Goal: Task Accomplishment & Management: Manage account settings

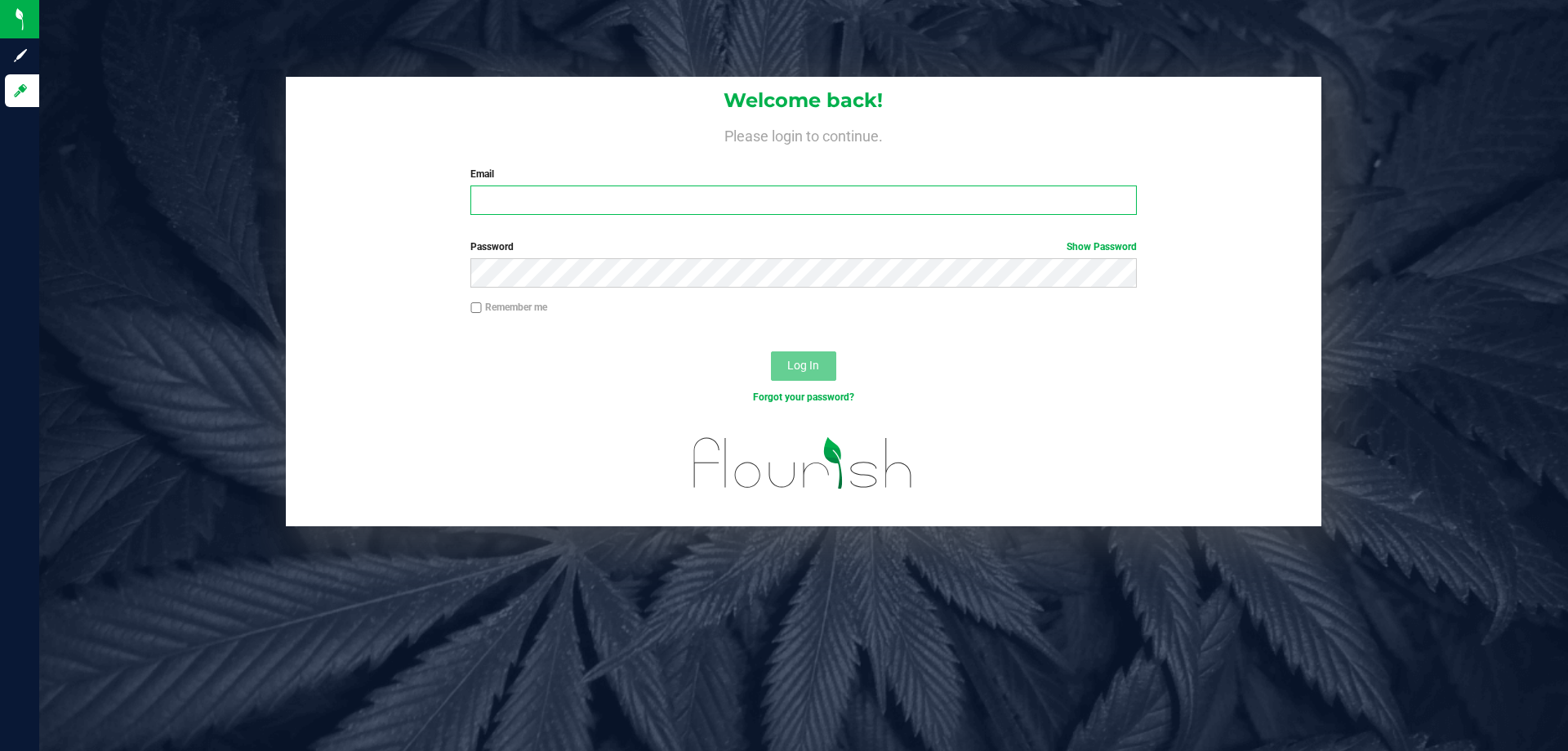
click at [584, 195] on input "Email" at bounding box center [803, 200] width 665 height 30
type input "[EMAIL_ADDRESS][DOMAIN_NAME]"
click at [771, 351] on button "Log In" at bounding box center [803, 366] width 65 height 30
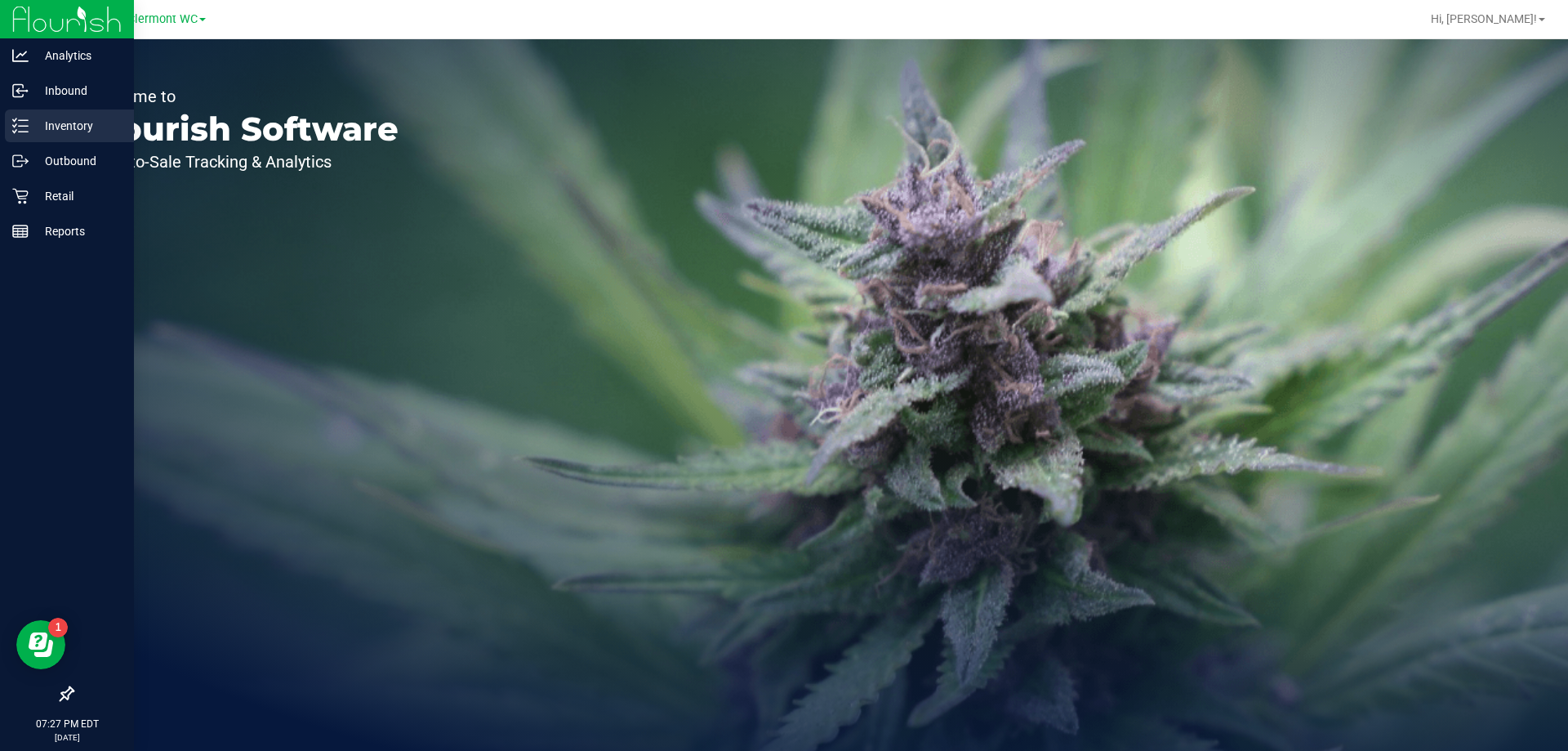
click at [60, 130] on p "Inventory" at bounding box center [78, 126] width 98 height 19
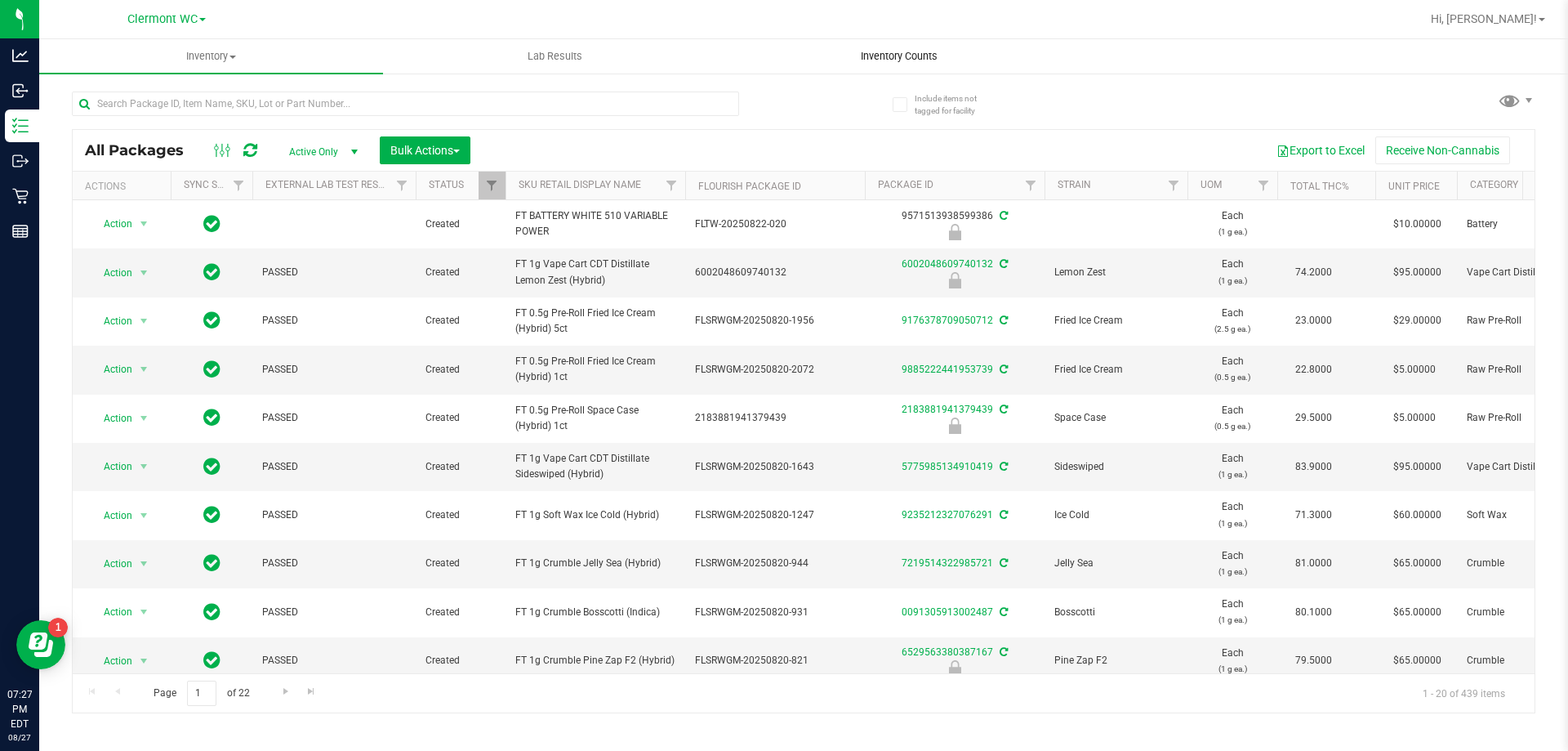
click at [871, 59] on span "Inventory Counts" at bounding box center [899, 56] width 120 height 15
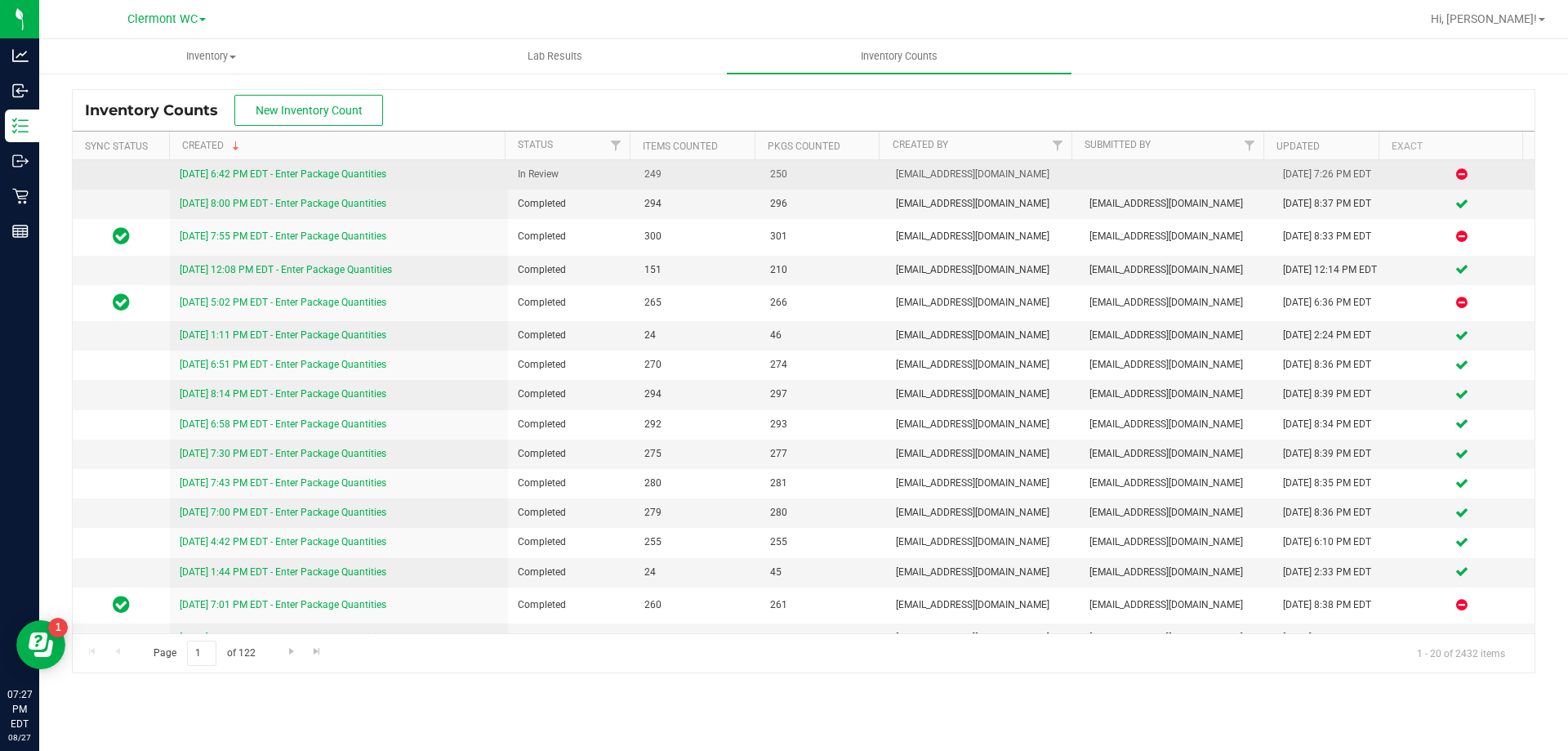
click at [328, 170] on link "[DATE] 6:42 PM EDT - Enter Package Quantities" at bounding box center [283, 174] width 207 height 11
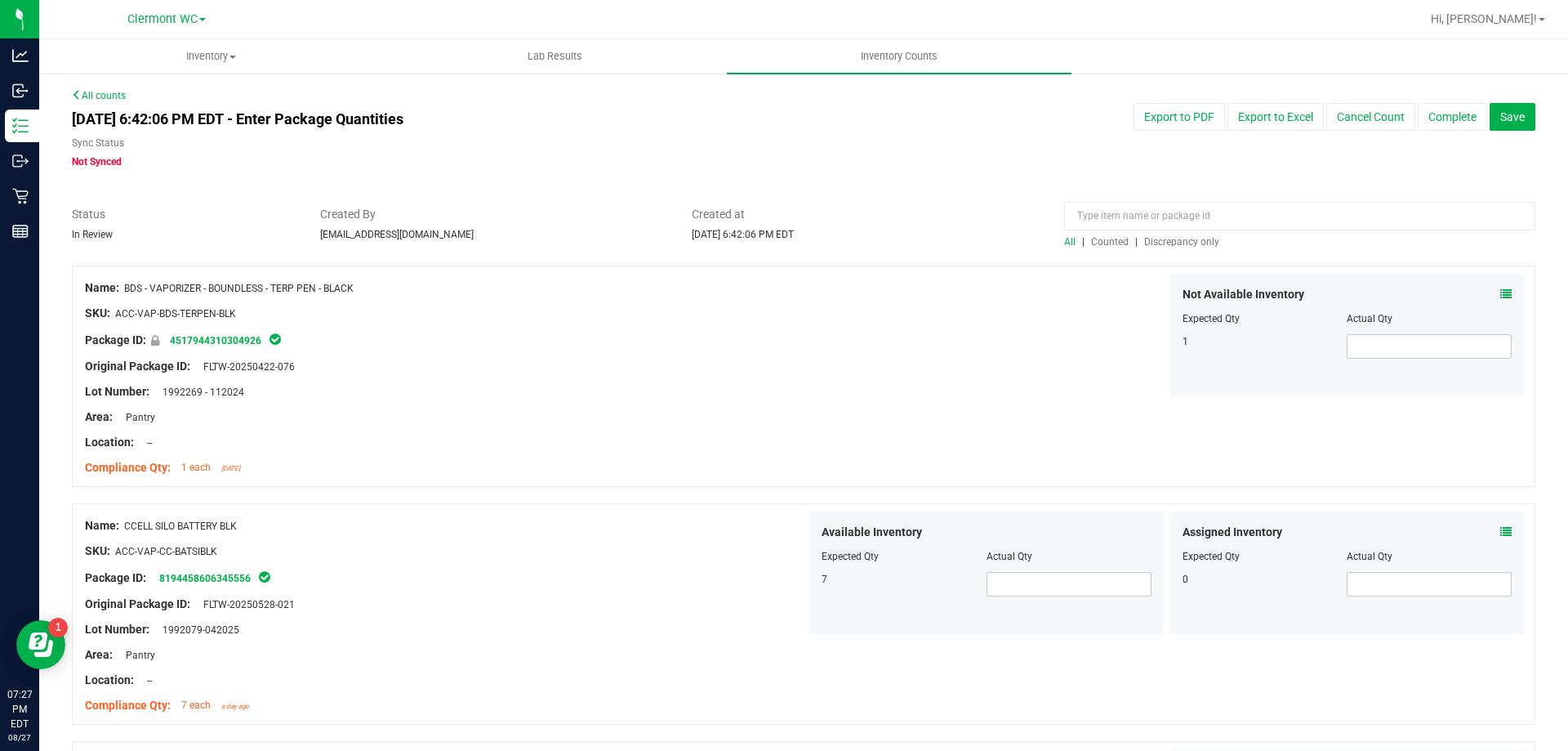
click at [1188, 239] on span "Discrepancy only" at bounding box center [1182, 241] width 75 height 11
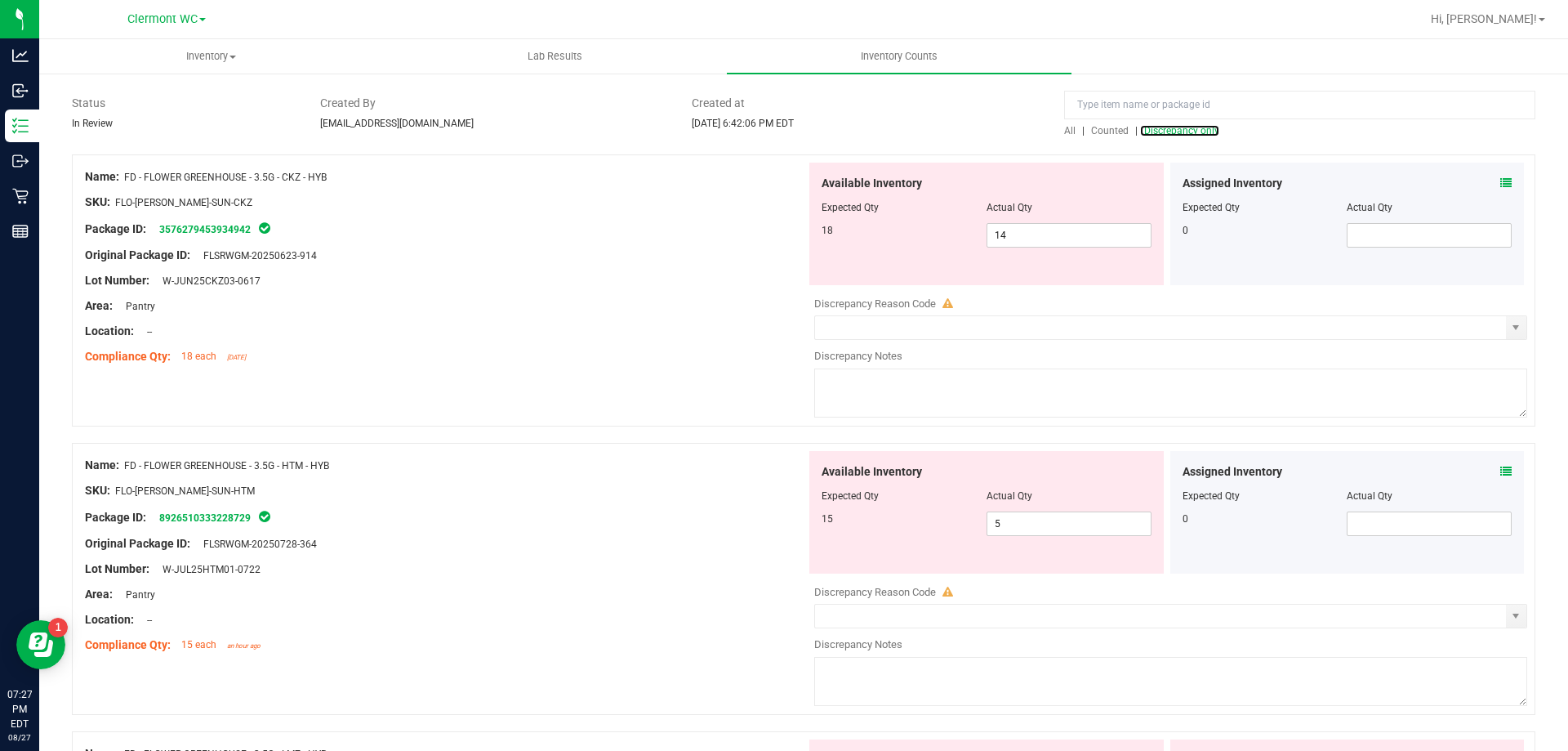
scroll to position [163, 0]
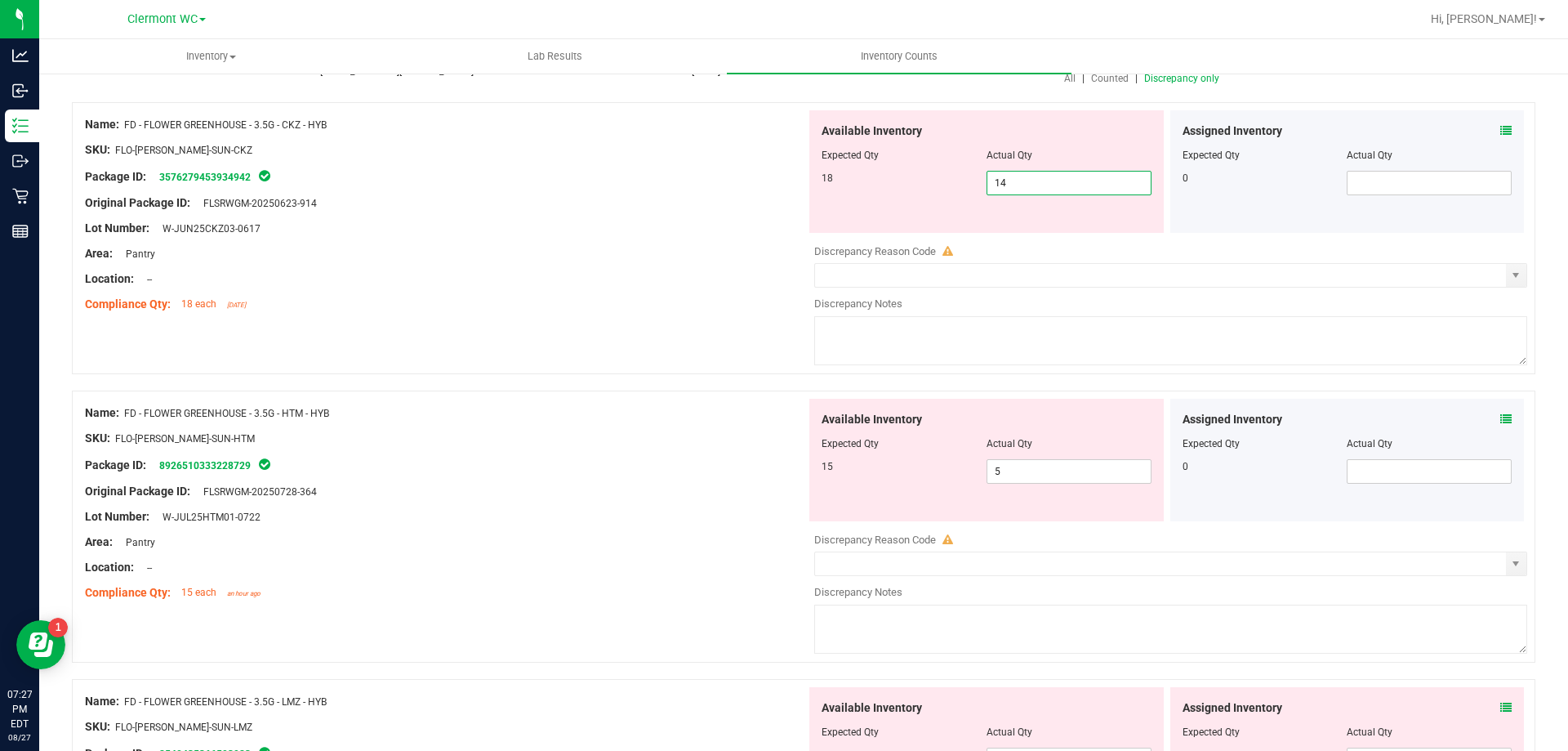
click at [1023, 187] on span "14 14" at bounding box center [1069, 183] width 165 height 24
type input "17"
click at [673, 257] on div "Area: Pantry" at bounding box center [445, 254] width 721 height 17
type input "17"
click at [1501, 130] on icon at bounding box center [1506, 130] width 11 height 11
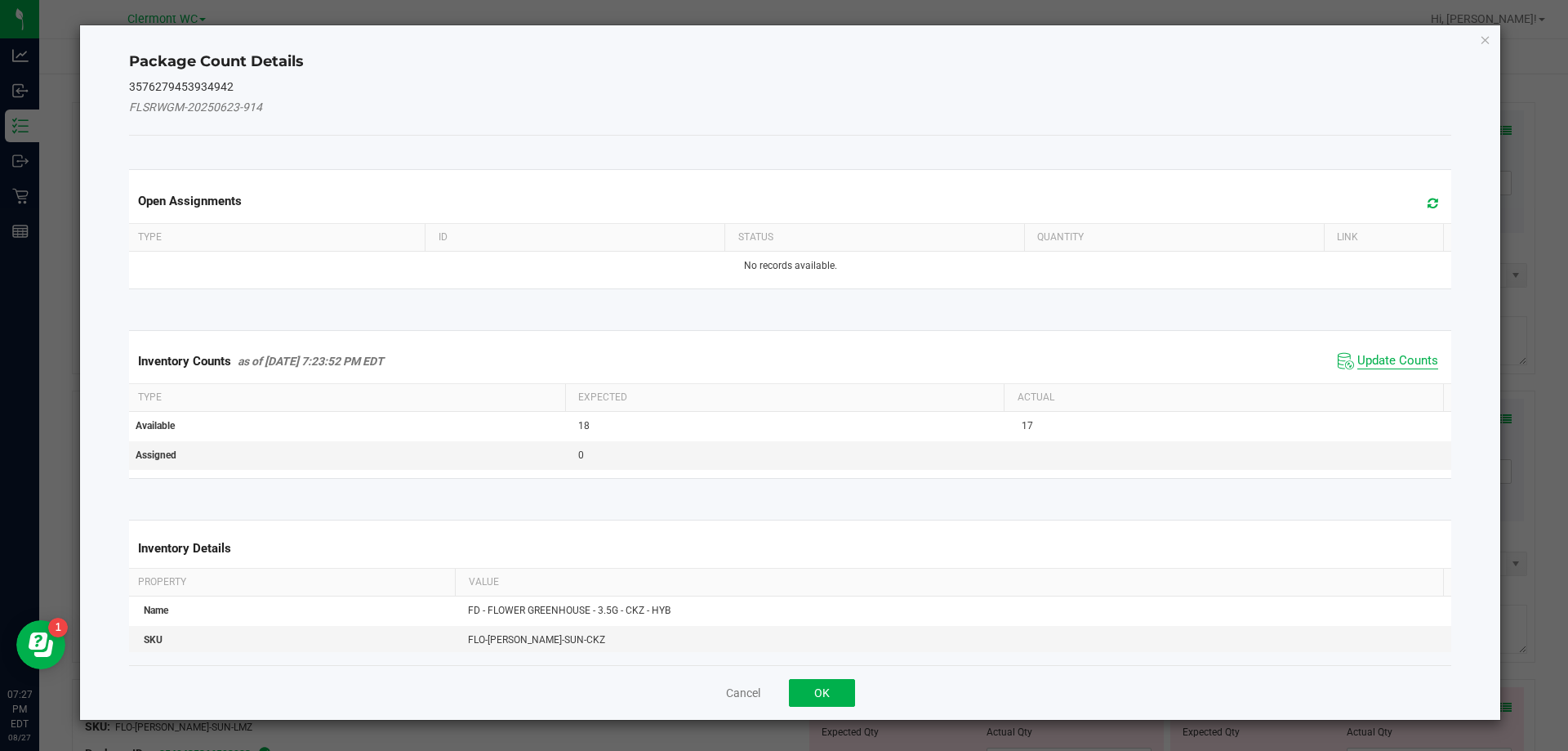
click at [1391, 355] on span "Update Counts" at bounding box center [1398, 361] width 81 height 17
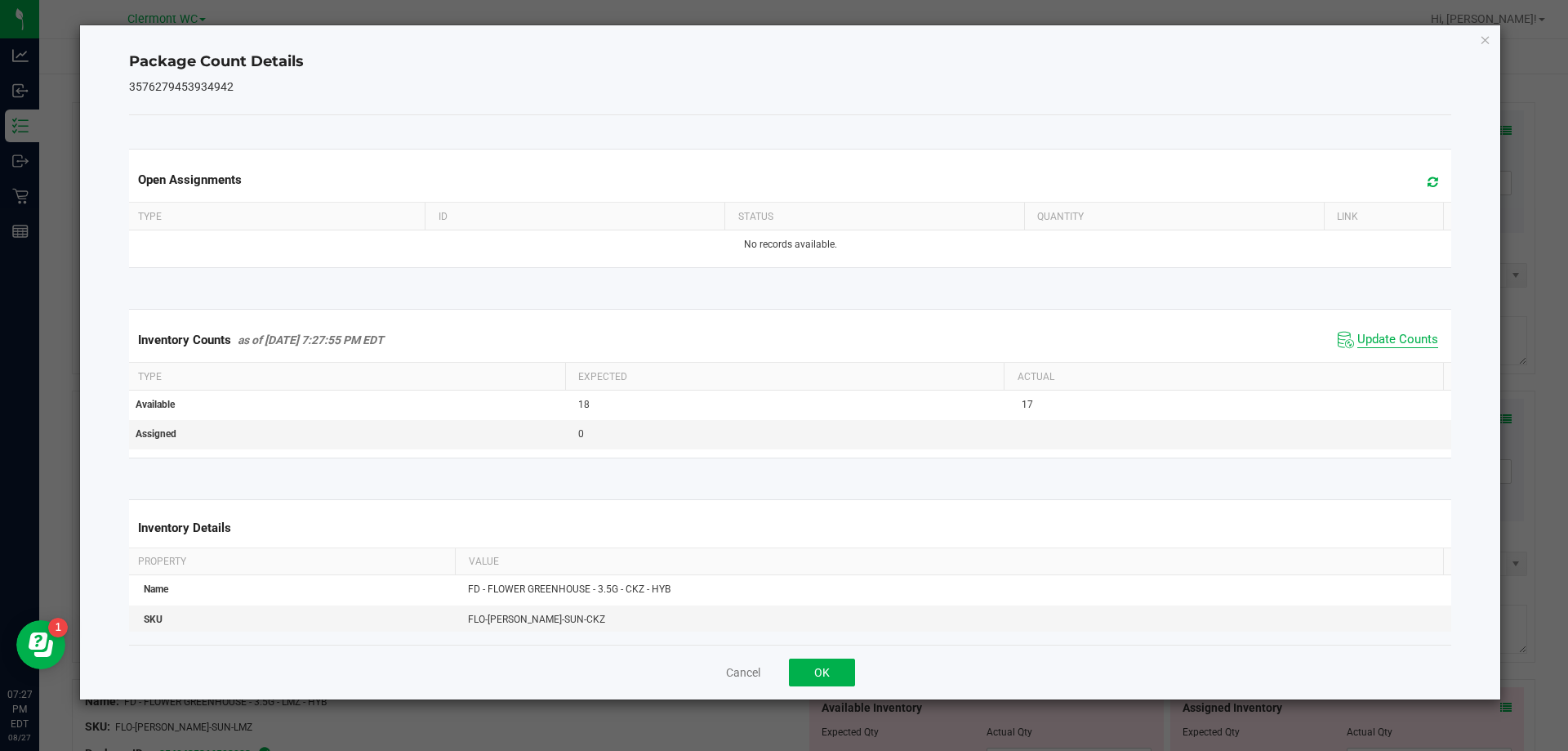
click at [1386, 348] on span "Update Counts" at bounding box center [1398, 340] width 81 height 17
click at [830, 673] on button "OK" at bounding box center [822, 672] width 66 height 28
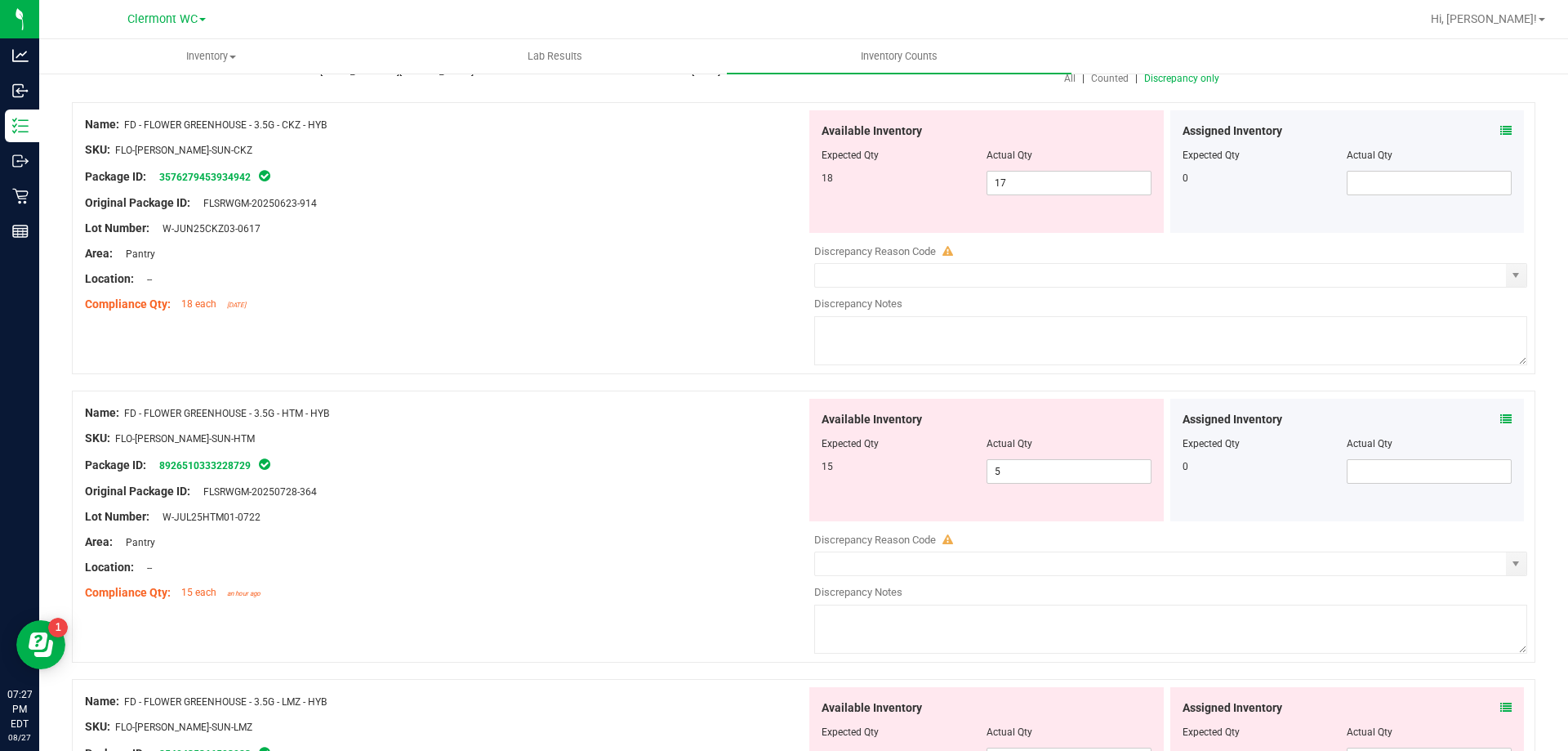
click at [688, 226] on div "Lot Number: W-JUN25CKZ03-0617" at bounding box center [445, 229] width 721 height 17
click at [1090, 475] on input "5" at bounding box center [1069, 472] width 163 height 23
click at [360, 400] on div "Name: FD - FLOWER GREENHOUSE - 3.5G - HTM - HYB SKU: FLO-[PERSON_NAME]-SUN-HTM …" at bounding box center [445, 503] width 721 height 209
drag, startPoint x: 357, startPoint y: 411, endPoint x: 128, endPoint y: 415, distance: 229.0
click at [128, 415] on div "Name: FD - FLOWER GREENHOUSE - 3.5G - HTM - HYB" at bounding box center [445, 413] width 721 height 17
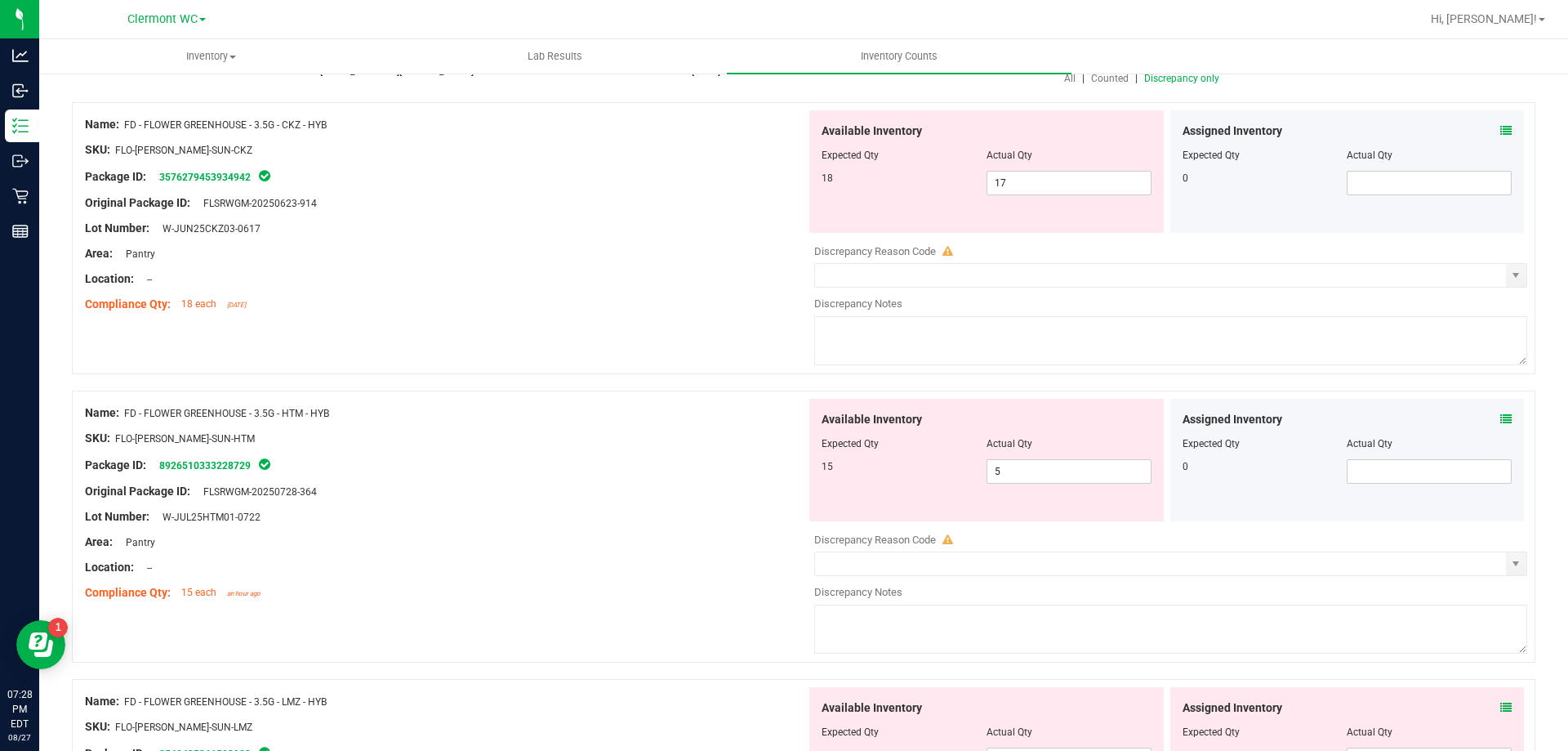
copy span "FD - FLOWER GREENHOUSE - 3.5G - HTM - HYB"
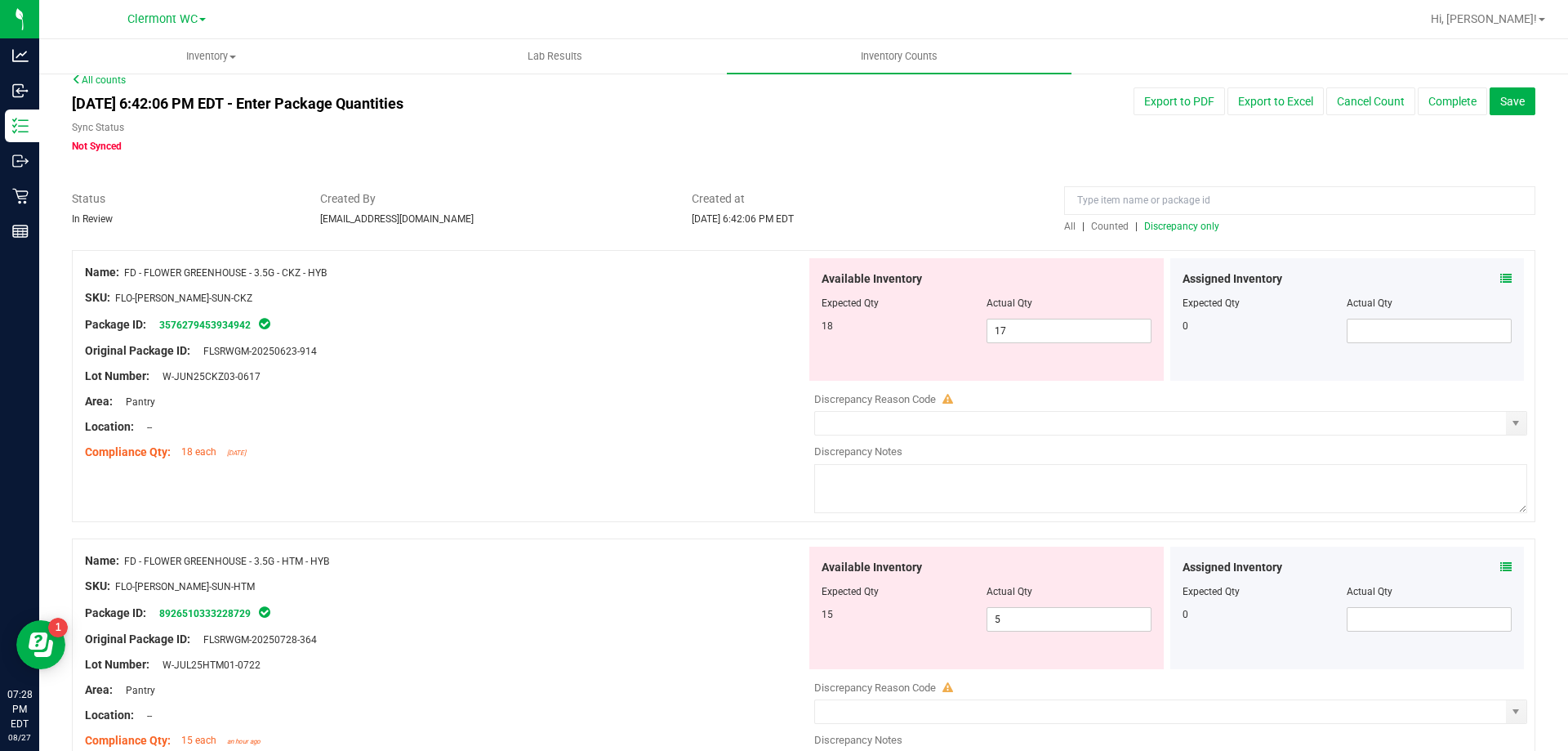
scroll to position [0, 0]
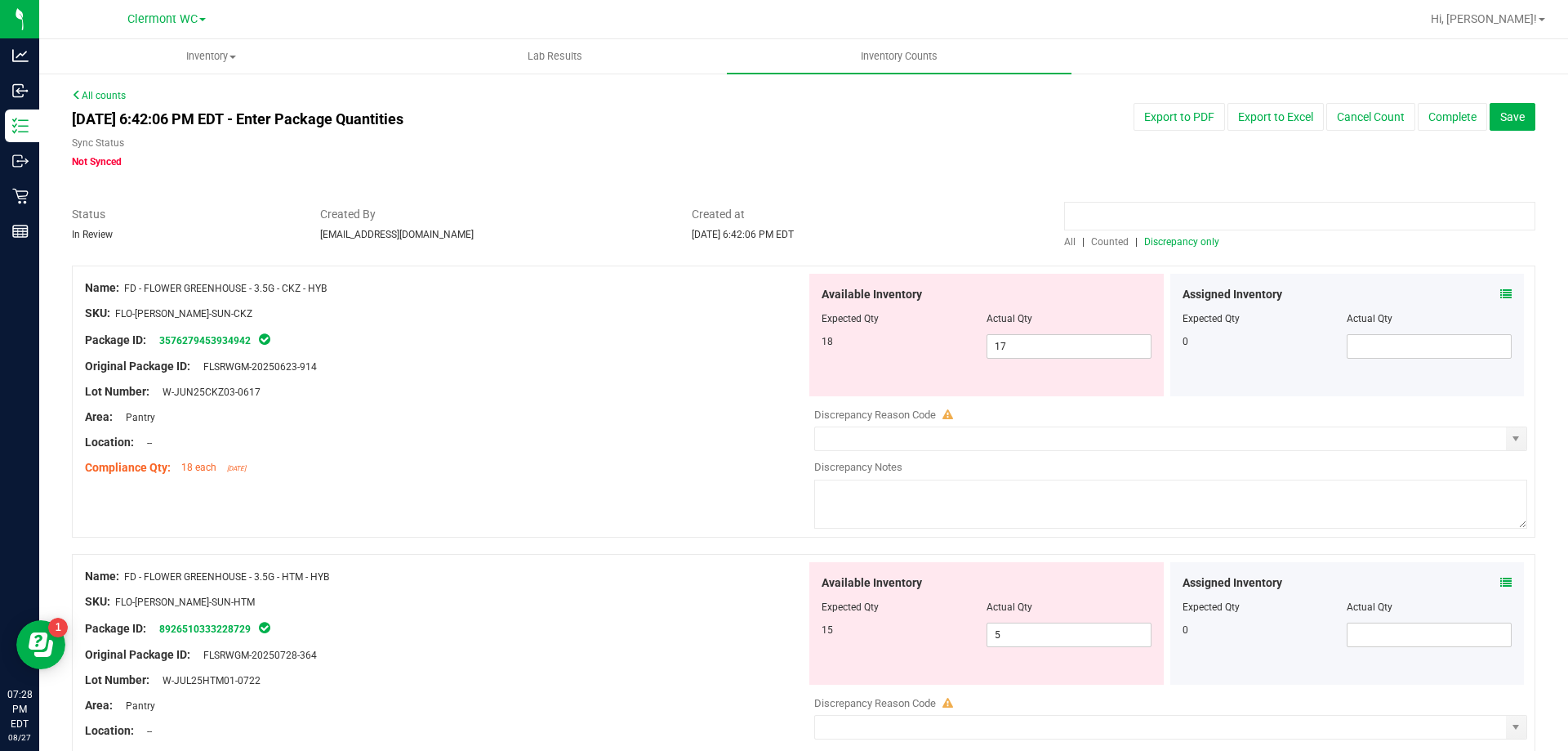
click at [1155, 217] on input at bounding box center [1300, 216] width 471 height 29
paste input "FD - FLOWER GREENHOUSE - 3.5G - HTM - HYB"
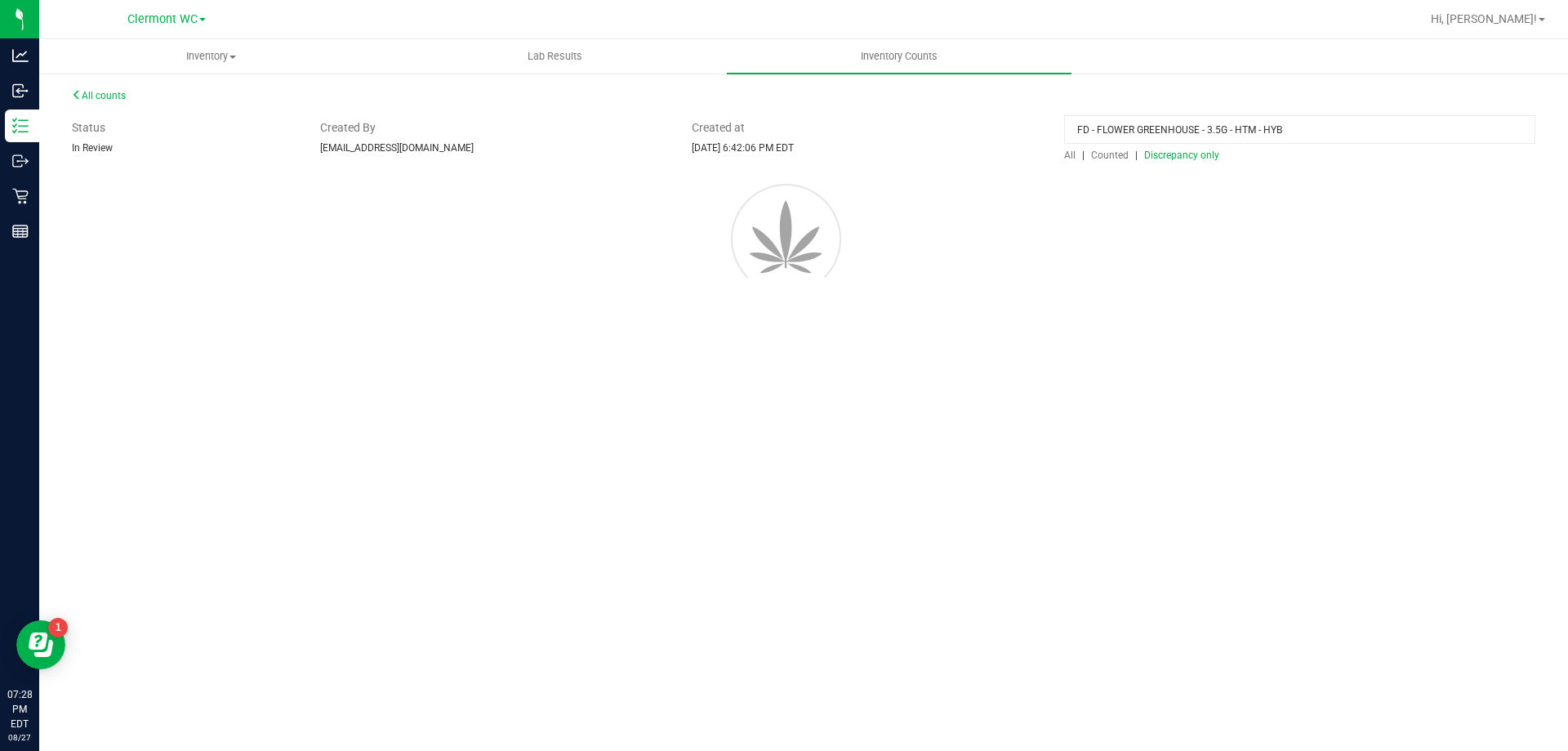
type input "FD - FLOWER GREENHOUSE - 3.5G - HTM - HYB"
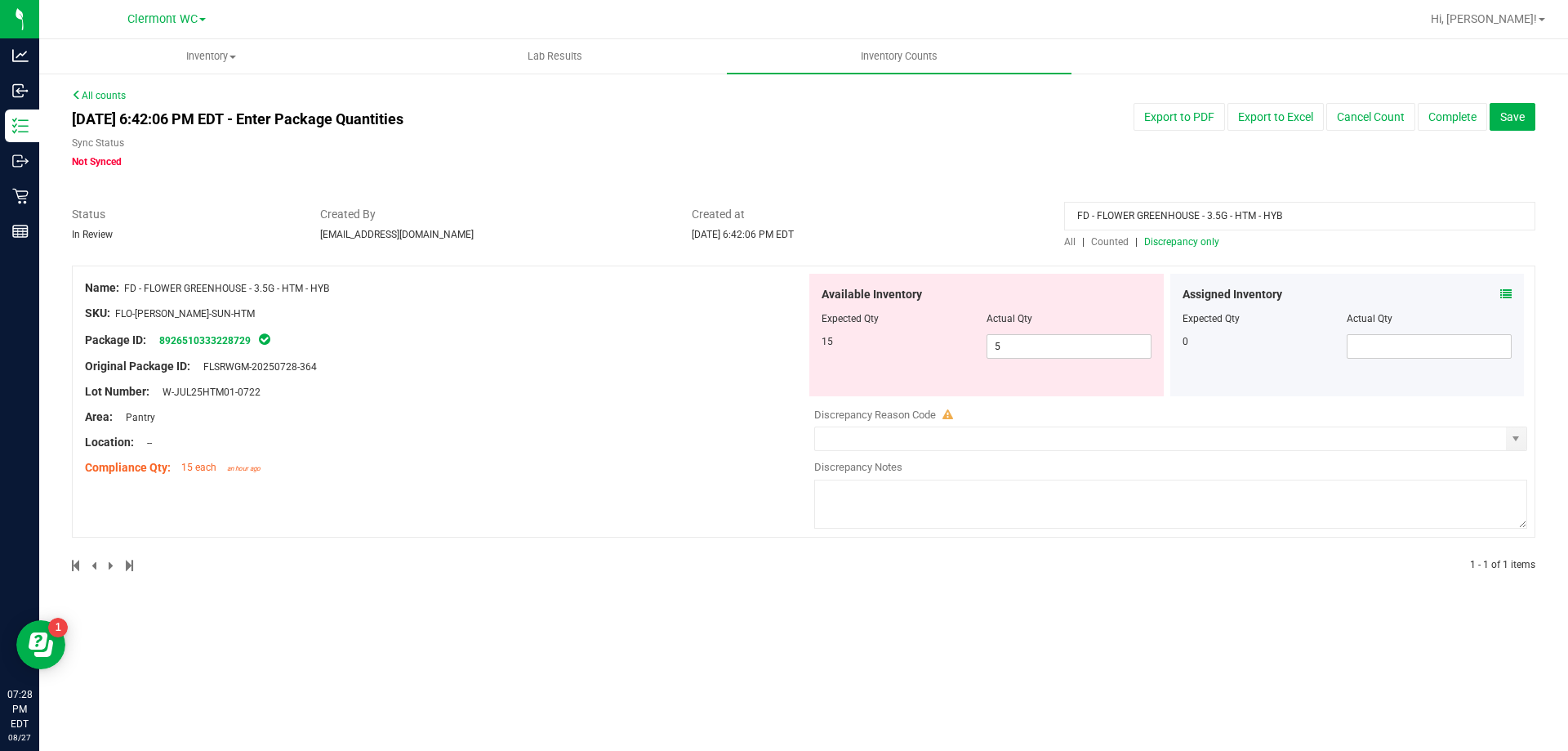
click at [1070, 240] on span "All" at bounding box center [1069, 241] width 11 height 11
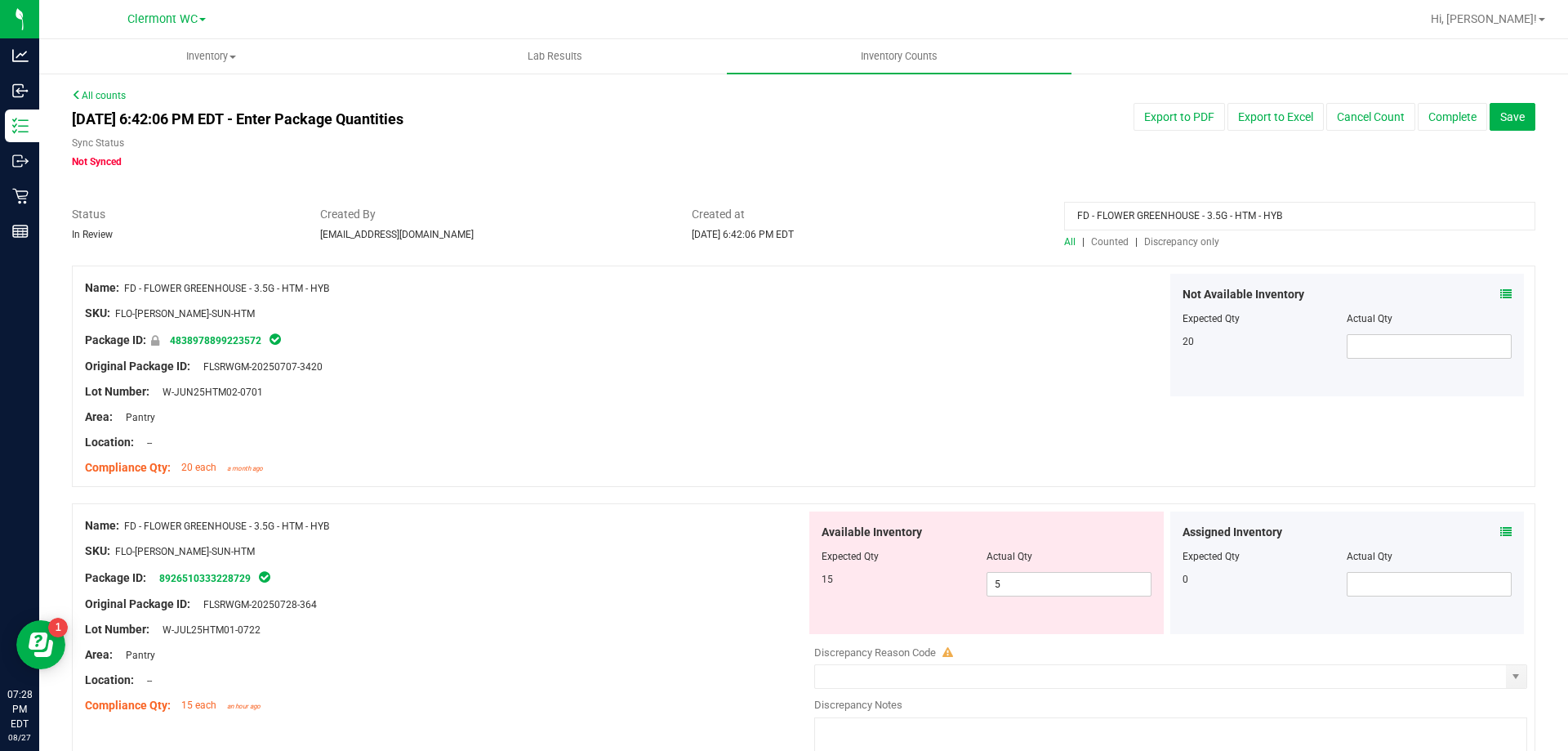
click at [1115, 242] on span "Counted" at bounding box center [1110, 241] width 38 height 11
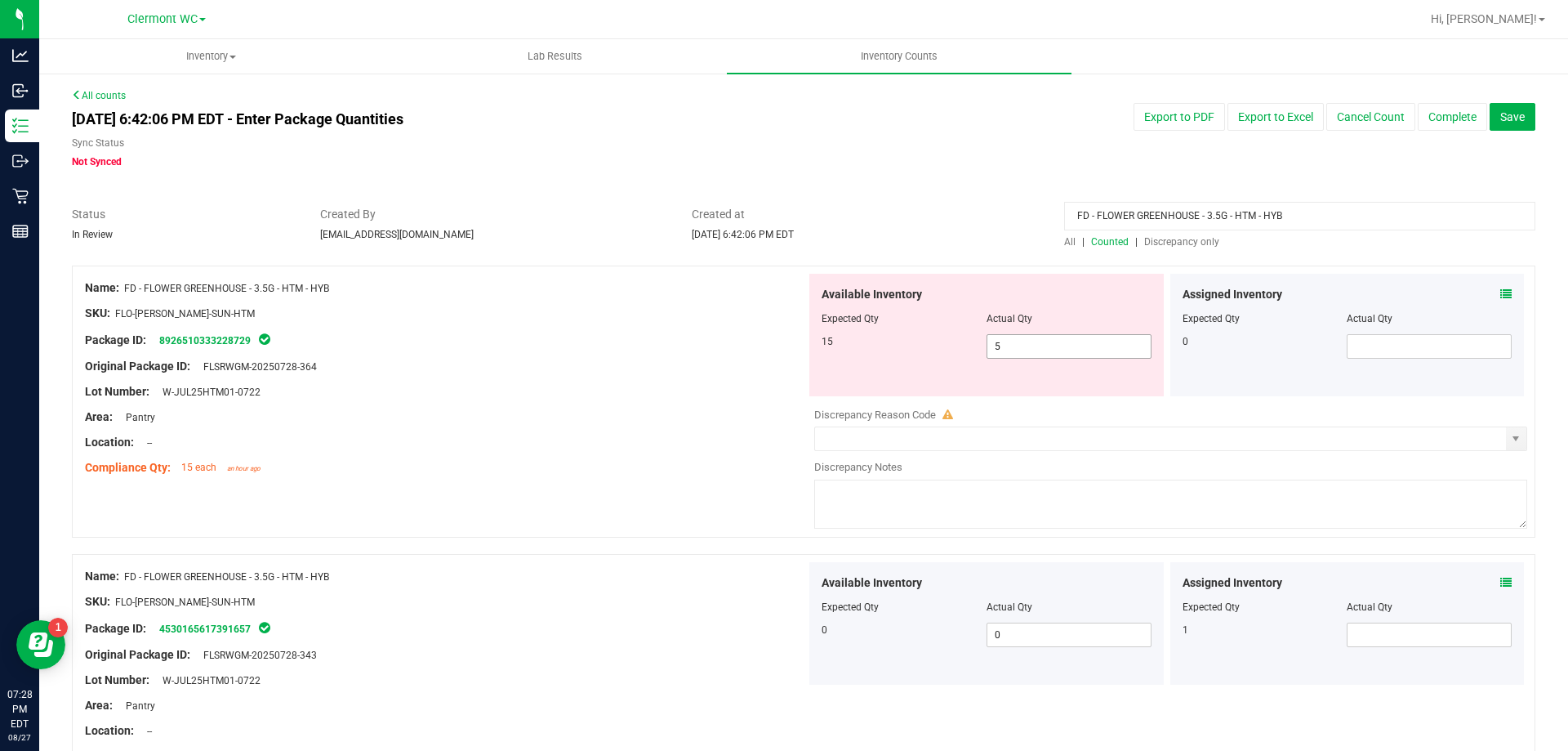
click at [1039, 350] on span "5 5" at bounding box center [1069, 347] width 165 height 24
type input "13"
click at [1501, 294] on icon at bounding box center [1506, 293] width 11 height 11
type input "13"
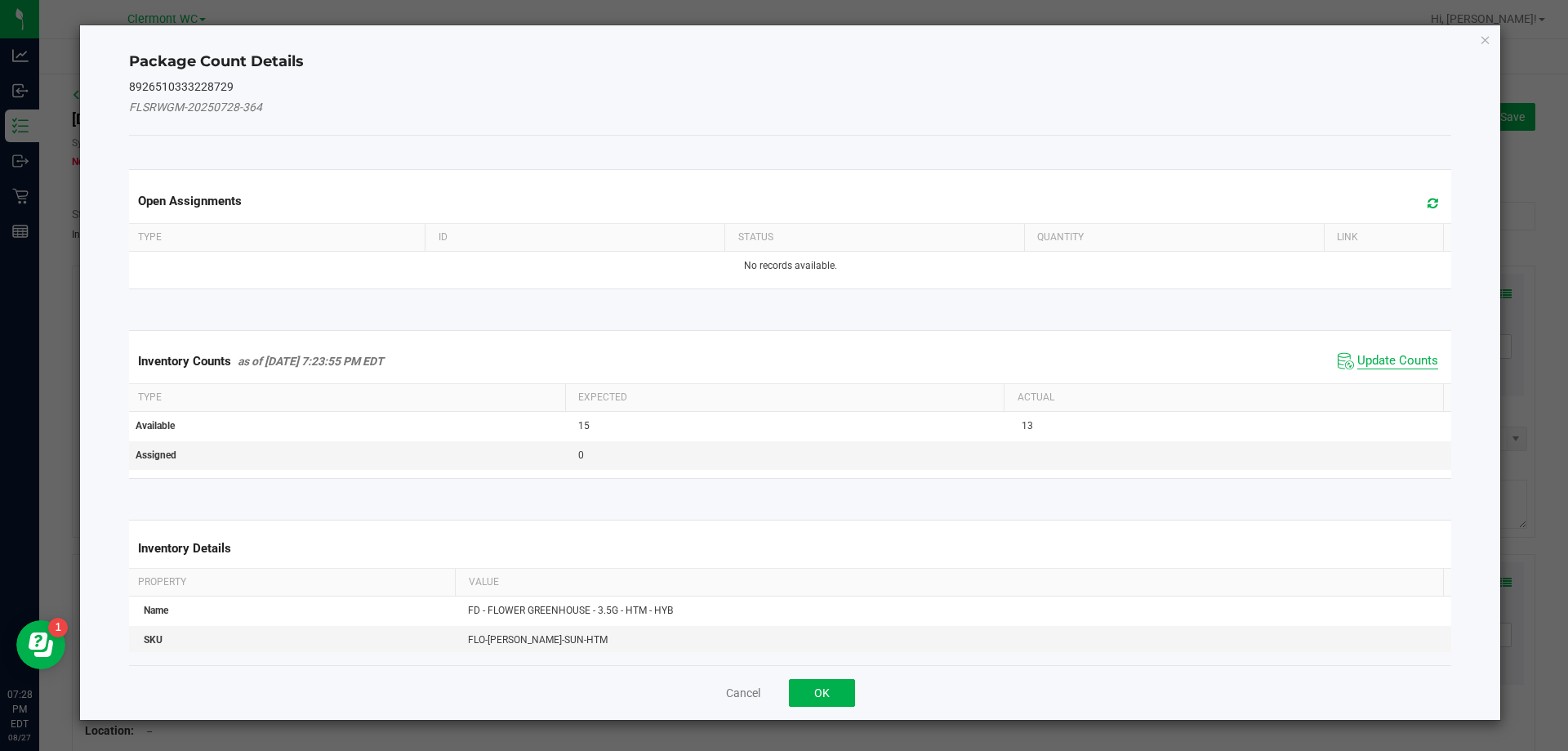
click at [1381, 363] on span "Update Counts" at bounding box center [1398, 361] width 81 height 17
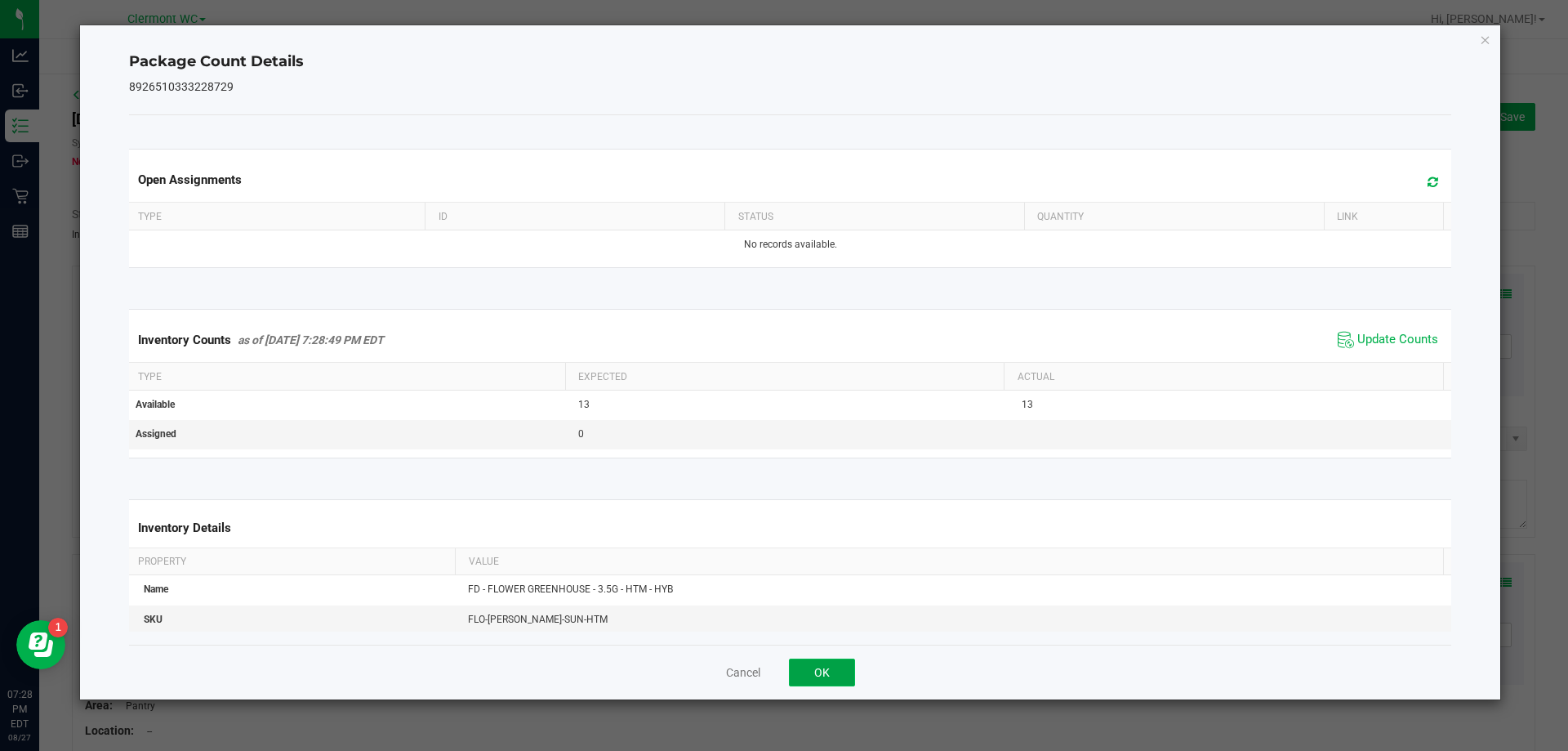
click at [840, 678] on button "OK" at bounding box center [822, 672] width 66 height 28
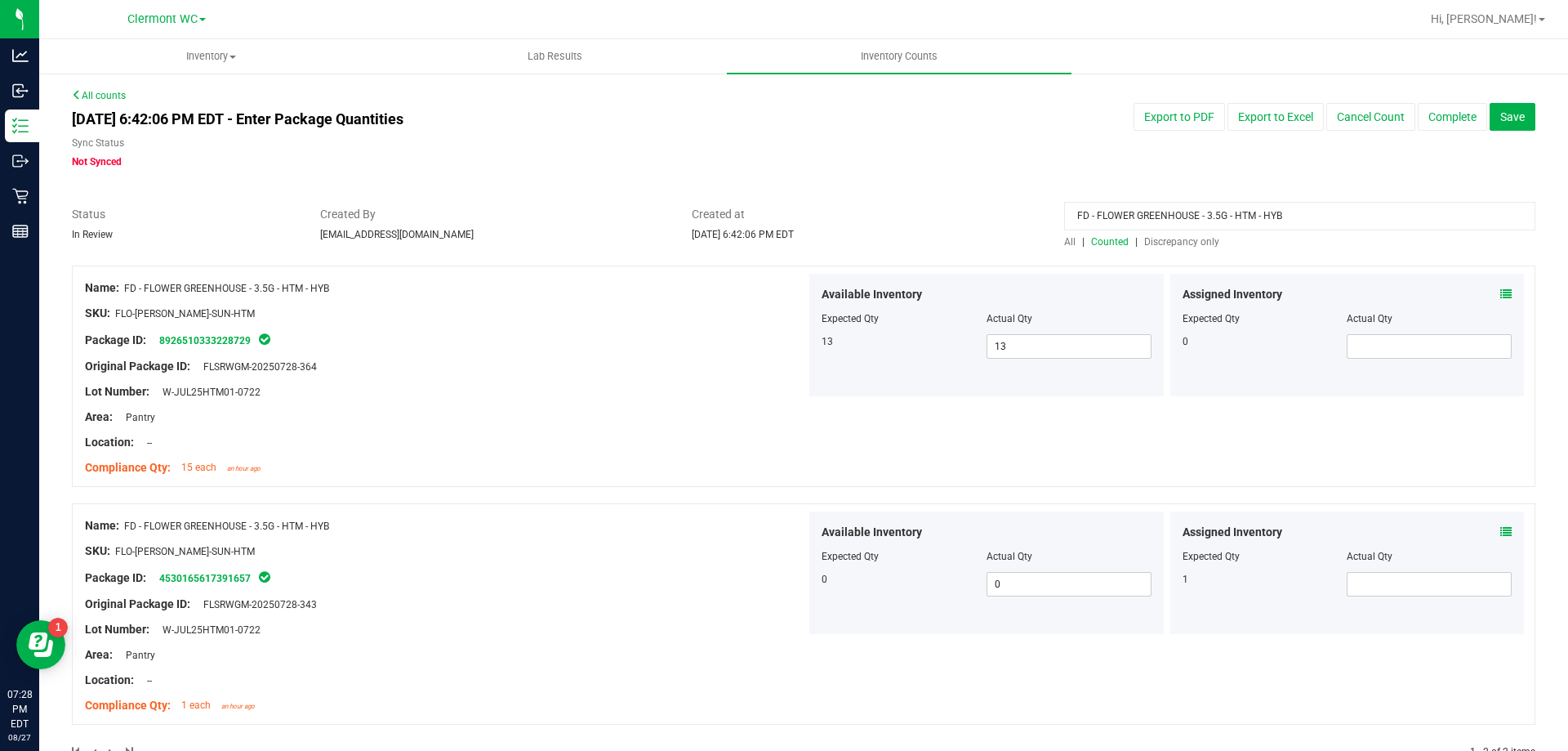
click at [1316, 217] on input "FD - FLOWER GREENHOUSE - 3.5G - HTM - HYB" at bounding box center [1300, 216] width 471 height 29
click at [1185, 237] on span "Discrepancy only" at bounding box center [1182, 241] width 75 height 11
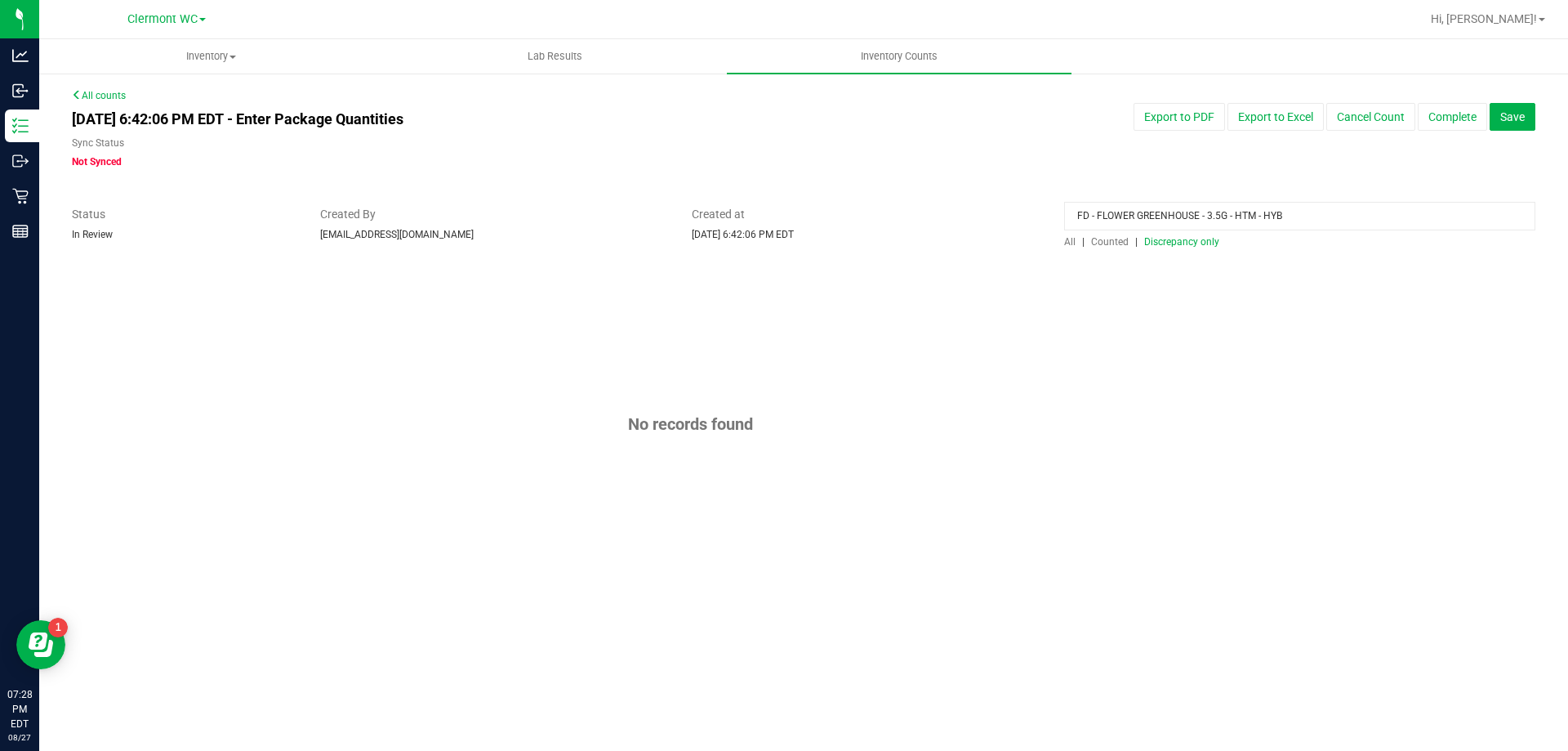
click at [1273, 216] on input "FD - FLOWER GREENHOUSE - 3.5G - HTM - HYB" at bounding box center [1300, 216] width 471 height 29
click at [987, 307] on div "No records found" at bounding box center [803, 424] width 1463 height 317
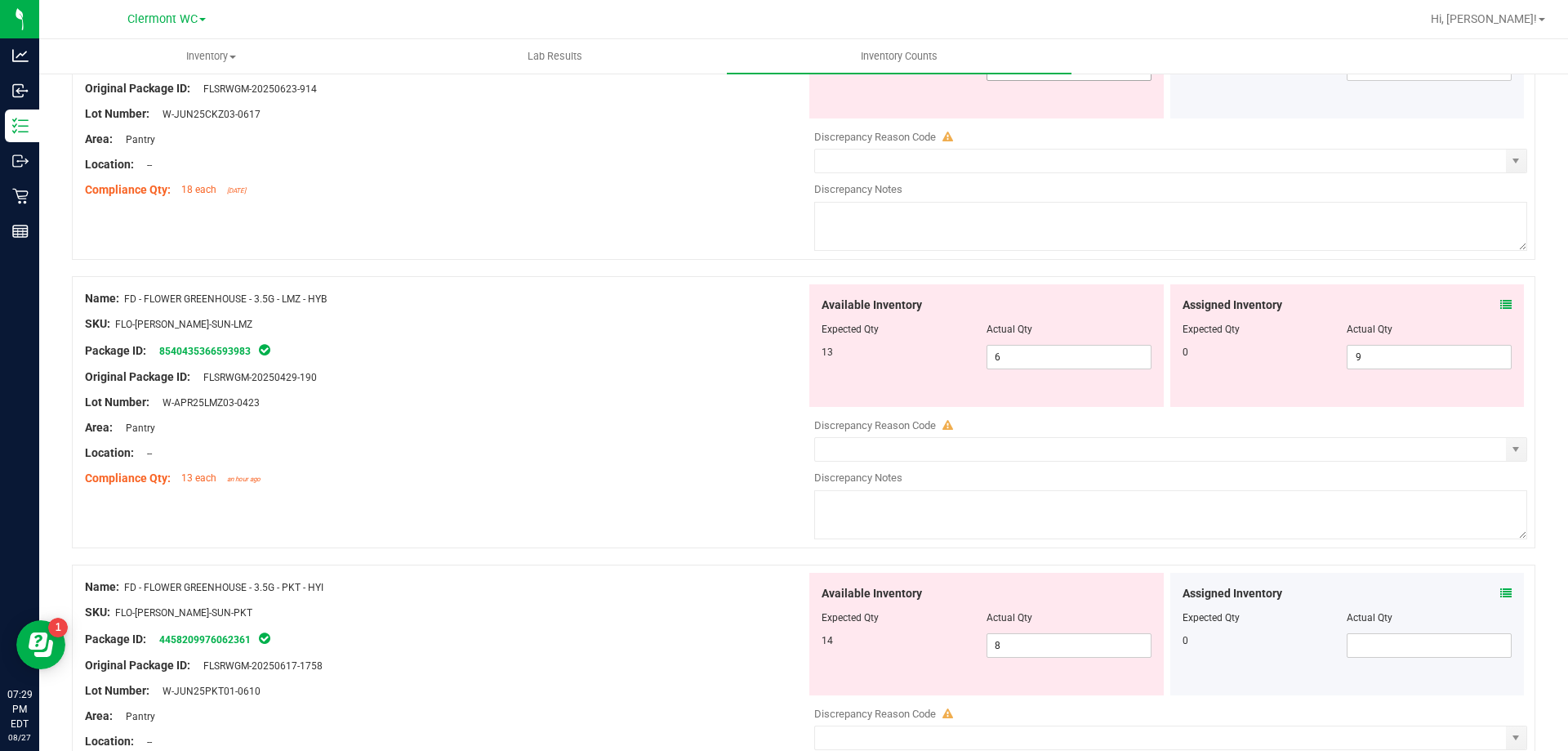
scroll to position [283, 0]
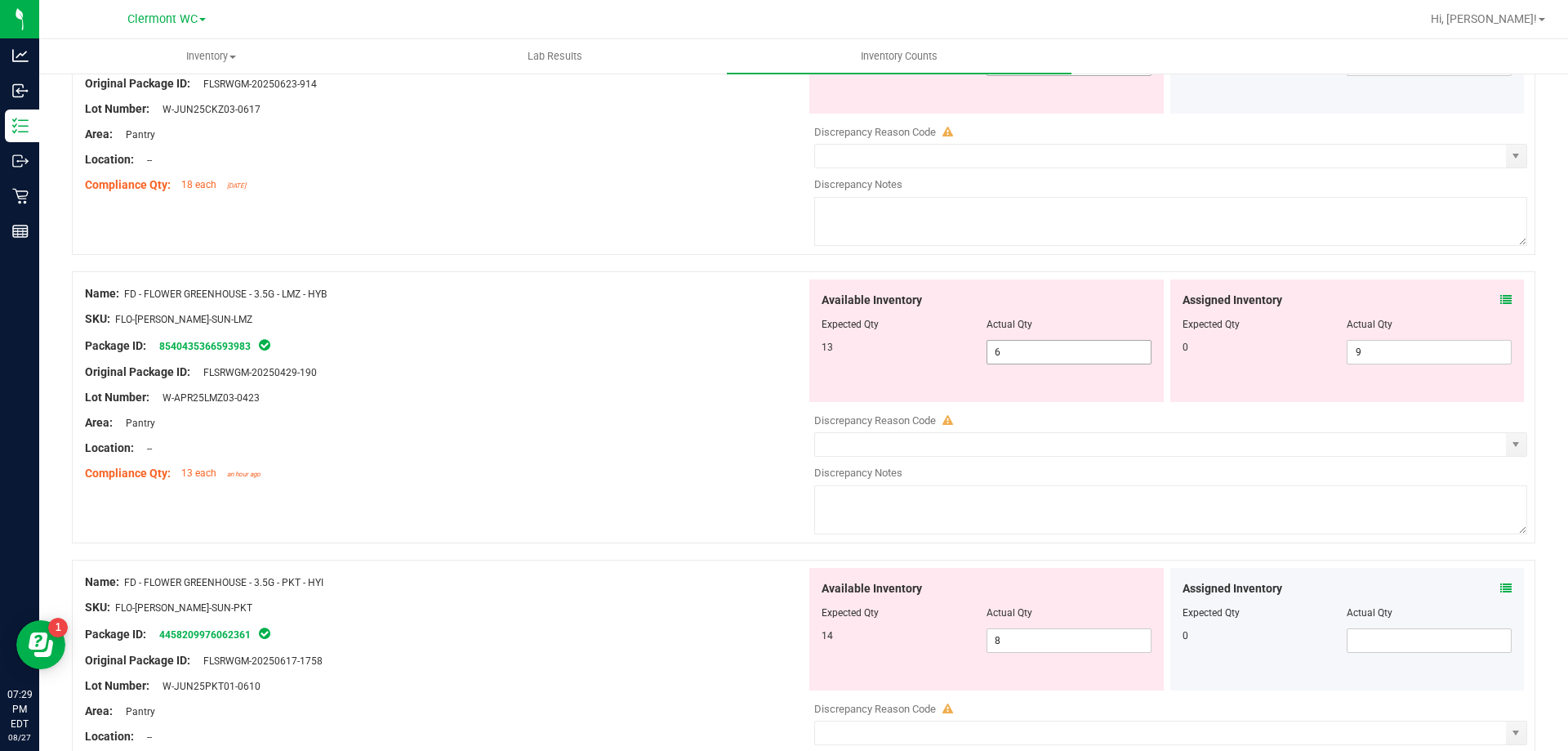
click at [1058, 357] on input "6" at bounding box center [1069, 352] width 163 height 23
type input "13"
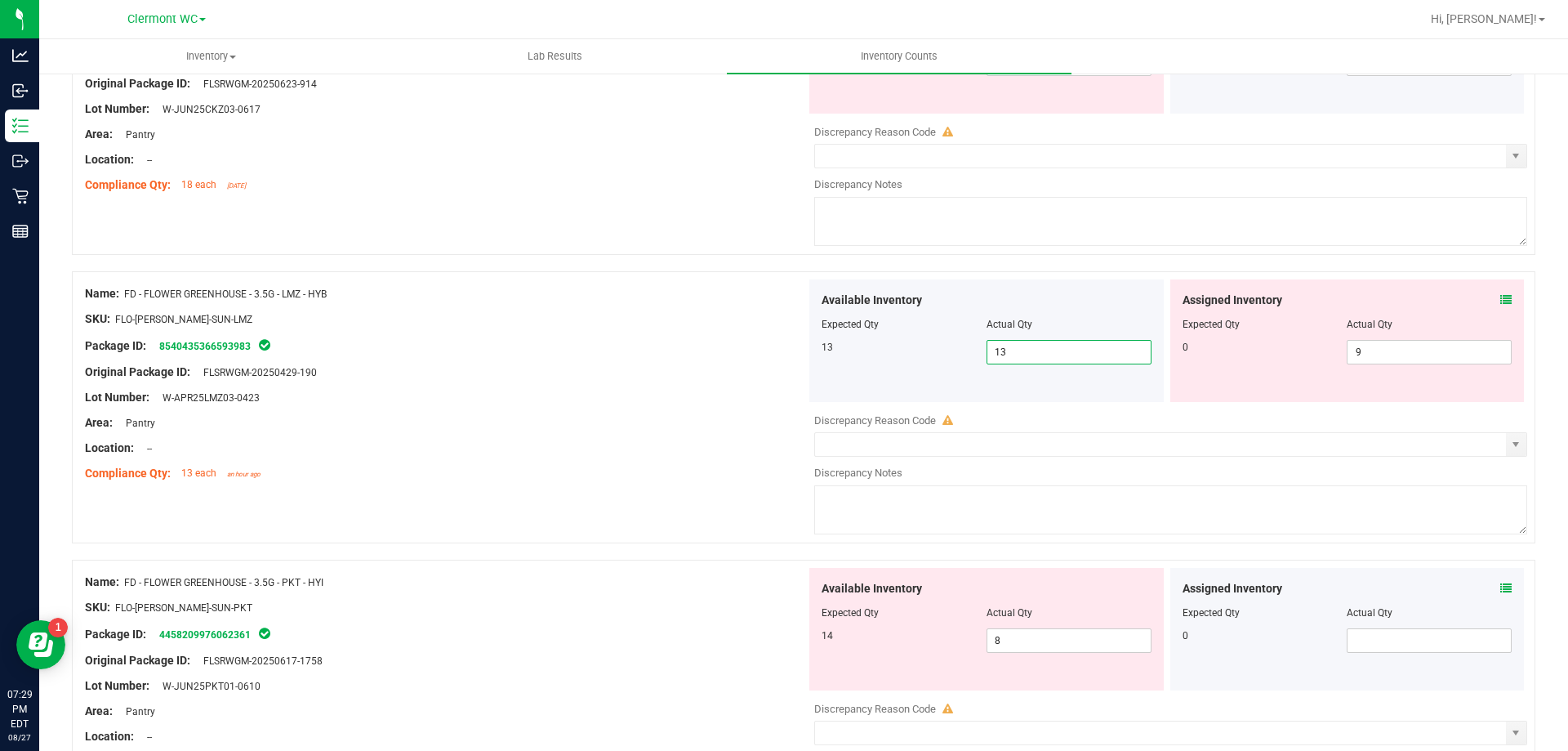
click at [685, 416] on div "Area: Pantry" at bounding box center [445, 423] width 721 height 17
click at [1393, 352] on input "9" at bounding box center [1429, 352] width 163 height 23
click at [577, 424] on div "Area: Pantry" at bounding box center [445, 423] width 721 height 17
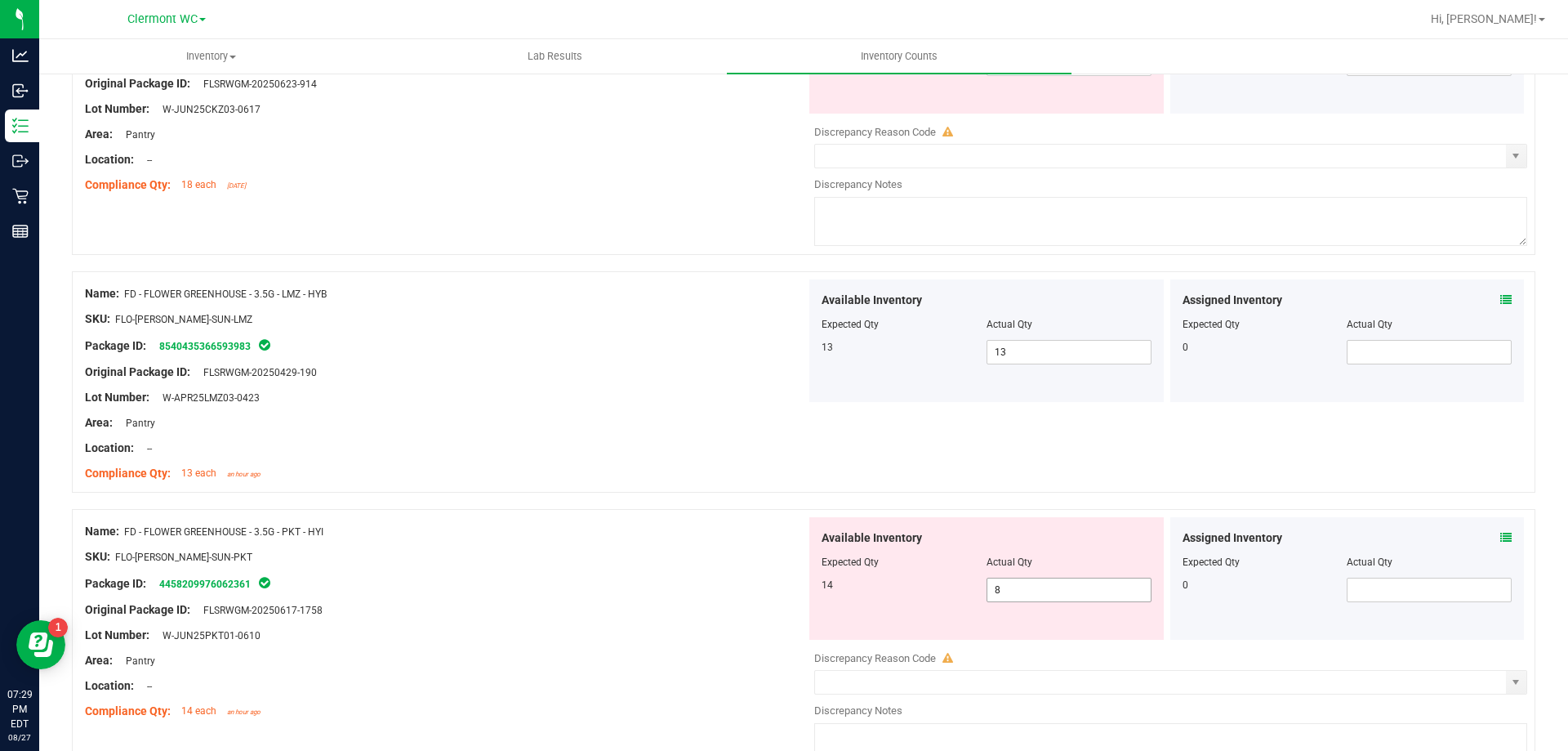
click at [1074, 589] on input "8" at bounding box center [1069, 589] width 163 height 23
type input "14"
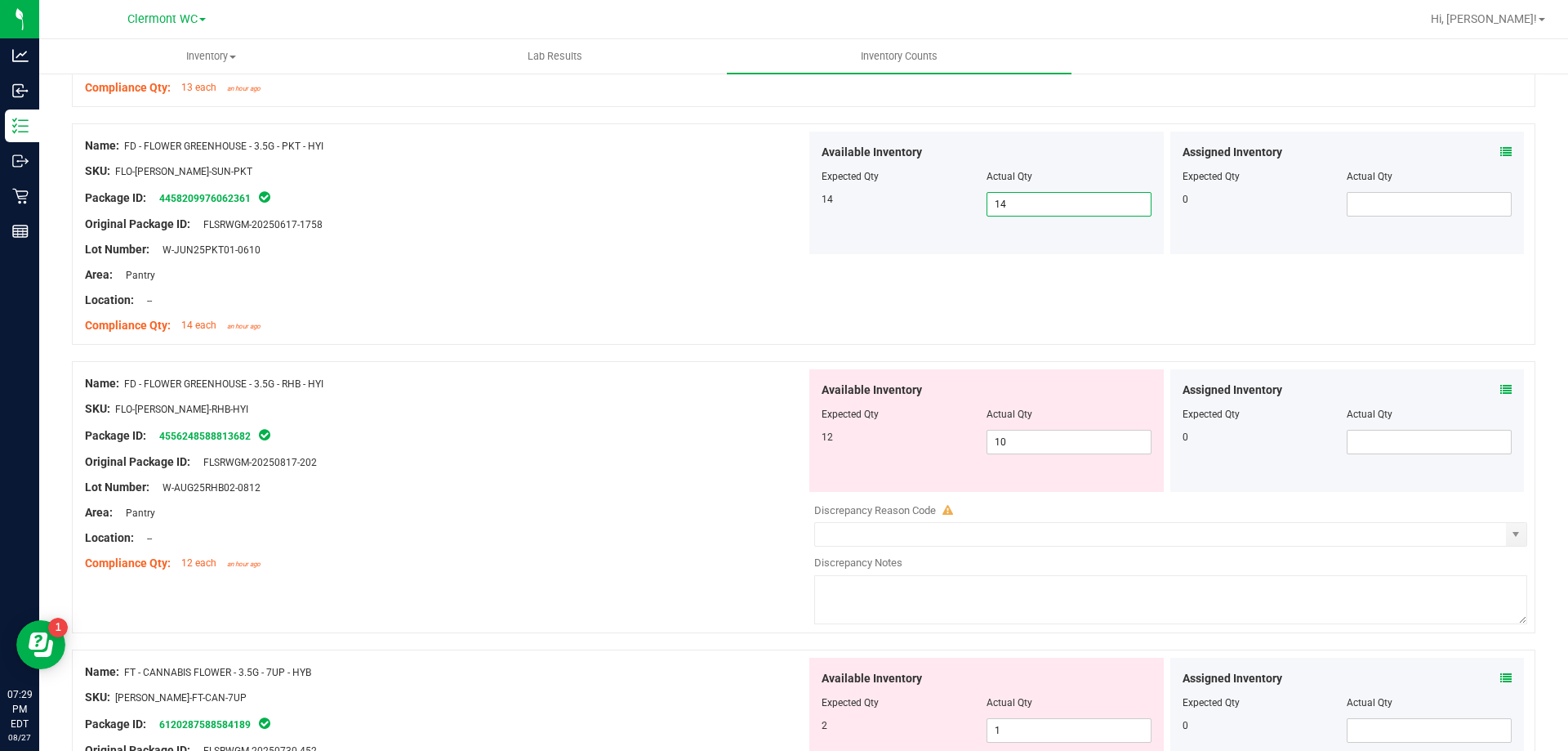
scroll to position [716, 0]
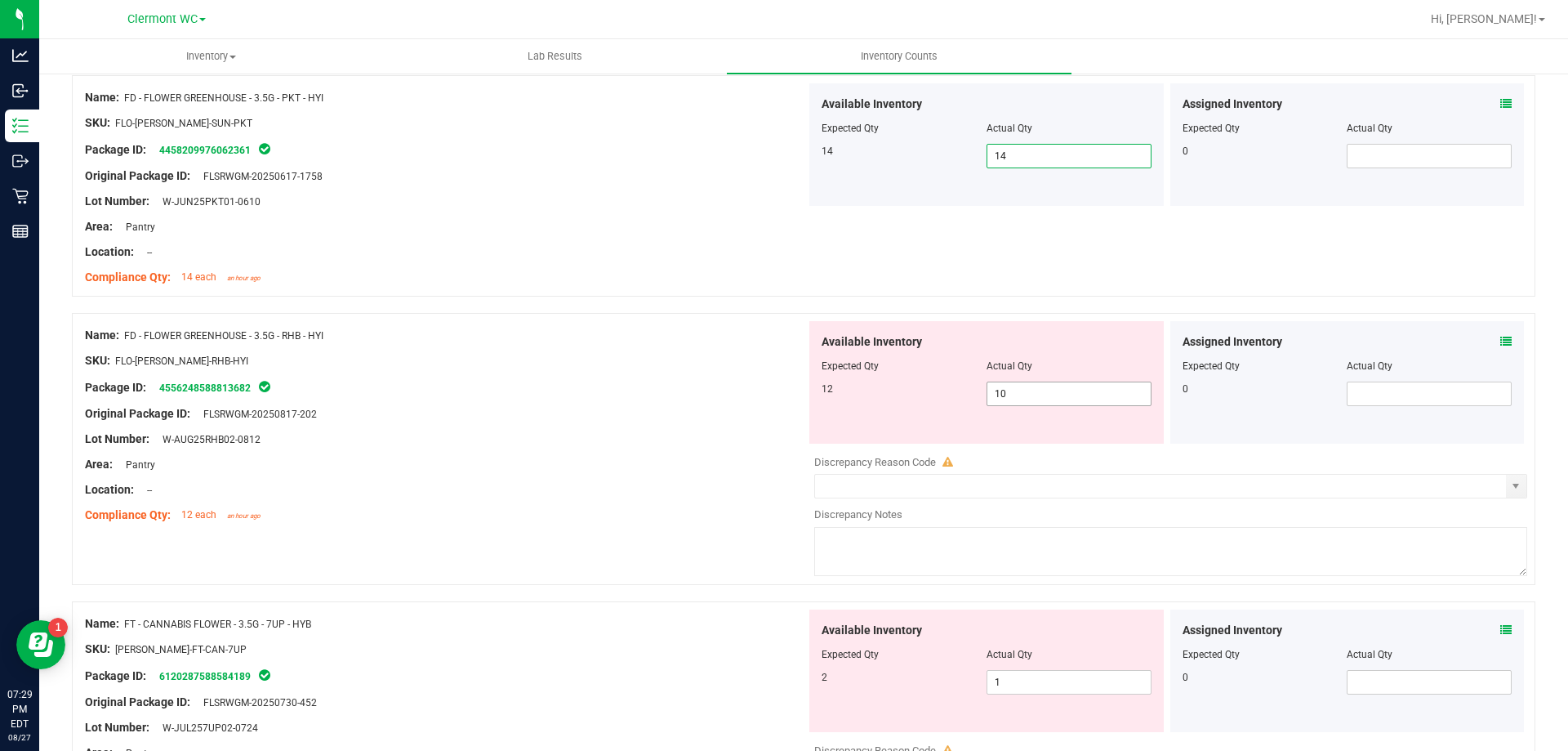
click at [1071, 389] on input "10" at bounding box center [1069, 394] width 163 height 23
type input "12"
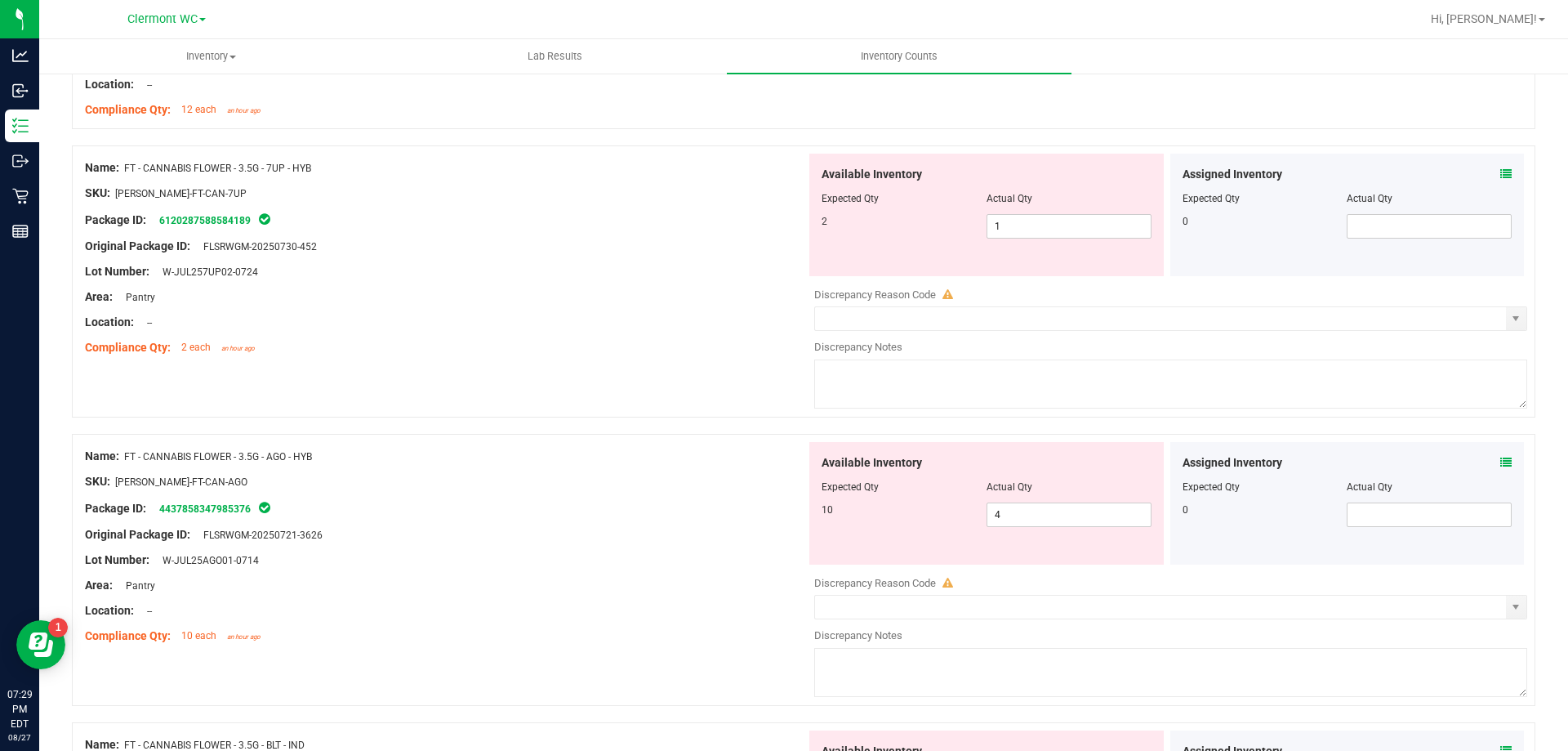
scroll to position [1152, 0]
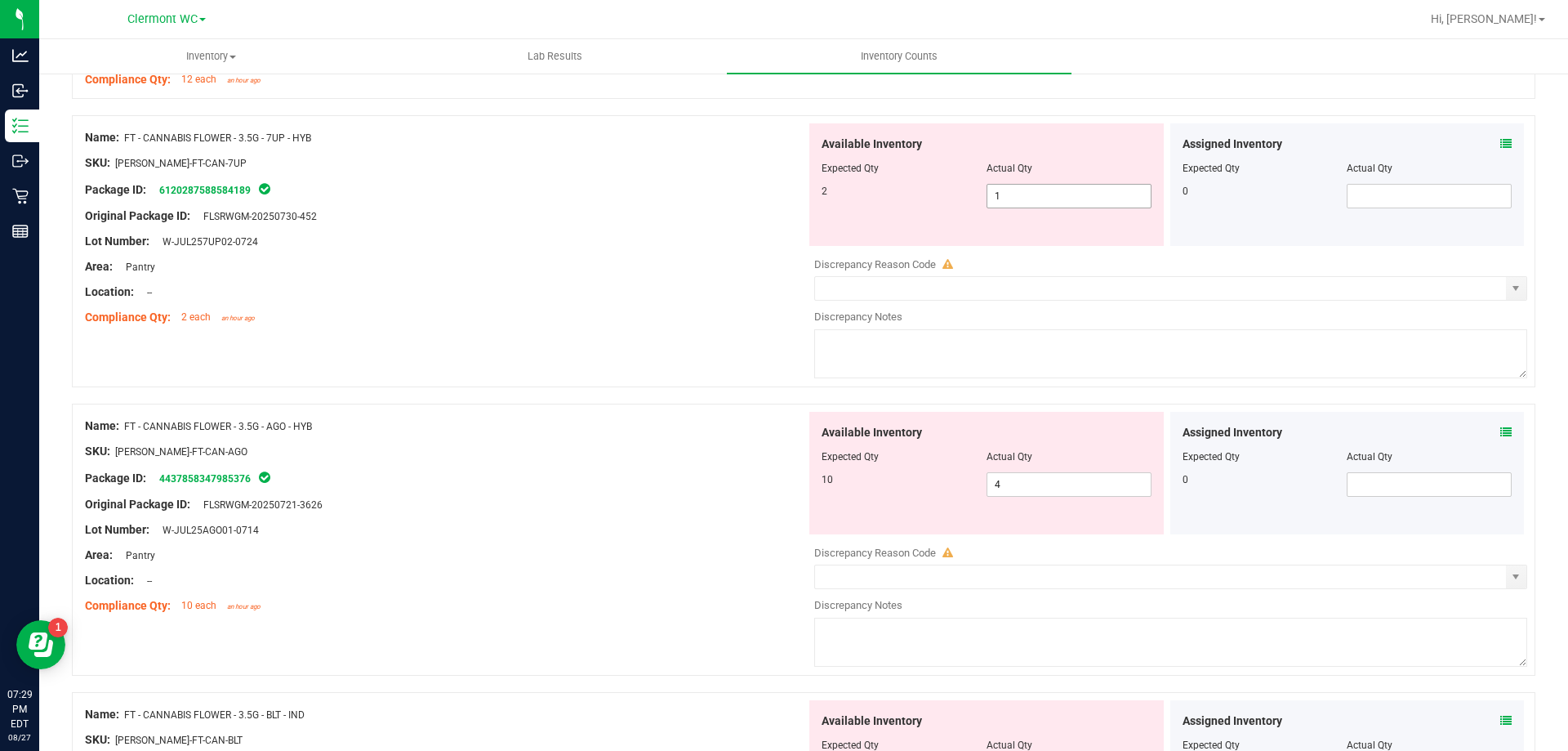
click at [1055, 198] on input "1" at bounding box center [1069, 196] width 163 height 23
click at [1501, 143] on icon at bounding box center [1506, 143] width 11 height 11
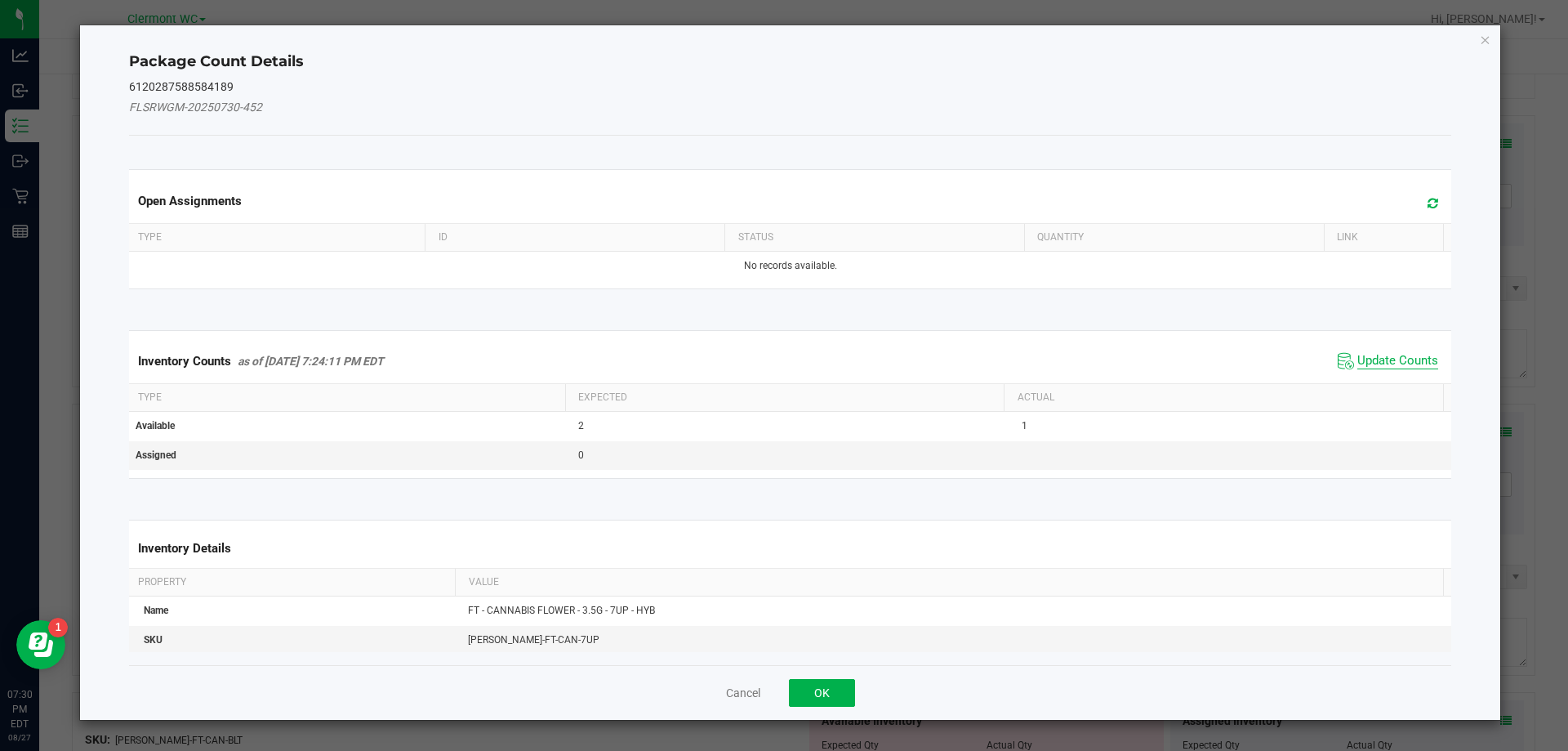
click at [1381, 358] on span "Update Counts" at bounding box center [1398, 361] width 81 height 17
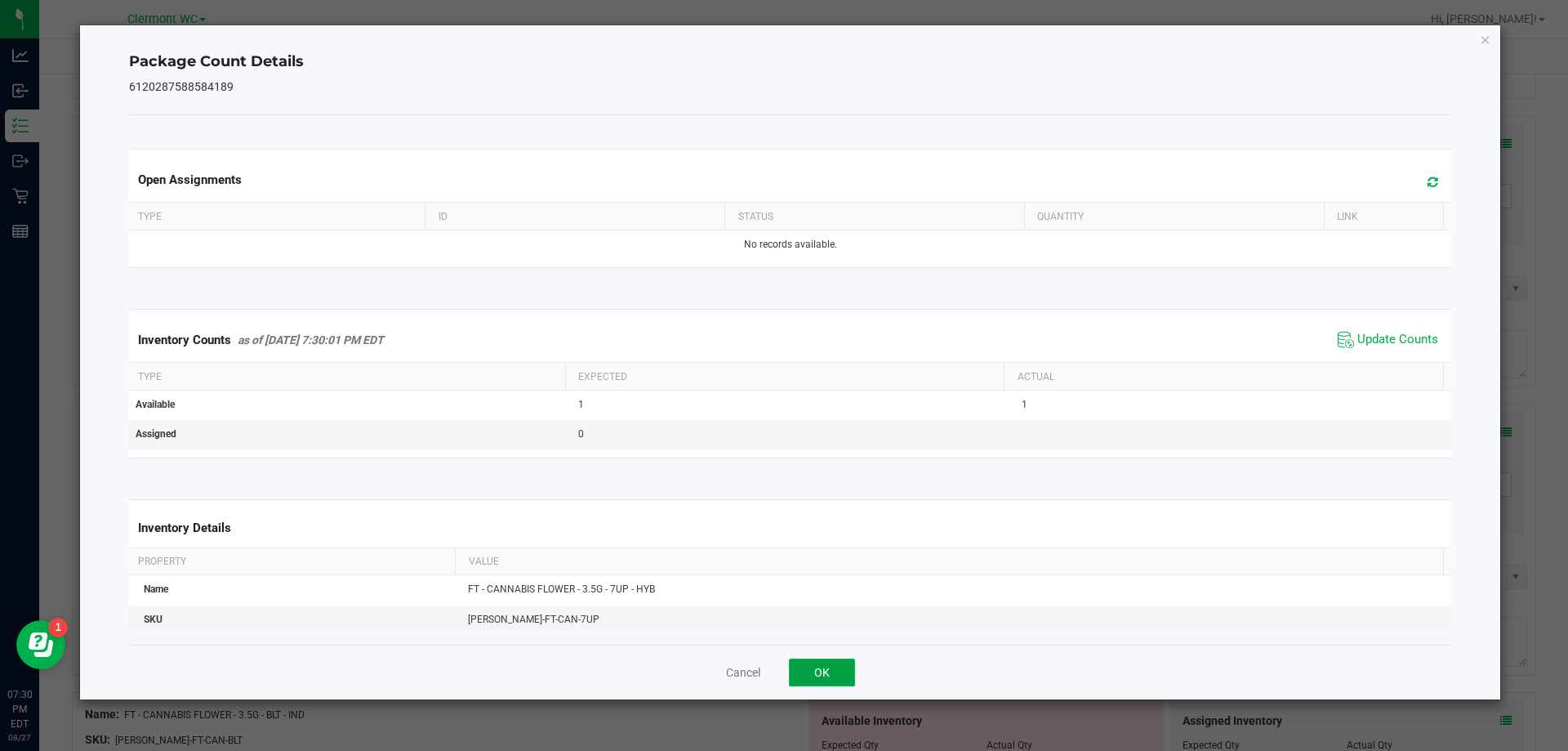
click at [840, 660] on button "OK" at bounding box center [822, 672] width 66 height 28
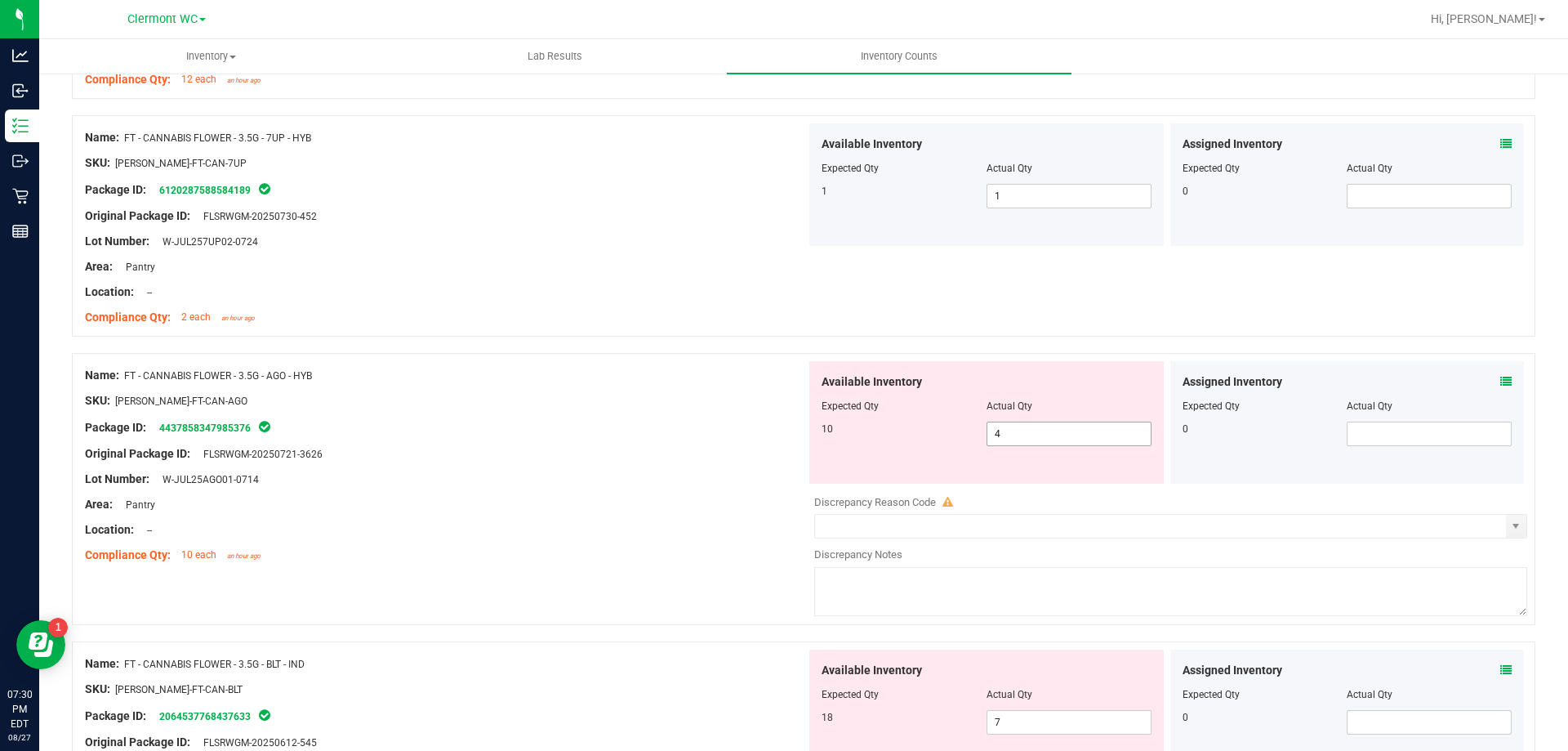
click at [1057, 428] on input "4" at bounding box center [1069, 434] width 163 height 23
type input "10"
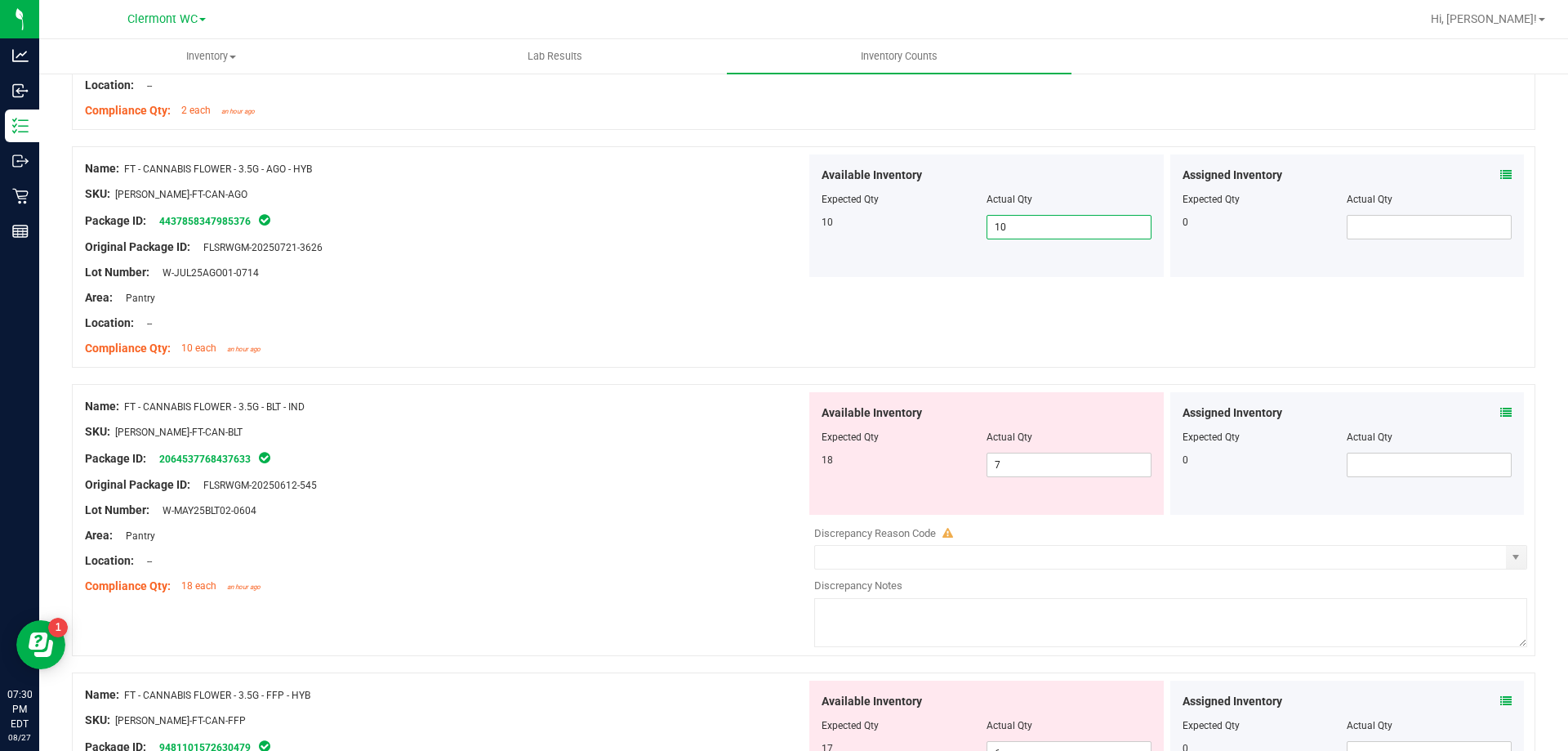
scroll to position [1520, 0]
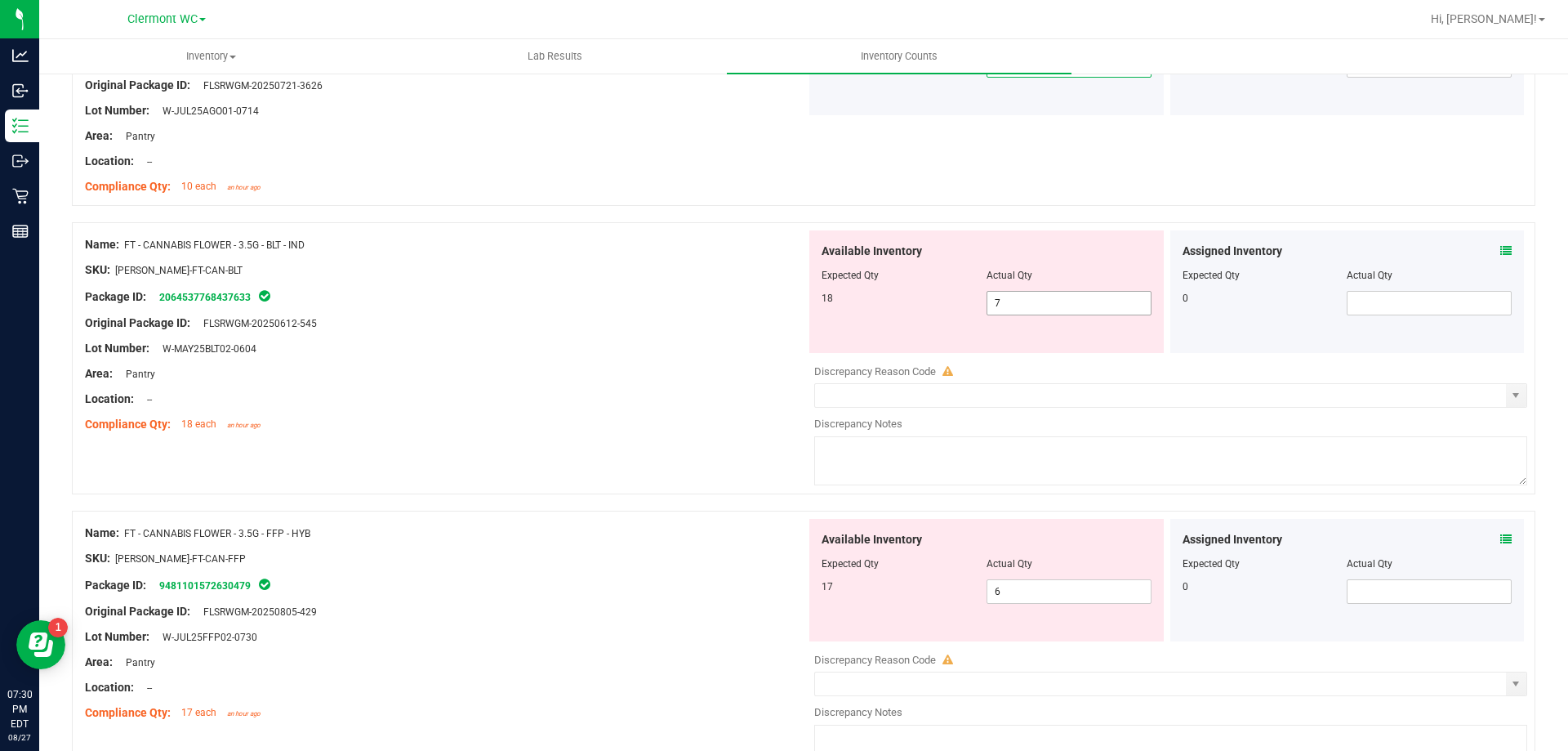
click at [1120, 307] on input "7" at bounding box center [1069, 303] width 163 height 23
type input "18"
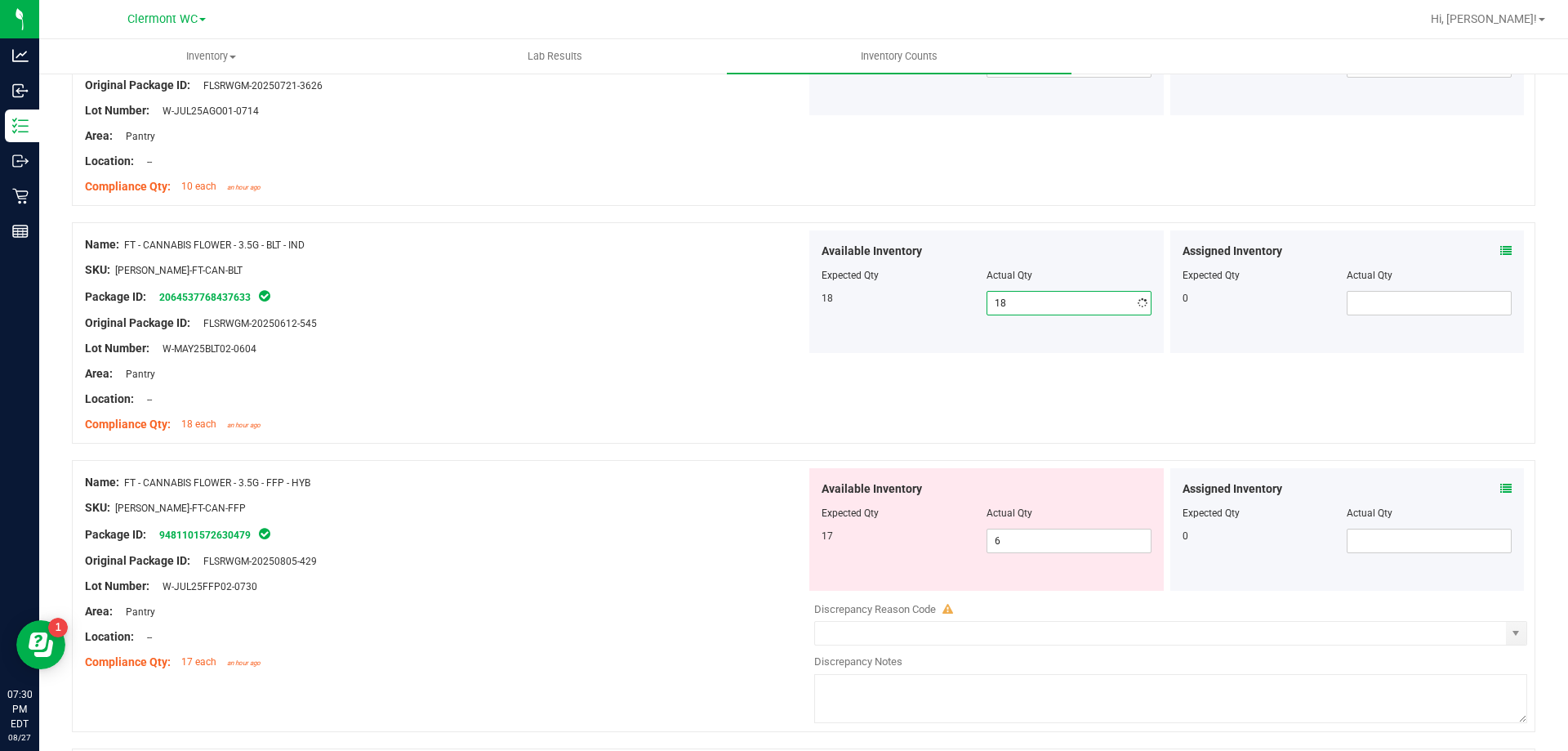
type input "18"
click at [1099, 540] on input "6" at bounding box center [1069, 541] width 163 height 23
type input "17"
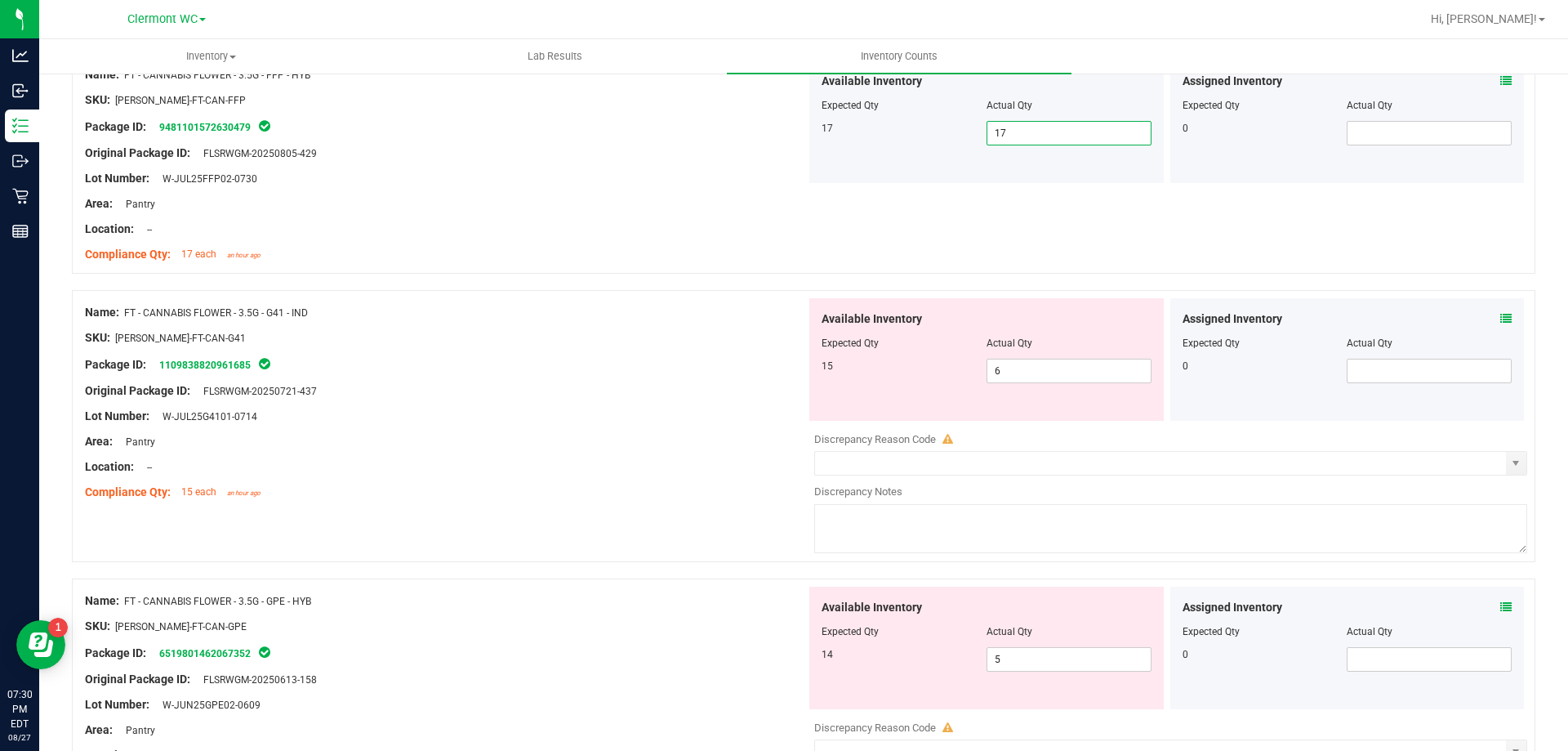
scroll to position [1950, 0]
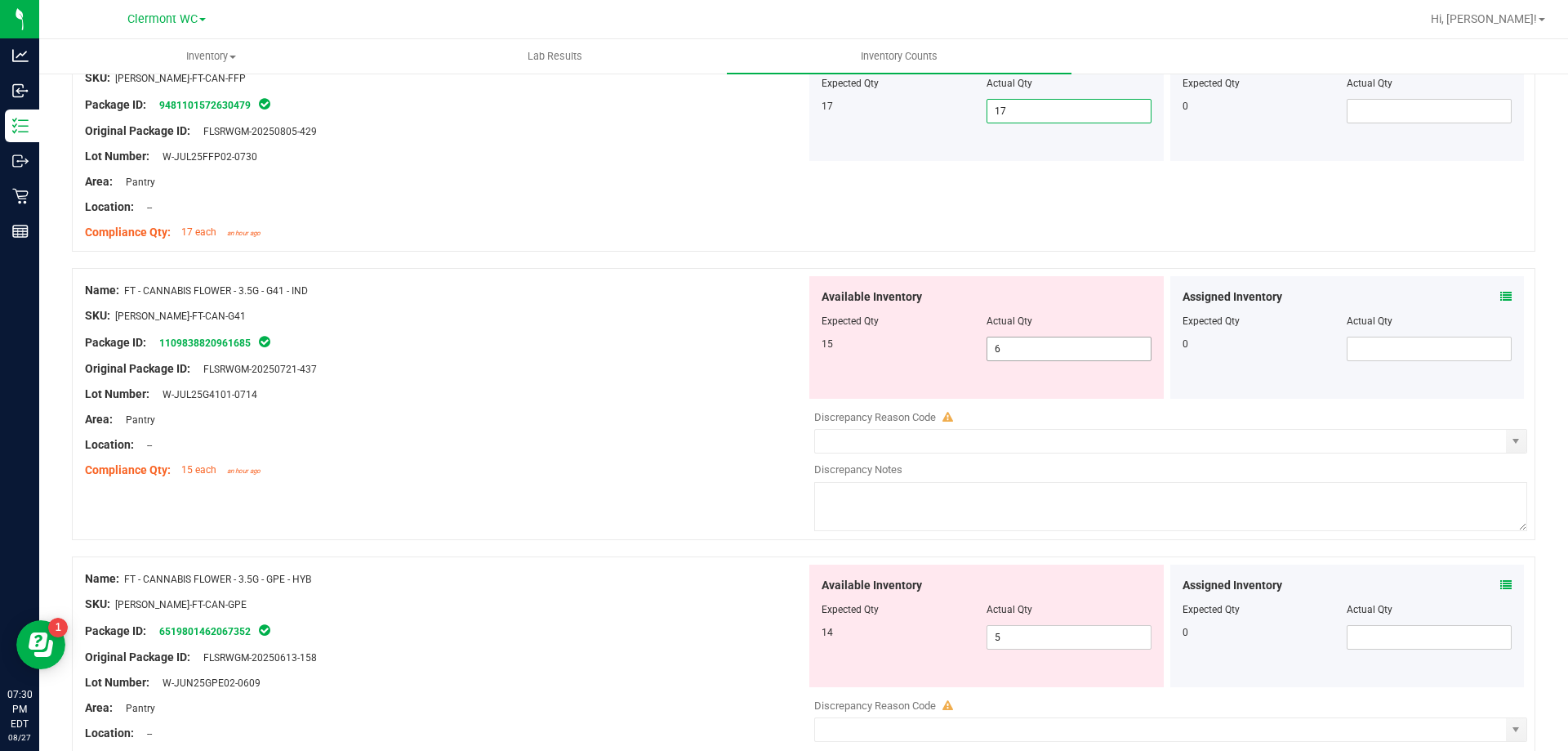
click at [1081, 353] on input "6" at bounding box center [1069, 348] width 163 height 23
type input "15"
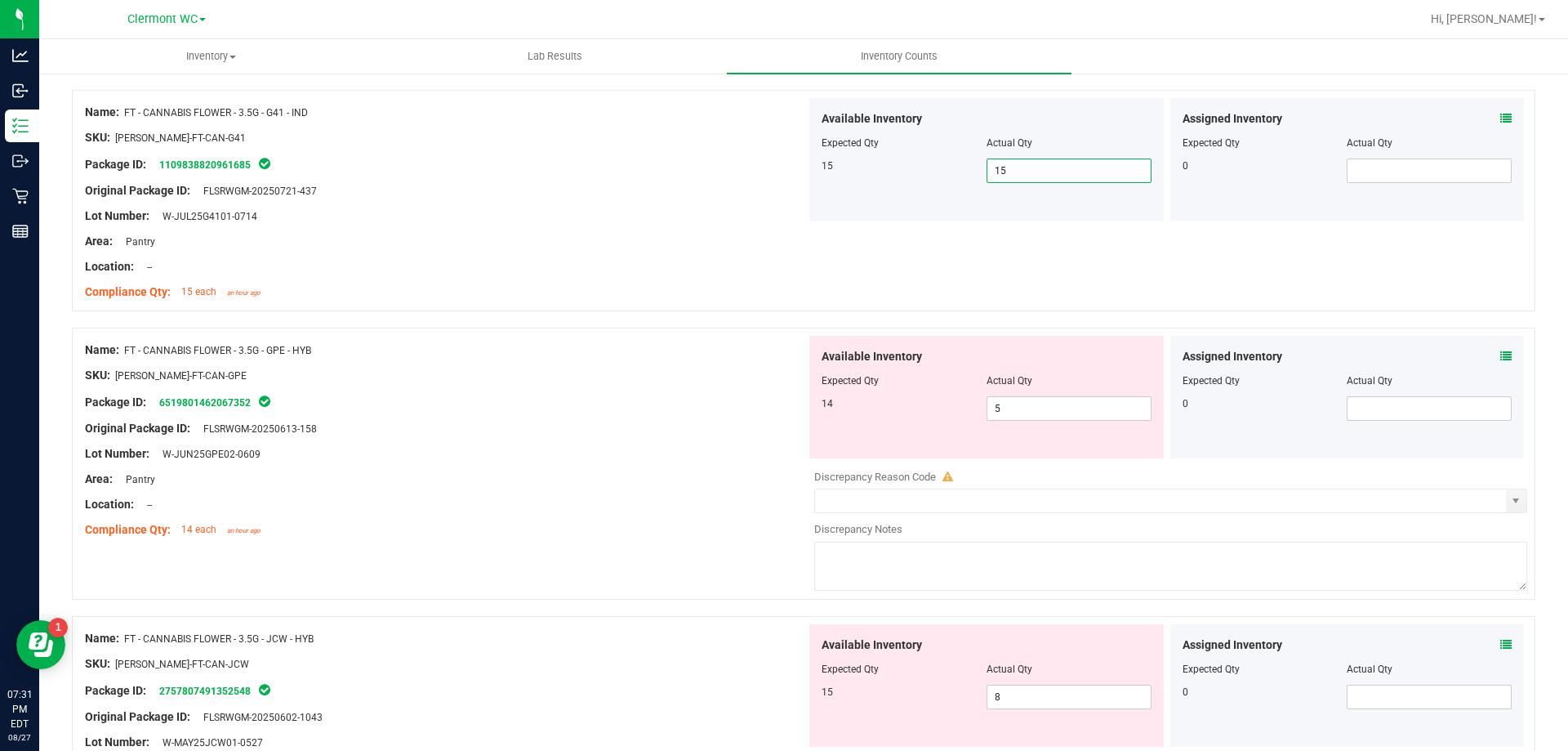
scroll to position [2184, 0]
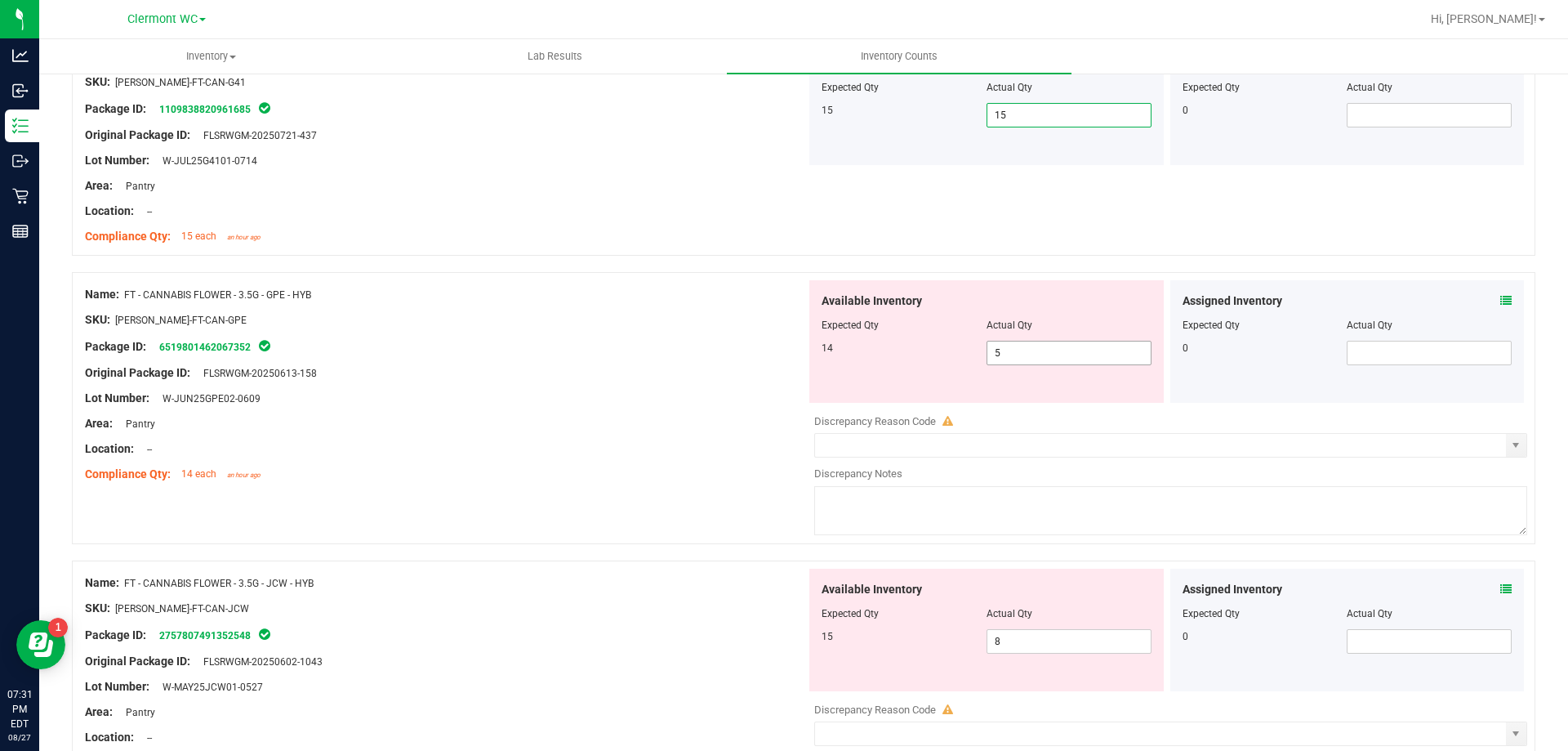
click at [1042, 356] on input "5" at bounding box center [1069, 353] width 163 height 23
type input "14"
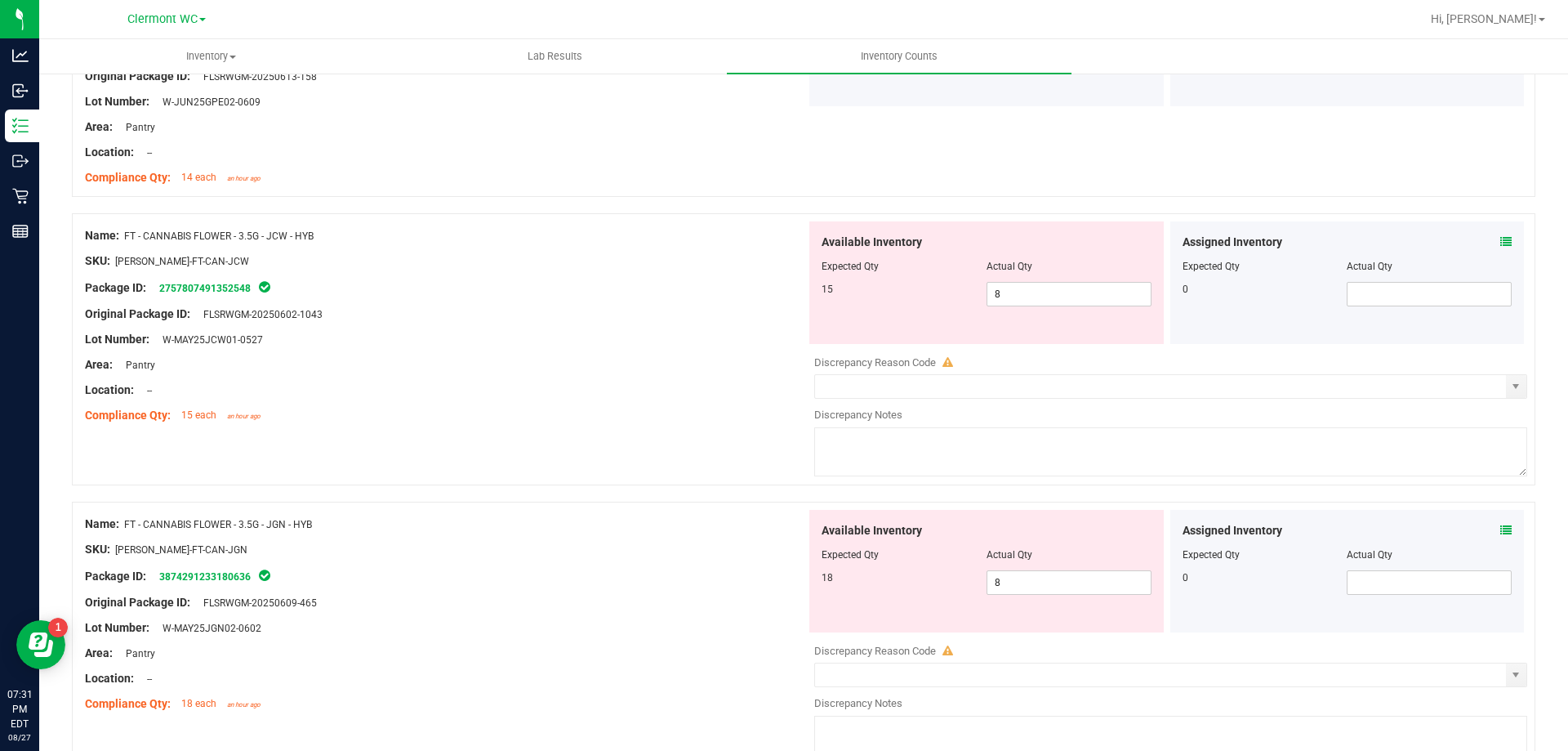
scroll to position [2507, 0]
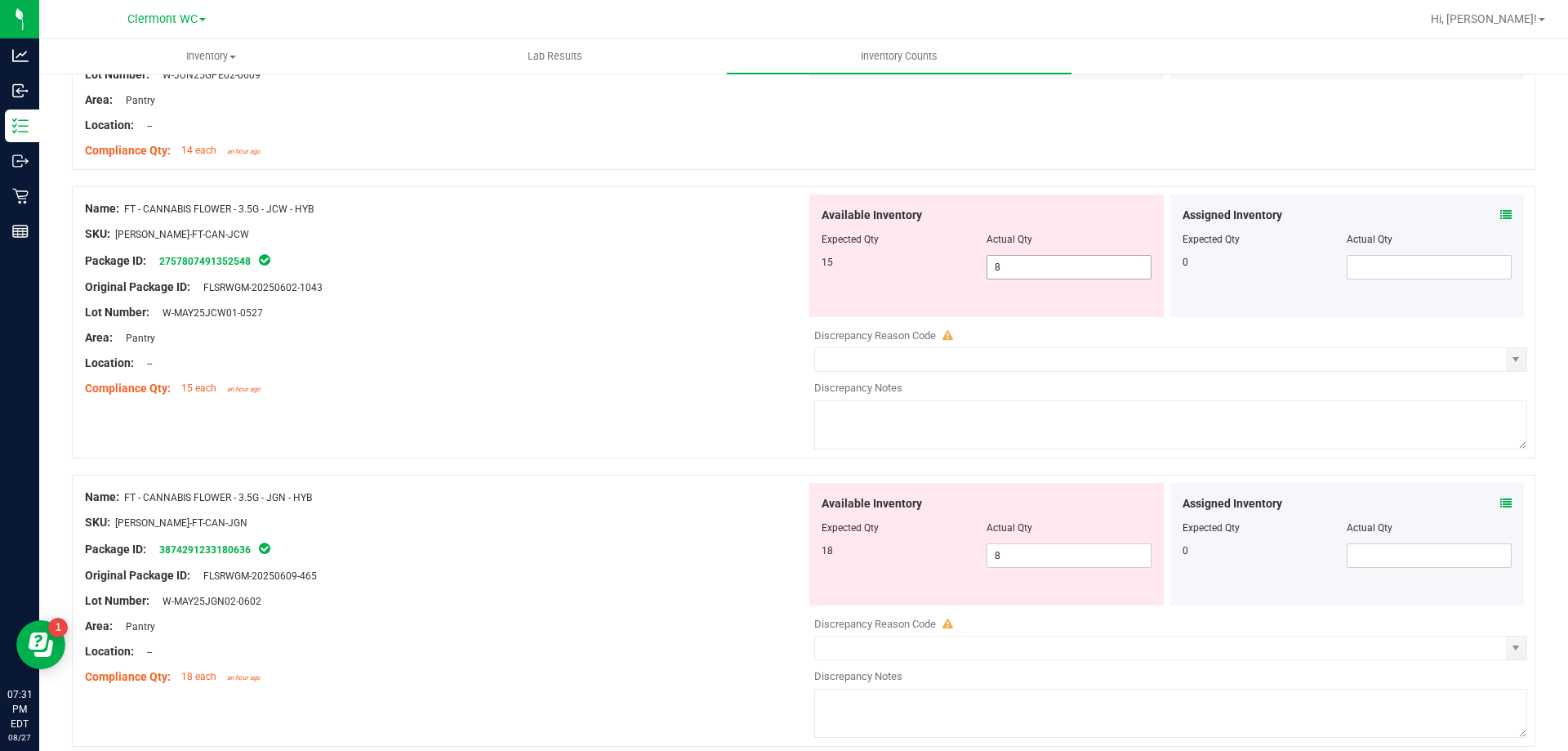
click at [1105, 267] on input "8" at bounding box center [1069, 267] width 163 height 23
click at [1043, 551] on div "Available Inventory Expected Qty Actual Qty 18 8 8" at bounding box center [987, 544] width 354 height 122
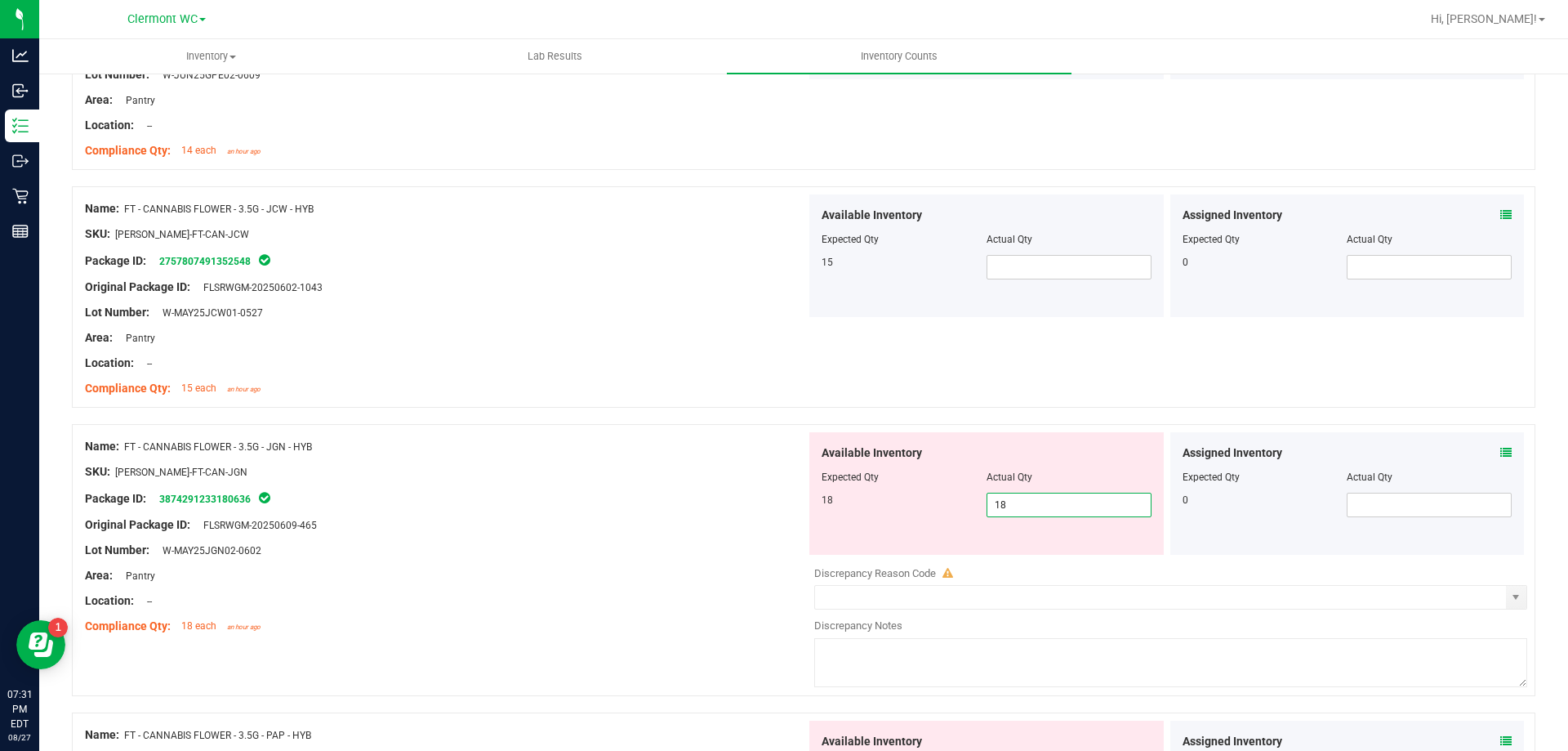
type input "18"
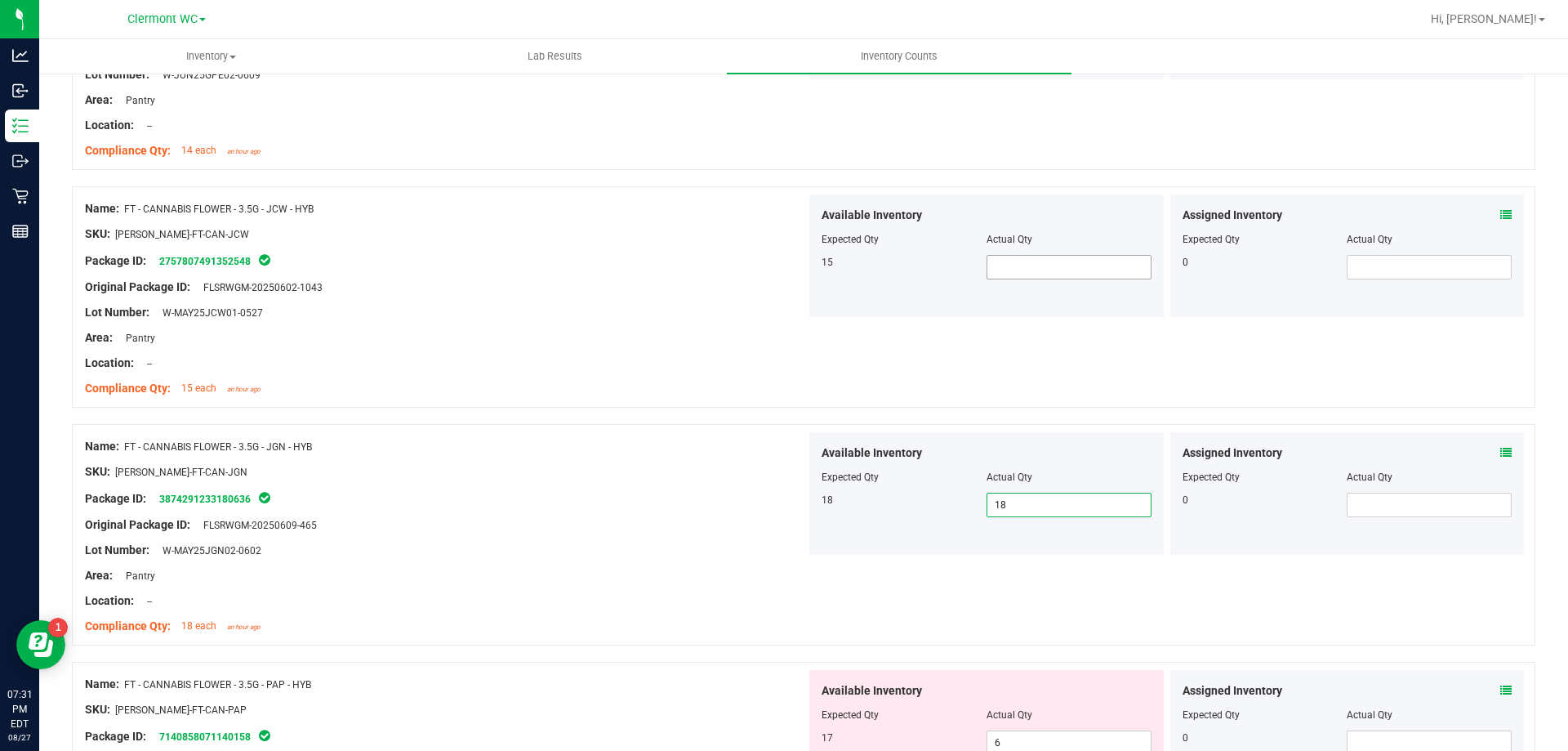
click at [1066, 272] on input "text" at bounding box center [1069, 267] width 163 height 23
click at [987, 341] on div "Name: FT - CANNABIS FLOWER - 3.5G - JCW - HYB SKU: [PERSON_NAME]-FT-CAN-JCW Pac…" at bounding box center [803, 297] width 1463 height 222
click at [1045, 260] on span at bounding box center [1069, 267] width 165 height 24
type input "153"
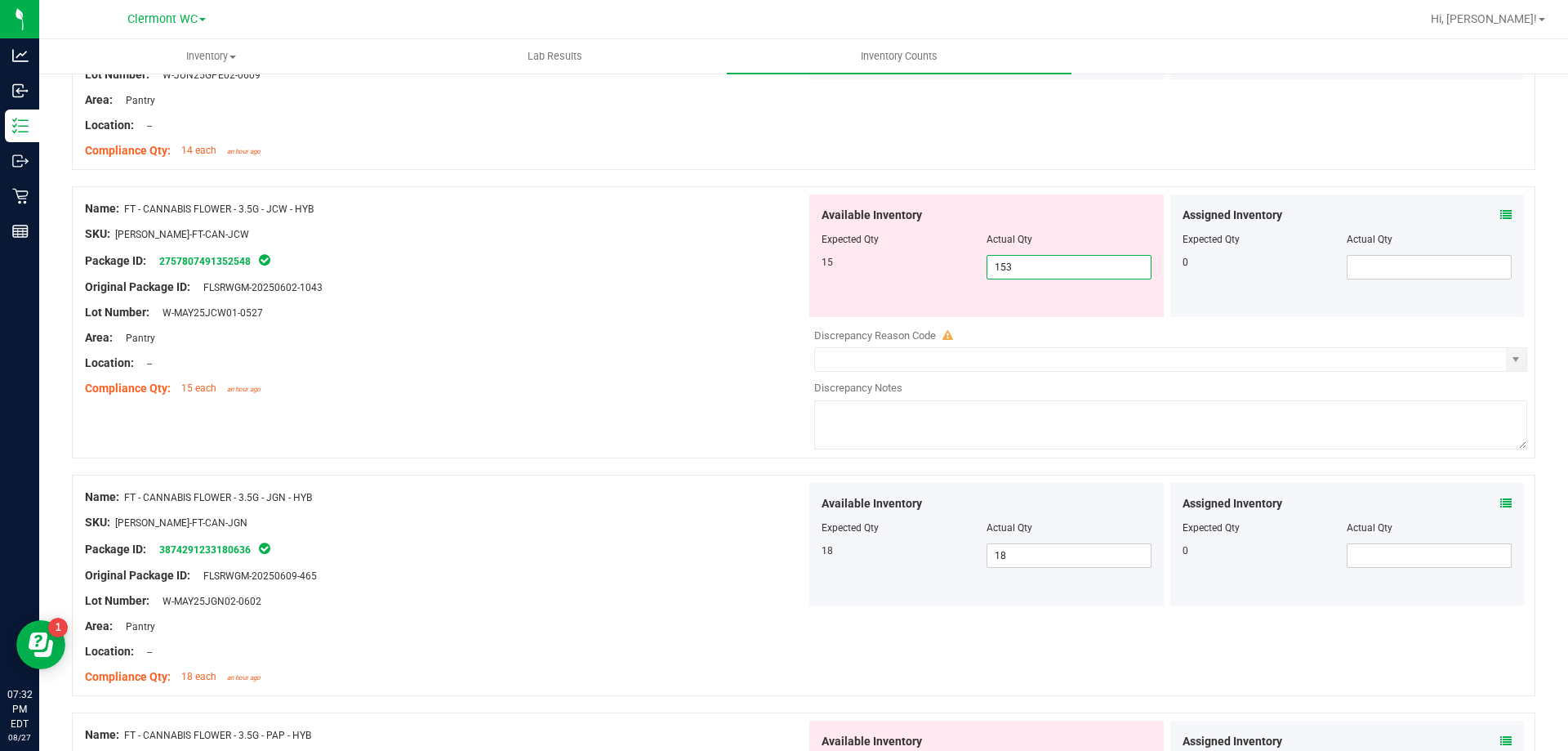
type input "15"
click at [510, 398] on div "Name: FT - CANNABIS FLOWER - 3.5G - JCW - HYB SKU: [PERSON_NAME]-FT-CAN-JCW Pac…" at bounding box center [445, 299] width 721 height 209
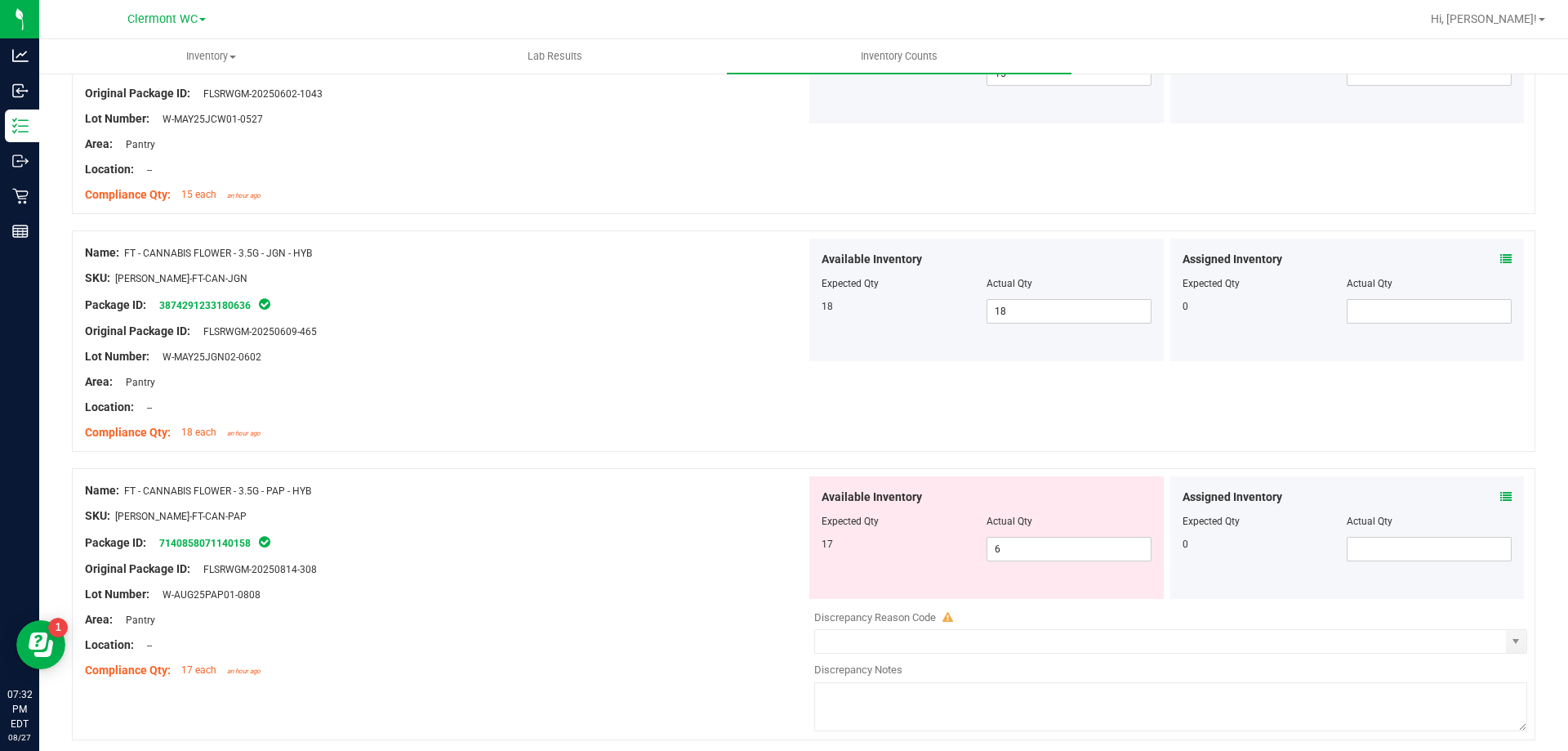
scroll to position [2753, 0]
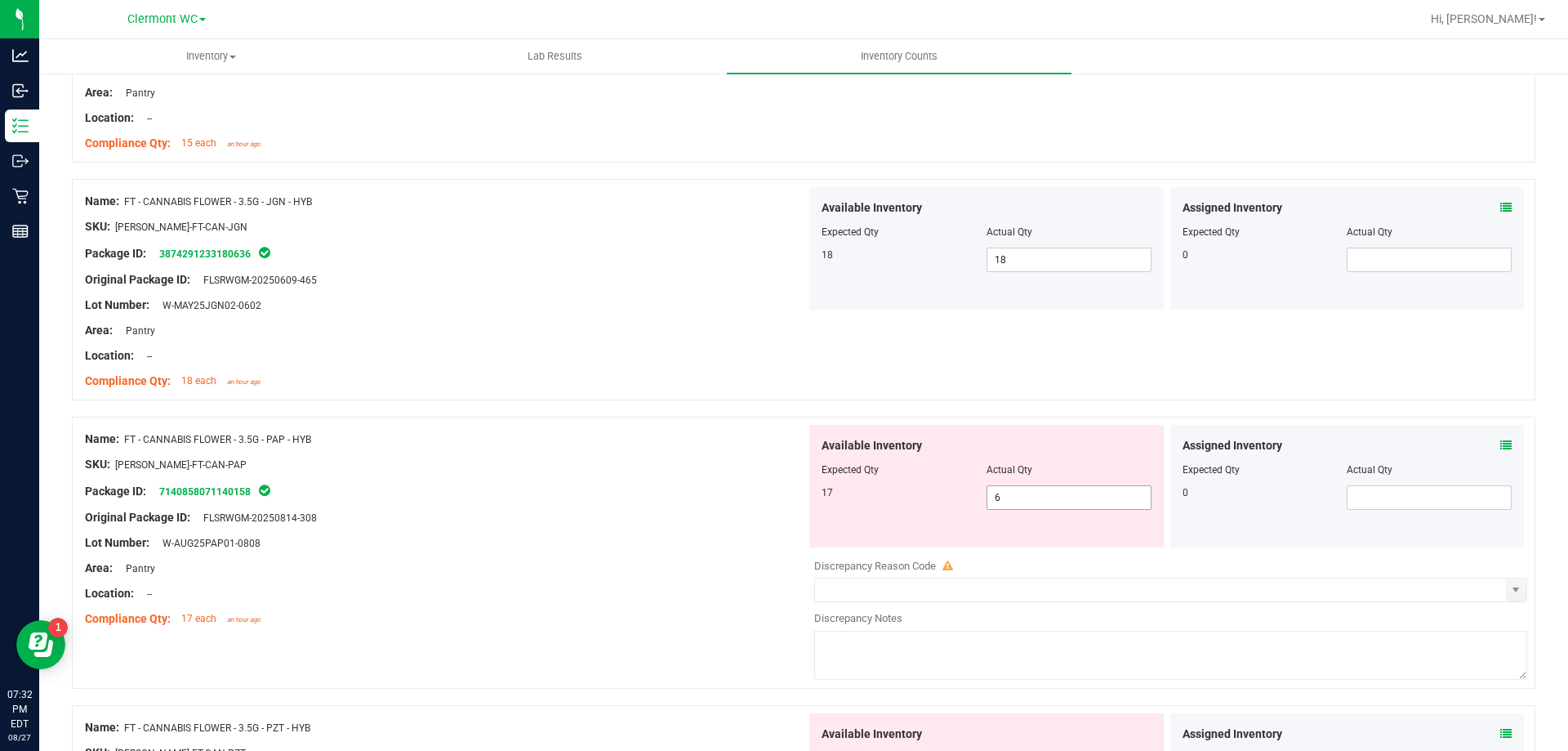
click at [1059, 495] on span "6 6" at bounding box center [1069, 498] width 165 height 24
type input "17"
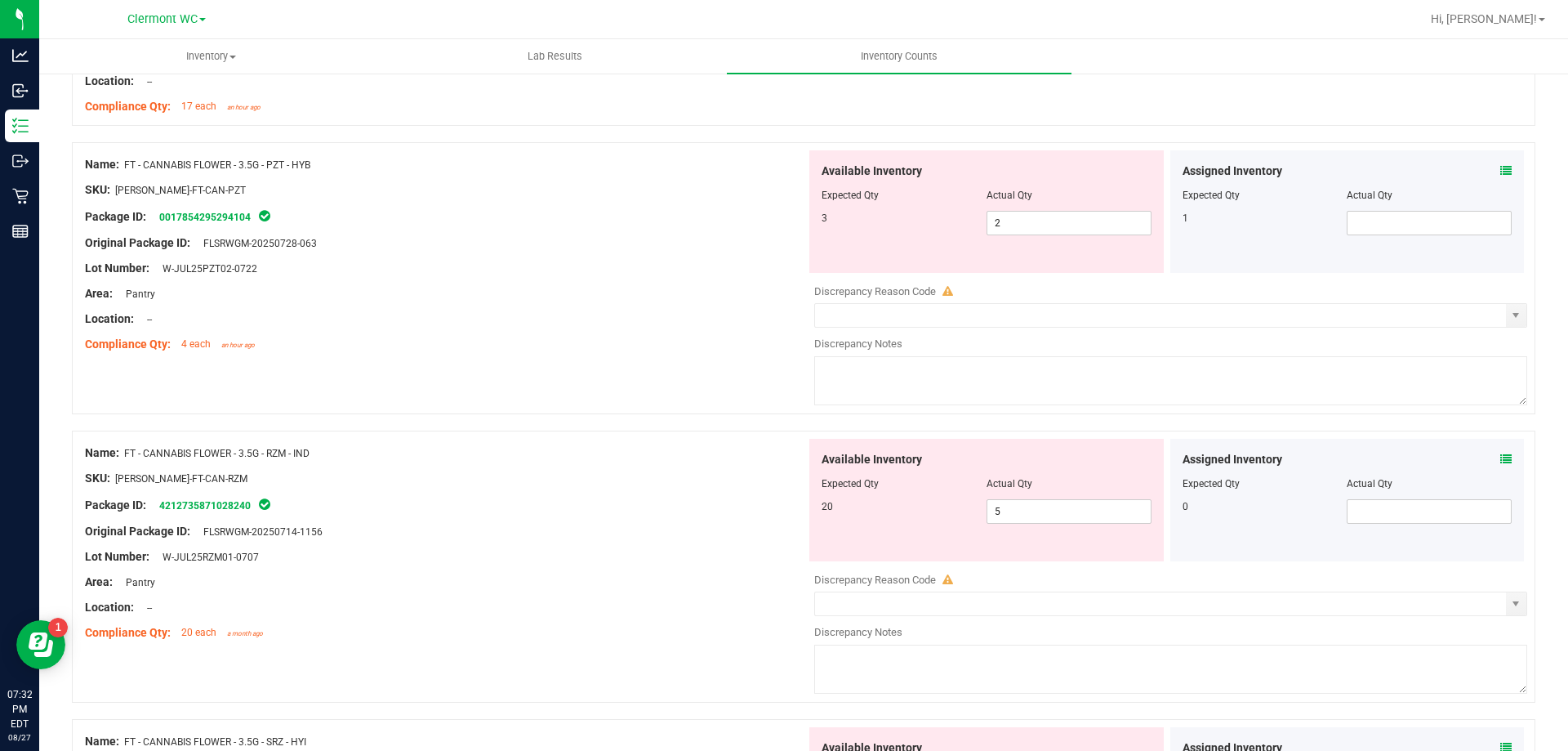
scroll to position [3270, 0]
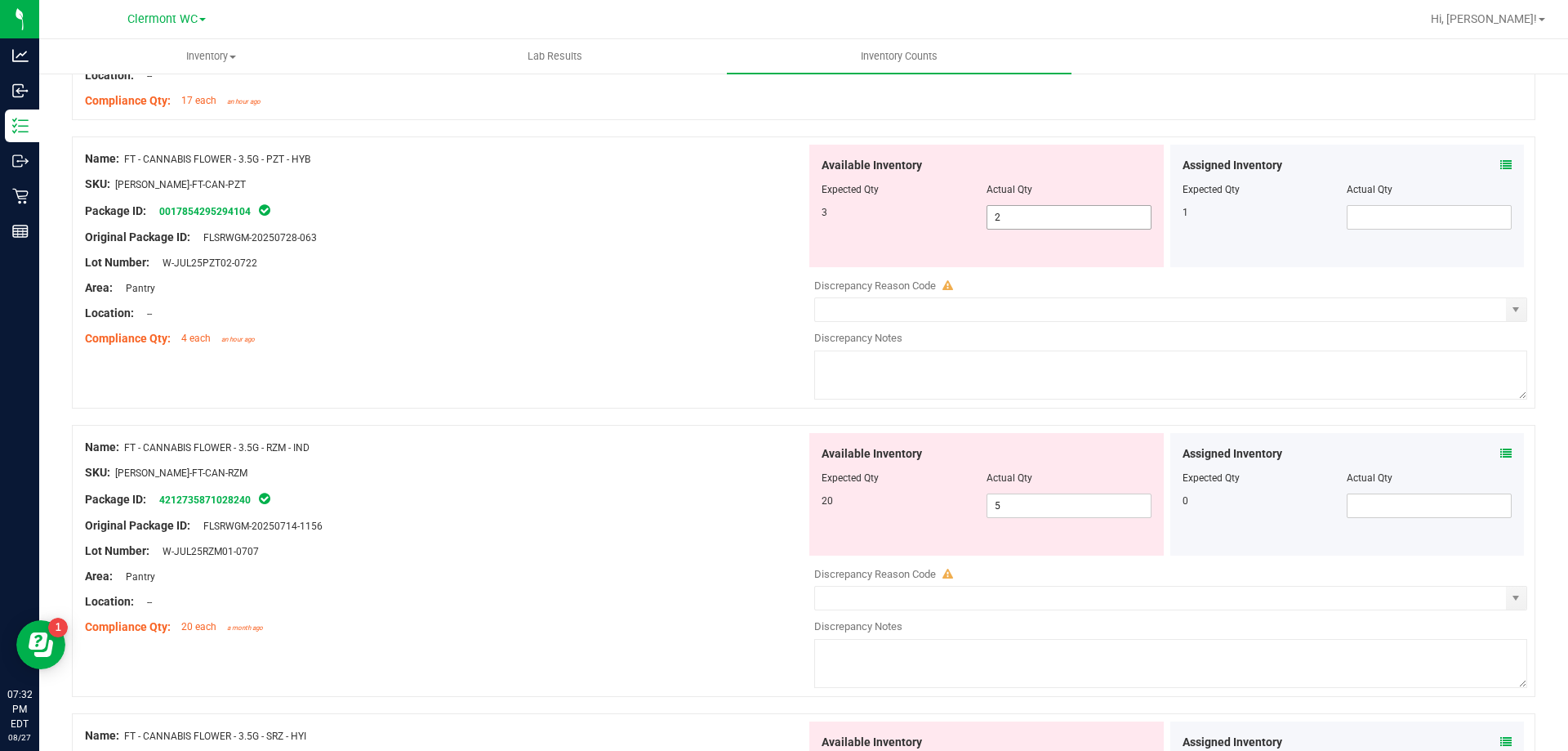
click at [1109, 215] on input "2" at bounding box center [1069, 217] width 163 height 23
click at [1501, 164] on icon at bounding box center [1506, 164] width 11 height 11
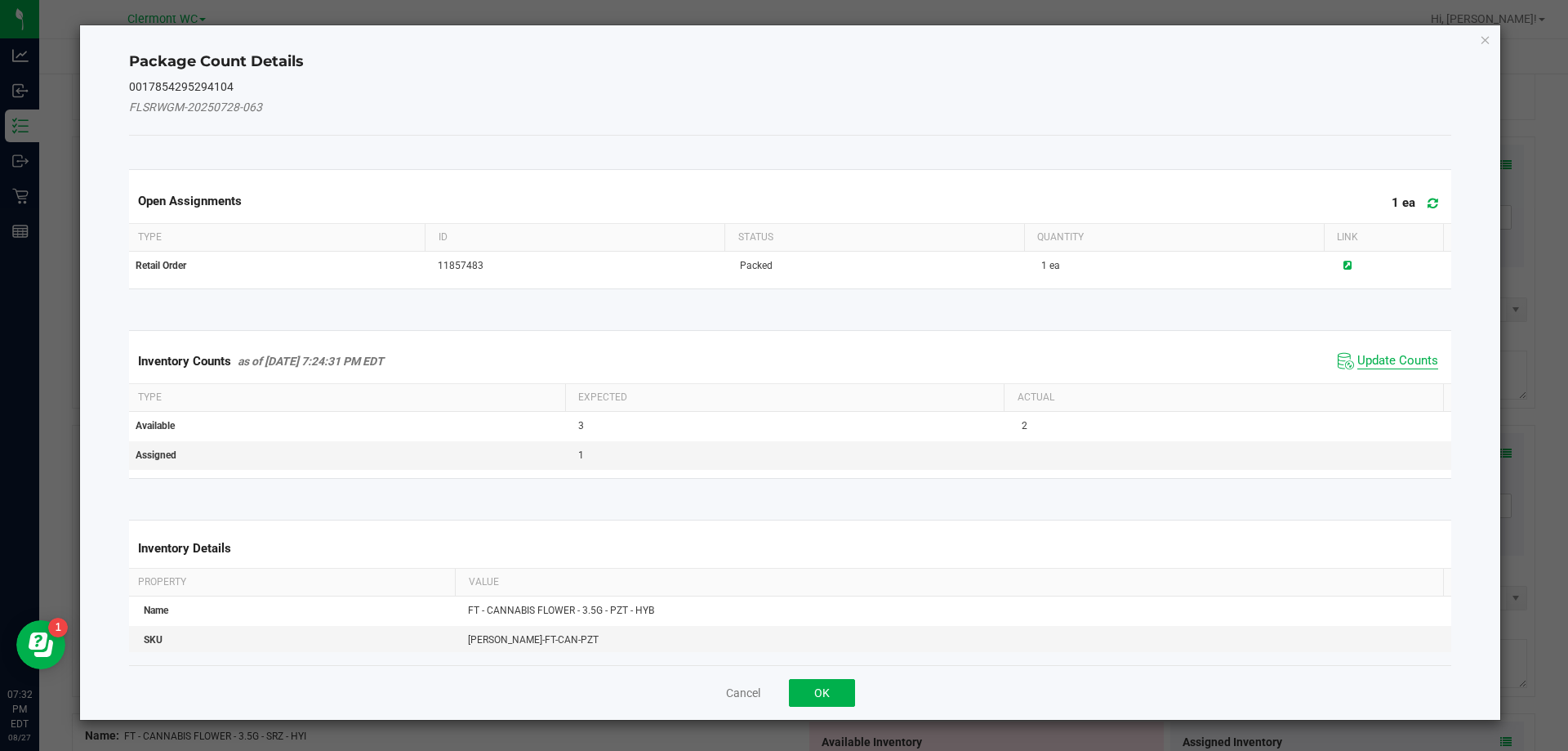
click at [1382, 365] on span "Update Counts" at bounding box center [1398, 361] width 81 height 17
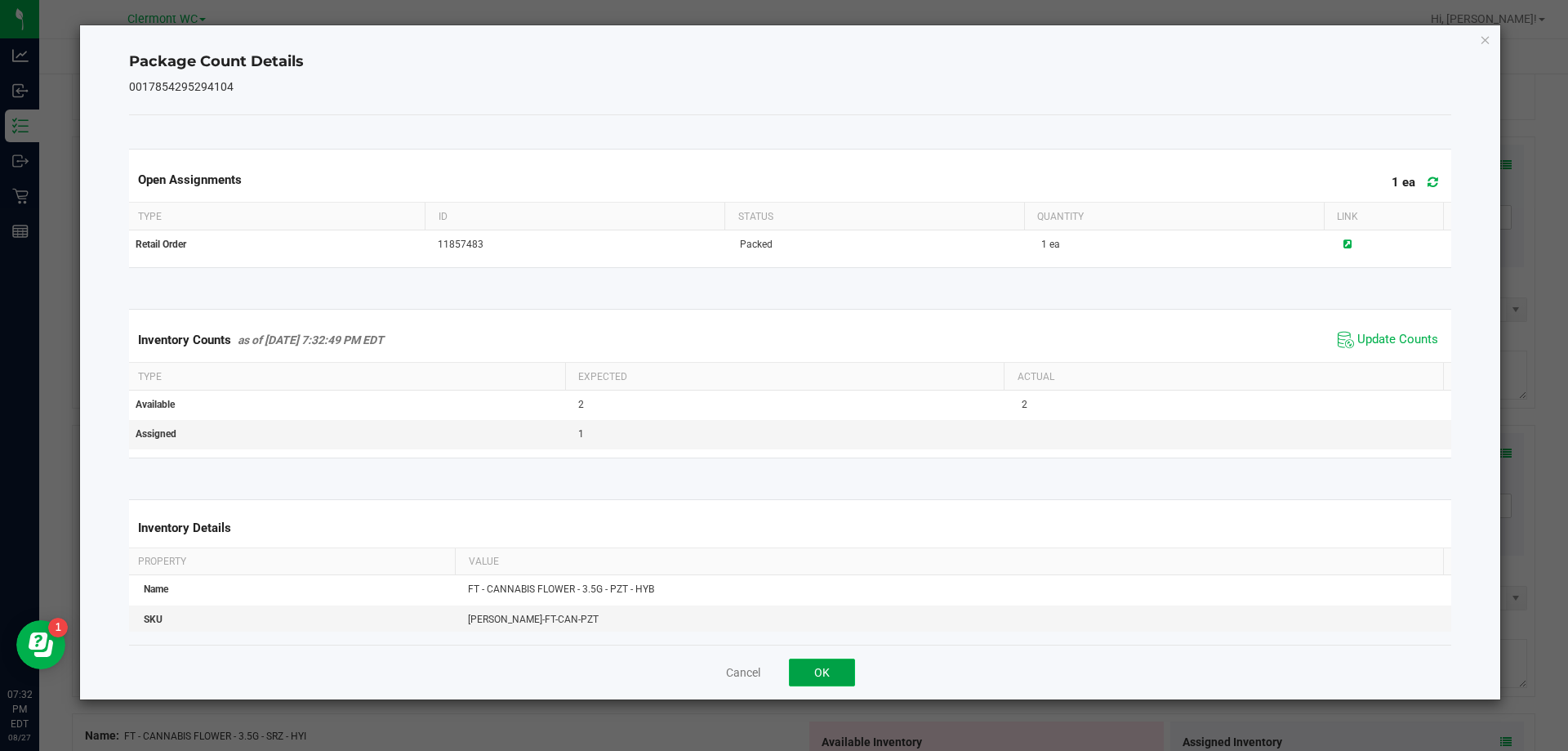
click at [822, 670] on button "OK" at bounding box center [822, 672] width 66 height 28
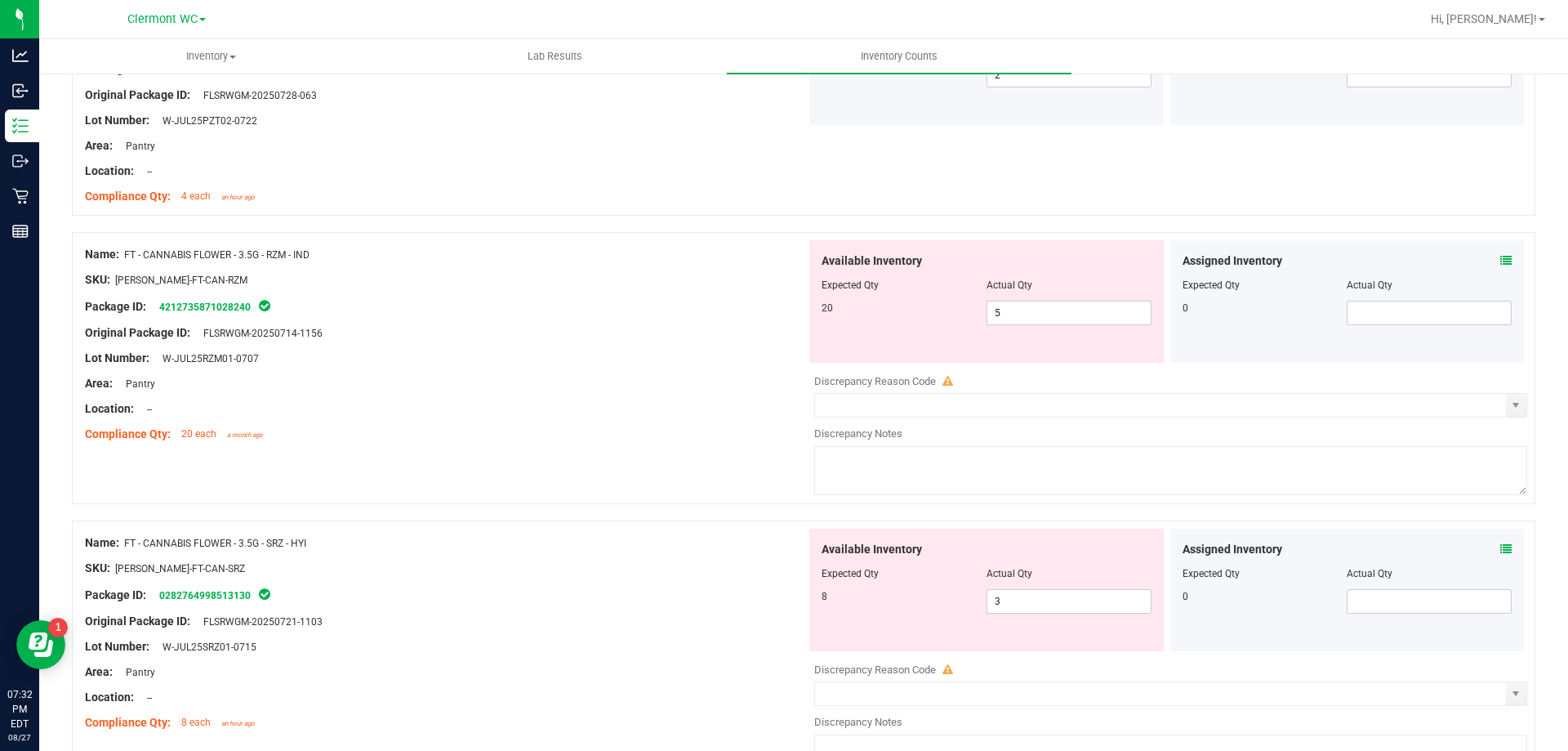
scroll to position [3416, 0]
click at [1054, 311] on input "5" at bounding box center [1069, 309] width 163 height 23
type input "20"
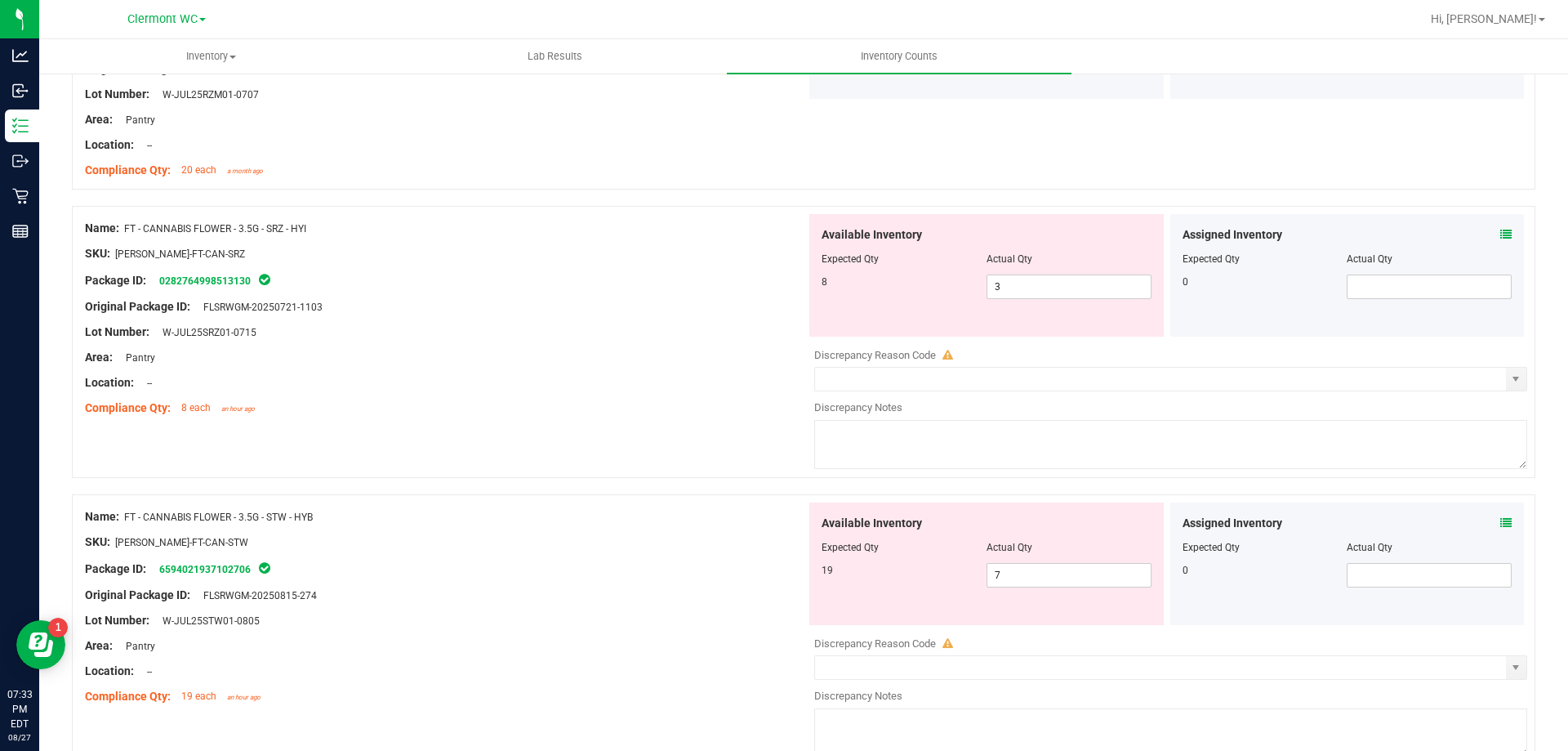
scroll to position [3681, 0]
click at [1080, 286] on input "3" at bounding box center [1069, 283] width 163 height 23
type input "8"
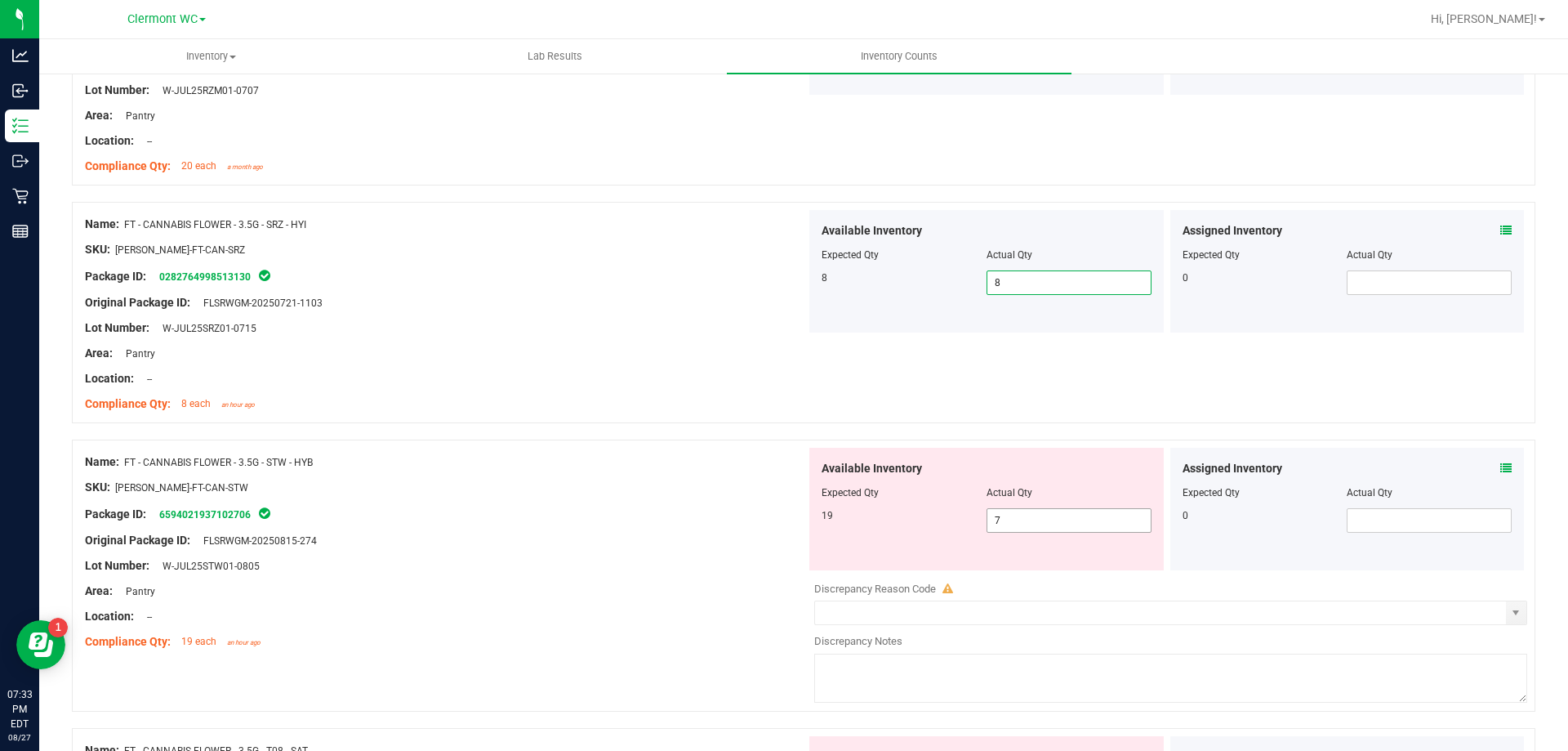
click at [1073, 520] on input "7" at bounding box center [1069, 520] width 163 height 23
type input "19"
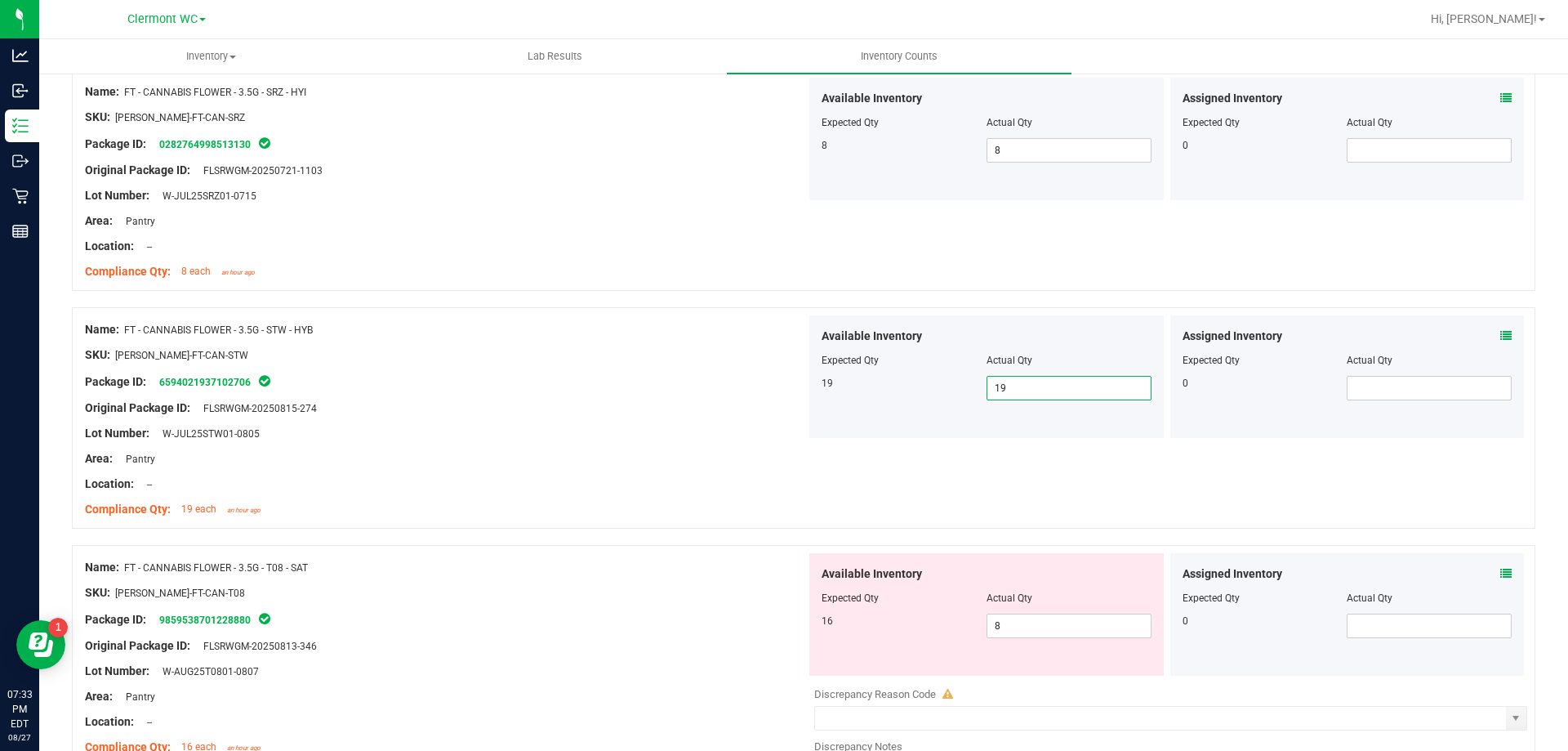
scroll to position [3957, 0]
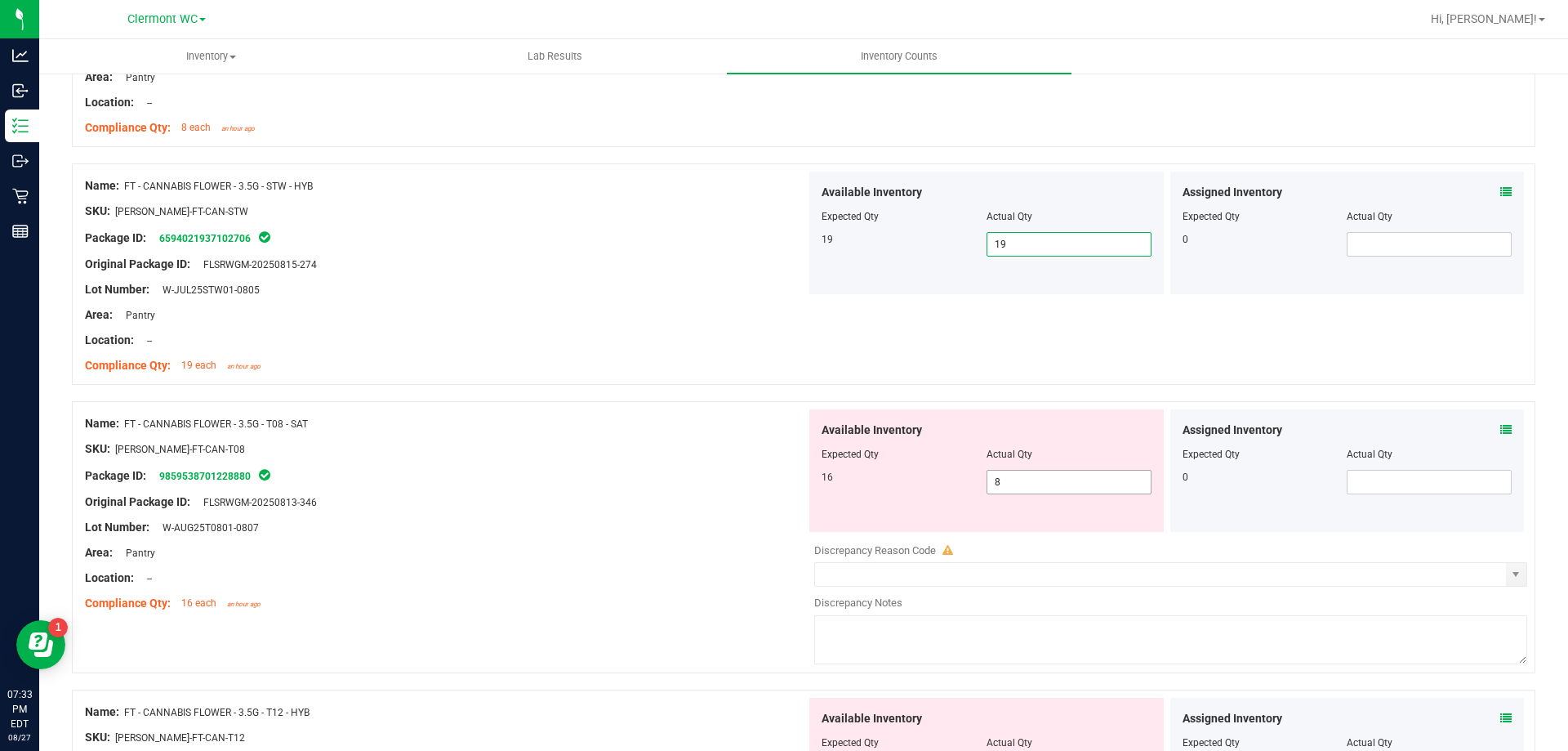
click at [1078, 476] on input "8" at bounding box center [1069, 482] width 163 height 23
type input "16"
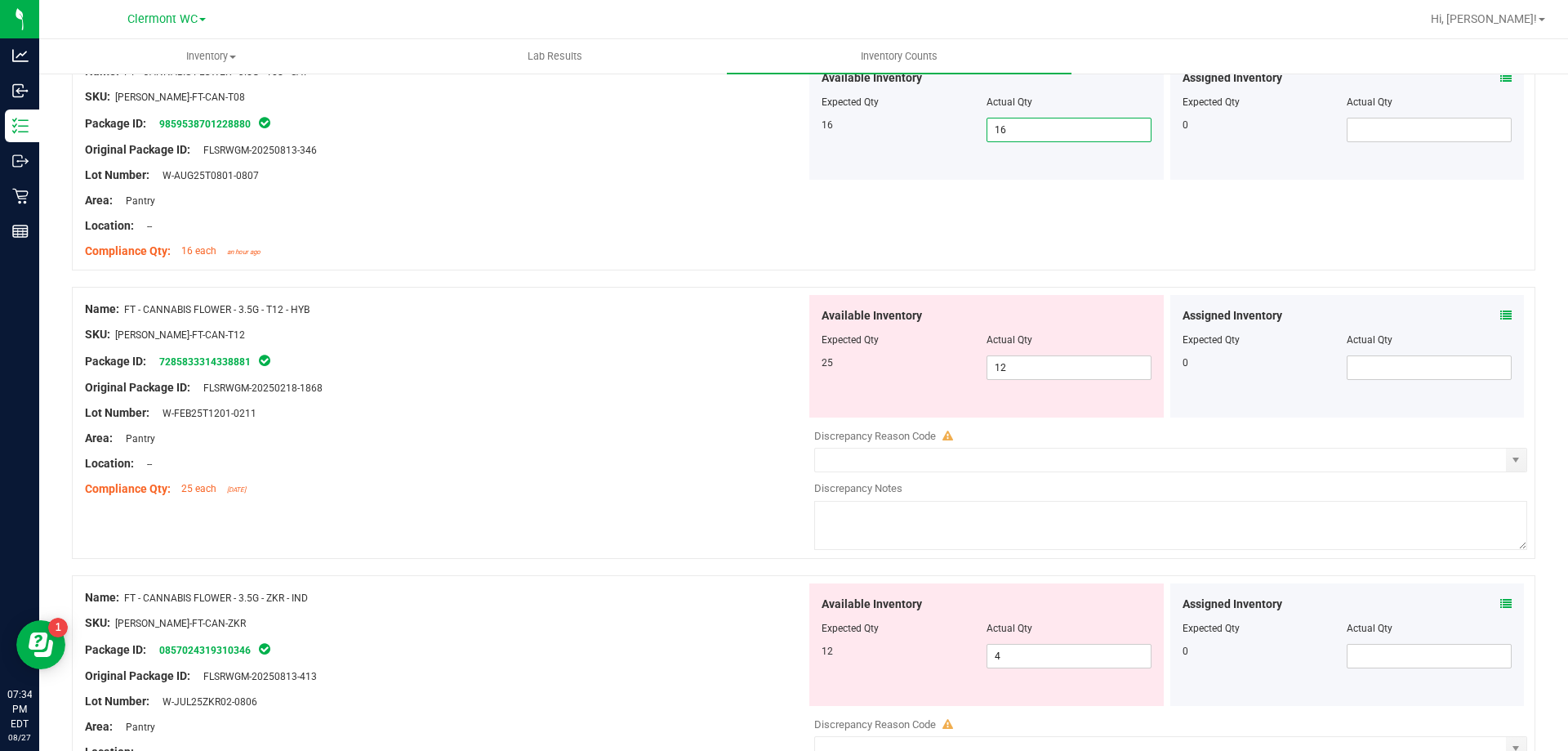
scroll to position [4335, 0]
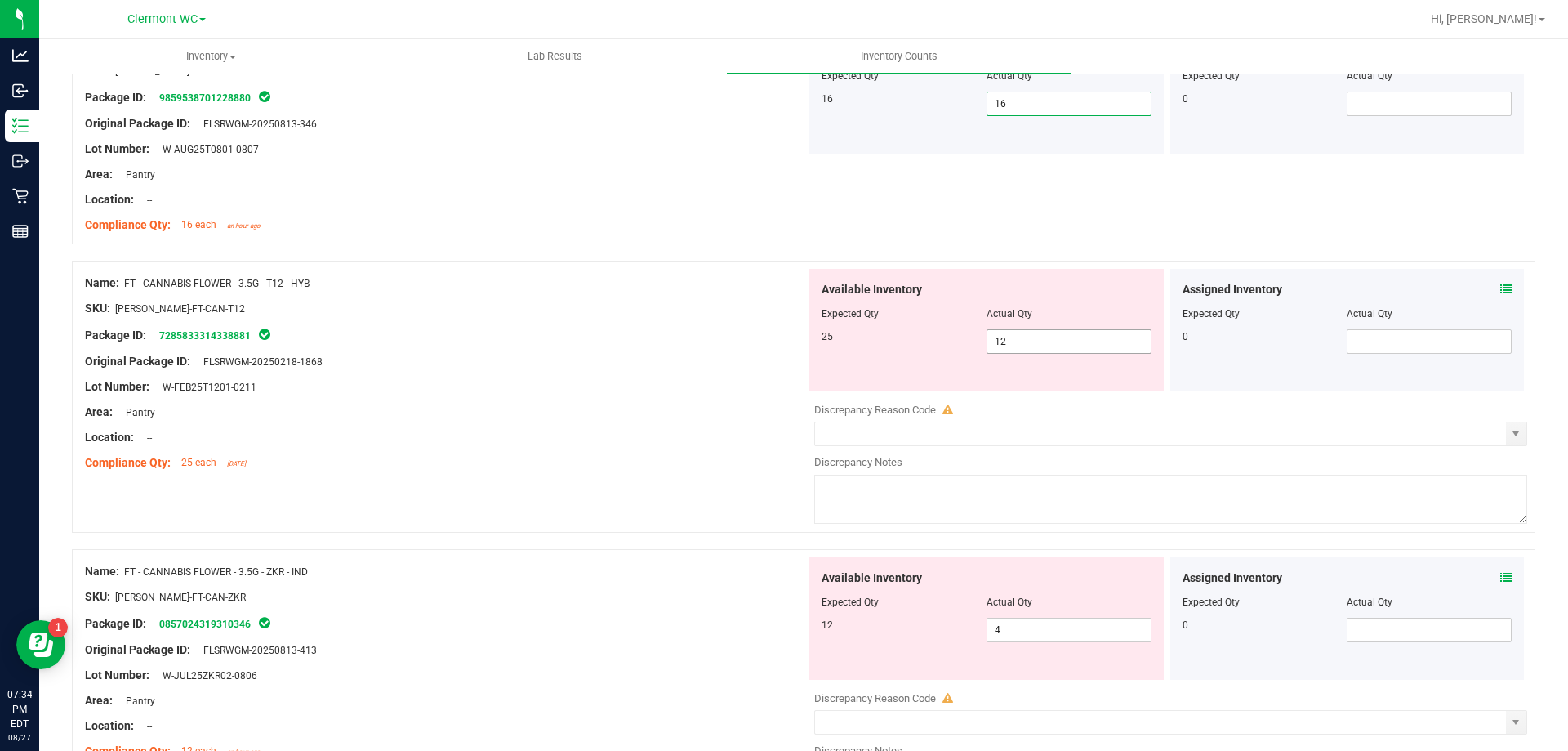
click at [1083, 341] on input "12" at bounding box center [1069, 341] width 163 height 23
type input "1"
type input "25"
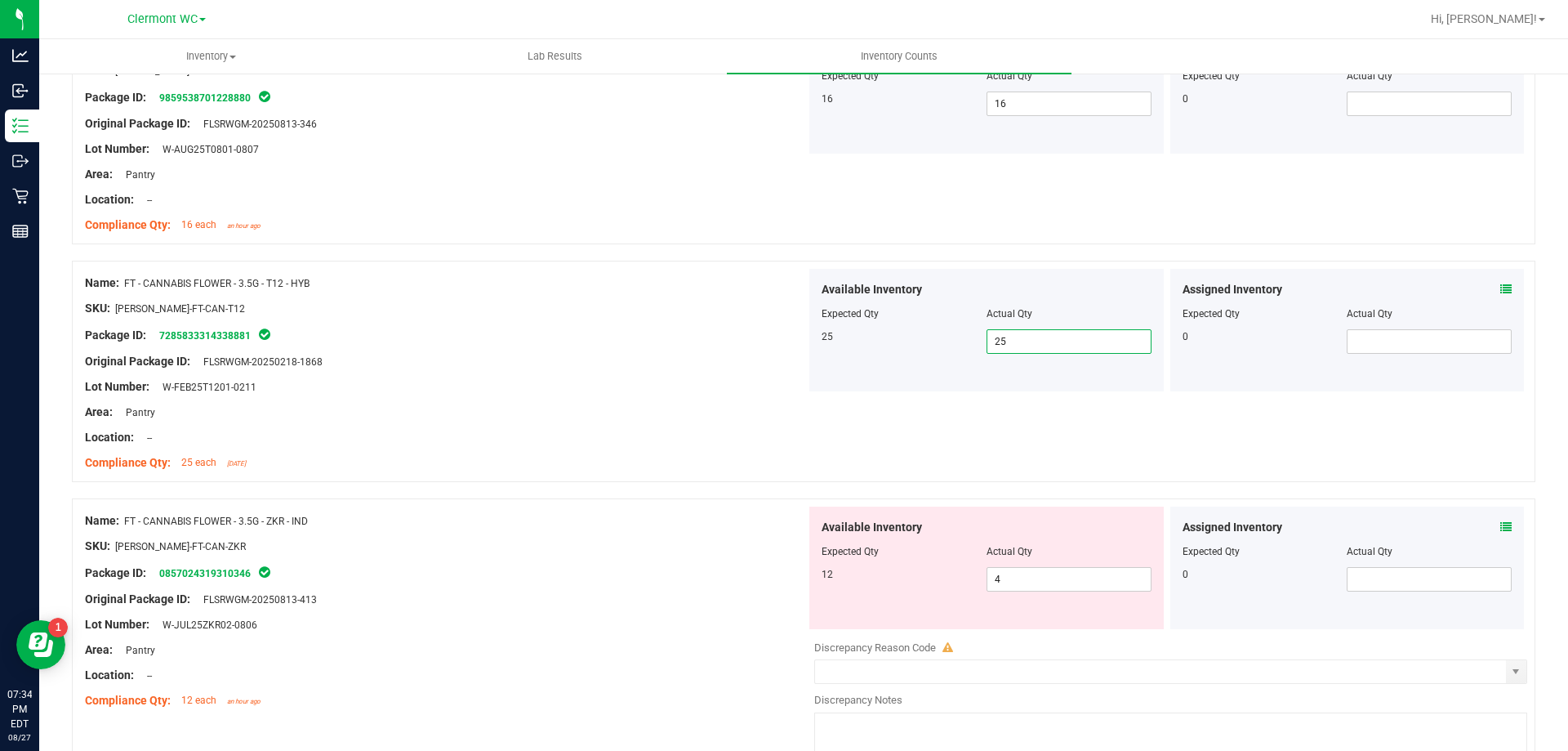
scroll to position [4427, 0]
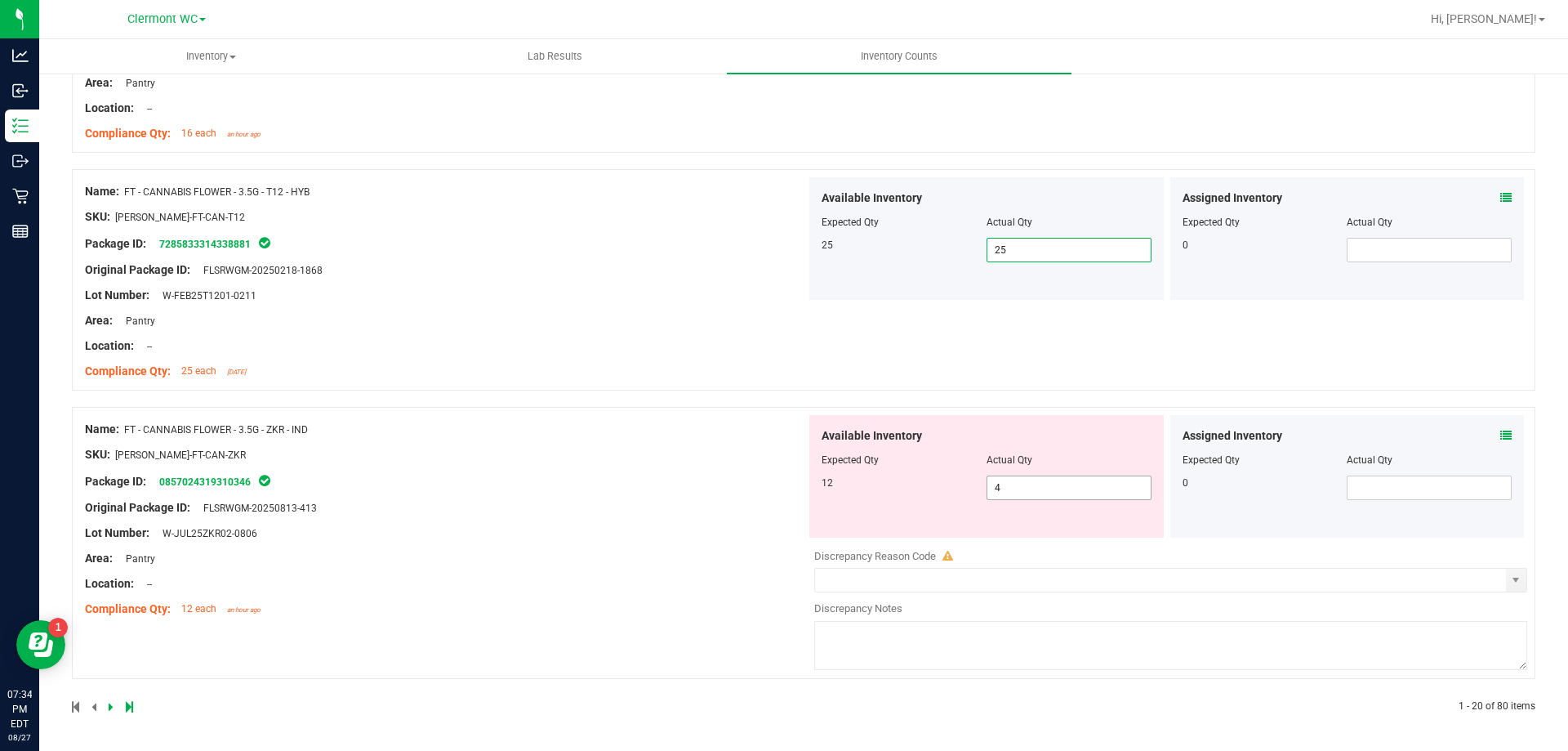
click at [1092, 488] on input "4" at bounding box center [1069, 487] width 163 height 23
type input "12"
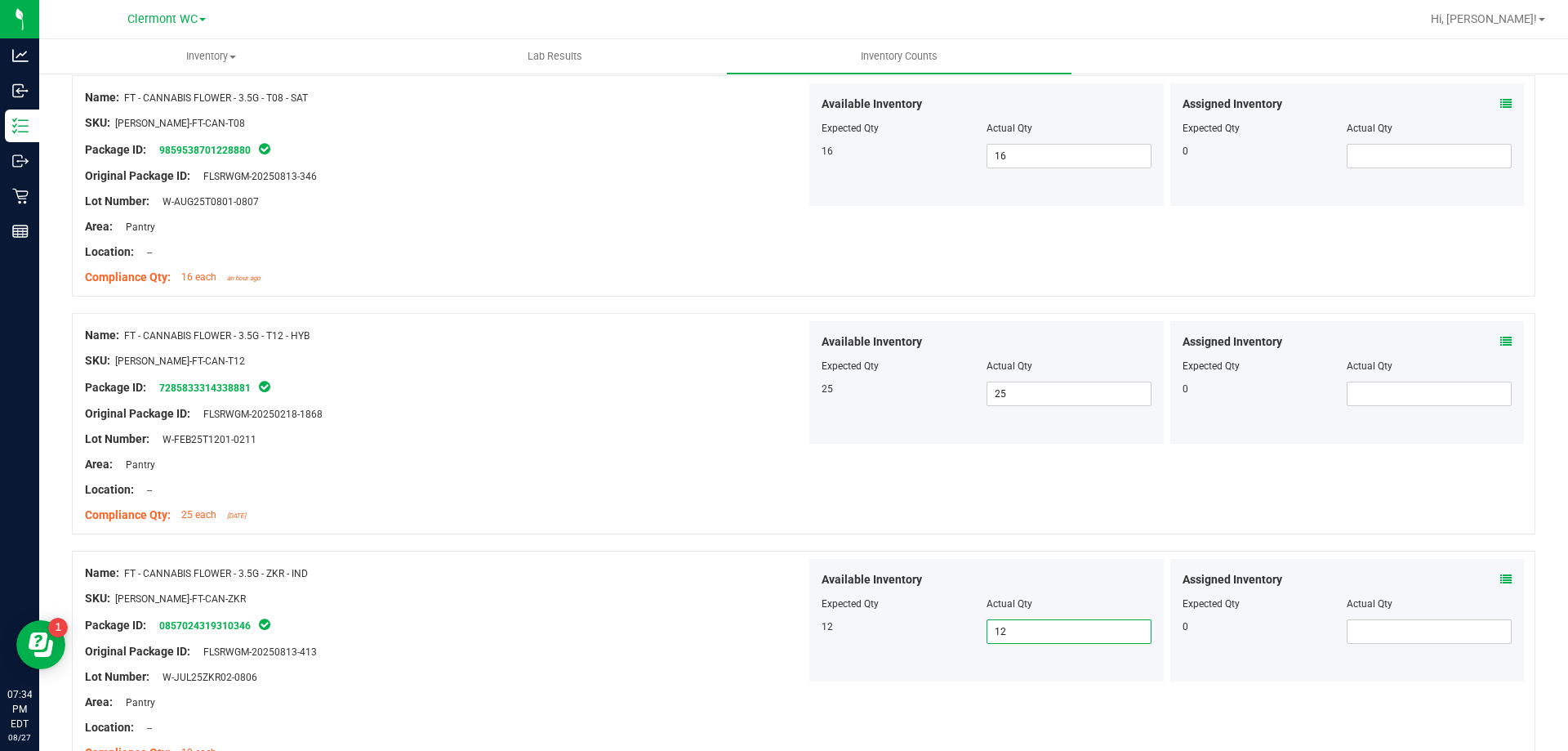
scroll to position [4376, 0]
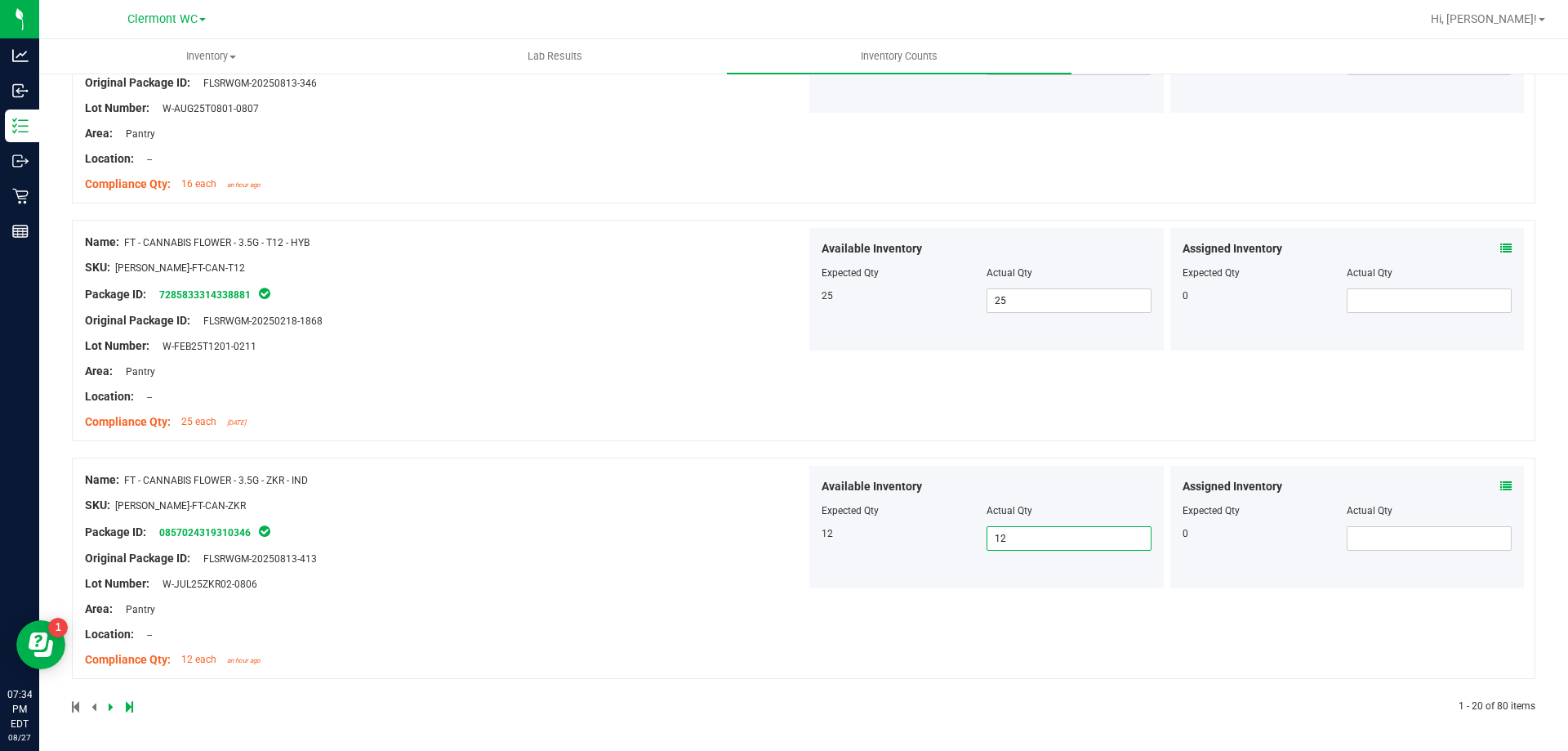
click at [108, 706] on icon at bounding box center [111, 706] width 5 height 10
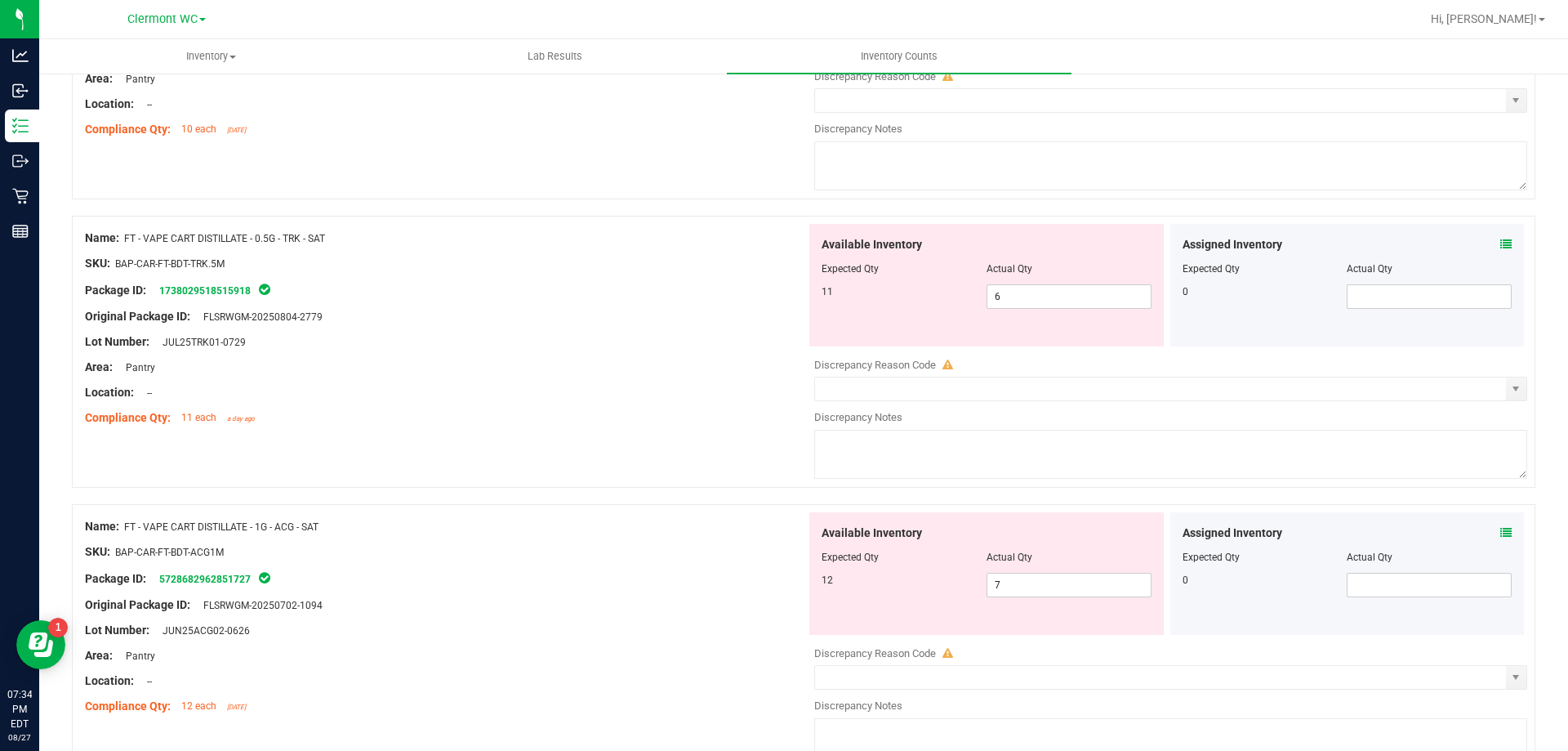
scroll to position [0, 0]
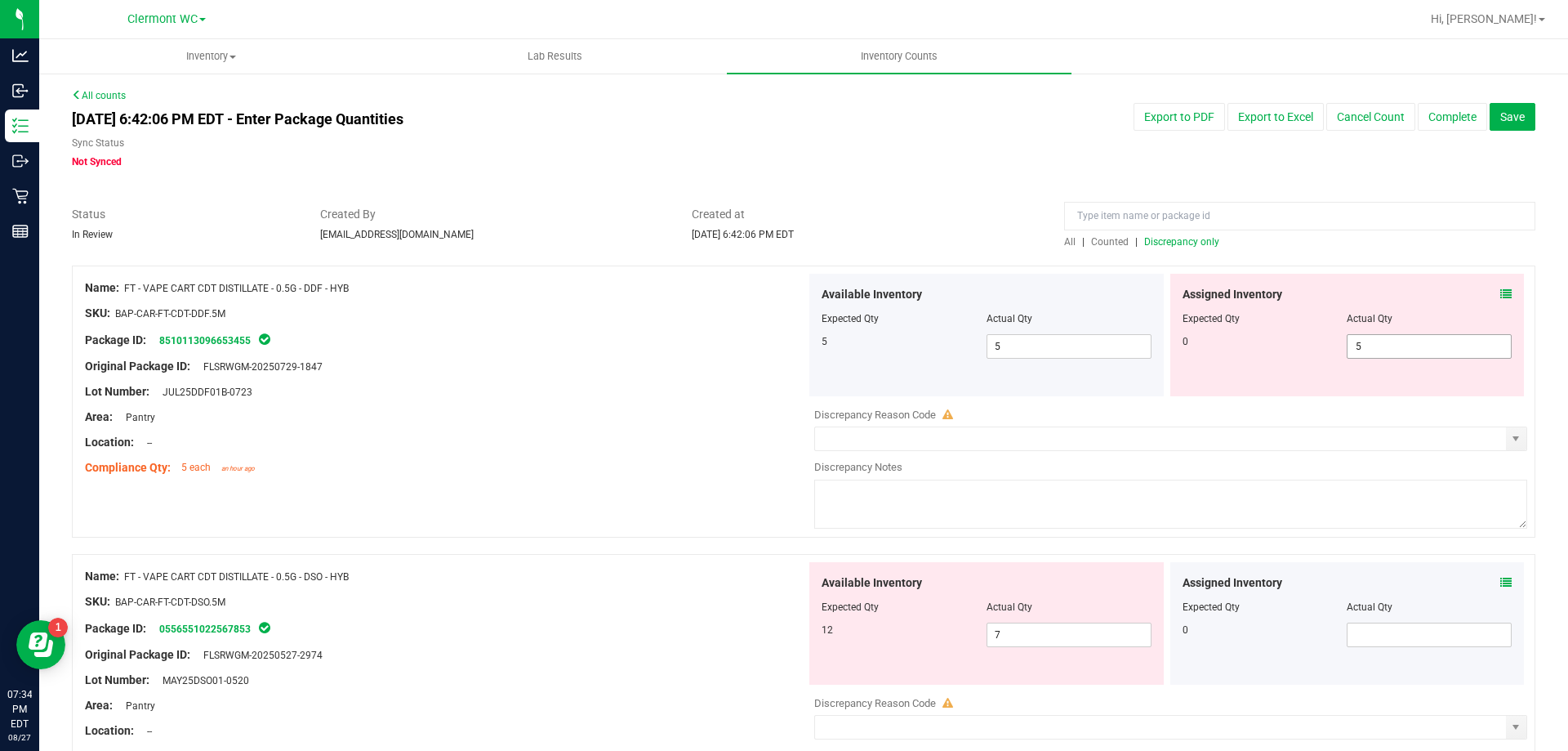
click at [1385, 343] on span "5 5" at bounding box center [1429, 347] width 165 height 24
click at [454, 387] on div "Lot Number: JUL25DDF01B-0723" at bounding box center [445, 392] width 721 height 17
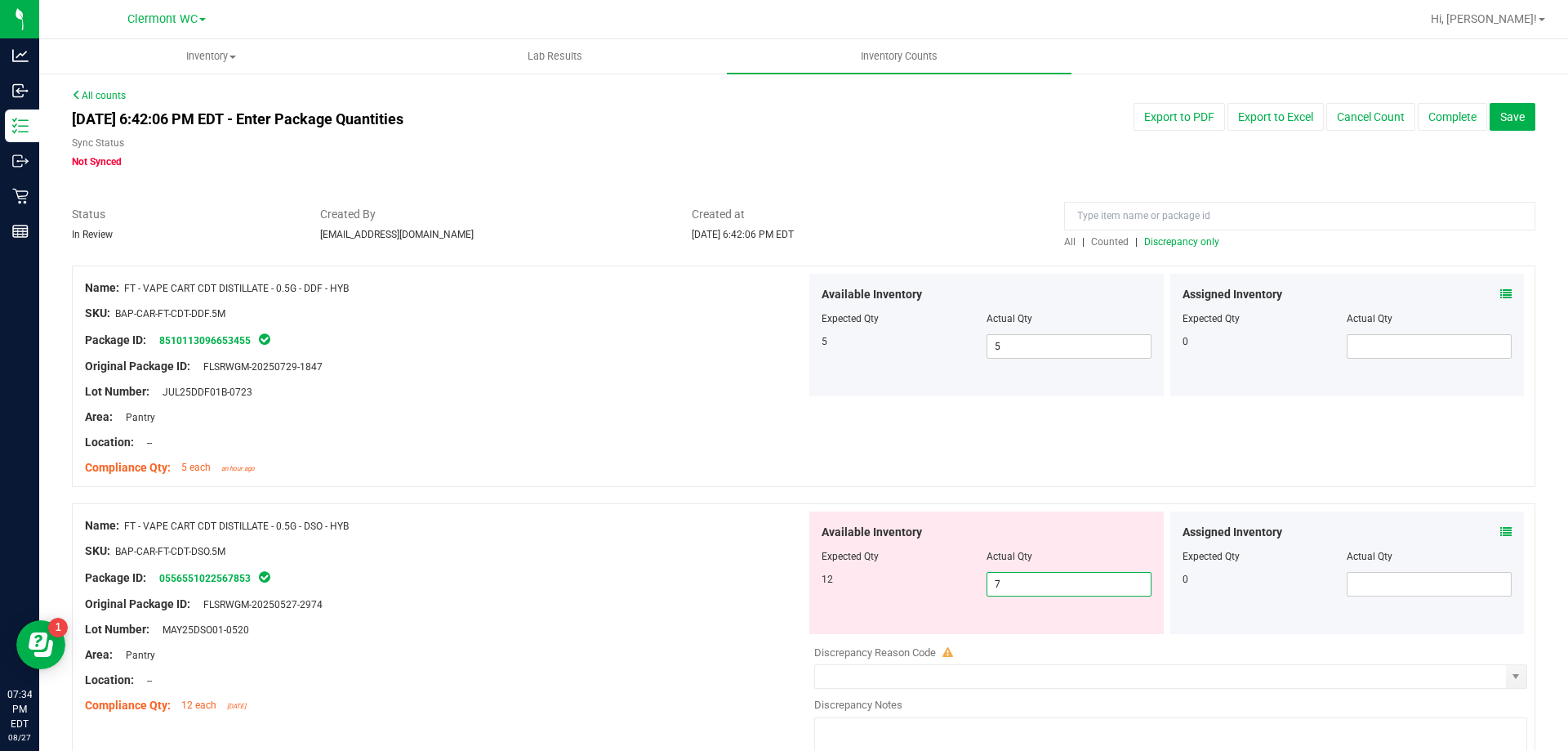
click at [1109, 586] on span "7 7" at bounding box center [1069, 584] width 165 height 24
type input "12"
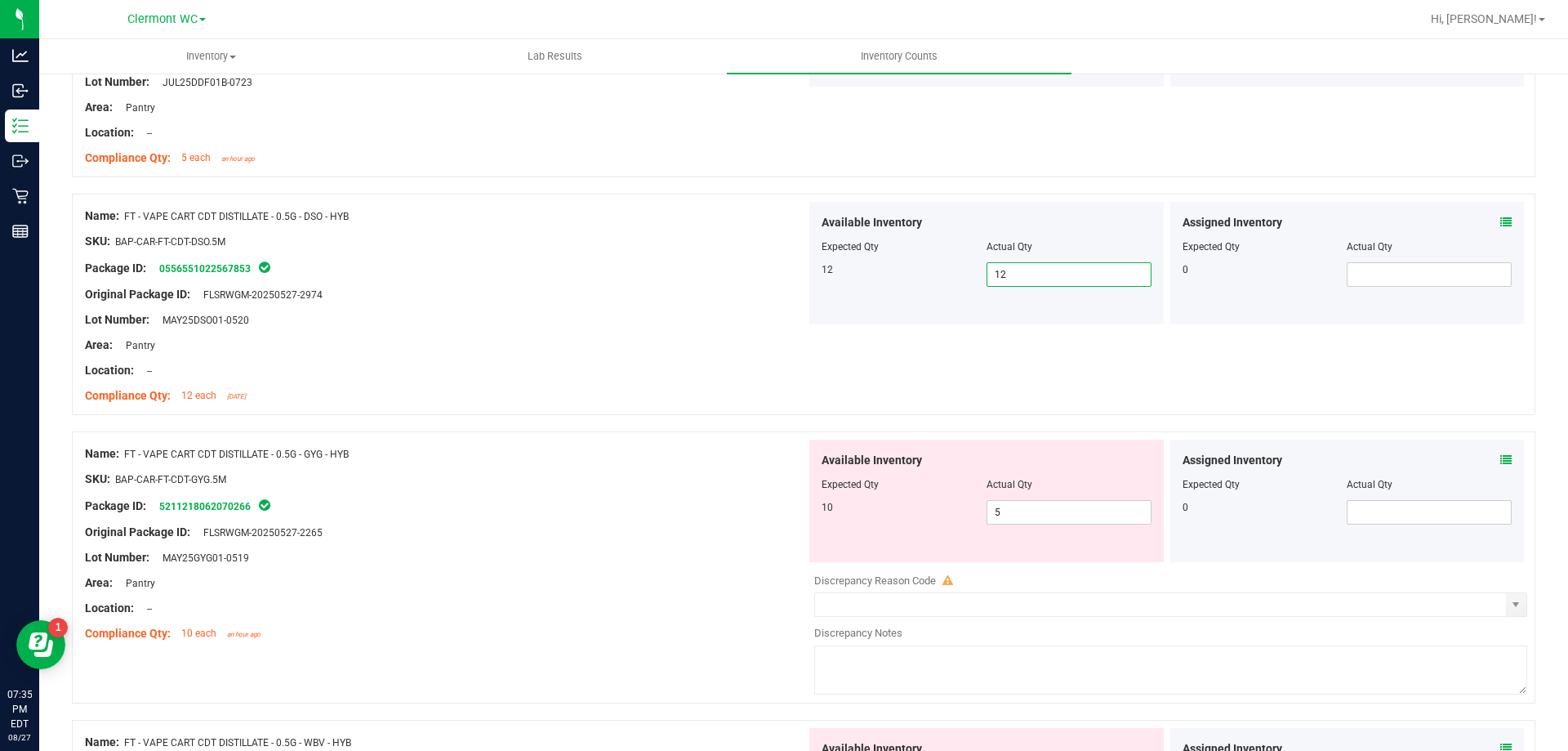
scroll to position [327, 0]
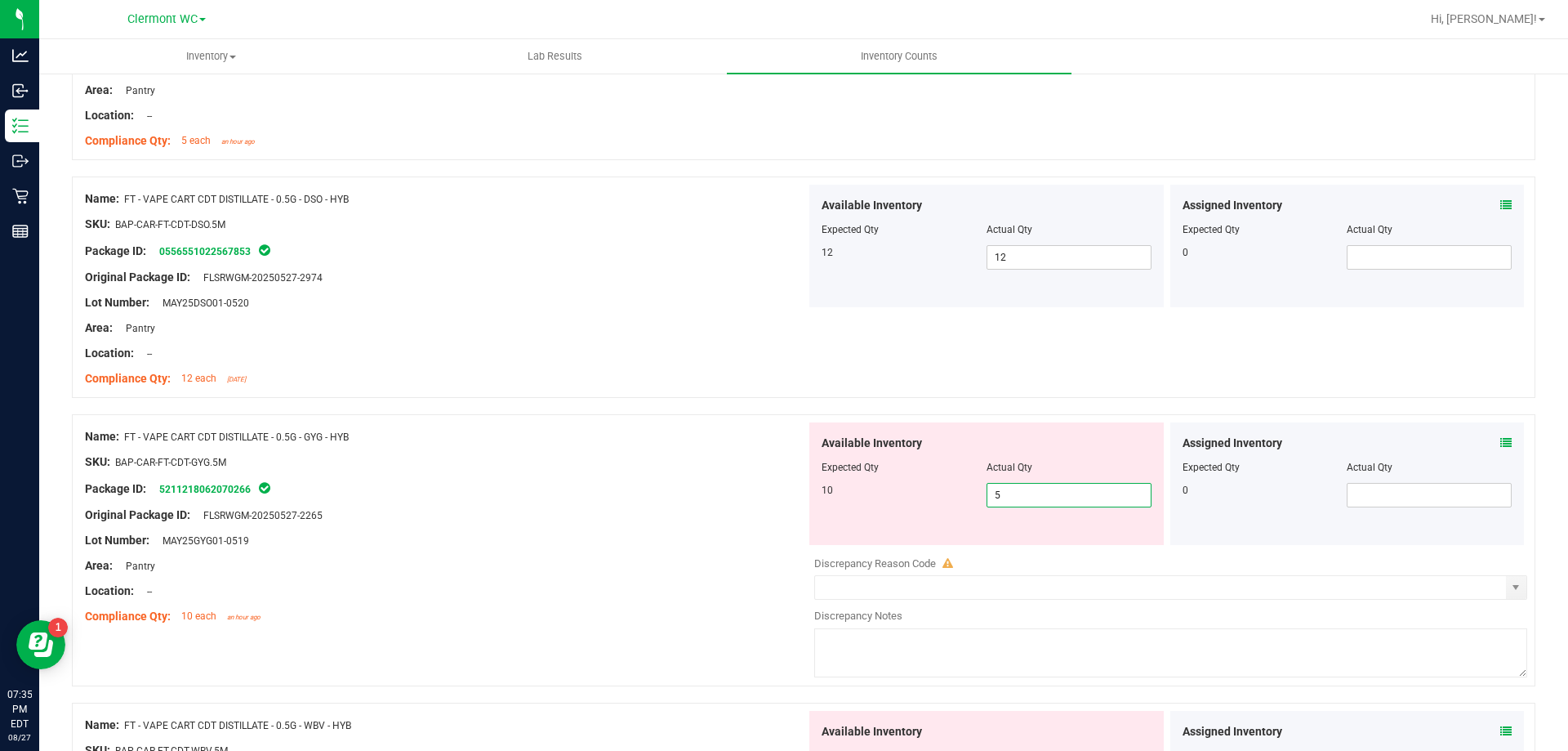
click at [1061, 495] on span "5 5" at bounding box center [1069, 495] width 165 height 24
type input "10"
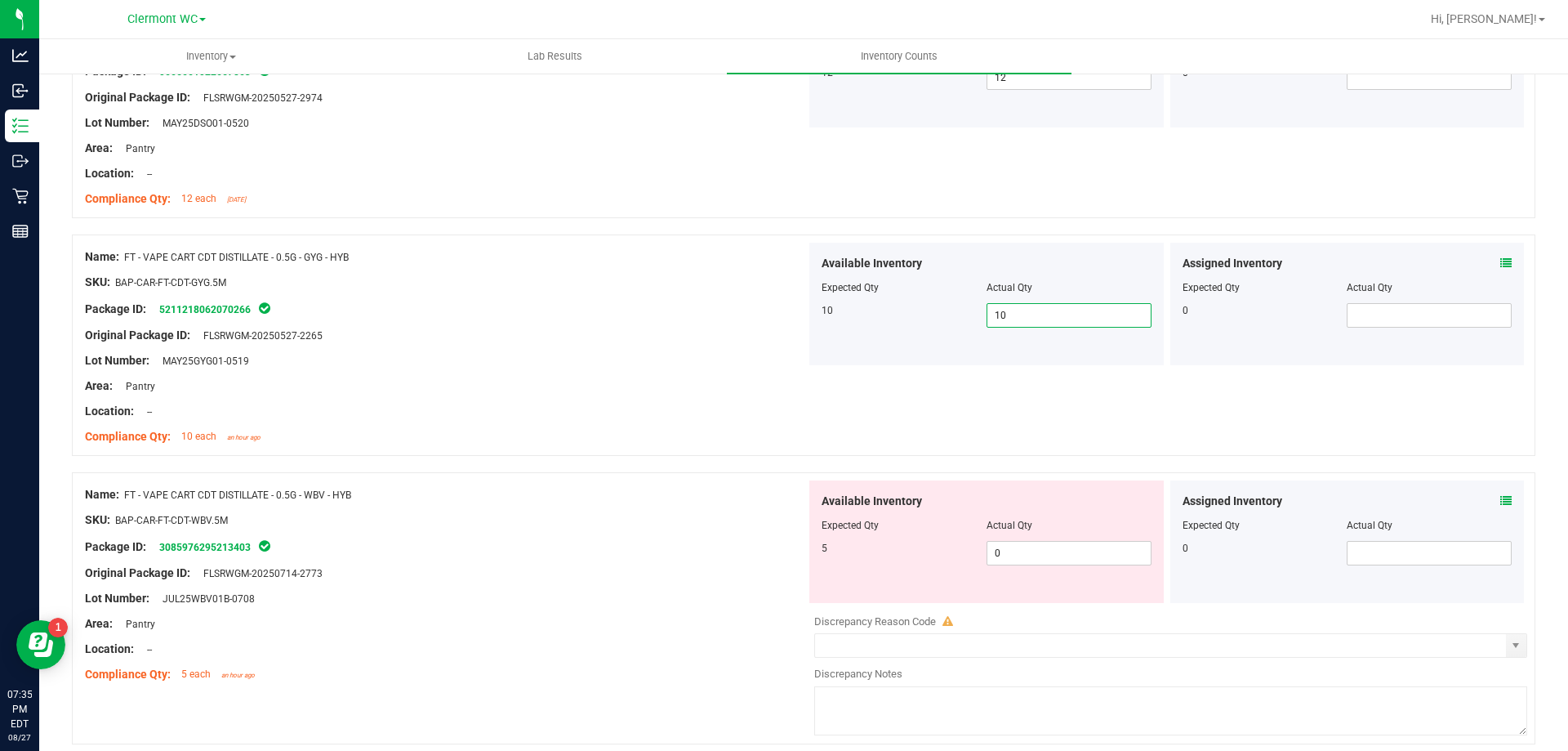
scroll to position [572, 0]
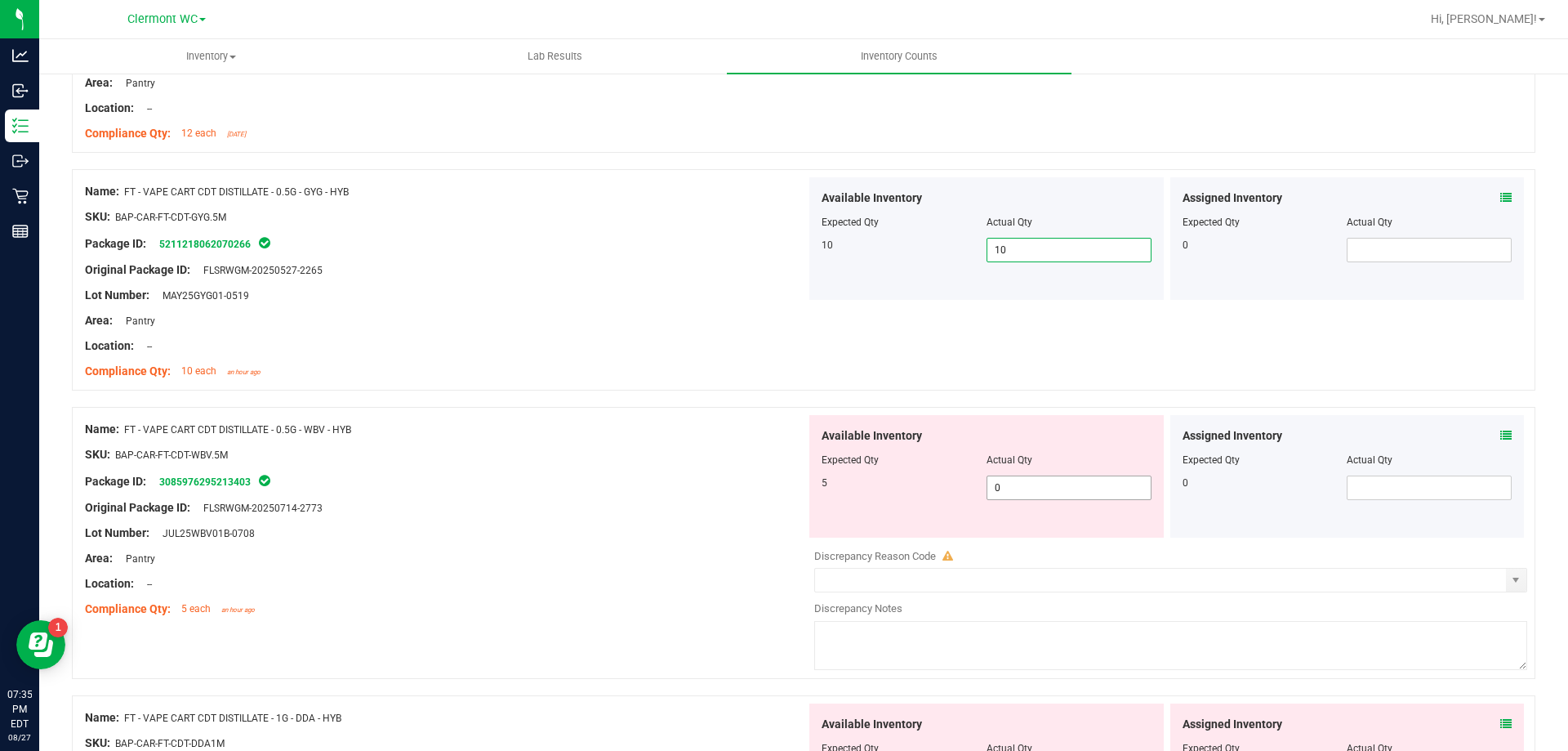
click at [1013, 487] on span "0 0" at bounding box center [1069, 487] width 165 height 24
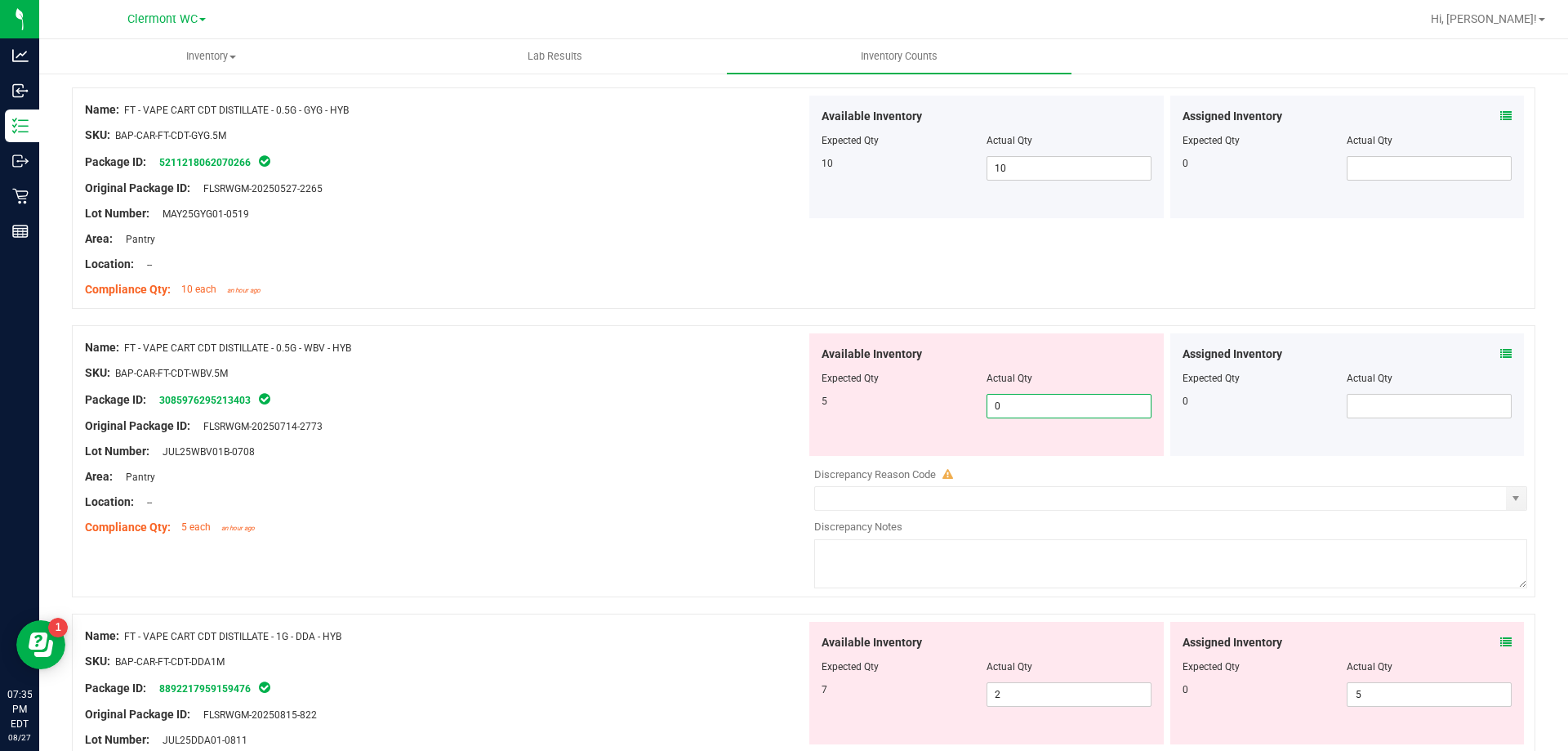
drag, startPoint x: 1065, startPoint y: 399, endPoint x: 629, endPoint y: 399, distance: 436.0
click at [629, 399] on div "Name: FT - VAPE CART CDT DISTILLATE - 0.5G - WBV - HYB SKU: BAP-CAR-FT-CDT-WBV.…" at bounding box center [803, 461] width 1463 height 272
type input "5"
drag, startPoint x: 591, startPoint y: 497, endPoint x: 592, endPoint y: 488, distance: 9.1
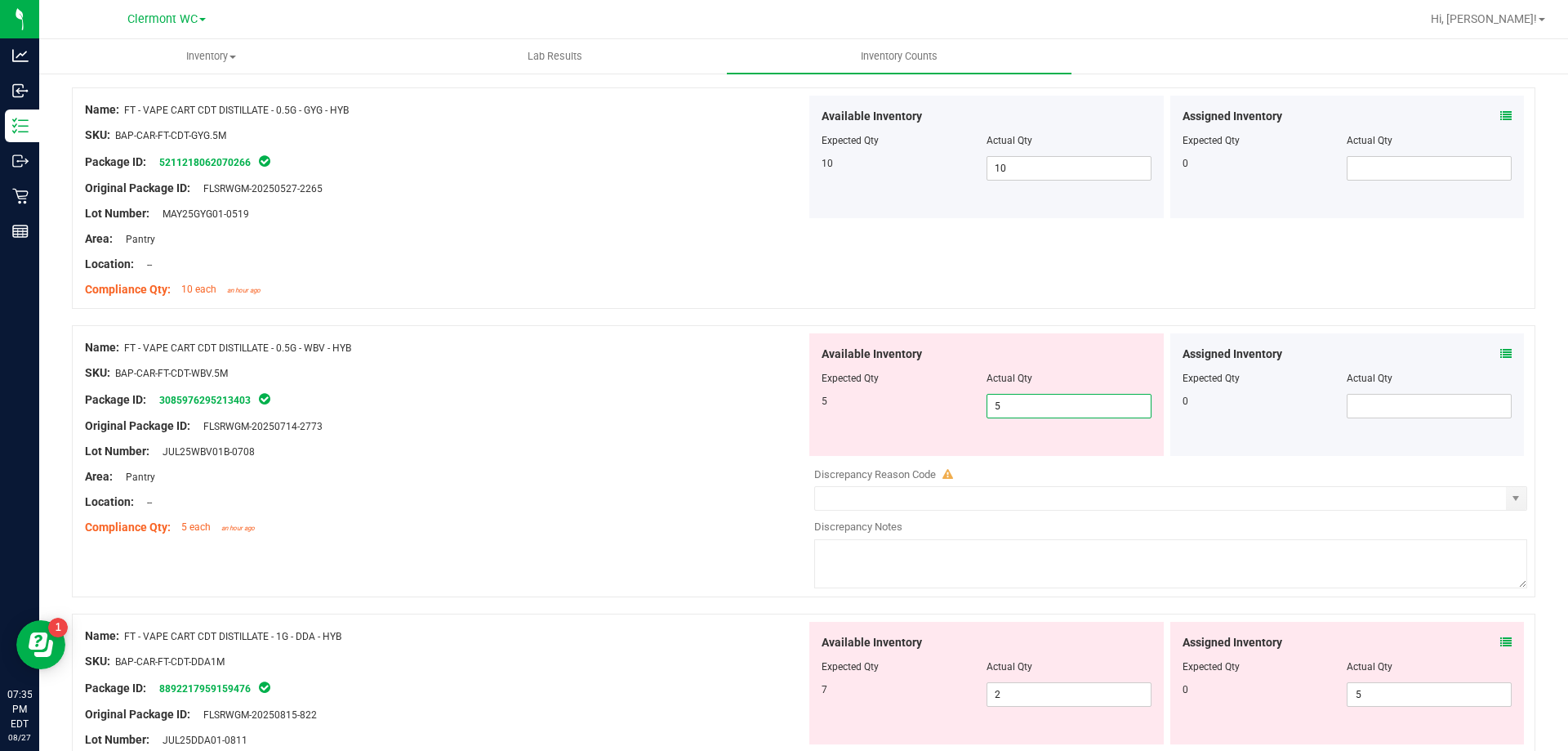
click at [591, 493] on div "Location: --" at bounding box center [445, 502] width 721 height 17
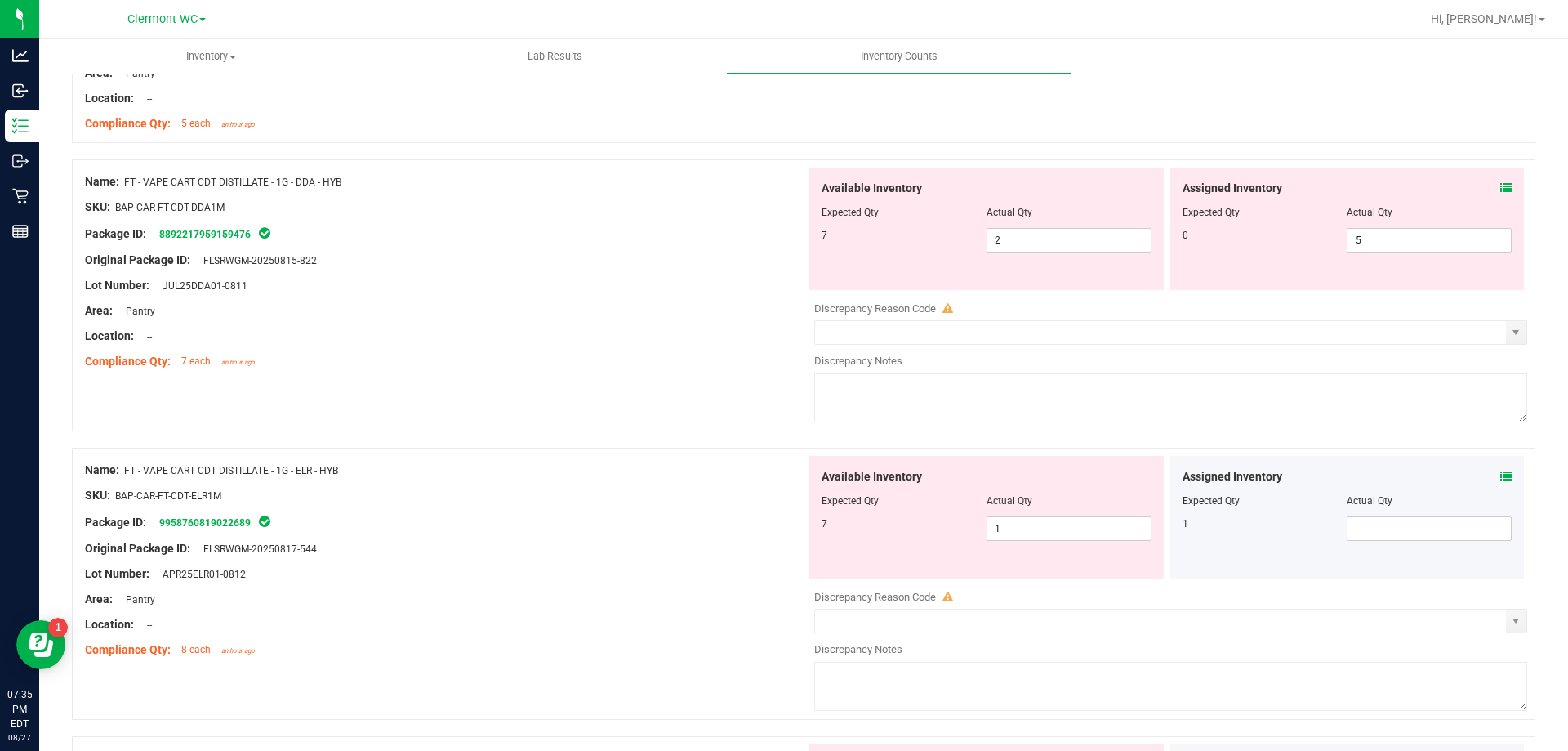
scroll to position [1062, 0]
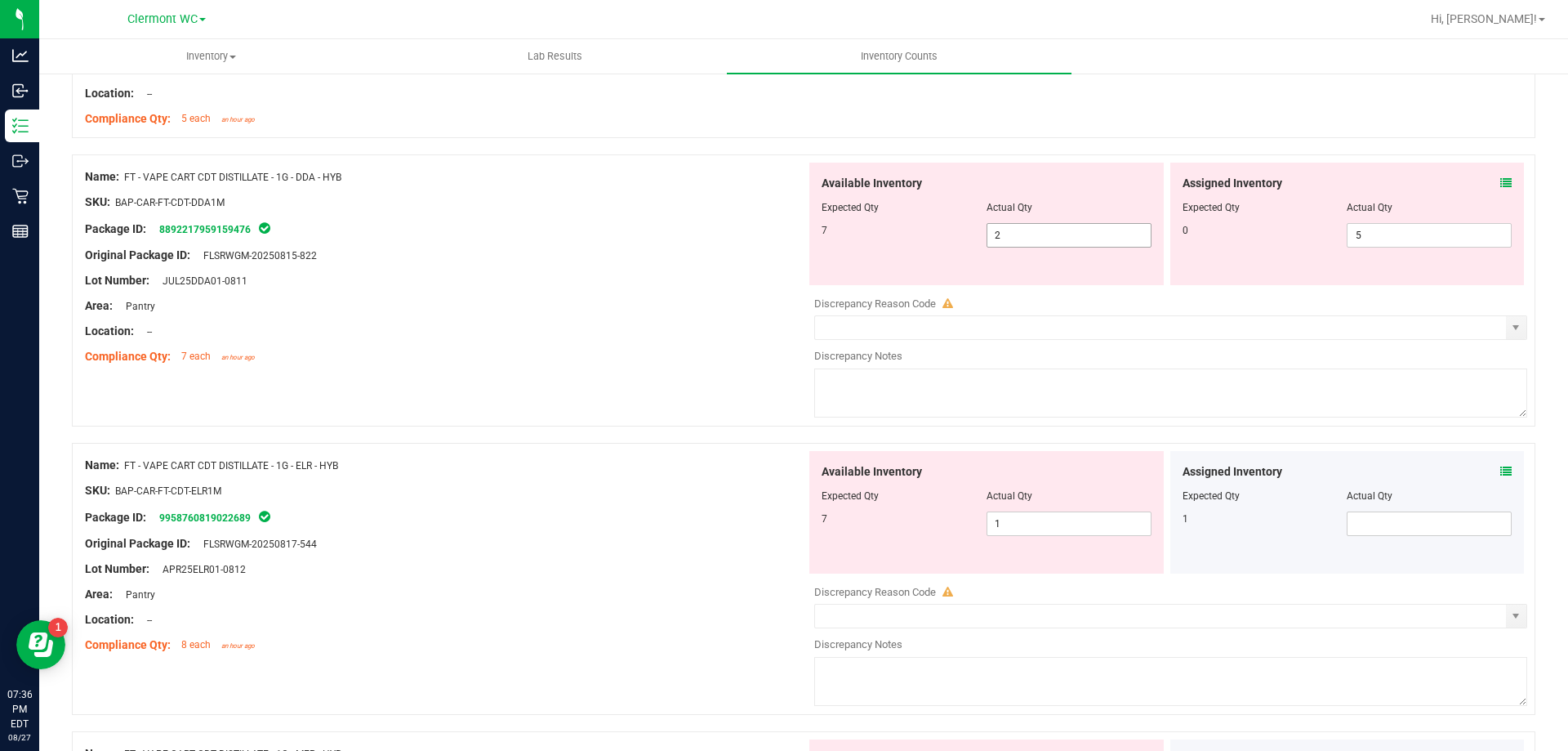
click at [1501, 182] on icon at bounding box center [1506, 183] width 11 height 11
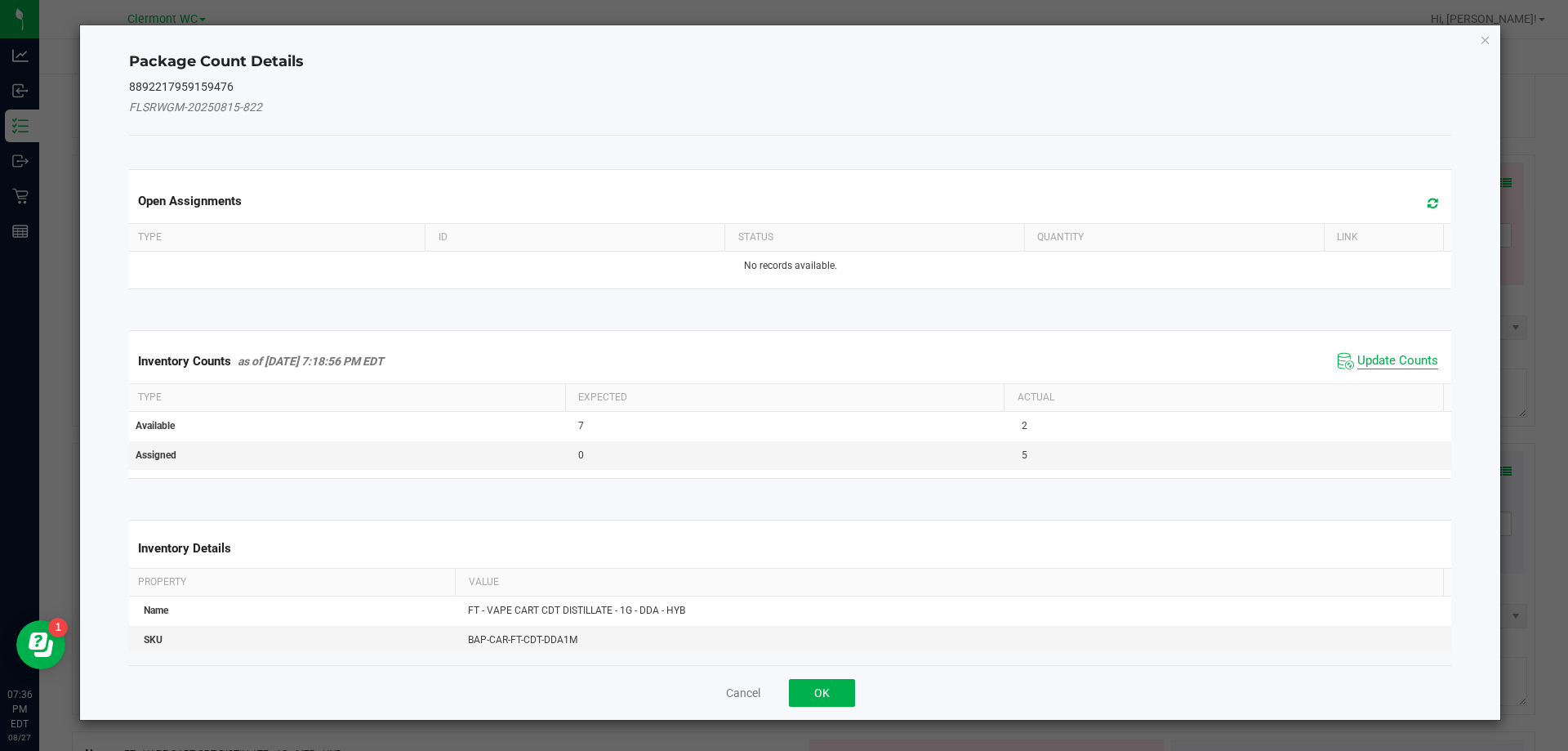
click at [1377, 358] on span "Update Counts" at bounding box center [1398, 361] width 81 height 17
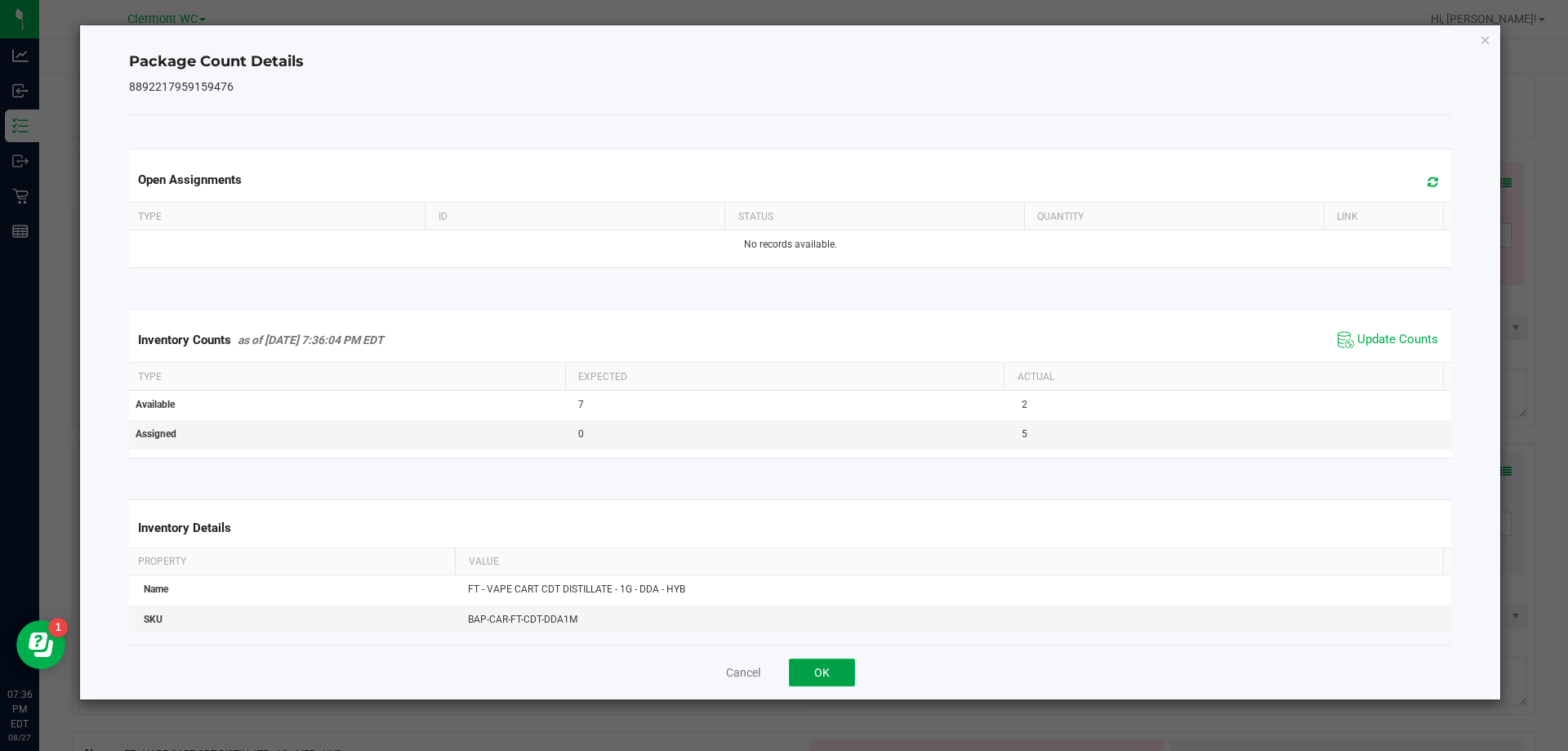
click at [836, 675] on button "OK" at bounding box center [822, 672] width 66 height 28
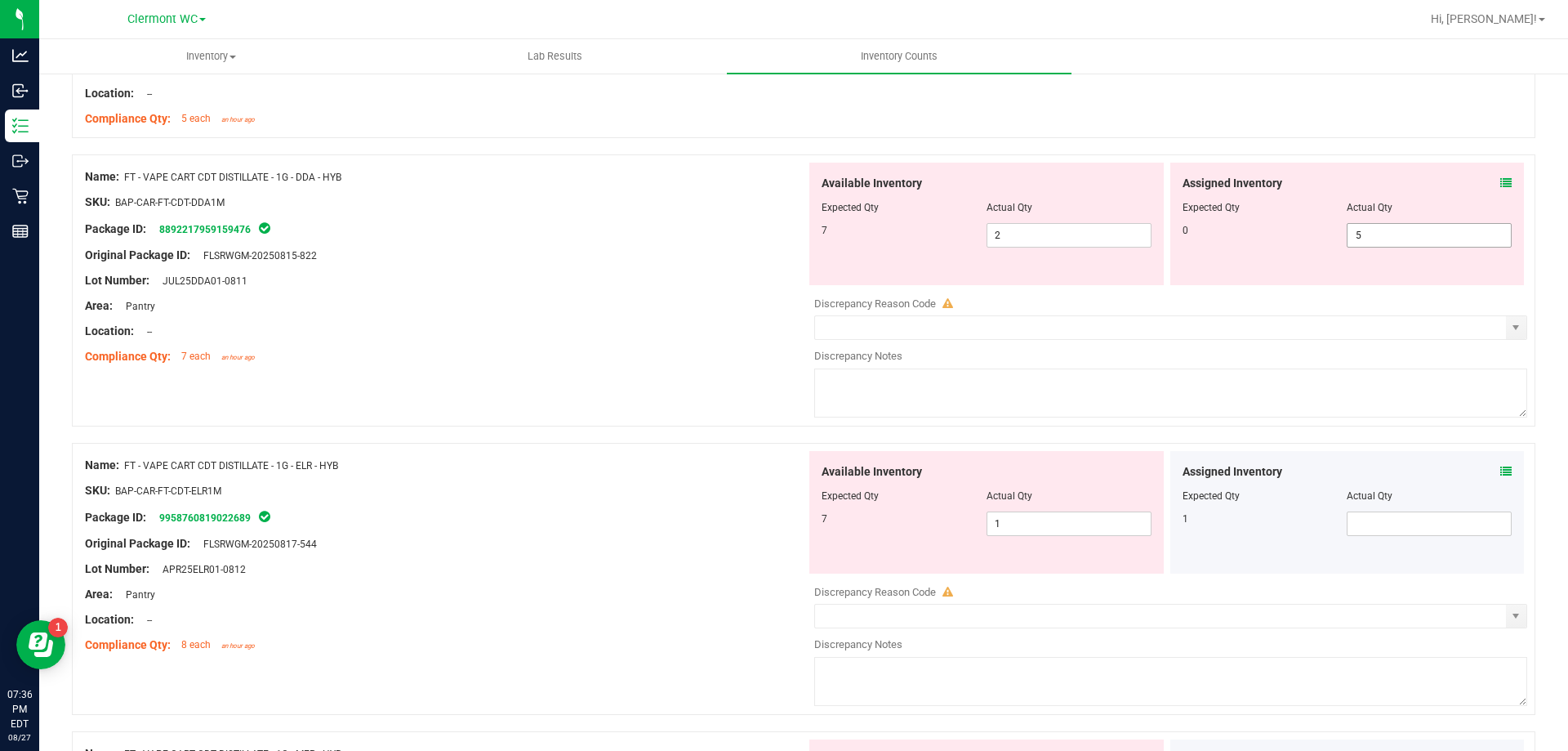
click at [1411, 239] on input "5" at bounding box center [1429, 235] width 163 height 23
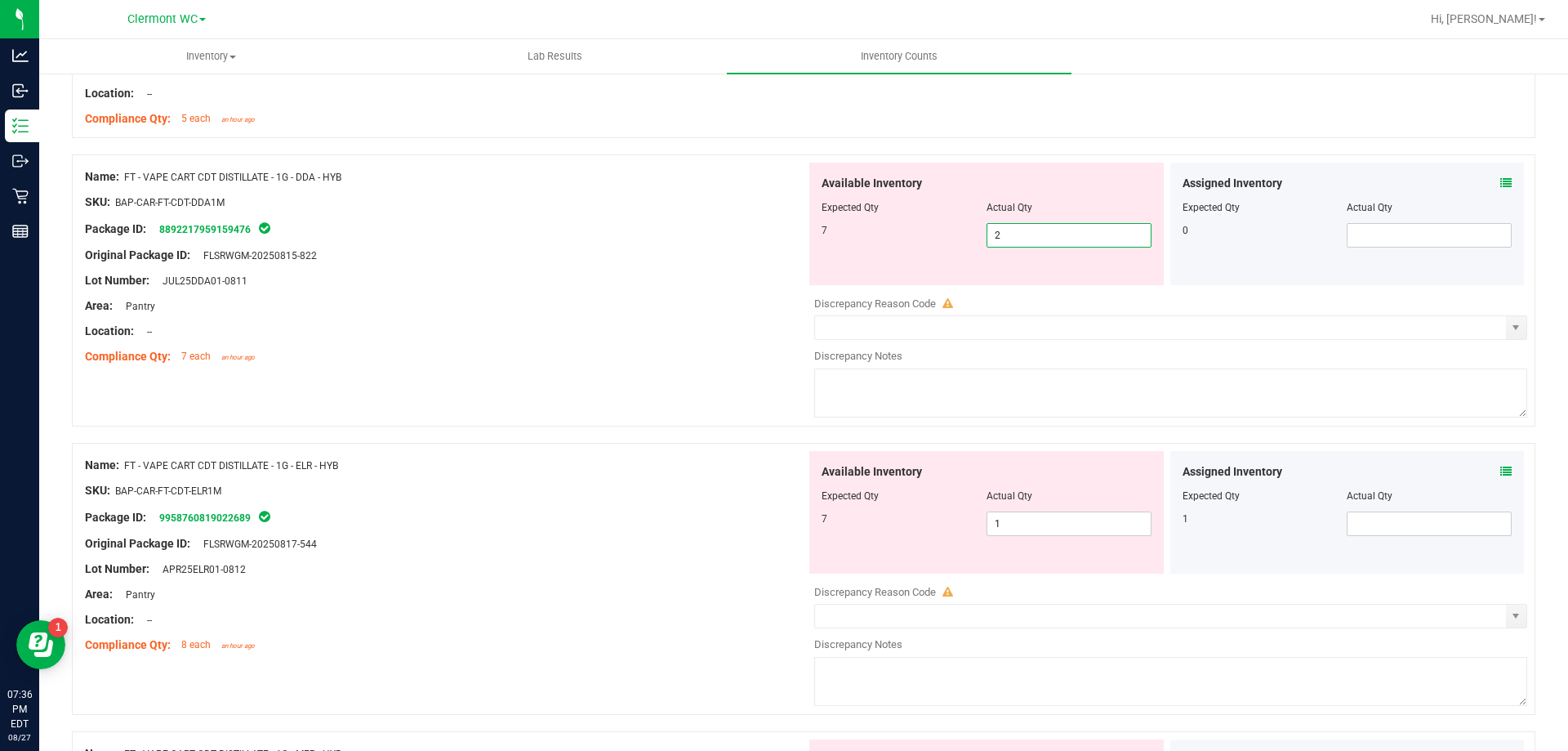
click at [1058, 241] on span "2 2" at bounding box center [1069, 235] width 165 height 24
type input "5"
click at [690, 400] on div "Name: FT - VAPE CART CDT DISTILLATE - 1G - DDA - HYB SKU: BAP-CAR-FT-CDT-DDA1M …" at bounding box center [803, 291] width 1463 height 272
click at [1077, 520] on span "1 1" at bounding box center [1069, 524] width 165 height 24
click at [1501, 471] on icon at bounding box center [1506, 471] width 11 height 11
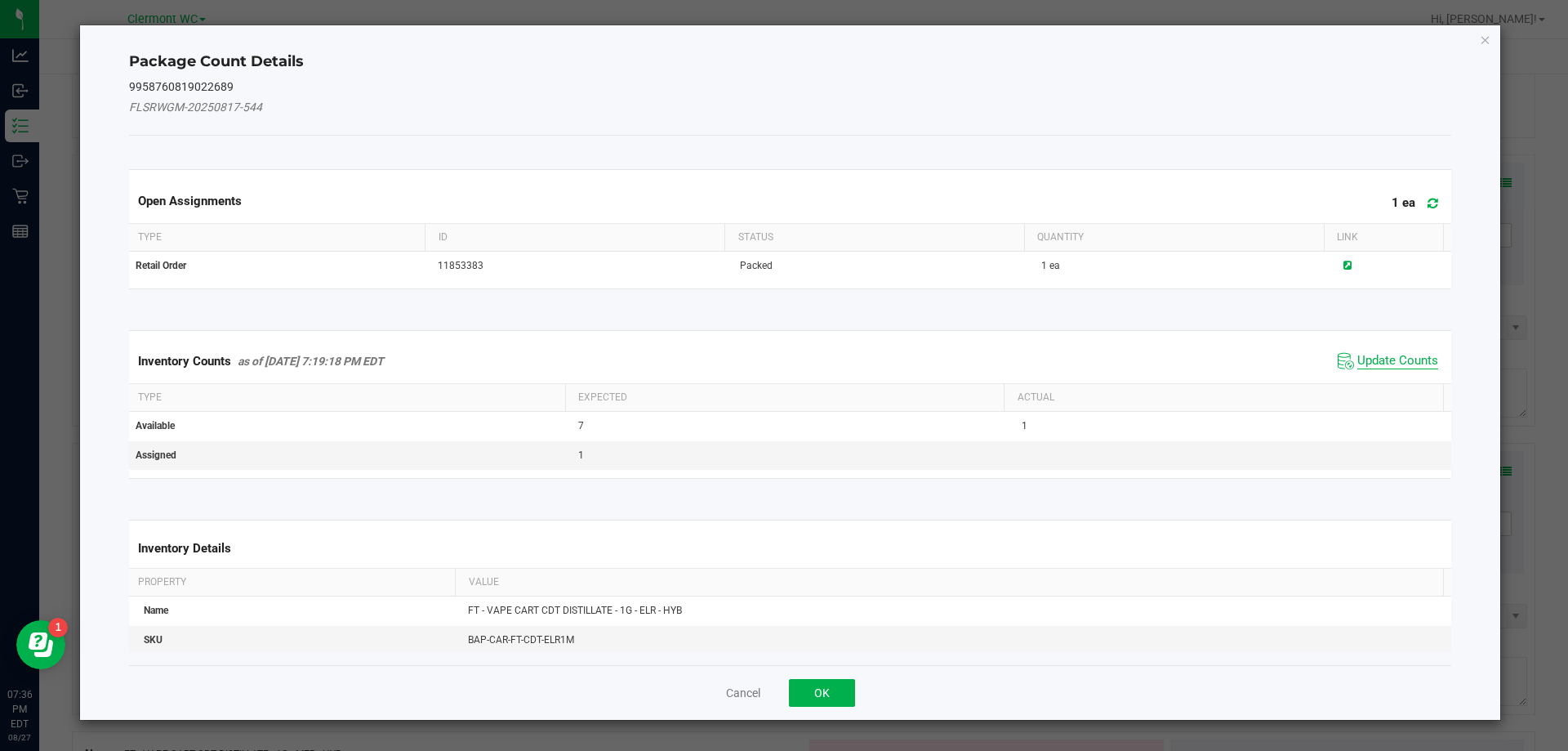
click at [1392, 356] on span "Update Counts" at bounding box center [1398, 361] width 81 height 17
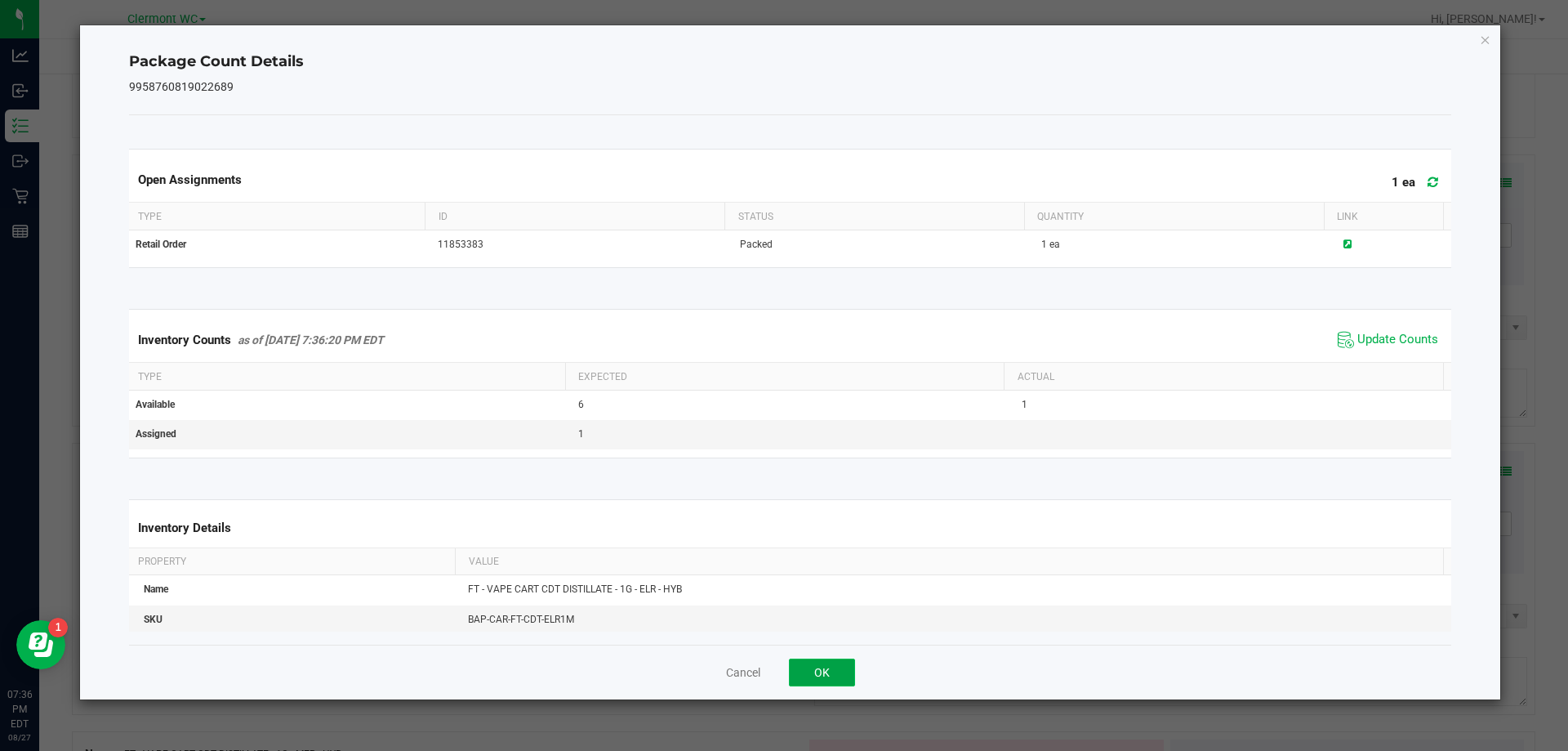
click at [838, 673] on button "OK" at bounding box center [822, 672] width 66 height 28
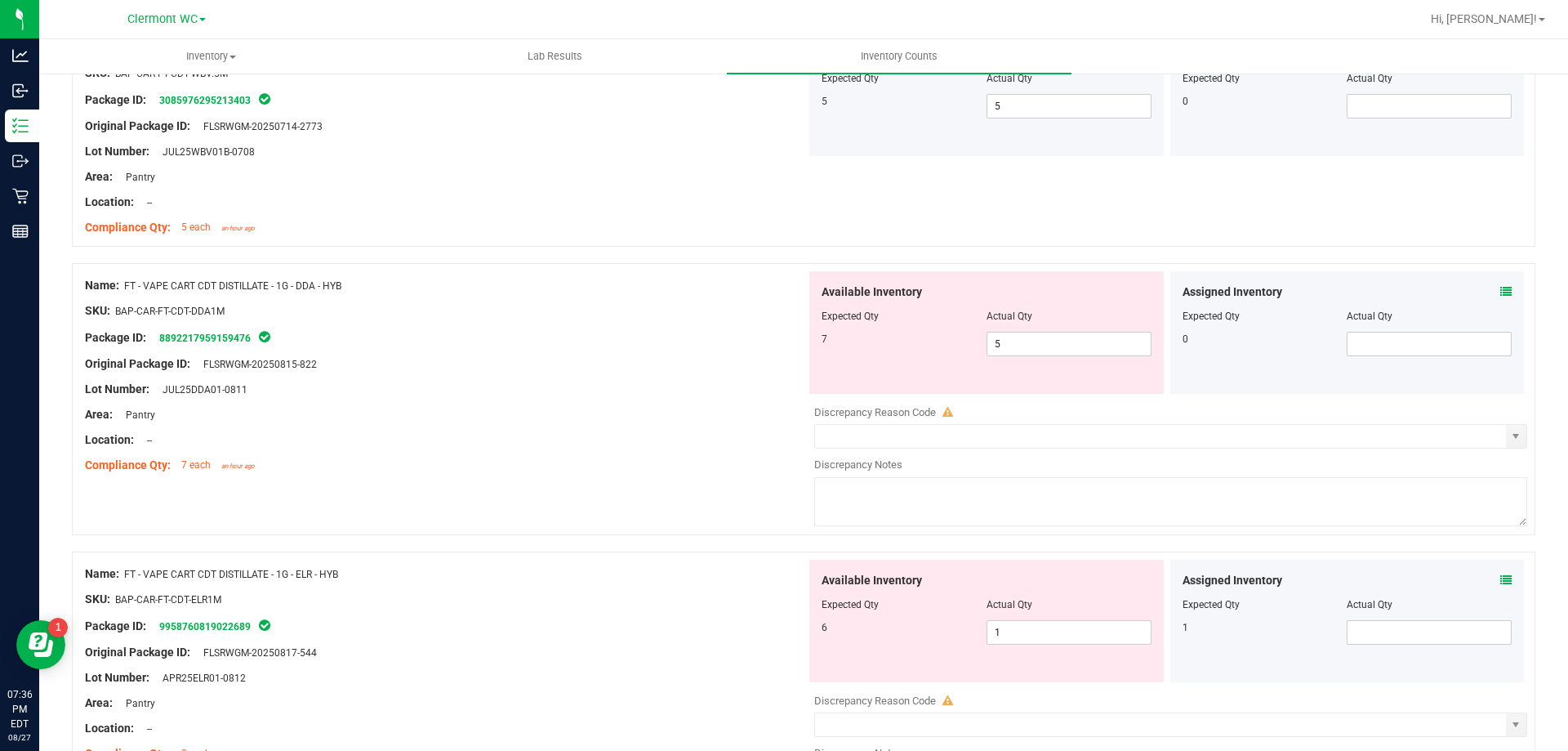
scroll to position [955, 0]
click at [1056, 341] on input "5" at bounding box center [1069, 342] width 163 height 23
type input "7"
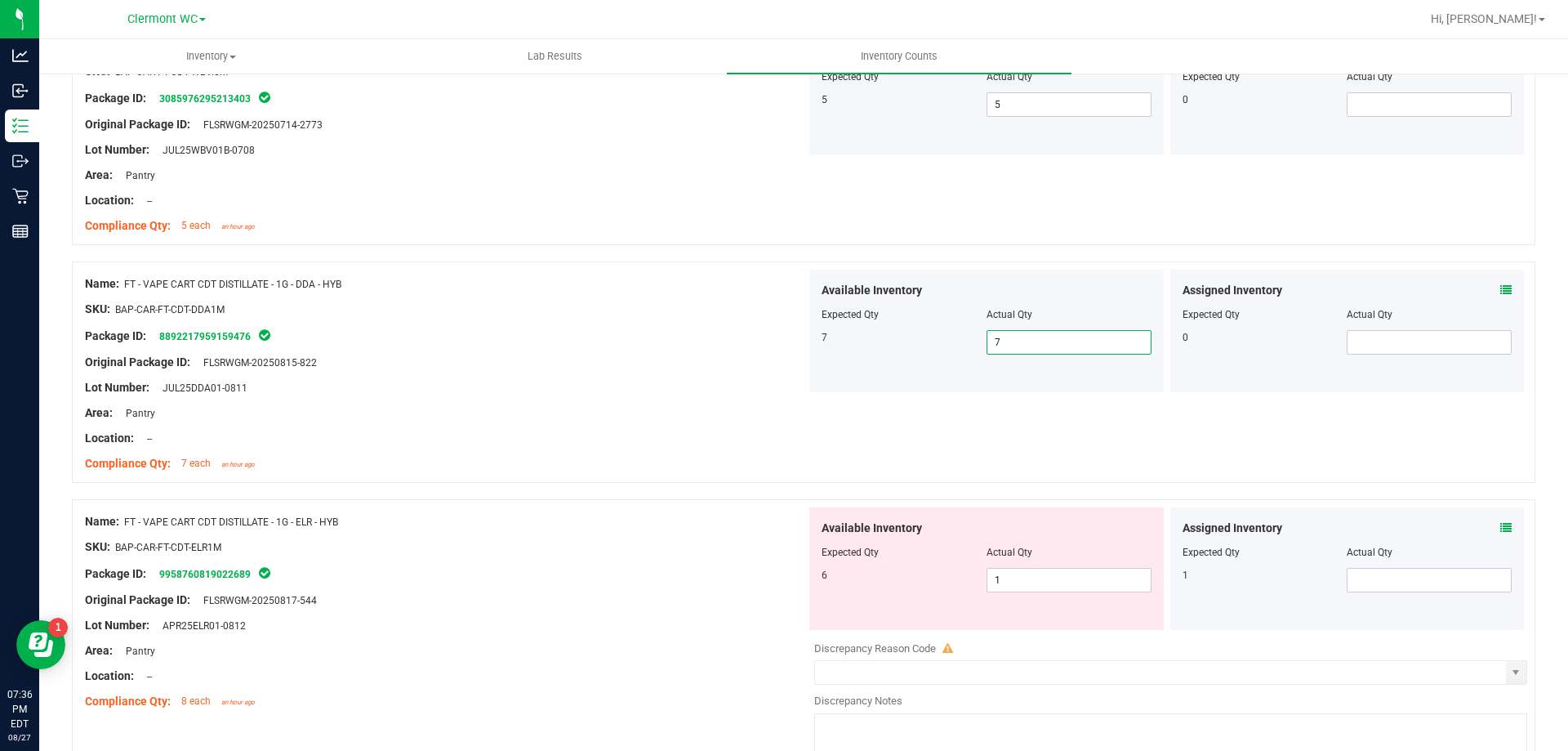
scroll to position [1037, 0]
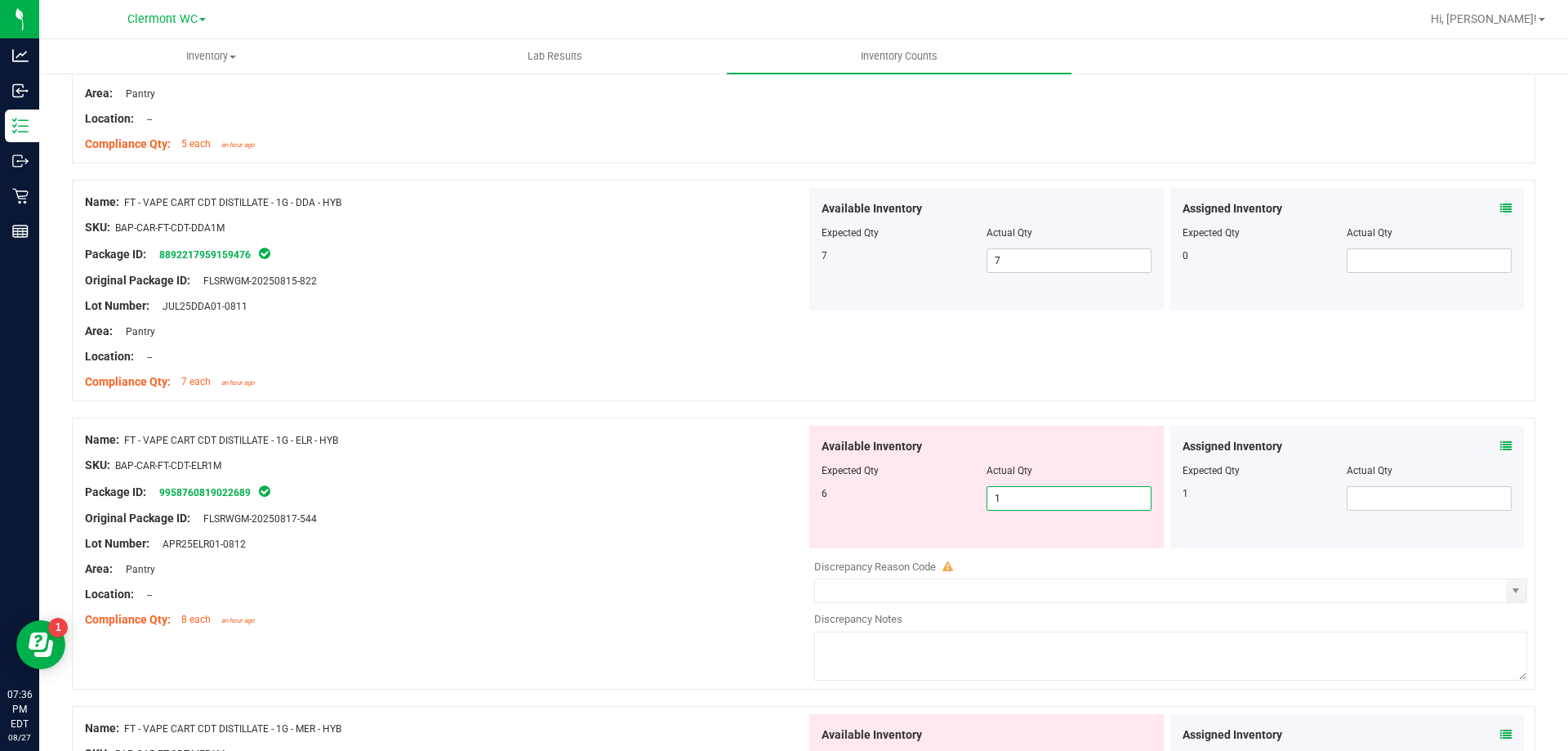
click at [1051, 493] on span "1 1" at bounding box center [1069, 499] width 165 height 24
type input "6"
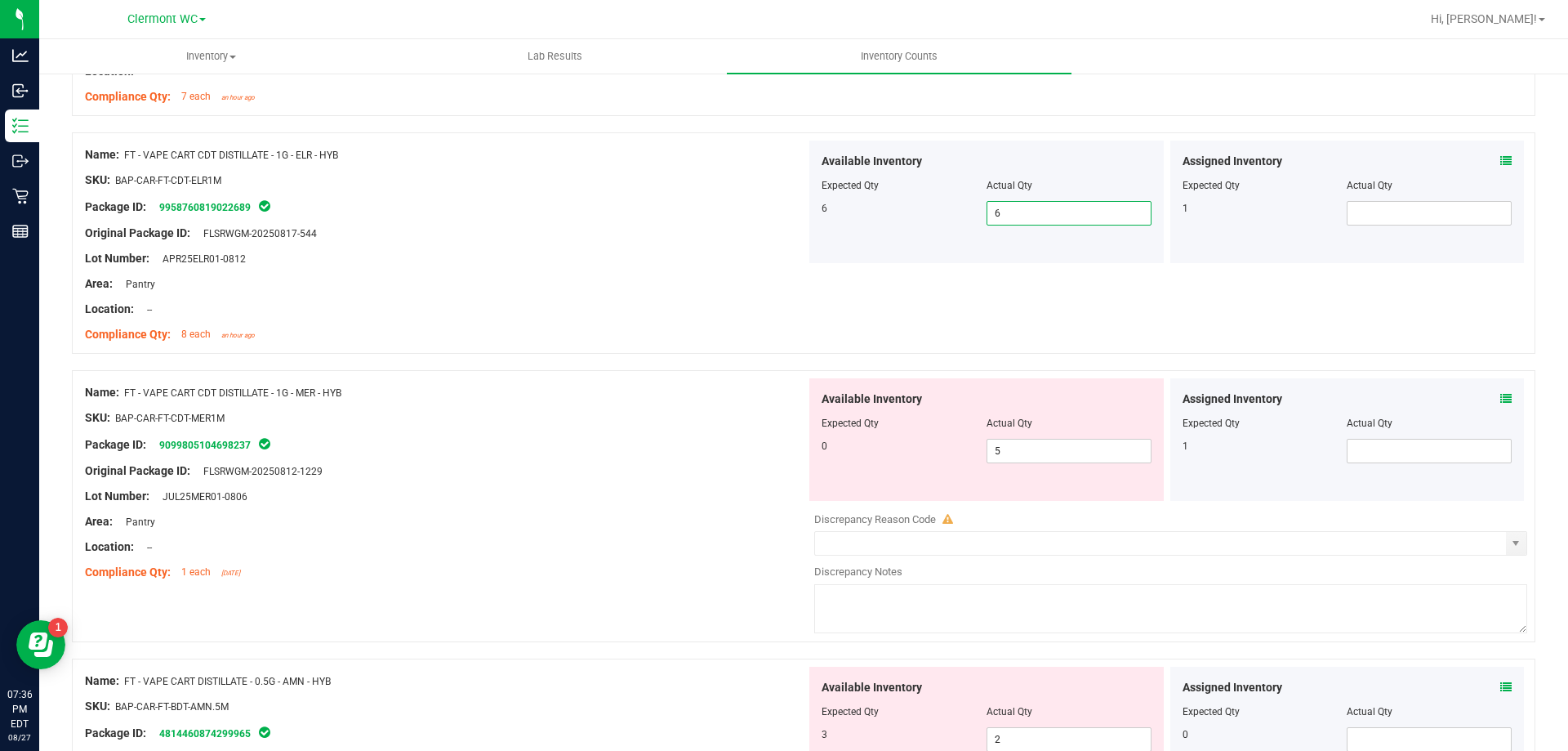
scroll to position [1363, 0]
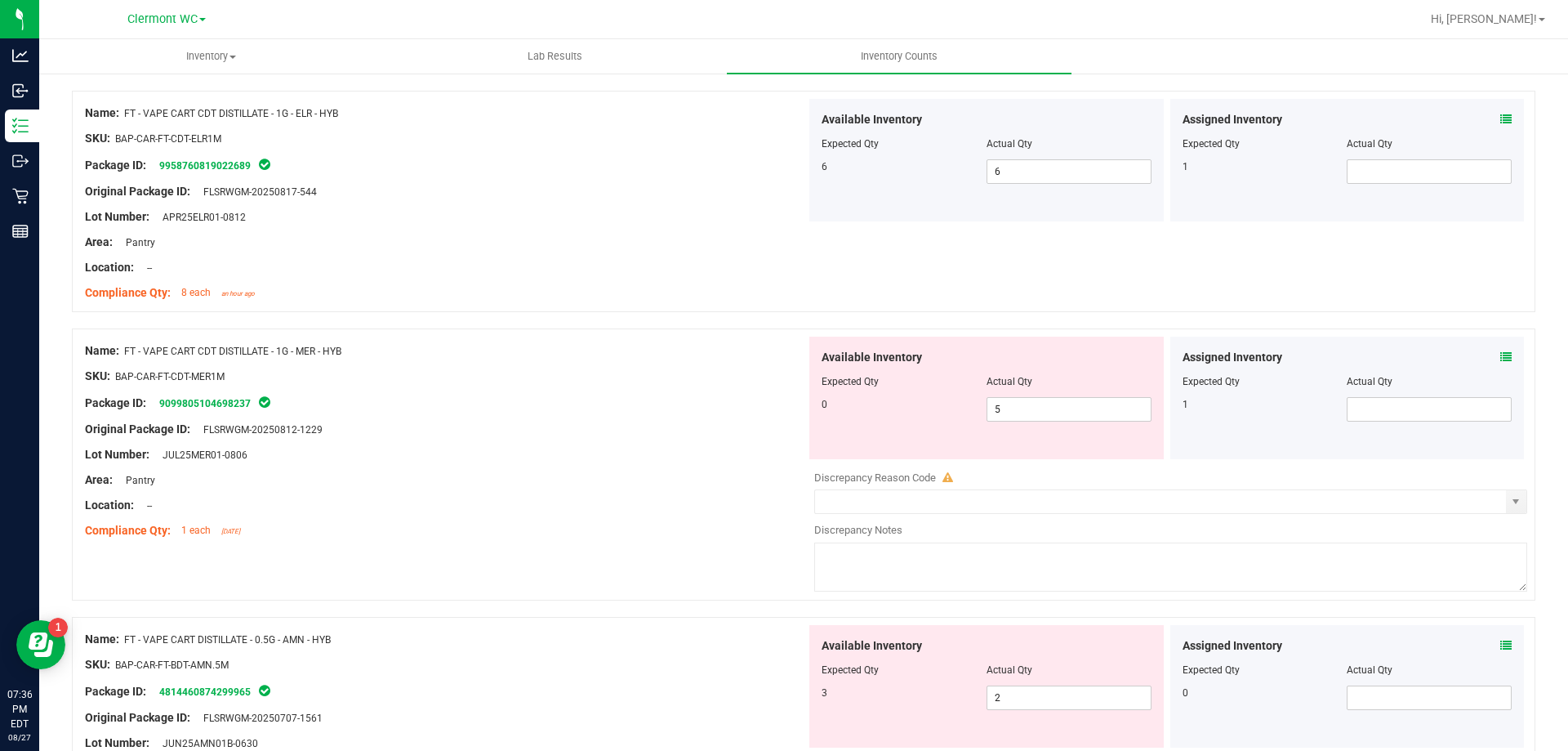
click at [1501, 355] on icon at bounding box center [1506, 356] width 11 height 11
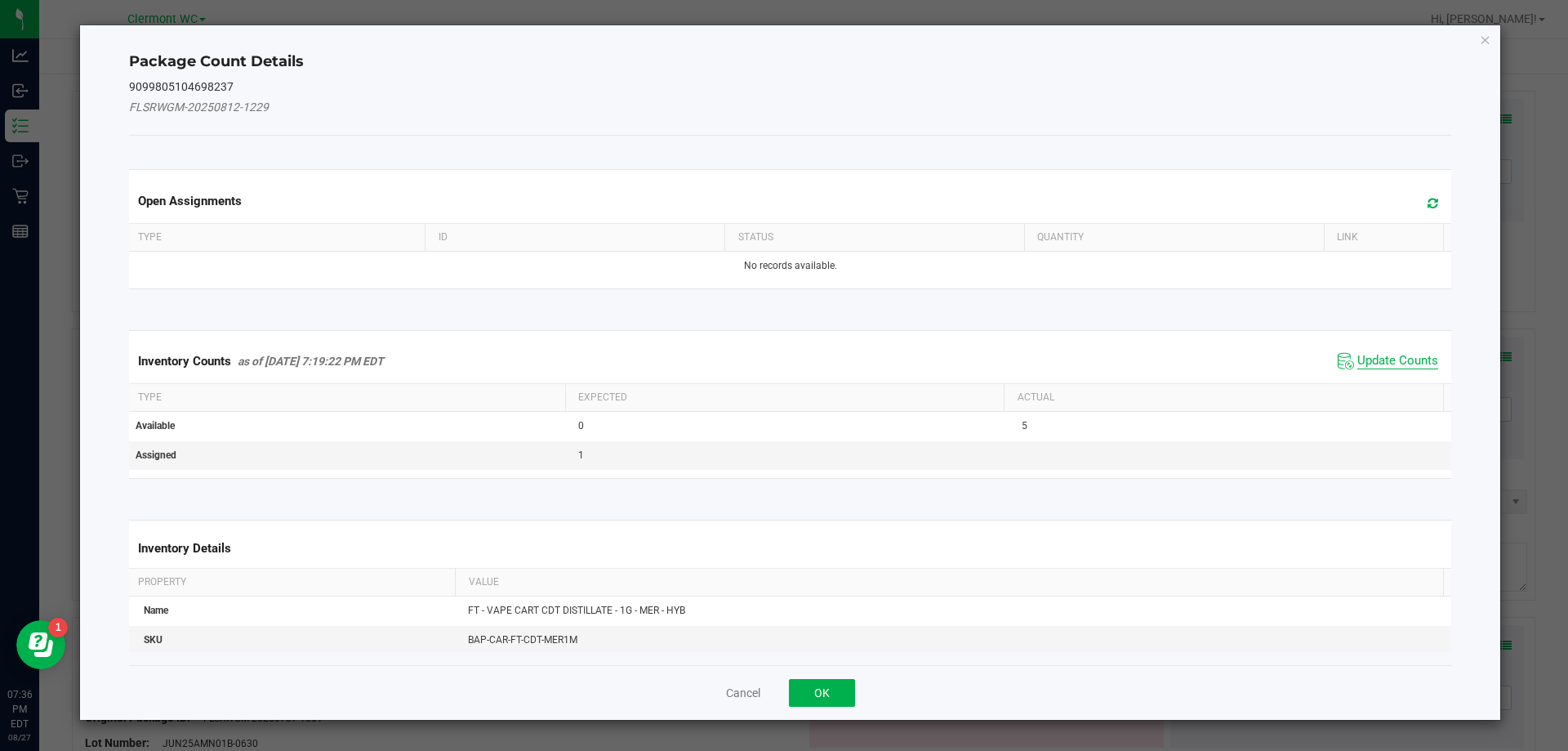
click at [1358, 360] on span "Update Counts" at bounding box center [1398, 361] width 81 height 17
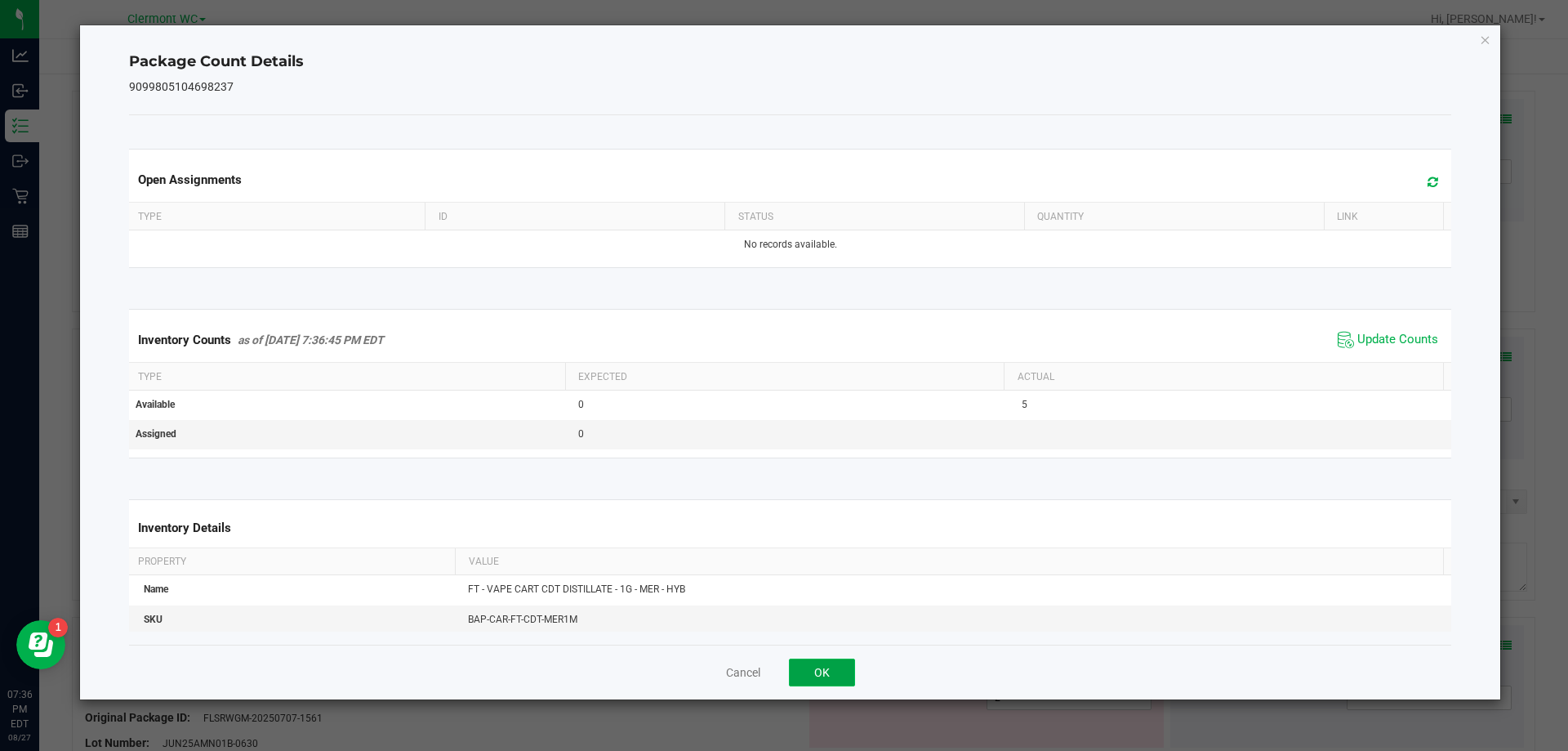
click at [827, 667] on button "OK" at bounding box center [822, 672] width 66 height 28
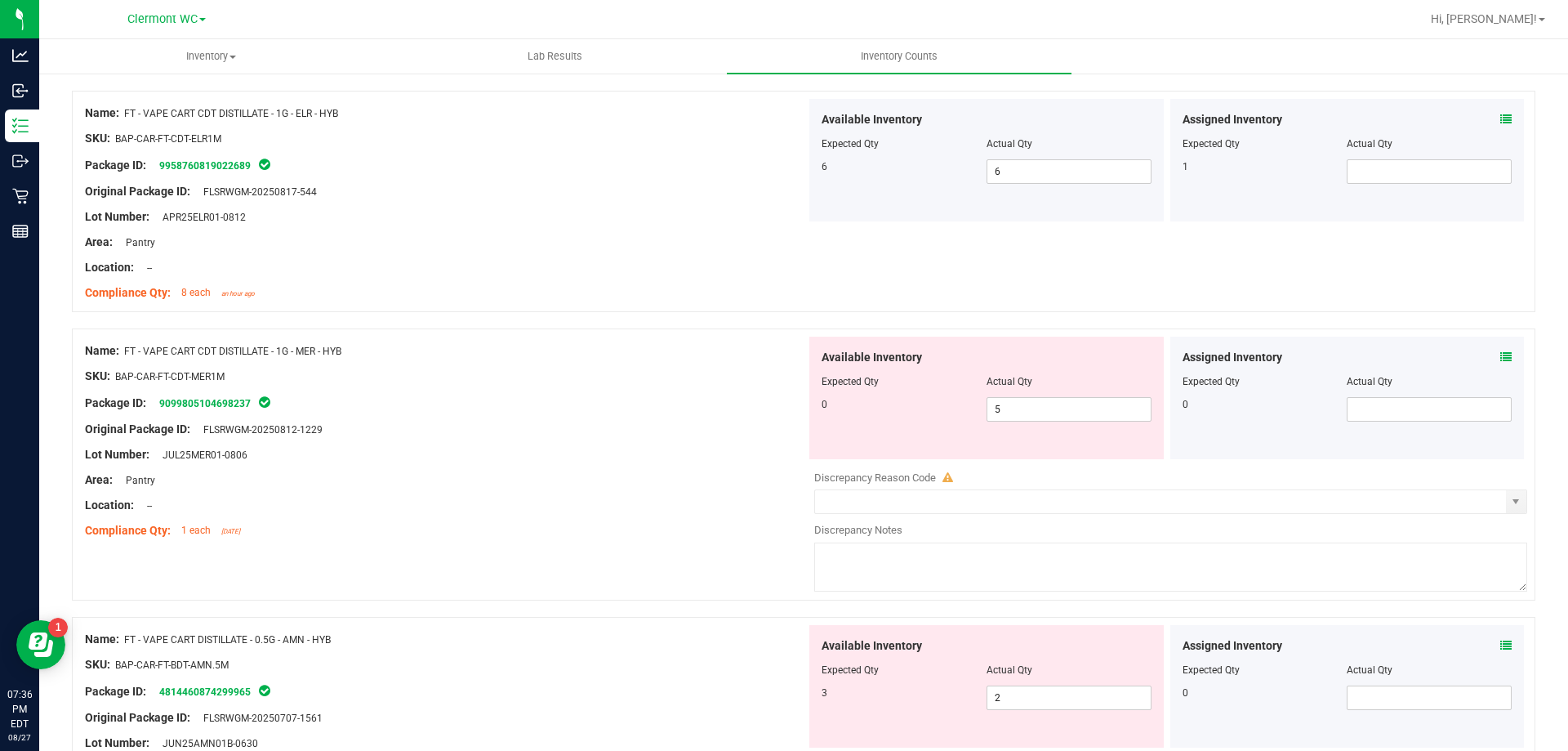
drag, startPoint x: 361, startPoint y: 355, endPoint x: 127, endPoint y: 347, distance: 234.1
click at [127, 347] on div "Name: FT - VAPE CART CDT DISTILLATE - 1G - MER - HYB" at bounding box center [445, 351] width 721 height 17
copy span "FT - VAPE CART CDT DISTILLATE - 1G - MER - HYB"
drag, startPoint x: 1019, startPoint y: 411, endPoint x: 734, endPoint y: 381, distance: 286.6
click at [715, 382] on div "Name: FT - VAPE CART CDT DISTILLATE - 1G - MER - HYB SKU: BAP-CAR-FT-CDT-MER1M …" at bounding box center [803, 465] width 1463 height 272
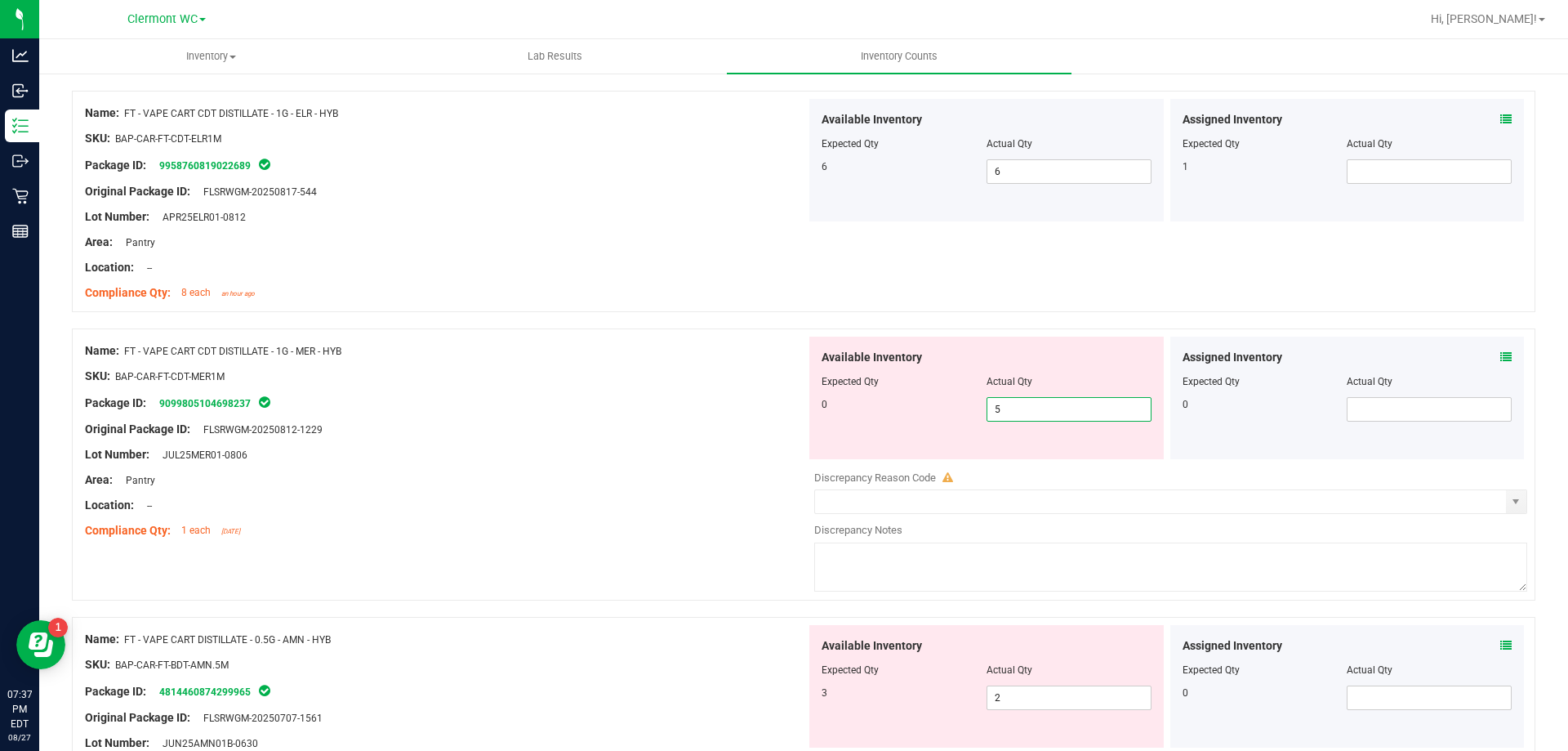
type input "0"
click at [601, 386] on div at bounding box center [445, 389] width 721 height 8
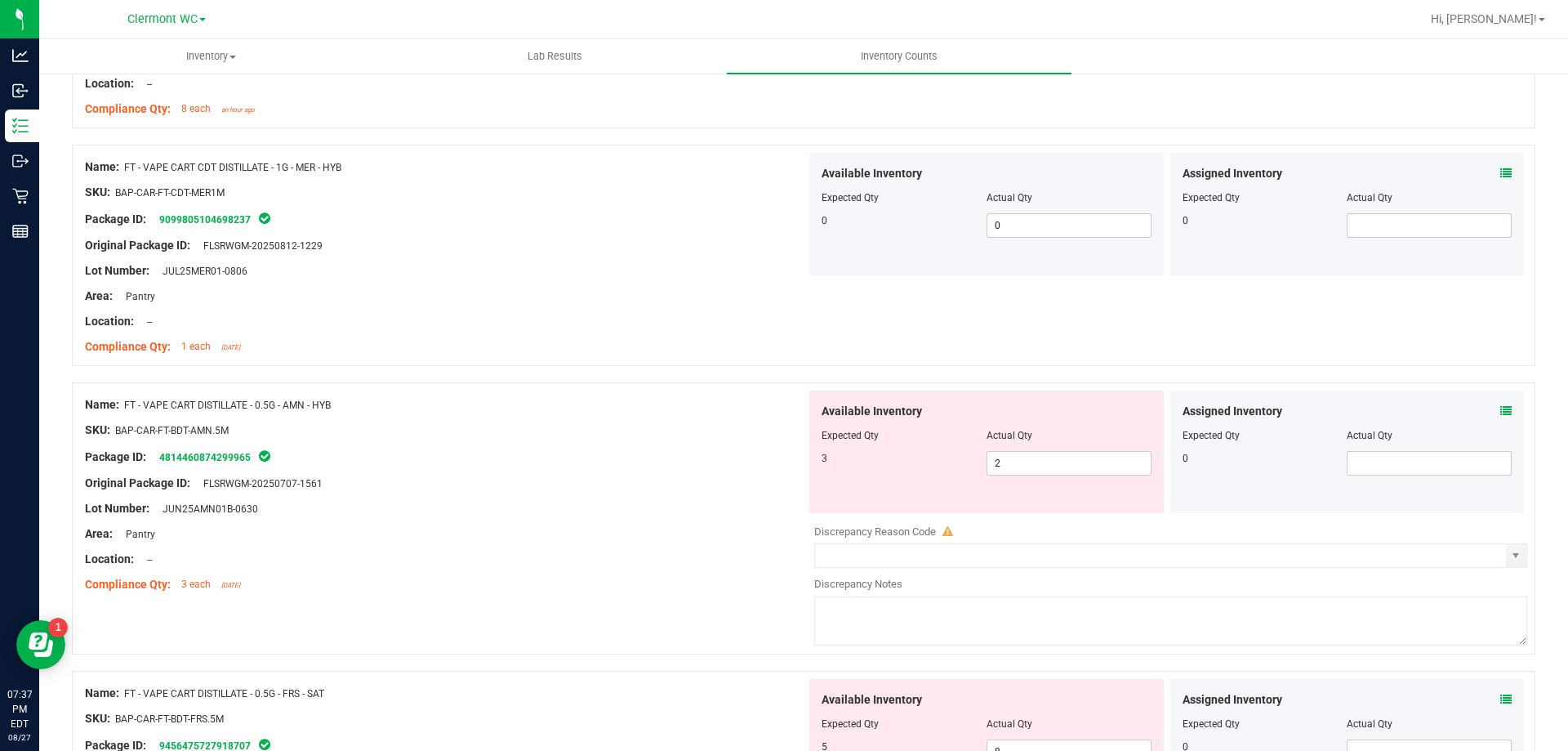
scroll to position [1691, 0]
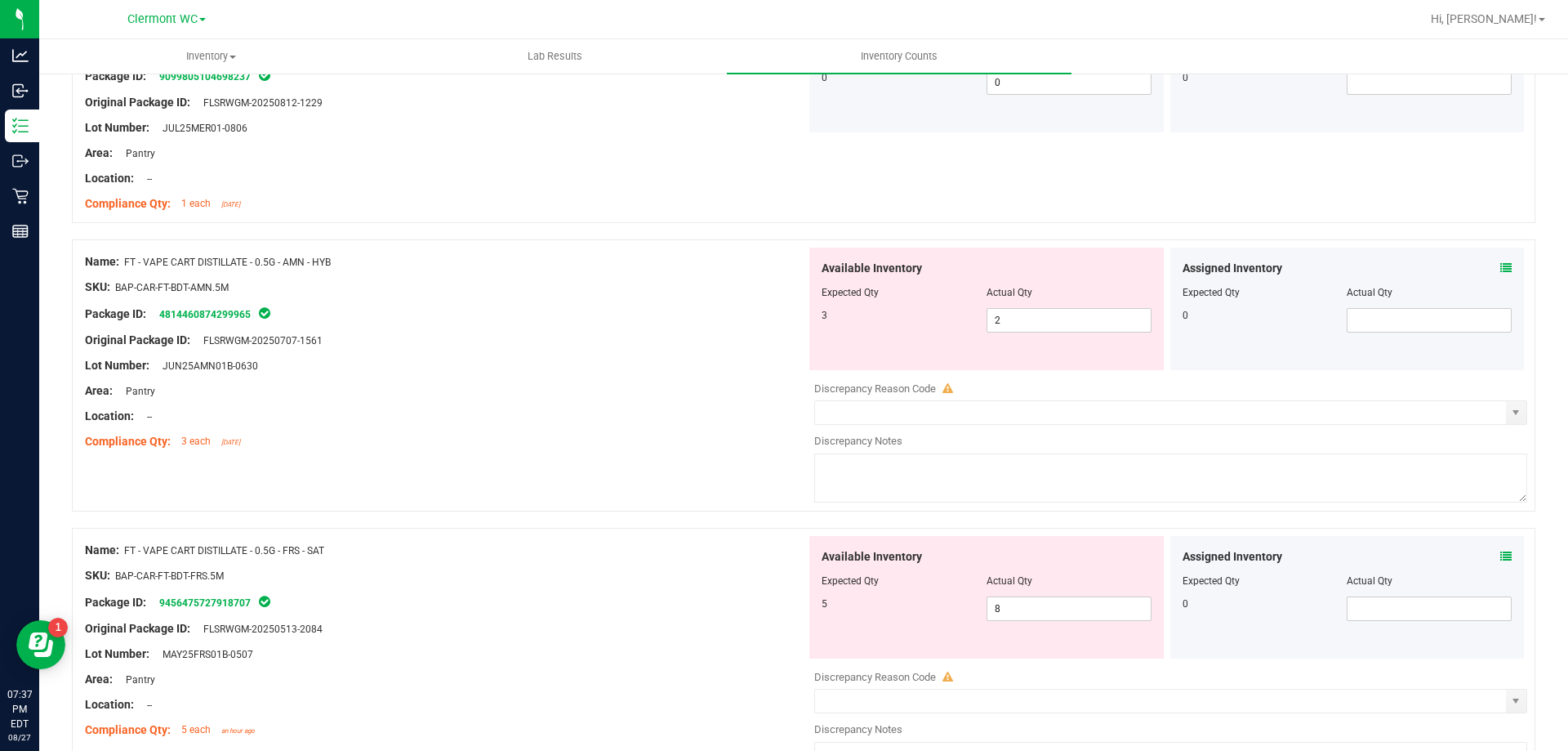
click at [616, 289] on div "SKU: BAP-CAR-FT-BDT-AMN.5M" at bounding box center [445, 287] width 721 height 17
click at [1023, 324] on span "2 2" at bounding box center [1069, 320] width 165 height 24
click at [1501, 268] on icon at bounding box center [1506, 267] width 11 height 11
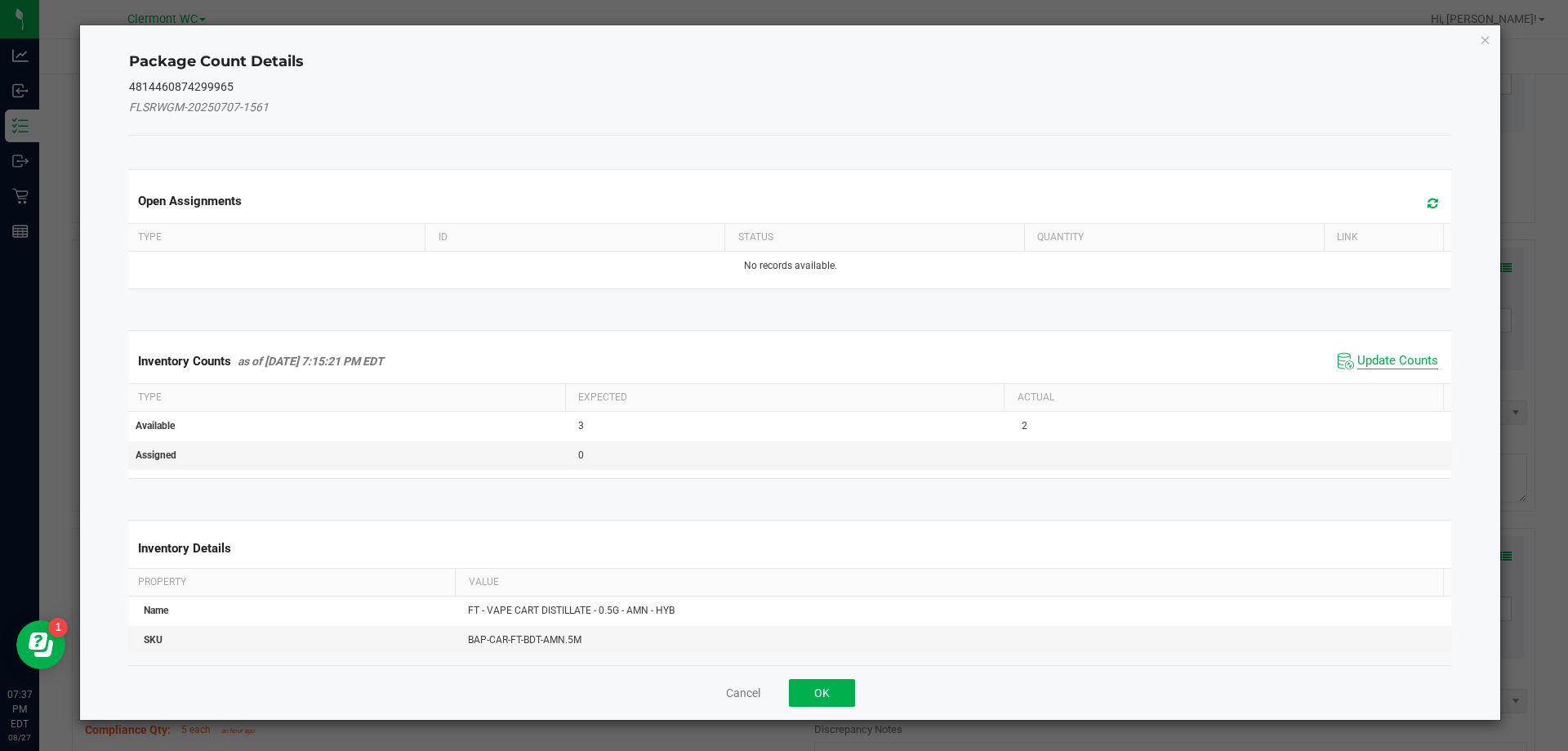
click at [1385, 357] on span "Update Counts" at bounding box center [1398, 361] width 81 height 17
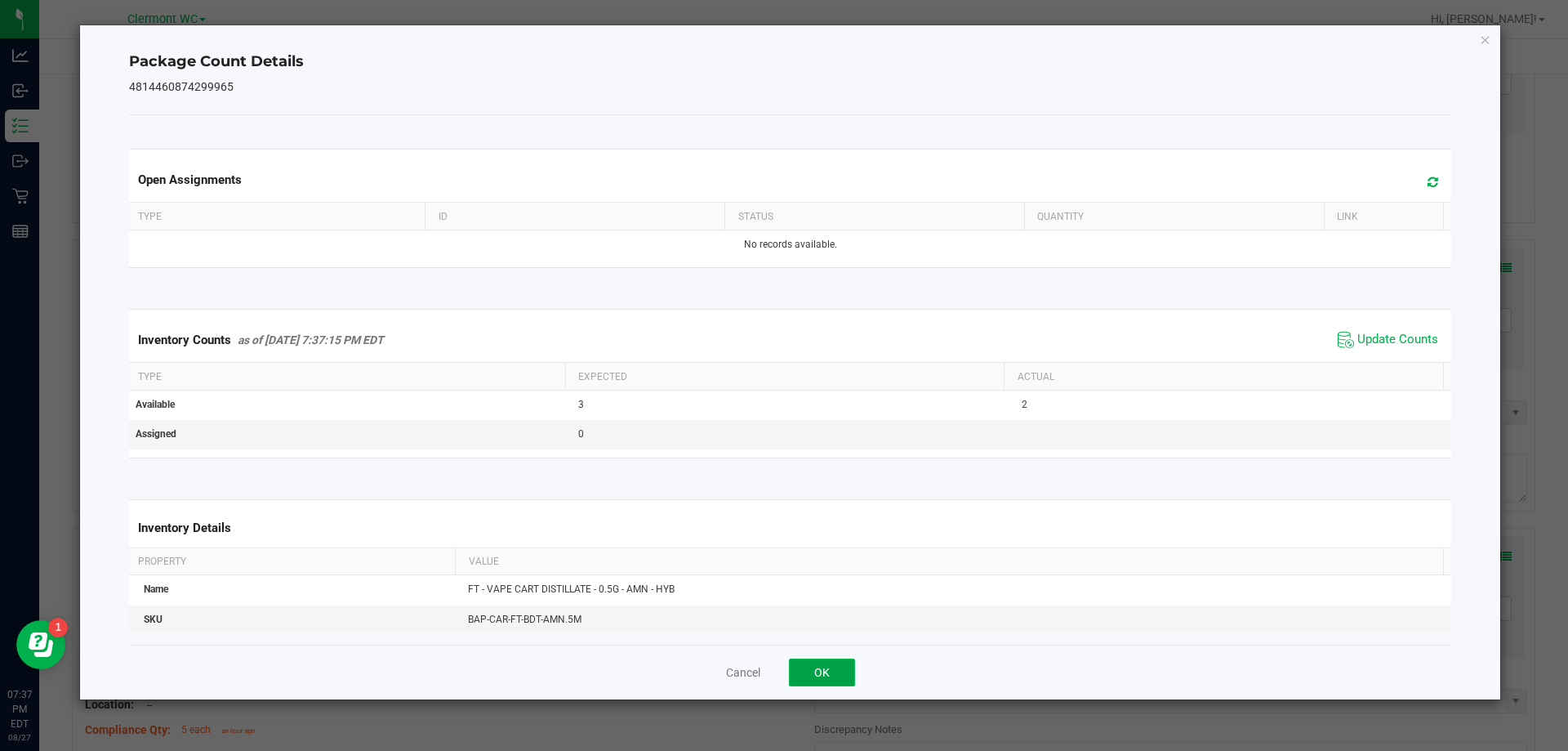
click at [834, 683] on button "OK" at bounding box center [822, 672] width 66 height 28
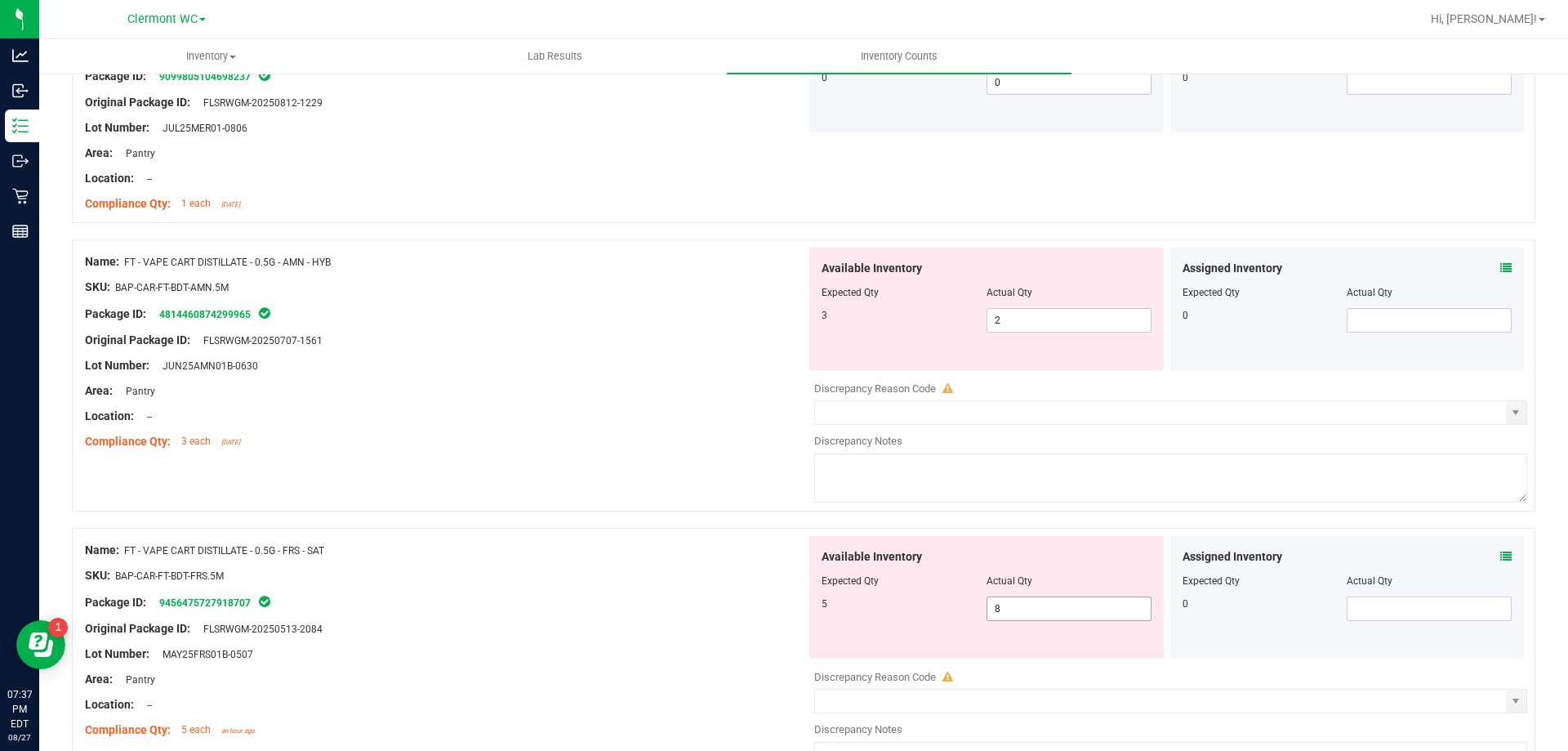
click at [1047, 603] on input "8" at bounding box center [1069, 609] width 163 height 23
click at [1501, 551] on icon at bounding box center [1506, 556] width 11 height 11
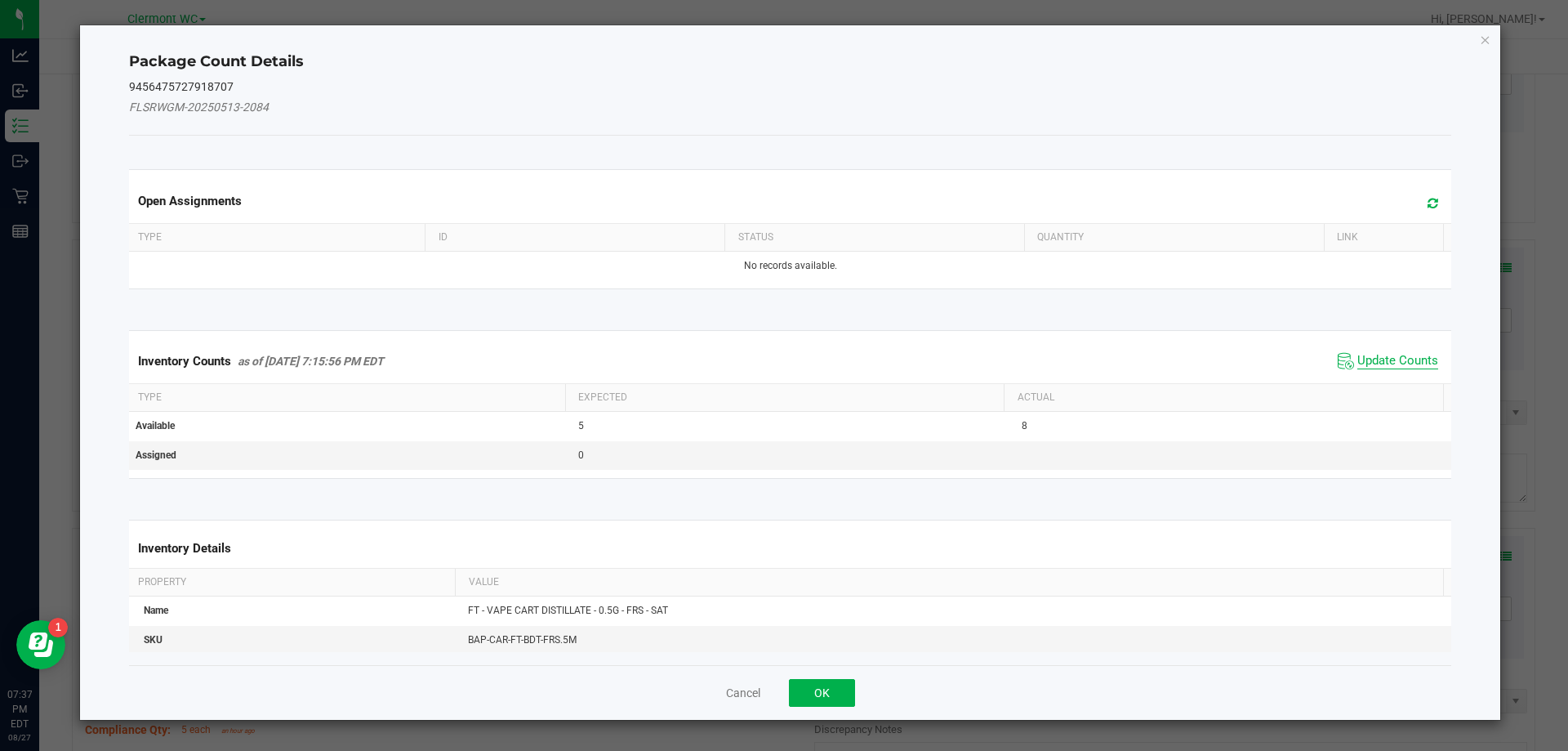
click at [1370, 363] on span "Update Counts" at bounding box center [1398, 361] width 81 height 17
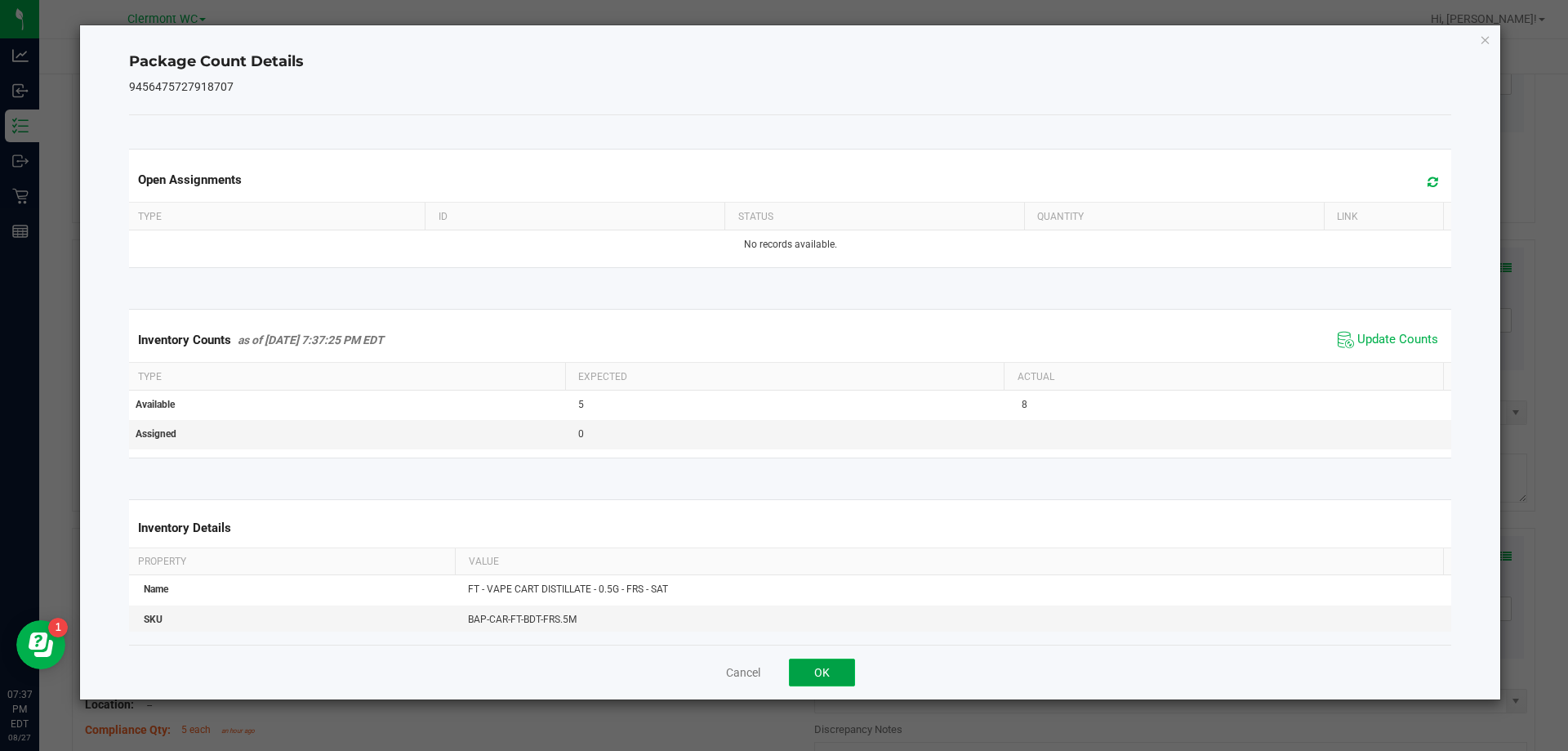
click at [847, 677] on button "OK" at bounding box center [822, 672] width 66 height 28
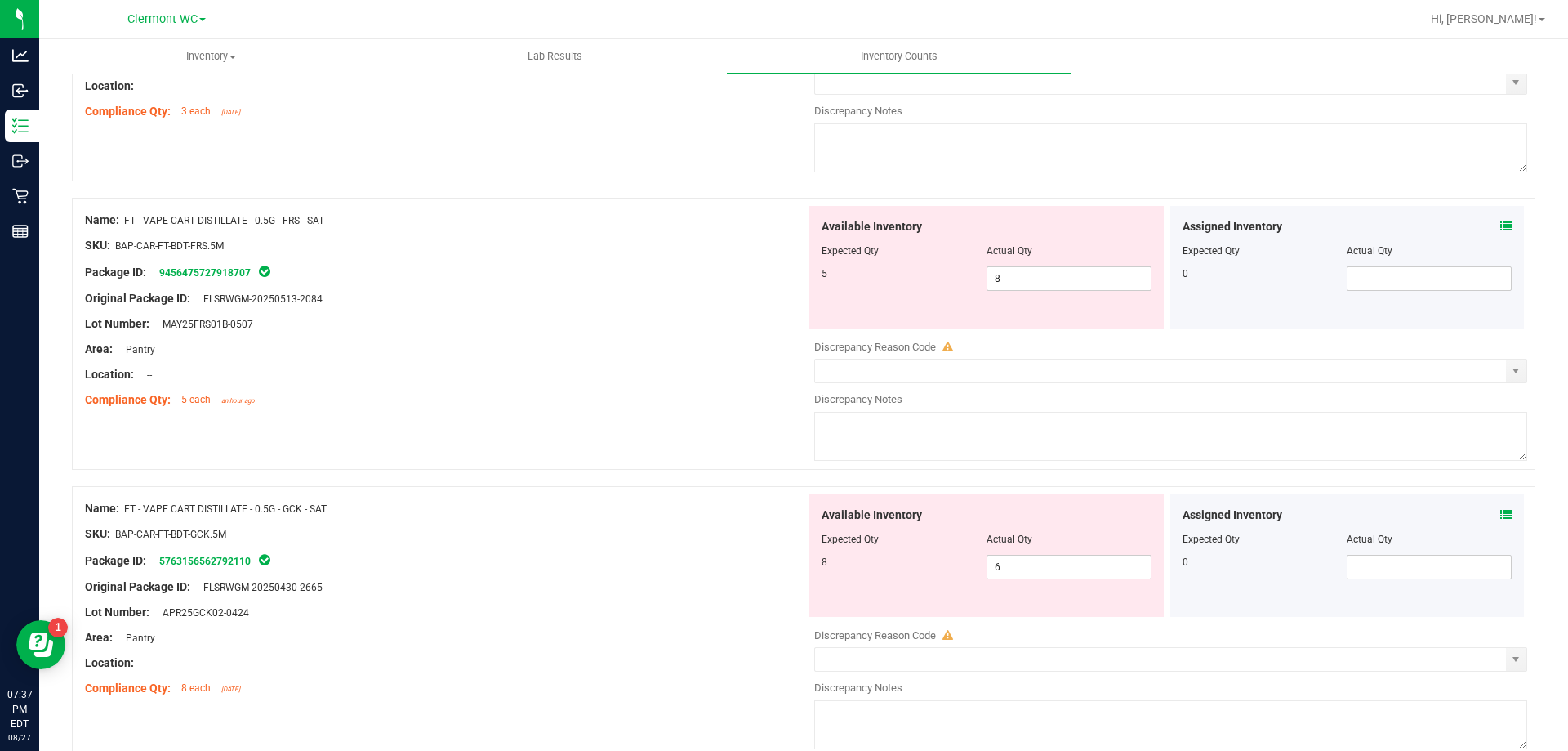
scroll to position [2031, 0]
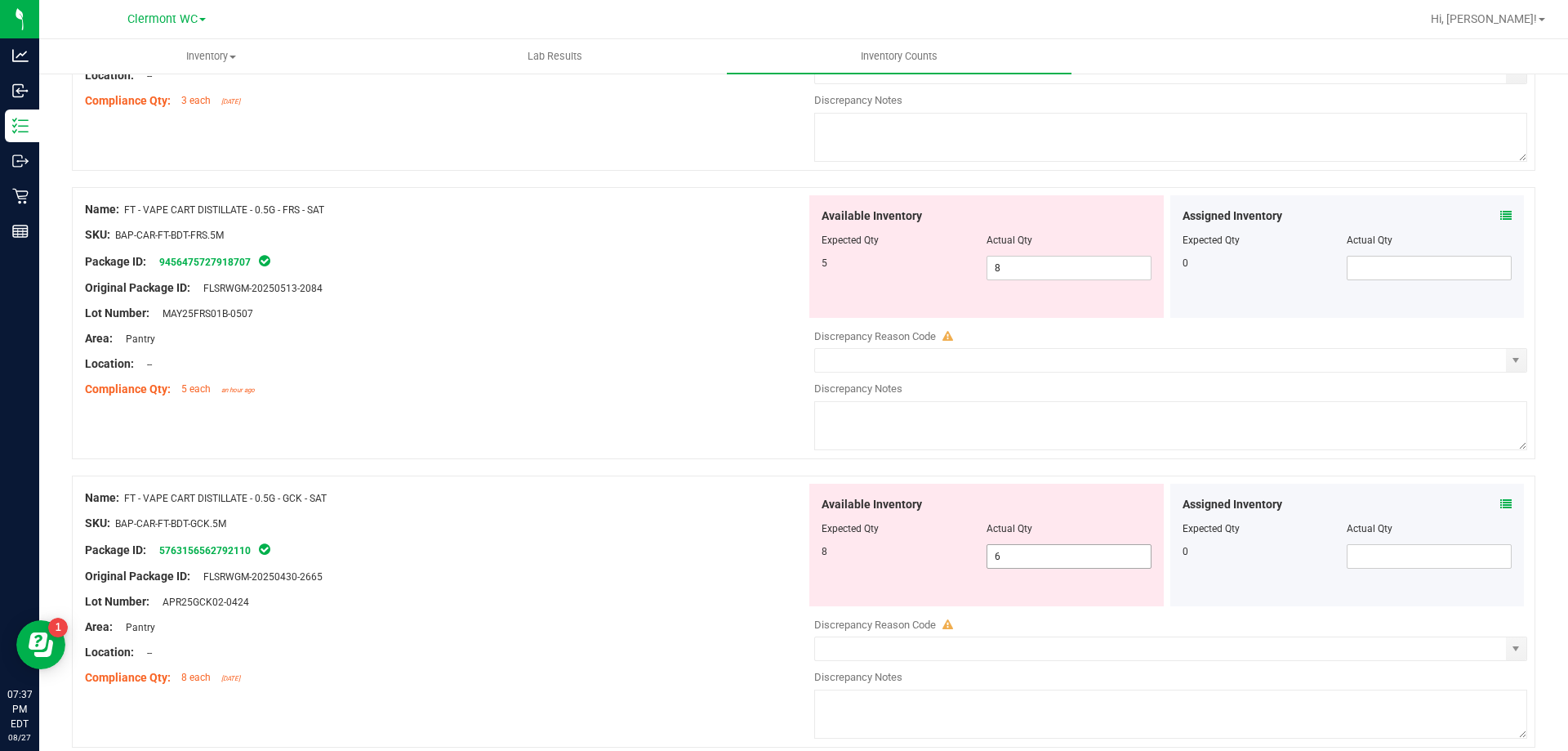
click at [1490, 472] on div at bounding box center [803, 467] width 1463 height 17
click at [1501, 503] on icon at bounding box center [1506, 504] width 11 height 11
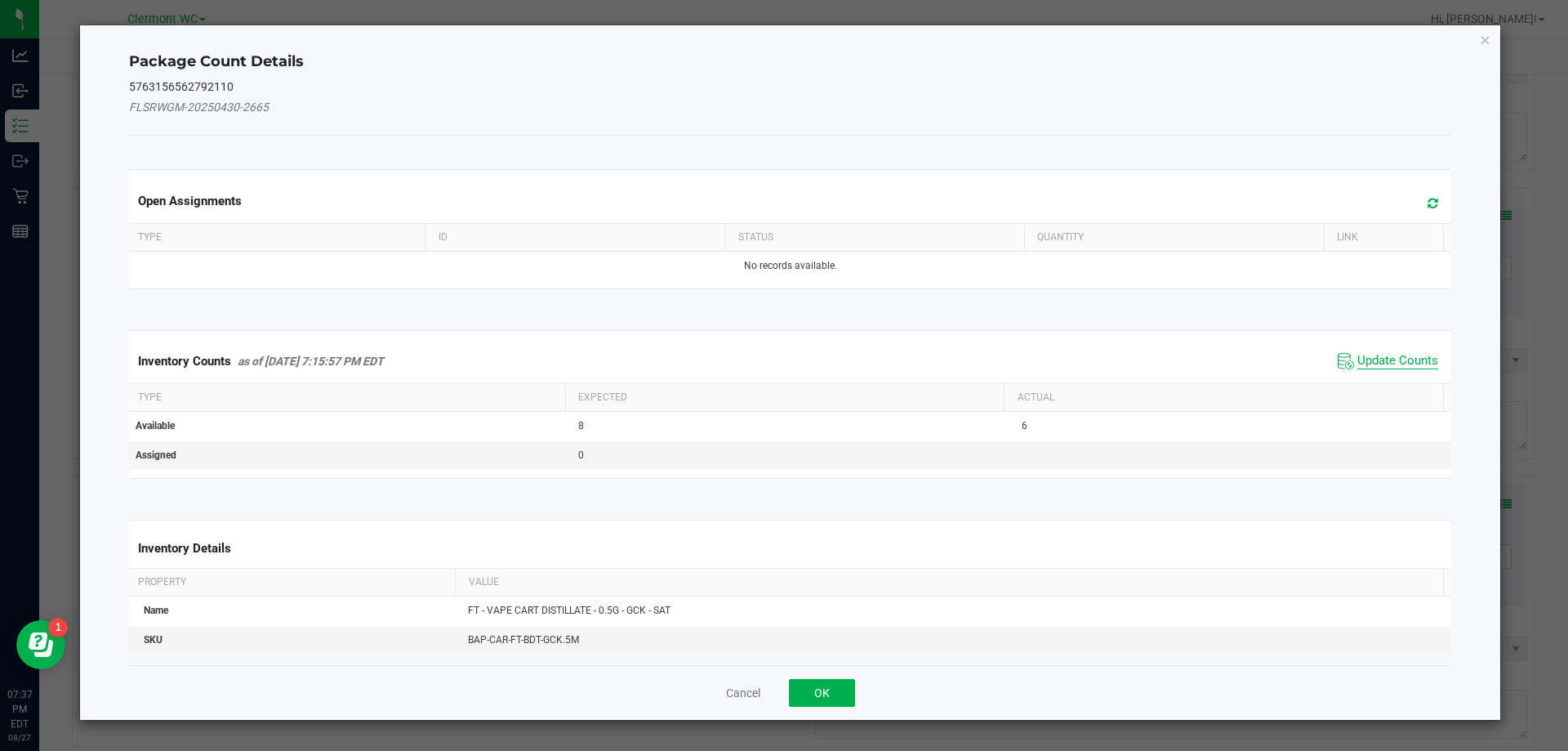
click at [1397, 356] on span "Update Counts" at bounding box center [1398, 361] width 81 height 17
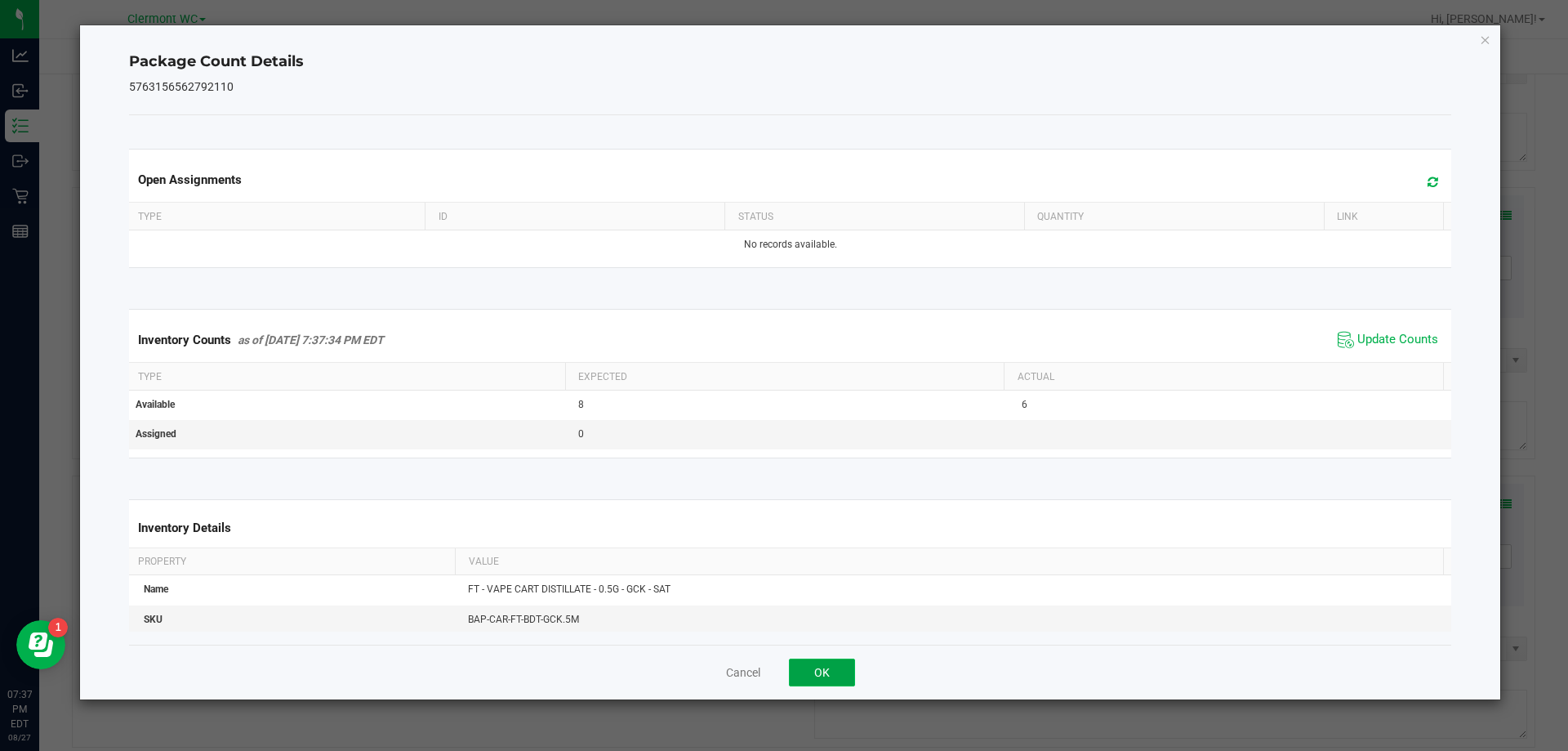
click at [842, 672] on button "OK" at bounding box center [822, 672] width 66 height 28
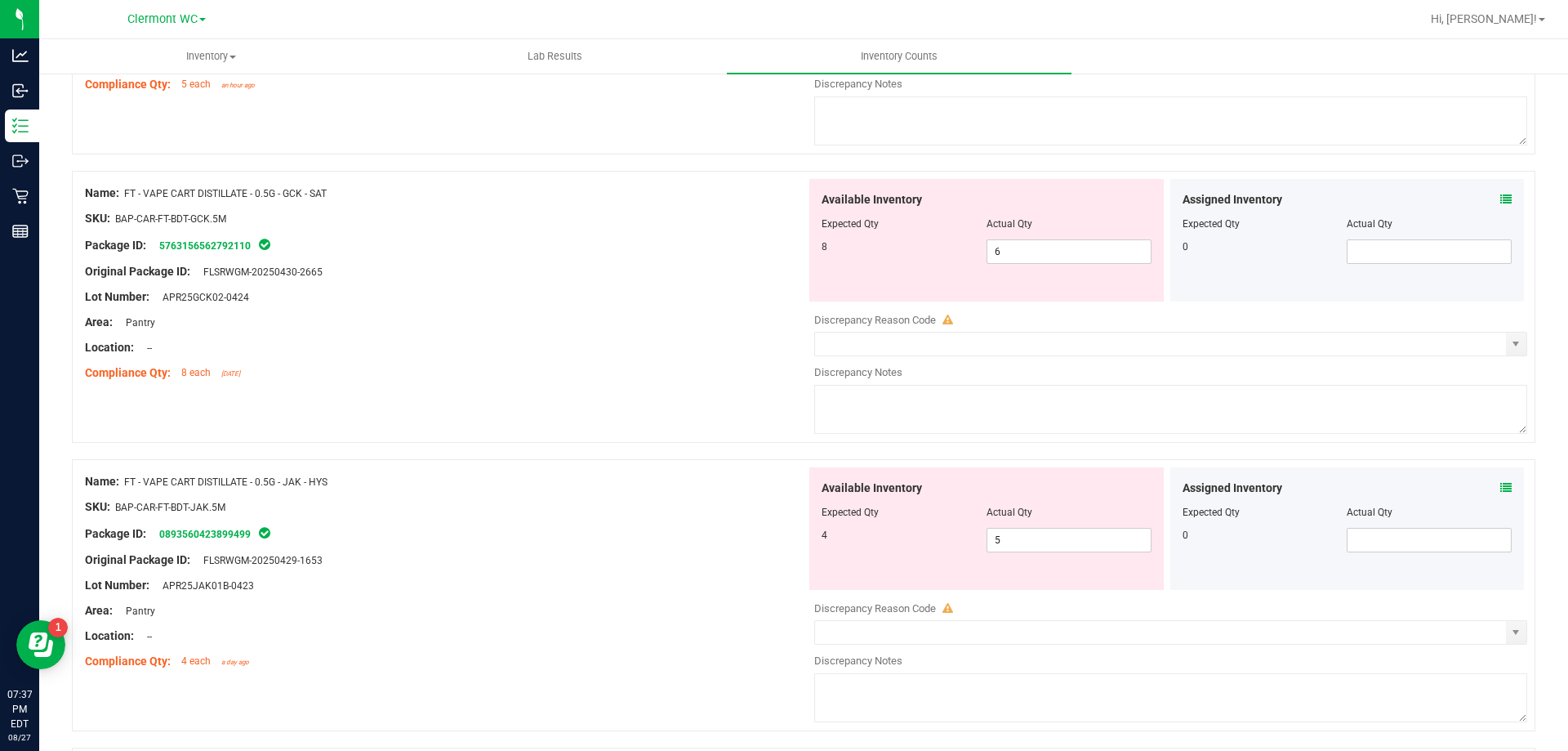
scroll to position [2377, 0]
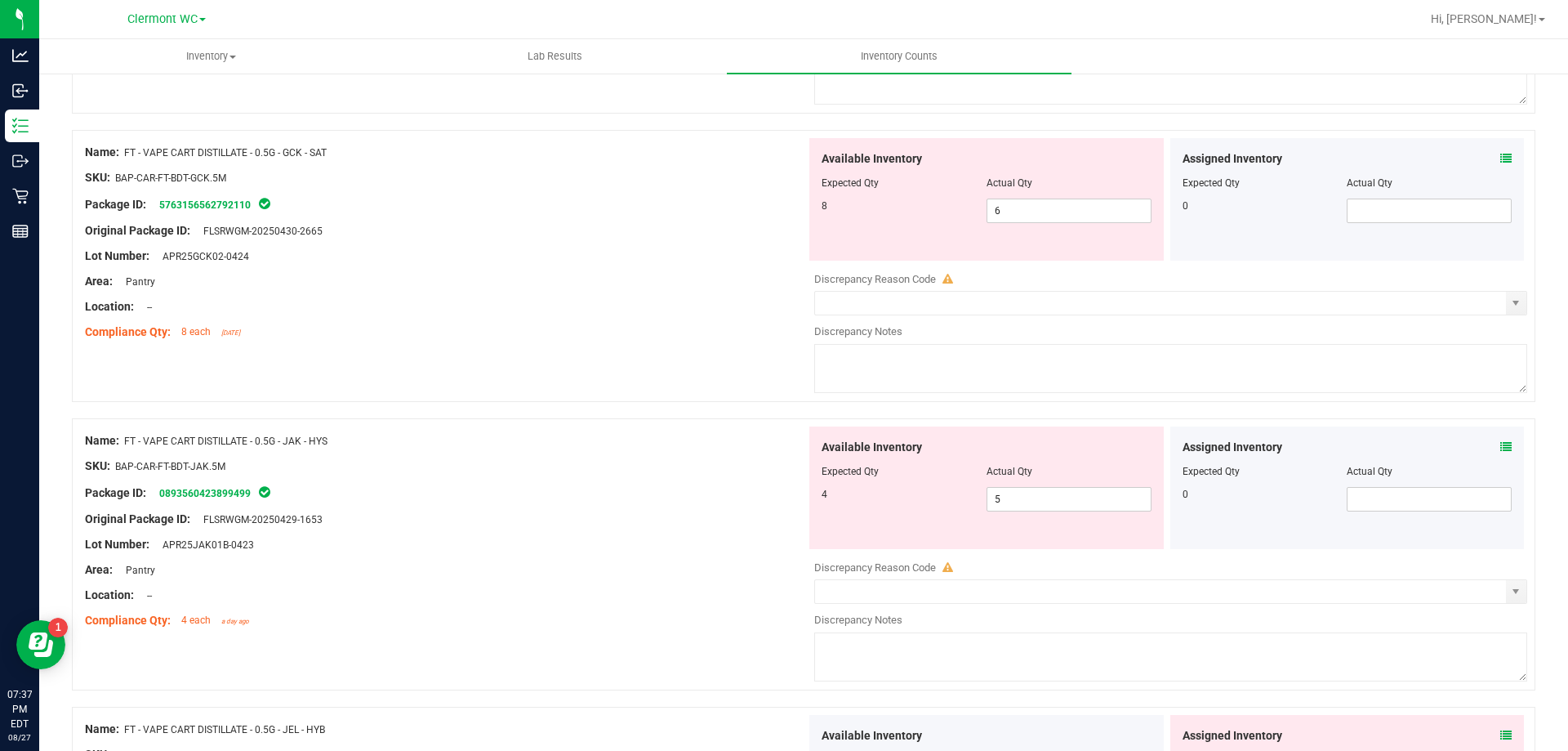
click at [609, 571] on div "Area: Pantry" at bounding box center [445, 570] width 721 height 17
click at [1501, 445] on icon at bounding box center [1506, 446] width 11 height 11
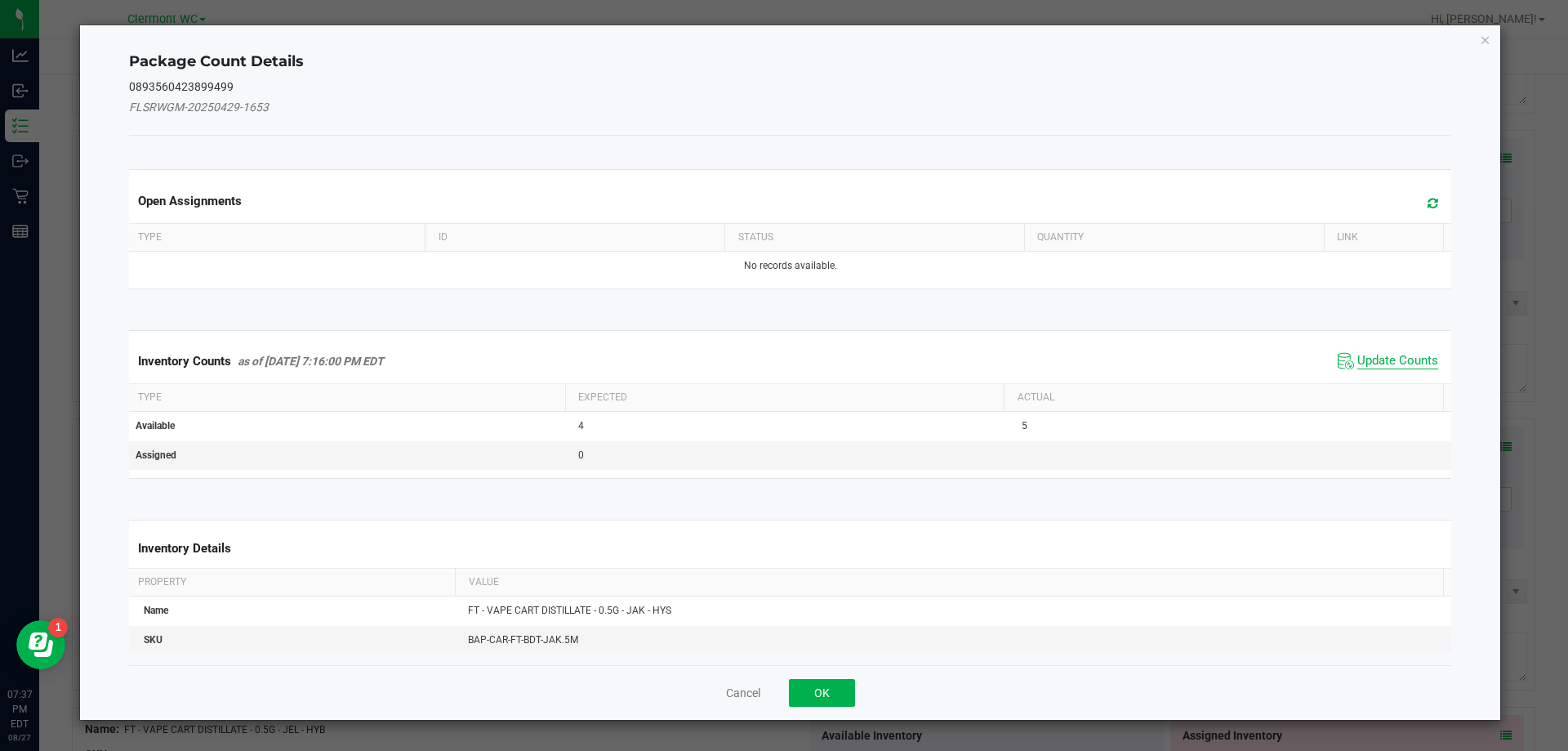
click at [1358, 359] on span "Update Counts" at bounding box center [1398, 361] width 81 height 17
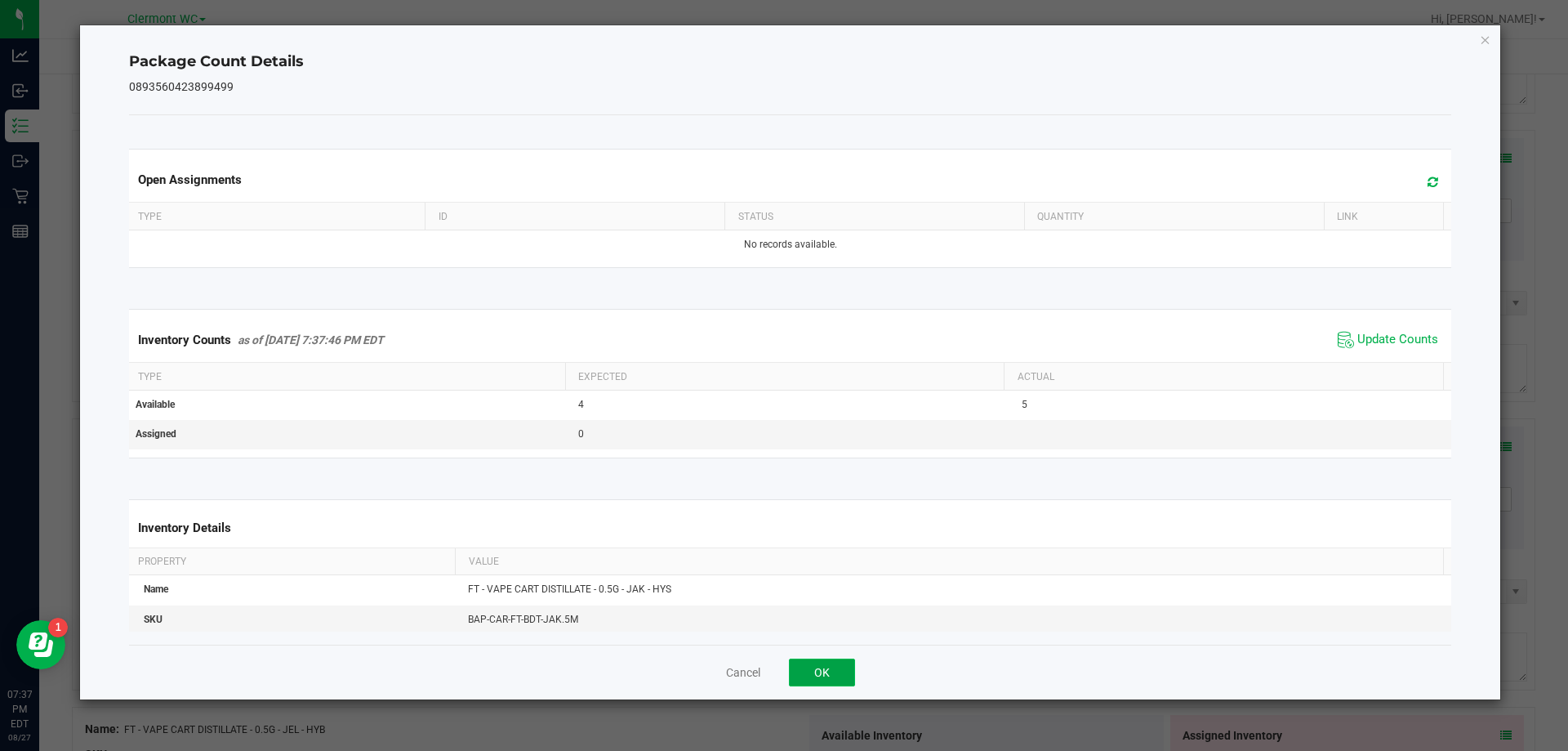
click at [851, 662] on button "OK" at bounding box center [822, 672] width 66 height 28
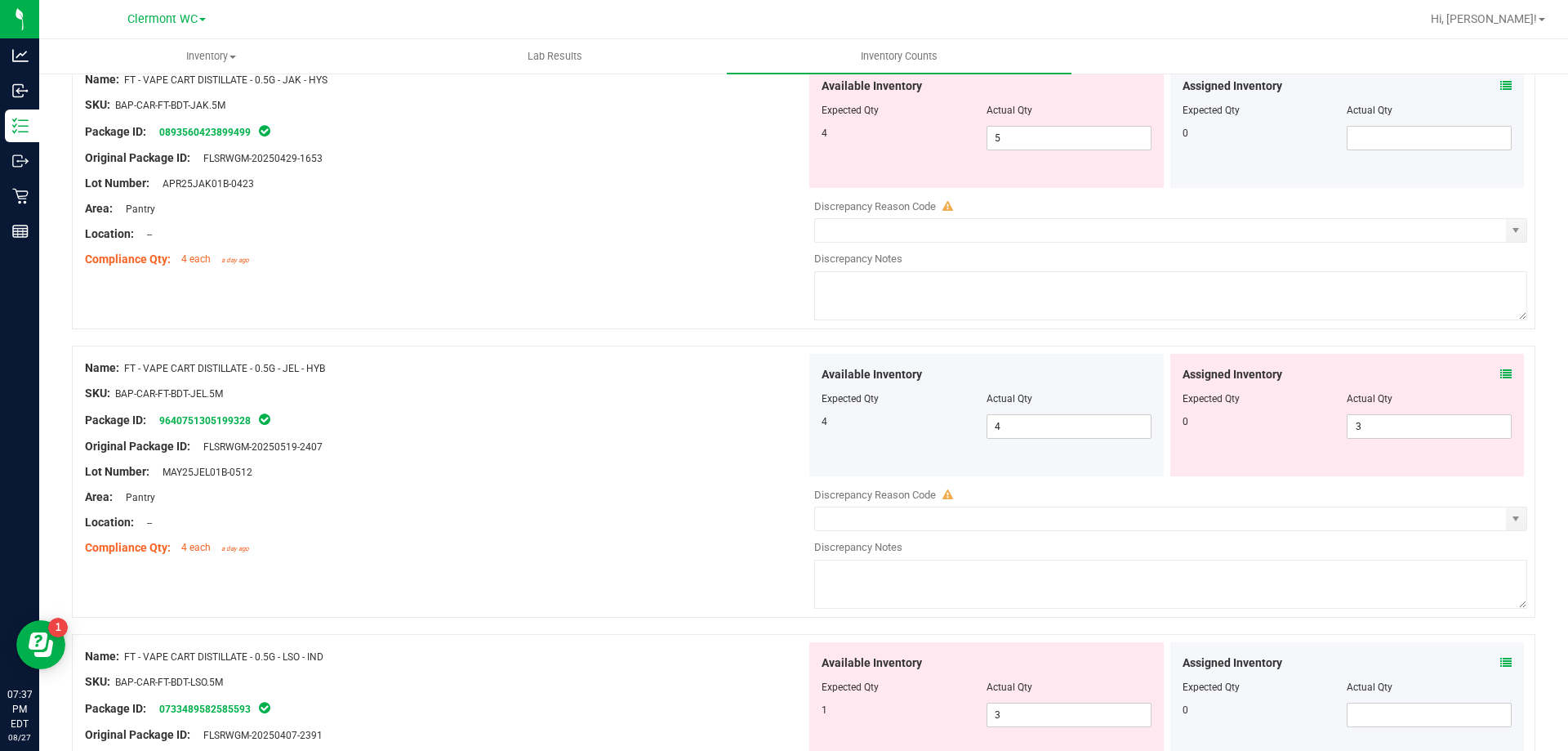
scroll to position [2762, 0]
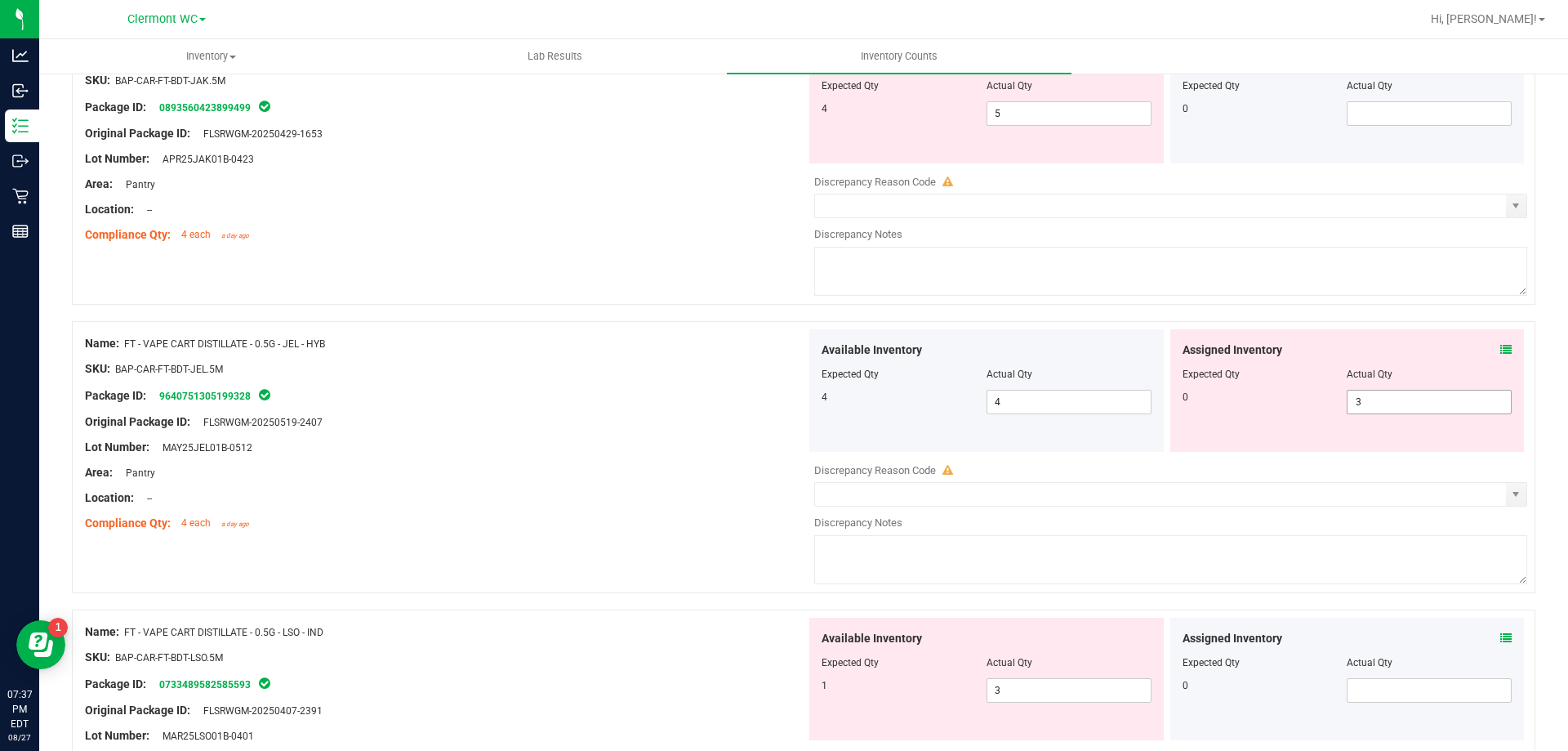
click at [1417, 404] on input "3" at bounding box center [1429, 402] width 163 height 23
click at [661, 592] on div "Name: FT - VAPE CART CDT DISTILLATE - 0.5G - DDF - HYB SKU: BAP-CAR-FT-CDT-DDF.…" at bounding box center [803, 219] width 1463 height 5432
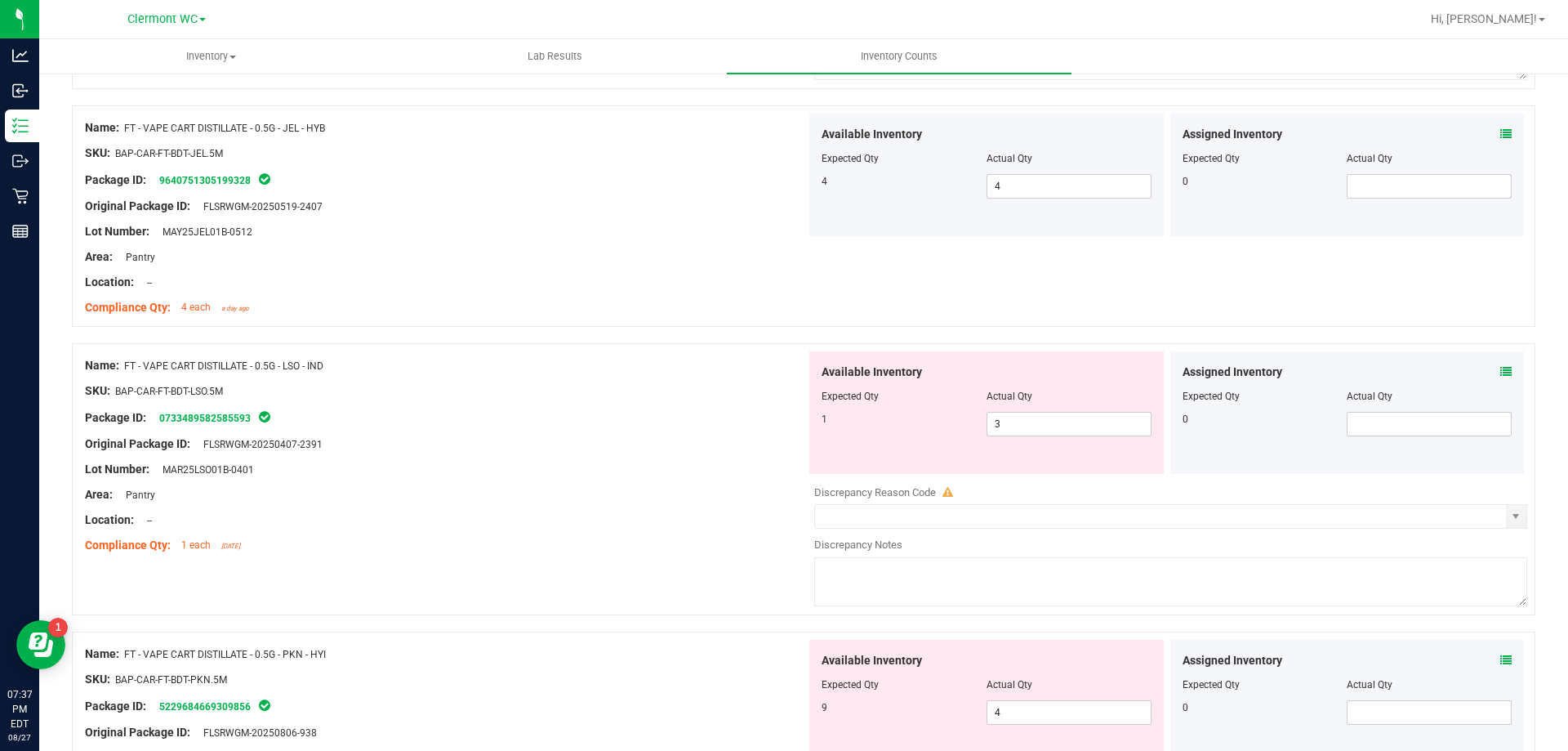
scroll to position [2980, 0]
click at [1501, 369] on icon at bounding box center [1506, 369] width 11 height 11
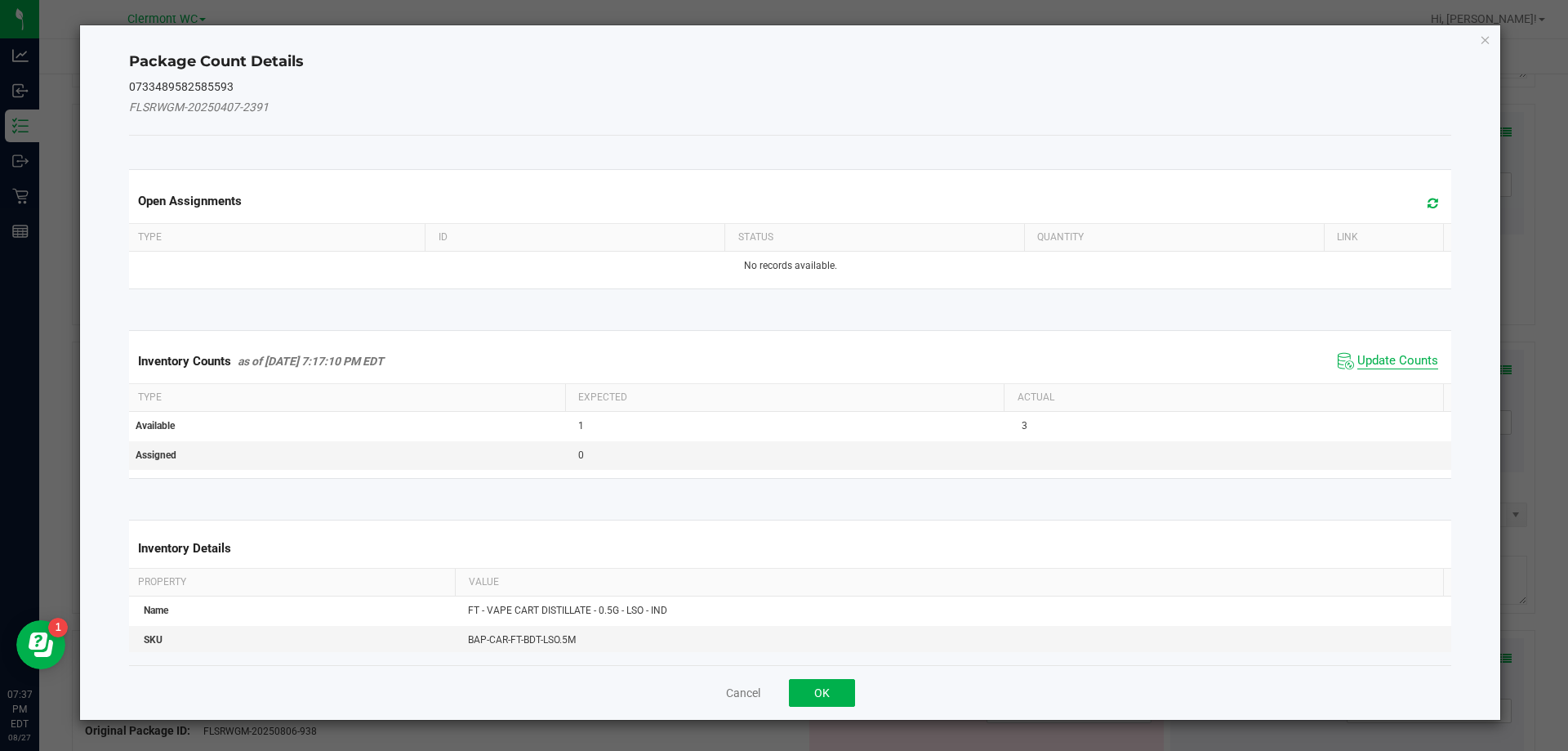
click at [1375, 358] on span "Update Counts" at bounding box center [1398, 361] width 81 height 17
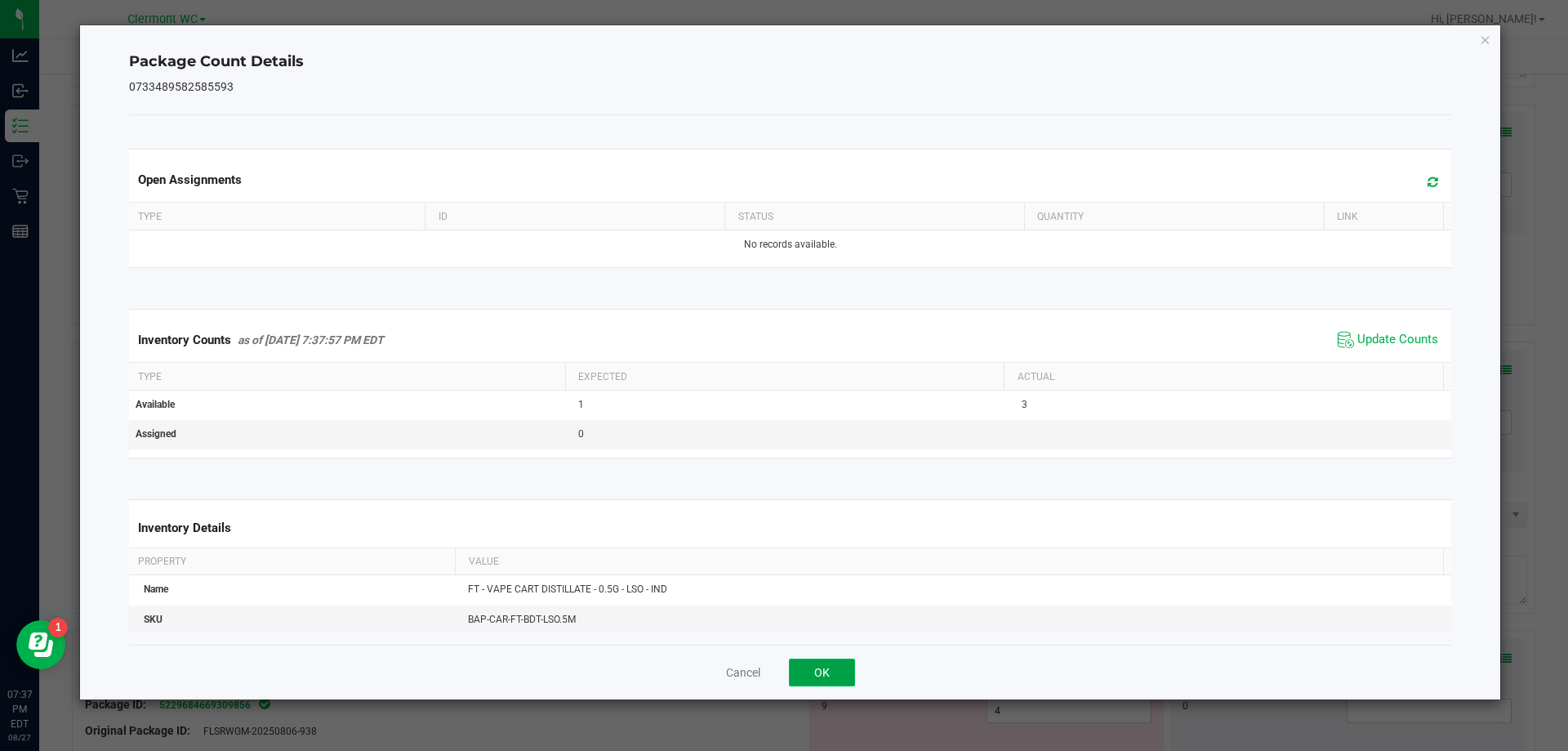
click at [822, 672] on button "OK" at bounding box center [822, 672] width 66 height 28
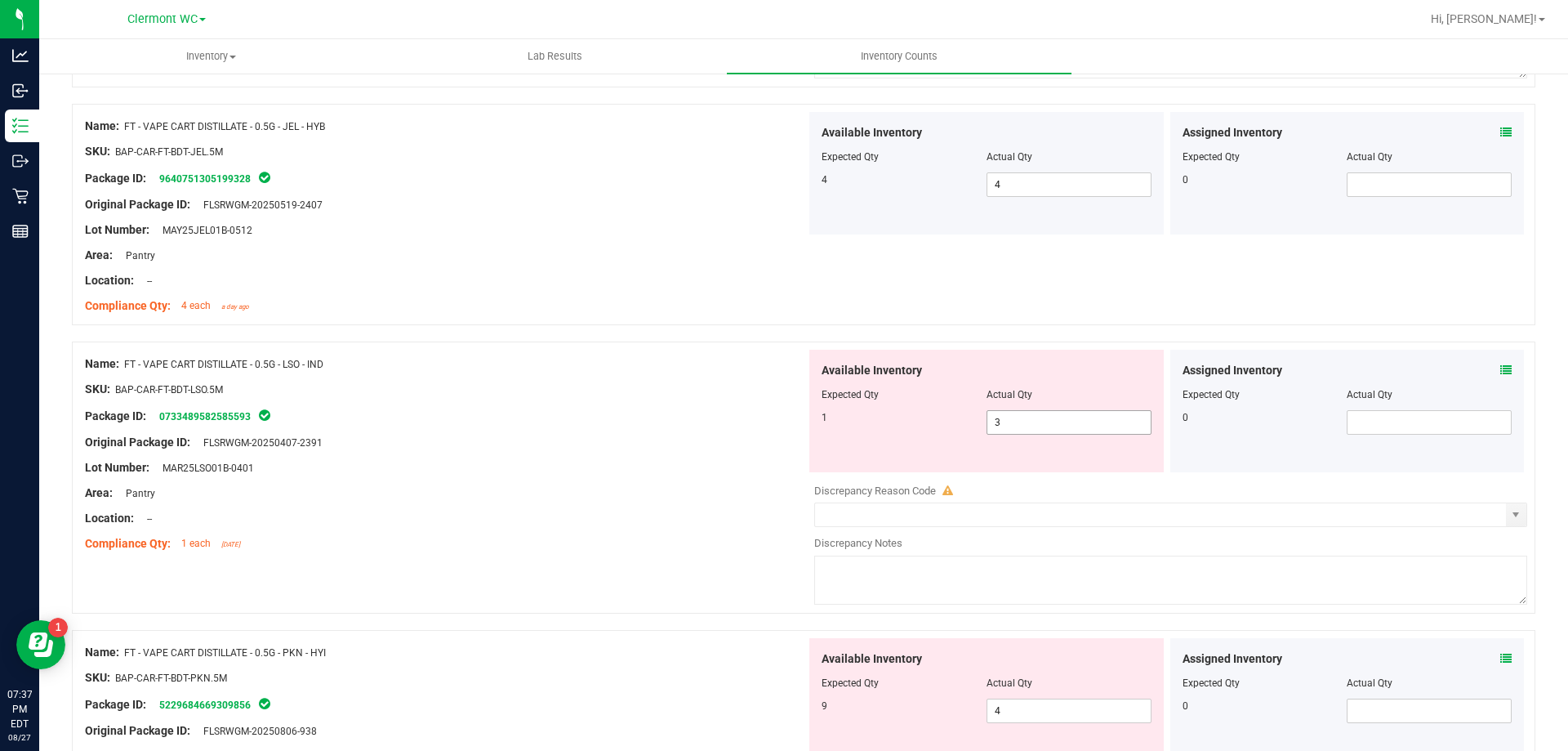
click at [1062, 423] on input "3" at bounding box center [1069, 423] width 163 height 23
click at [822, 364] on span "Available Inventory" at bounding box center [871, 370] width 100 height 17
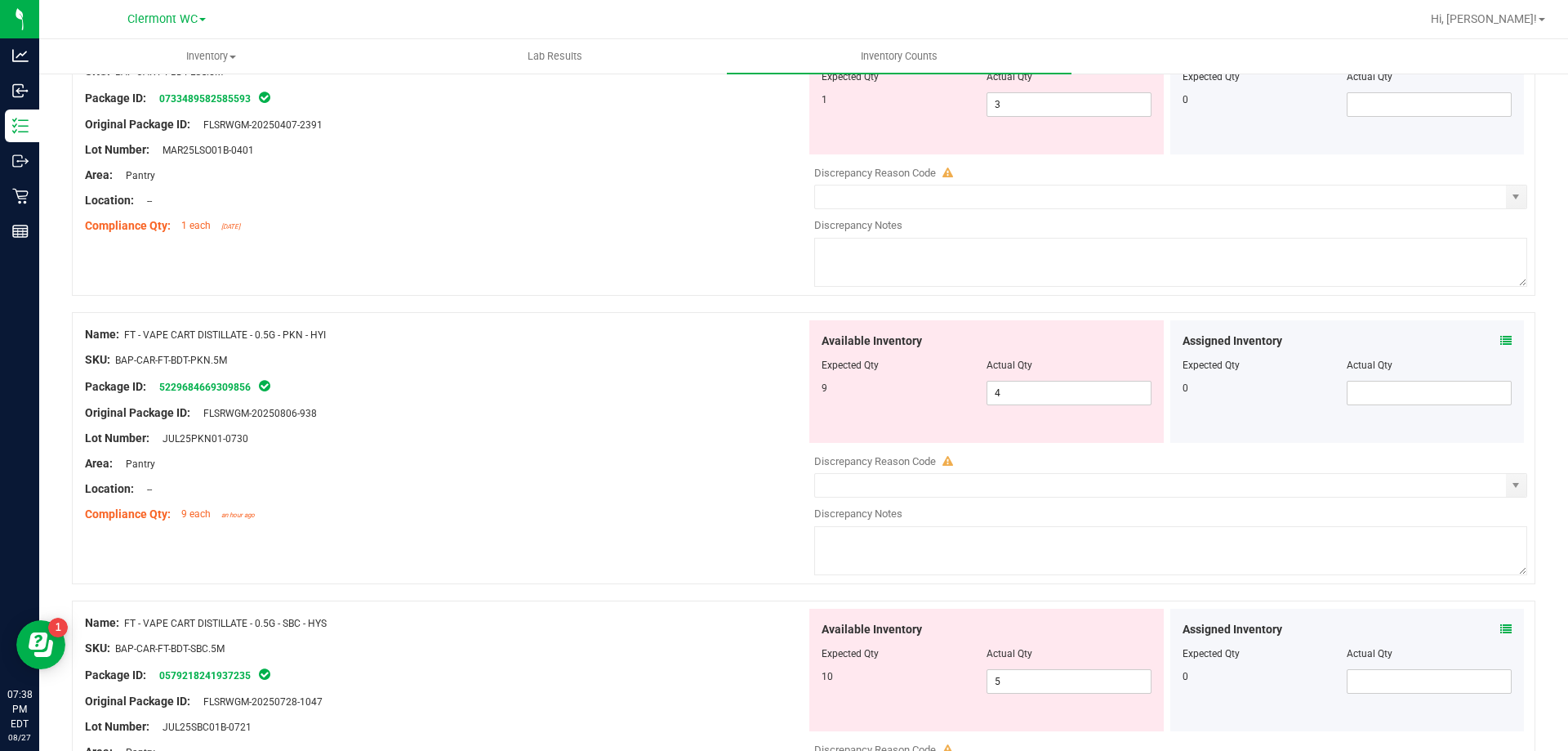
scroll to position [3306, 0]
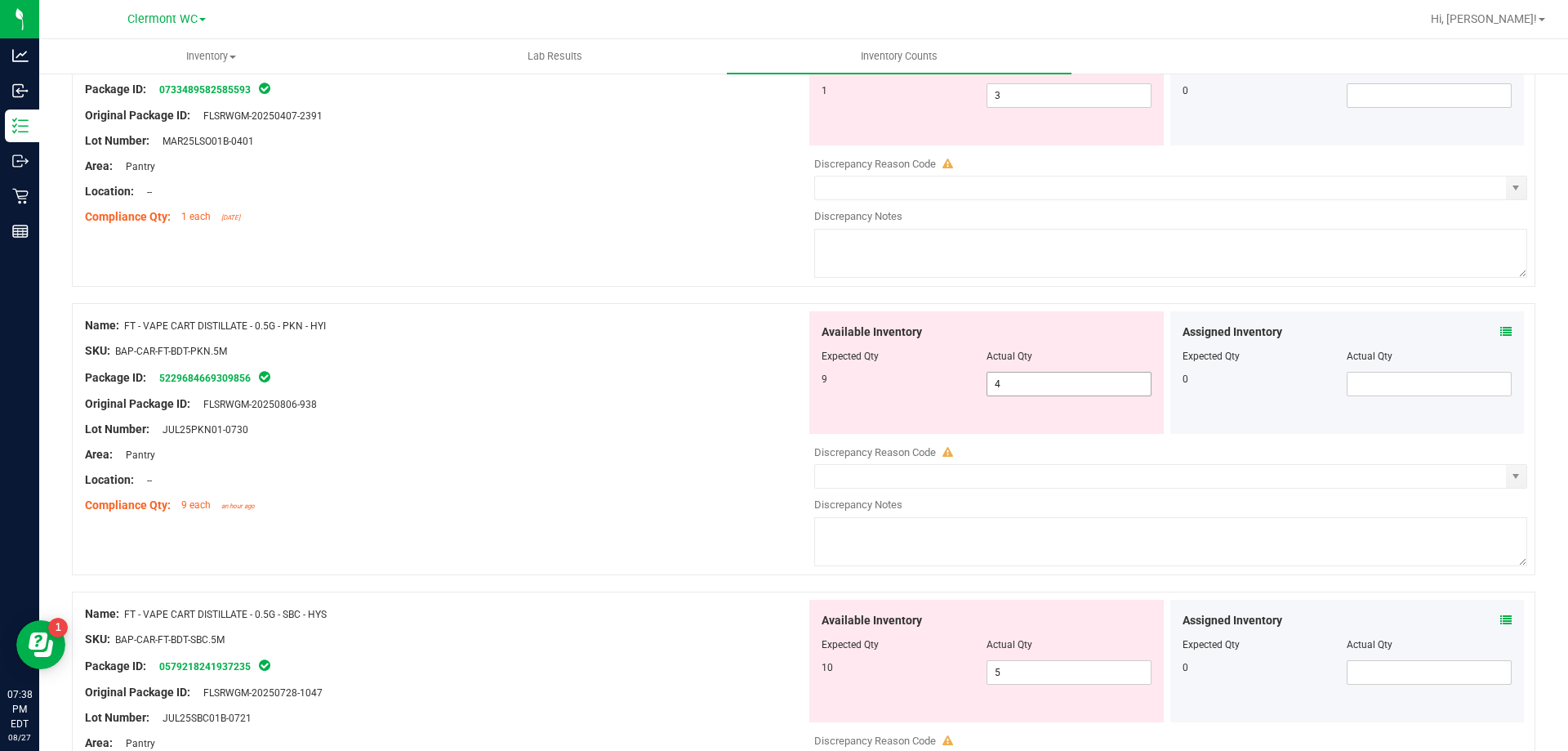
click at [1048, 382] on span "4 4" at bounding box center [1069, 384] width 165 height 24
type input "9"
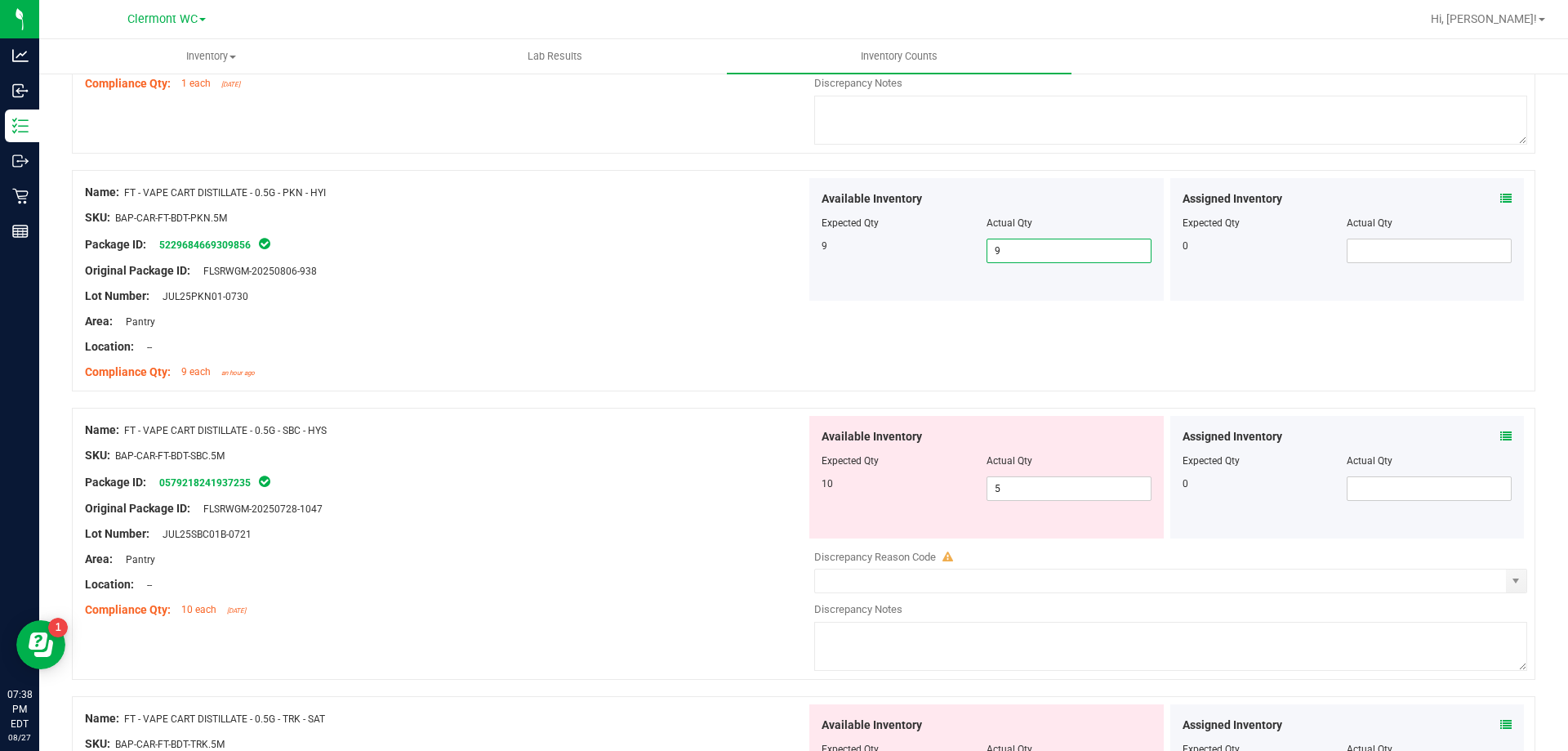
scroll to position [3511, 0]
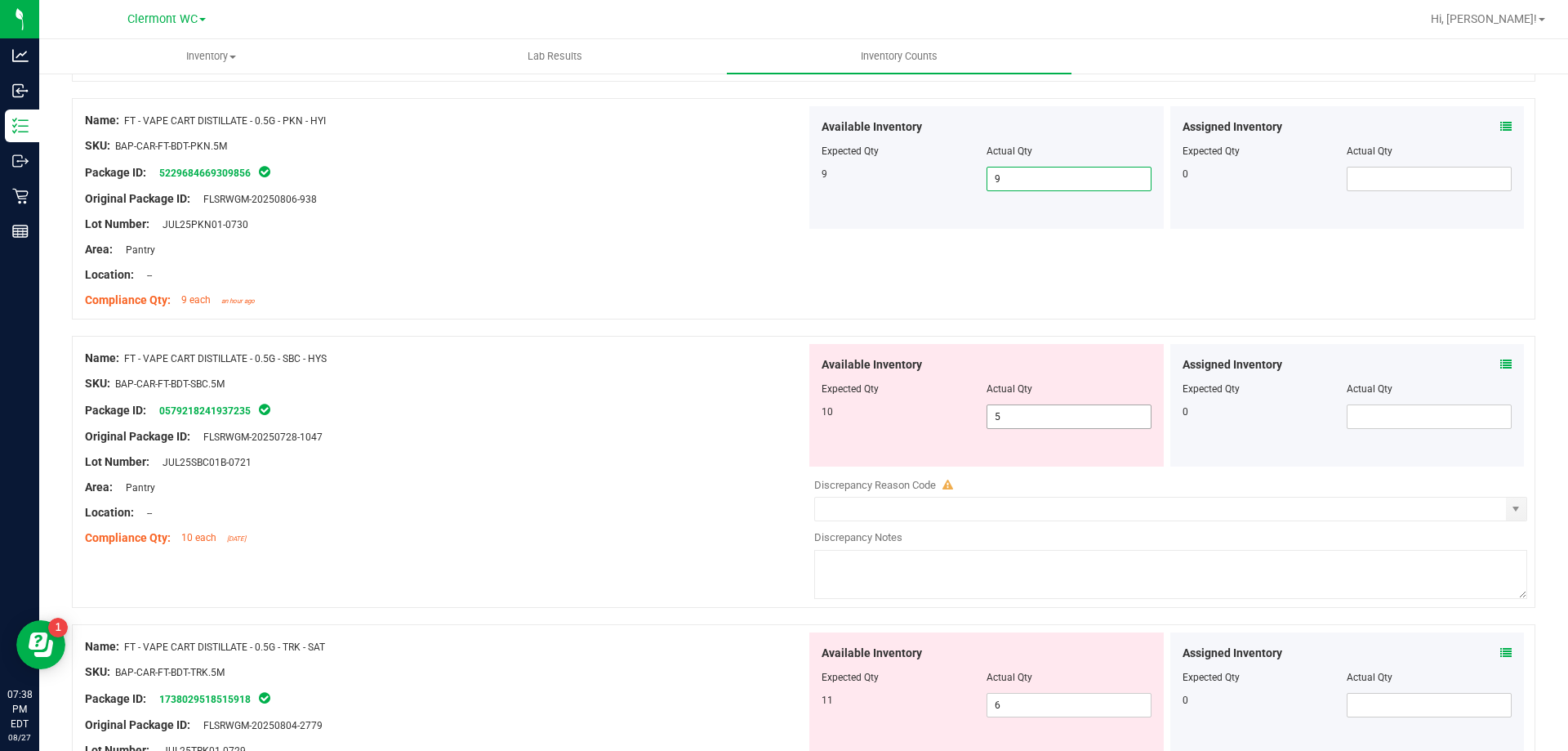
click at [1060, 417] on input "5" at bounding box center [1069, 417] width 163 height 23
type input "10"
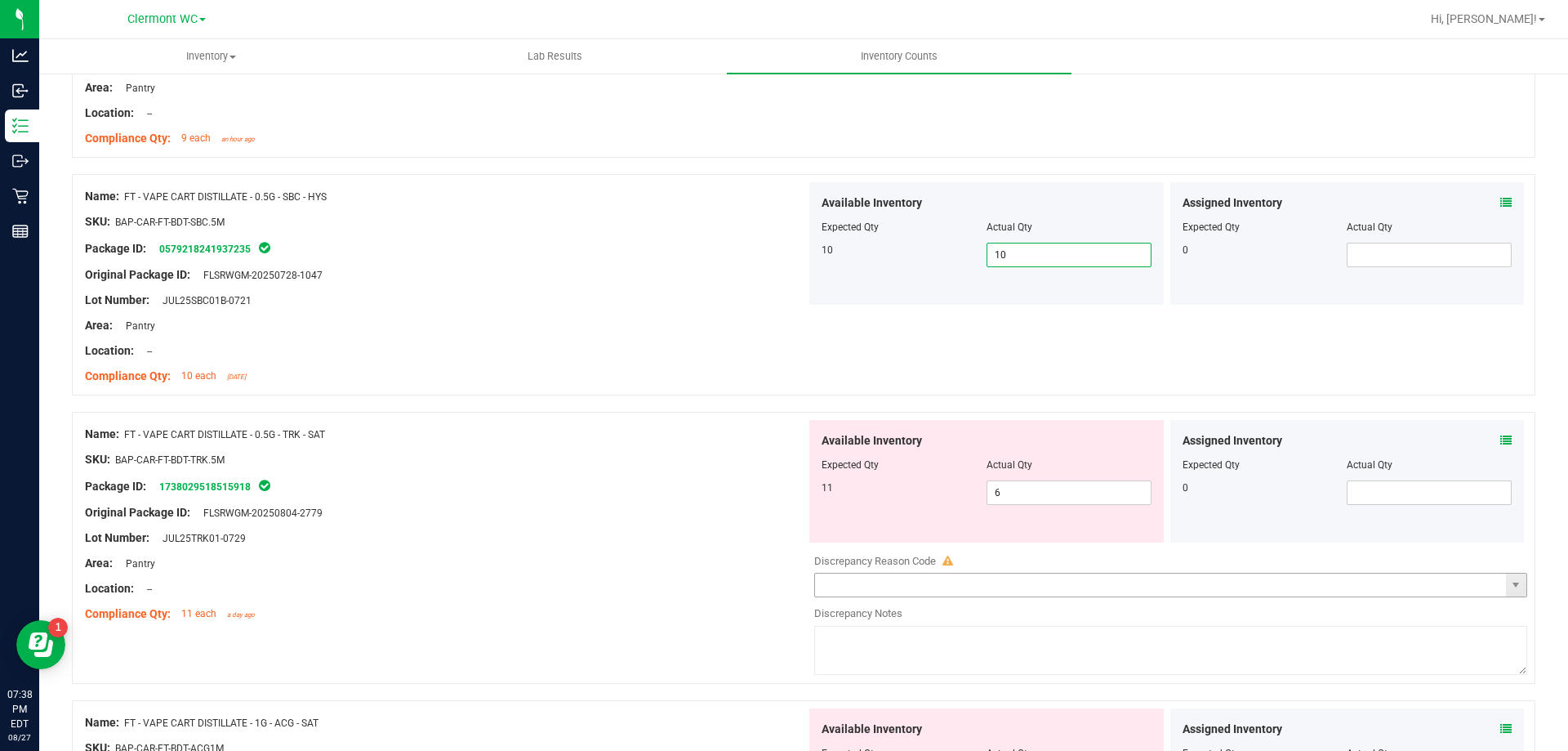
scroll to position [3675, 0]
click at [1059, 506] on div "Available Inventory Expected Qty Actual Qty 11 6 6" at bounding box center [987, 479] width 354 height 122
click at [1058, 495] on span "6 6" at bounding box center [1069, 491] width 165 height 24
type input "11"
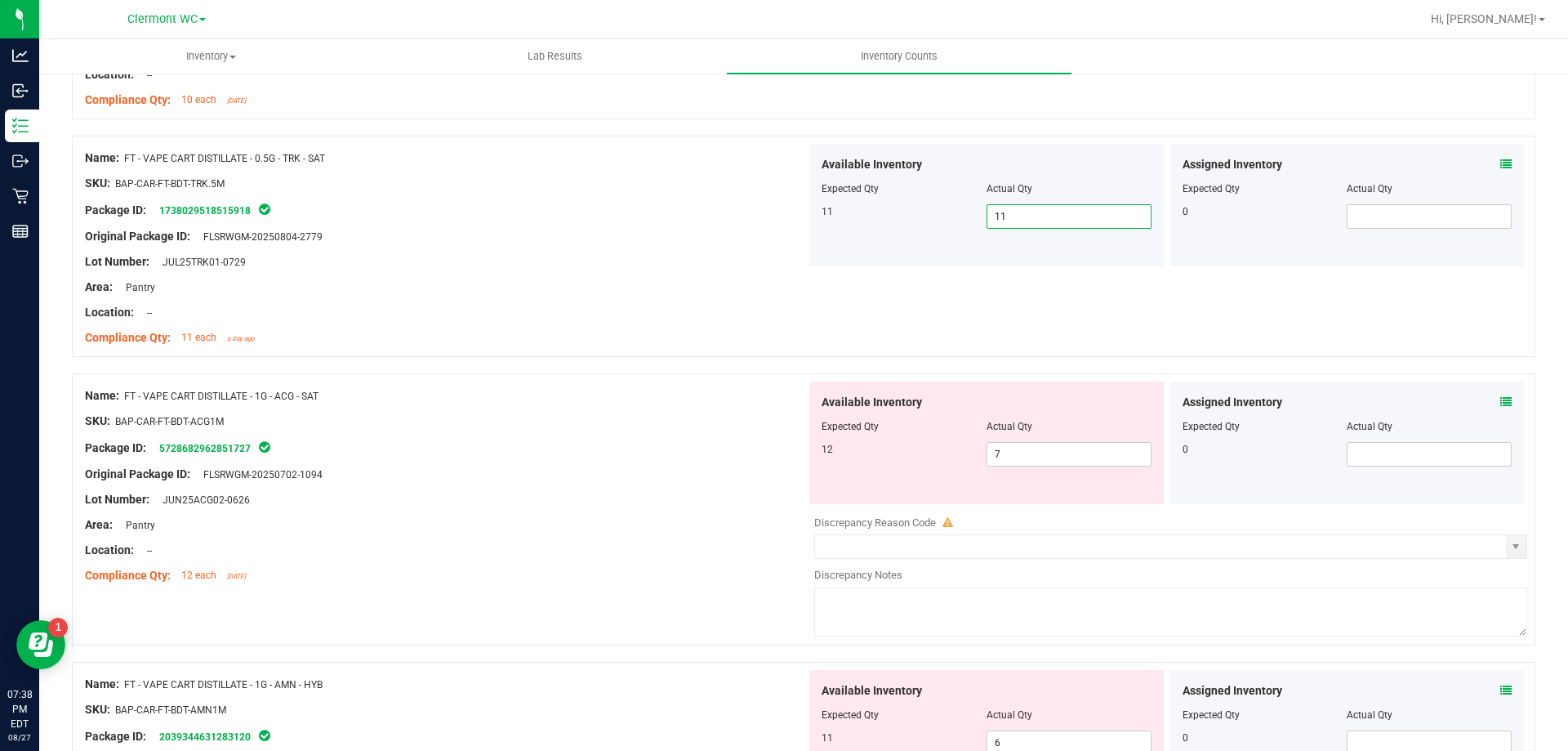
scroll to position [4001, 0]
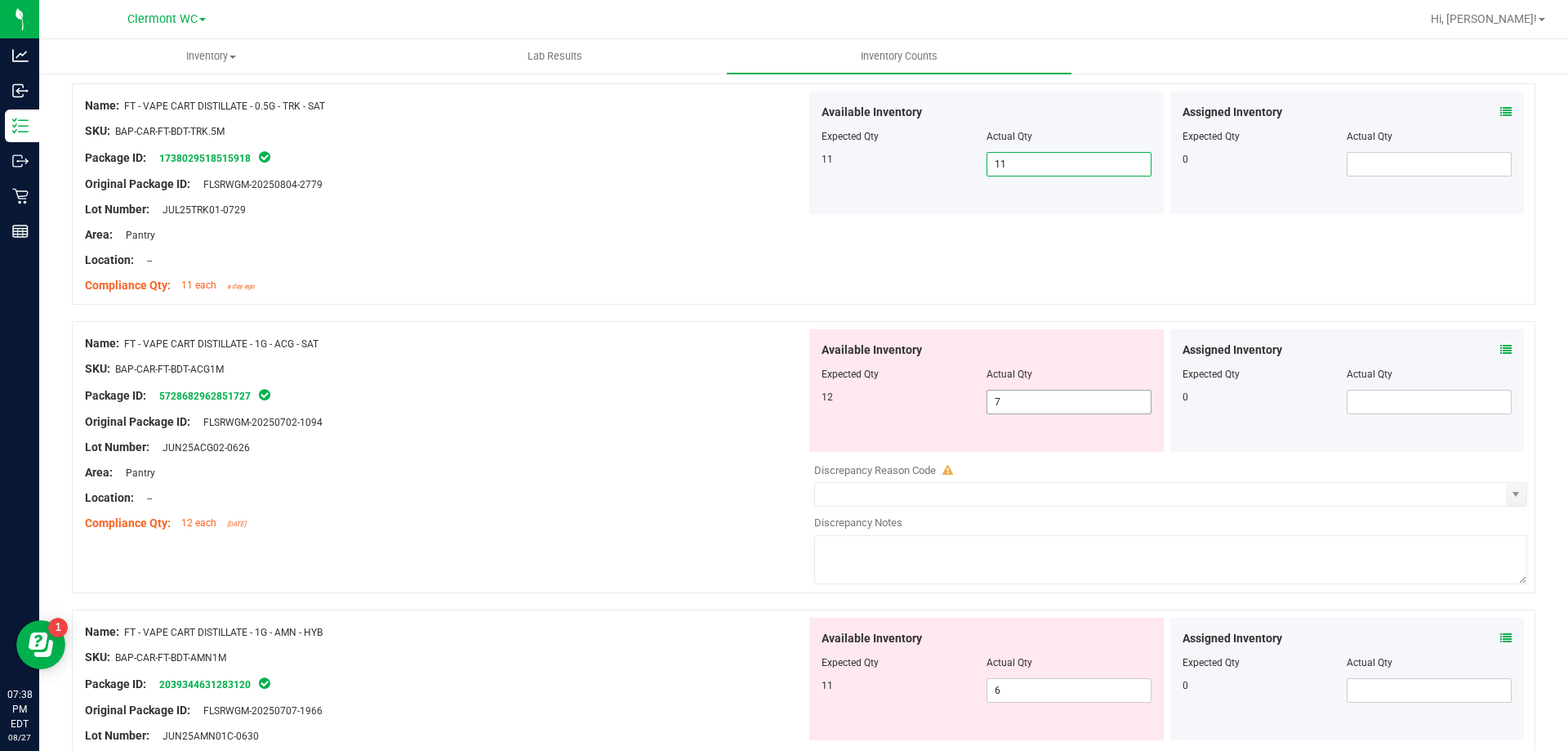
click at [1044, 412] on span "7 7" at bounding box center [1069, 402] width 165 height 24
type input "12"
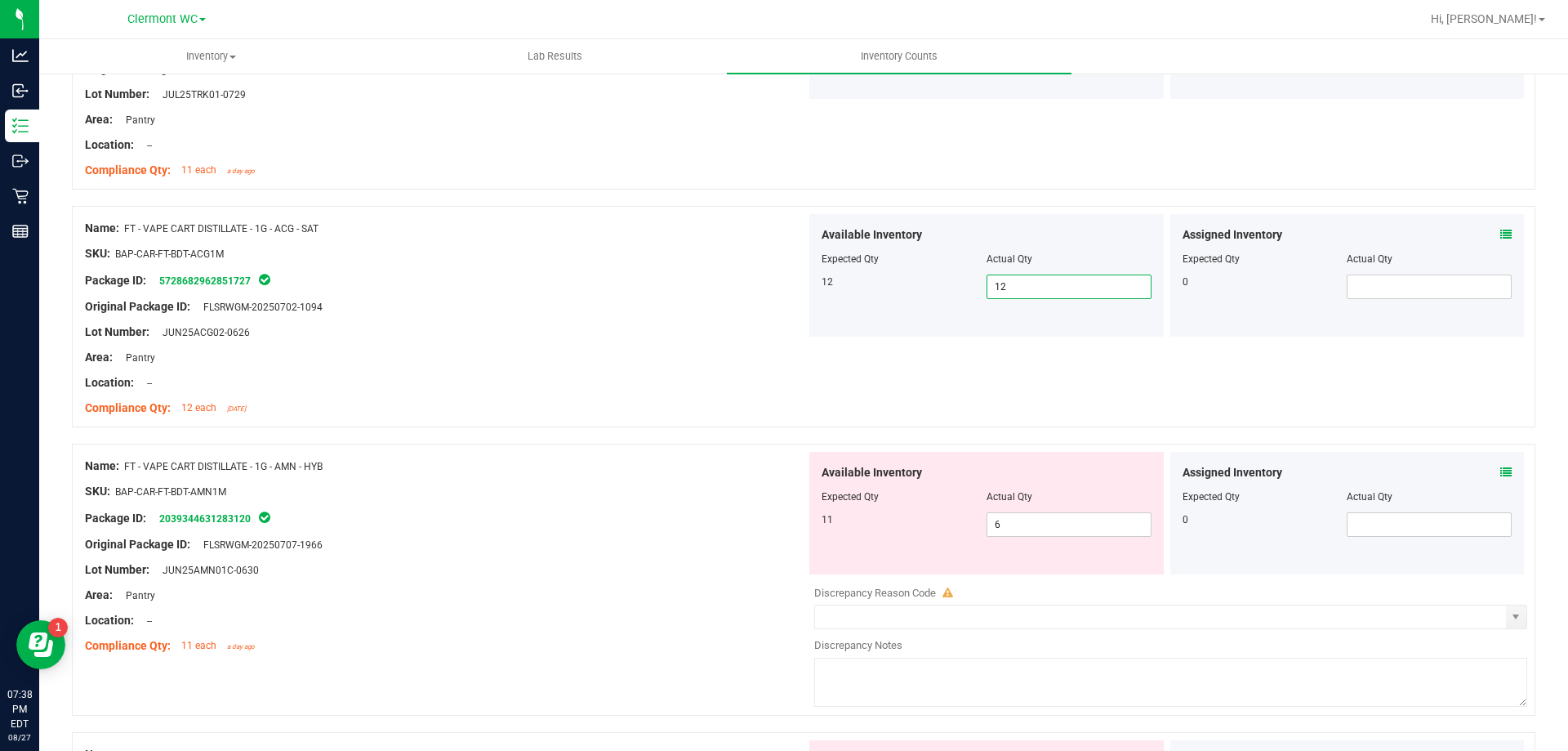
scroll to position [4165, 0]
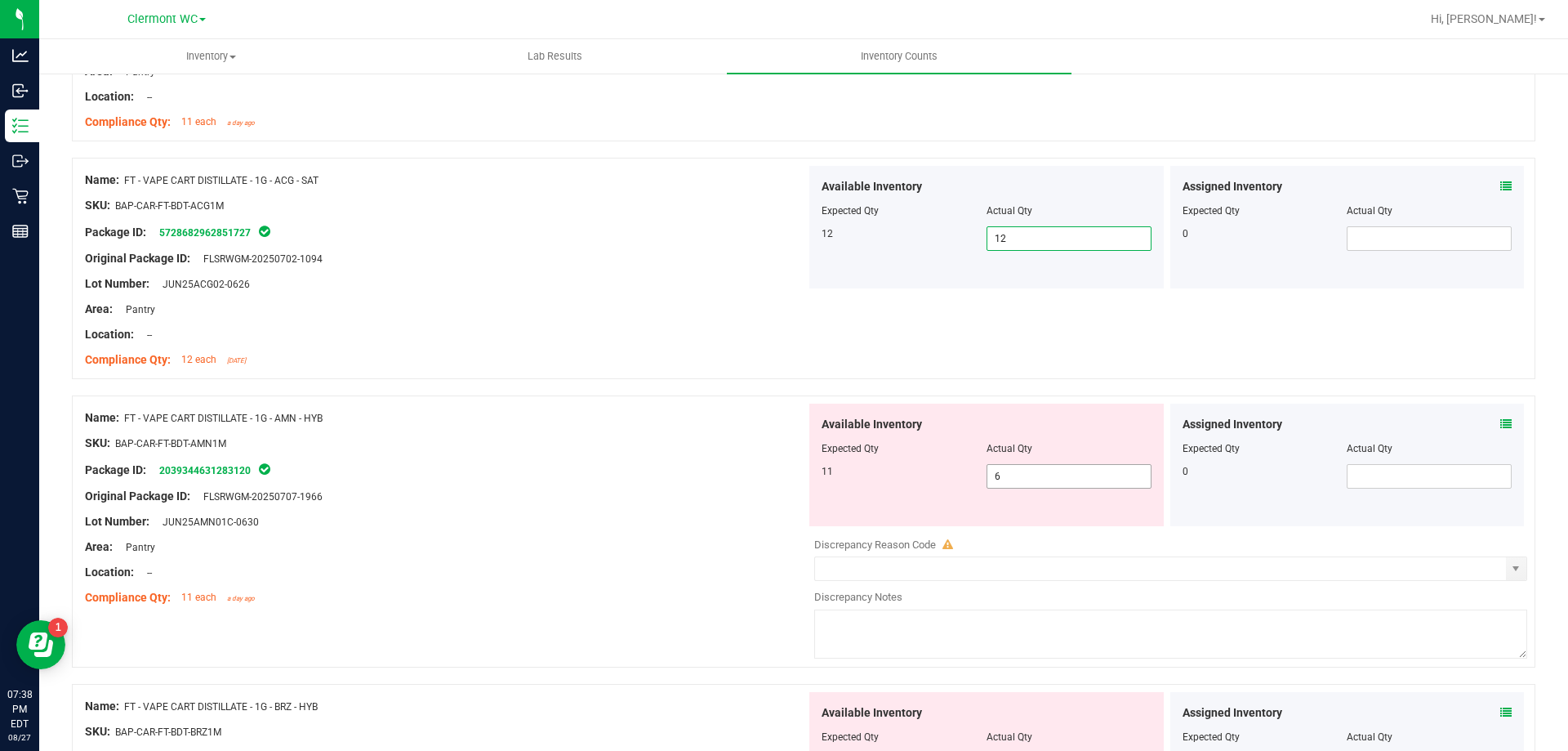
click at [1061, 468] on span "6 6" at bounding box center [1069, 476] width 165 height 24
type input "11"
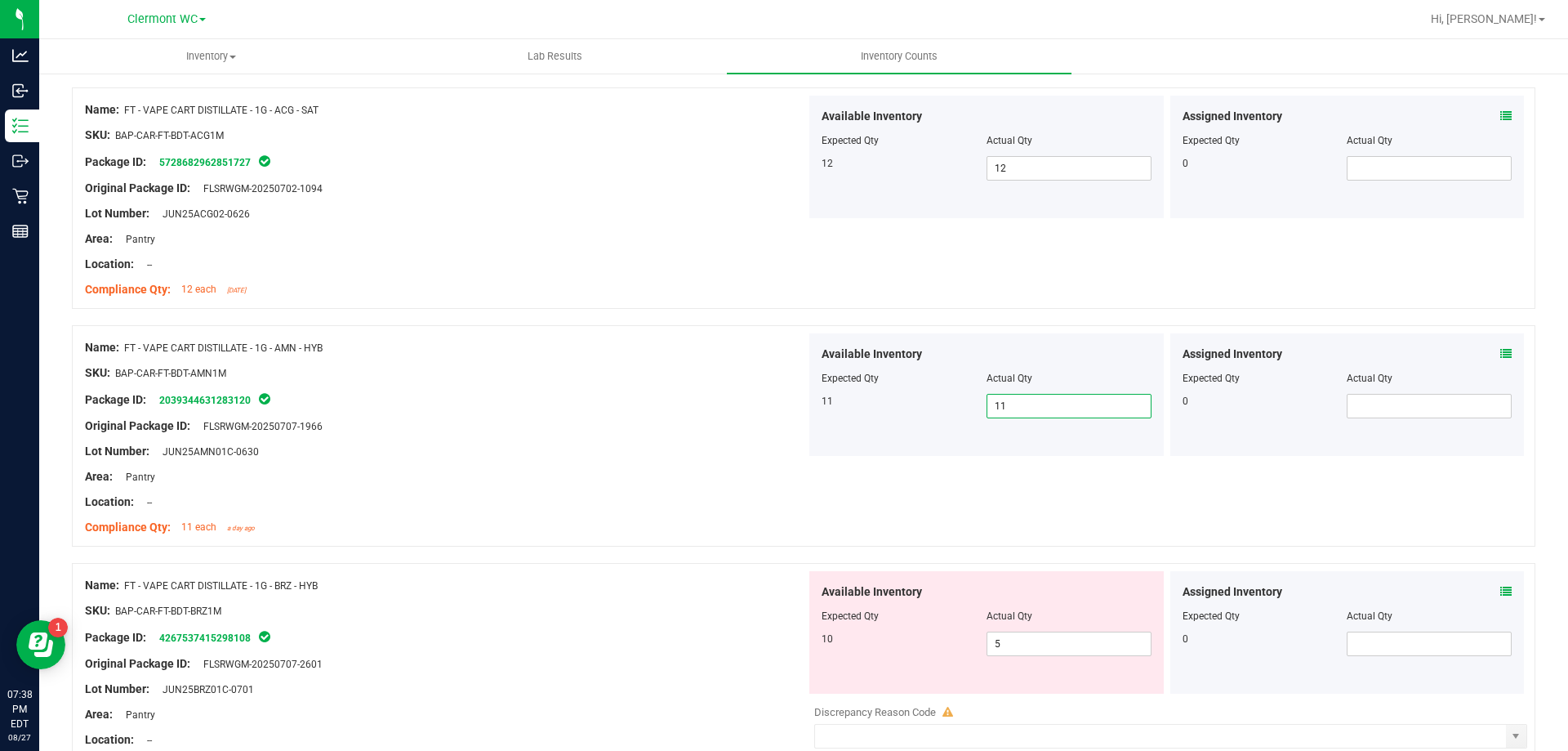
scroll to position [4410, 0]
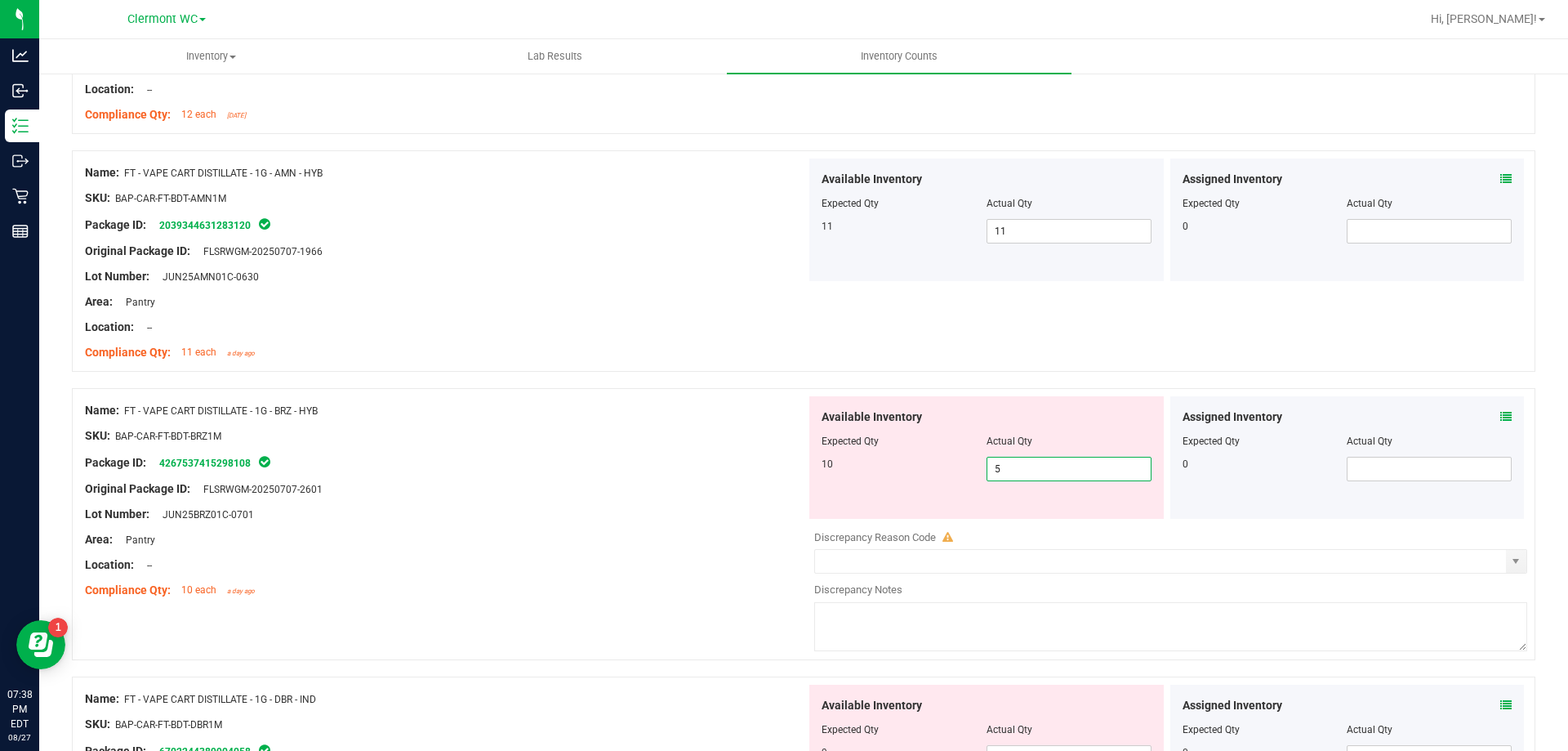
click at [1015, 472] on span "5 5" at bounding box center [1069, 469] width 165 height 24
type input "10"
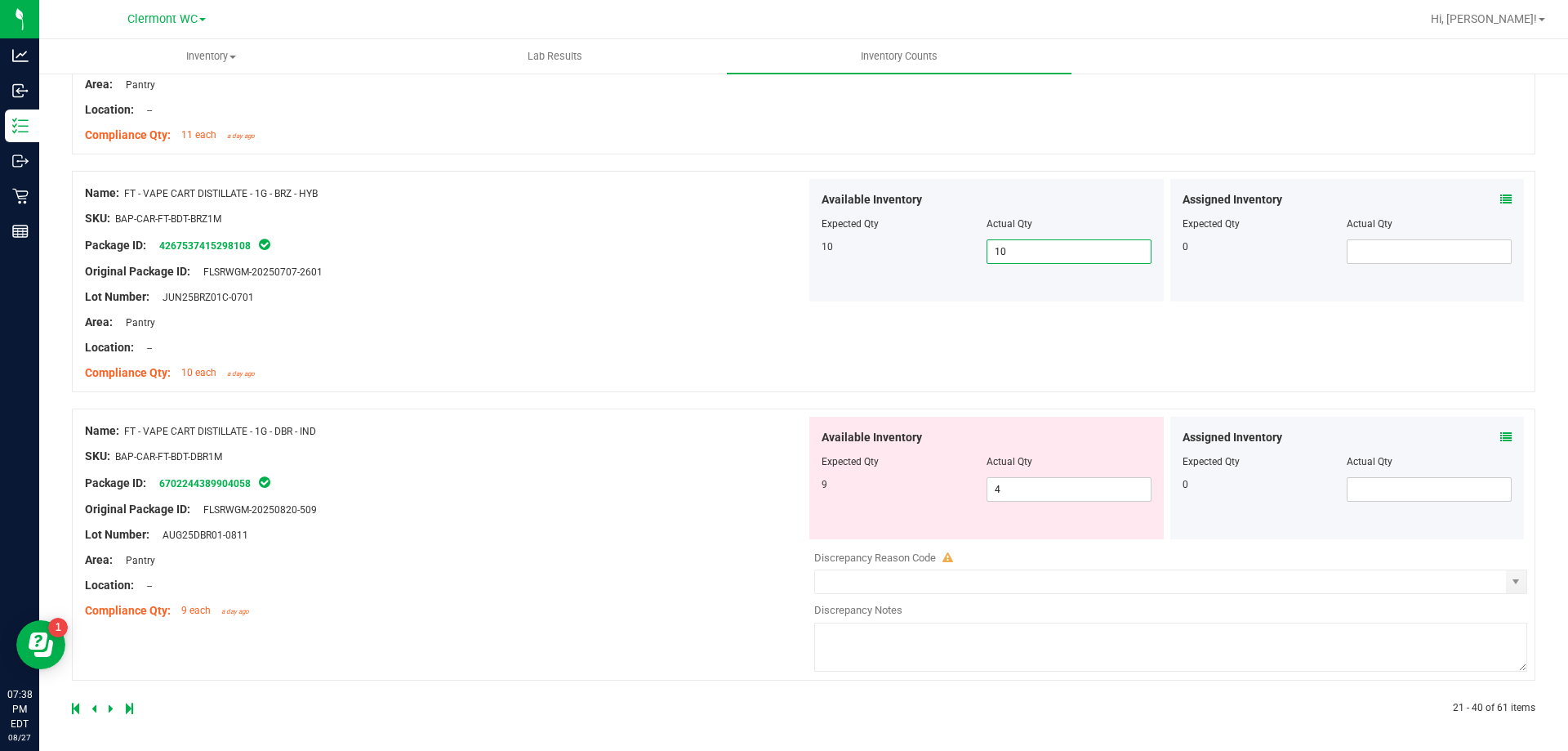
scroll to position [4629, 0]
click at [1097, 482] on span "4 4" at bounding box center [1069, 487] width 165 height 24
type input "9"
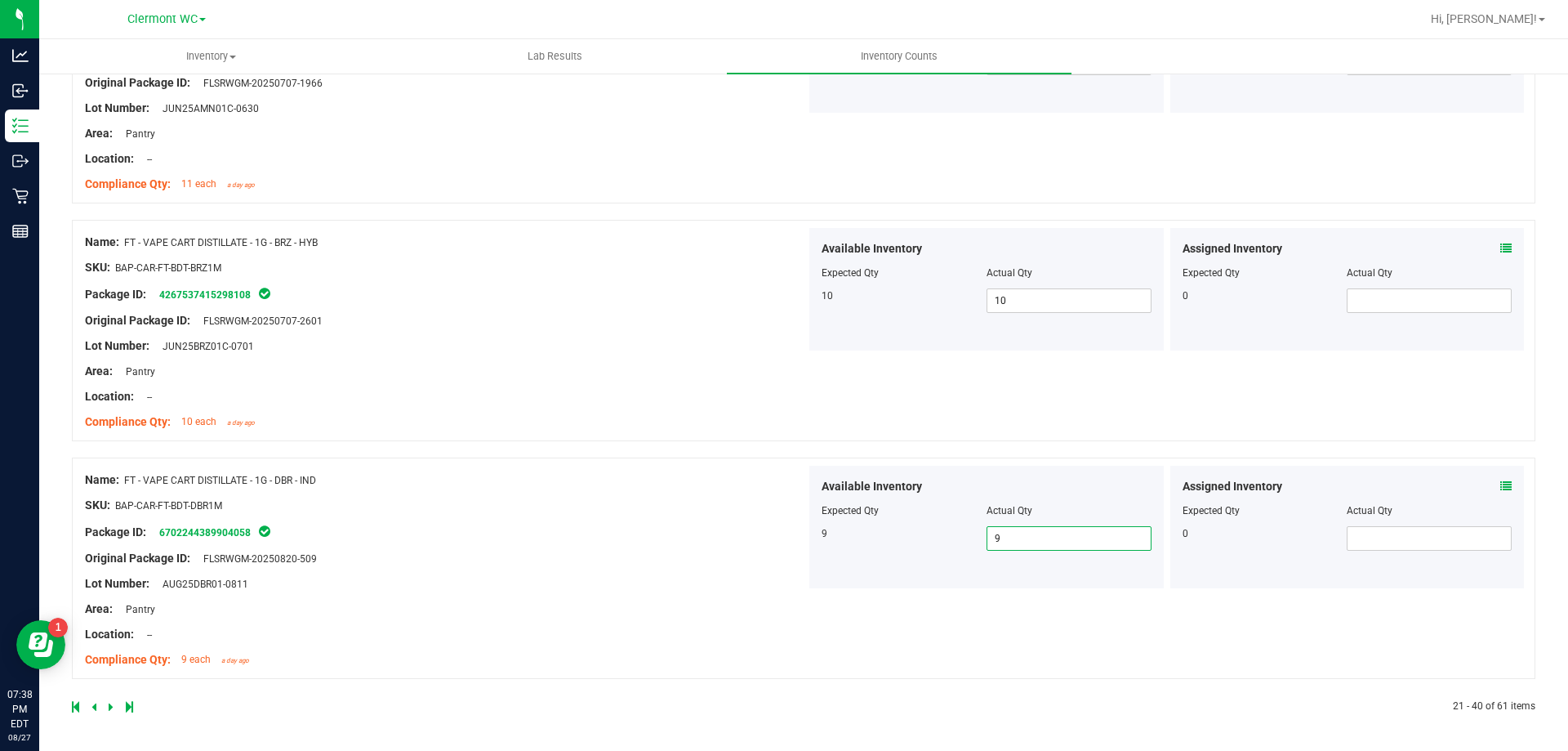
click at [111, 704] on icon at bounding box center [111, 706] width 5 height 10
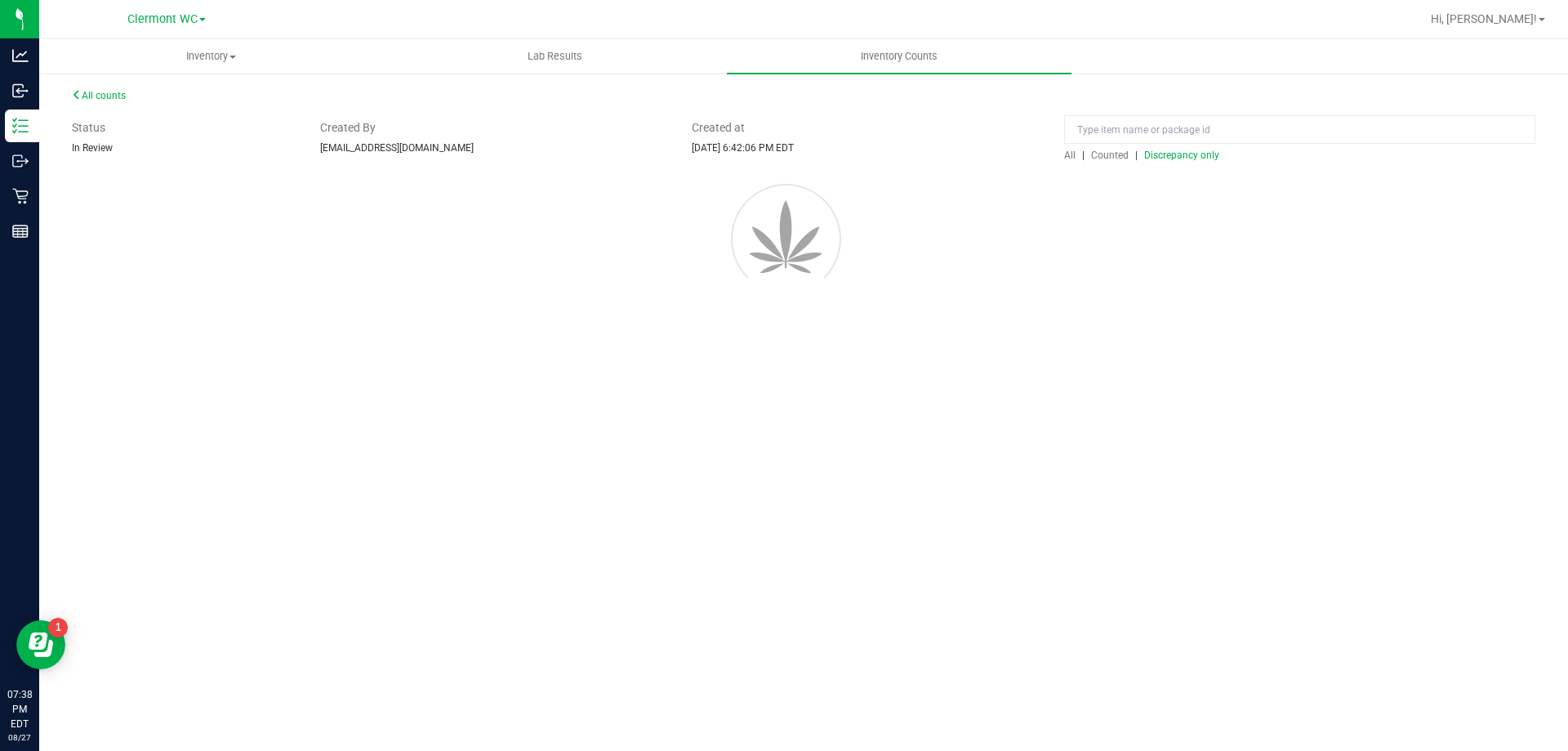
scroll to position [0, 0]
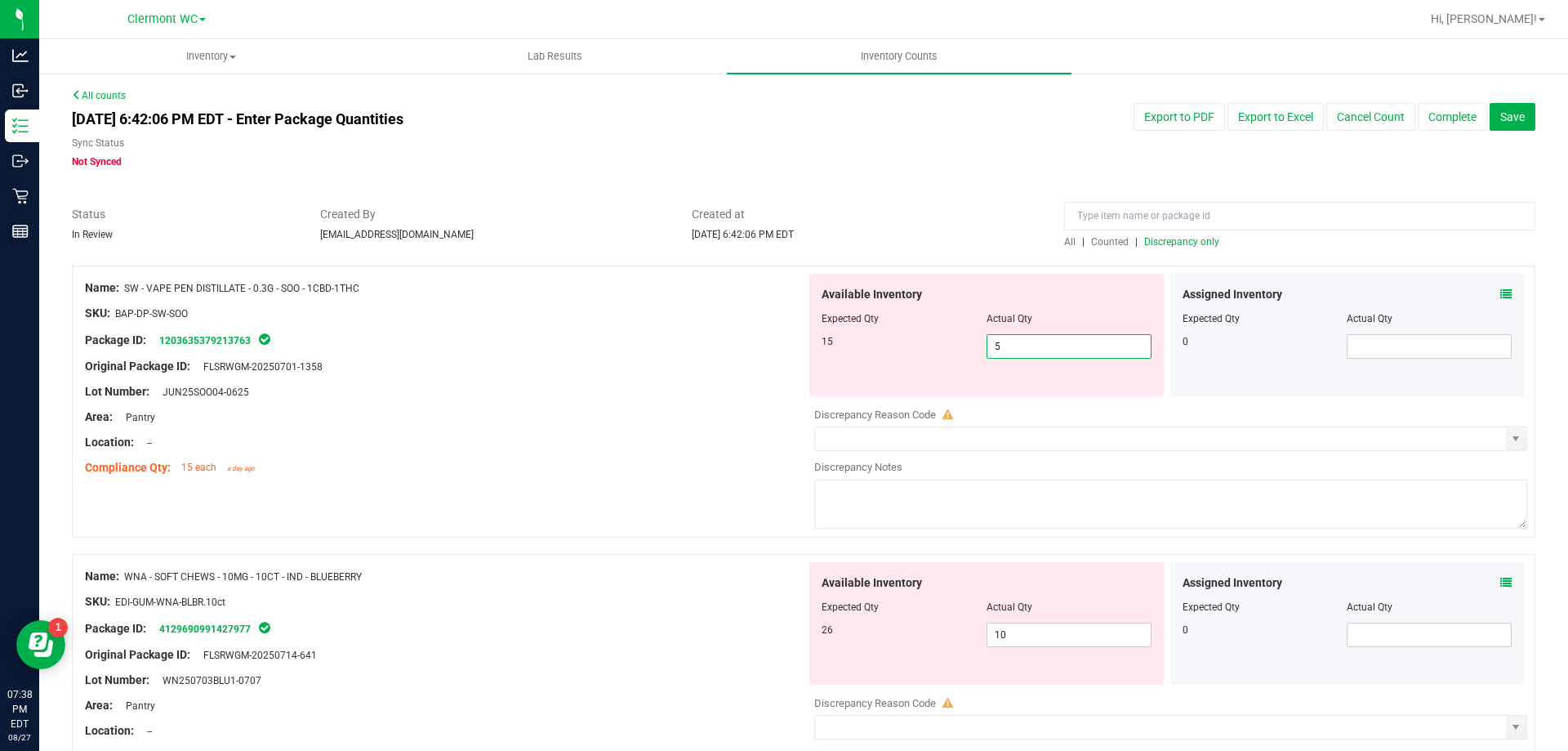
click at [1071, 349] on span "5 5" at bounding box center [1069, 347] width 165 height 24
type input "15"
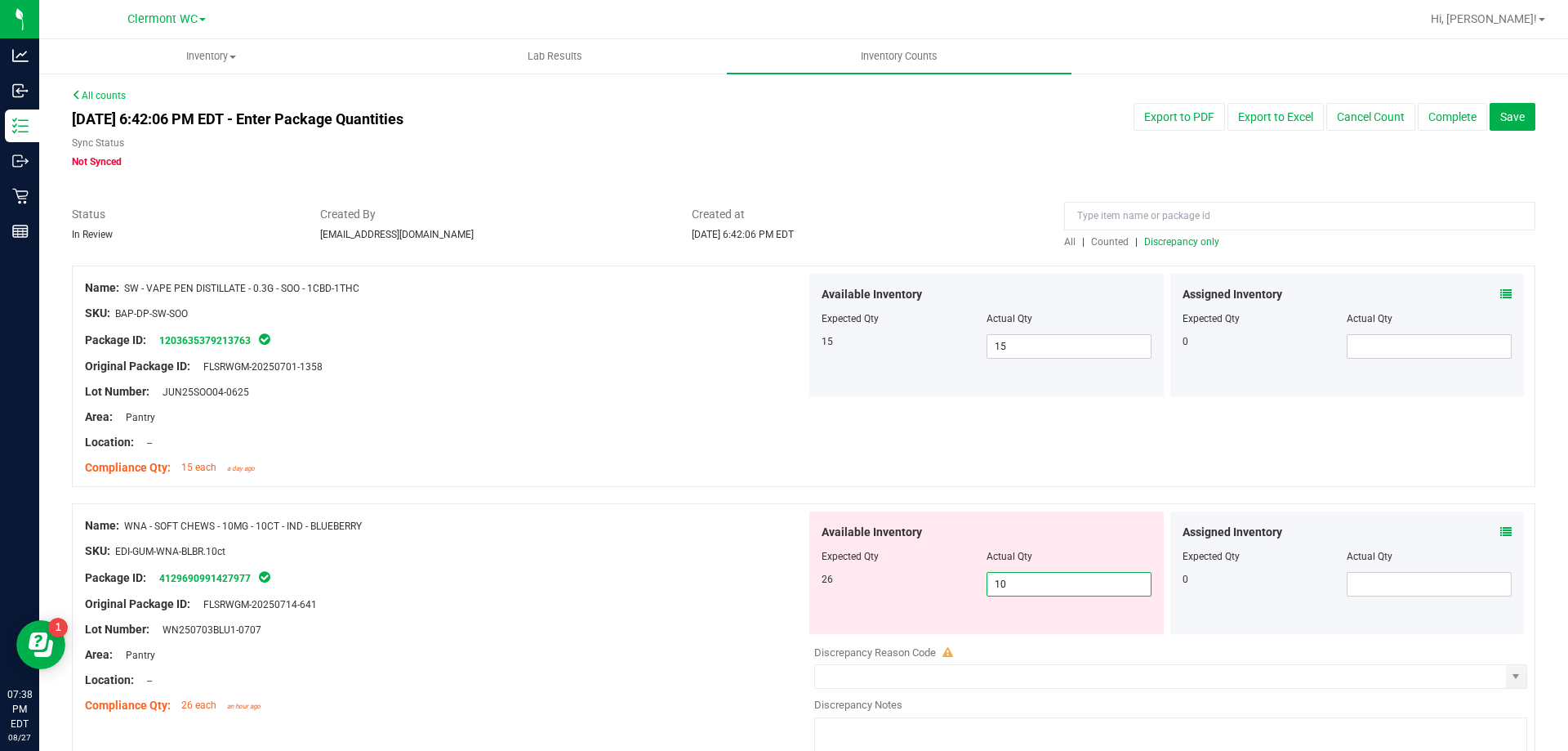
click at [1014, 577] on span "10 10" at bounding box center [1069, 584] width 165 height 24
type input "1"
type input "26"
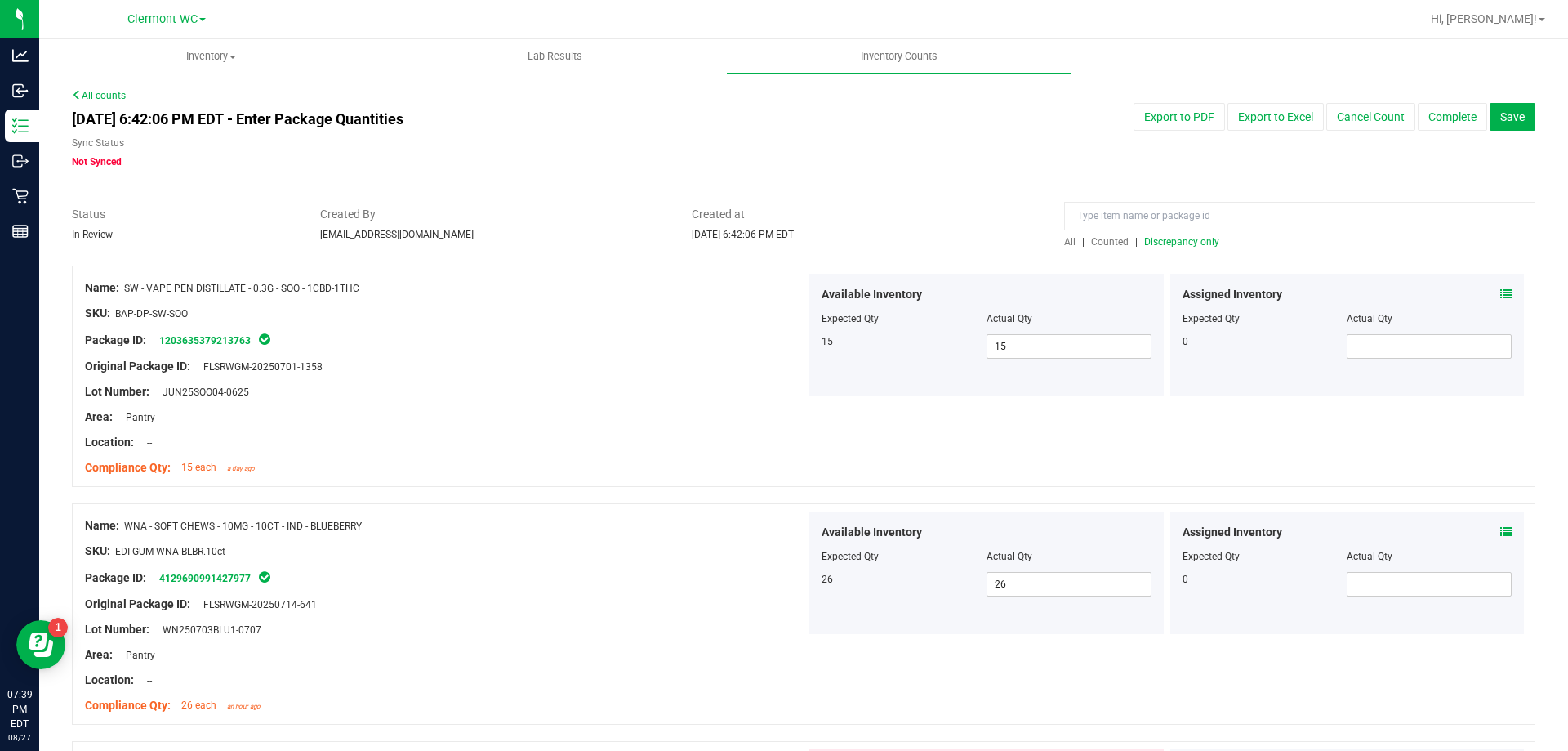
click at [602, 400] on div at bounding box center [445, 403] width 721 height 8
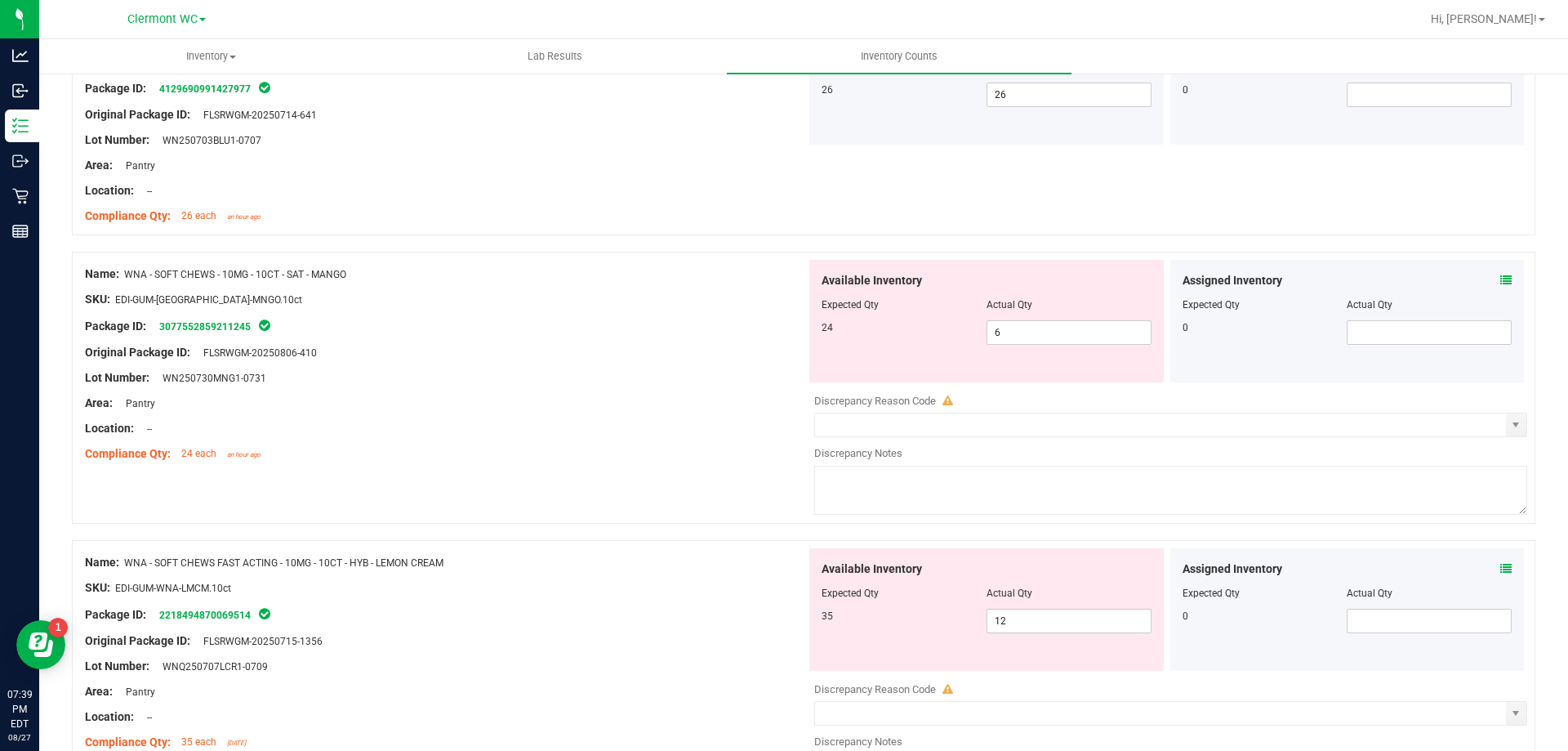
scroll to position [490, 0]
click at [1043, 334] on span "6 6" at bounding box center [1069, 332] width 165 height 24
type input "24"
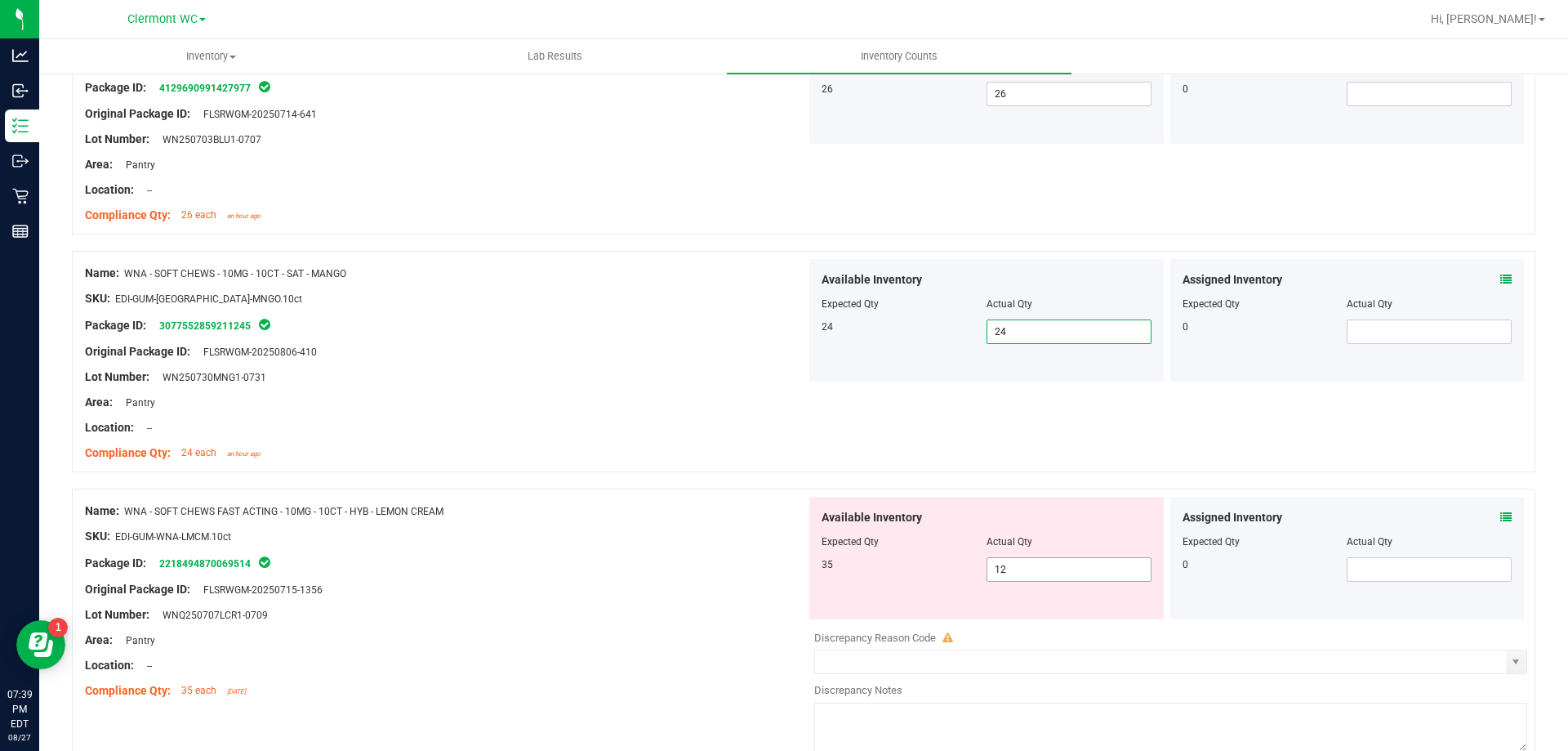
click at [1070, 572] on input "12" at bounding box center [1069, 569] width 163 height 23
type input "1"
type input "35"
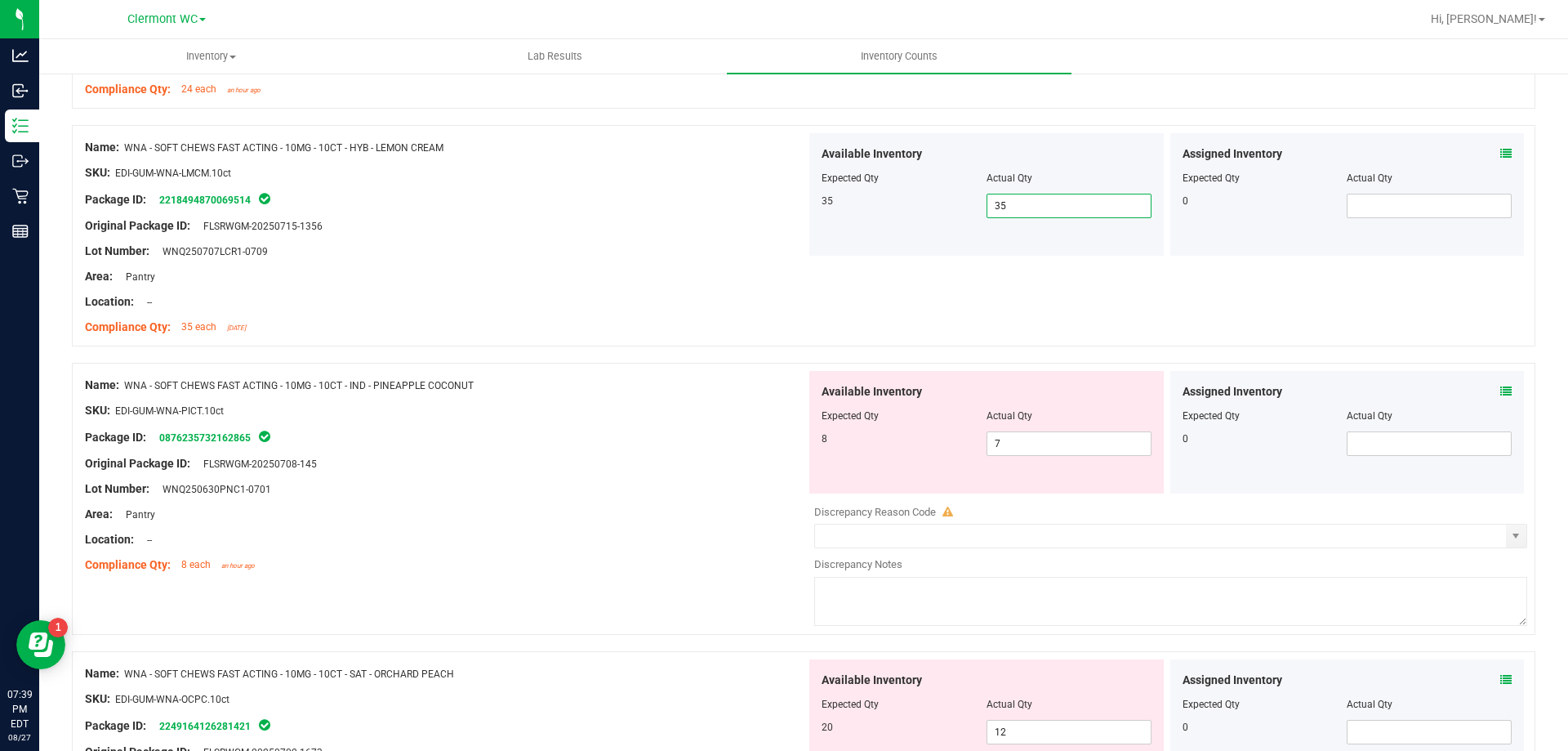
scroll to position [927, 0]
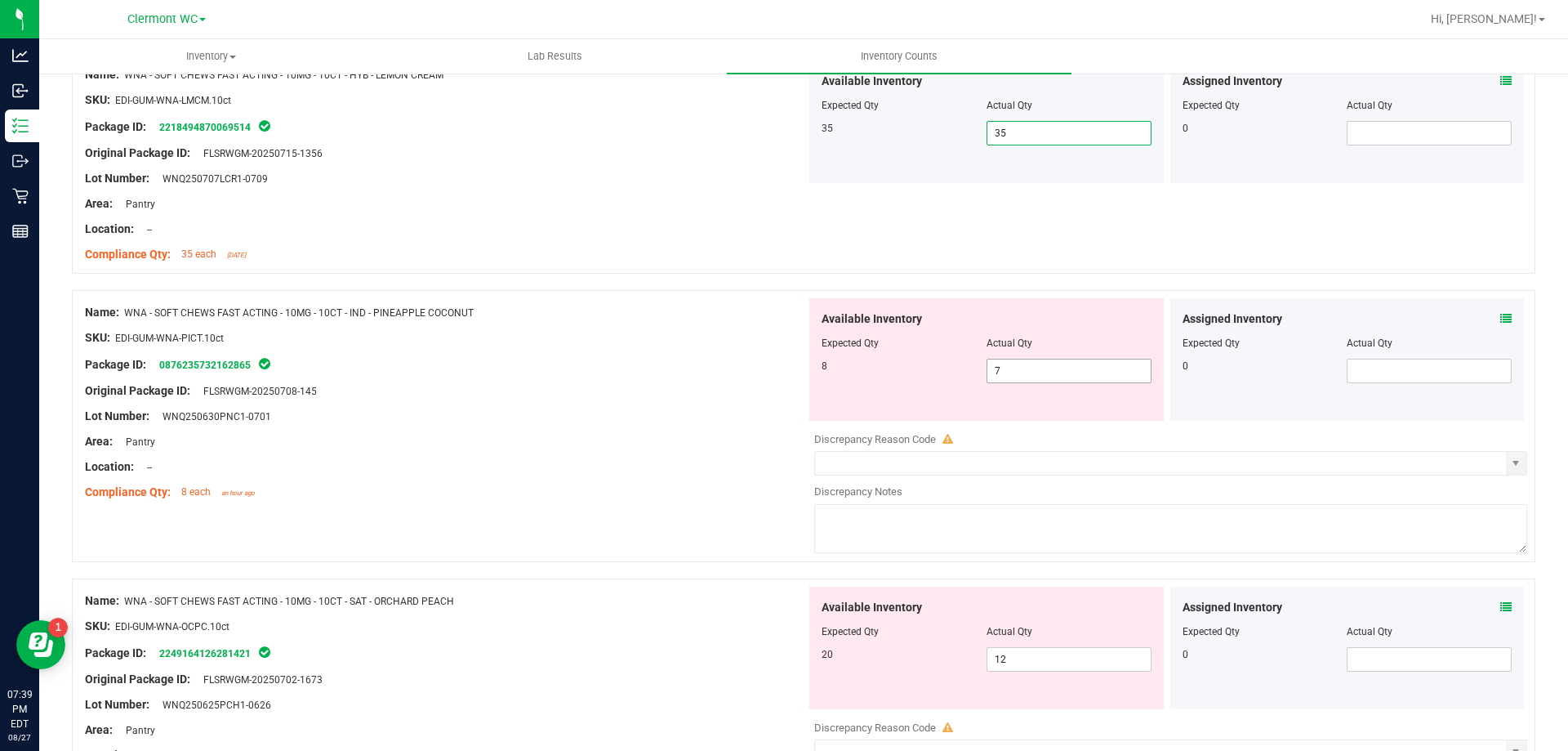
click at [1045, 372] on input "7" at bounding box center [1069, 371] width 163 height 23
click at [1501, 318] on icon at bounding box center [1506, 318] width 11 height 11
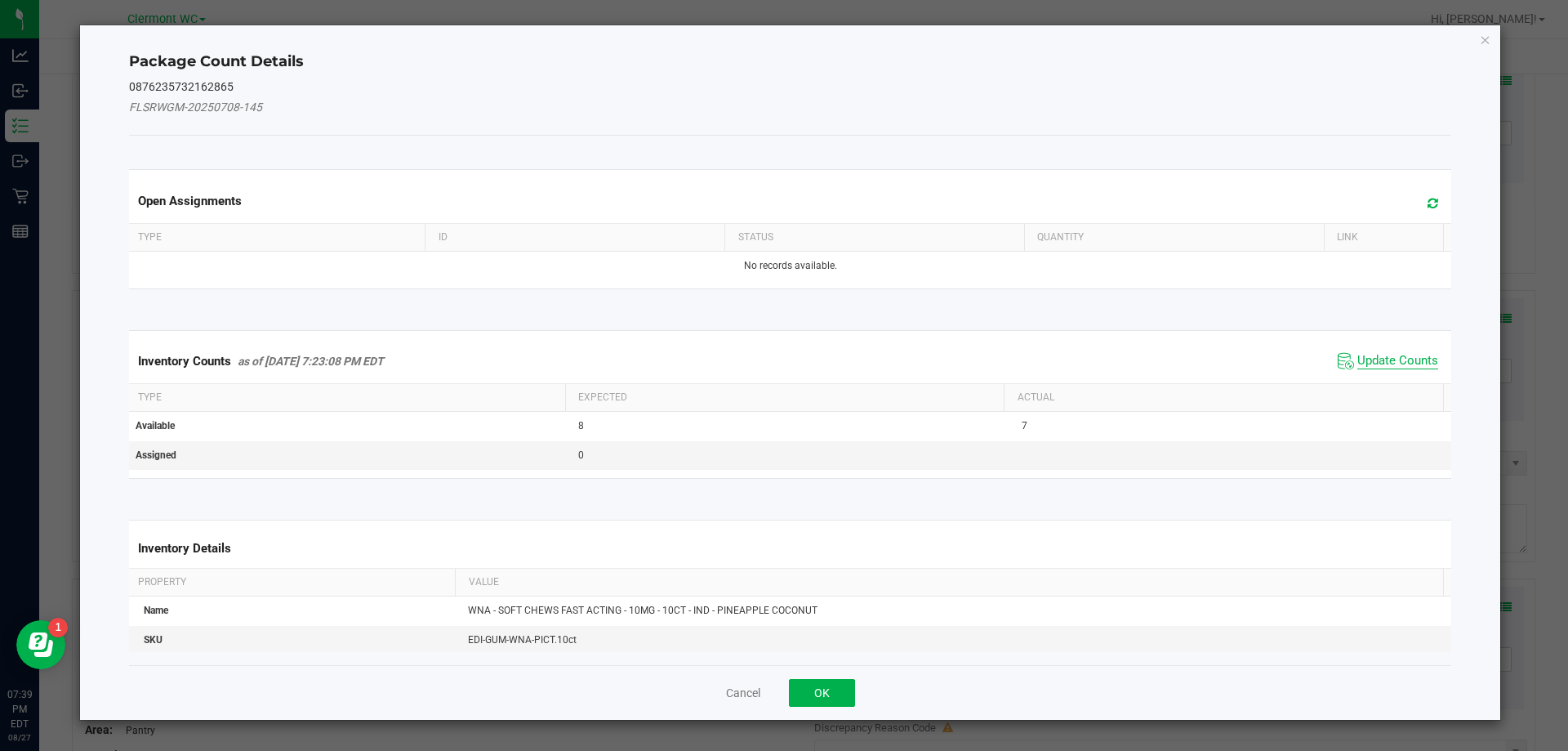
click at [1393, 354] on span "Update Counts" at bounding box center [1398, 361] width 81 height 17
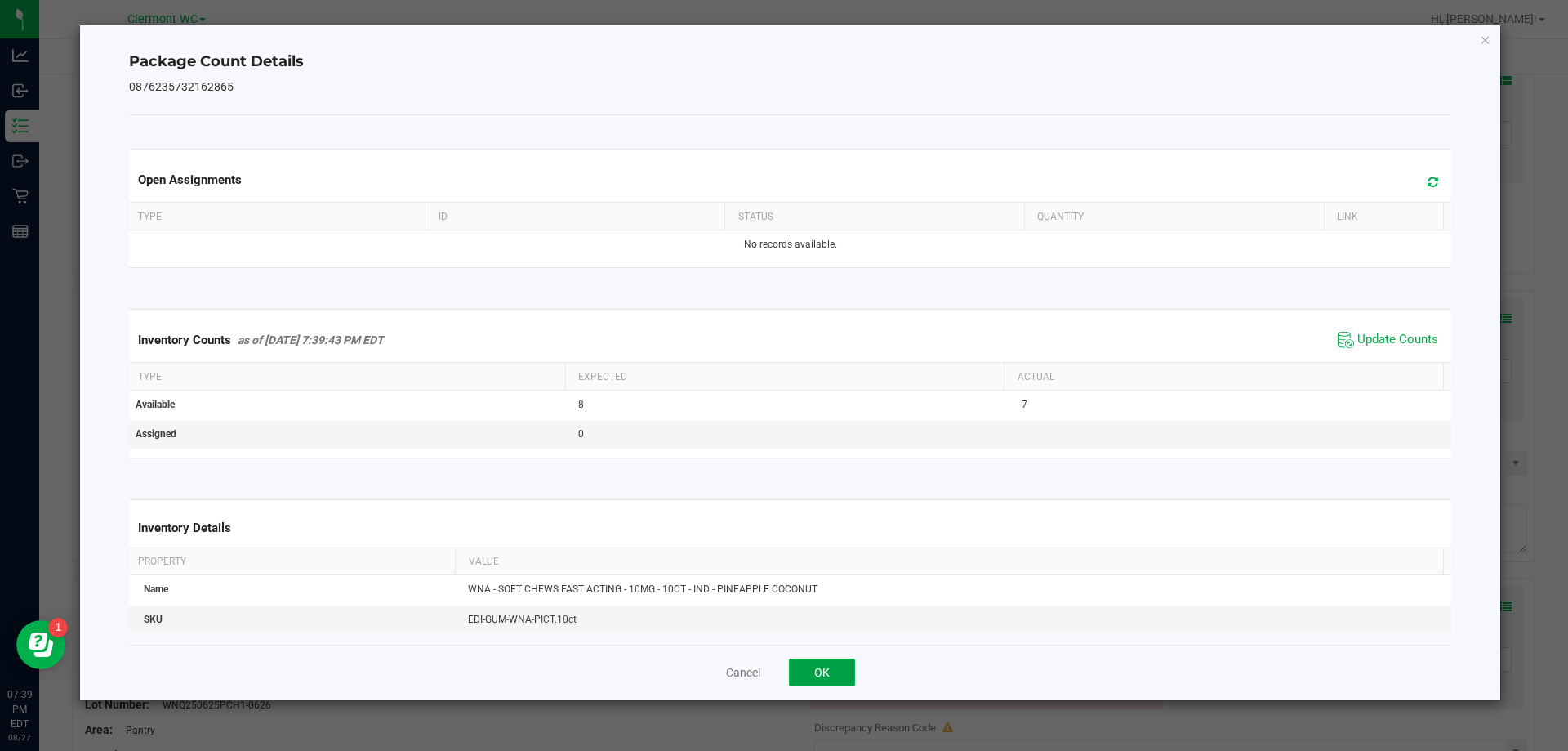
click at [850, 670] on button "OK" at bounding box center [822, 672] width 66 height 28
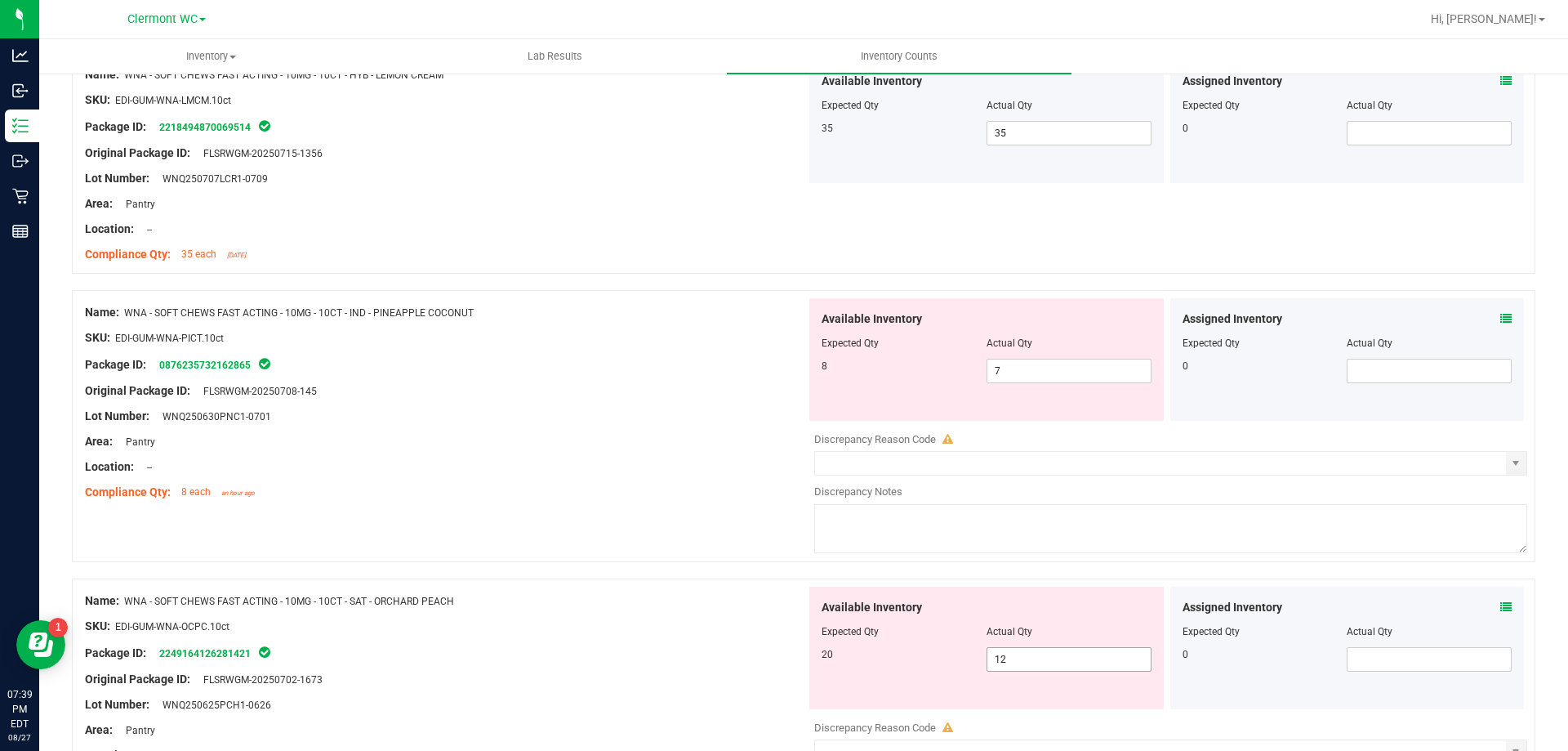
click at [1049, 661] on input "12" at bounding box center [1069, 659] width 163 height 23
type input "1"
type input "20"
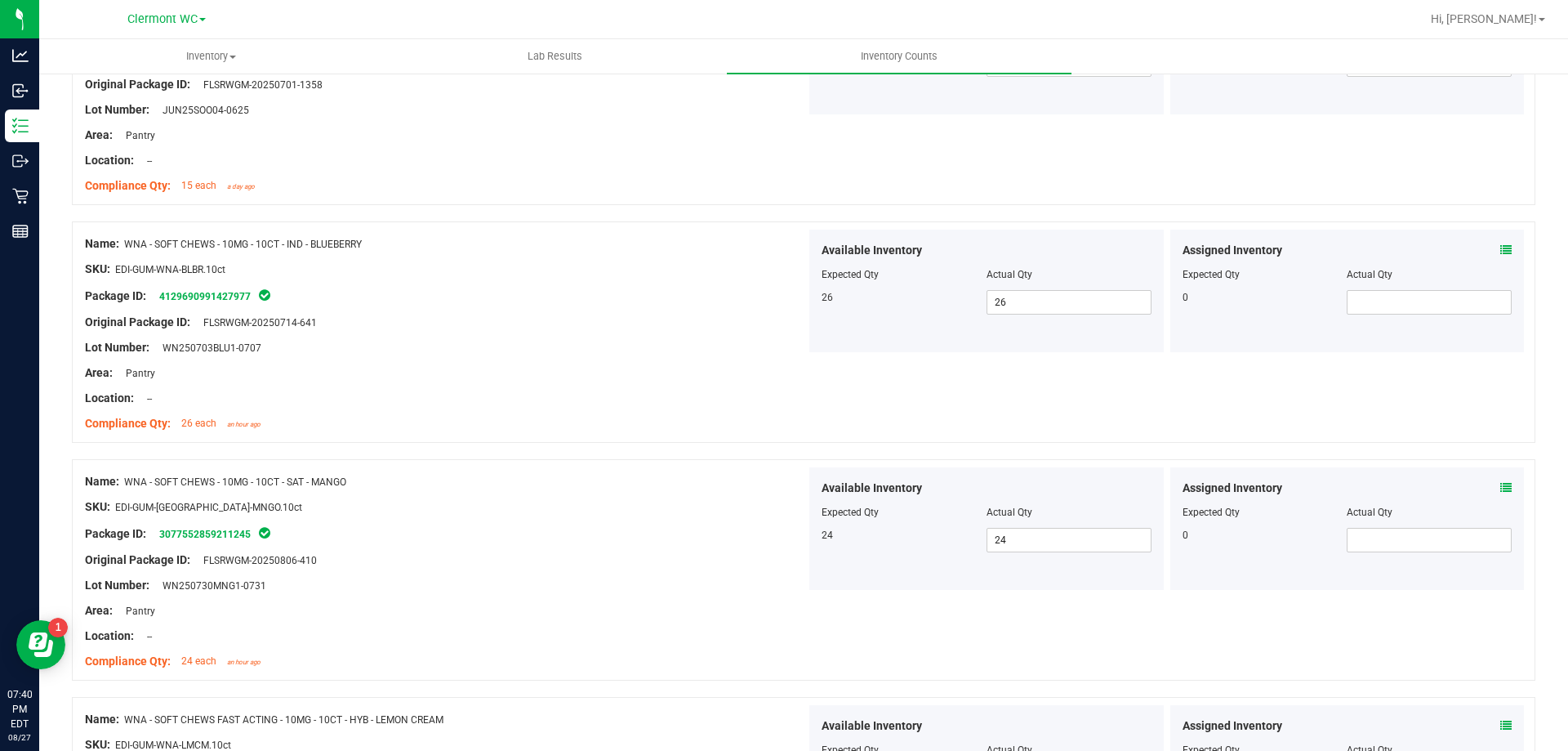
scroll to position [0, 0]
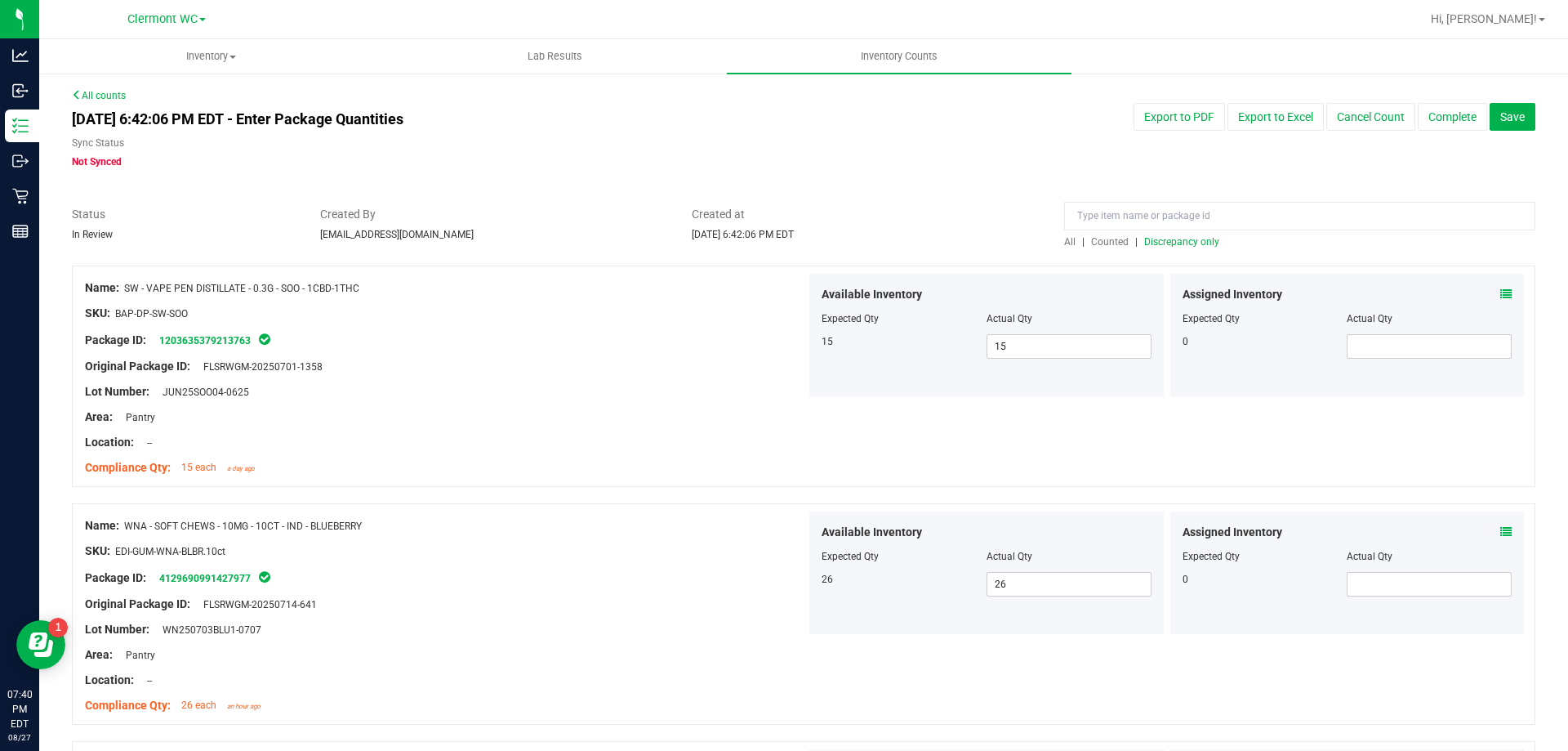
click at [1183, 236] on span "Discrepancy only" at bounding box center [1182, 241] width 75 height 11
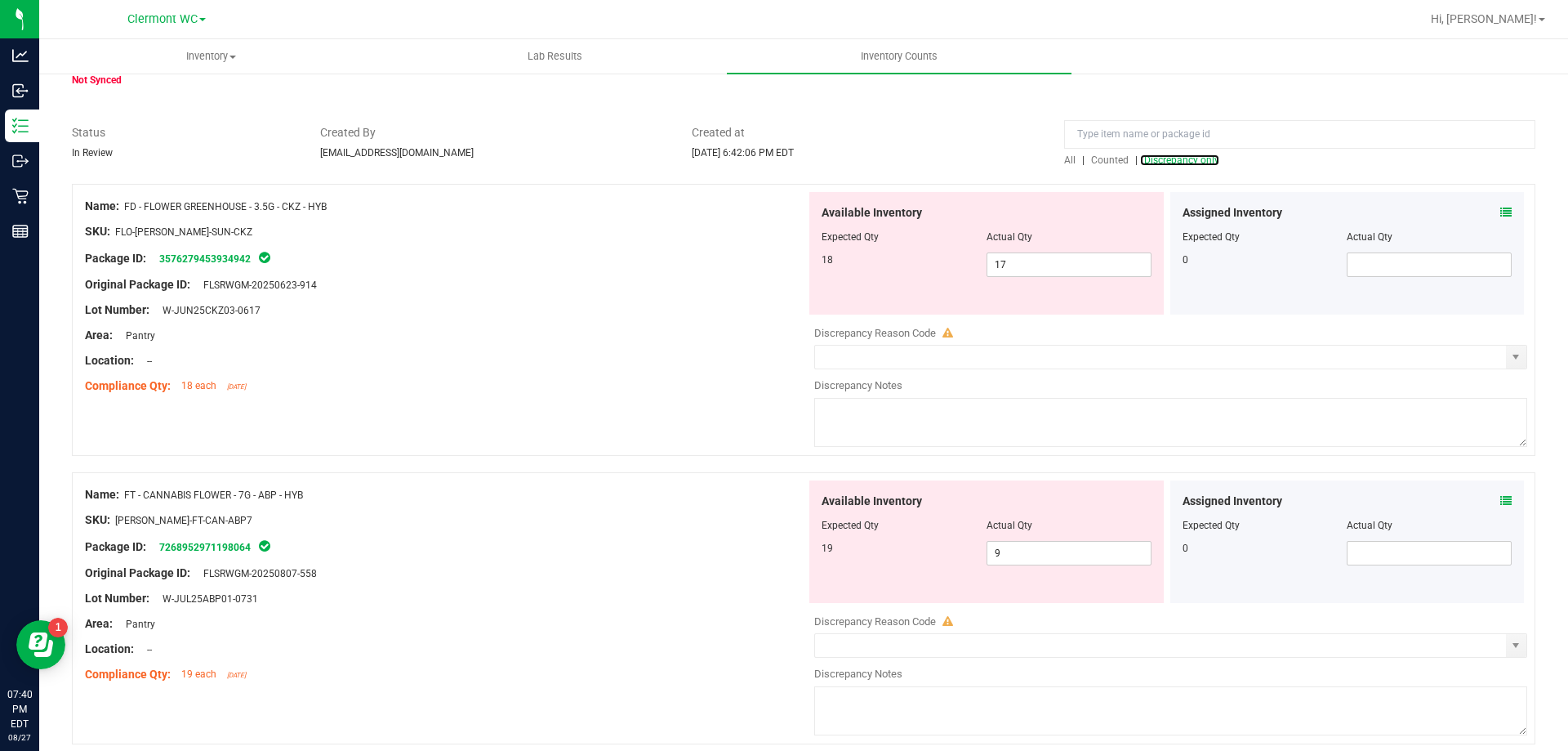
scroll to position [163, 0]
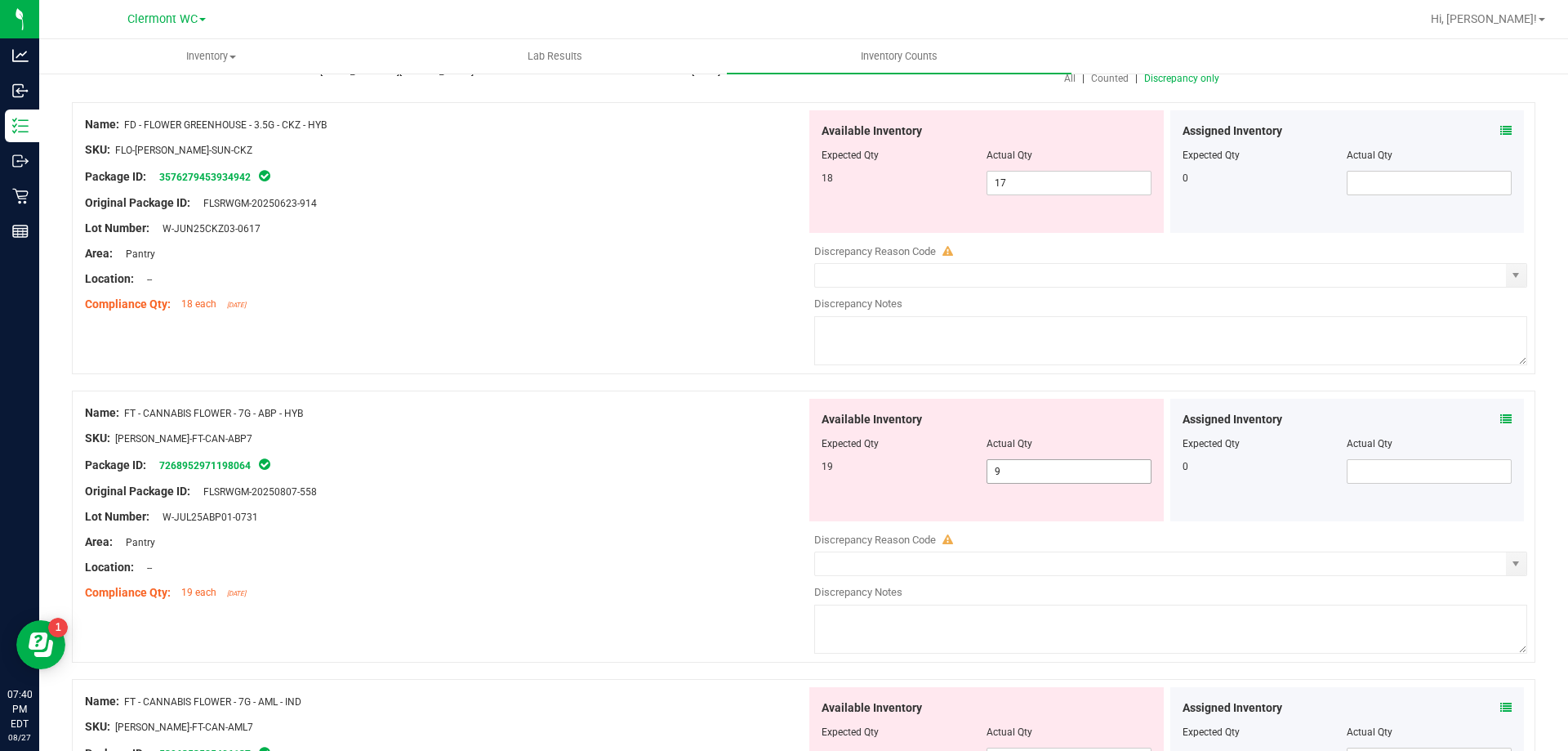
click at [1018, 470] on span "9 9" at bounding box center [1069, 472] width 165 height 24
click at [1060, 472] on input "9" at bounding box center [1069, 472] width 163 height 23
type input "19"
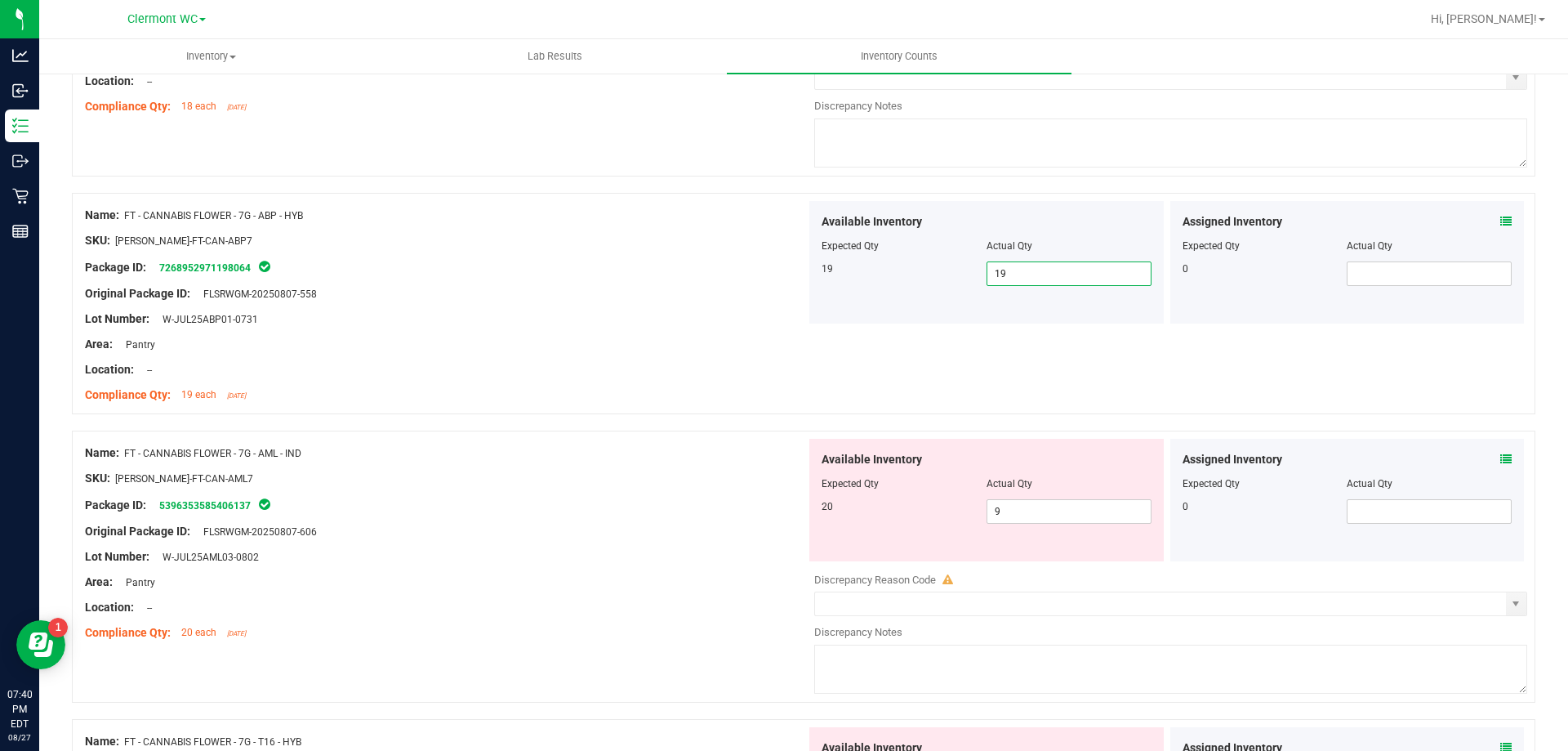
scroll to position [415, 0]
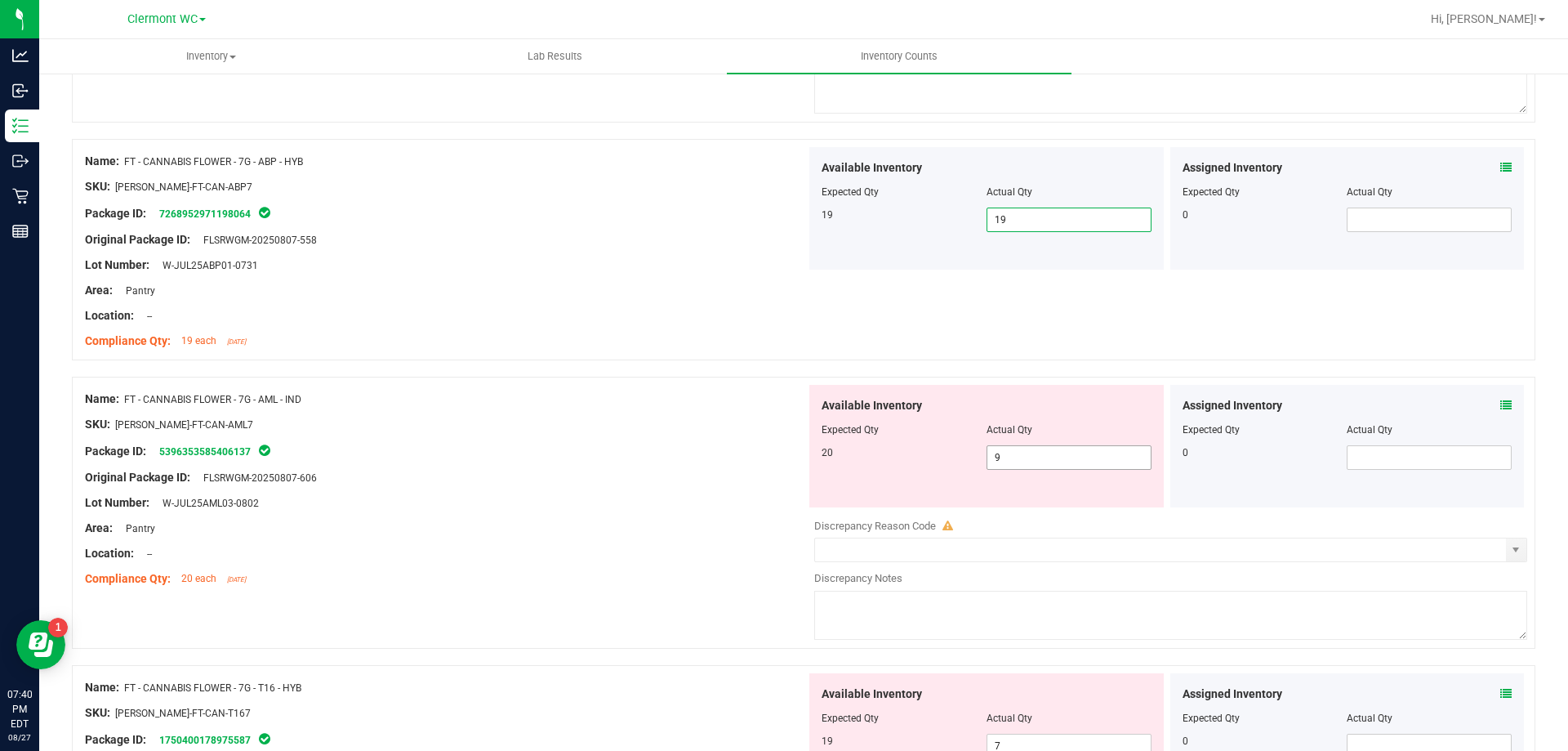
click at [1076, 459] on input "9" at bounding box center [1069, 458] width 163 height 23
type input "20"
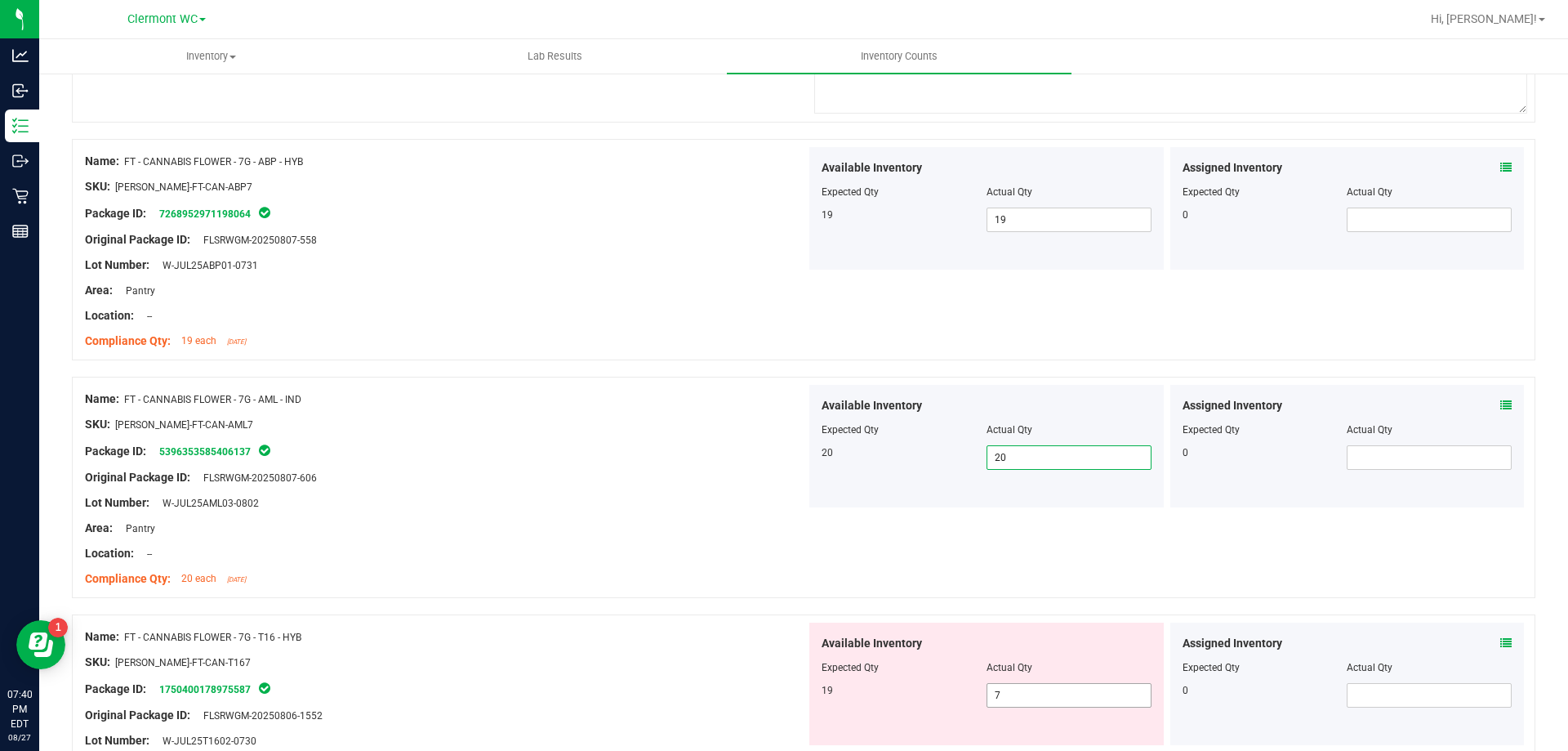
click at [1074, 692] on input "7" at bounding box center [1069, 695] width 163 height 23
type input "19"
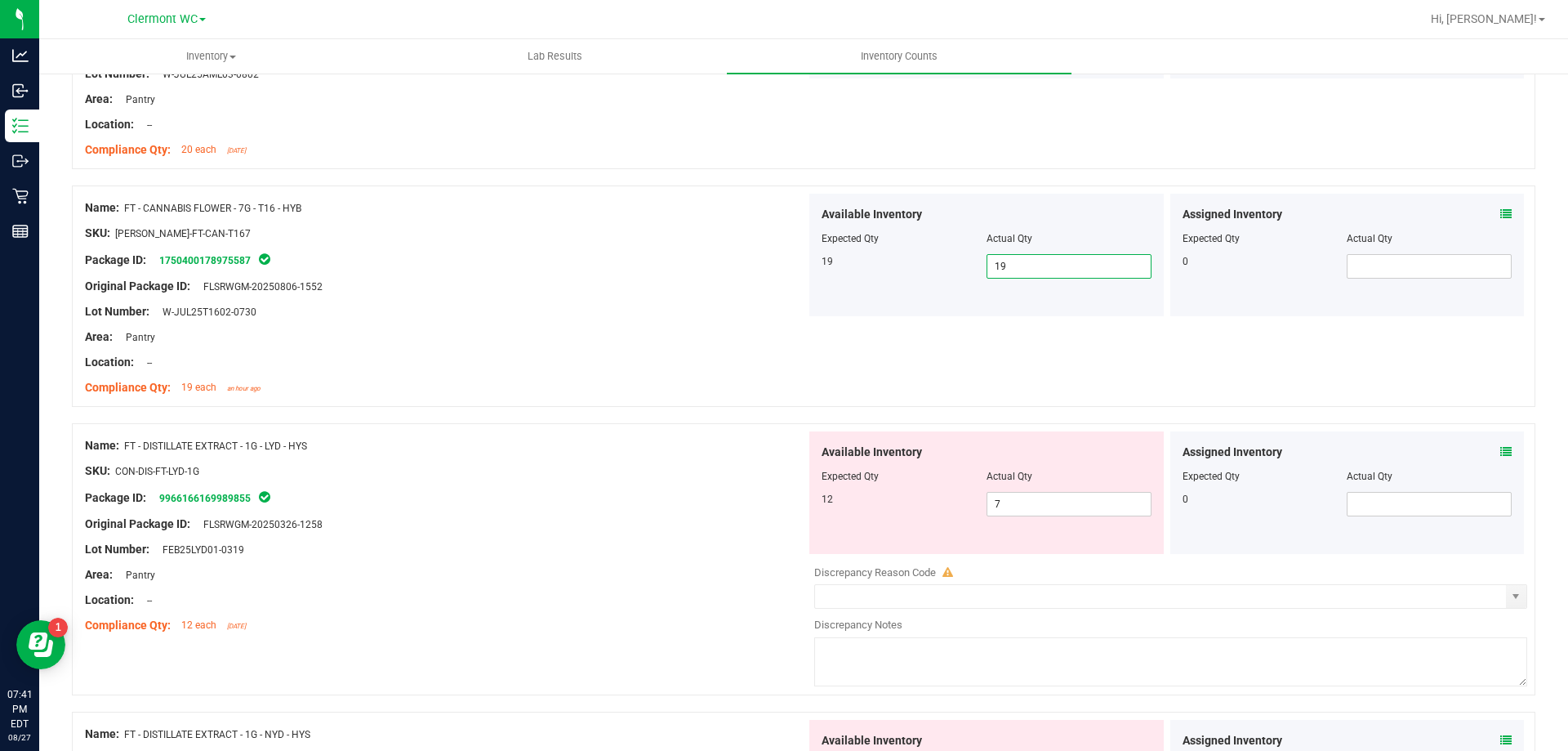
scroll to position [859, 0]
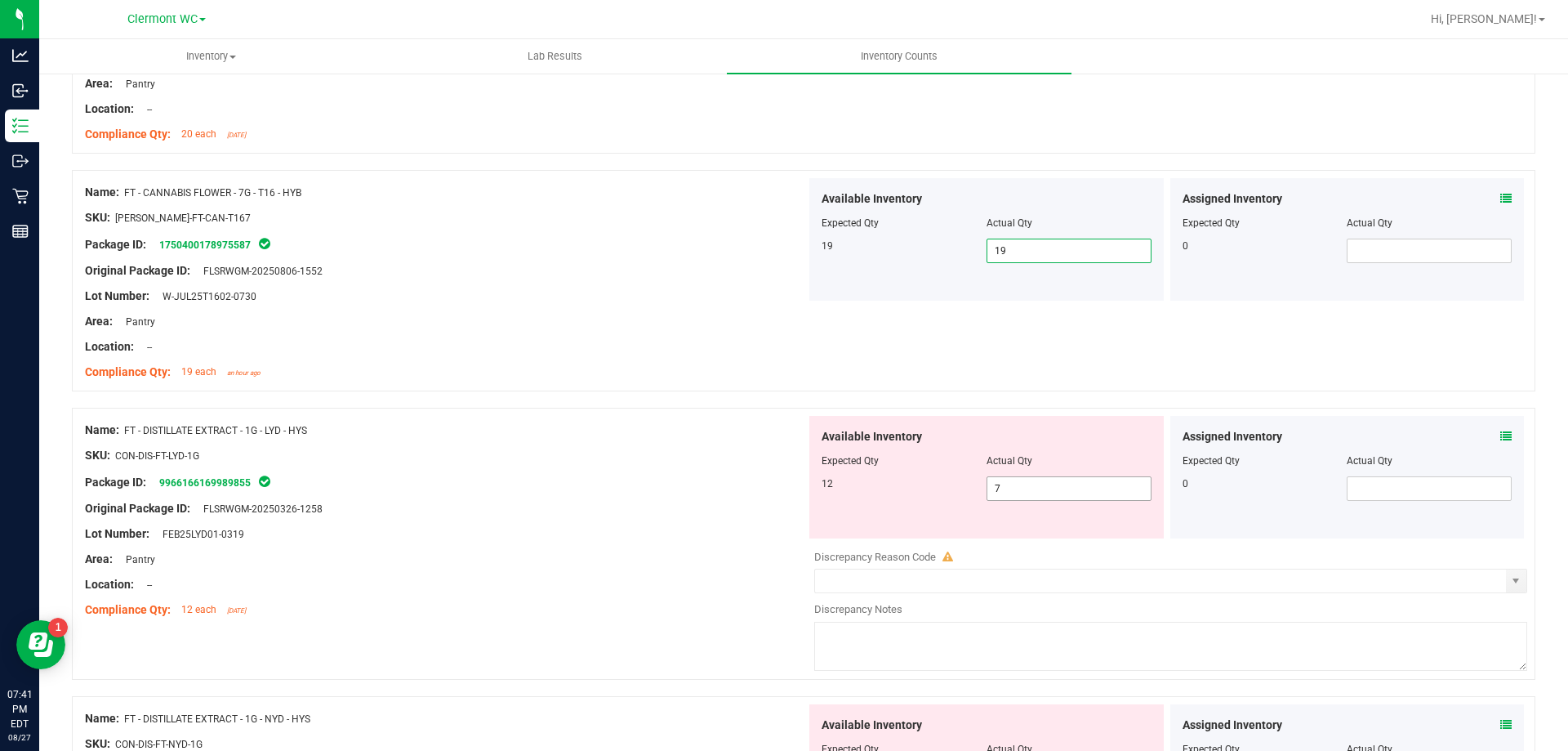
click at [1070, 492] on input "7" at bounding box center [1069, 488] width 163 height 23
type input "12"
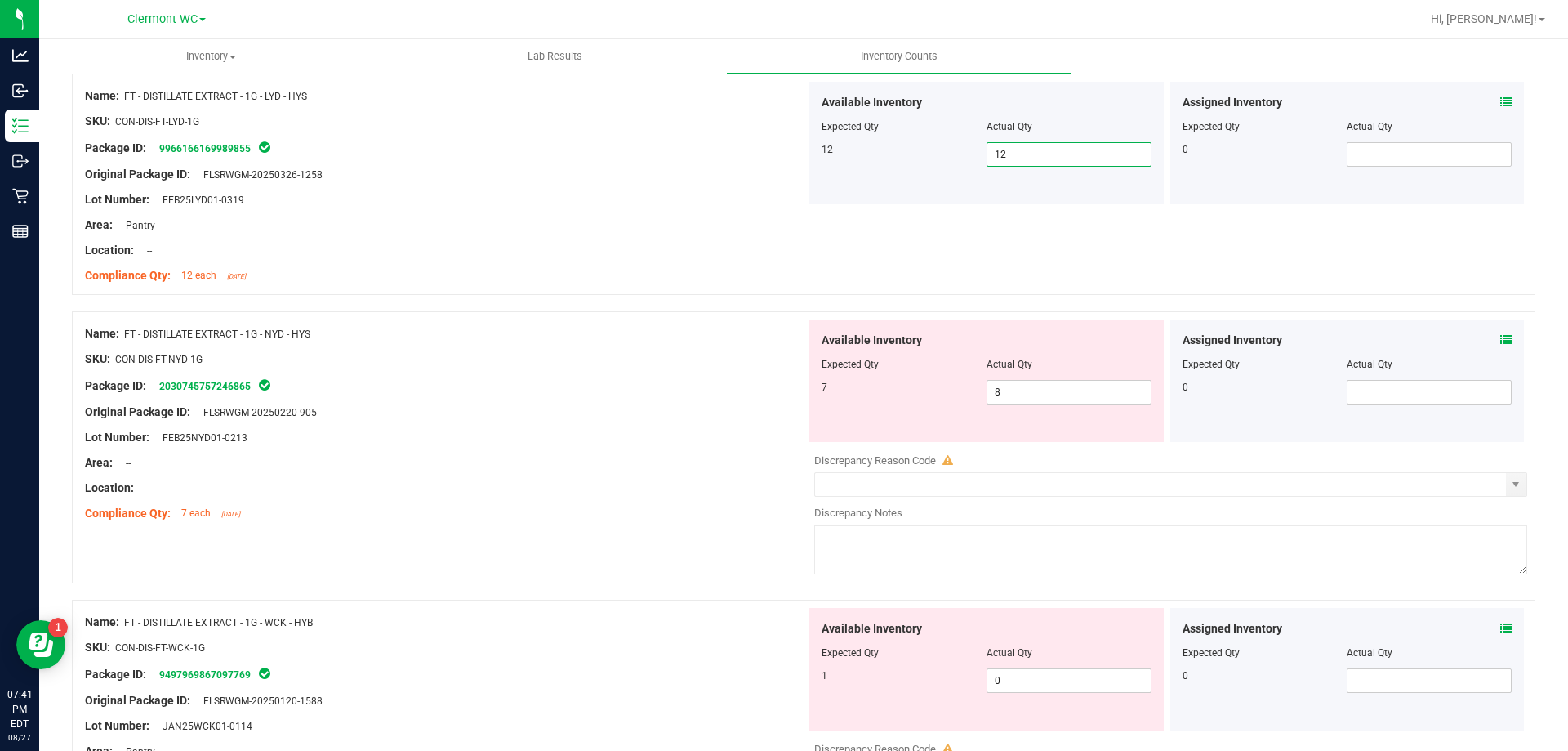
scroll to position [1214, 0]
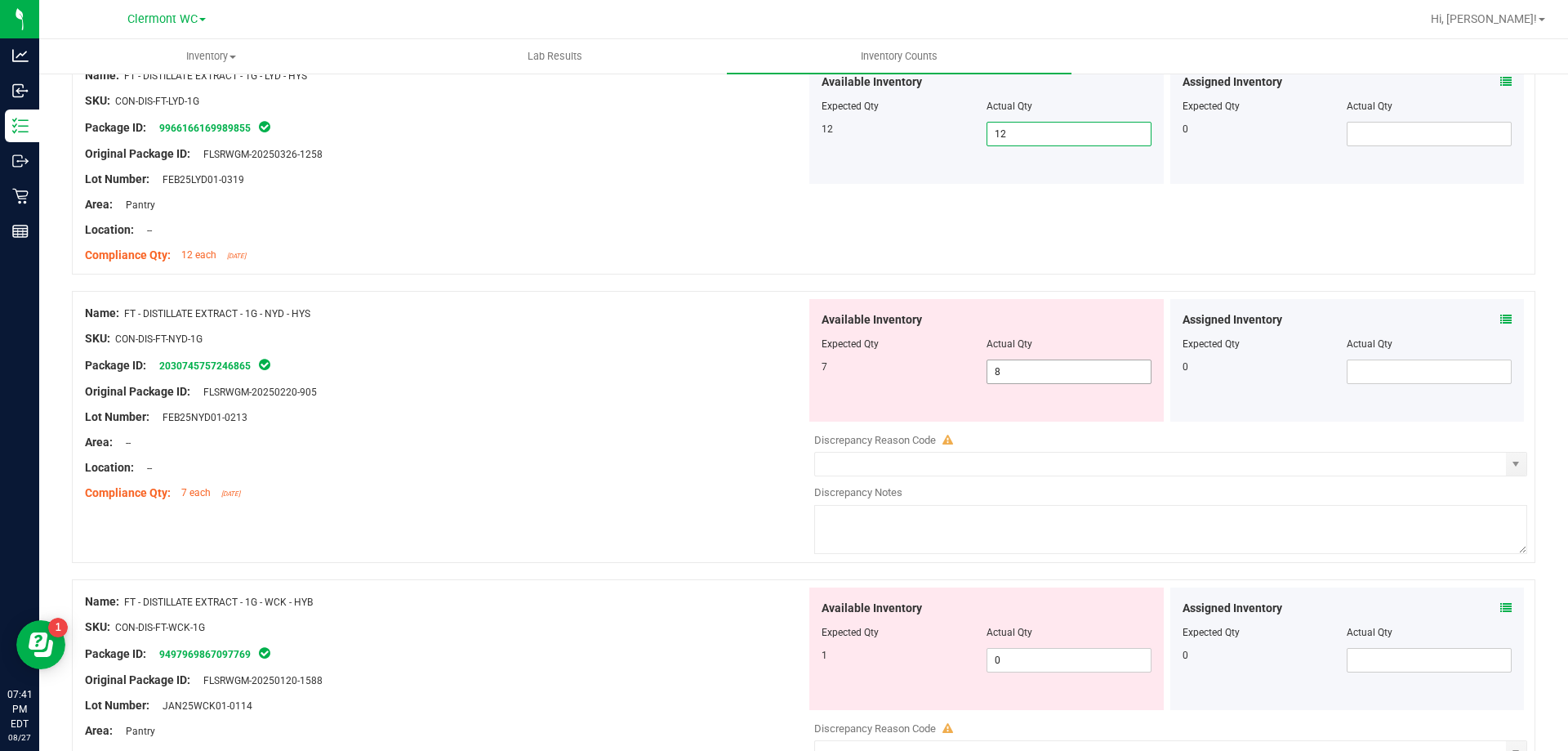
click at [1071, 369] on input "8" at bounding box center [1069, 372] width 163 height 23
click at [1501, 319] on icon at bounding box center [1506, 319] width 11 height 11
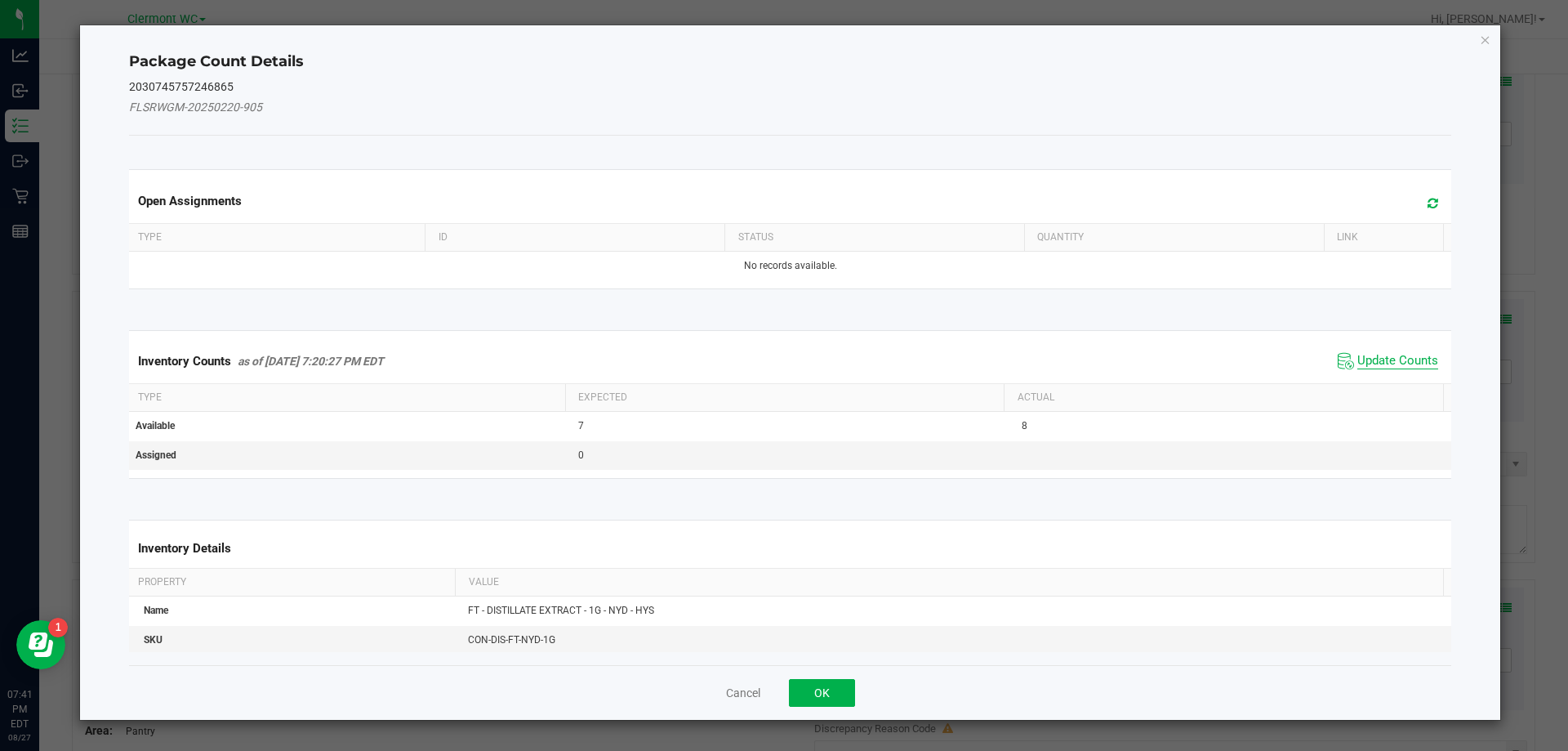
click at [1389, 357] on span "Update Counts" at bounding box center [1398, 361] width 81 height 17
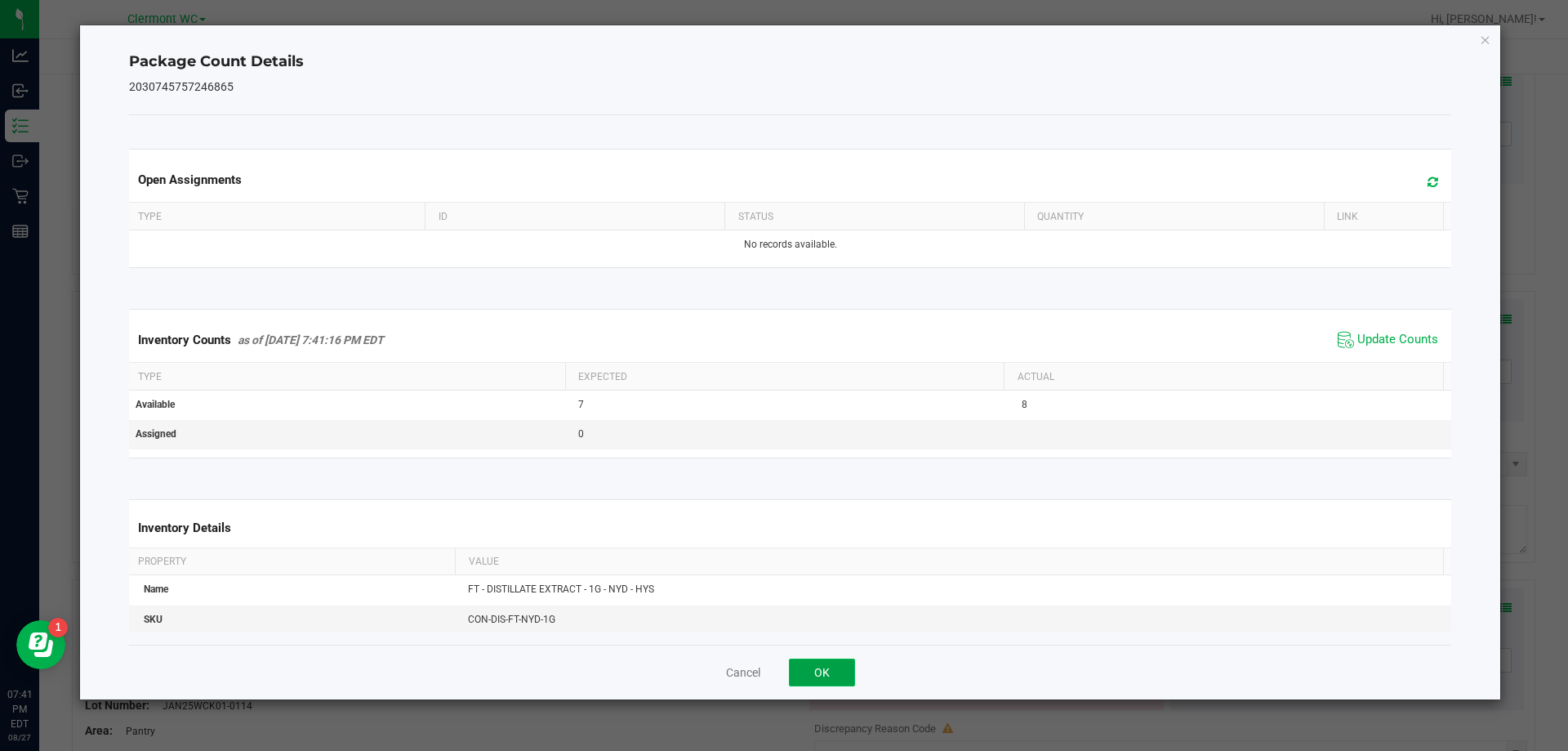
click at [846, 670] on button "OK" at bounding box center [822, 672] width 66 height 28
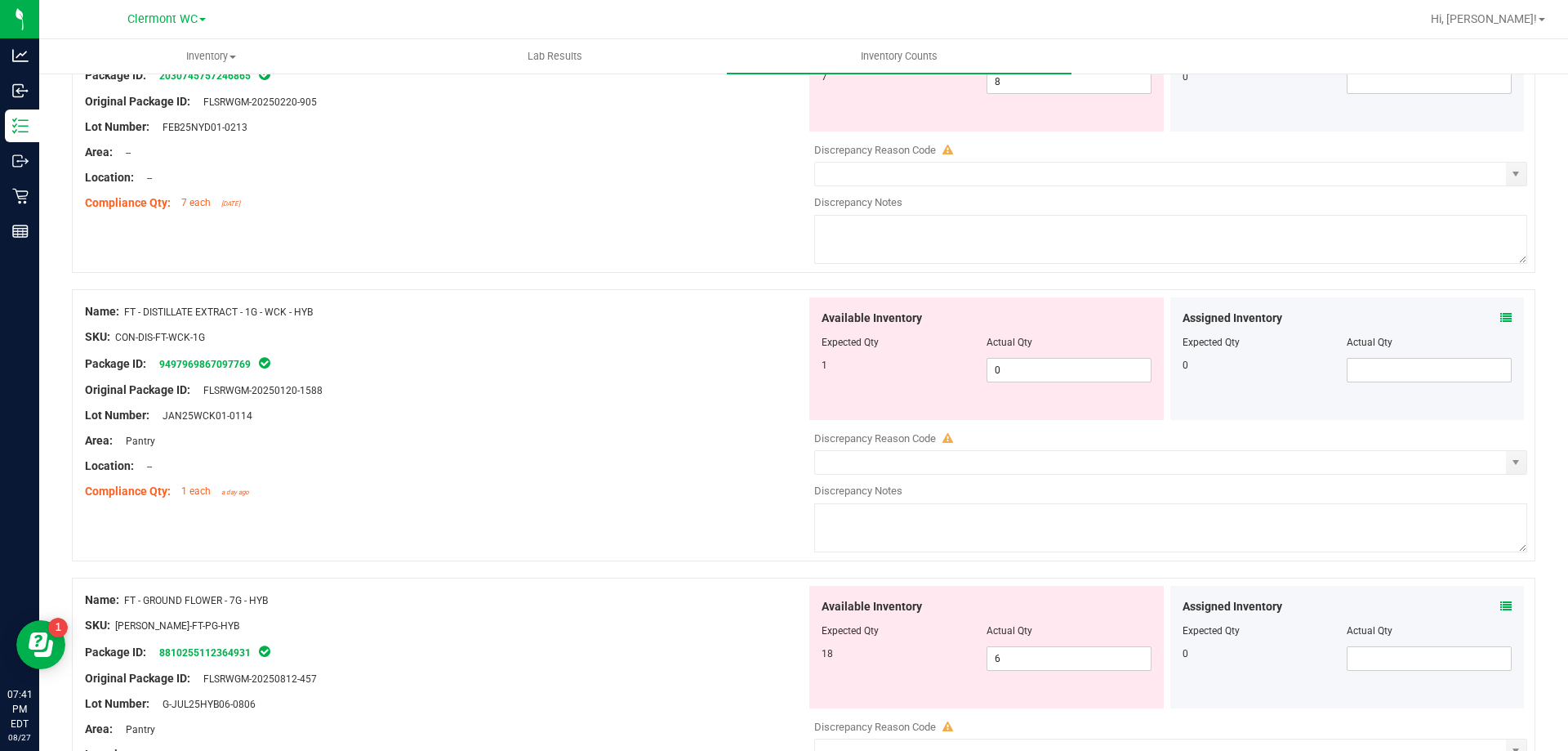
scroll to position [1510, 0]
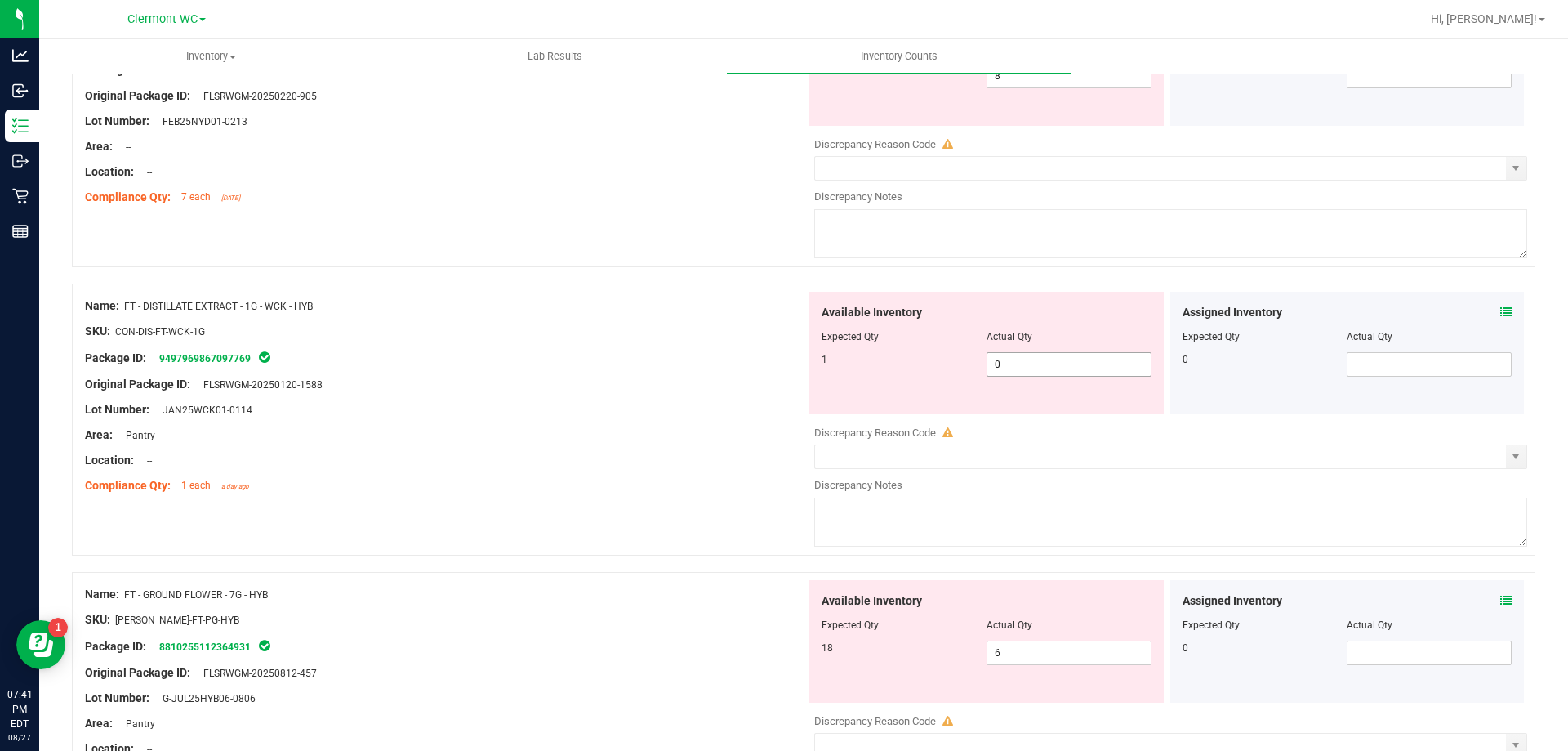
click at [1067, 369] on input "0" at bounding box center [1069, 364] width 163 height 23
click at [1501, 307] on icon at bounding box center [1506, 312] width 11 height 11
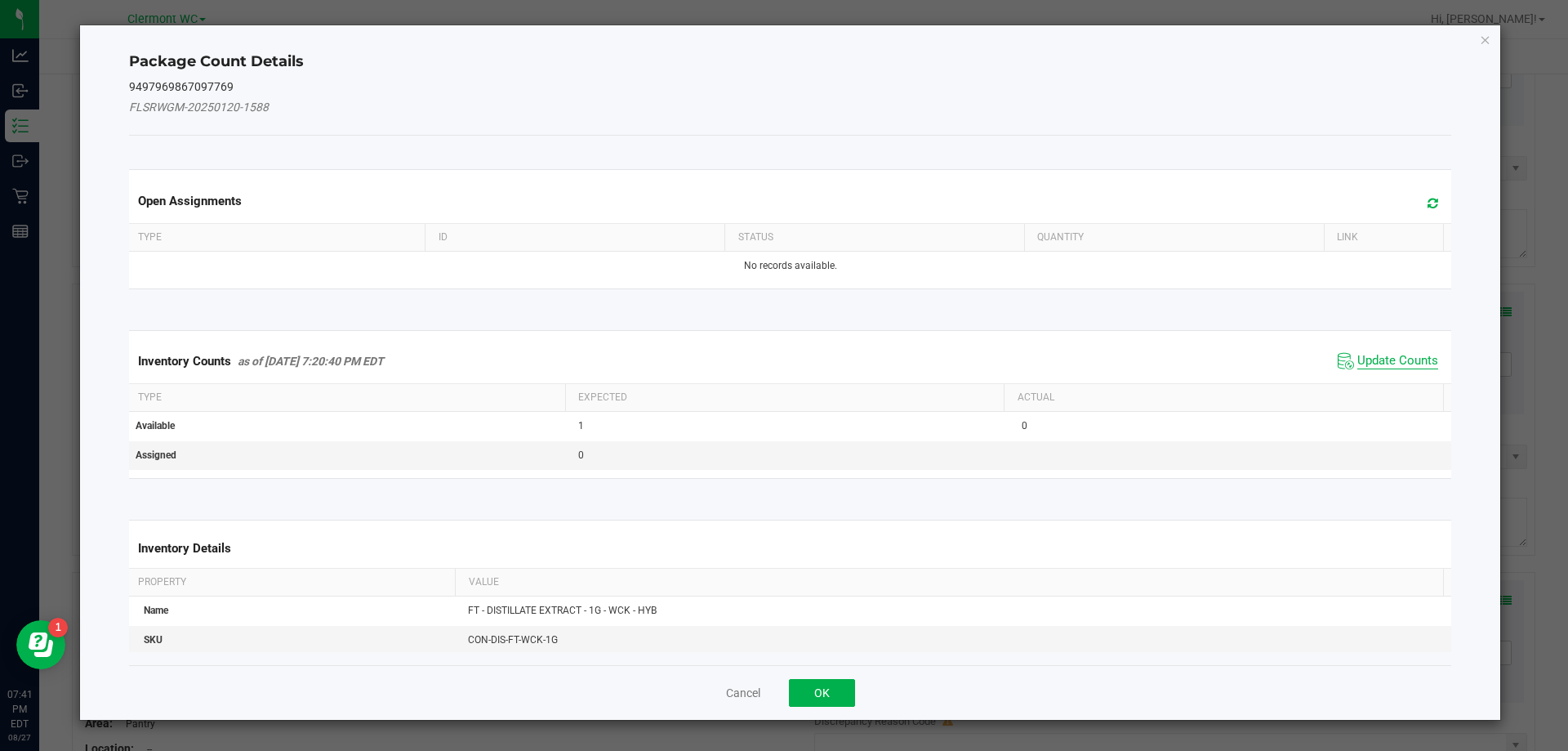
click at [1375, 354] on span "Update Counts" at bounding box center [1398, 361] width 81 height 17
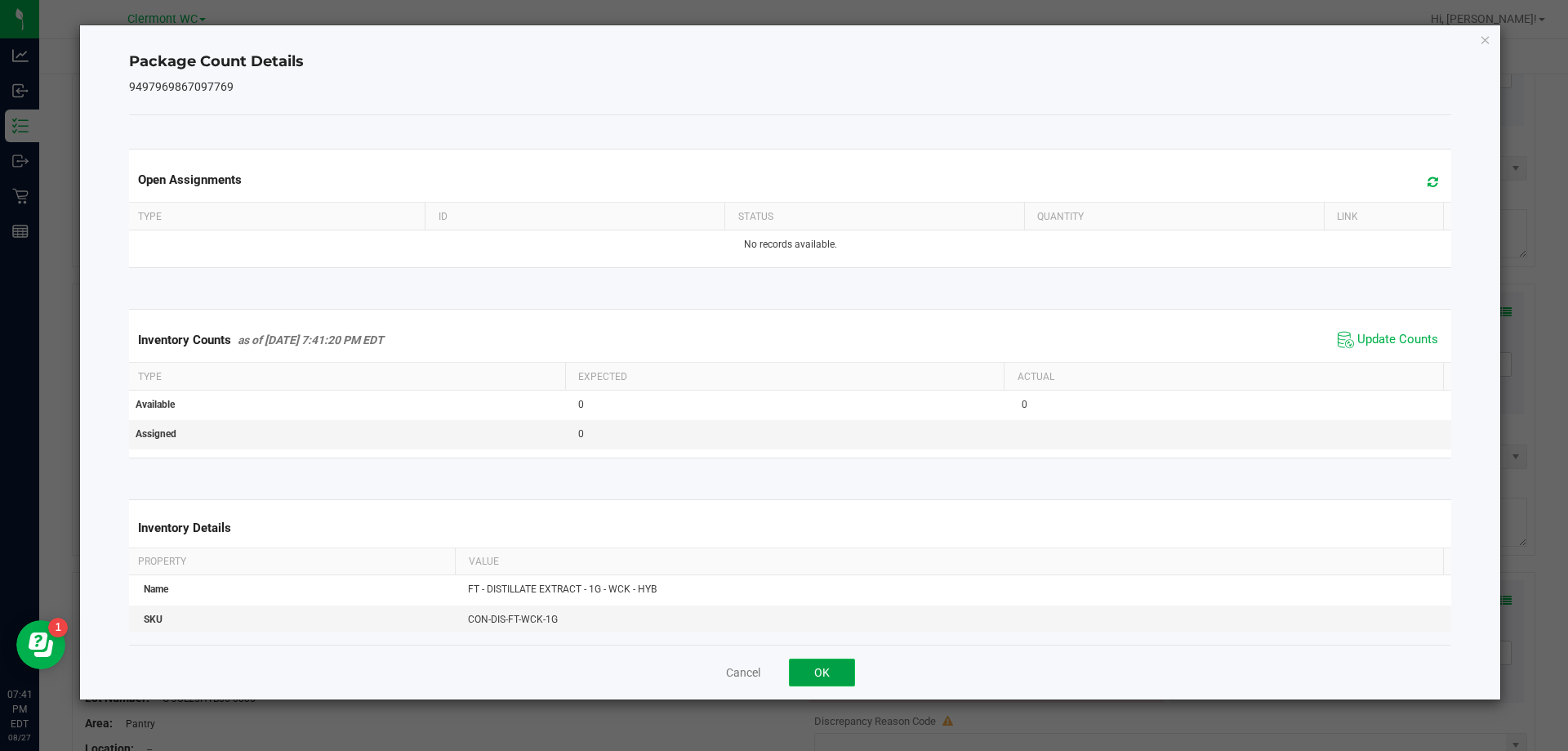
click at [829, 672] on button "OK" at bounding box center [822, 672] width 66 height 28
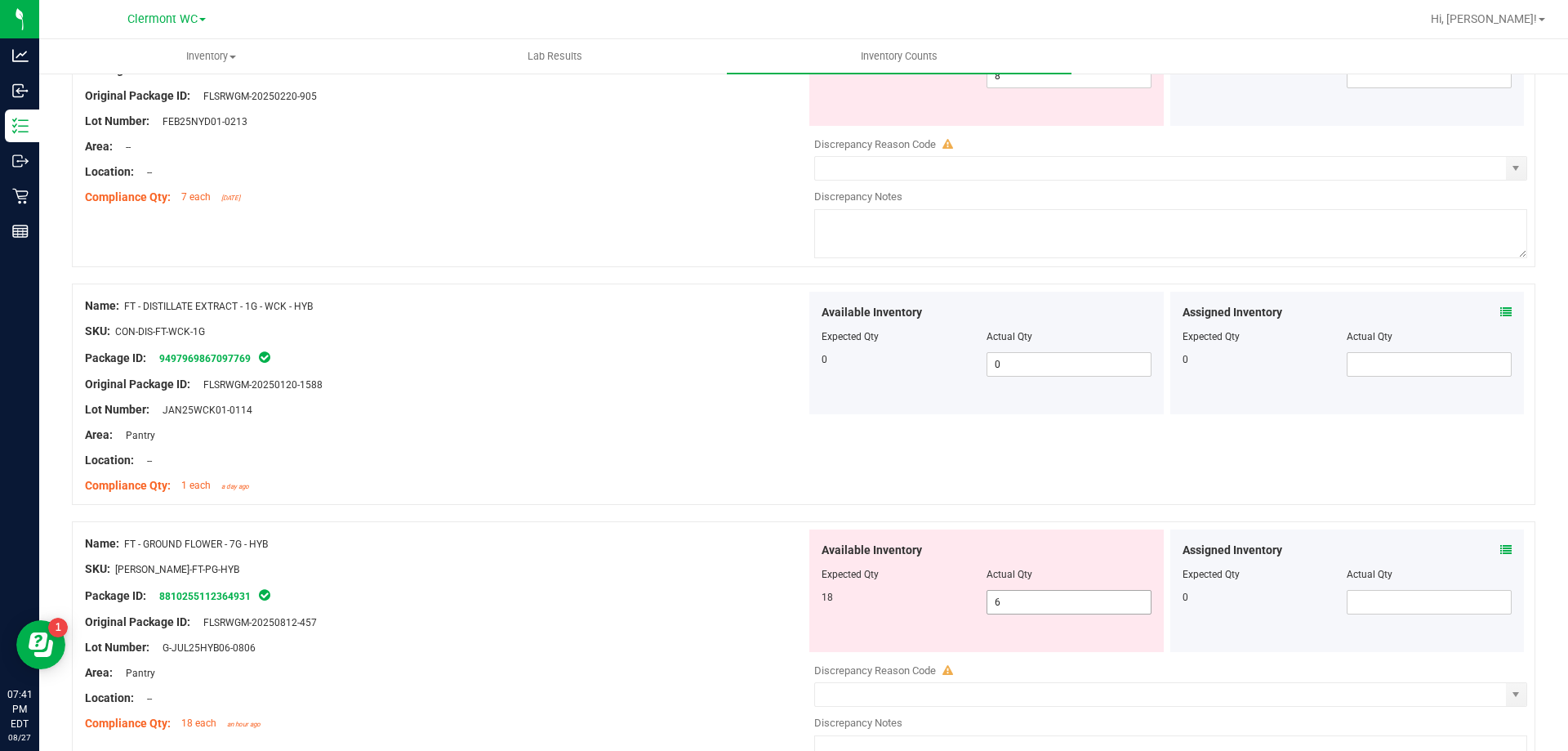
click at [1069, 606] on input "6" at bounding box center [1069, 602] width 163 height 23
type input "18"
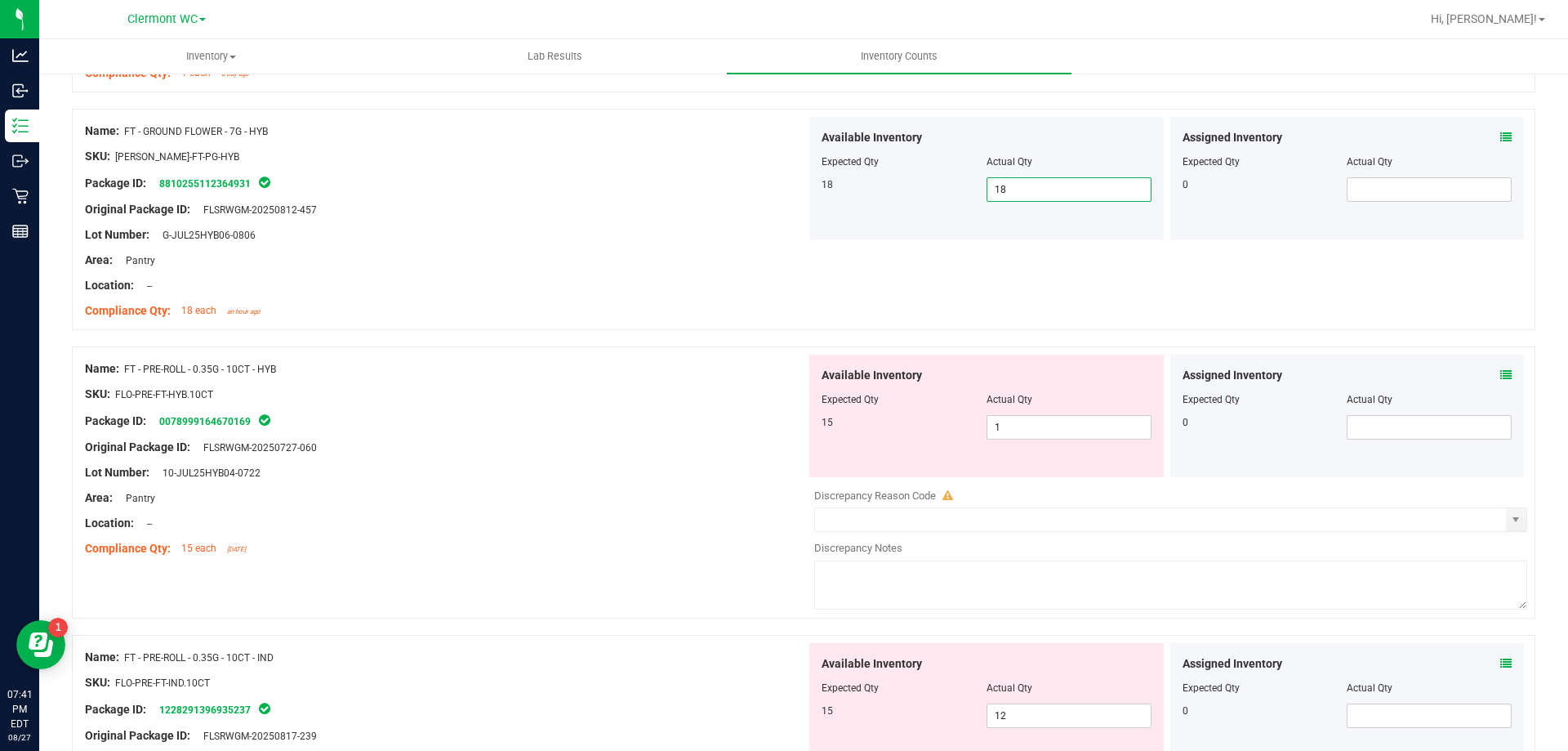
scroll to position [1958, 0]
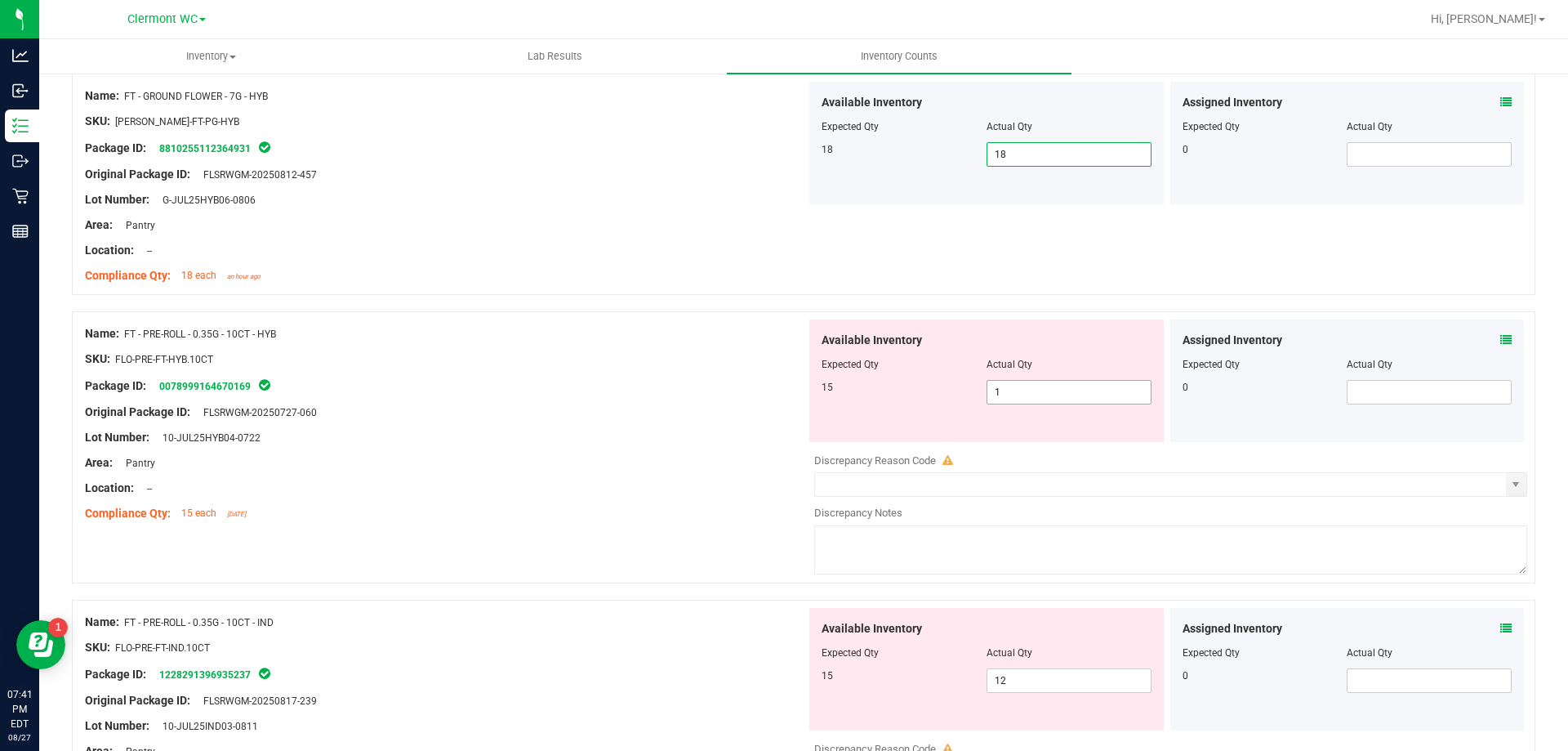
click at [1048, 390] on input "1" at bounding box center [1069, 392] width 163 height 23
drag, startPoint x: 308, startPoint y: 331, endPoint x: 123, endPoint y: 325, distance: 185.1
click at [123, 325] on div "Name: FT - PRE-ROLL - 0.35G - 10CT - HYB" at bounding box center [445, 334] width 721 height 17
copy span "FT - PRE-ROLL - 0.35G - 10CT - HYB"
drag, startPoint x: 1018, startPoint y: 391, endPoint x: 948, endPoint y: 384, distance: 70.3
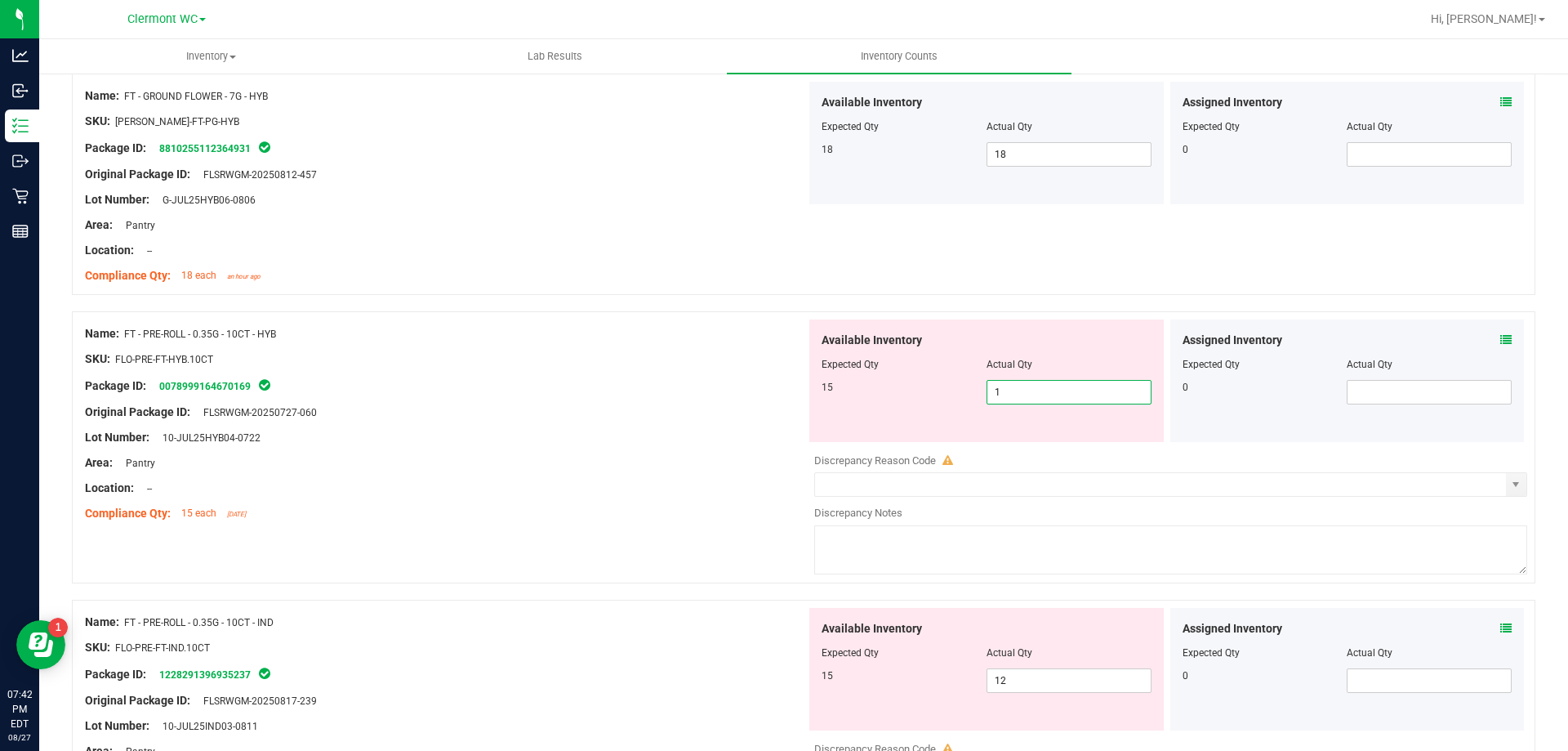
click at [948, 384] on div "15 1 1" at bounding box center [987, 392] width 330 height 24
type input "8"
click at [627, 506] on div "Compliance Qty: 15 each [DATE]" at bounding box center [445, 513] width 721 height 17
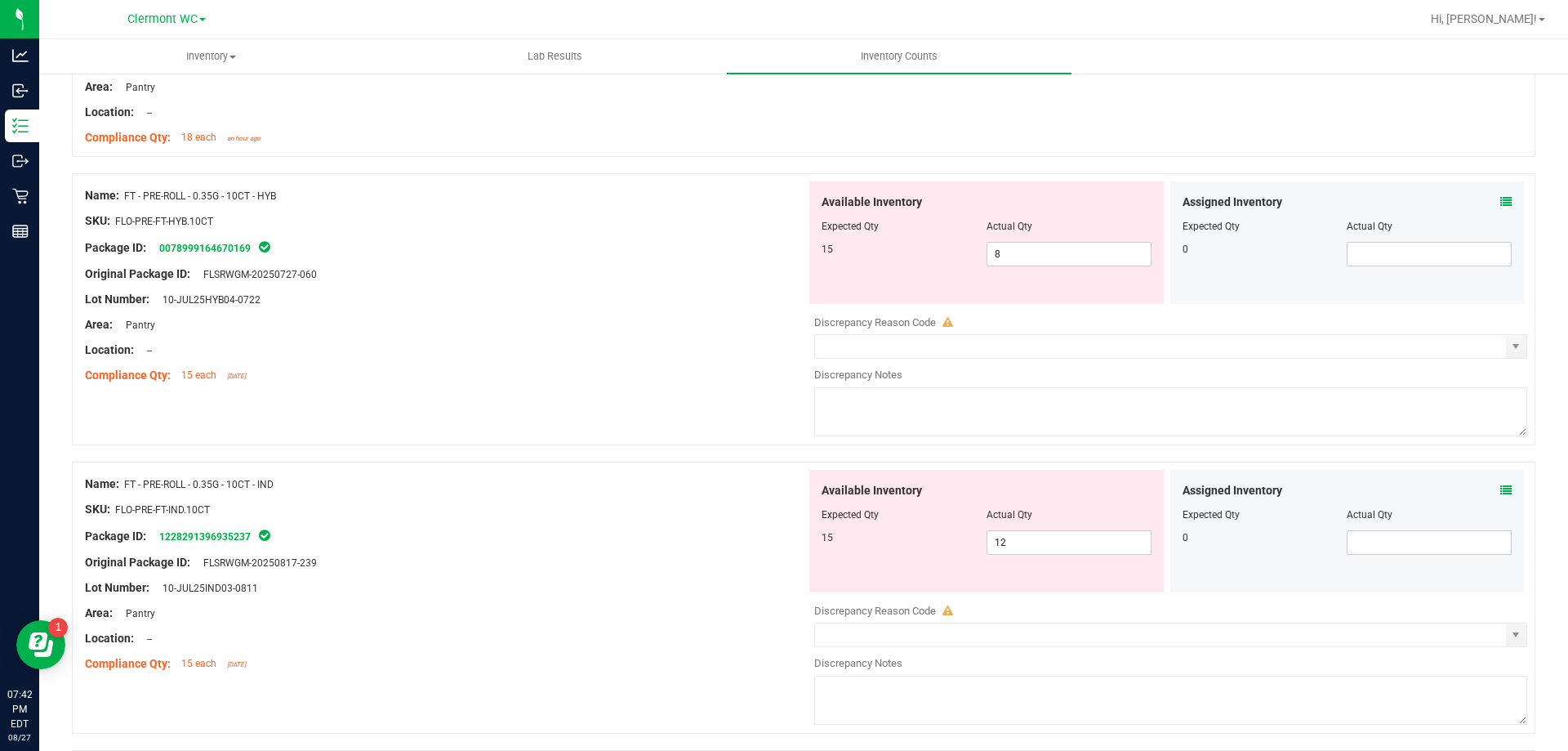
scroll to position [2121, 0]
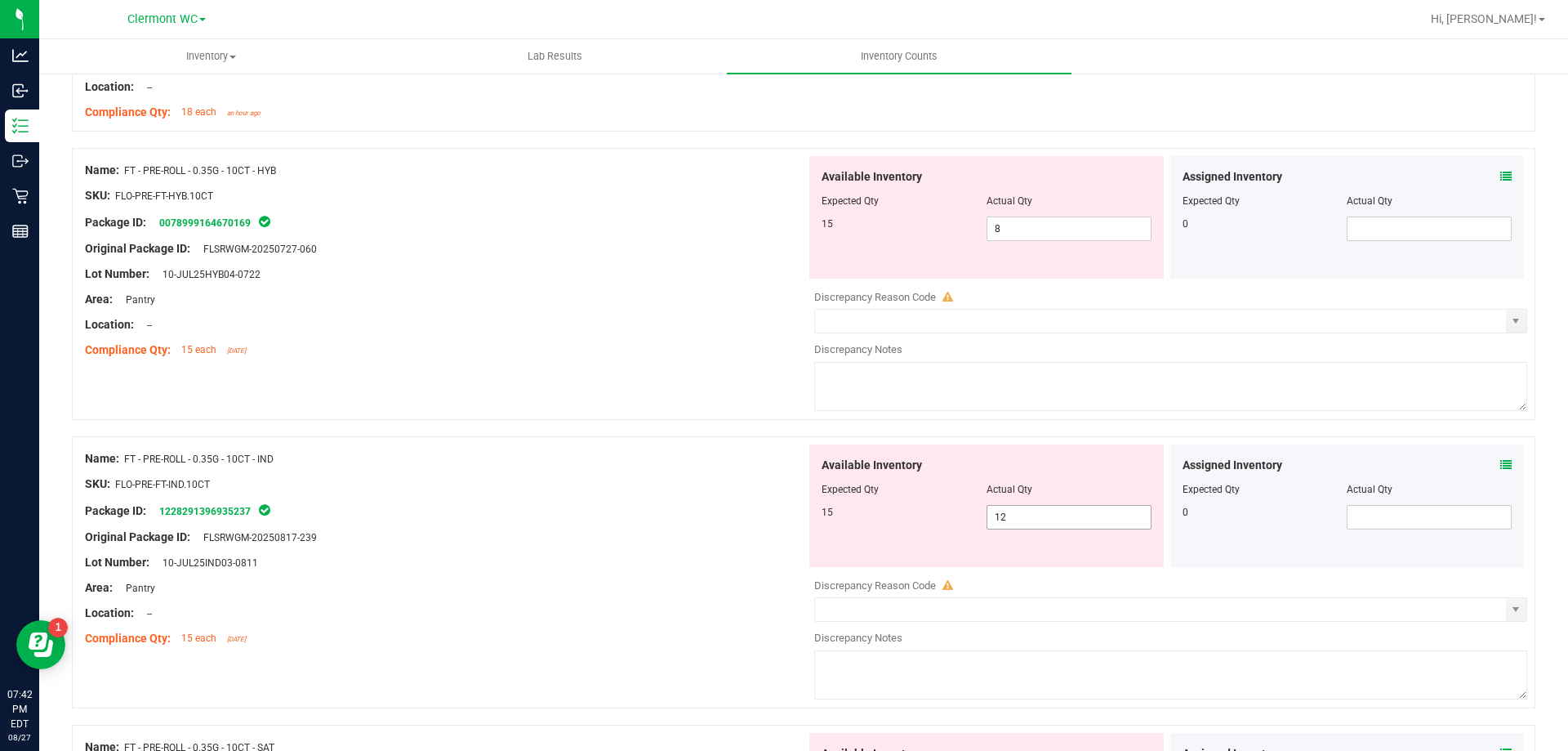
click at [1014, 519] on span "12 12" at bounding box center [1069, 517] width 165 height 24
click at [710, 472] on div at bounding box center [445, 471] width 721 height 8
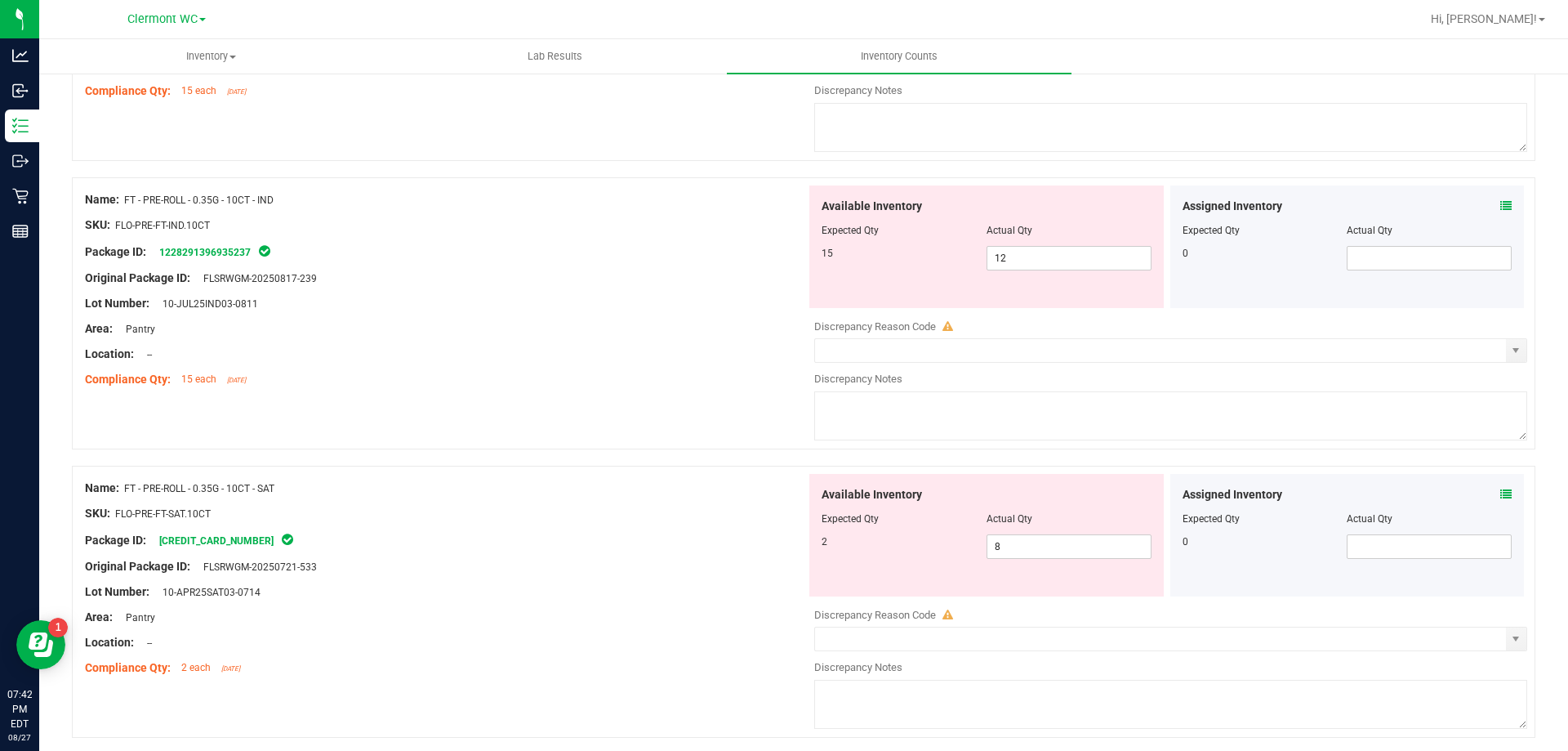
scroll to position [2448, 0]
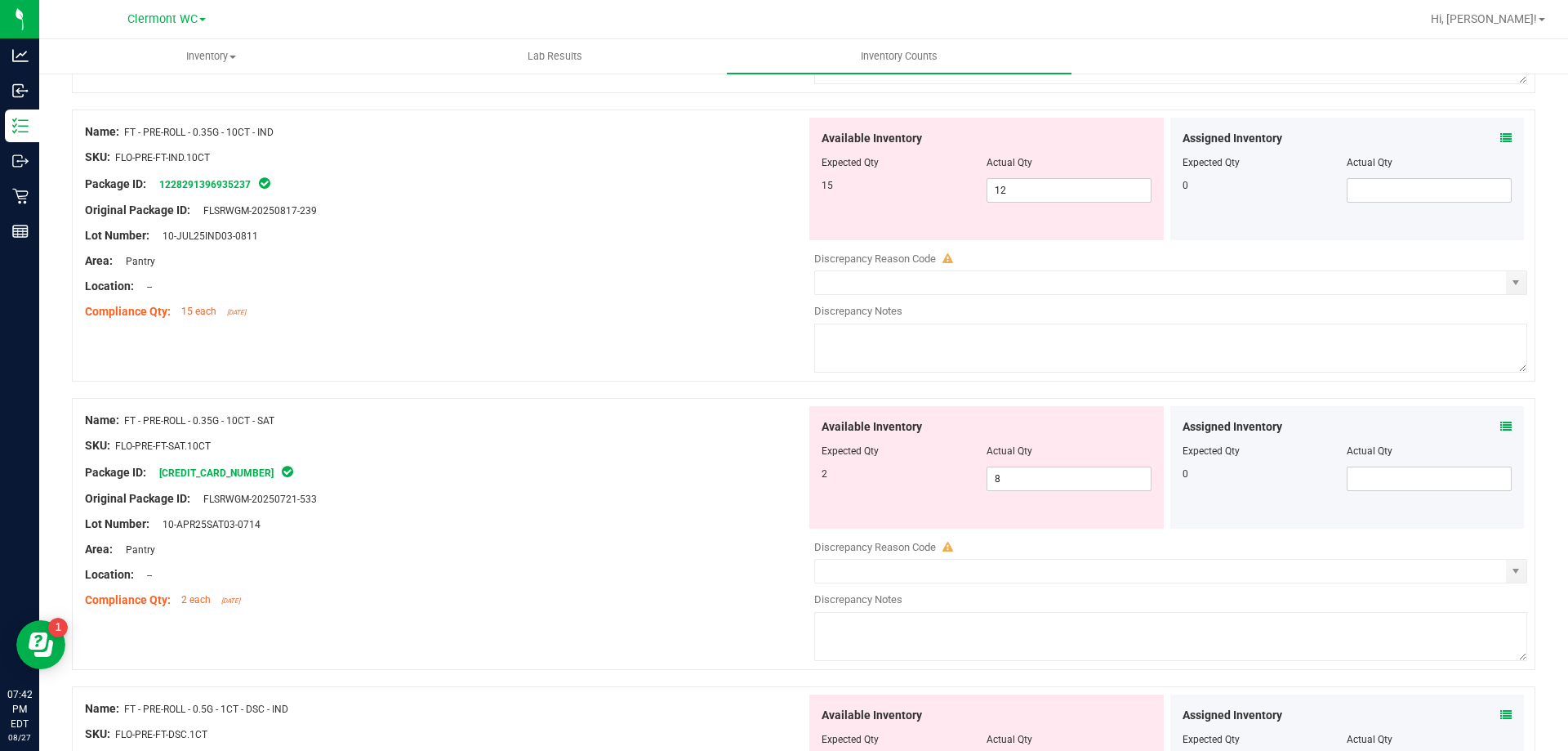
click at [1501, 427] on icon at bounding box center [1506, 426] width 11 height 11
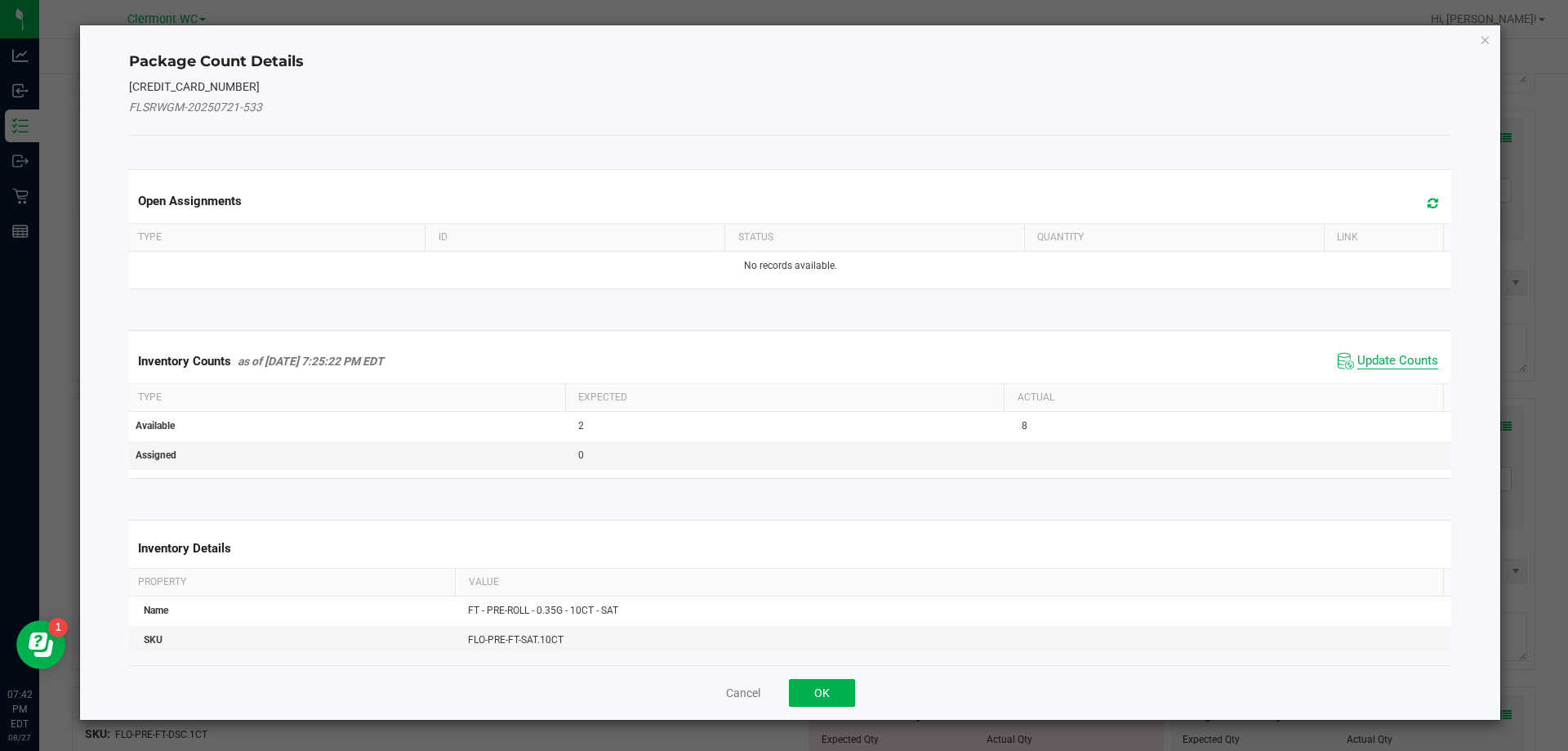
click at [1378, 362] on span "Update Counts" at bounding box center [1398, 361] width 81 height 17
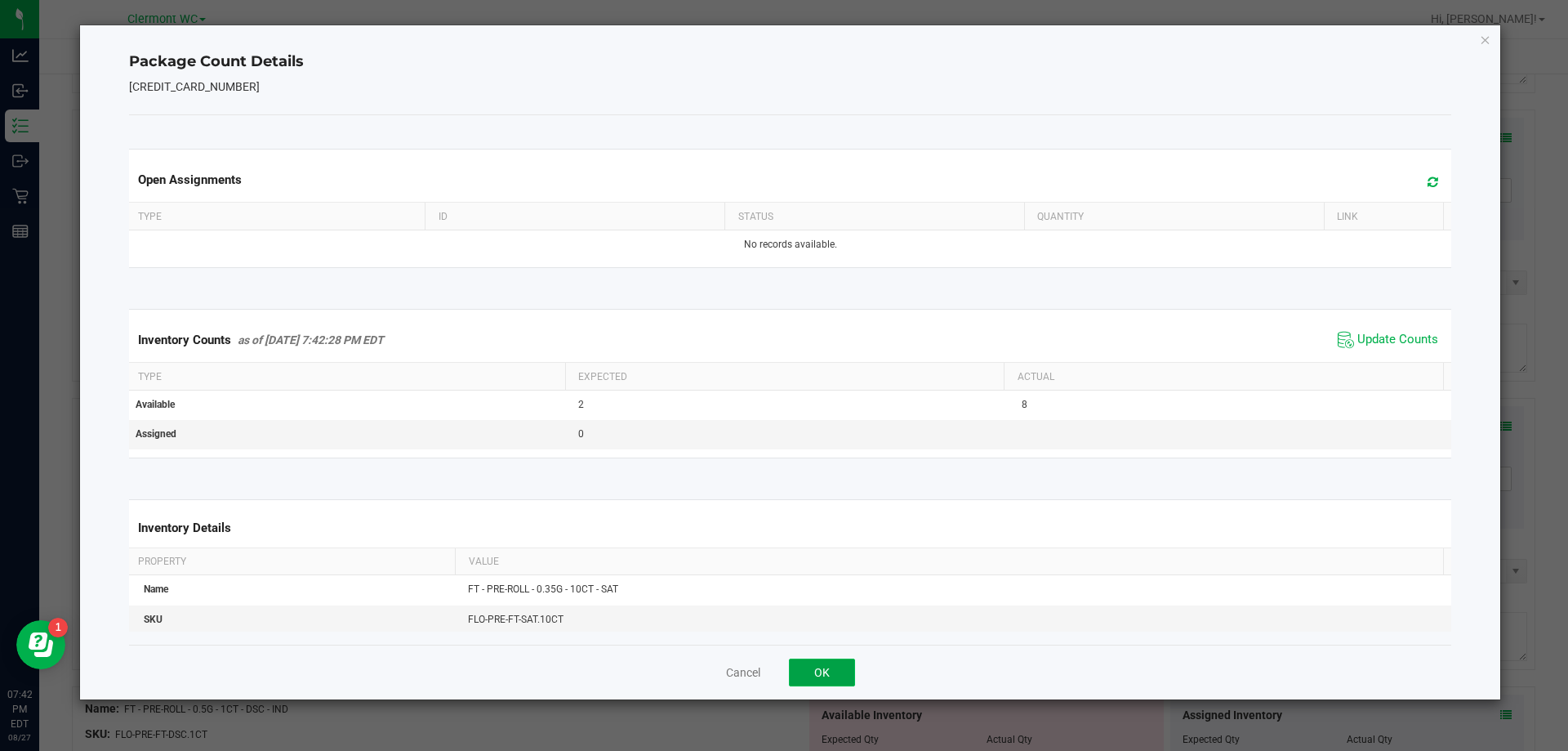
click at [833, 664] on button "OK" at bounding box center [822, 672] width 66 height 28
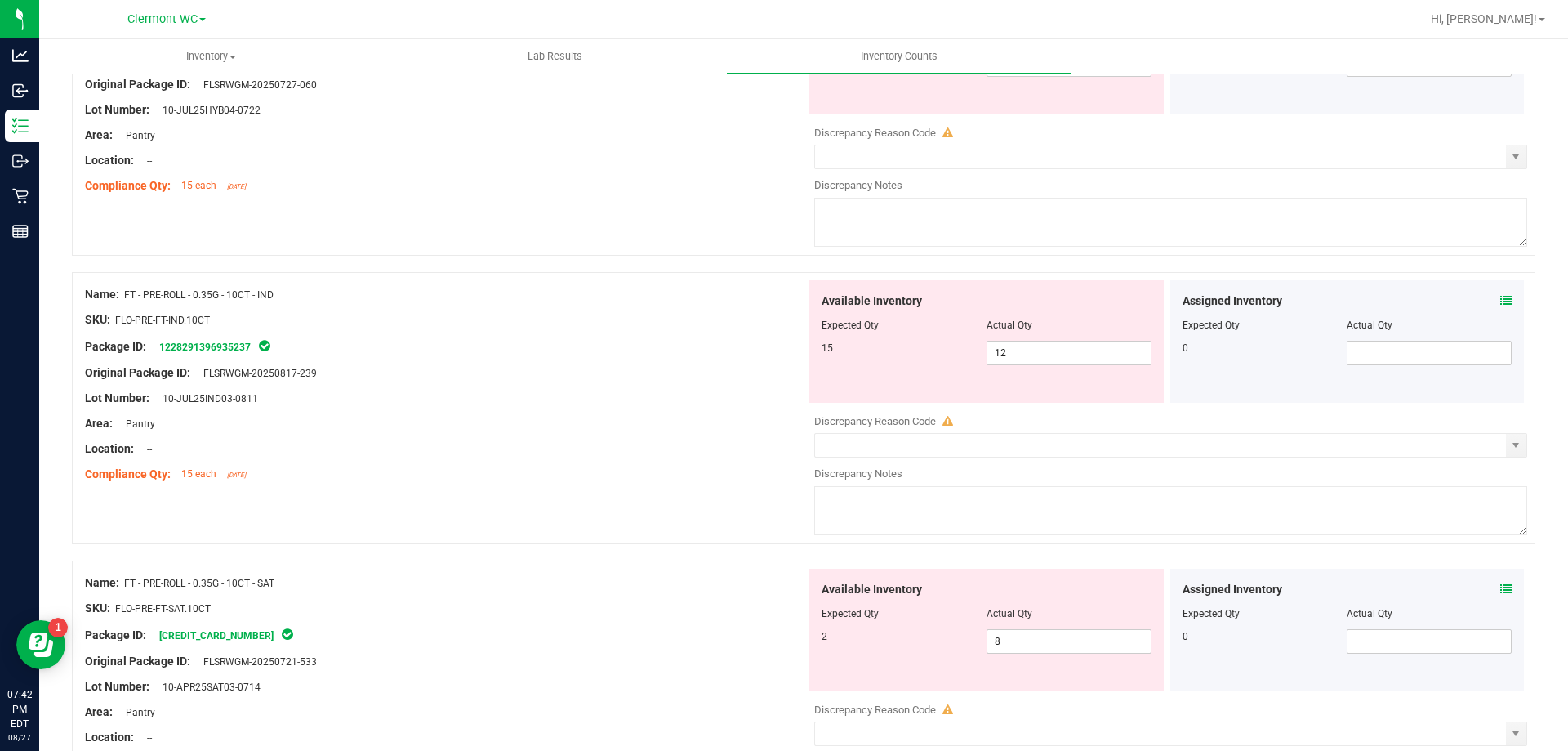
scroll to position [2284, 0]
click at [1501, 300] on icon at bounding box center [1506, 301] width 11 height 11
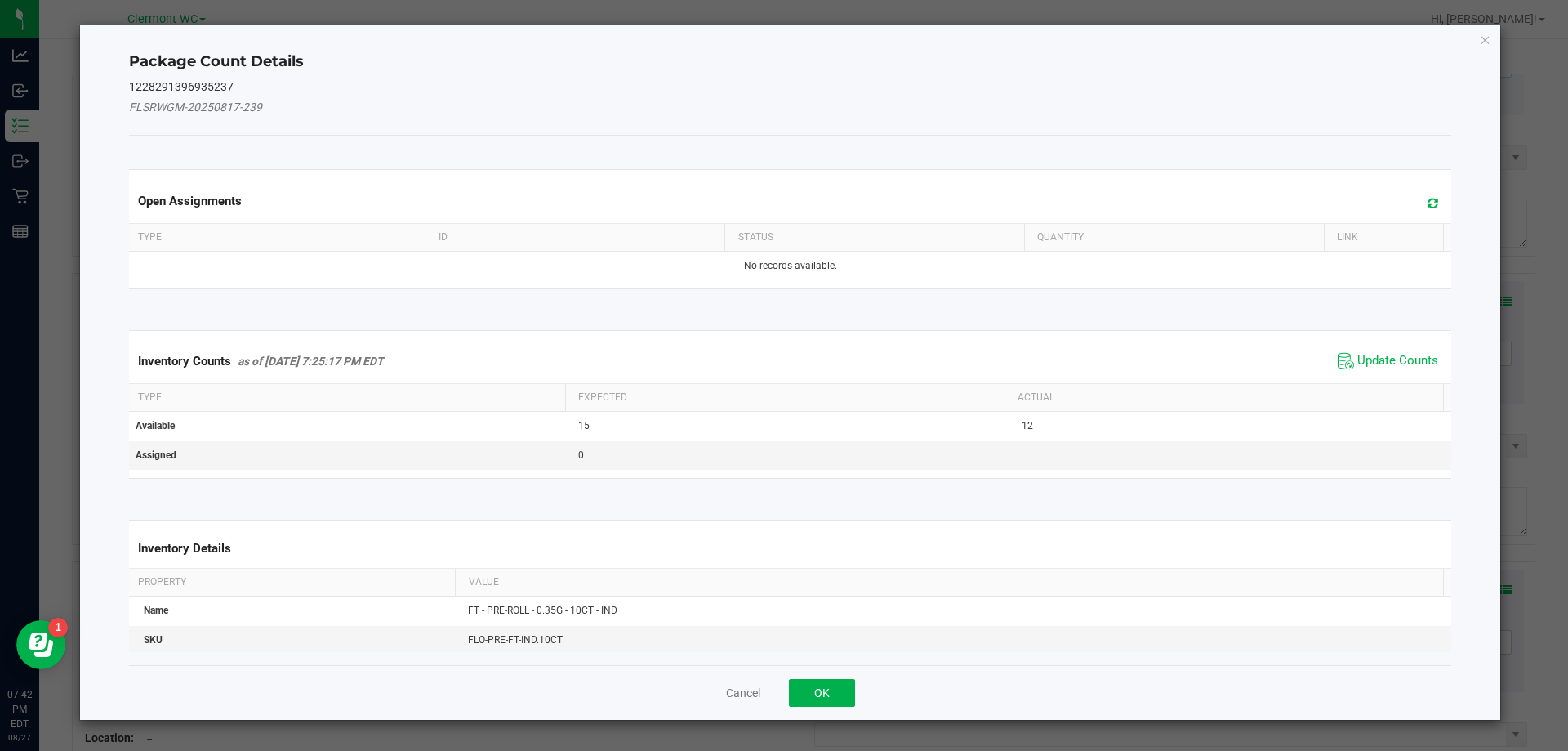
click at [1365, 360] on span "Update Counts" at bounding box center [1398, 361] width 81 height 17
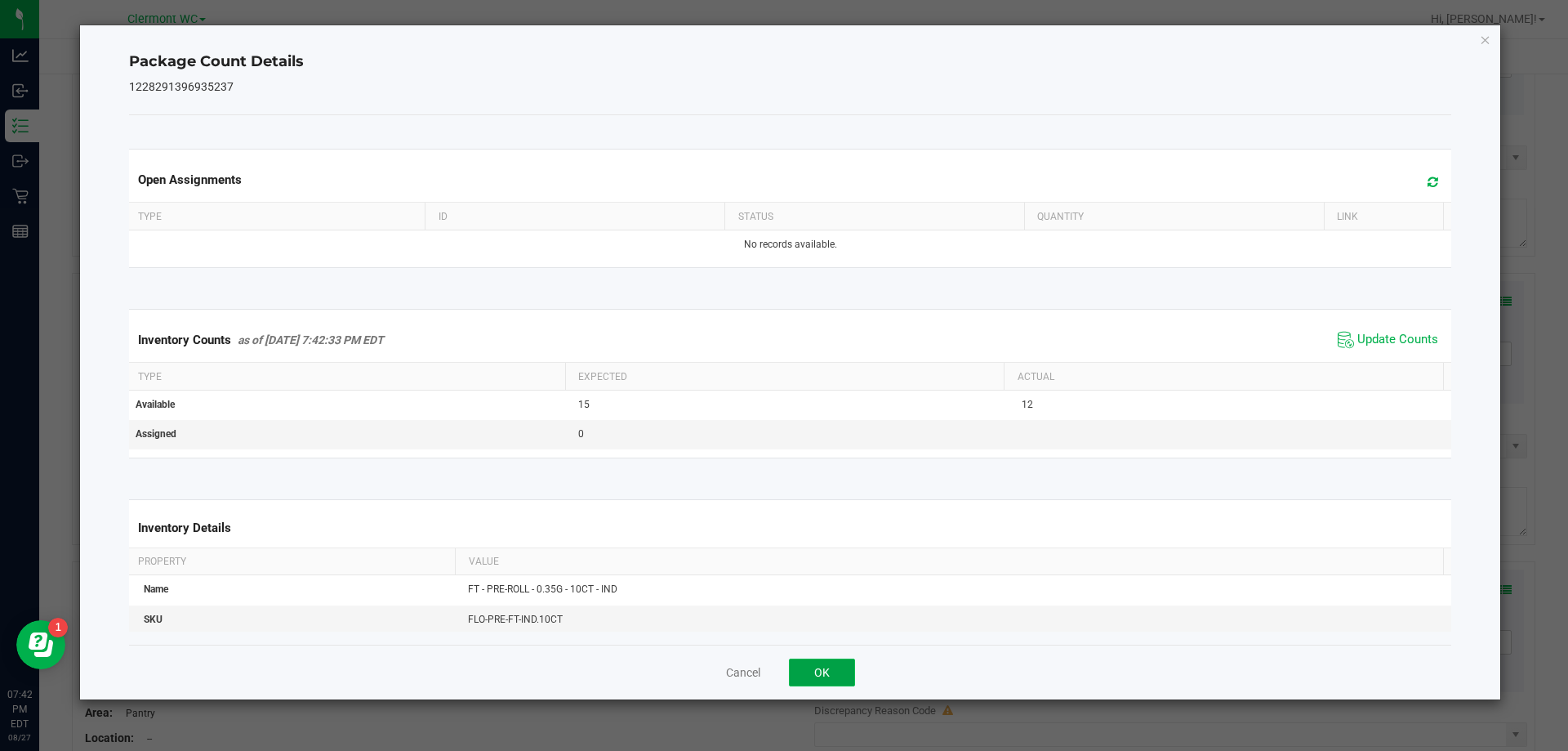
click at [833, 661] on button "OK" at bounding box center [822, 672] width 66 height 28
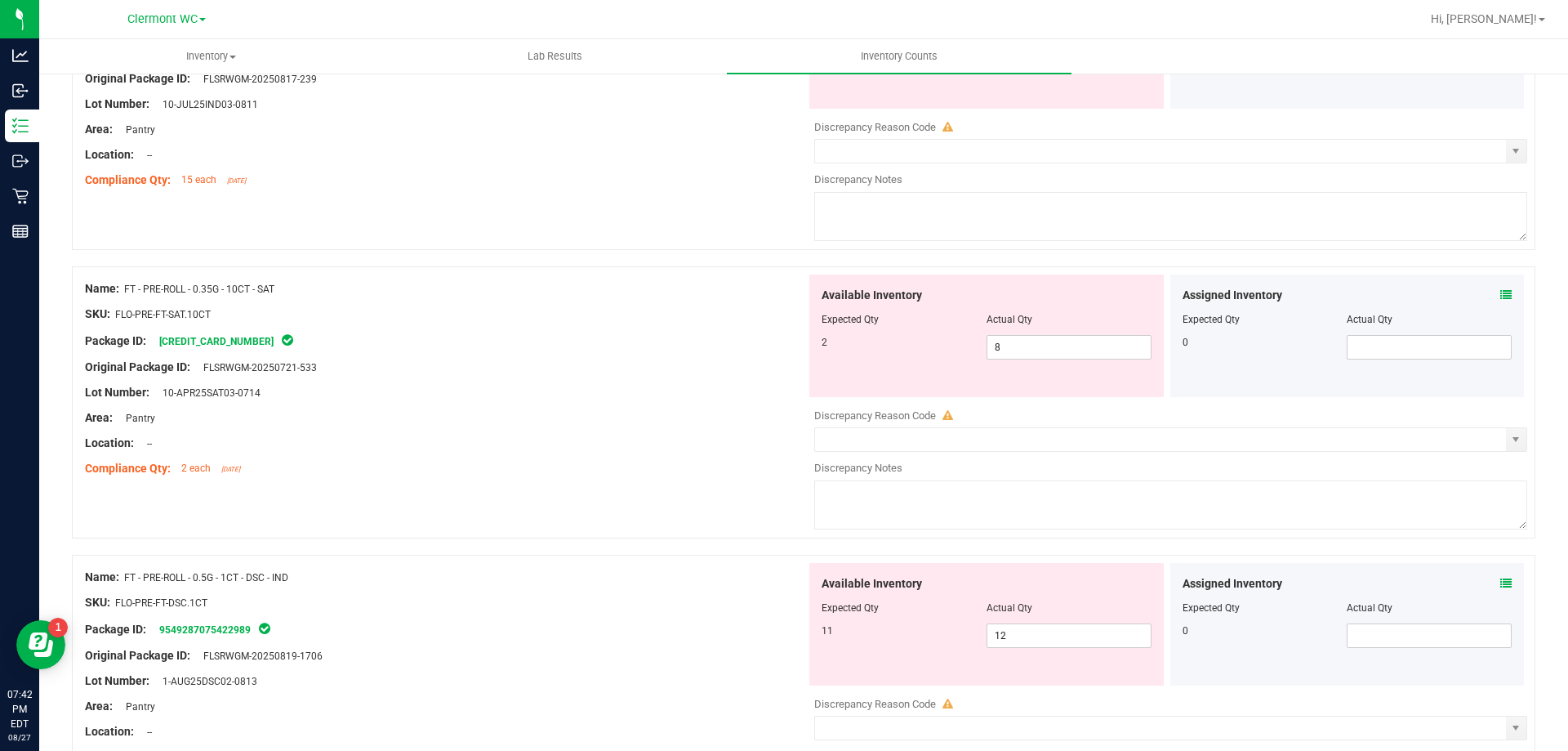
scroll to position [2611, 0]
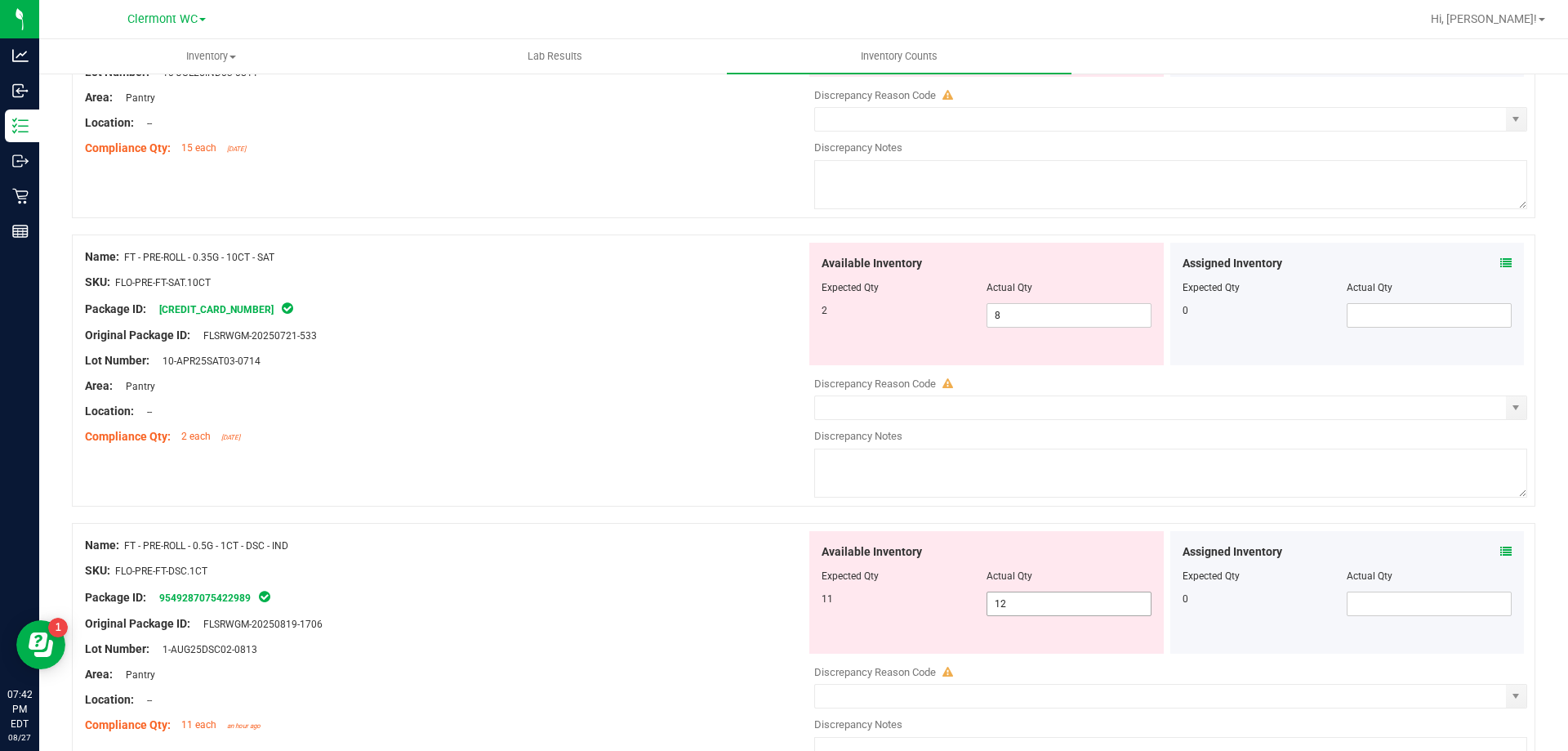
click at [1036, 604] on span "12 12" at bounding box center [1069, 603] width 165 height 24
click at [1501, 552] on icon at bounding box center [1506, 551] width 11 height 11
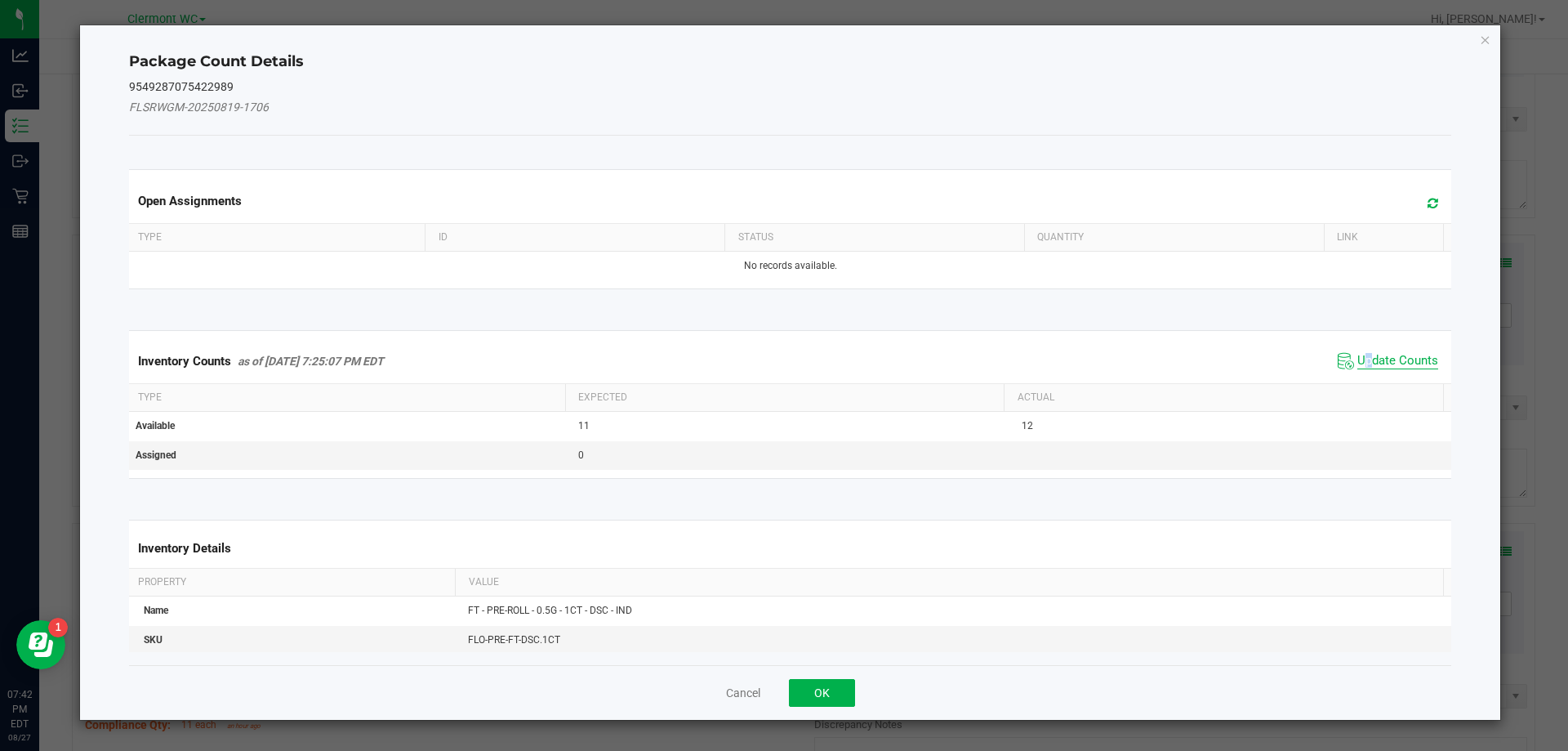
click at [1360, 361] on span "Update Counts" at bounding box center [1398, 361] width 81 height 17
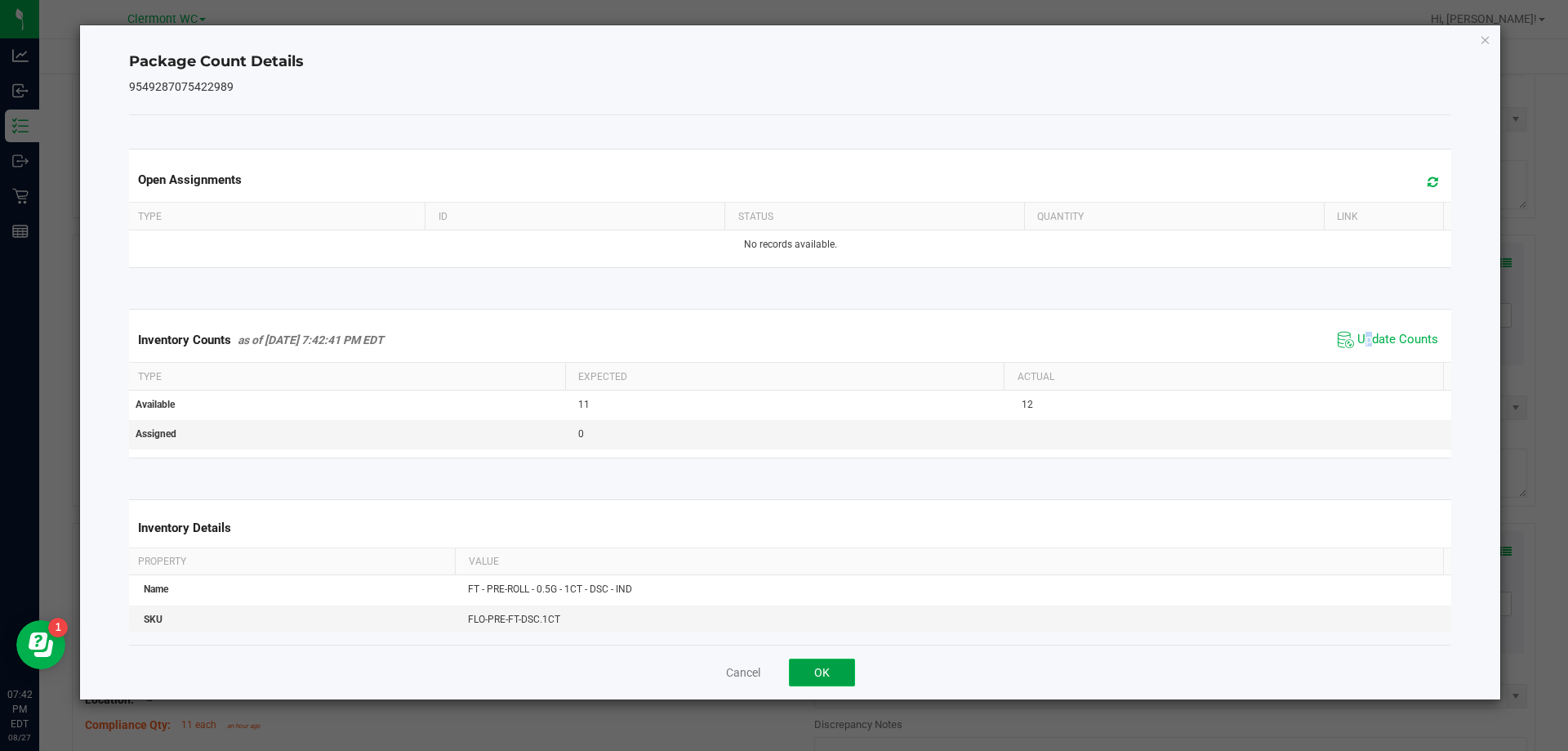
click at [839, 669] on button "OK" at bounding box center [822, 672] width 66 height 28
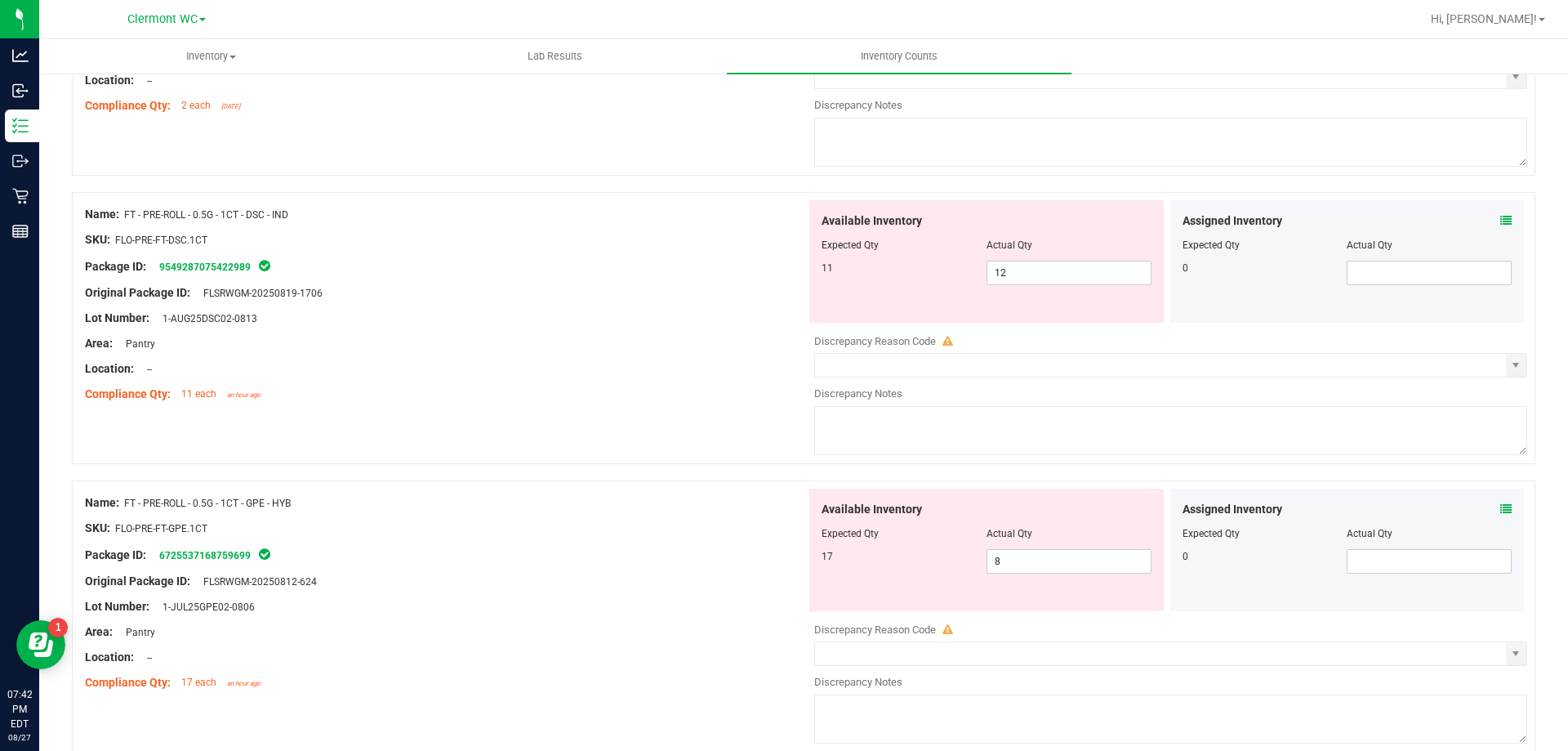
scroll to position [3020, 0]
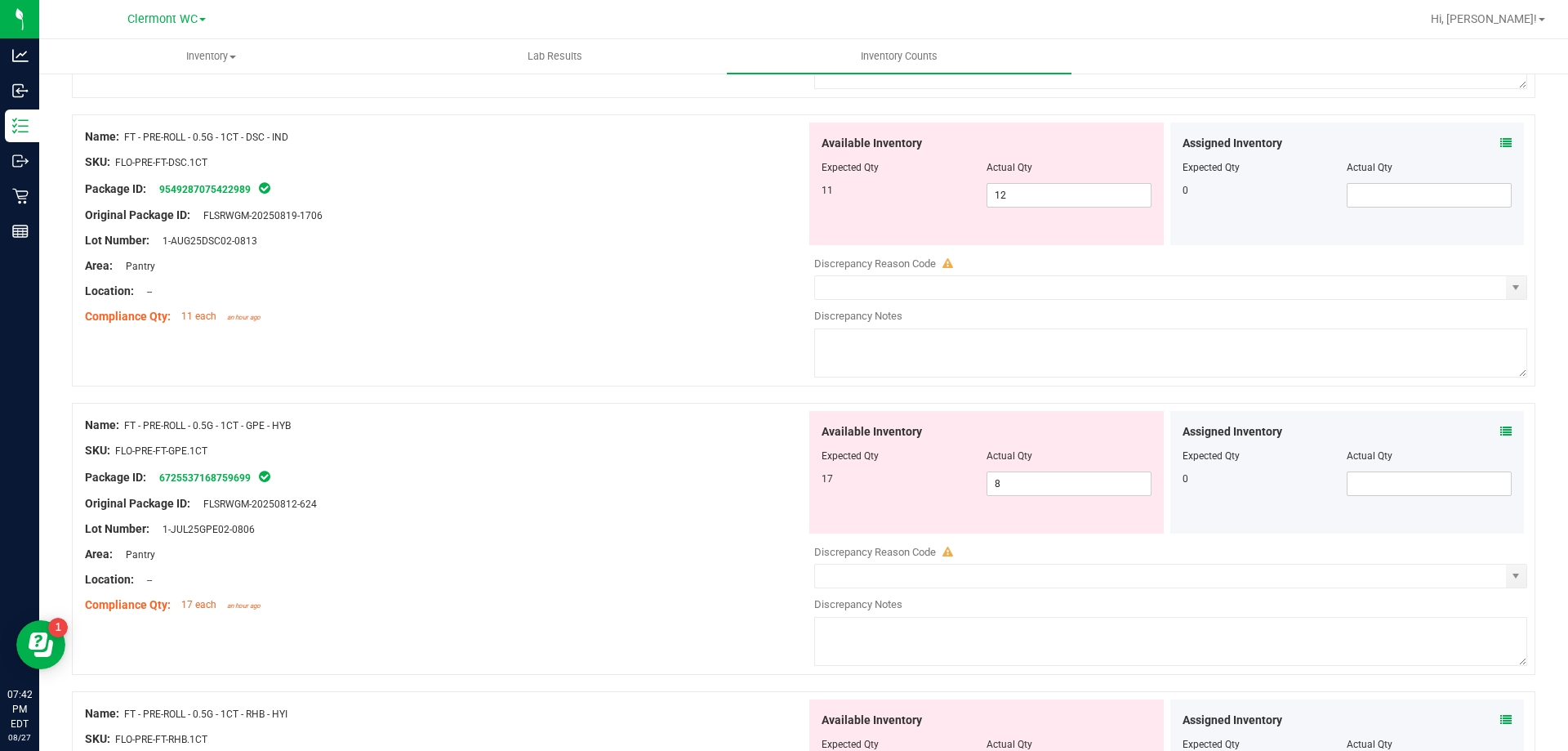
click at [1501, 425] on icon at bounding box center [1506, 431] width 11 height 11
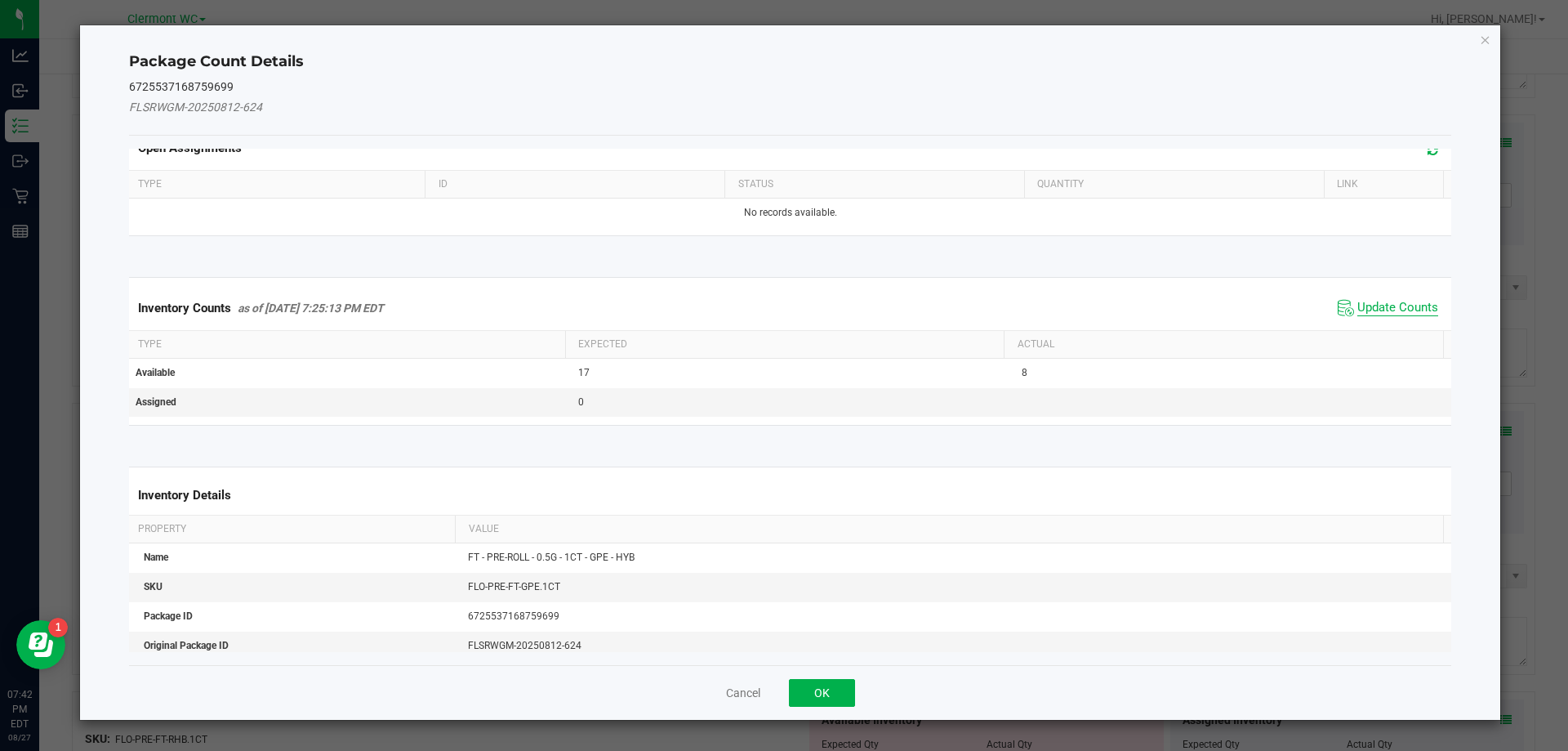
click at [1380, 364] on kendo-grid "Inventory Counts as of [DATE] 7:25:13 PM EDT Update Counts Type Expected Actual…" at bounding box center [791, 351] width 1348 height 148
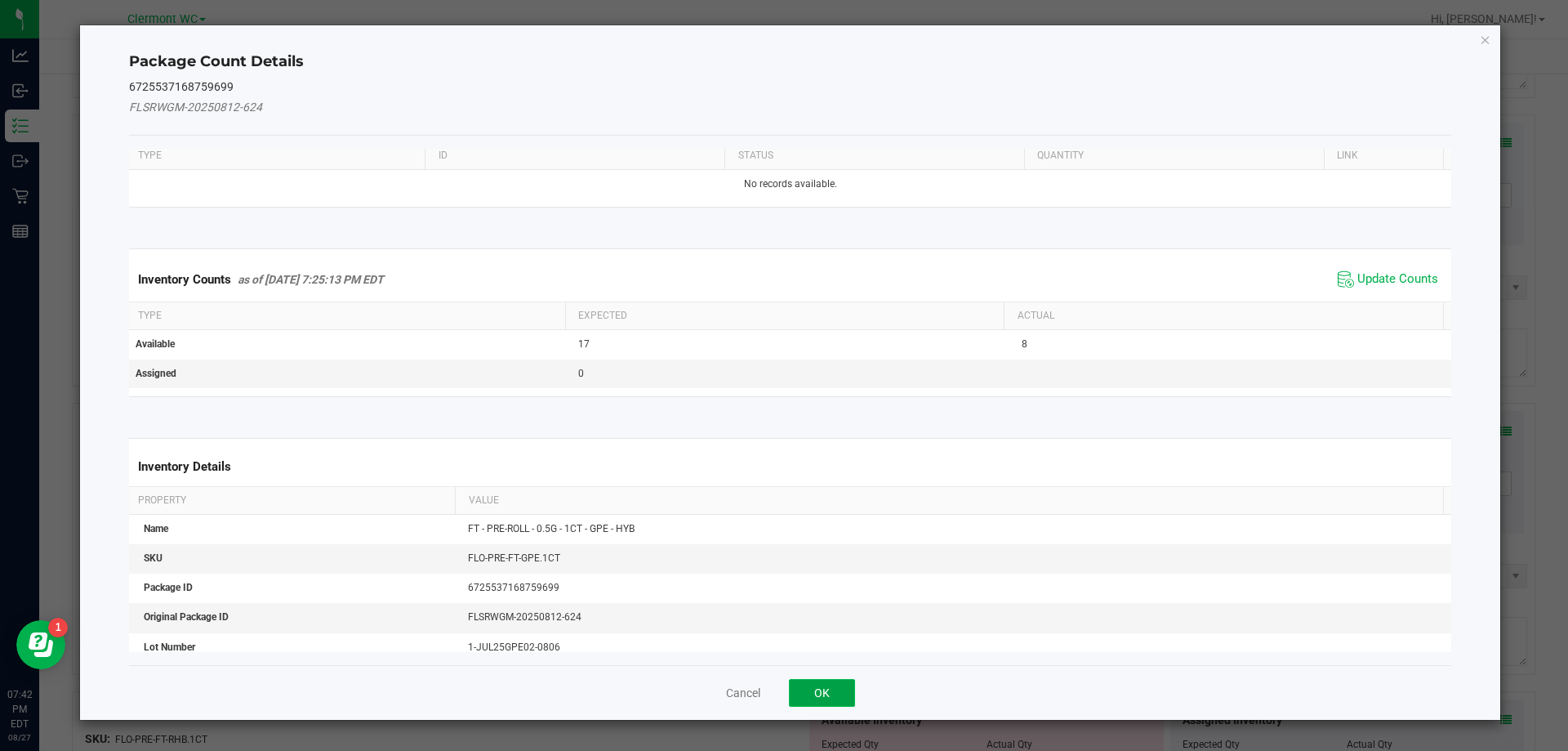
click at [832, 696] on button "OK" at bounding box center [822, 692] width 66 height 28
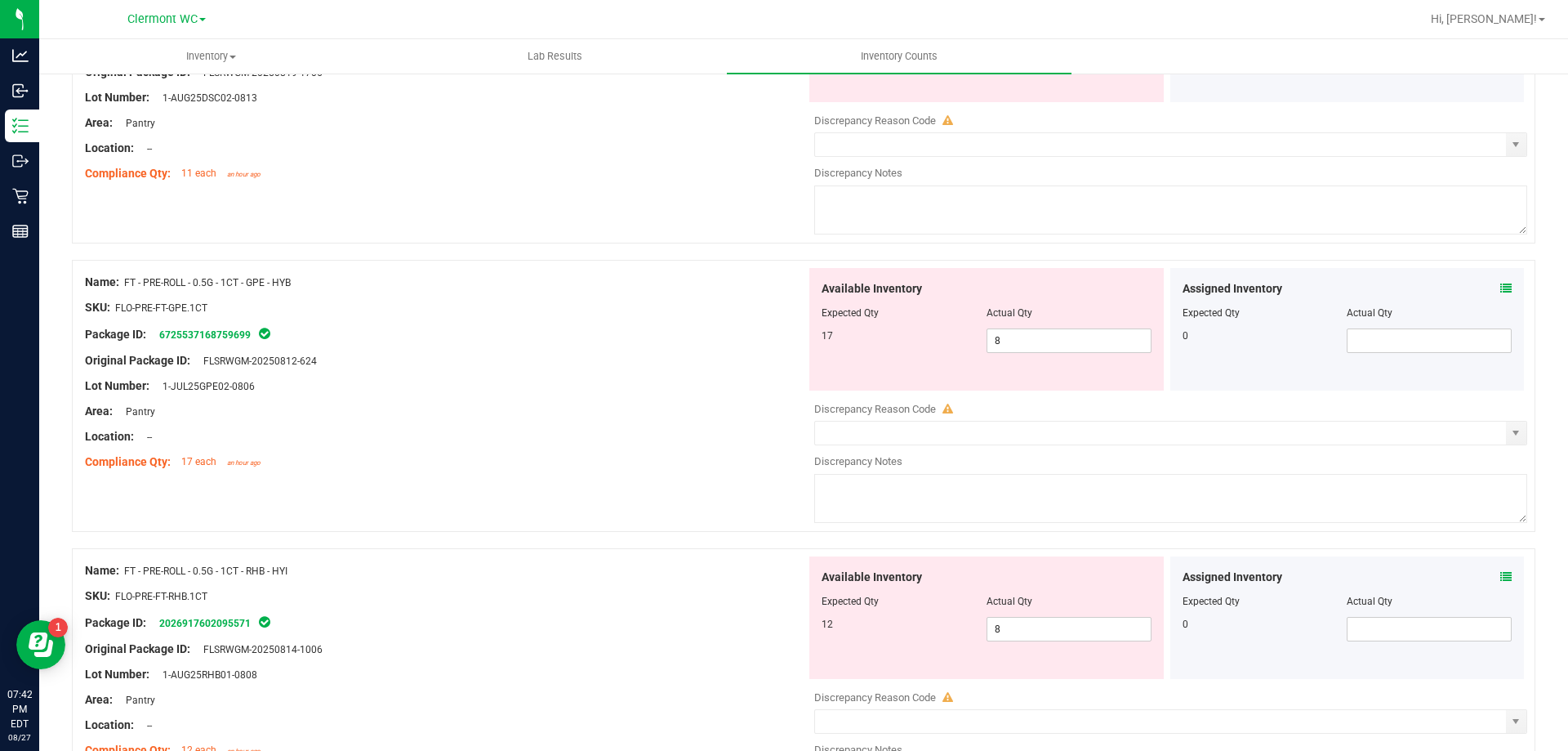
scroll to position [3183, 0]
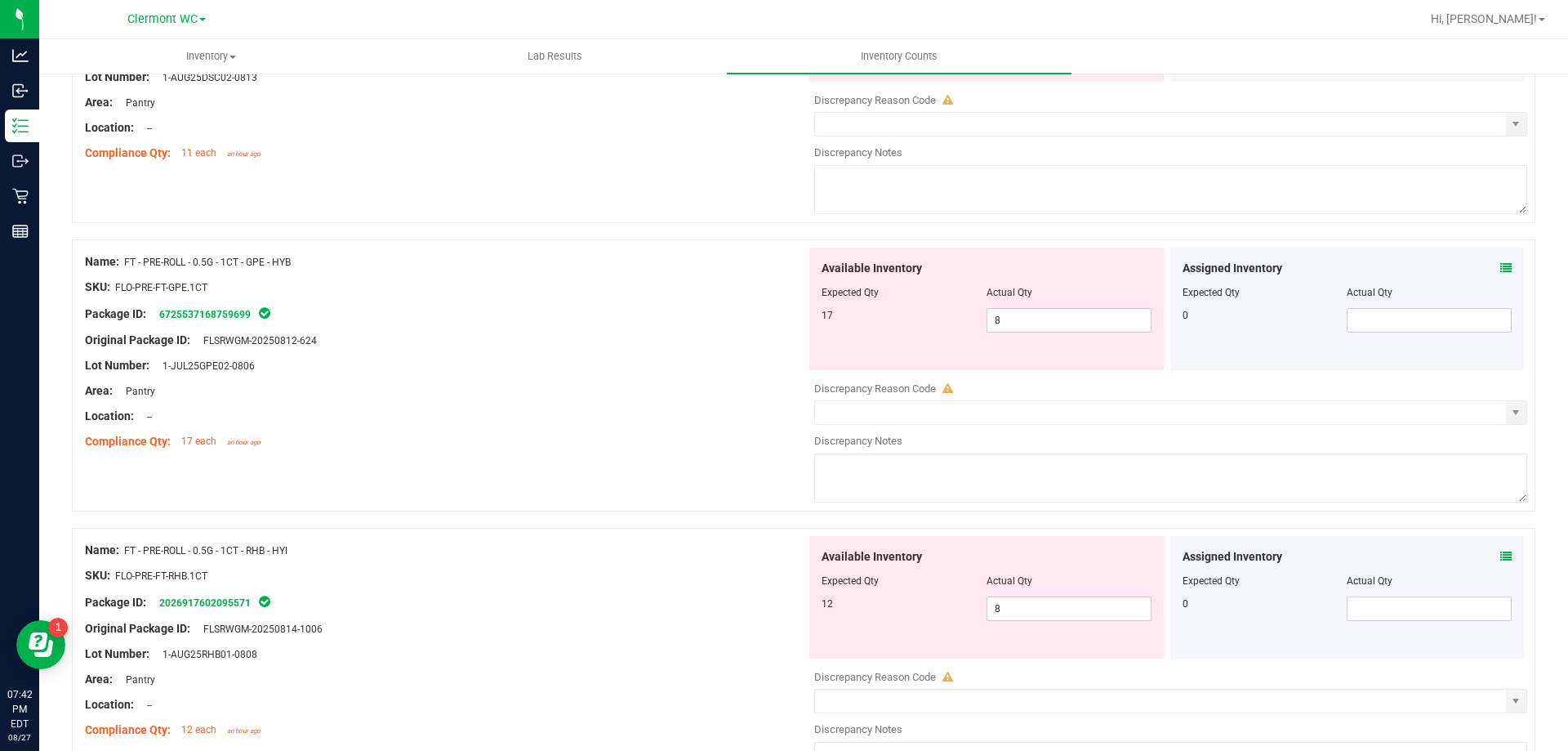
click at [1502, 548] on div "Assigned Inventory Expected Qty Actual Qty 0" at bounding box center [1348, 597] width 354 height 122
click at [1501, 562] on icon at bounding box center [1506, 556] width 11 height 11
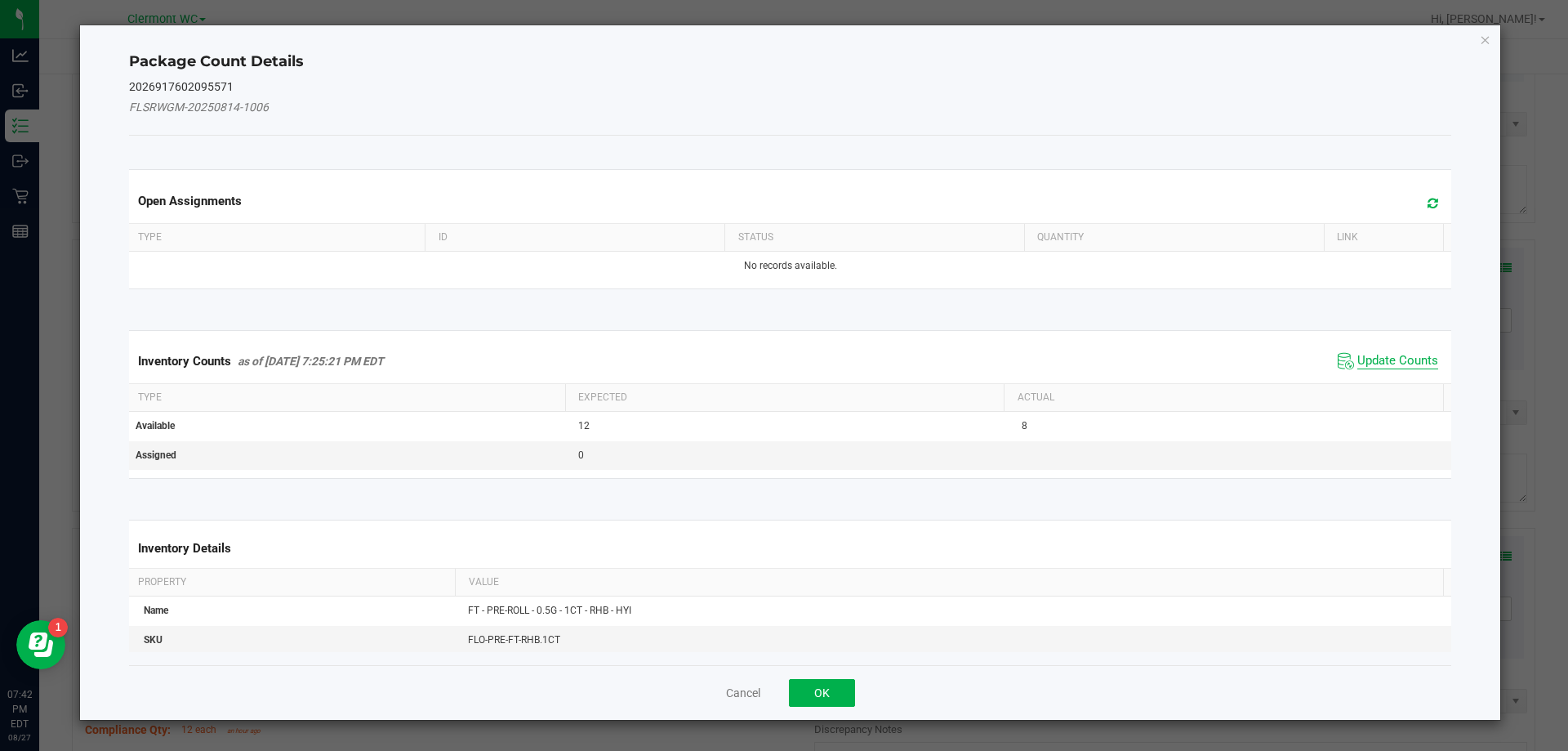
click at [1409, 361] on span "Update Counts" at bounding box center [1398, 361] width 81 height 17
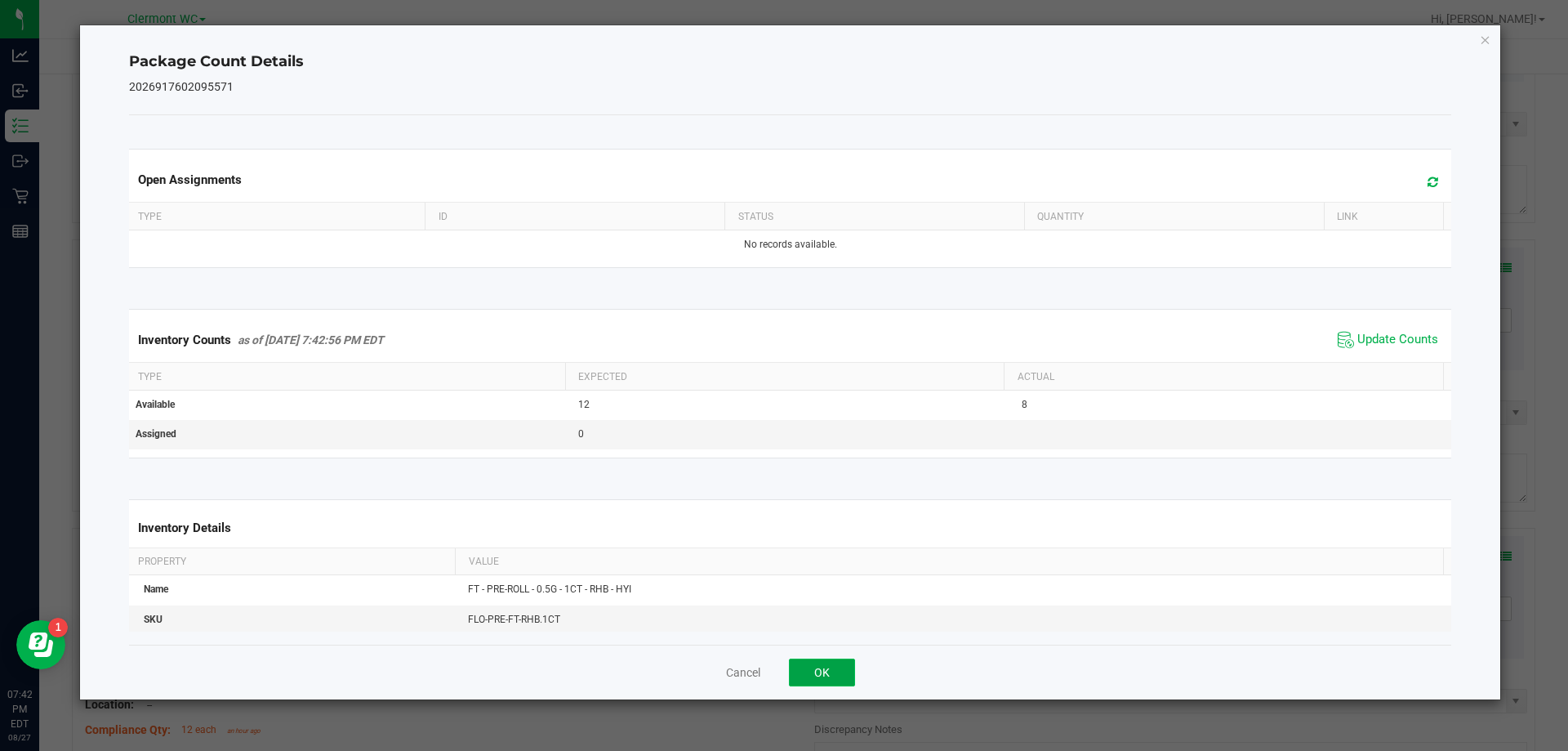
click at [821, 671] on button "OK" at bounding box center [822, 672] width 66 height 28
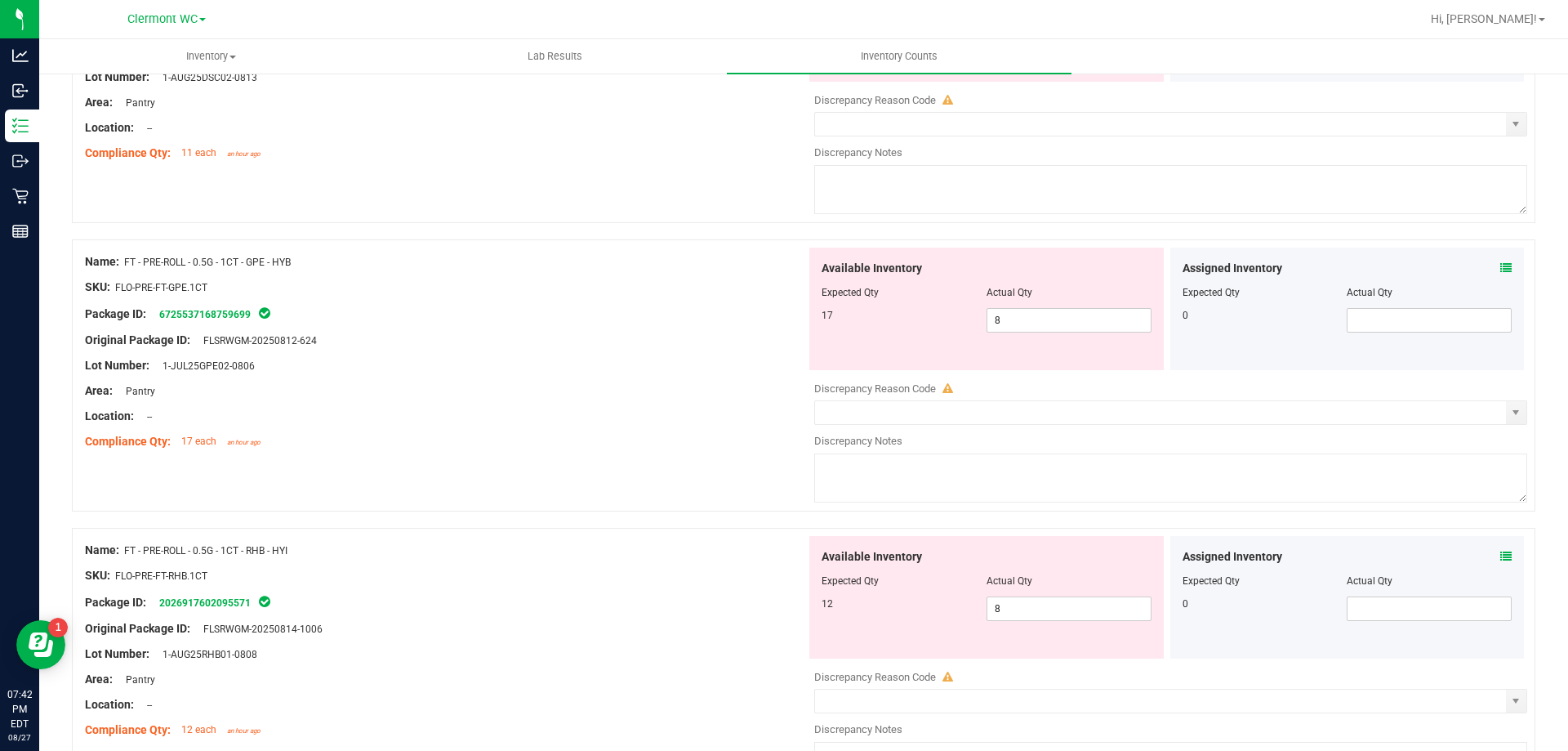
click at [556, 554] on div "Name: FT - PRE-ROLL - 0.5G - 1CT - RHB - HYI" at bounding box center [445, 550] width 721 height 17
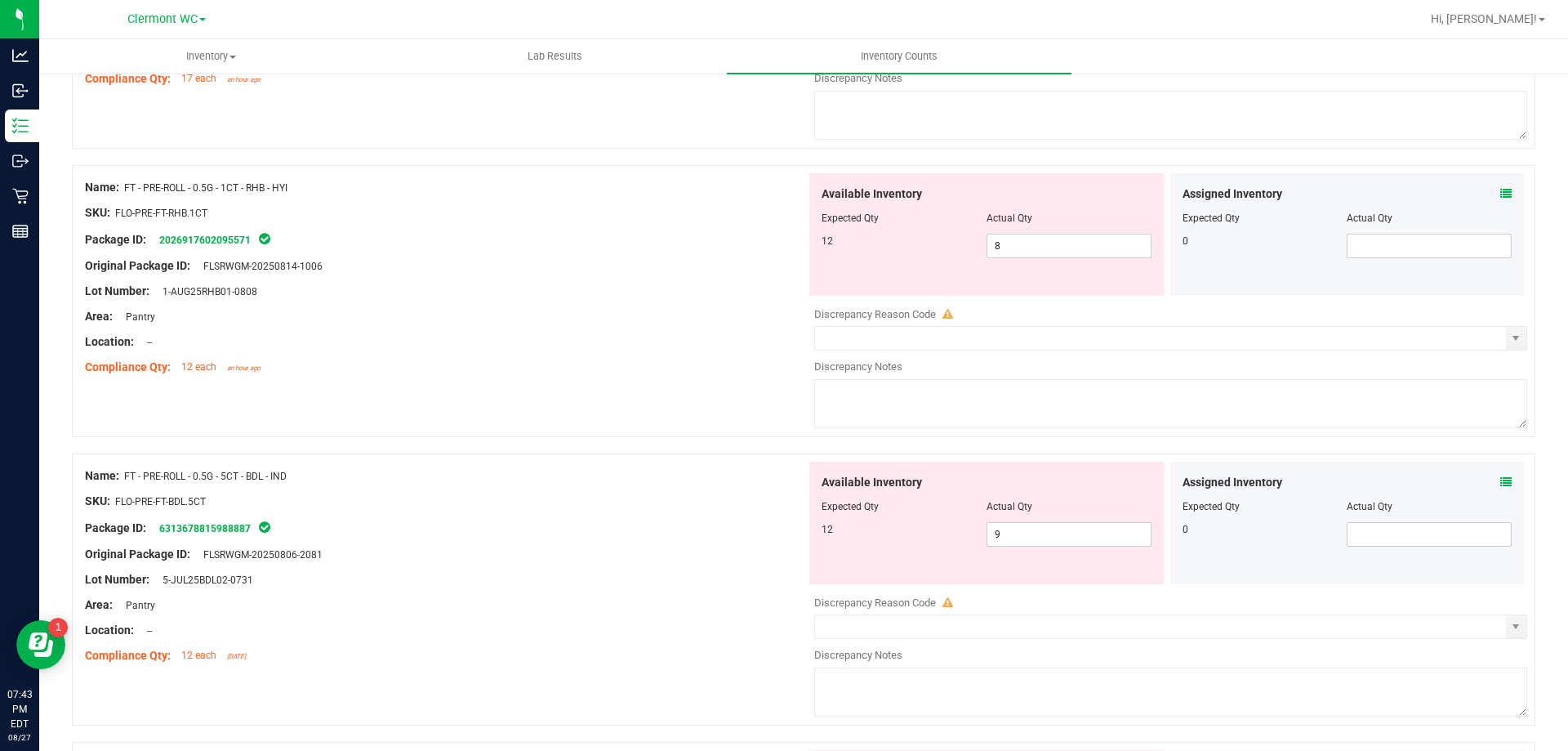
scroll to position [3592, 0]
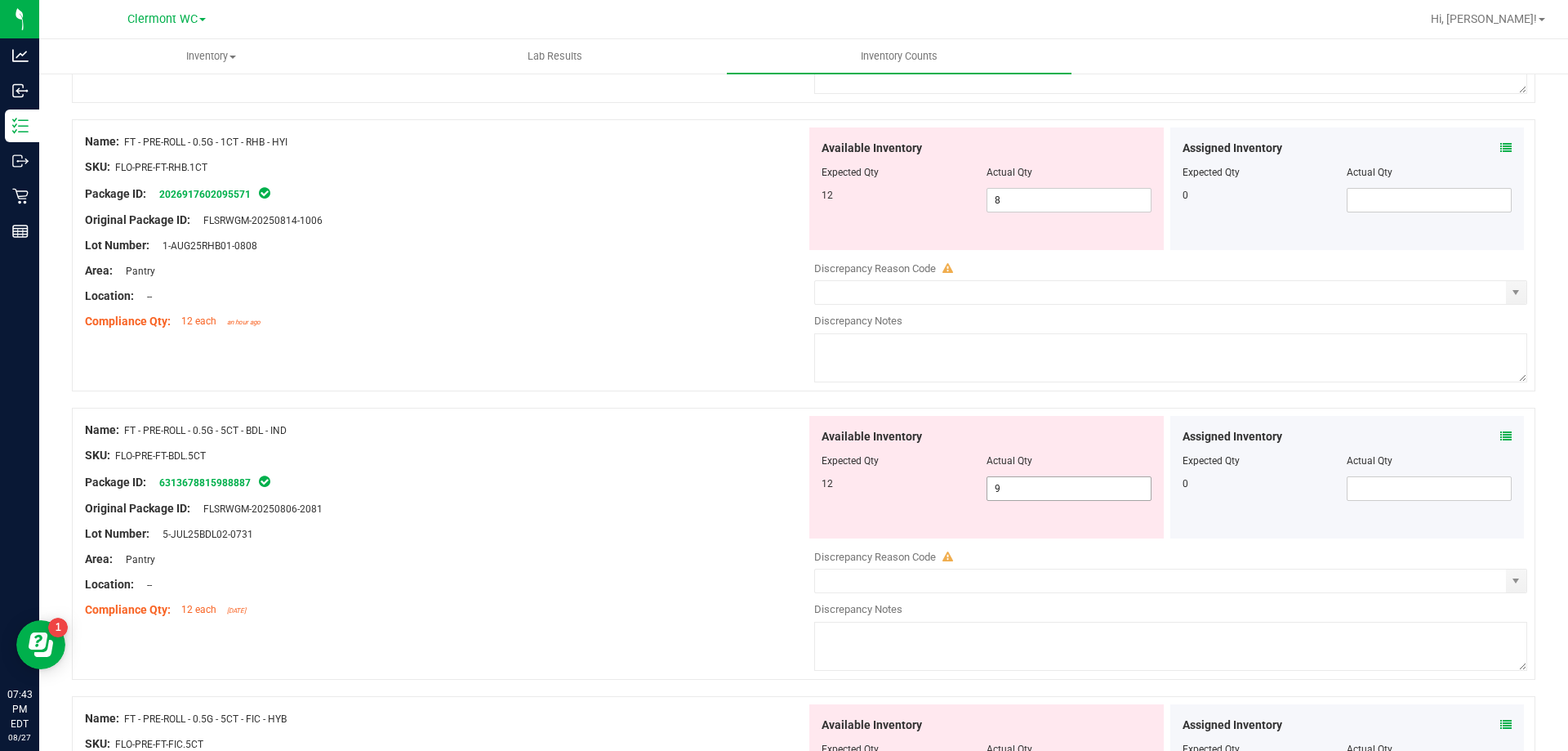
click at [1047, 490] on span "9 9" at bounding box center [1069, 488] width 165 height 24
type input "12"
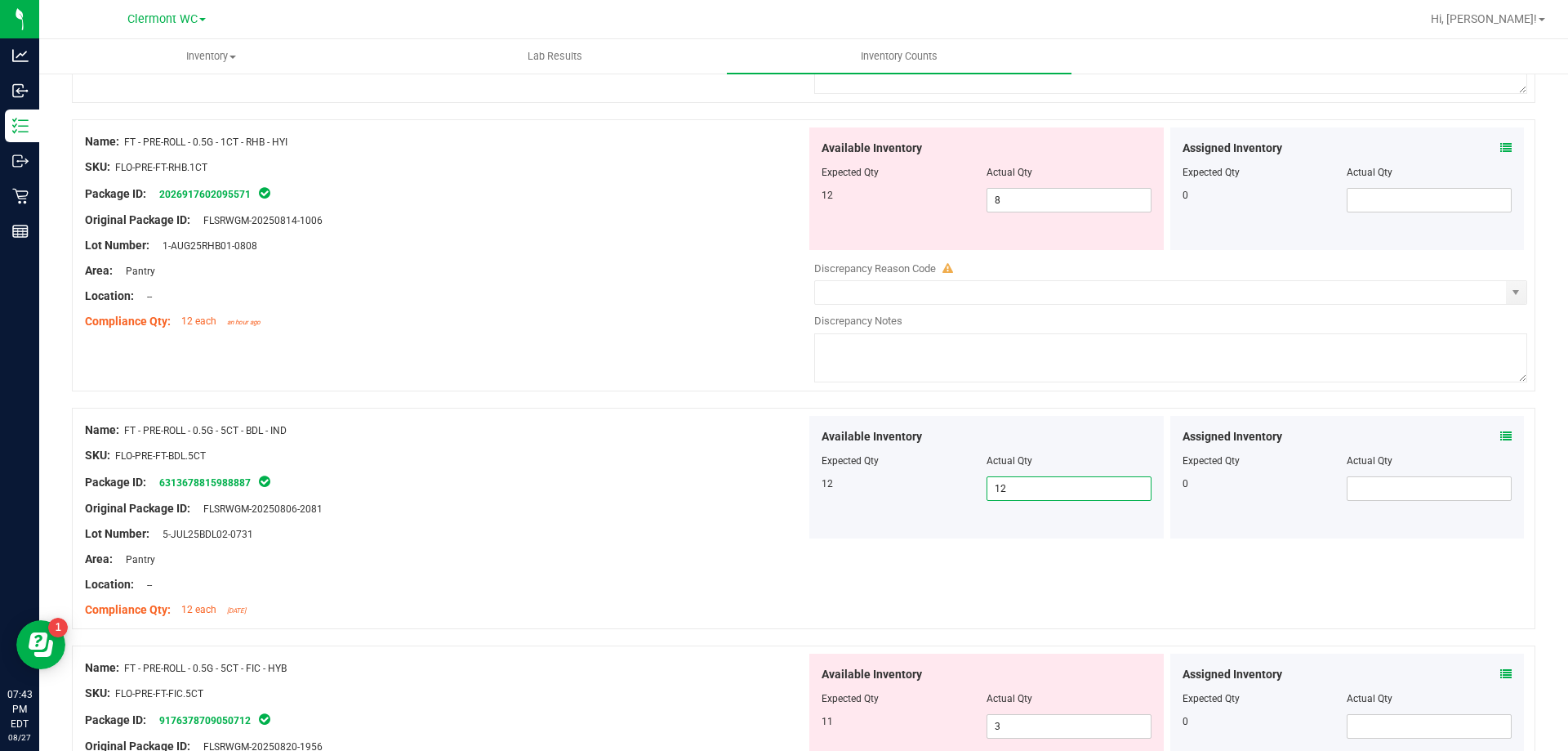
click at [753, 539] on div "Lot Number: 5-JUL25BDL02-0731" at bounding box center [445, 534] width 721 height 17
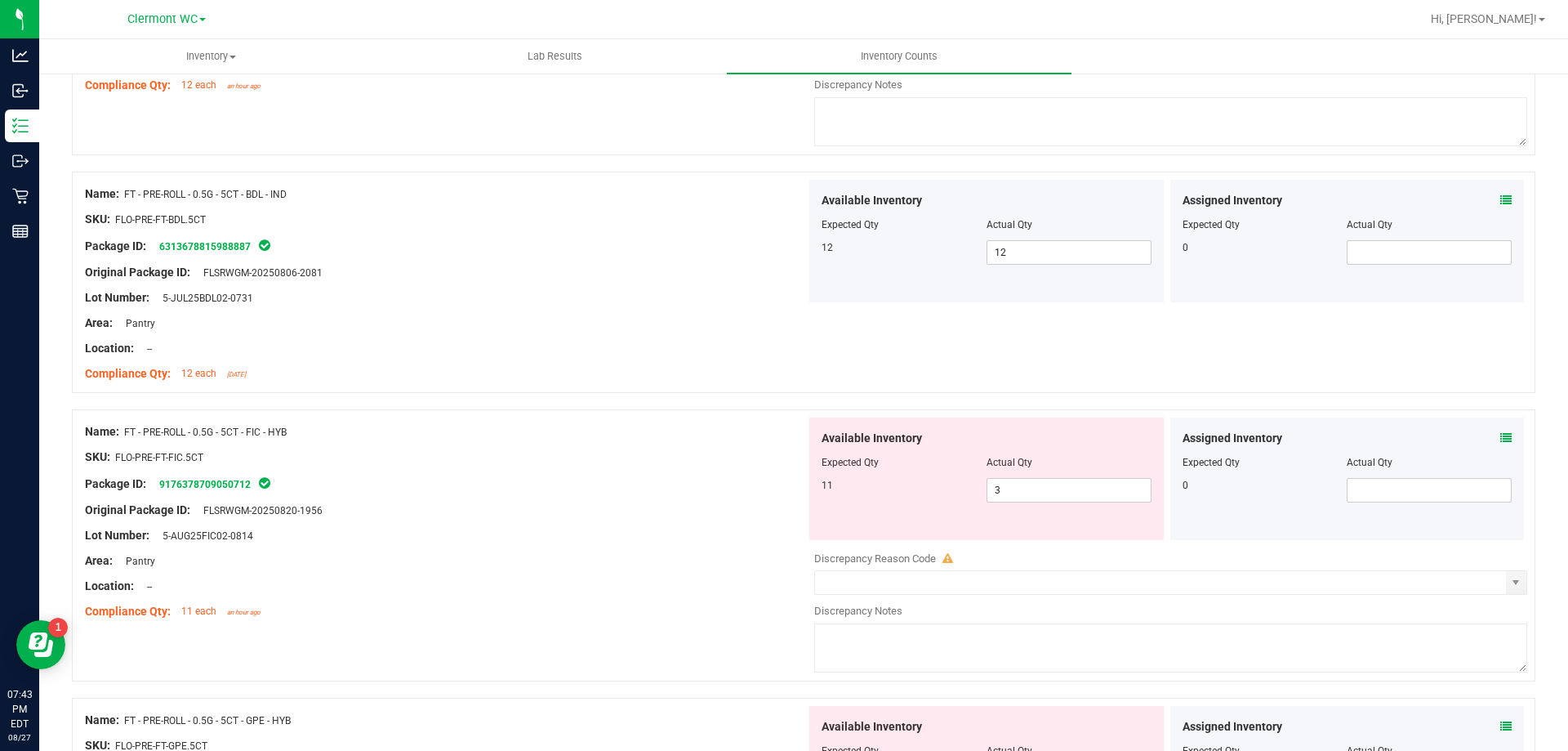
scroll to position [3836, 0]
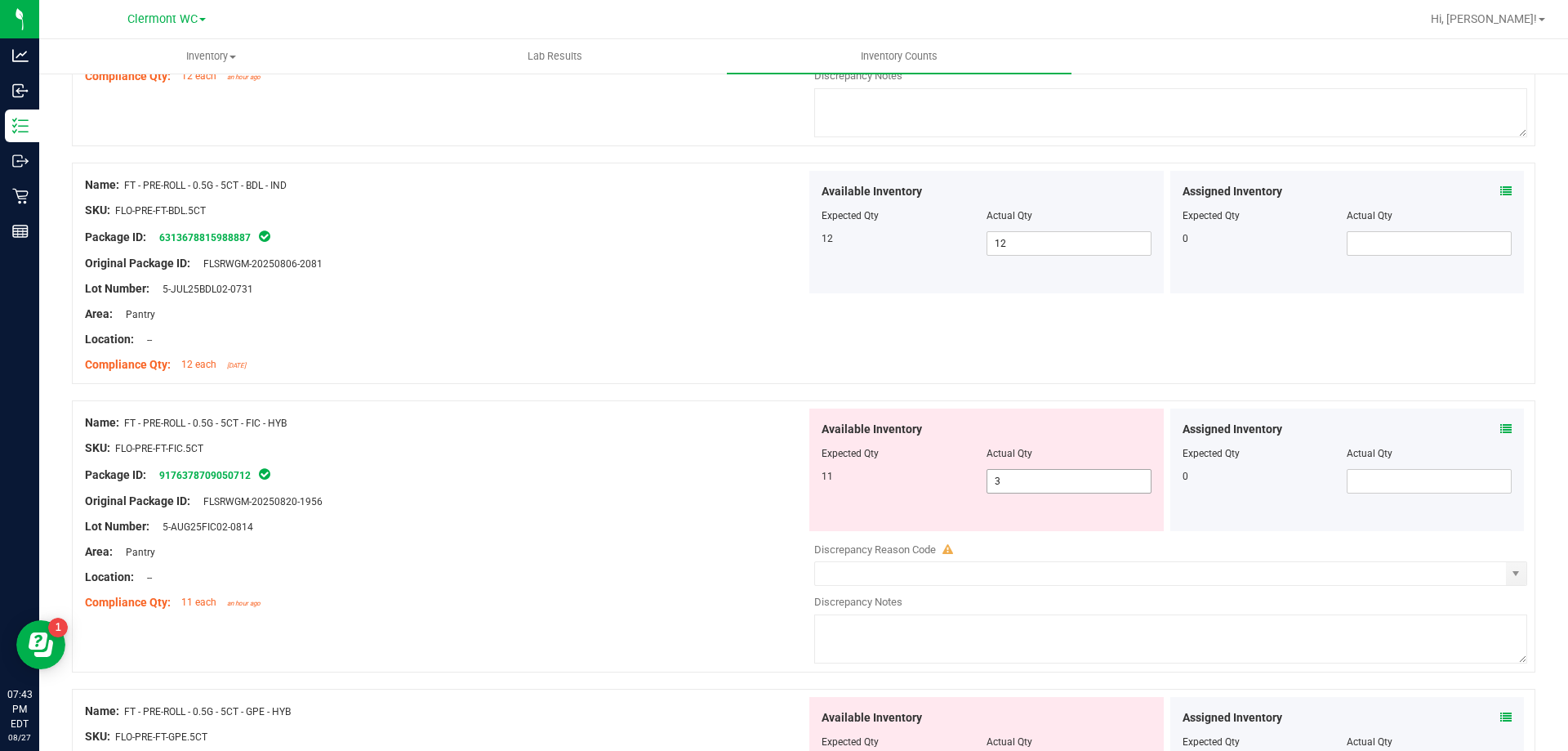
click at [1049, 481] on span "3 3" at bounding box center [1069, 481] width 165 height 24
type input "5"
click at [499, 459] on div at bounding box center [445, 460] width 721 height 8
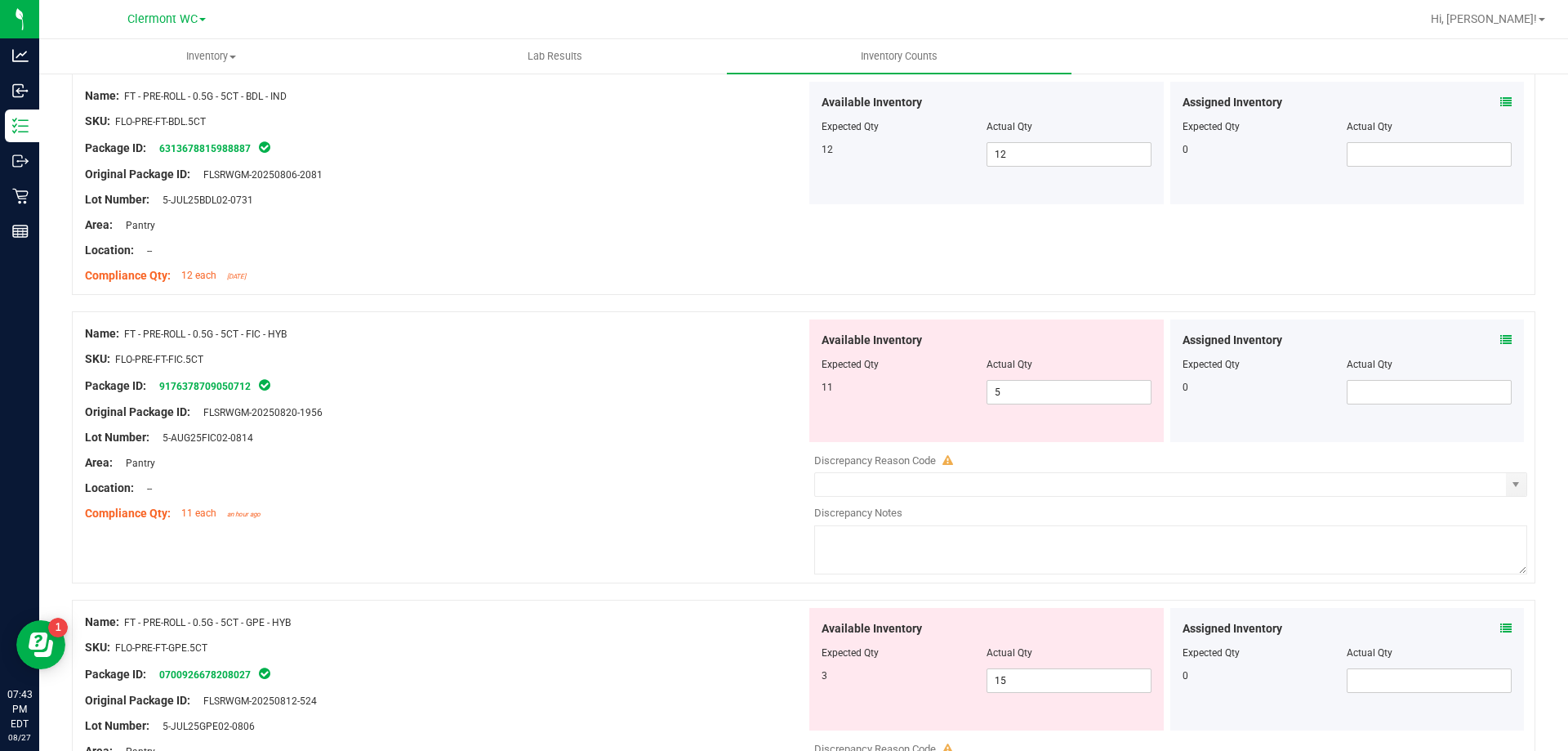
scroll to position [4164, 0]
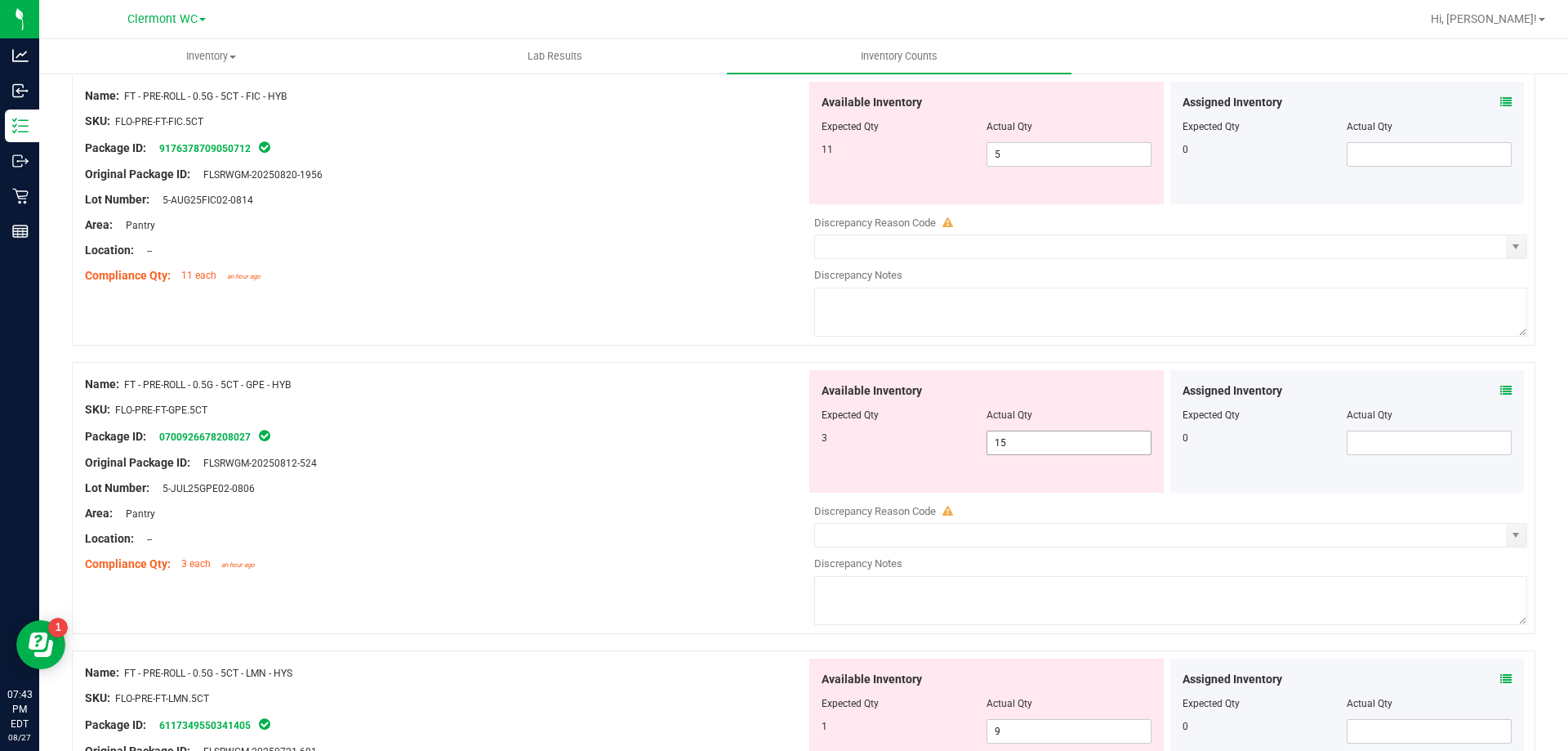
click at [1068, 448] on span "15 15" at bounding box center [1069, 443] width 165 height 24
type input "1"
type input "3"
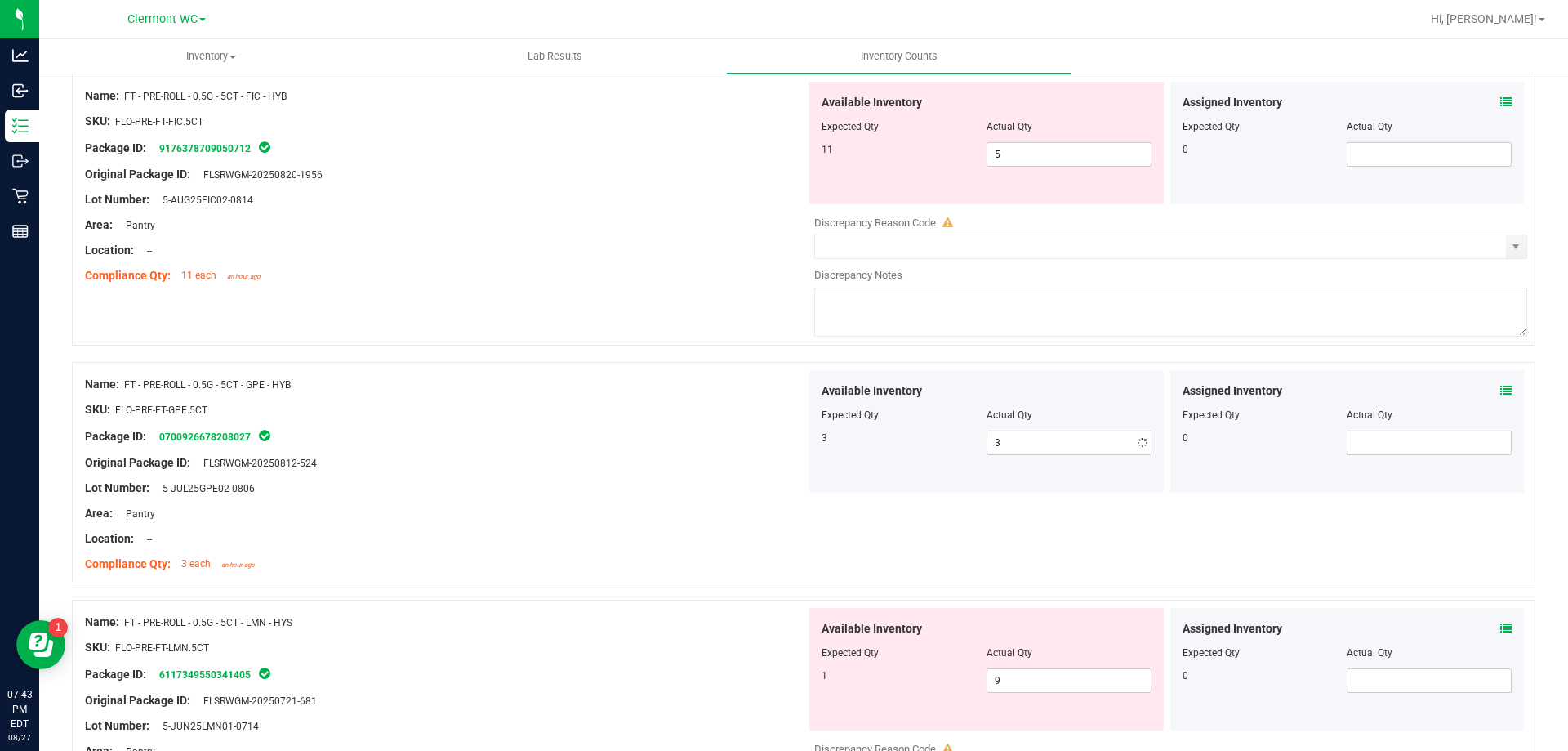
click at [443, 540] on div "Location: --" at bounding box center [445, 539] width 721 height 17
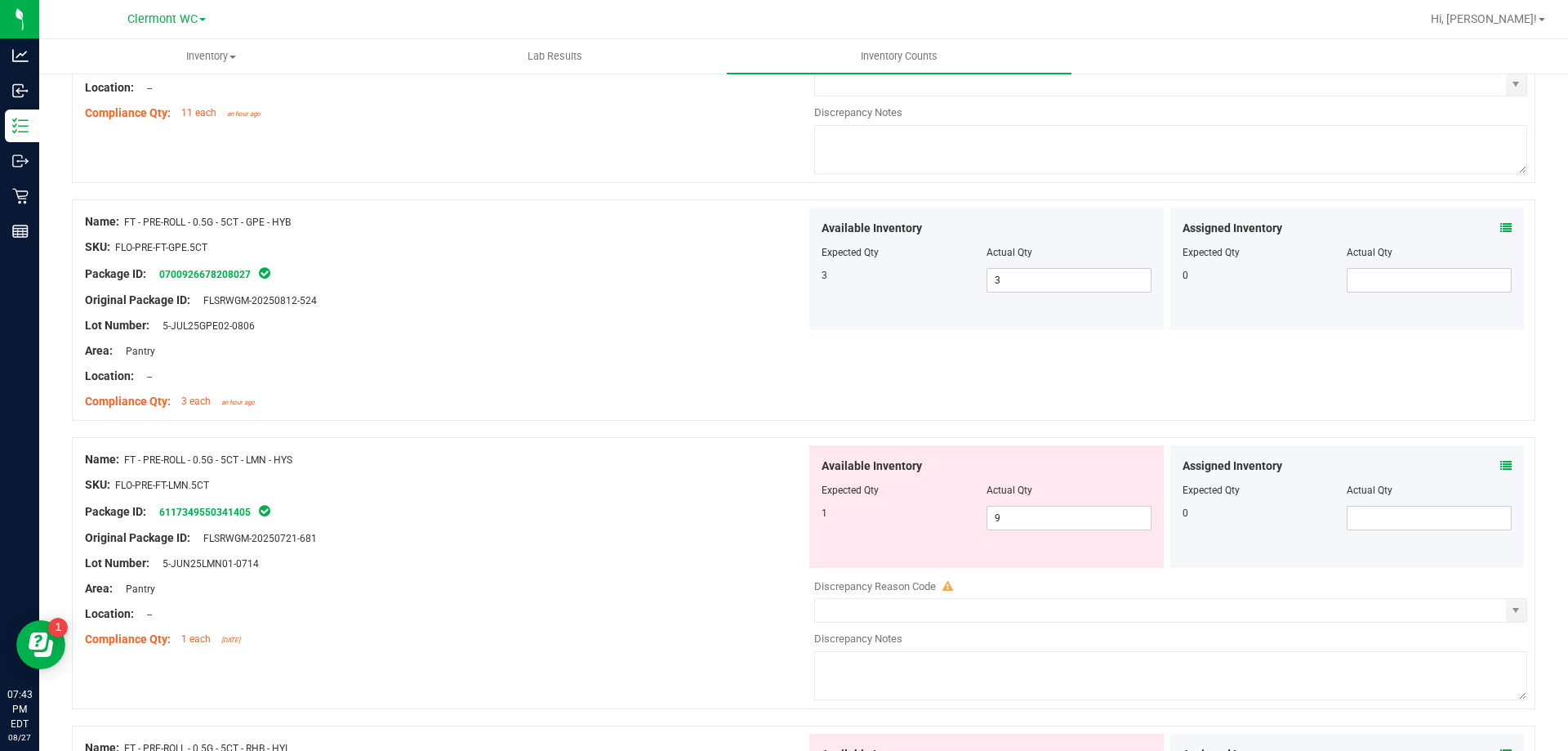
scroll to position [4327, 0]
click at [1112, 516] on span "9 9" at bounding box center [1069, 517] width 165 height 24
type input "1"
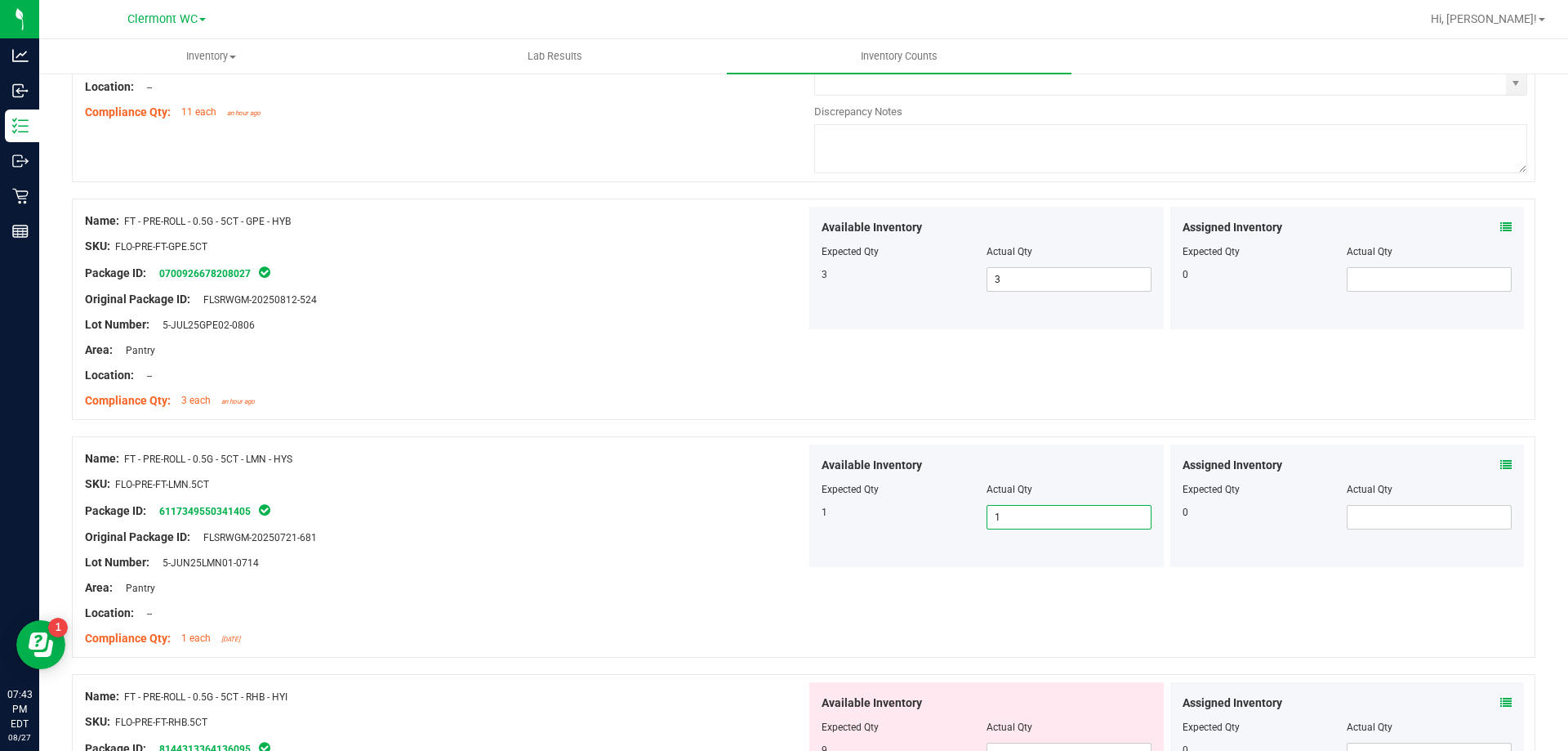
click at [575, 576] on div at bounding box center [445, 575] width 721 height 8
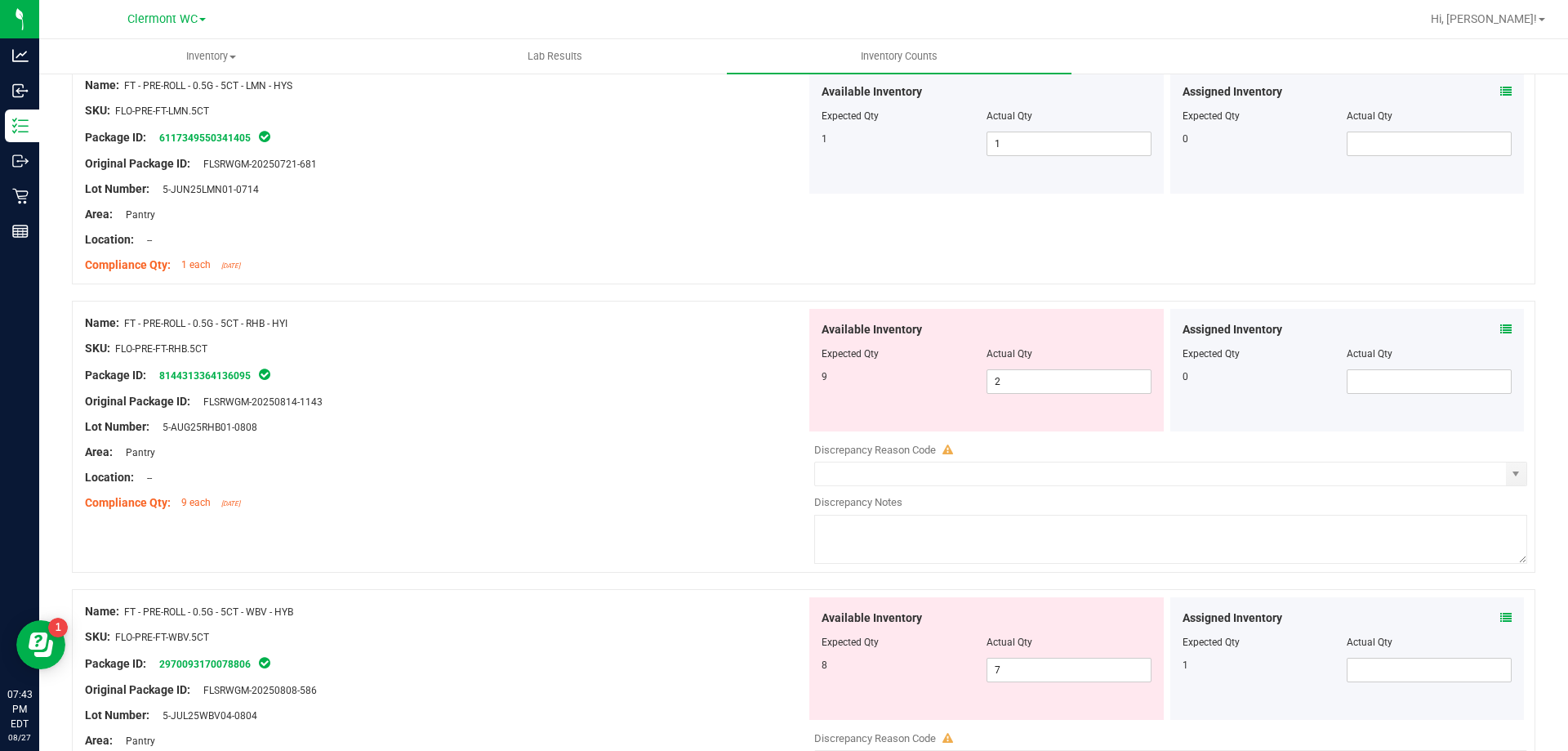
scroll to position [4735, 0]
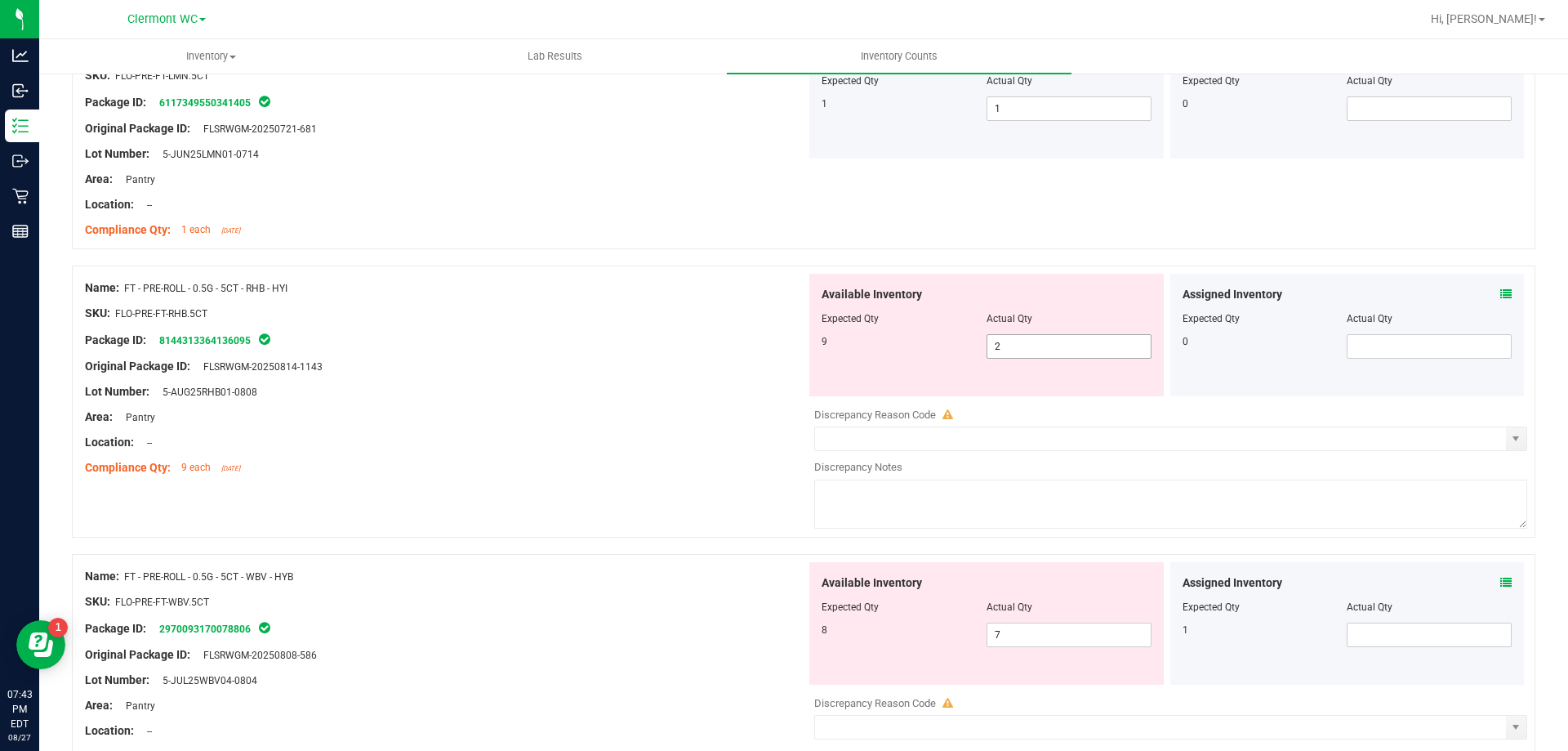
click at [1013, 348] on span "2 2" at bounding box center [1069, 347] width 165 height 24
click at [1501, 582] on icon at bounding box center [1506, 582] width 11 height 11
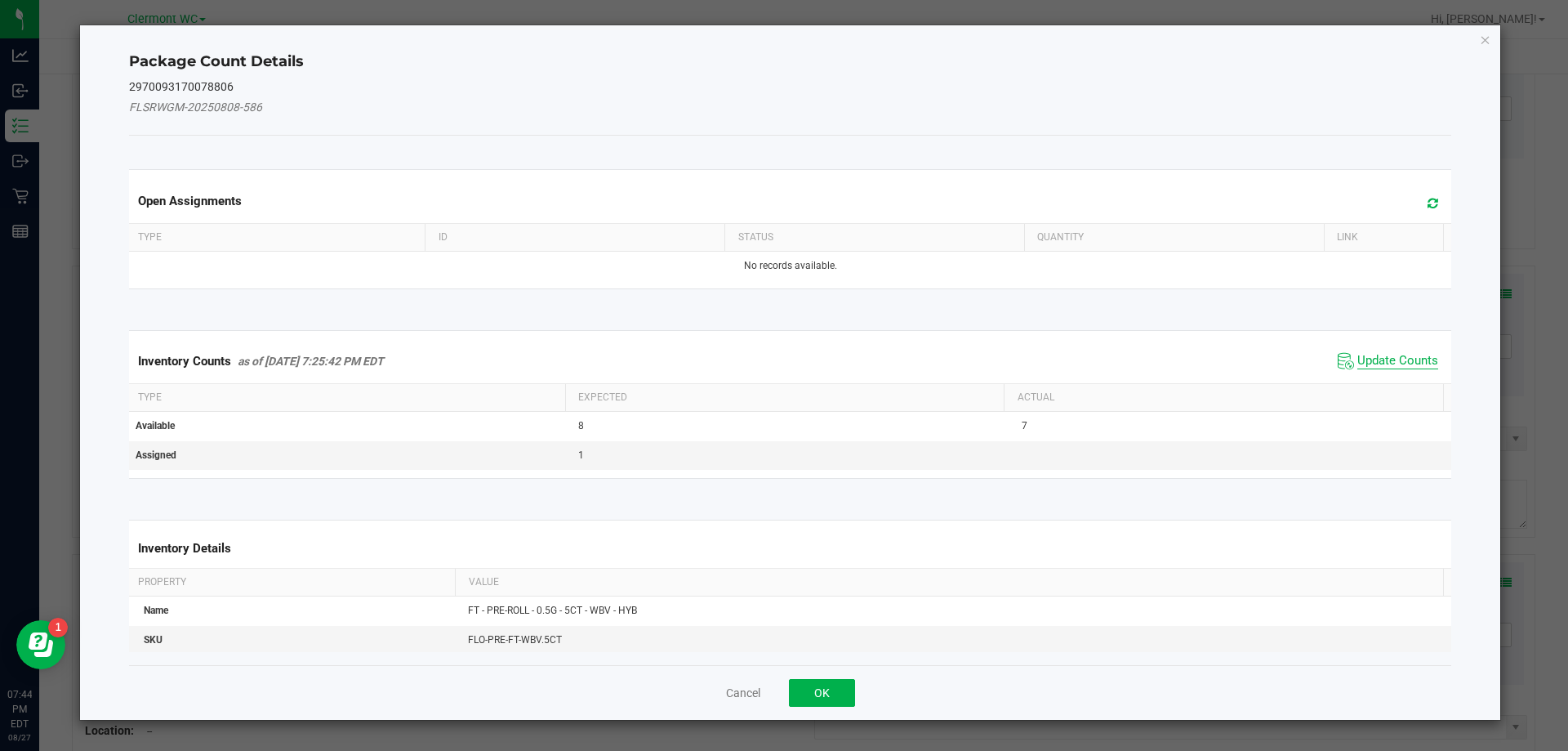
click at [1366, 366] on span "Update Counts" at bounding box center [1398, 361] width 81 height 17
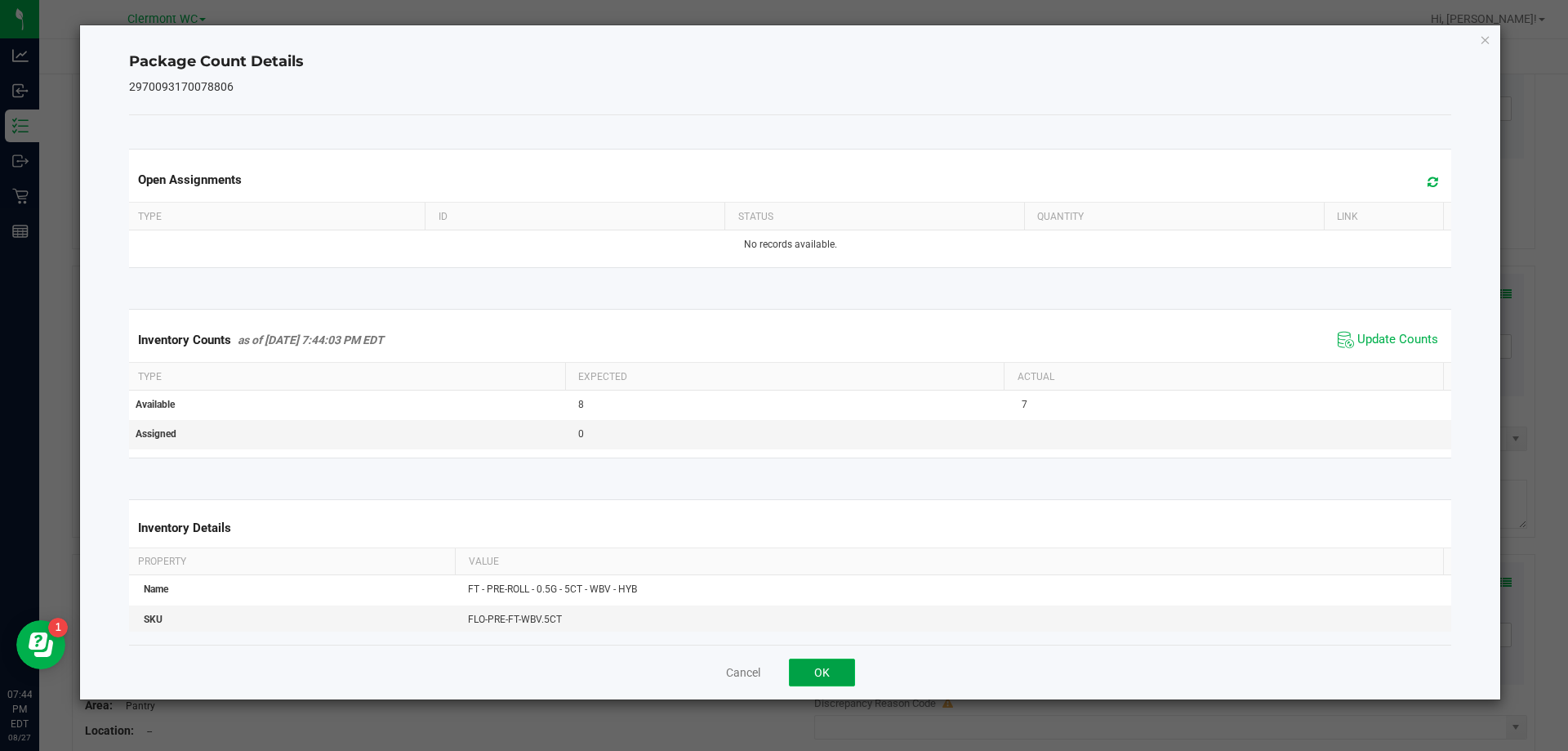
click at [833, 679] on button "OK" at bounding box center [822, 672] width 66 height 28
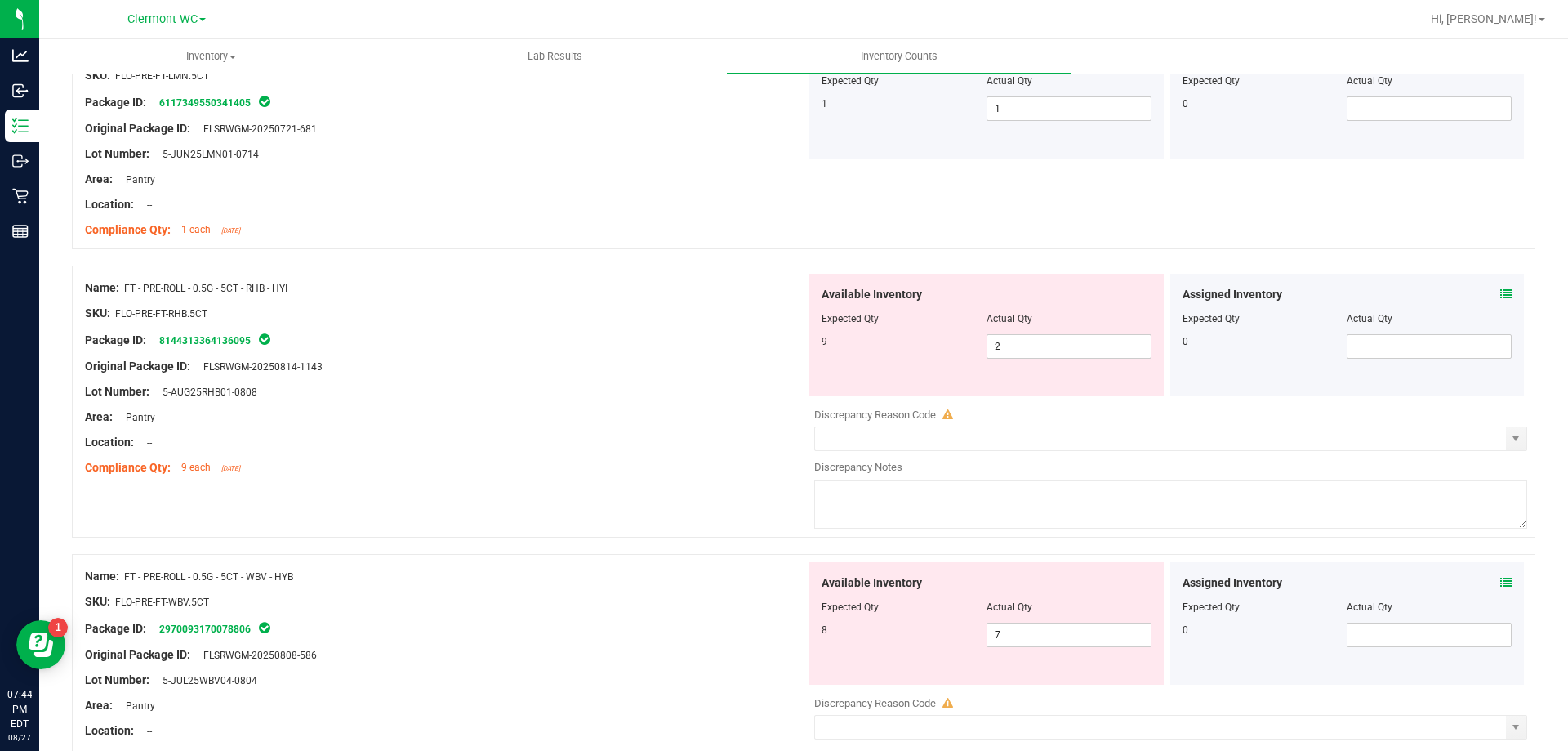
click at [488, 562] on div "Name: FT - PRE-ROLL - 0.5G - 5CT - WBV - HYB SKU: FLO-PRE-FT-WBV.5CT Package ID…" at bounding box center [445, 666] width 721 height 209
click at [1030, 644] on span "7 7" at bounding box center [1069, 635] width 165 height 24
type input "8"
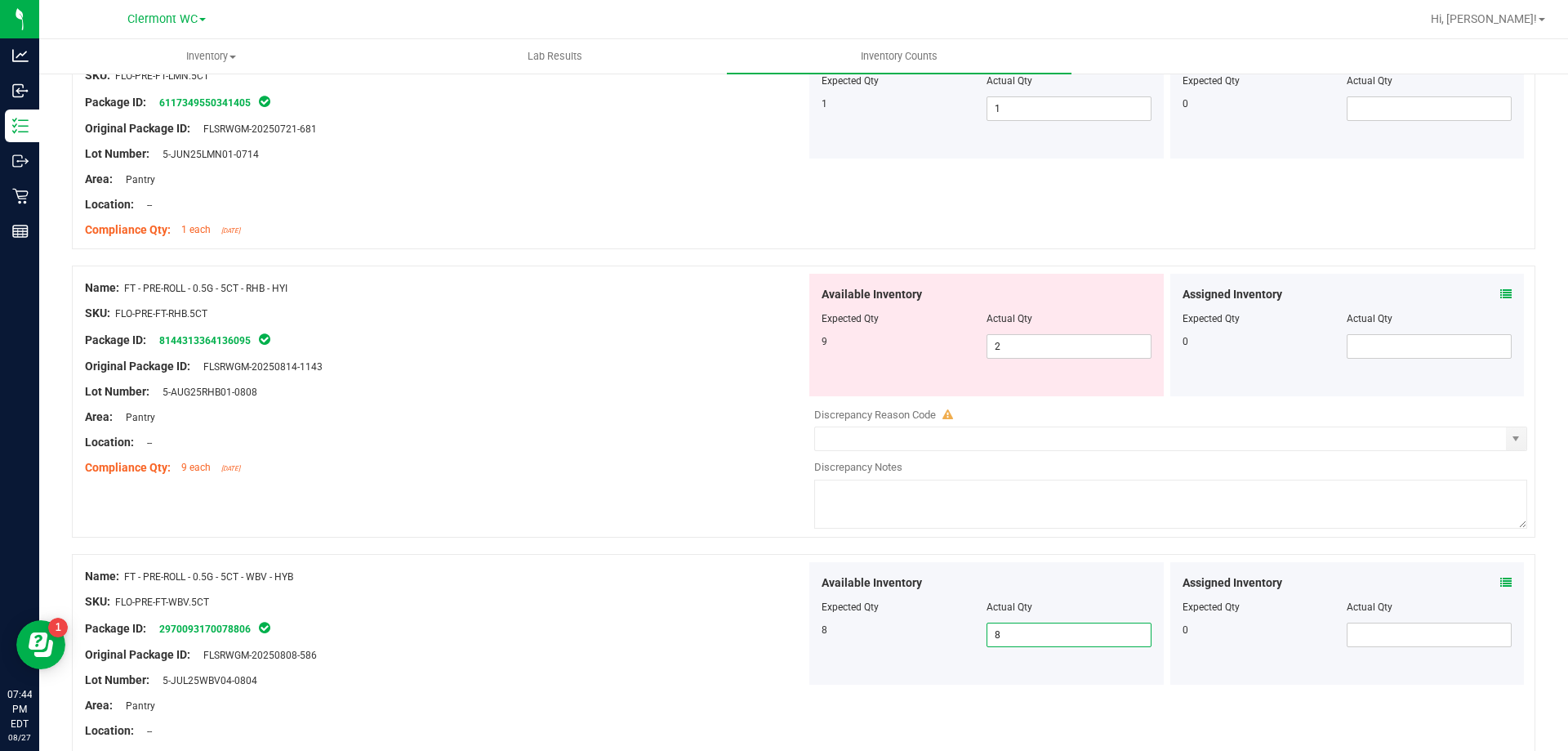
click at [615, 531] on div "Name: FT - PRE-ROLL - 0.5G - 5CT - RHB - HYI SKU: FLO-PRE-FT-RHB.5CT Package ID…" at bounding box center [803, 402] width 1463 height 272
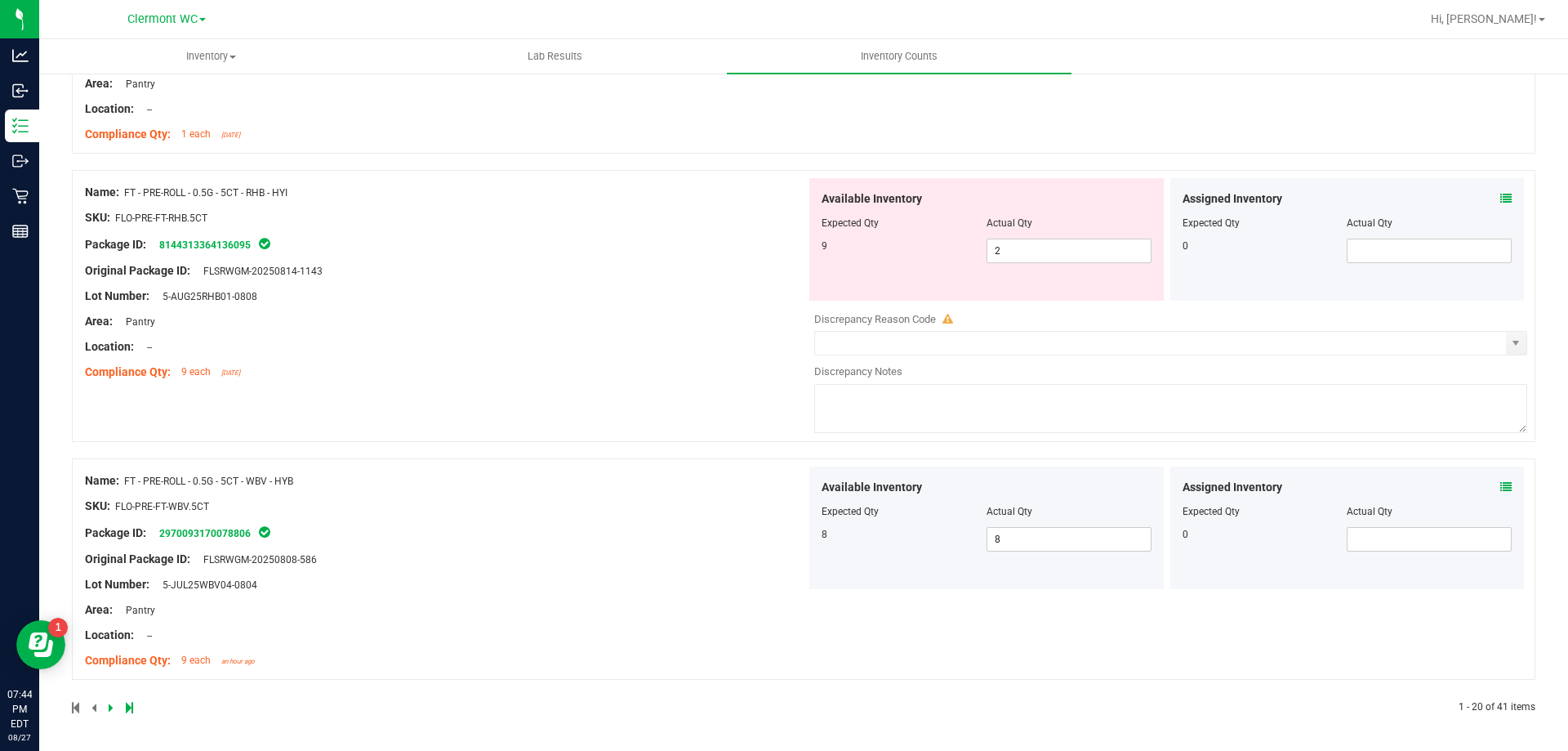
scroll to position [4832, 0]
click at [112, 702] on icon at bounding box center [111, 706] width 5 height 10
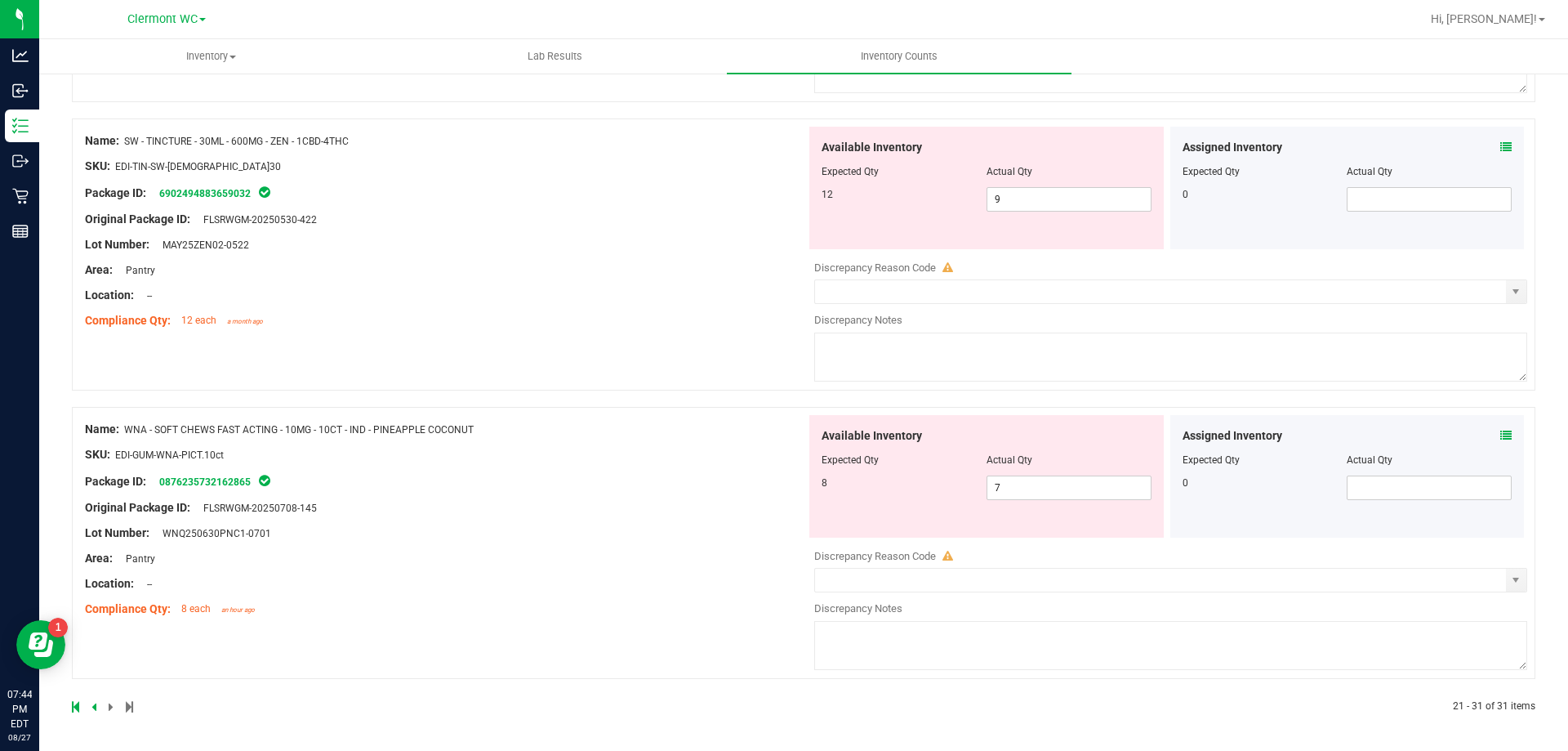
scroll to position [0, 0]
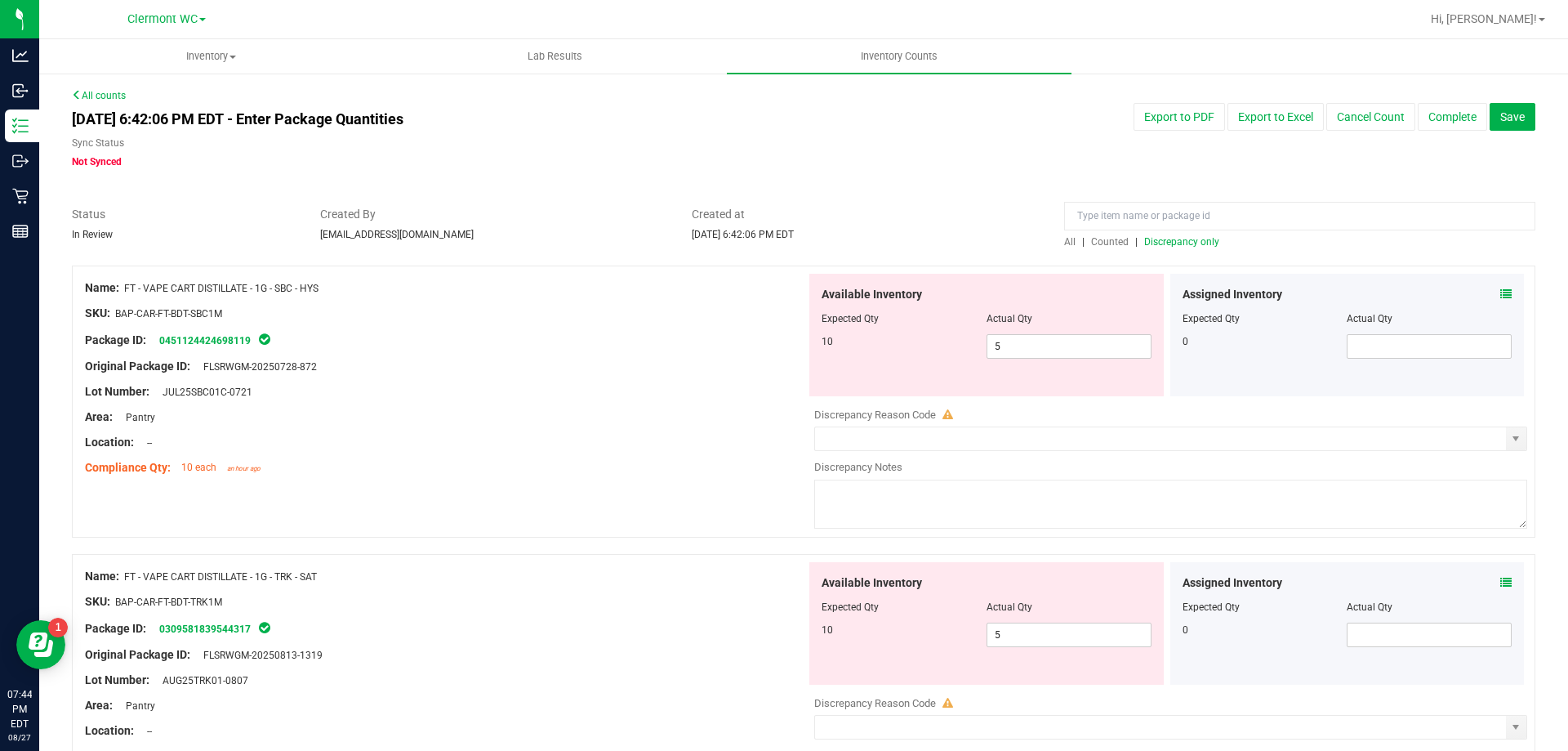
click at [539, 394] on div "Lot Number: JUL25SBC01C-0721" at bounding box center [445, 392] width 721 height 17
click at [1067, 348] on span "5 5" at bounding box center [1069, 347] width 165 height 24
type input "10"
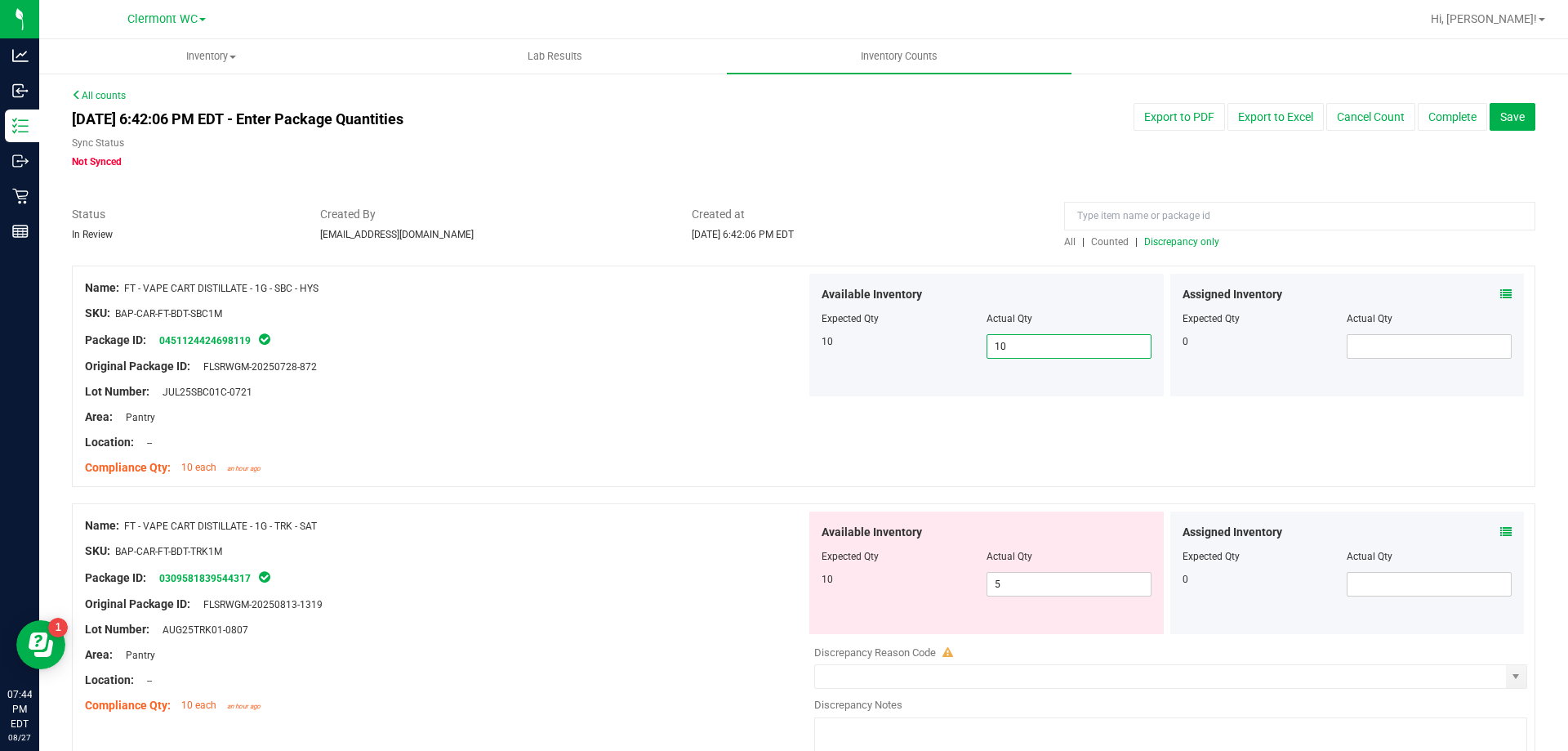
click at [551, 479] on div "Name: FT - VAPE CART DISTILLATE - 1G - SBC - HYS SKU: BAP-CAR-FT-BDT-SBC1M Pack…" at bounding box center [445, 377] width 721 height 209
click at [998, 582] on span "5 5" at bounding box center [1069, 584] width 165 height 24
type input "10"
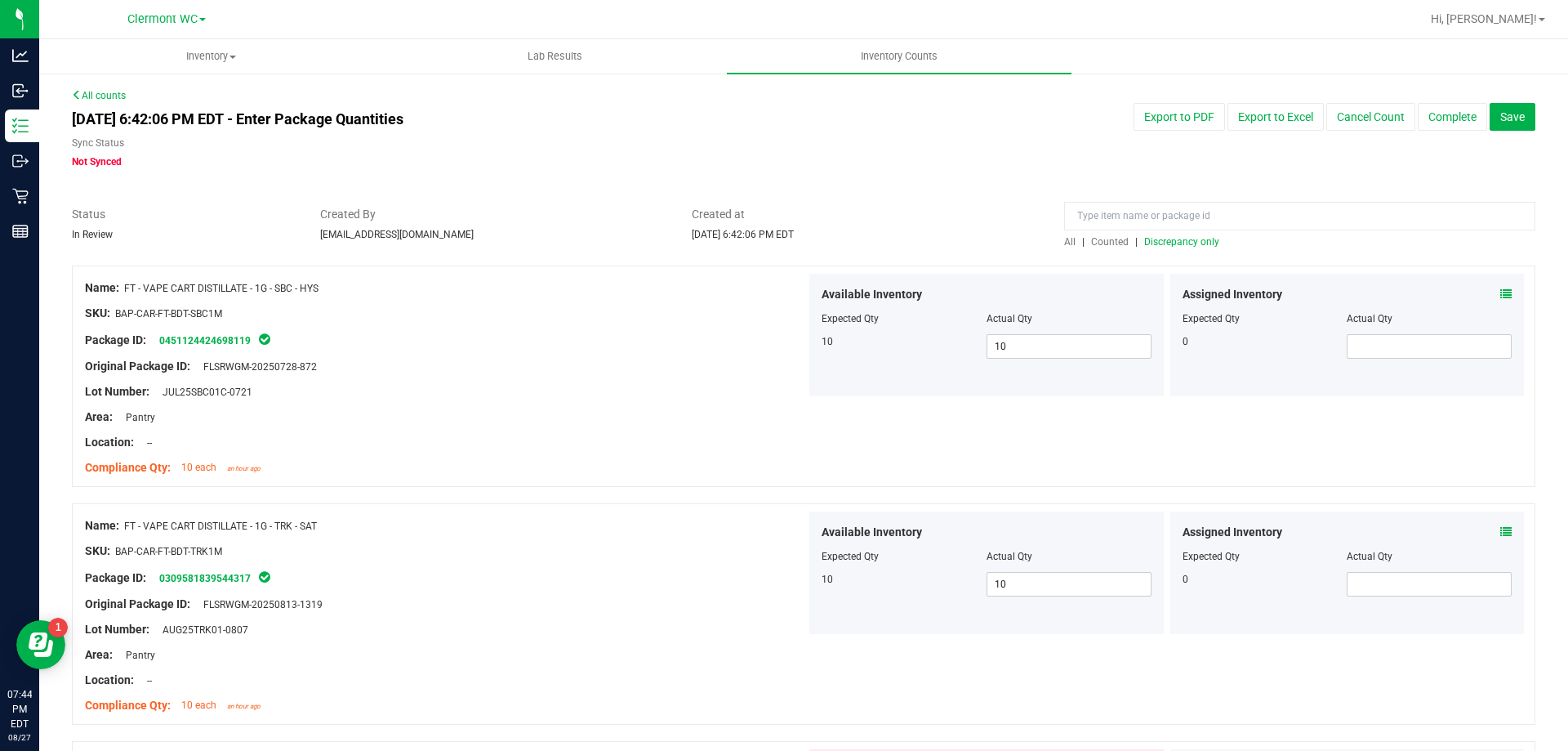
click at [704, 460] on div "Compliance Qty: 10 each an hour ago" at bounding box center [445, 468] width 721 height 17
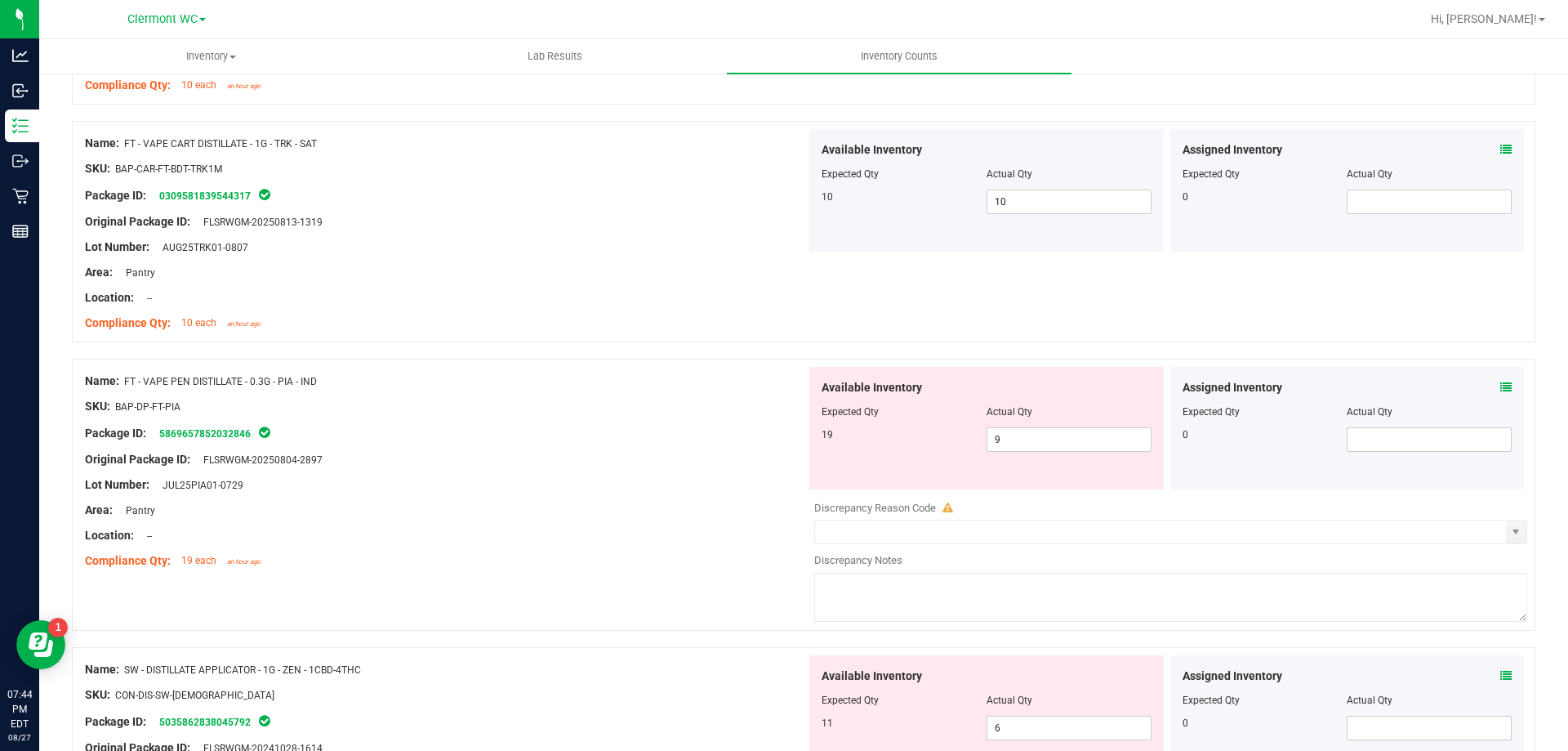
scroll to position [490, 0]
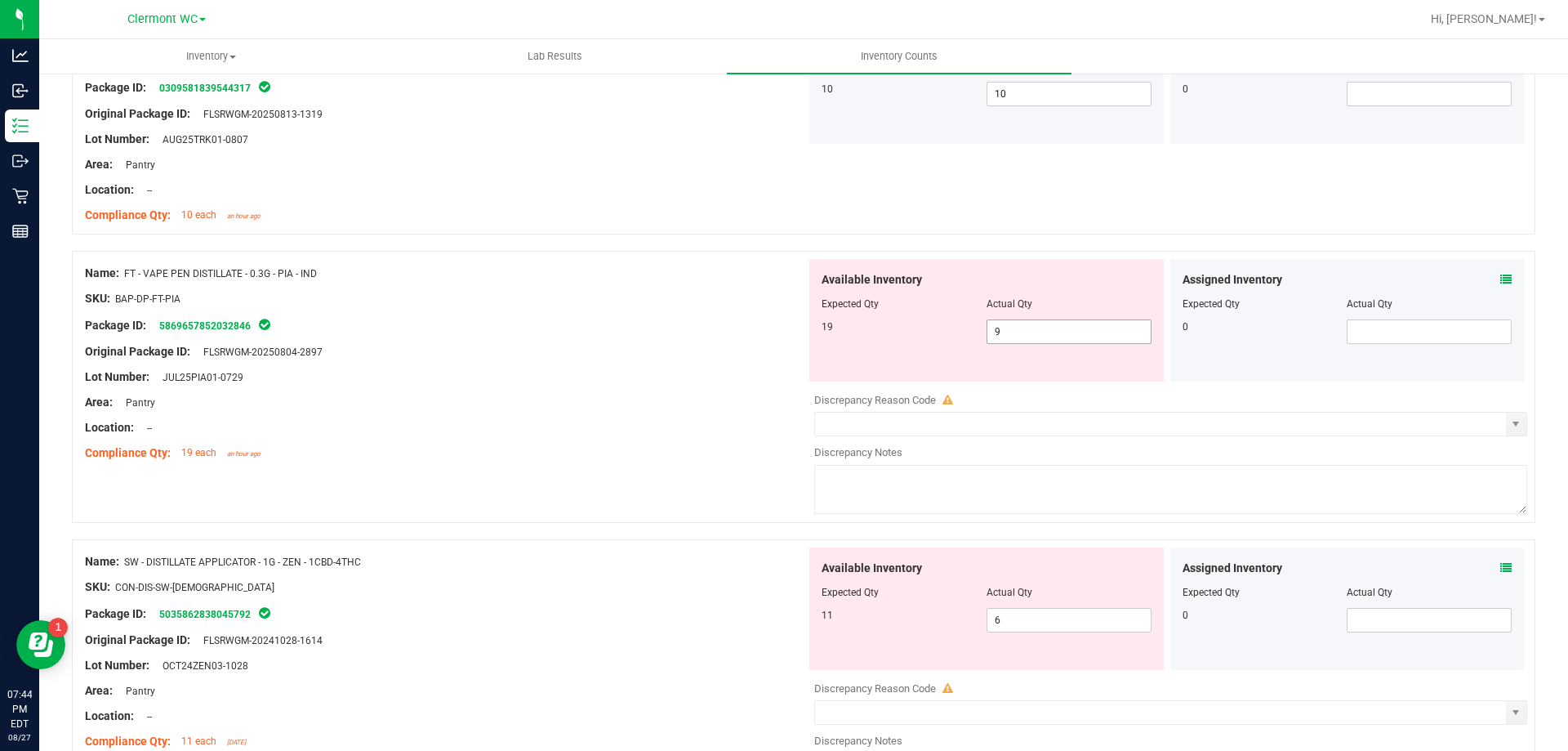
click at [1026, 333] on span "9 9" at bounding box center [1069, 332] width 165 height 24
type input "19"
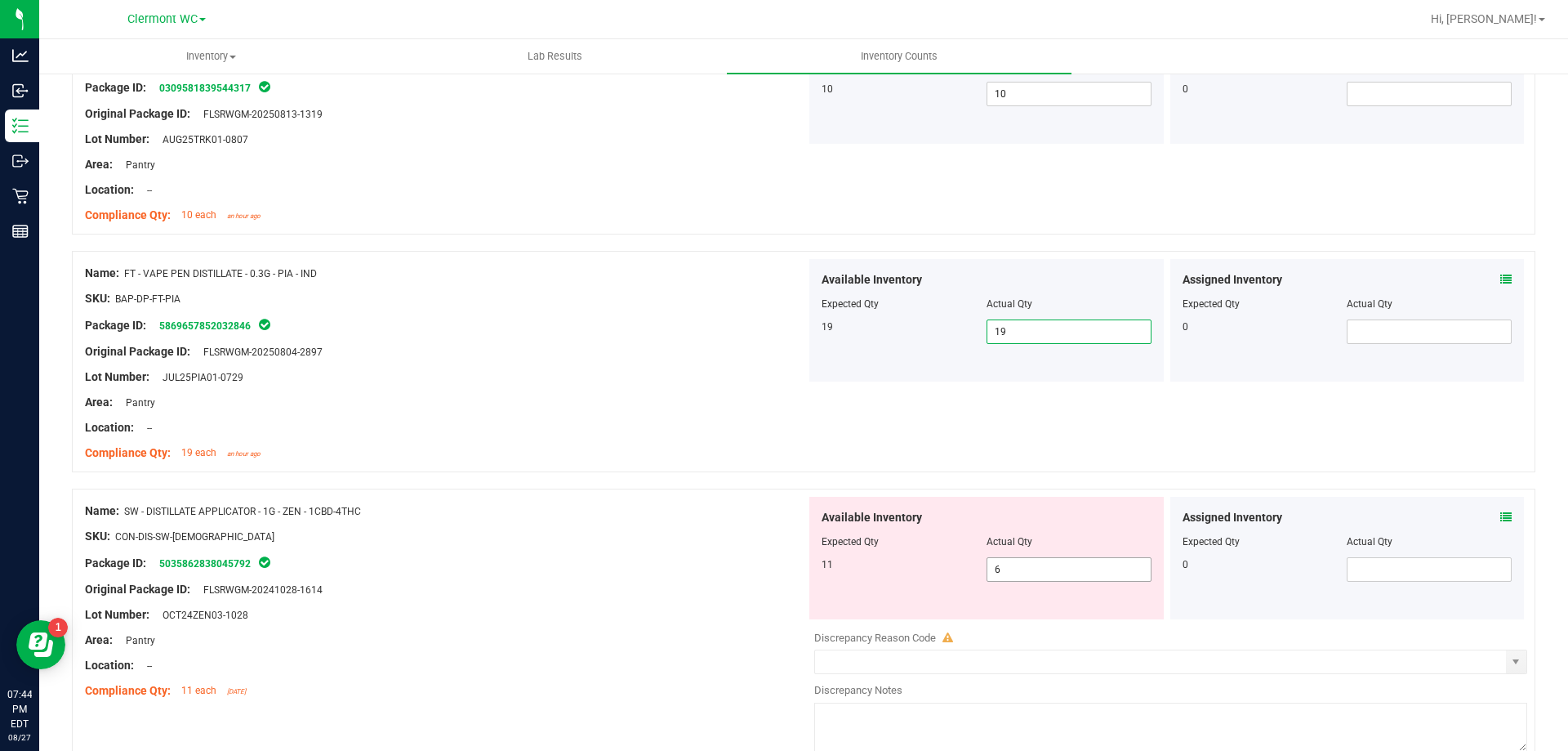
click at [1061, 570] on input "6" at bounding box center [1069, 569] width 163 height 23
type input "11"
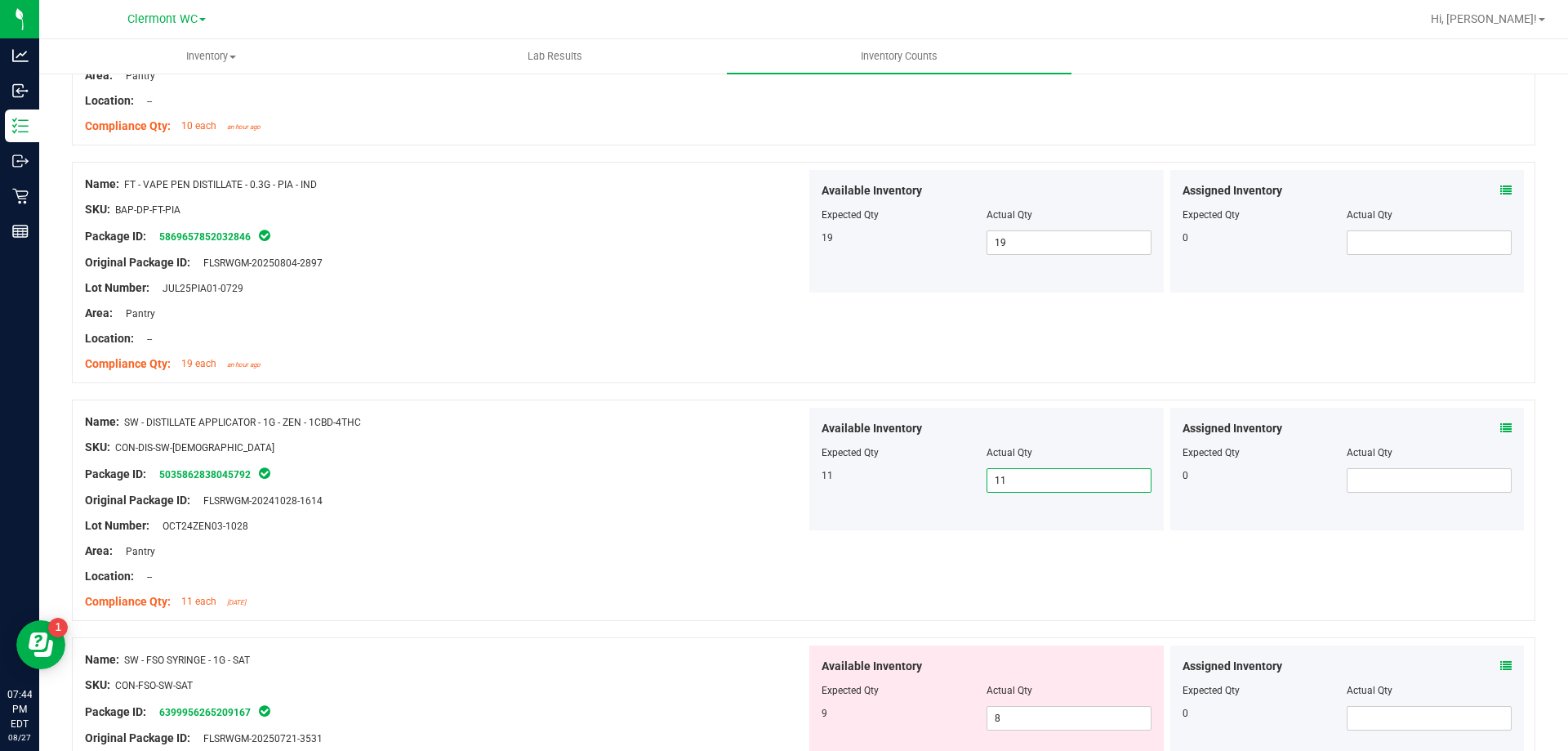
scroll to position [832, 0]
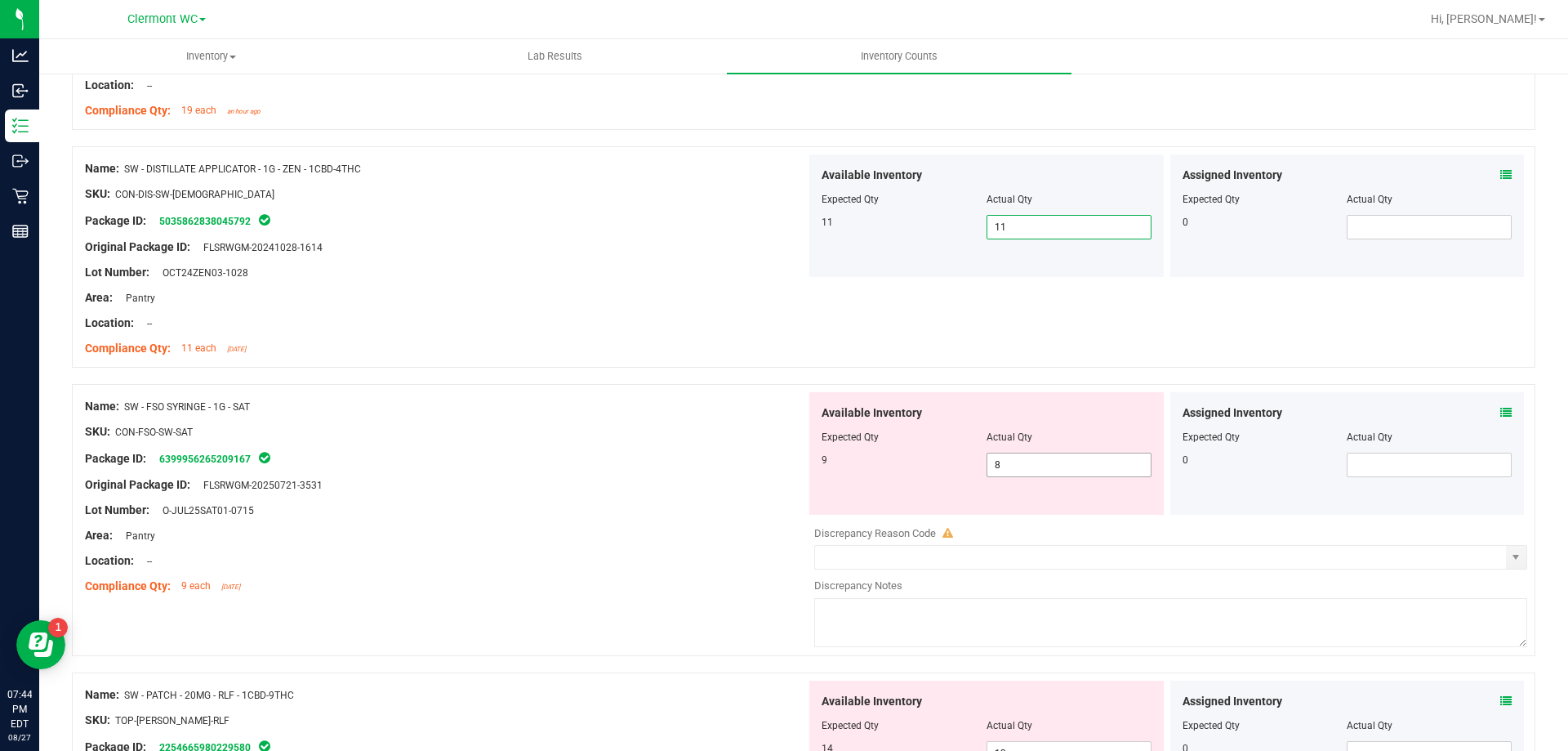
click at [1072, 458] on input "8" at bounding box center [1069, 465] width 163 height 23
click at [1501, 408] on icon at bounding box center [1506, 412] width 11 height 11
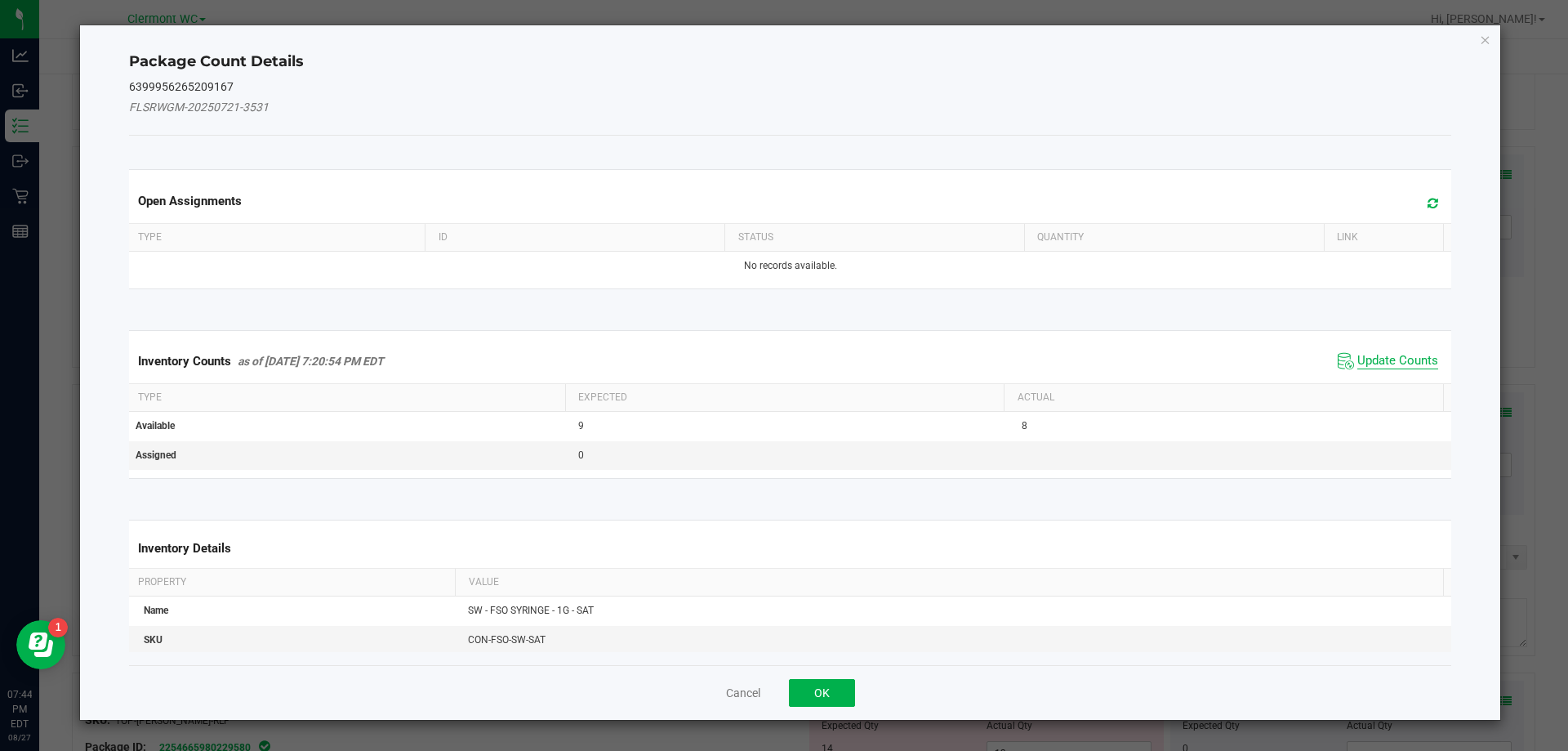
click at [1391, 363] on span "Update Counts" at bounding box center [1398, 361] width 81 height 17
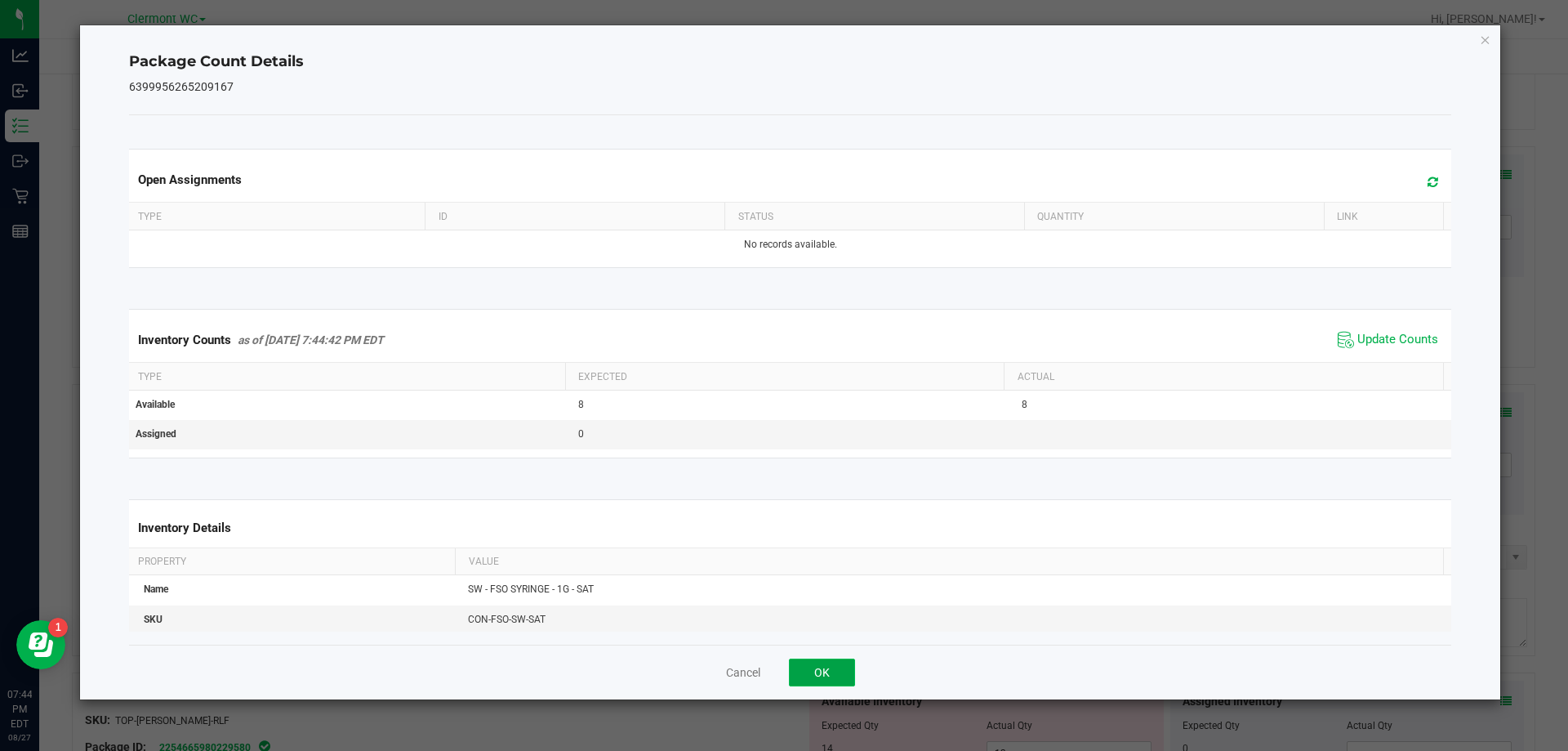
click at [830, 682] on button "OK" at bounding box center [822, 672] width 66 height 28
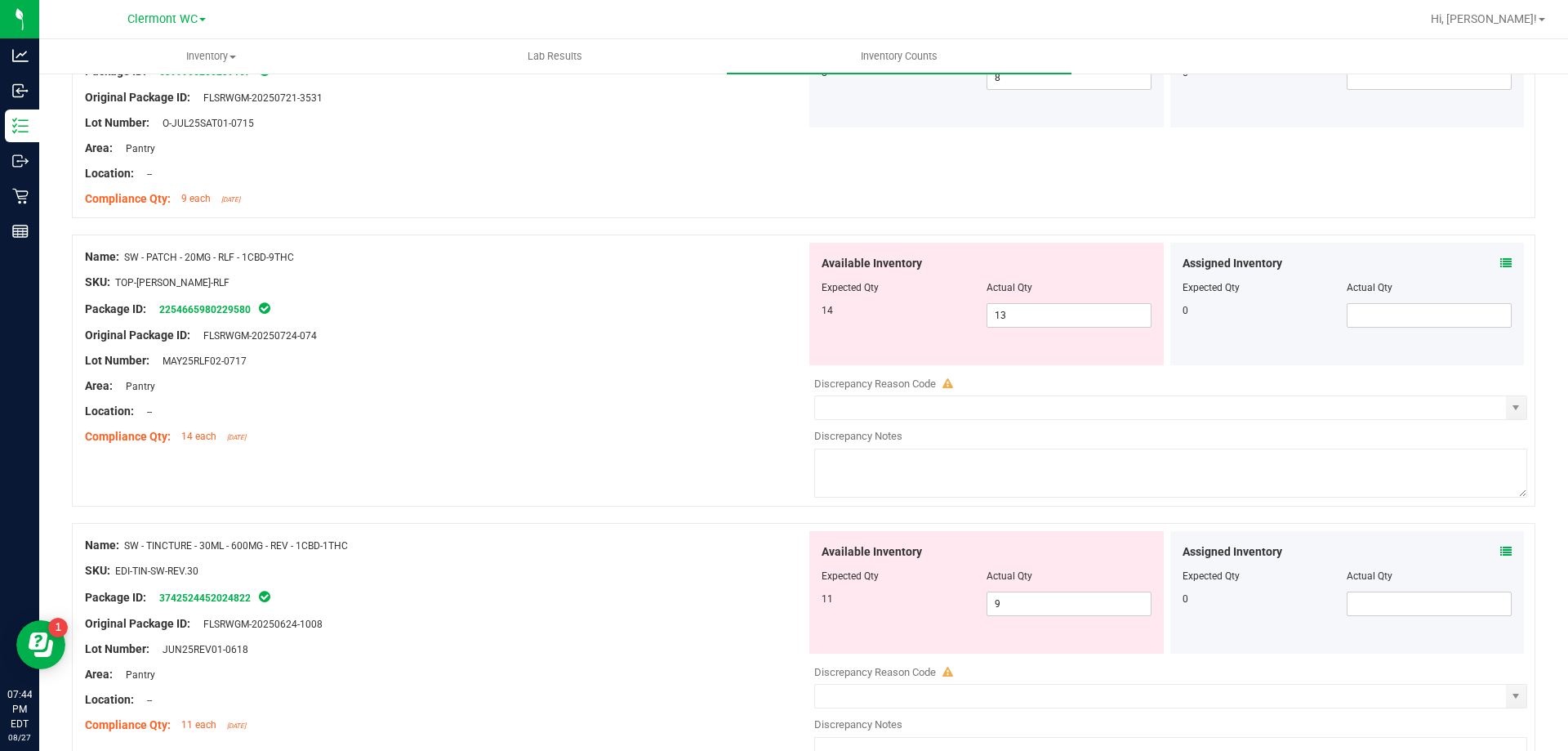
scroll to position [1223, 0]
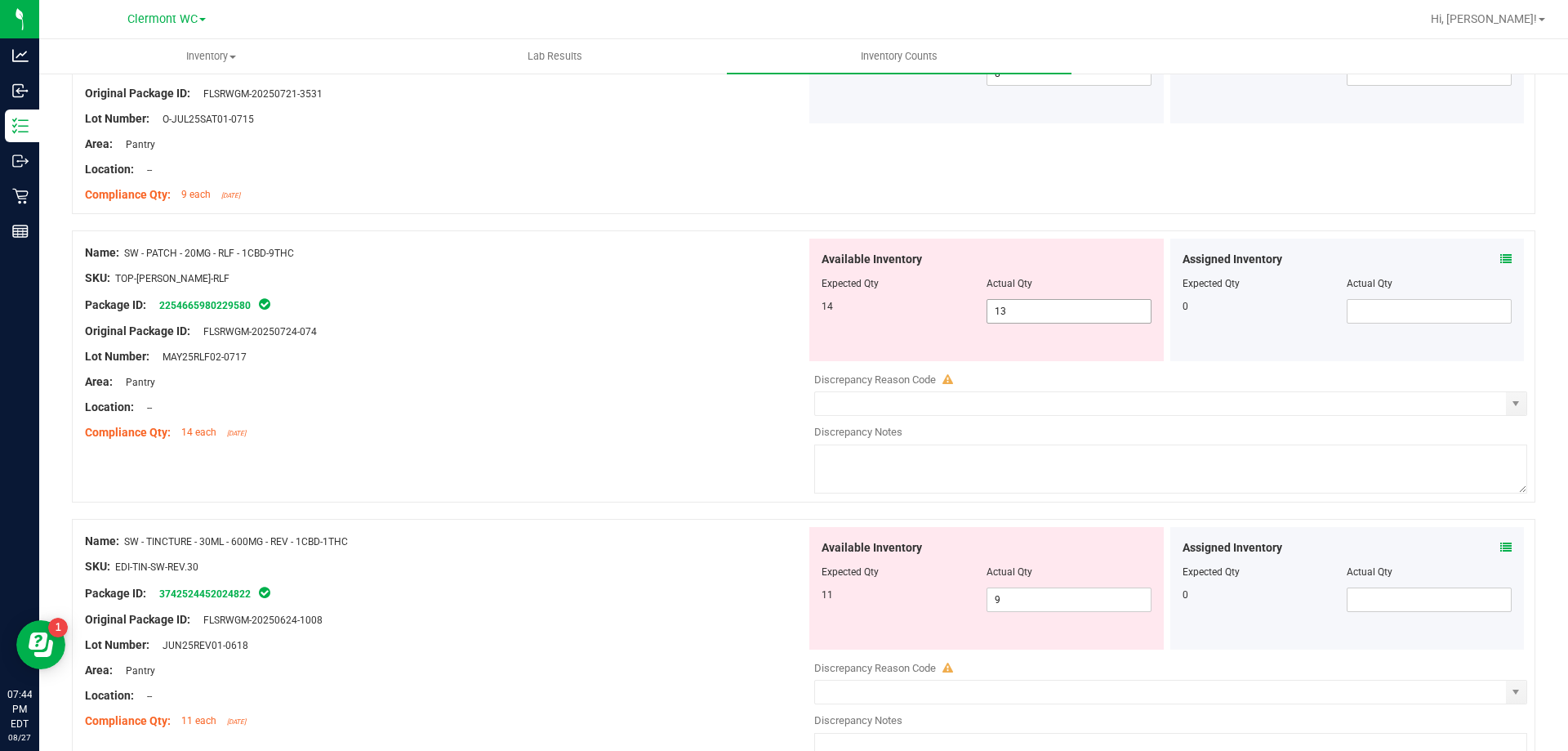
click at [1053, 313] on input "13" at bounding box center [1069, 311] width 163 height 23
click at [1501, 263] on icon at bounding box center [1506, 258] width 11 height 11
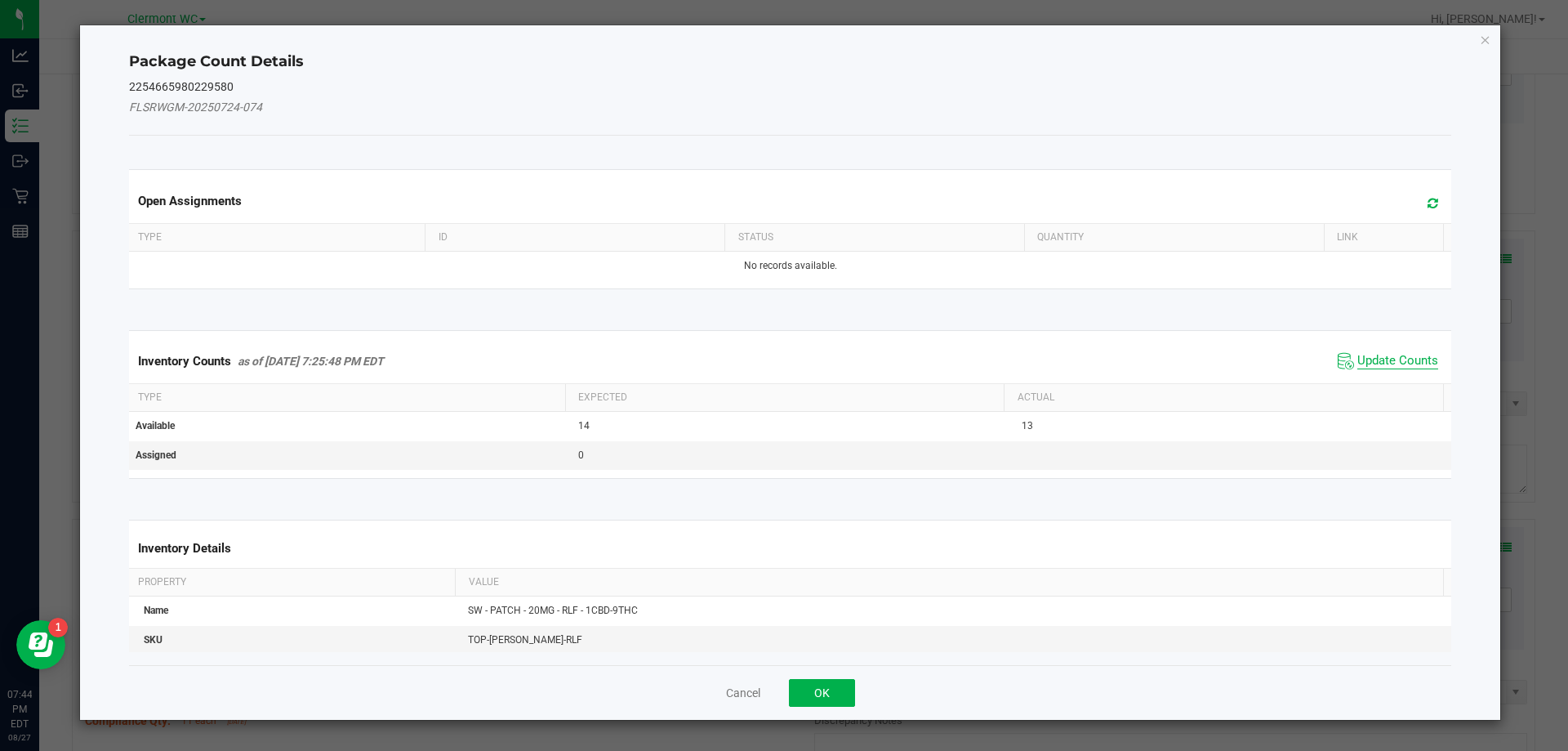
click at [1386, 355] on span "Update Counts" at bounding box center [1398, 361] width 81 height 17
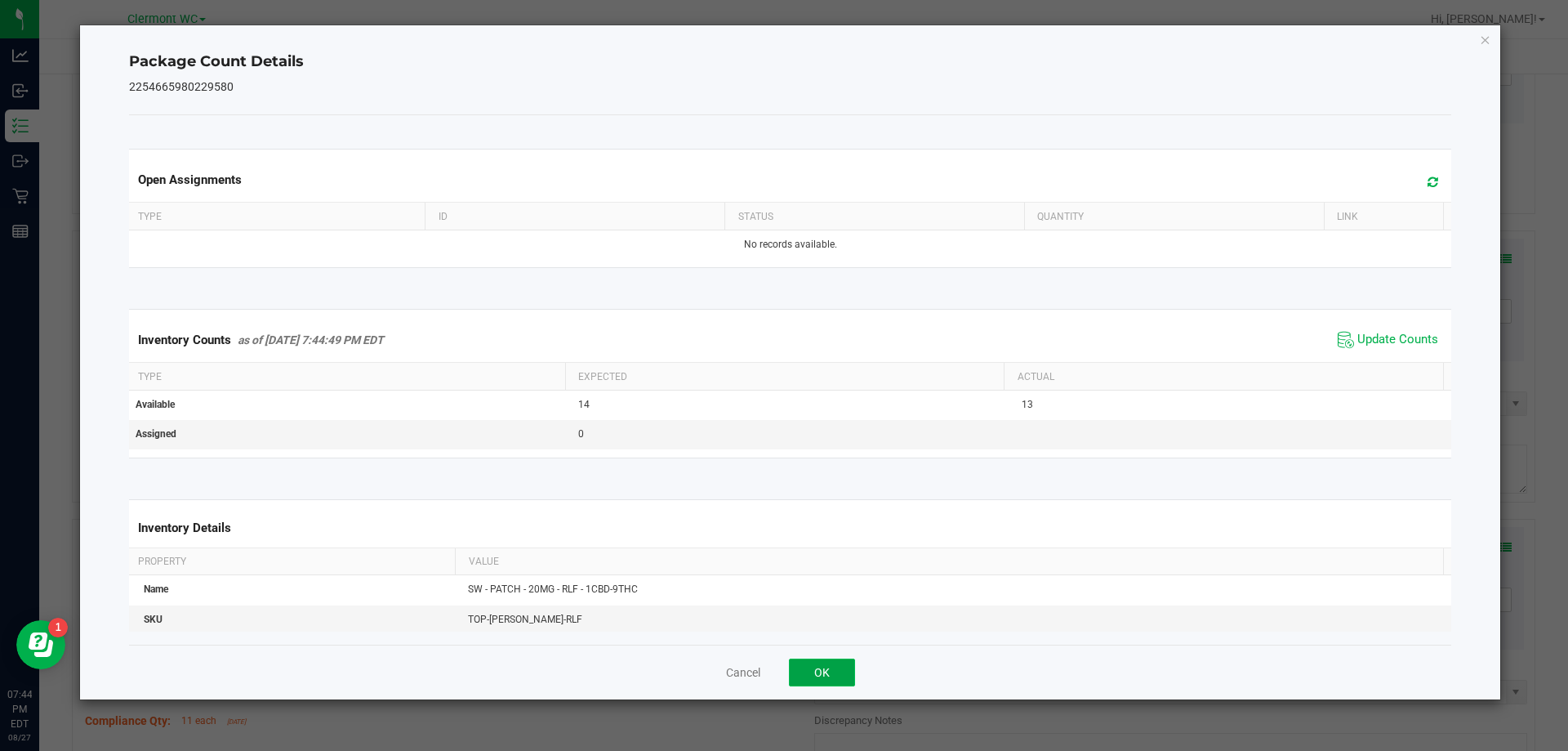
click at [836, 680] on button "OK" at bounding box center [822, 672] width 66 height 28
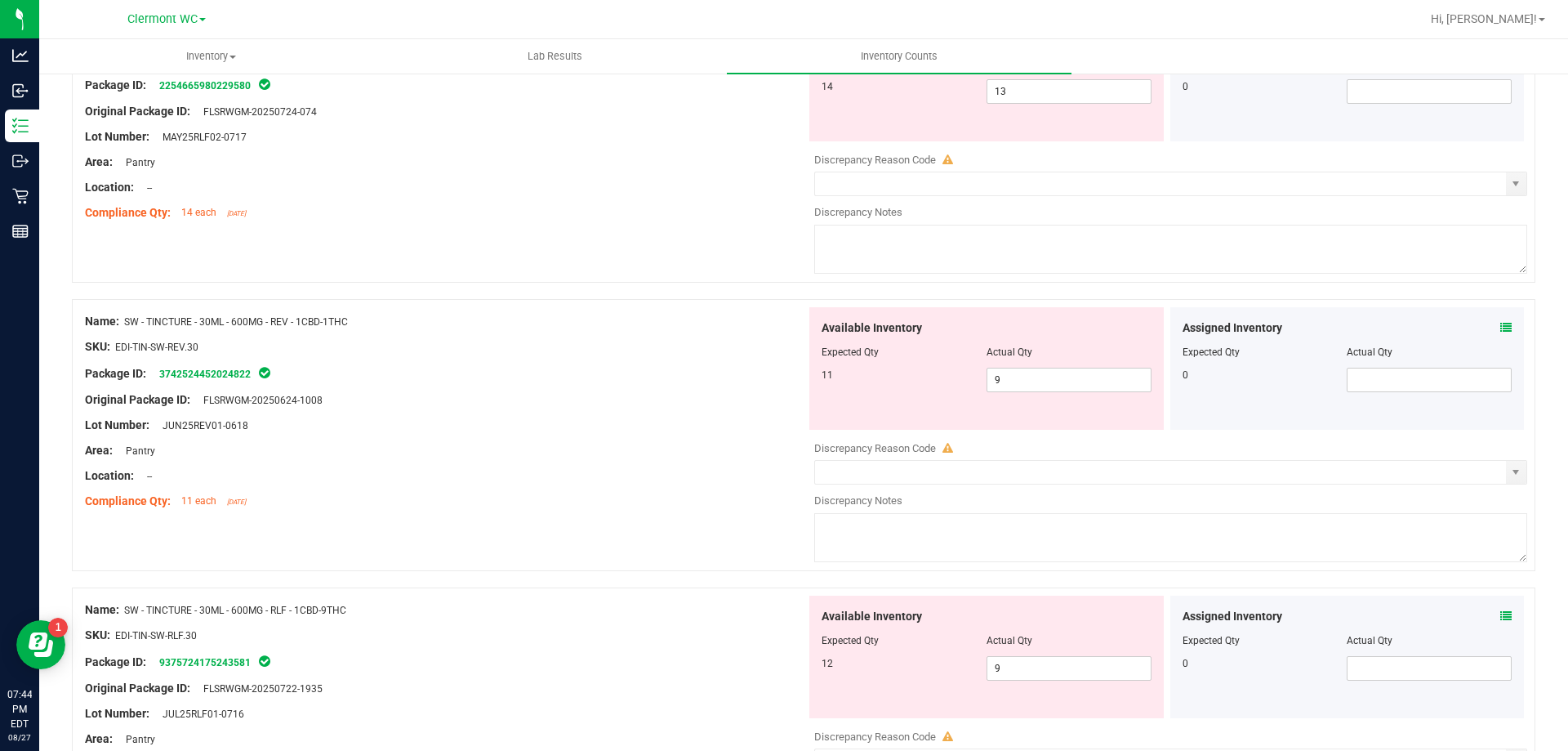
scroll to position [1446, 0]
click at [1067, 380] on input "9" at bounding box center [1069, 377] width 163 height 23
type input "11"
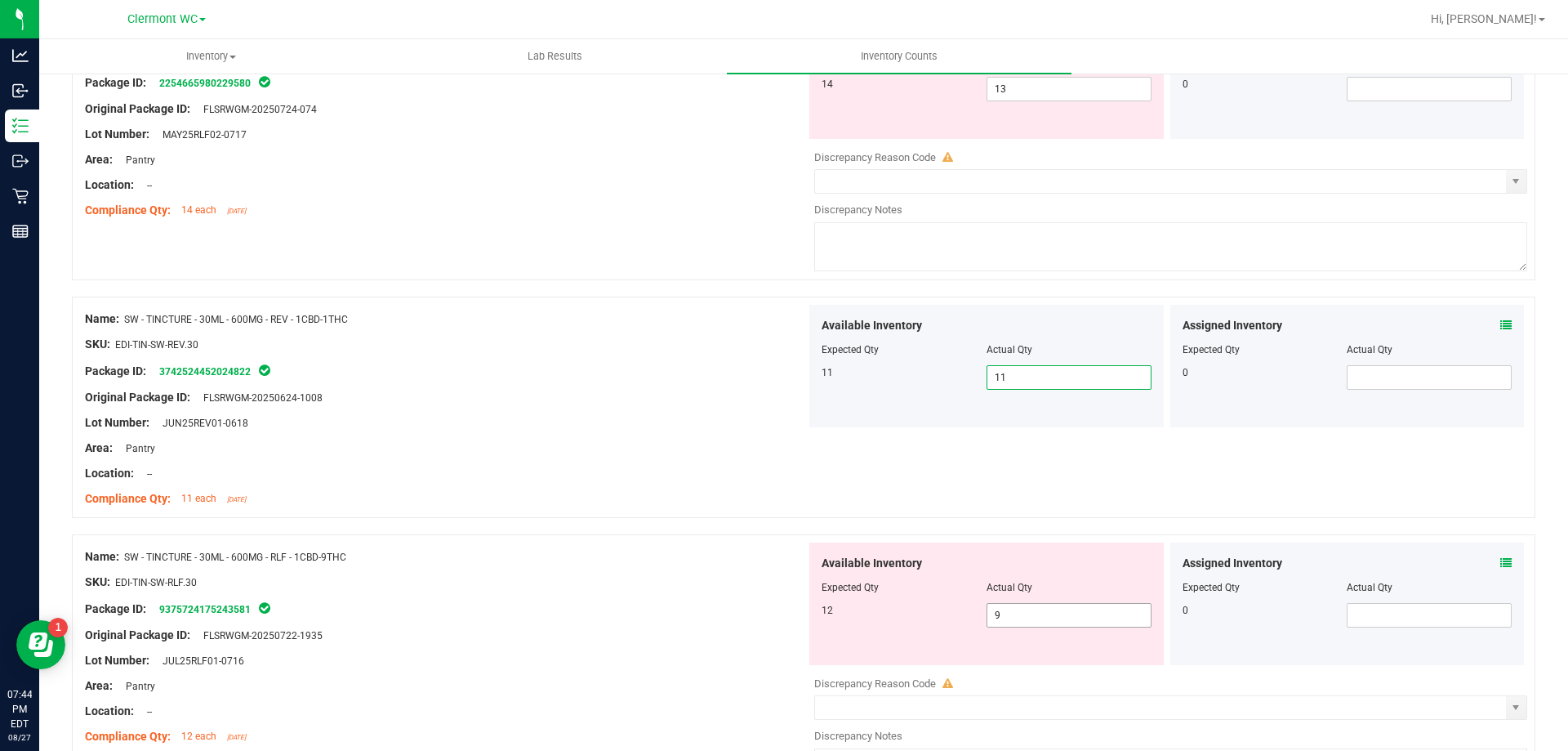
click at [1049, 620] on input "9" at bounding box center [1069, 615] width 163 height 23
type input "12"
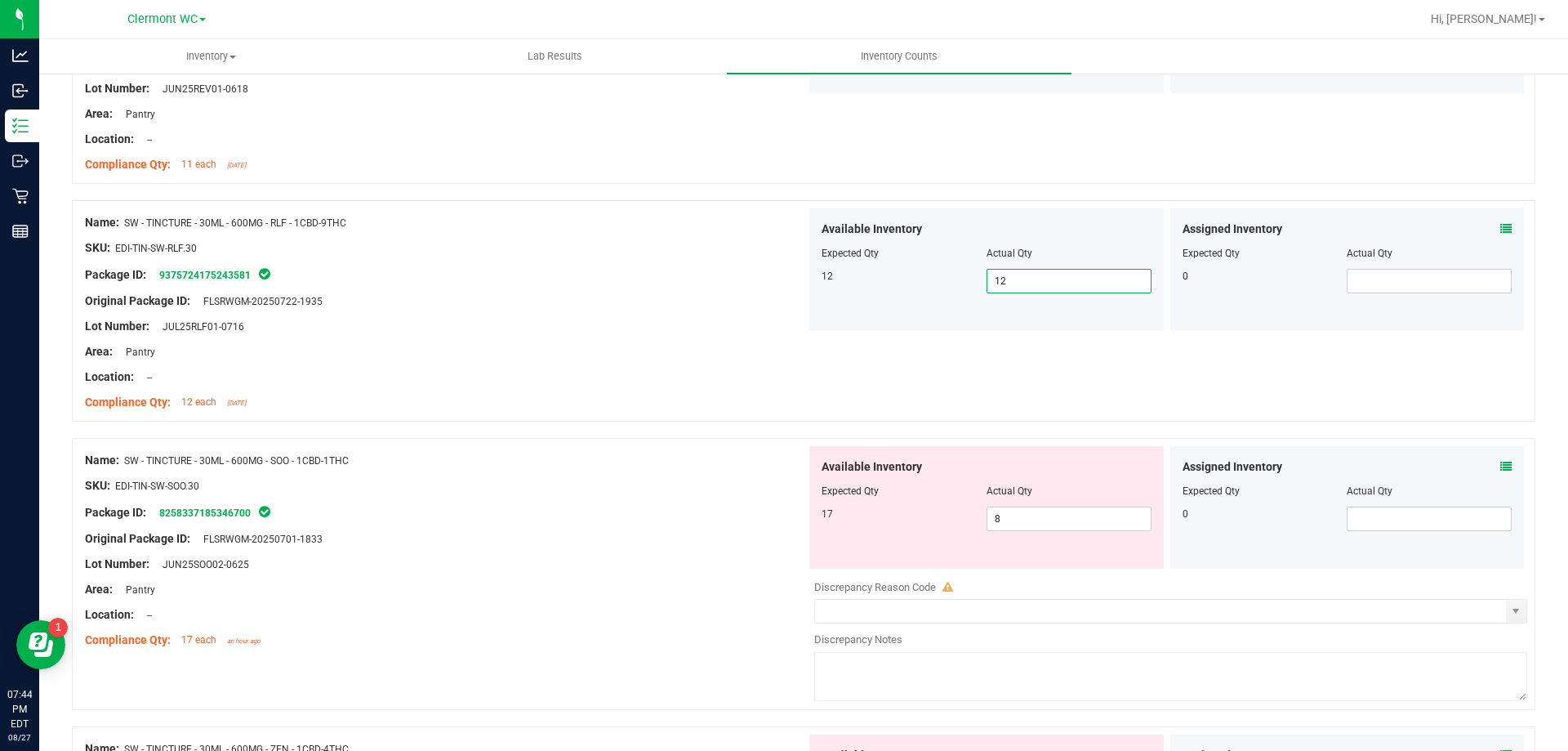
scroll to position [1787, 0]
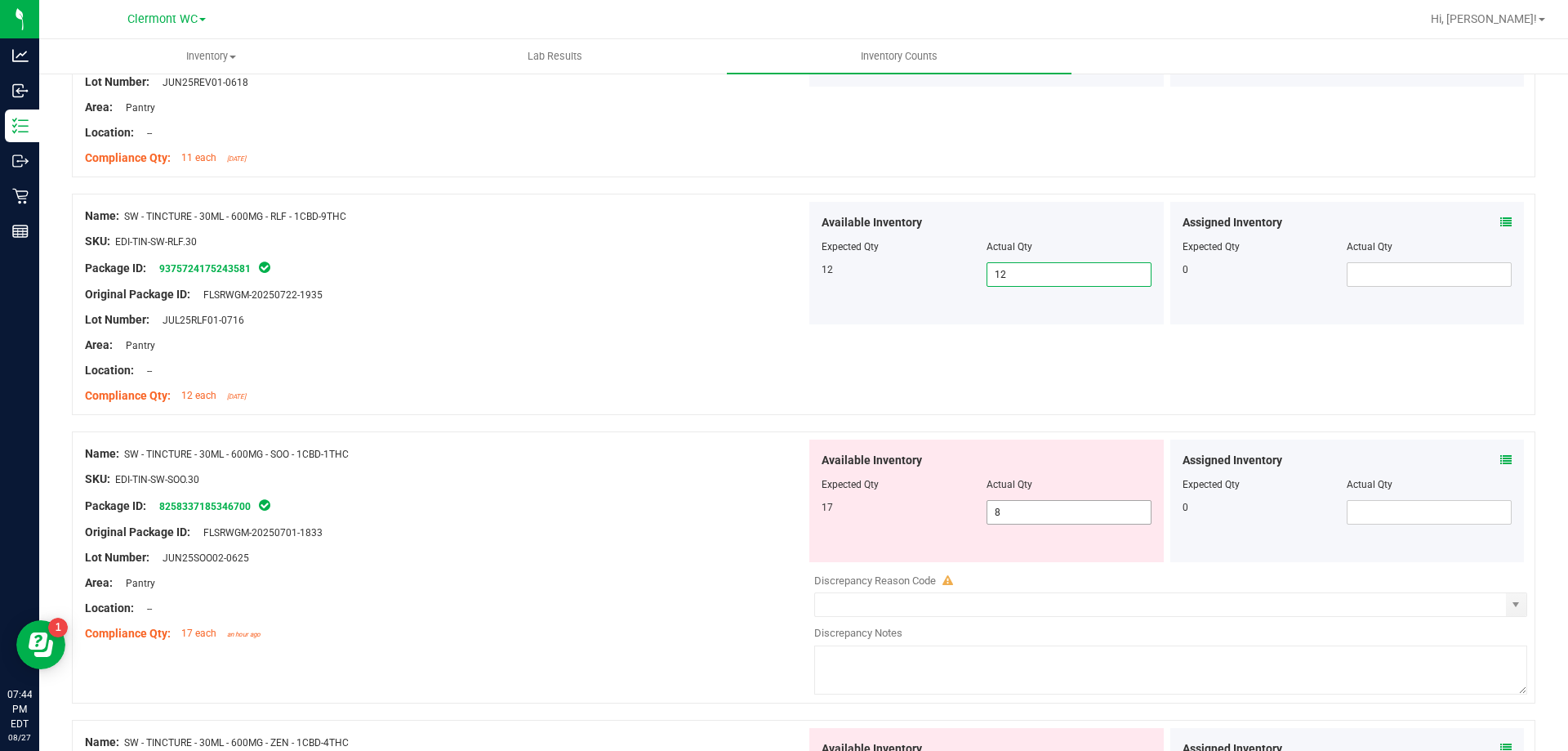
click at [1054, 506] on input "8" at bounding box center [1069, 512] width 163 height 23
type input "17"
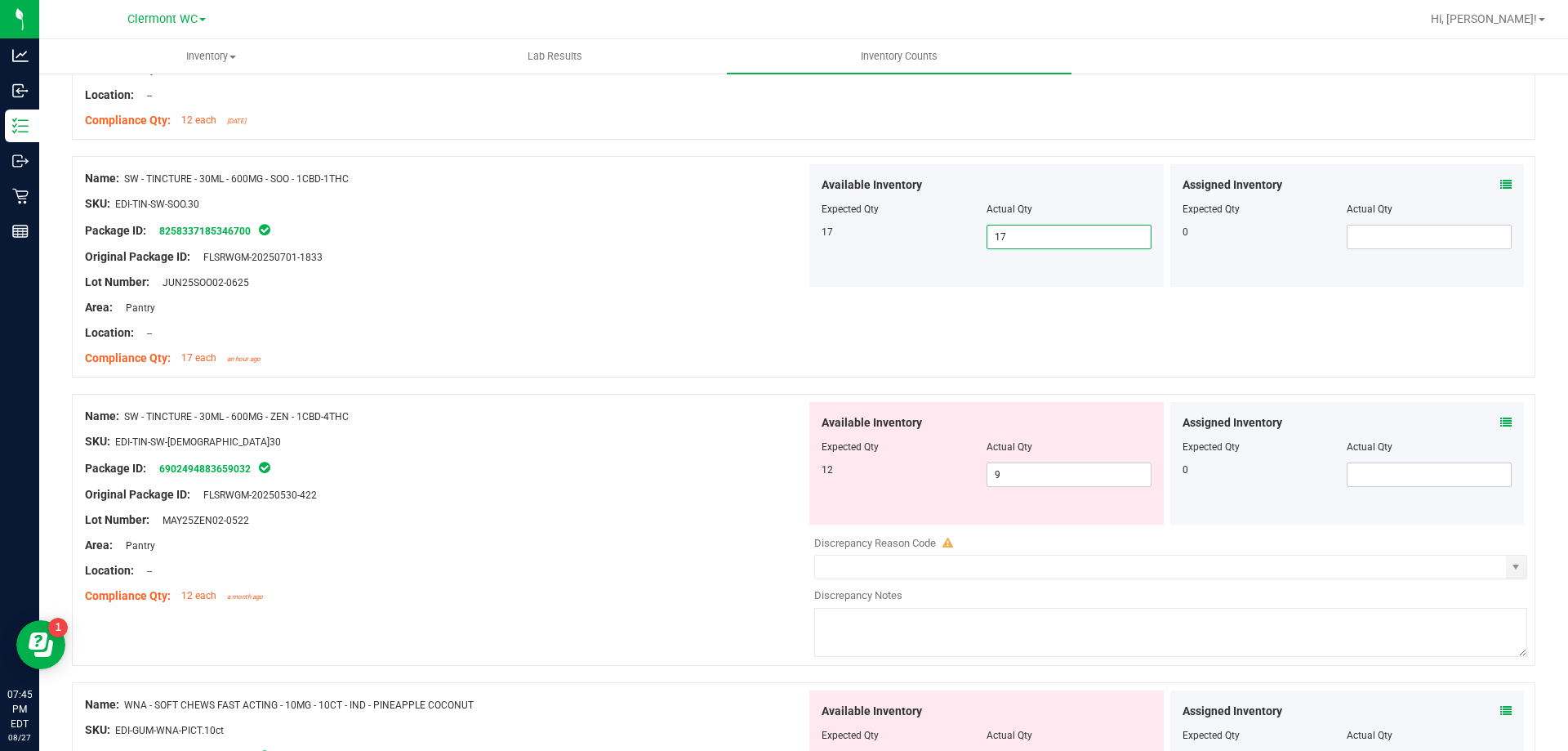
scroll to position [2081, 0]
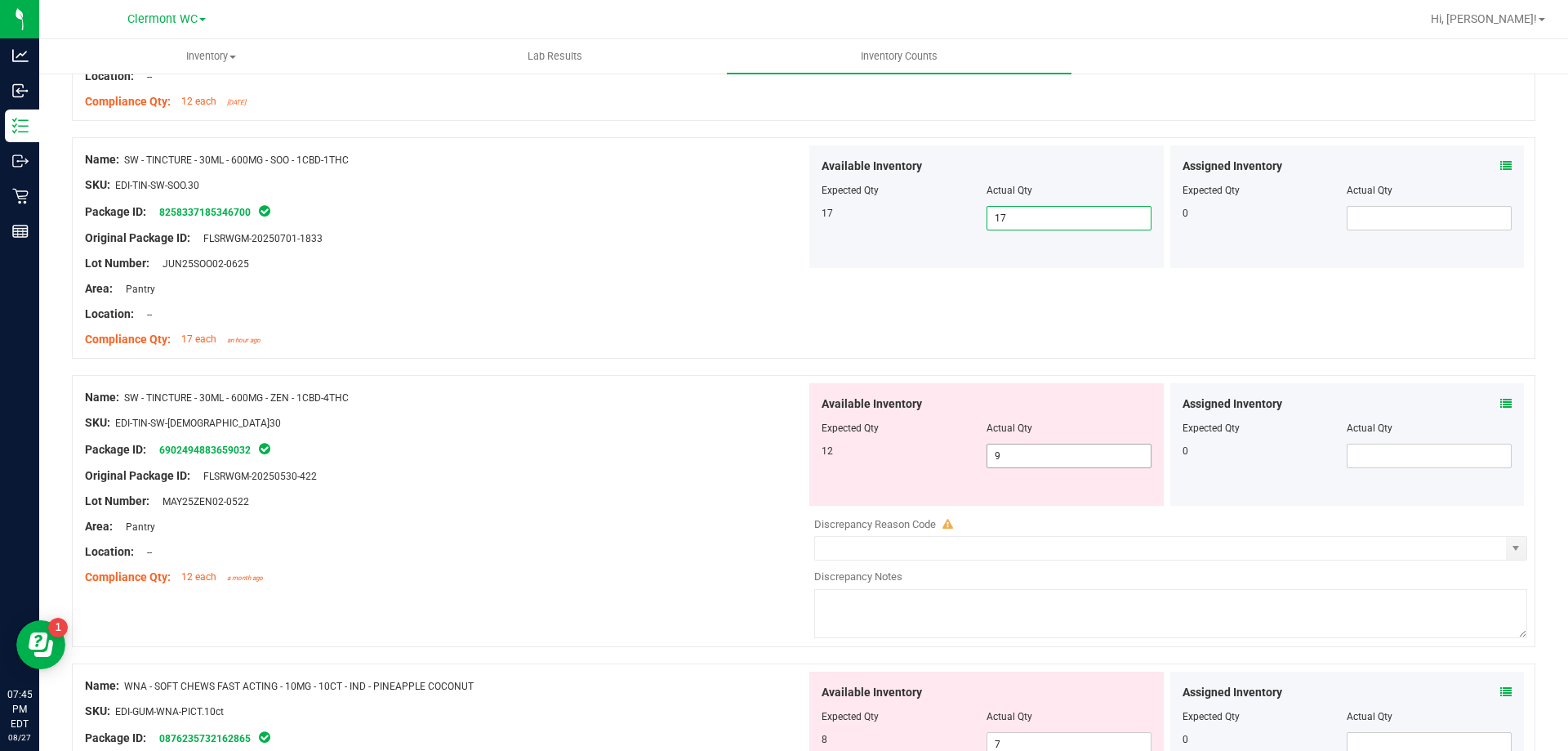
click at [1057, 455] on input "9" at bounding box center [1069, 456] width 163 height 23
type input "12"
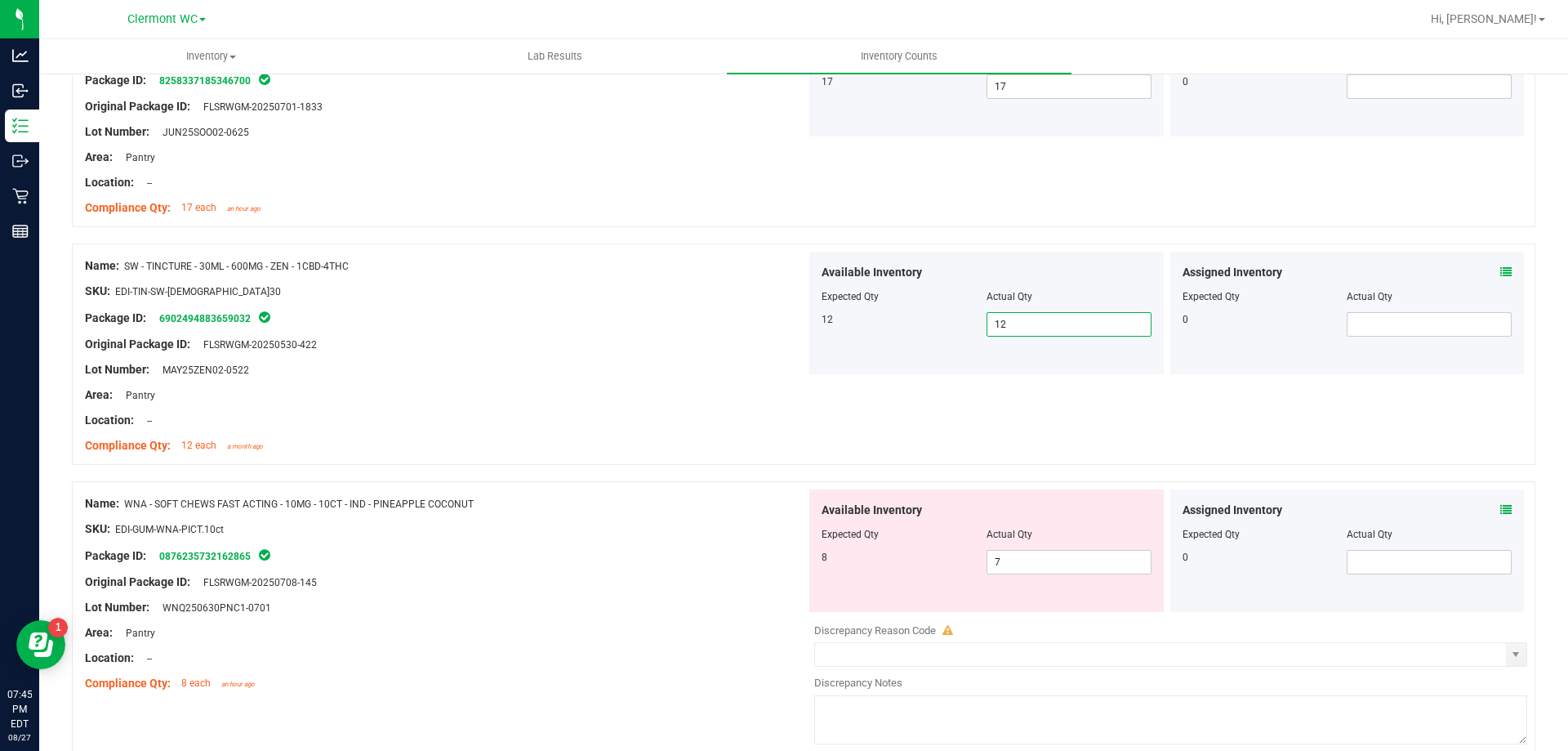
scroll to position [2287, 0]
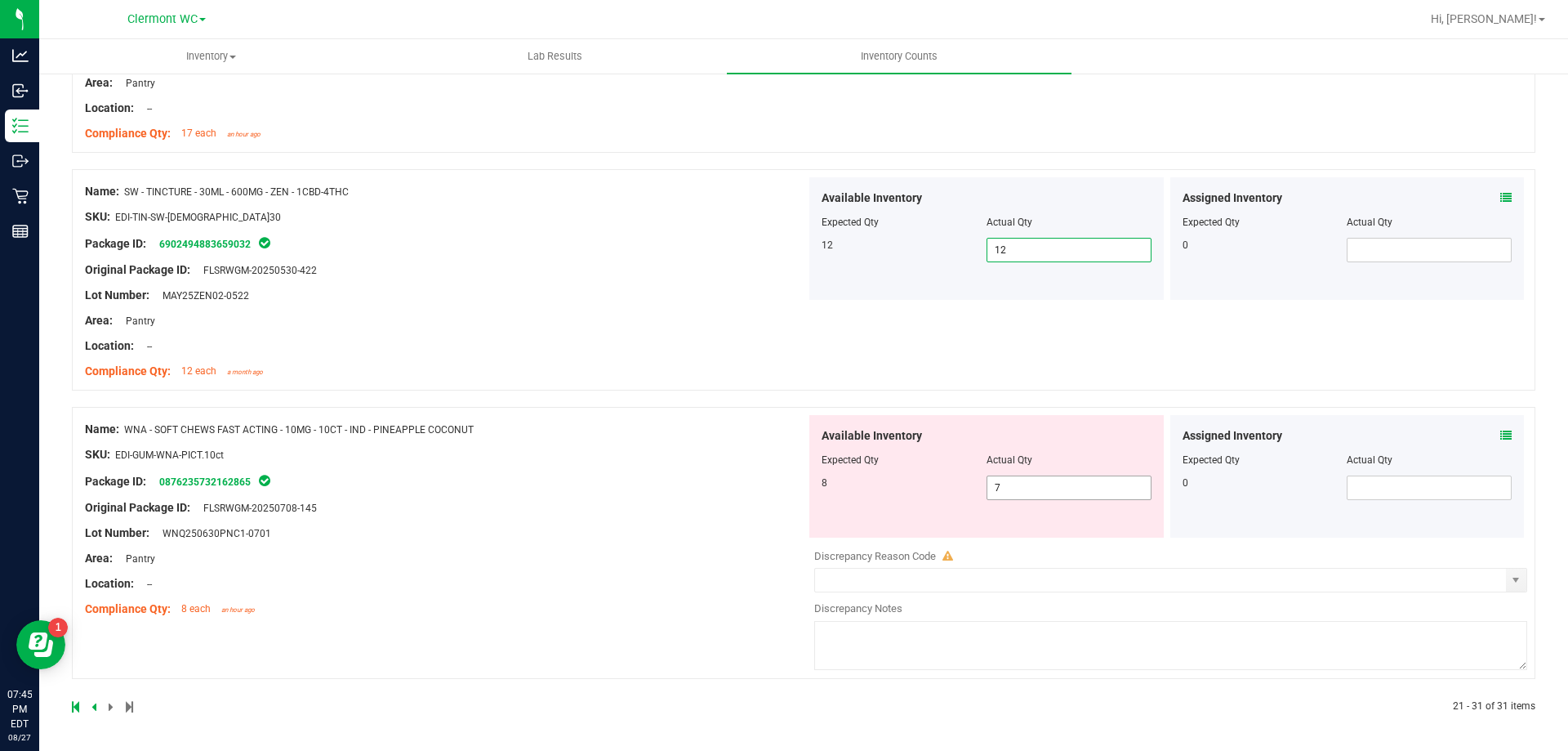
click at [1045, 492] on input "7" at bounding box center [1069, 487] width 163 height 23
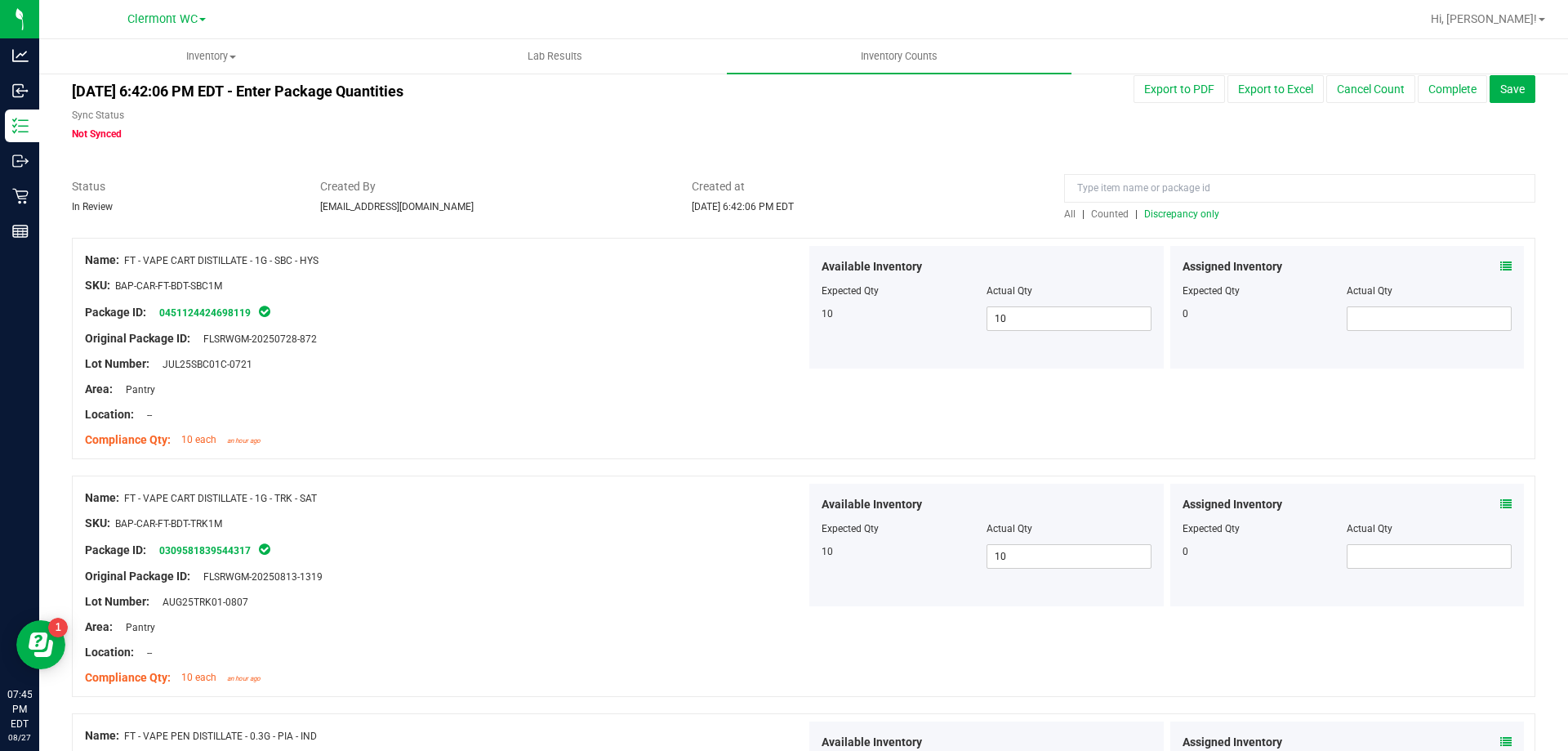
scroll to position [0, 0]
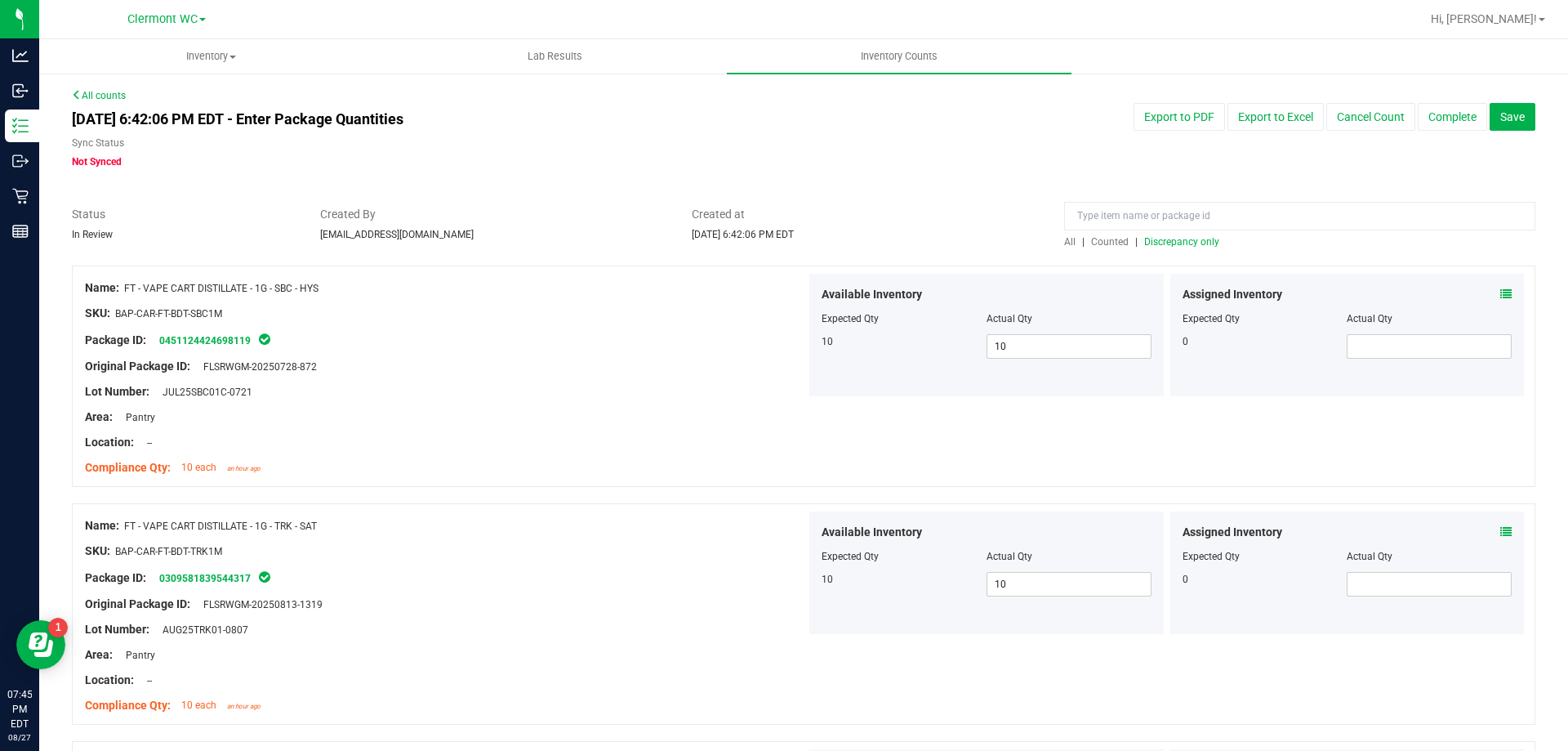
click at [1179, 244] on span "Discrepancy only" at bounding box center [1182, 241] width 75 height 11
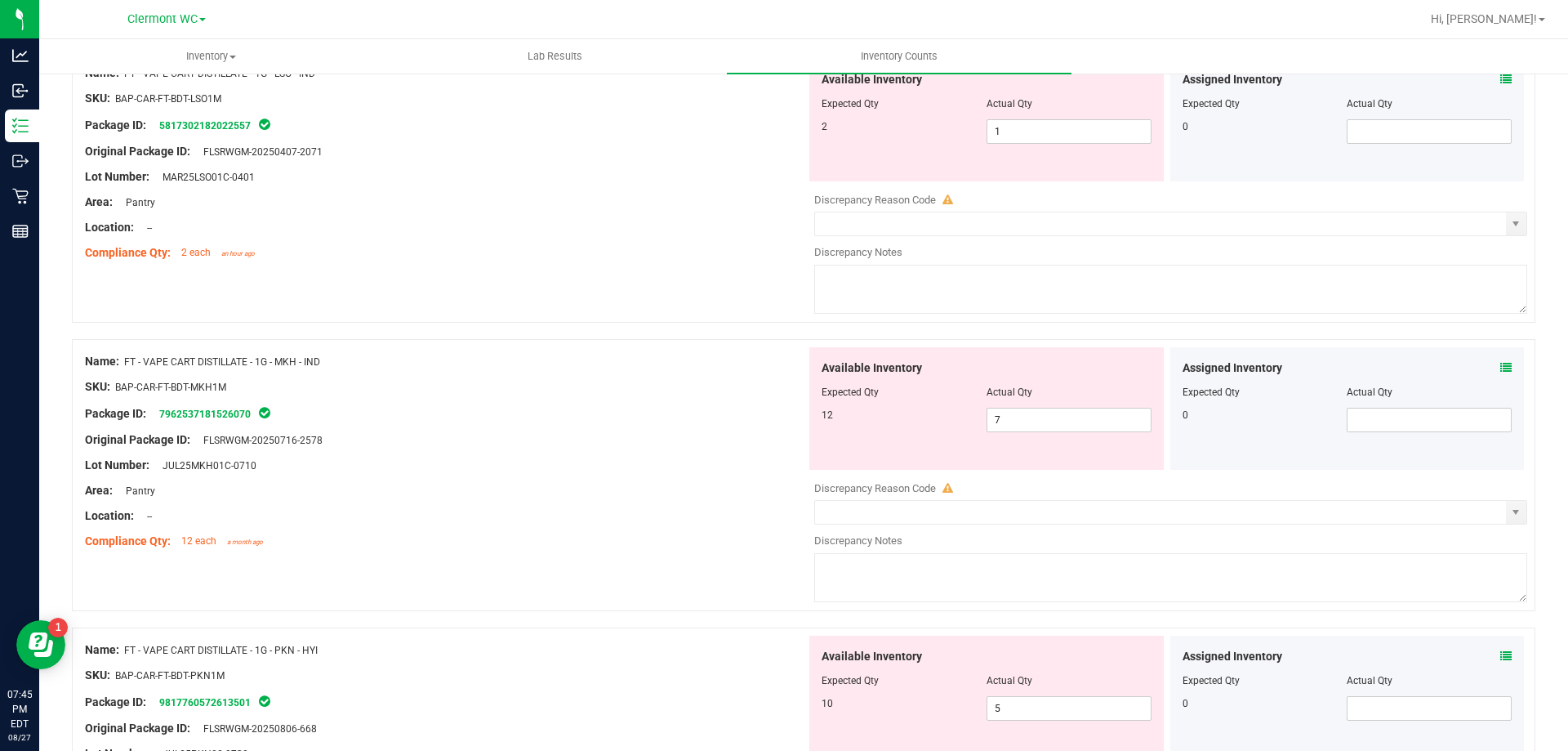
scroll to position [5147, 0]
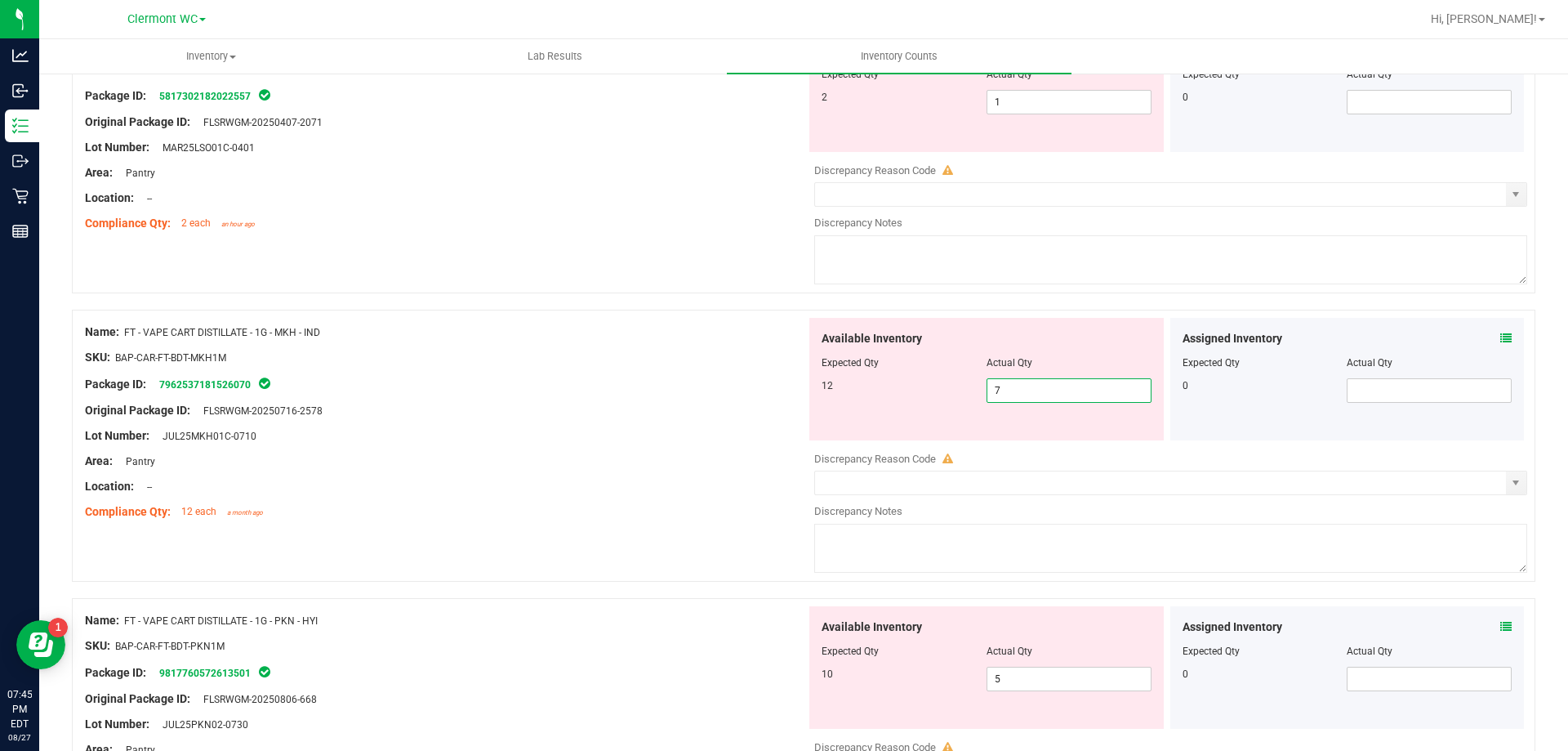
click at [1076, 398] on span "7 7" at bounding box center [1069, 390] width 165 height 24
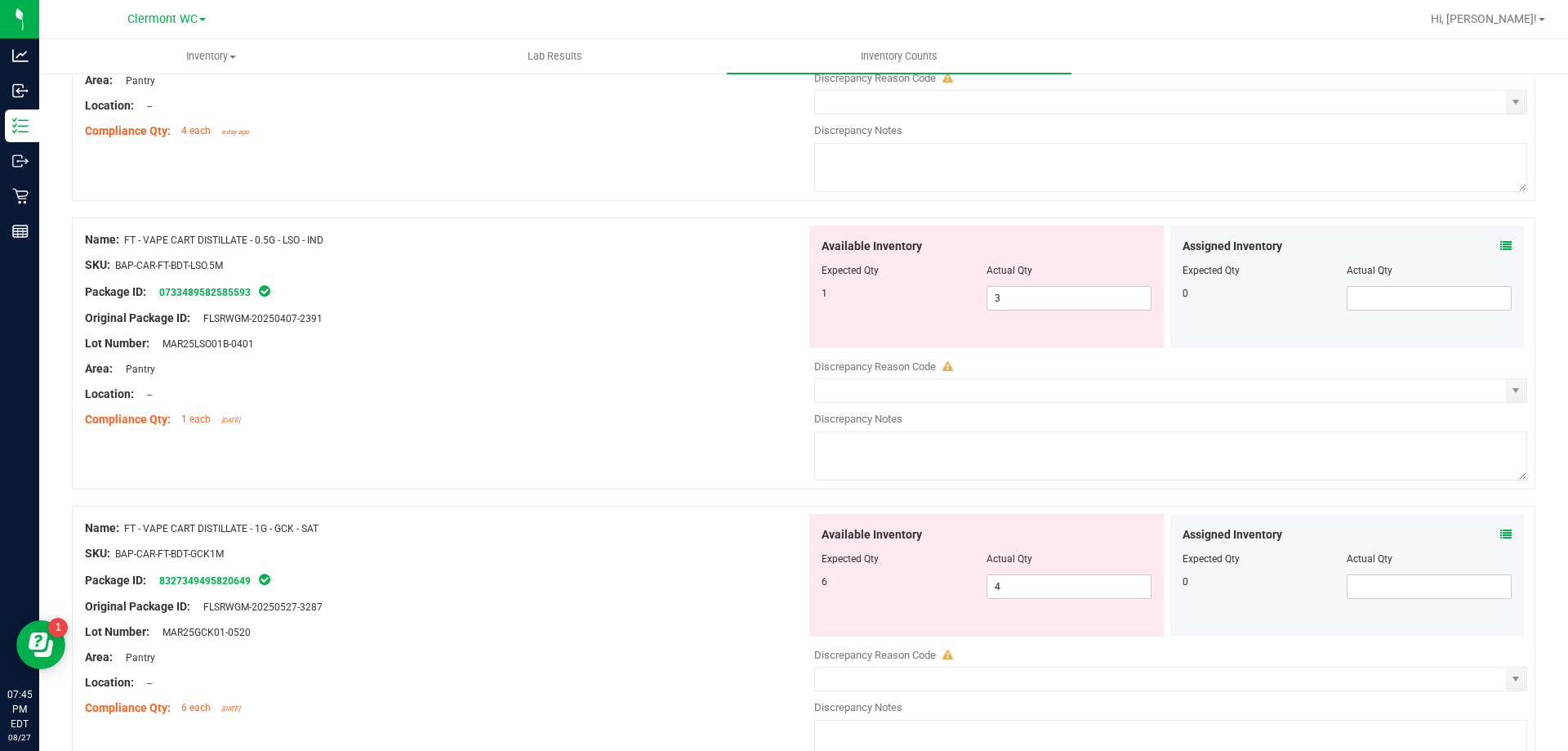
scroll to position [4085, 0]
click at [1057, 590] on span "4 4" at bounding box center [1069, 588] width 165 height 24
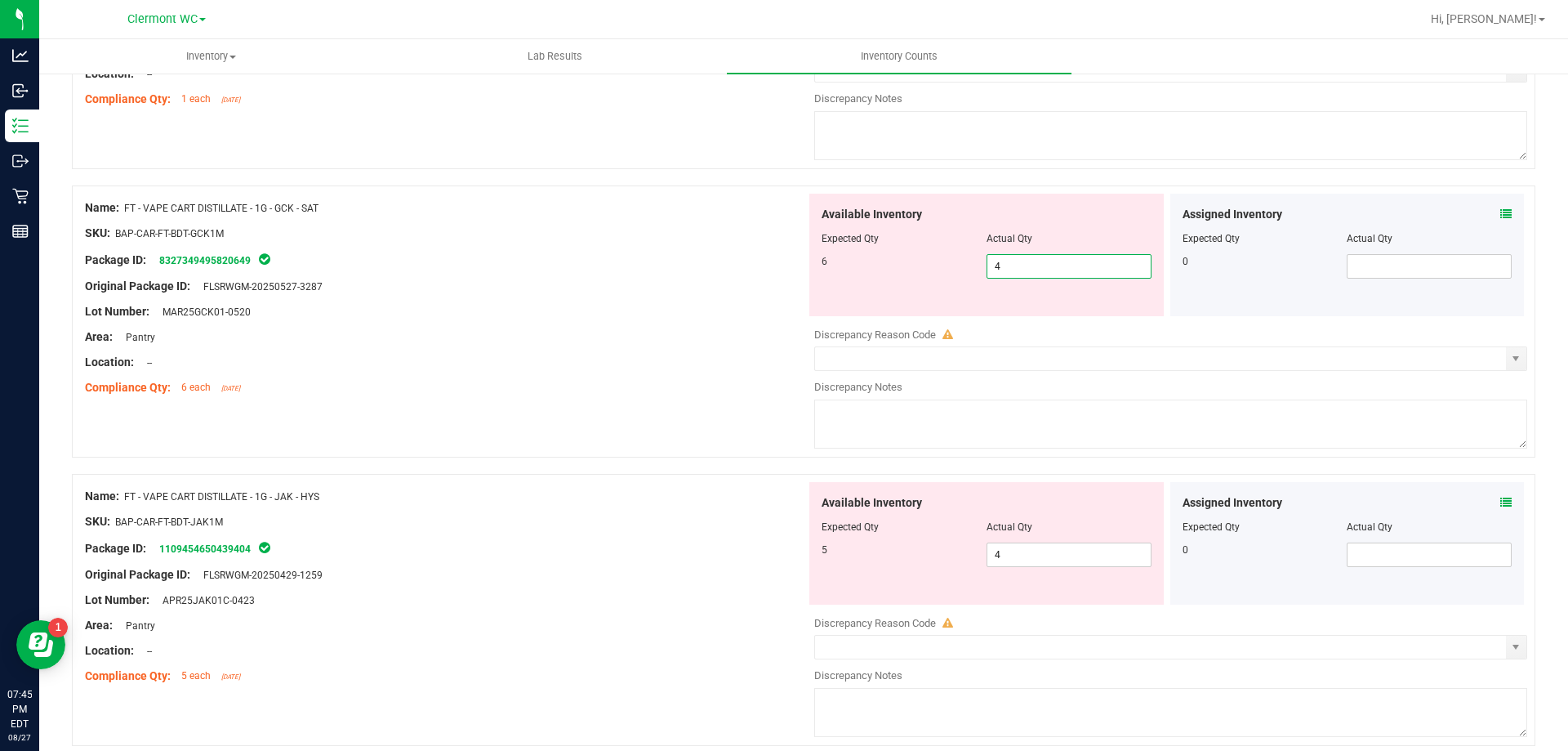
scroll to position [4412, 0]
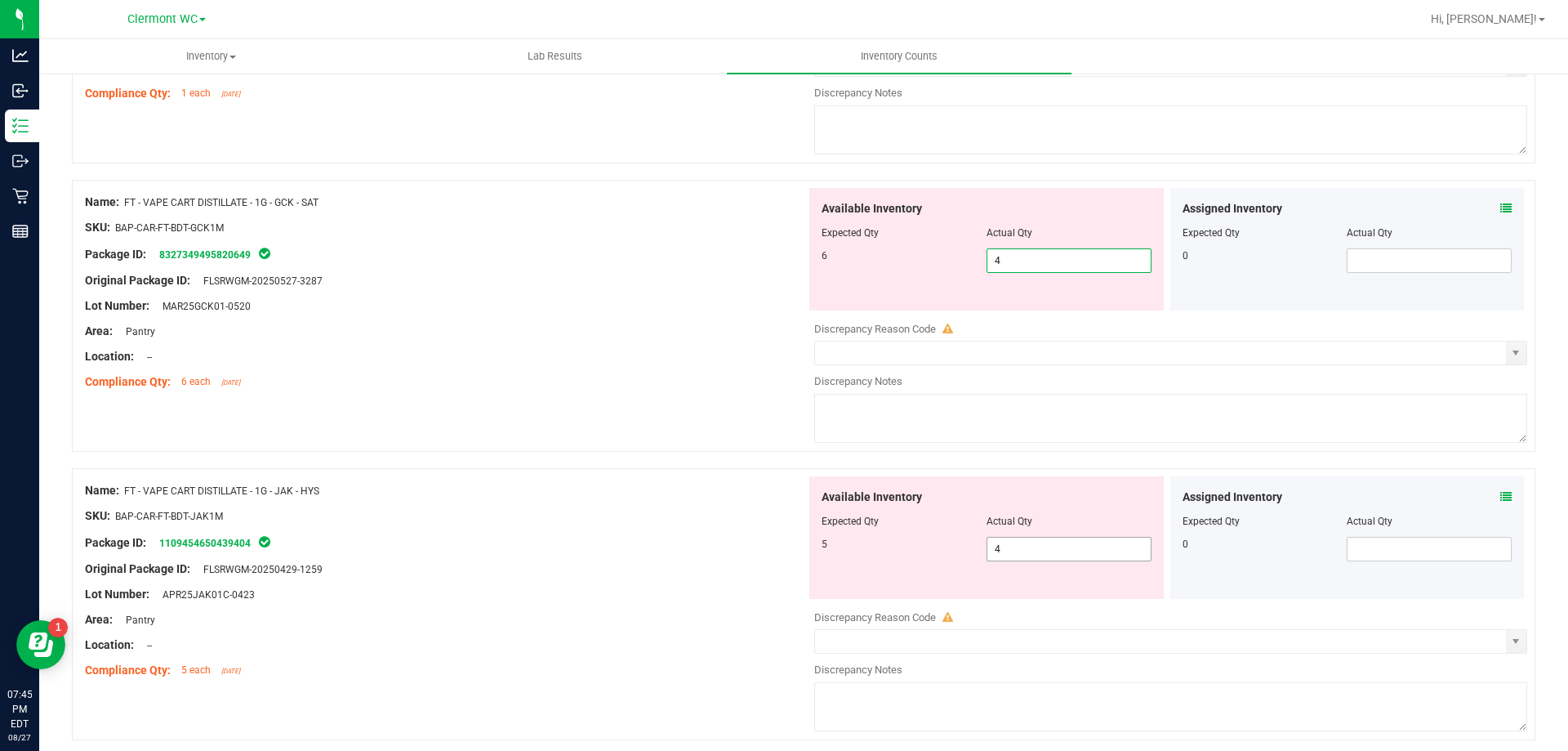
click at [1043, 551] on span "4 4" at bounding box center [1069, 549] width 165 height 24
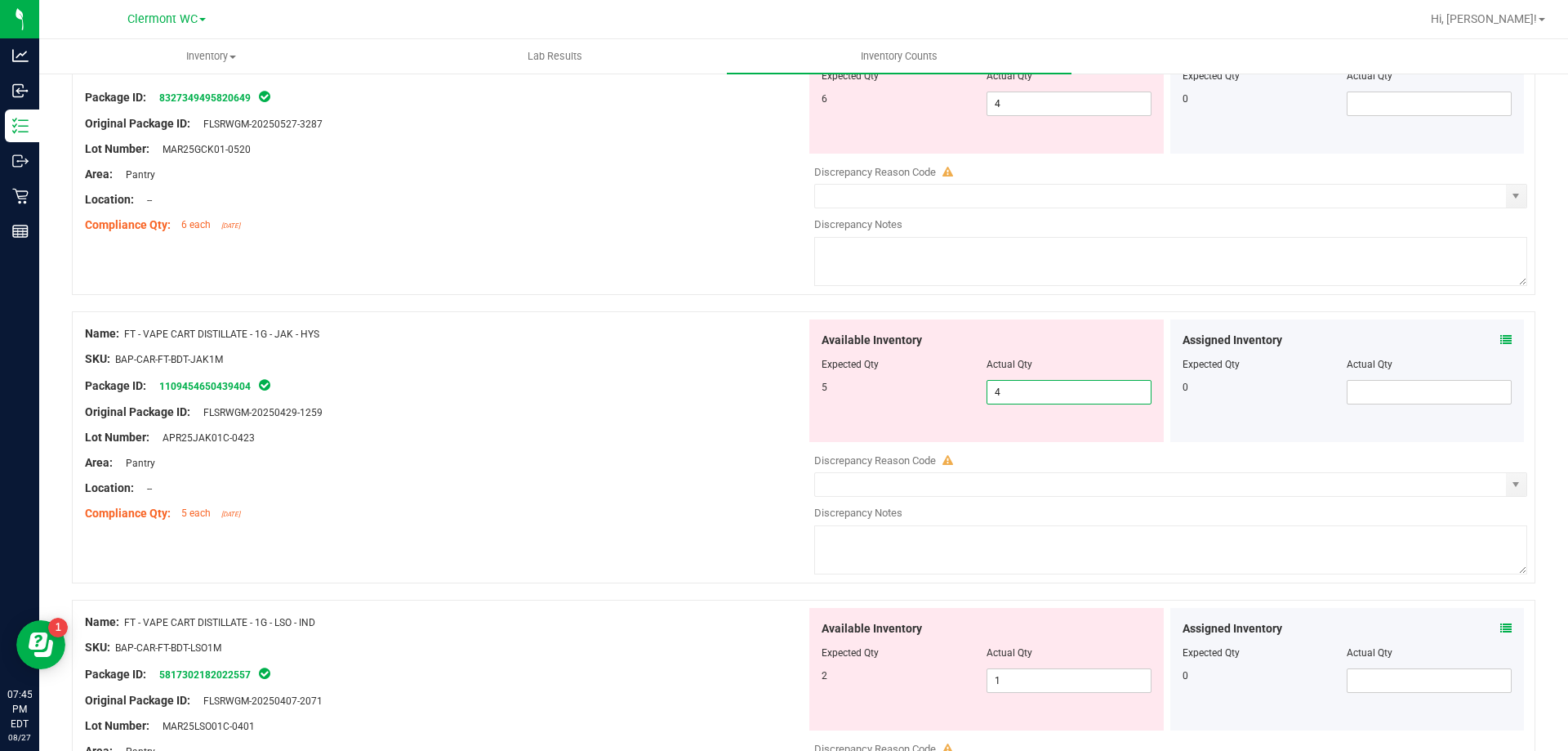
scroll to position [4657, 0]
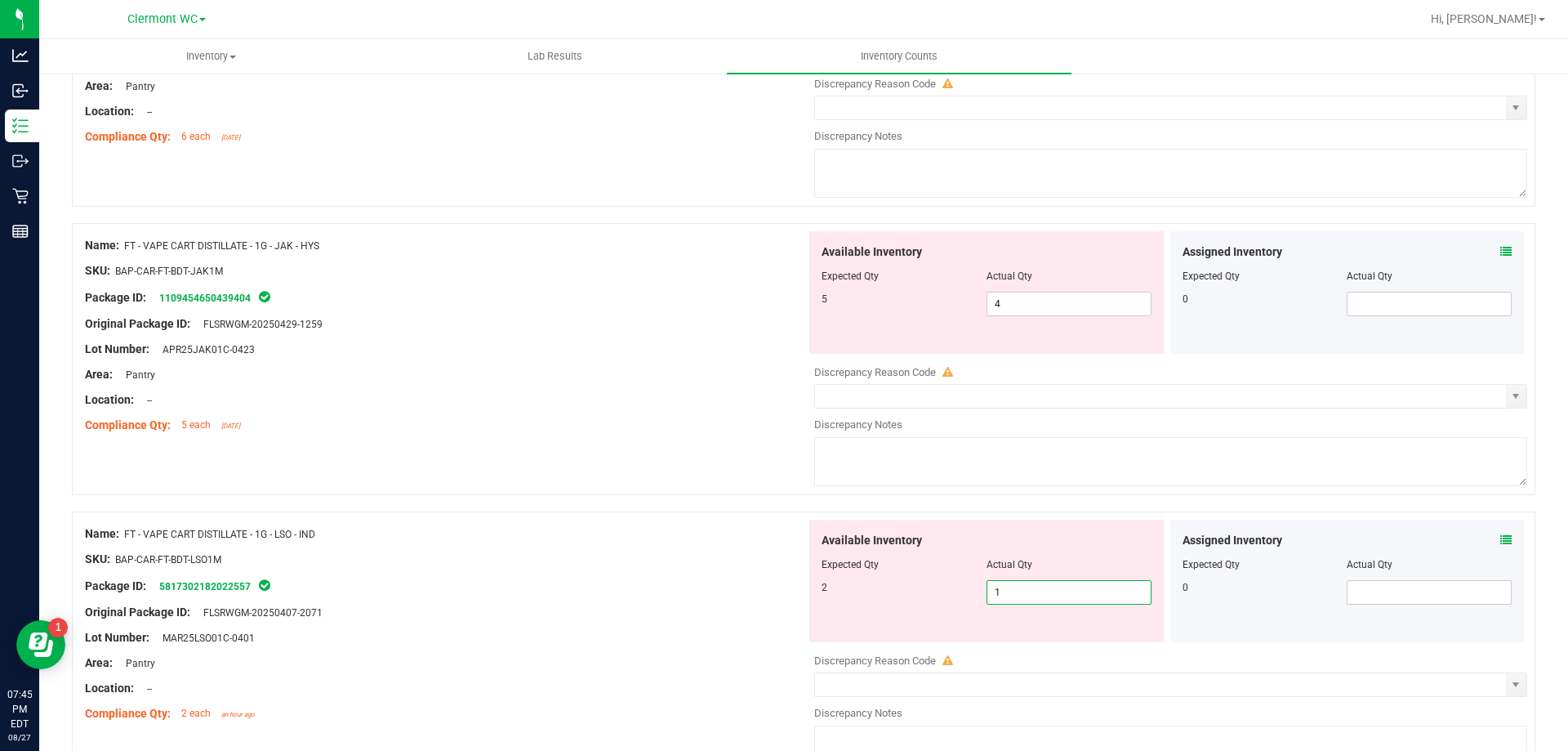
click at [1028, 593] on span "1 1" at bounding box center [1069, 592] width 165 height 24
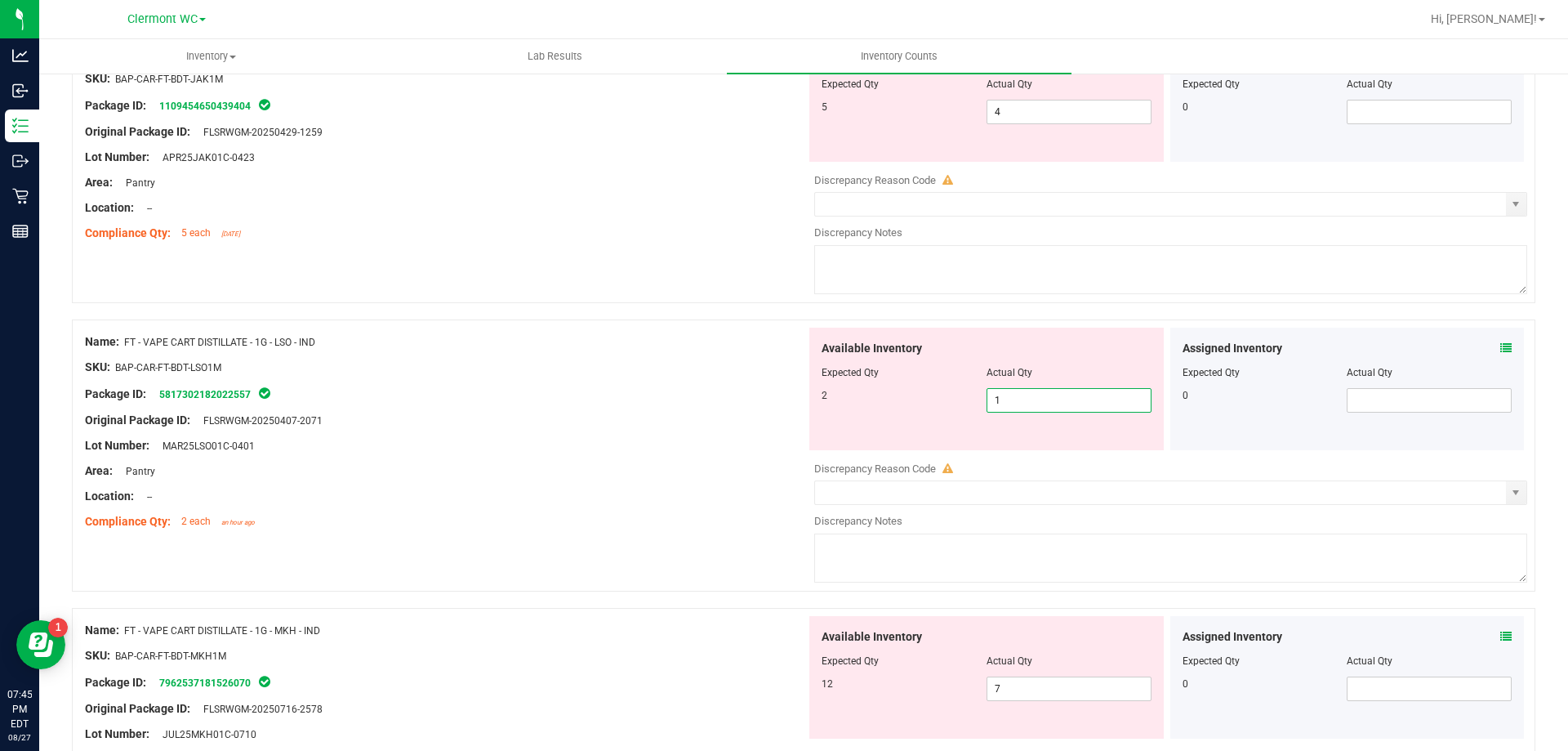
scroll to position [4902, 0]
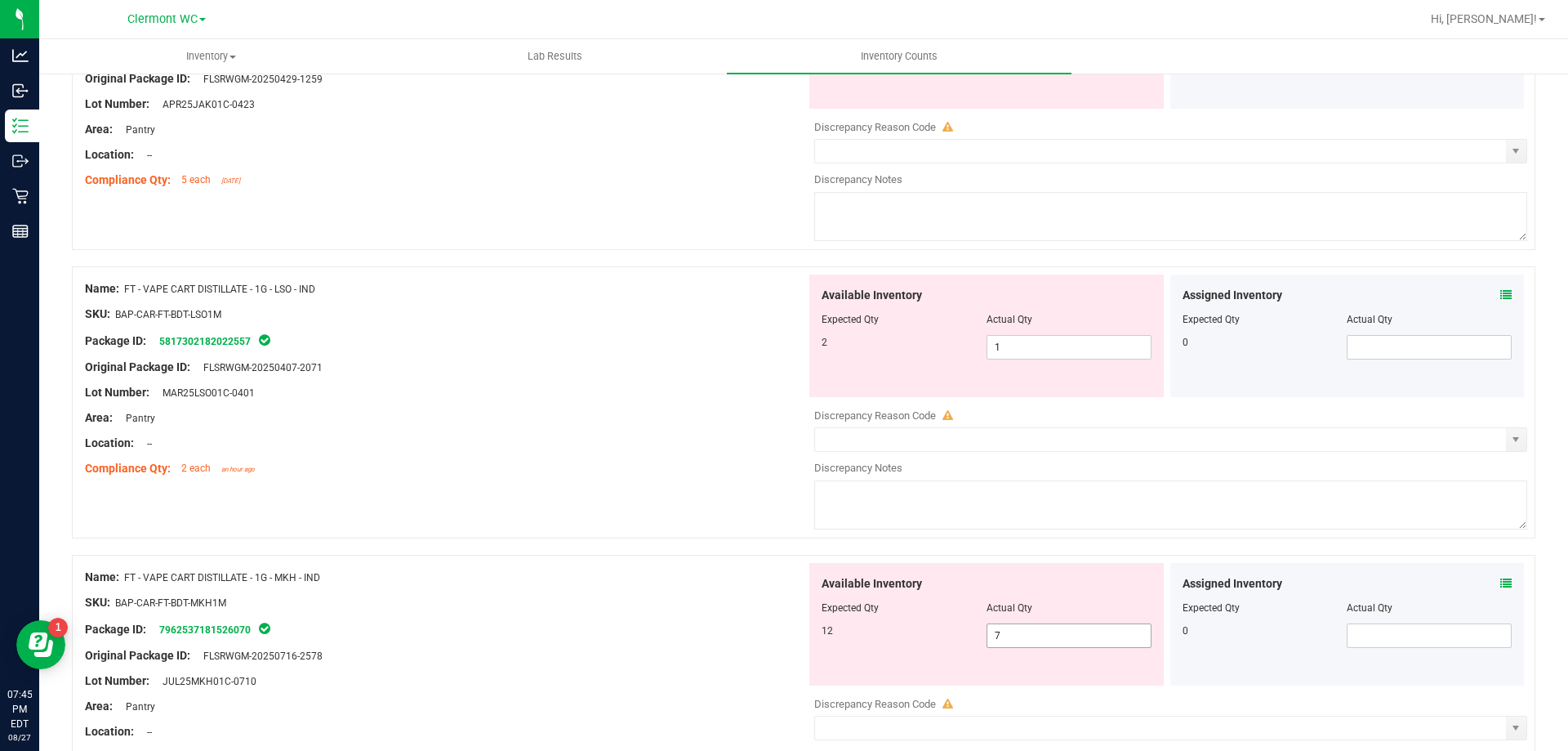
click at [1017, 637] on span "7 7" at bounding box center [1069, 636] width 165 height 24
type input "12"
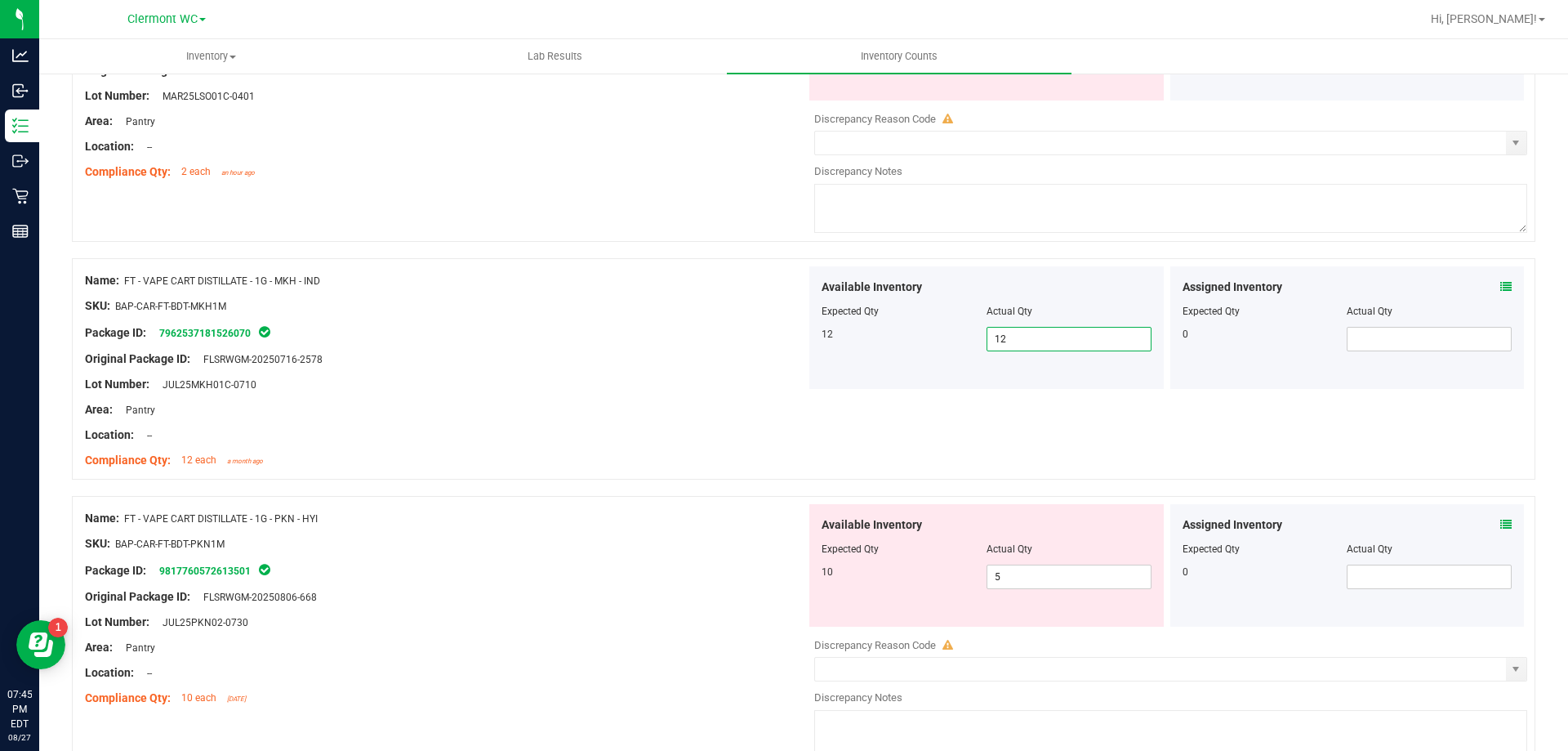
scroll to position [5288, 0]
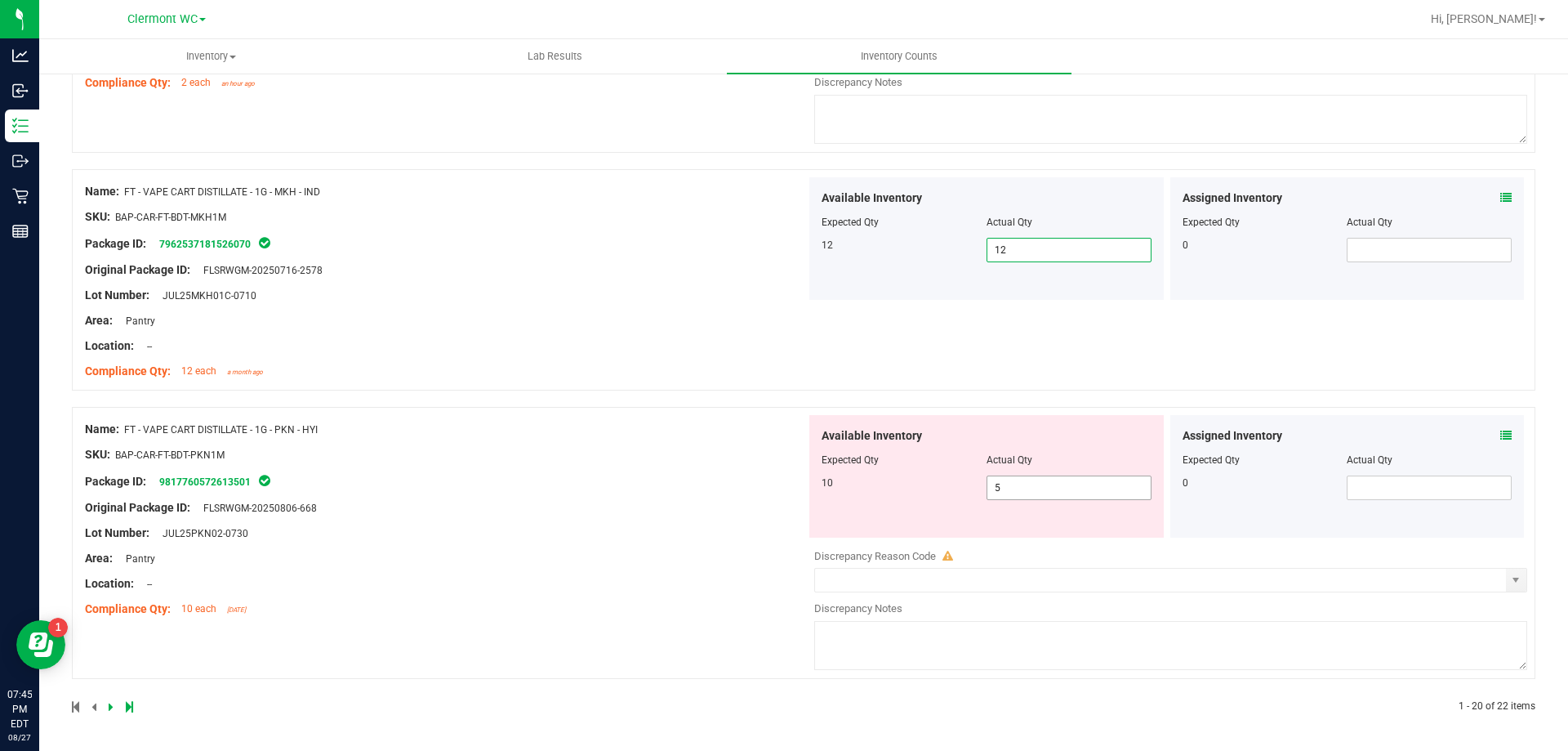
click at [1038, 492] on span "5 5" at bounding box center [1069, 487] width 165 height 24
type input "10"
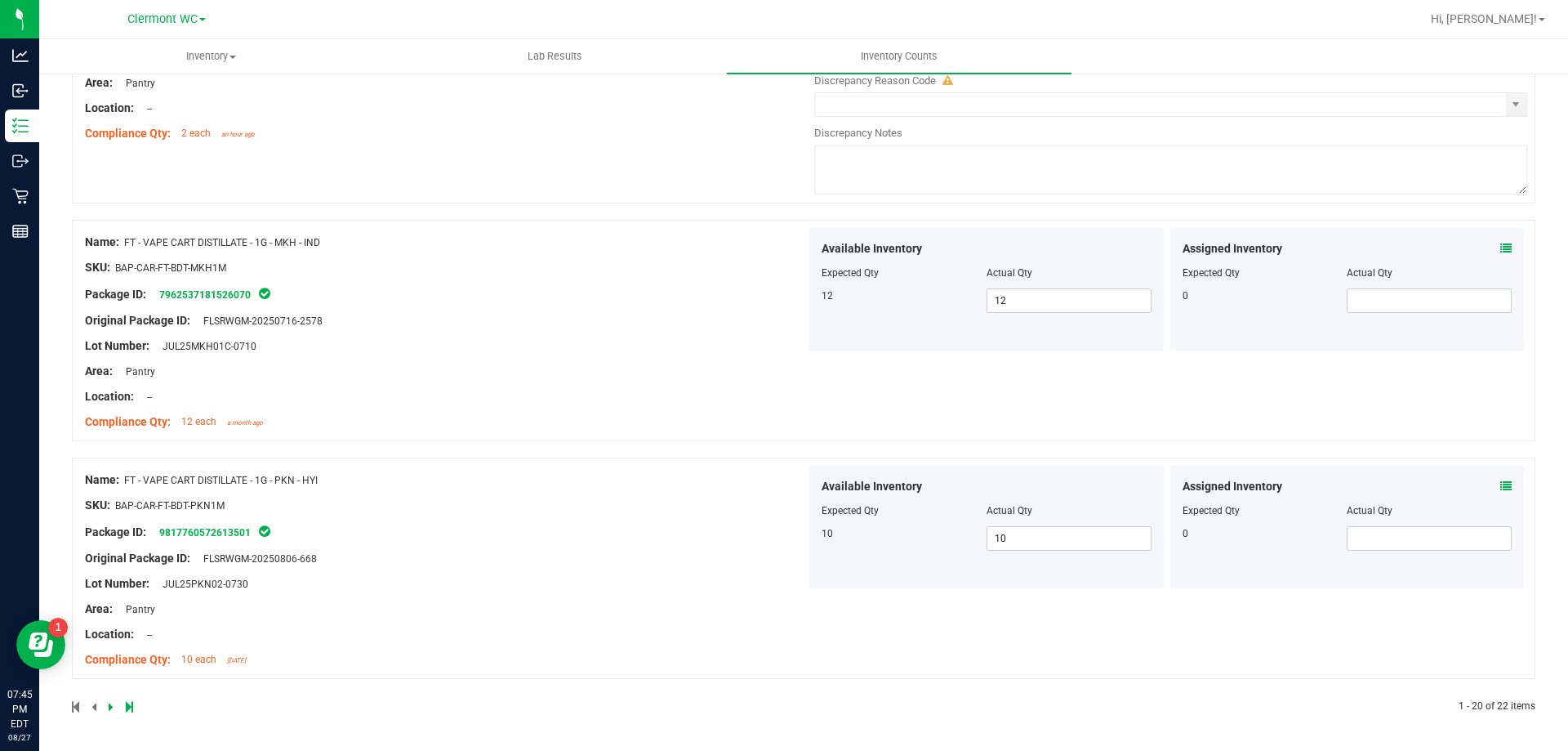
click at [600, 557] on div "Original Package ID: FLSRWGM-20250806-668" at bounding box center [445, 559] width 721 height 17
click at [110, 704] on icon at bounding box center [111, 706] width 5 height 10
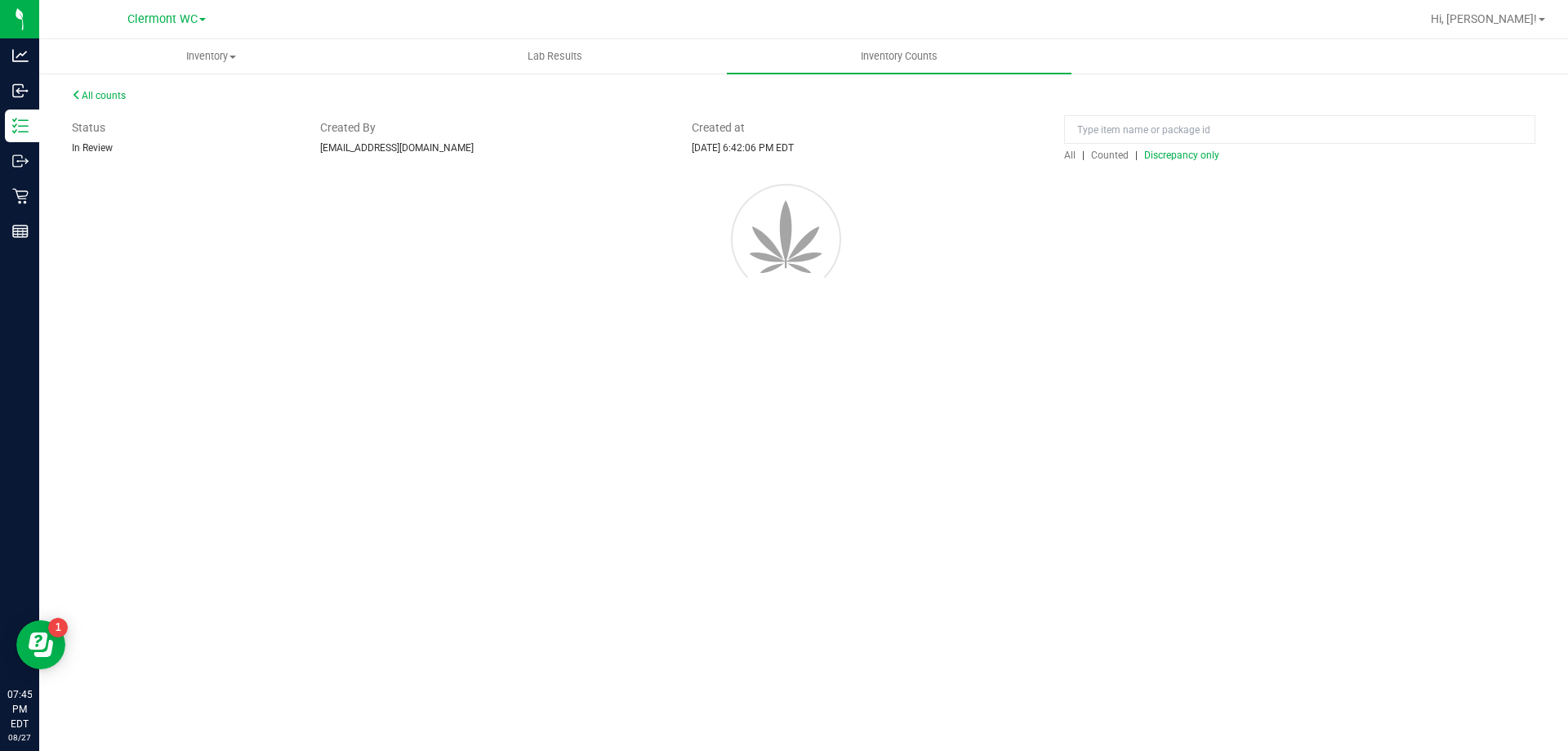
scroll to position [0, 0]
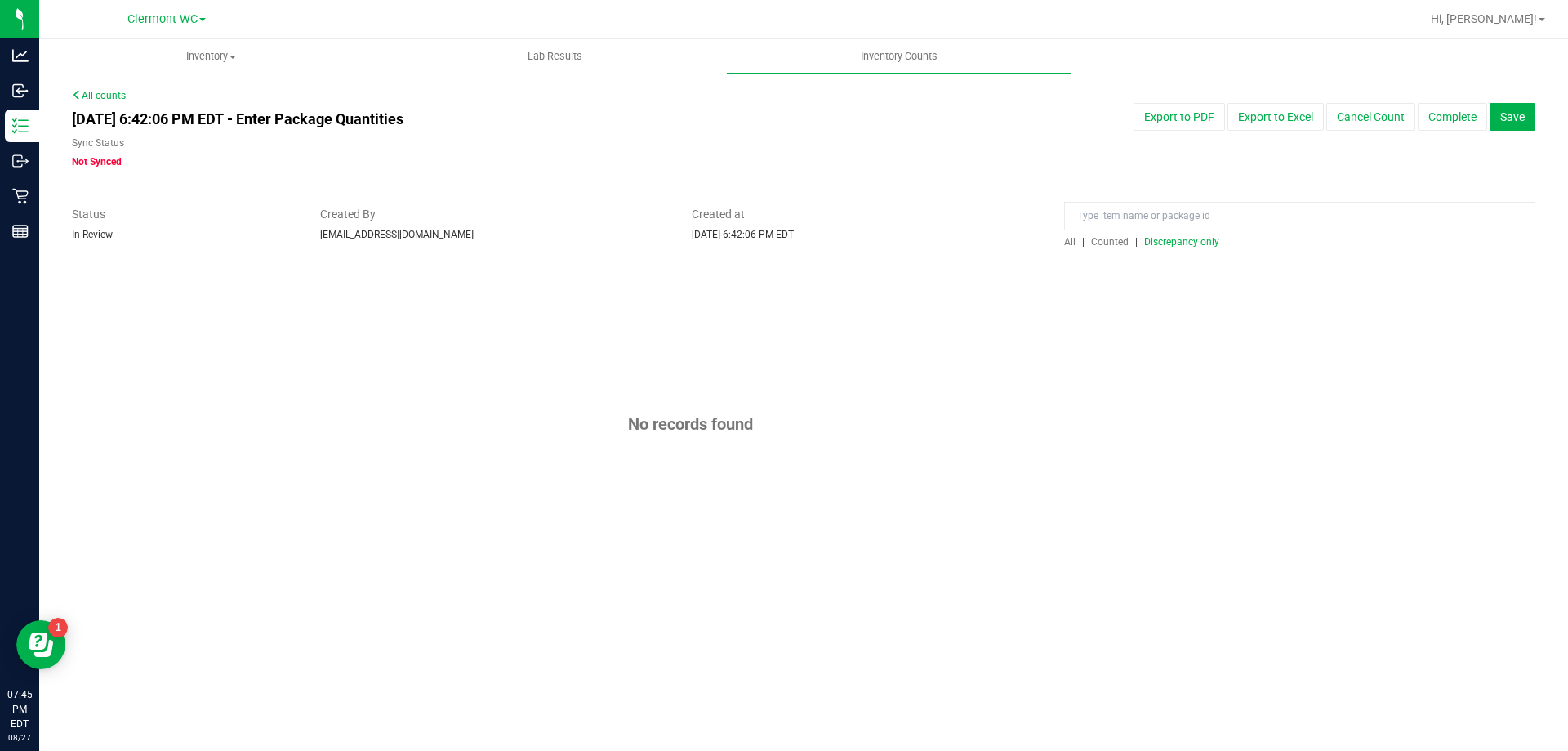
click at [1208, 247] on div "All | Counted | Discrepancy only" at bounding box center [1300, 242] width 471 height 15
click at [1205, 245] on span "Discrepancy only" at bounding box center [1182, 241] width 75 height 11
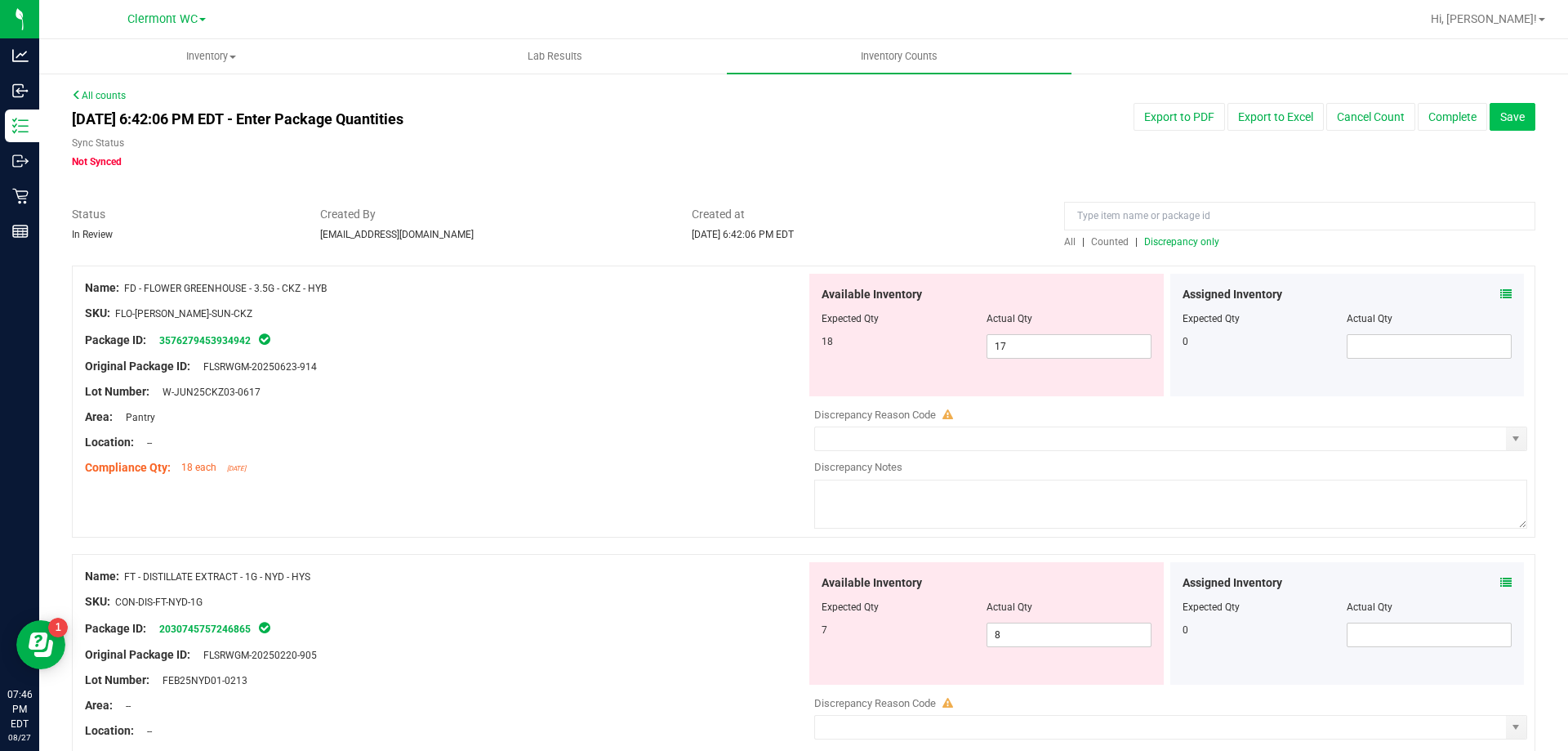
click at [1514, 107] on button "Save" at bounding box center [1512, 117] width 45 height 28
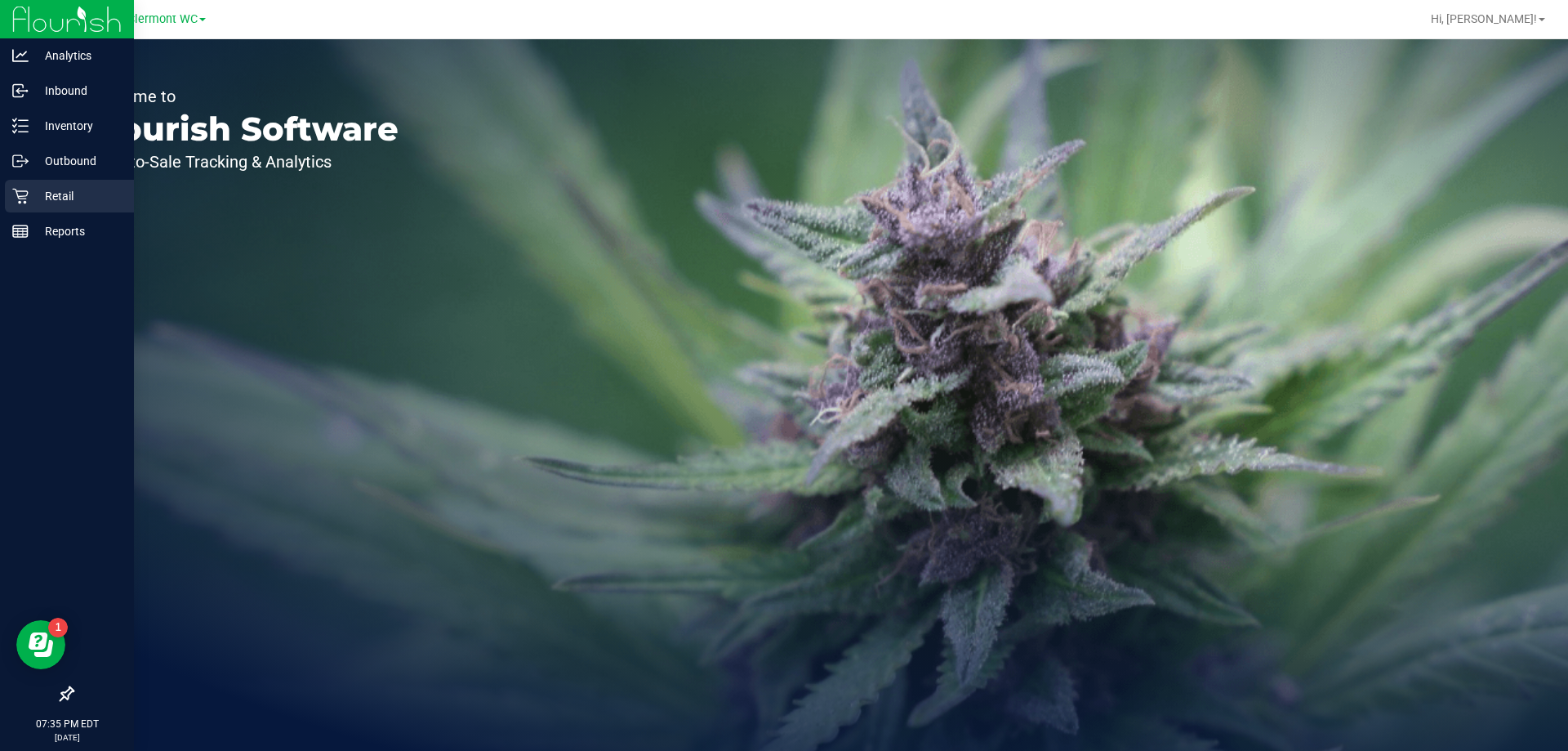
click at [28, 201] on icon at bounding box center [20, 196] width 17 height 17
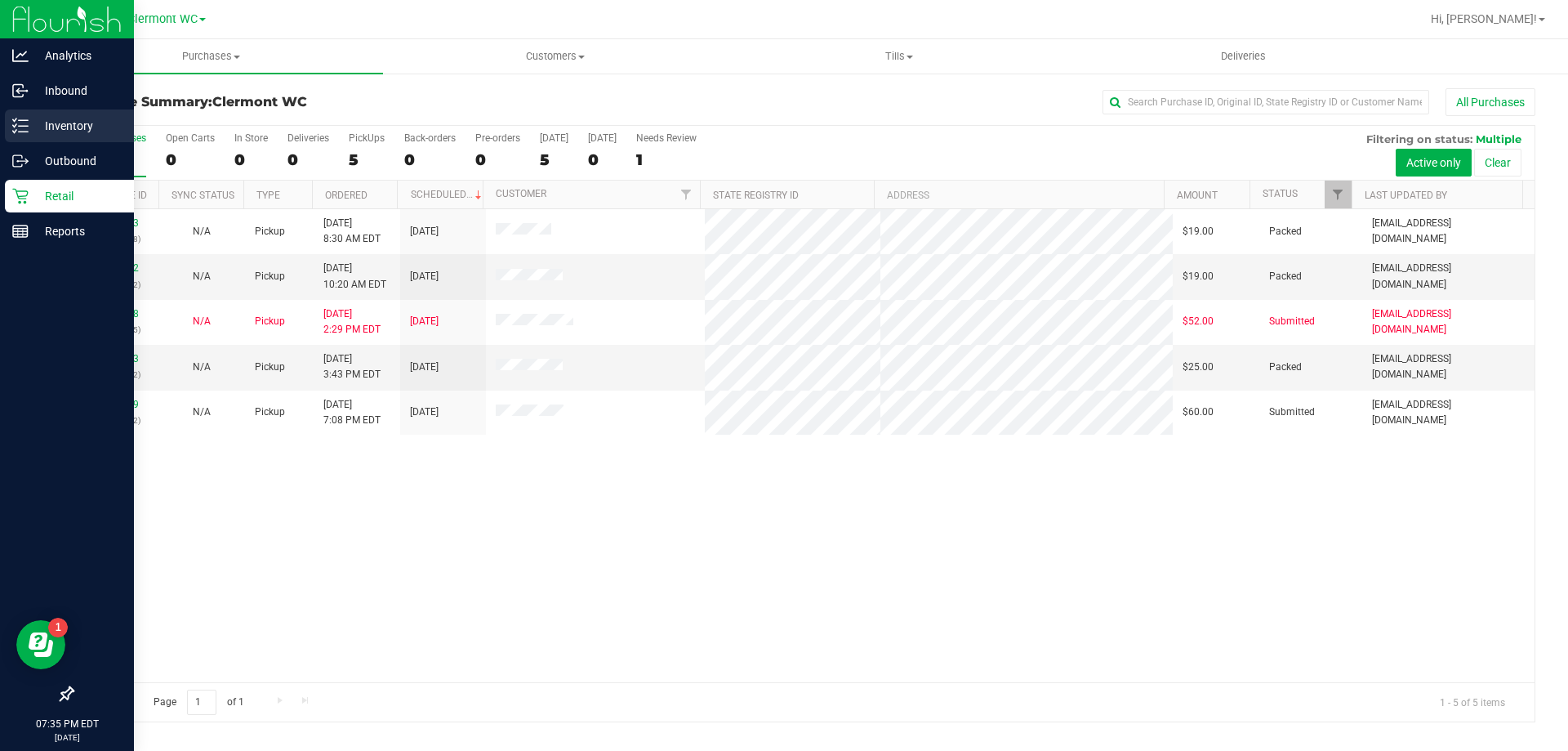
click at [26, 122] on icon at bounding box center [20, 126] width 17 height 17
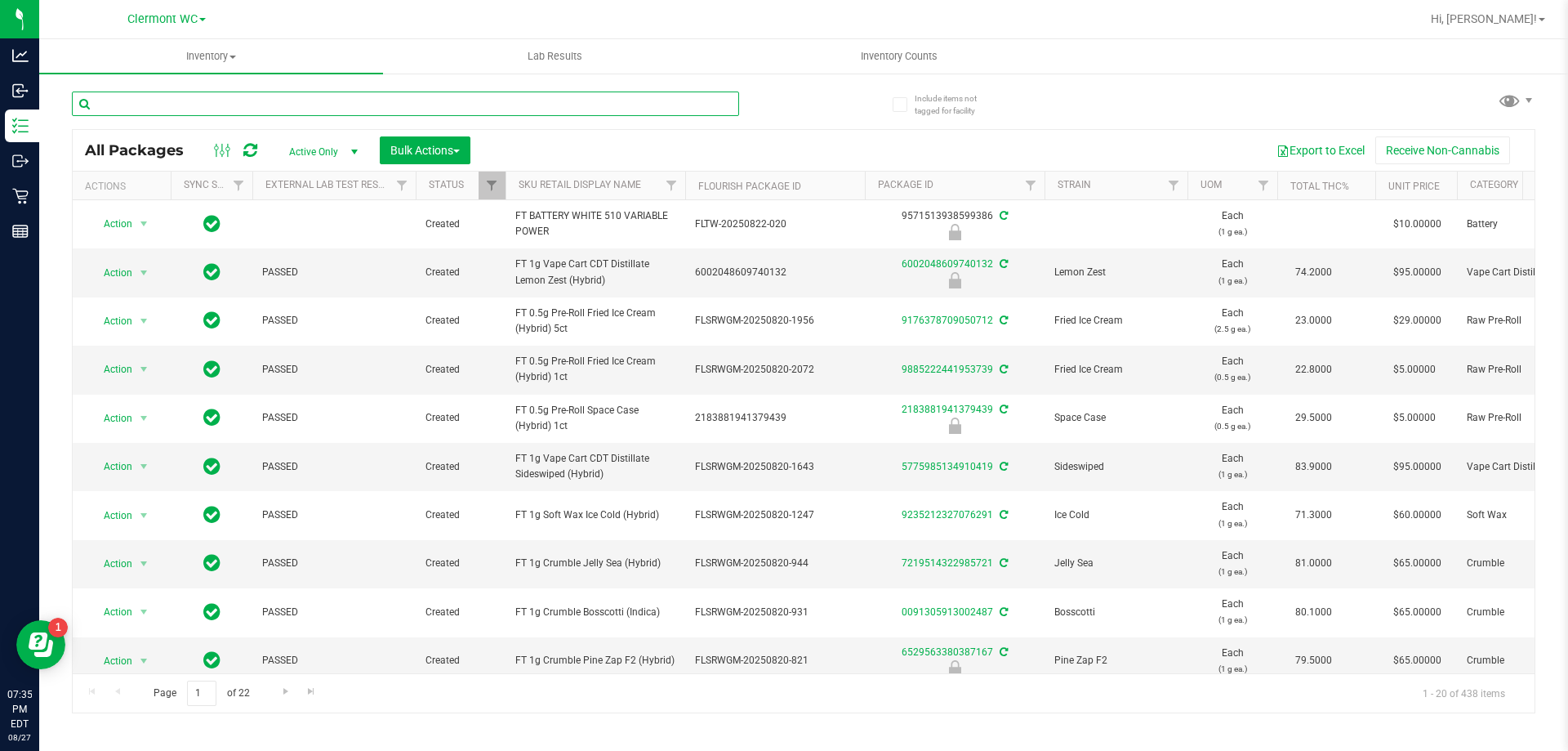
click at [320, 102] on input "text" at bounding box center [405, 104] width 667 height 24
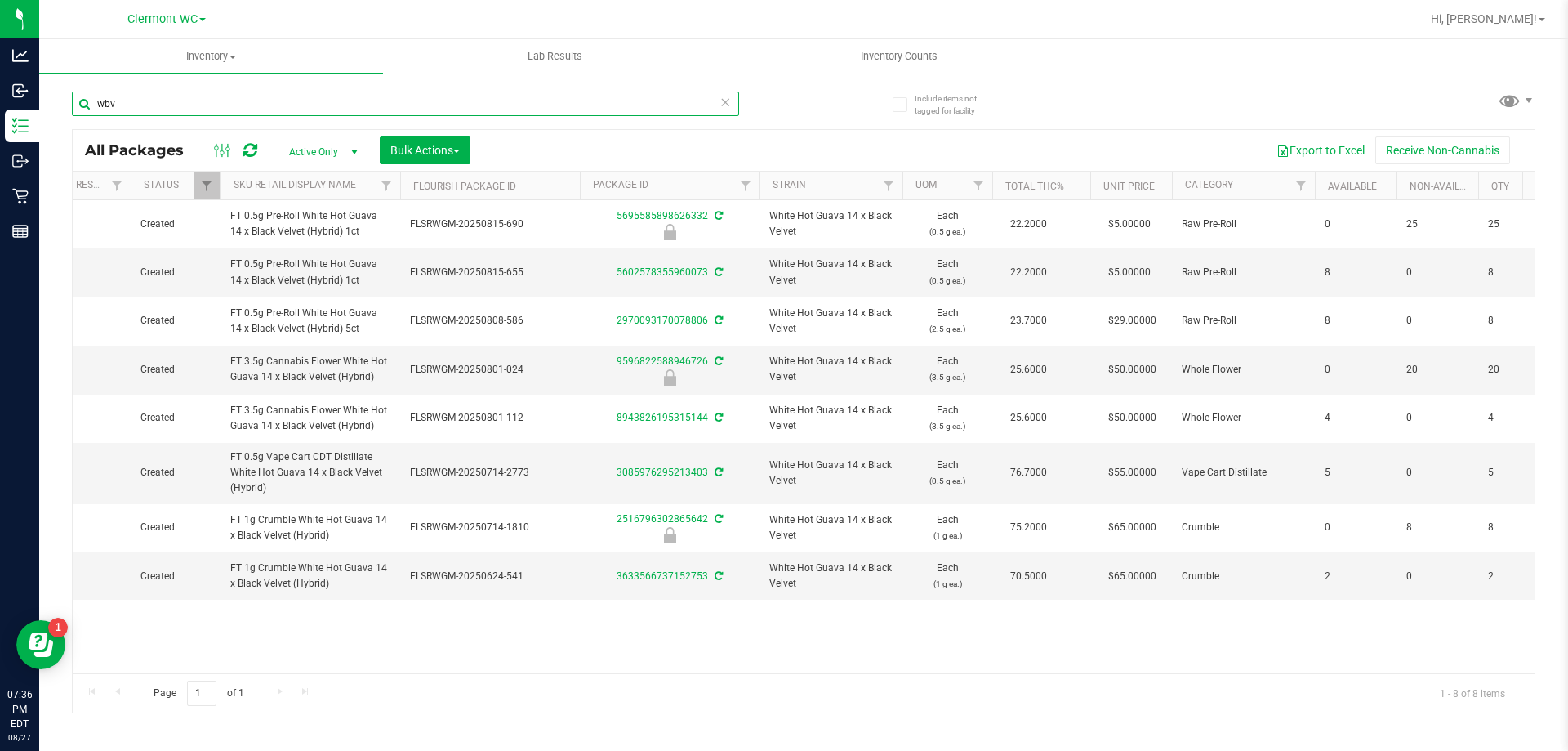
click at [454, 95] on input "wbv" at bounding box center [405, 104] width 667 height 24
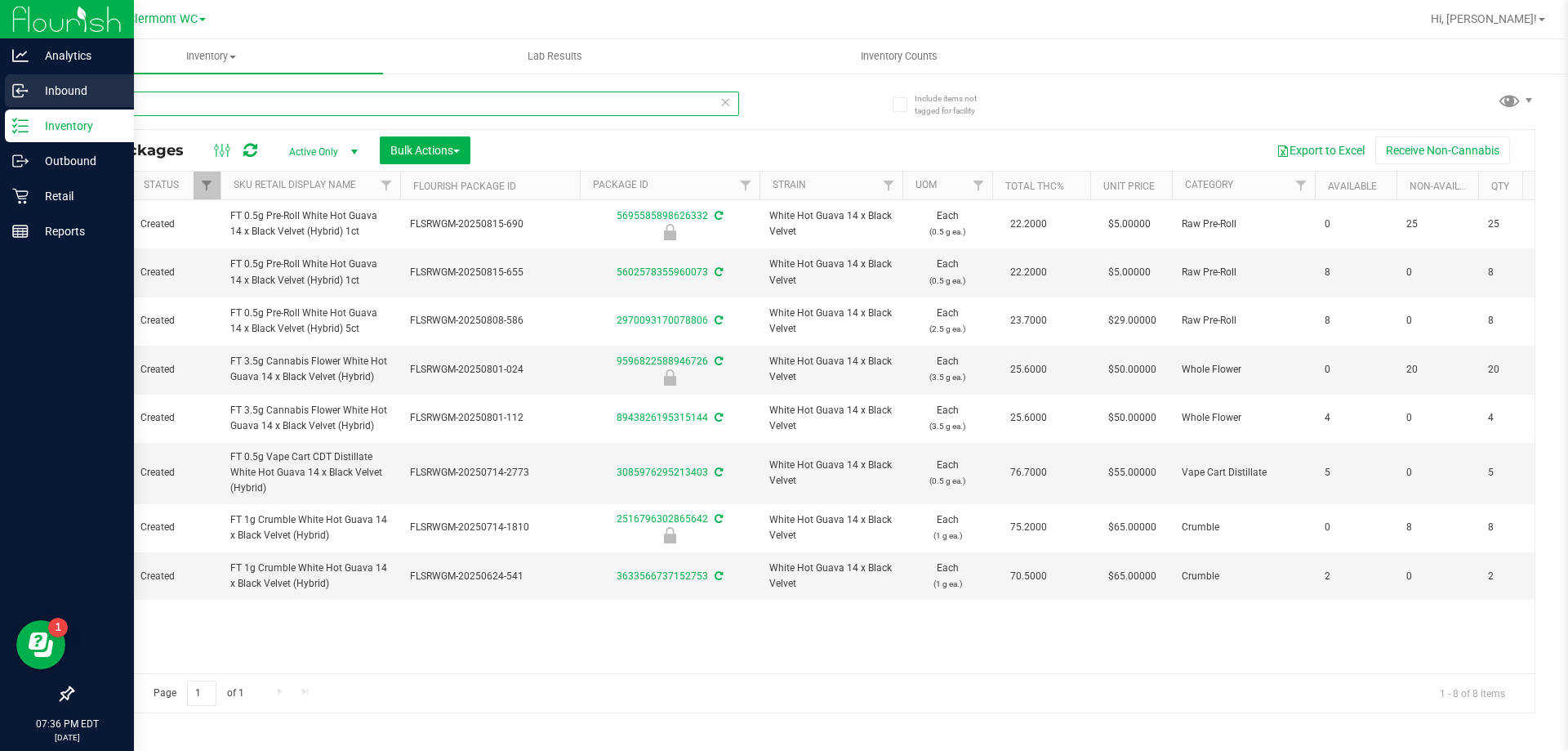
click at [0, 108] on div "Analytics Inbound Inventory Outbound Retail Reports 07:36 PM EDT 08/27/2025 08/…" at bounding box center [784, 376] width 1568 height 751
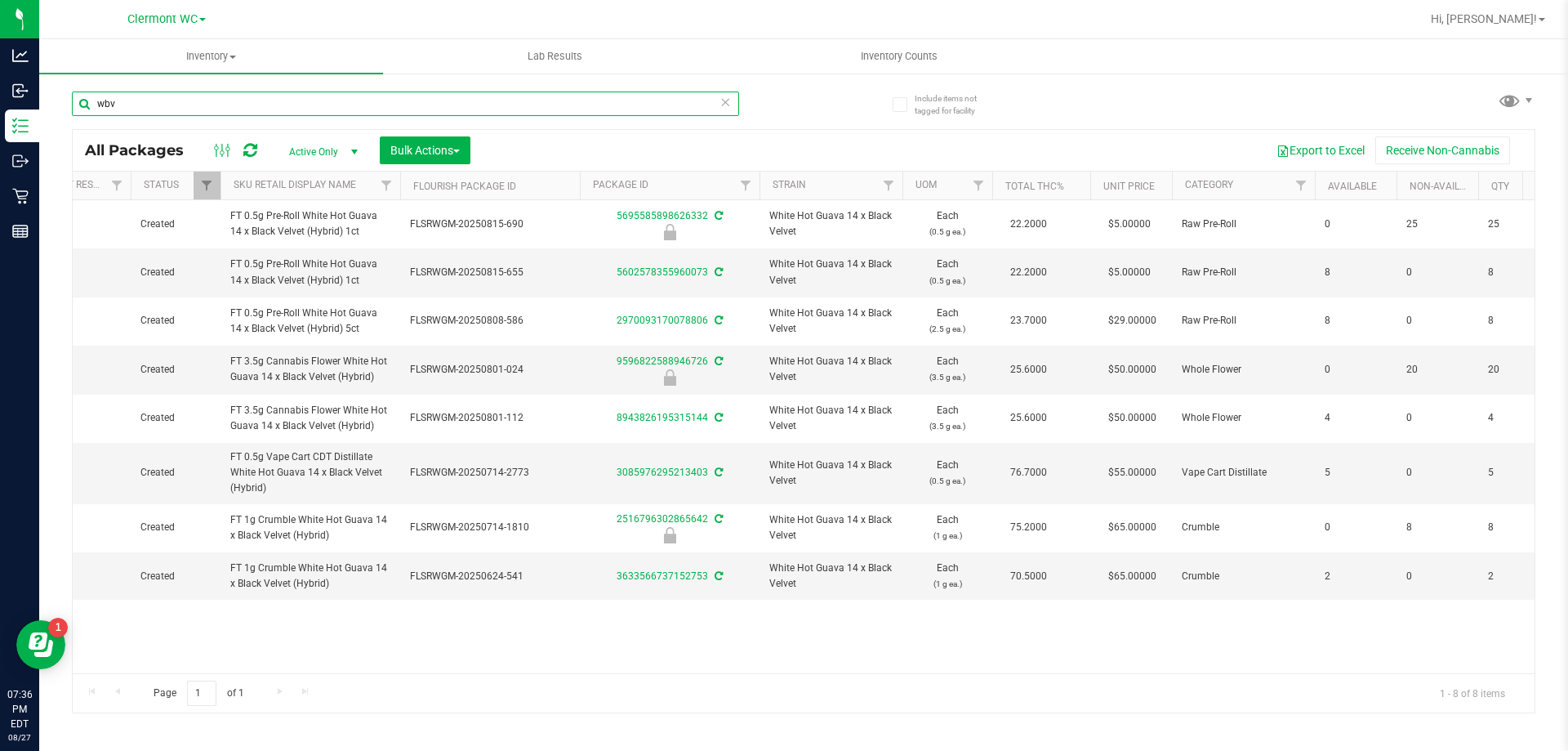
paste input "FT - VAPE CART CDT DISTILLATE - 1G - MER - HYB"
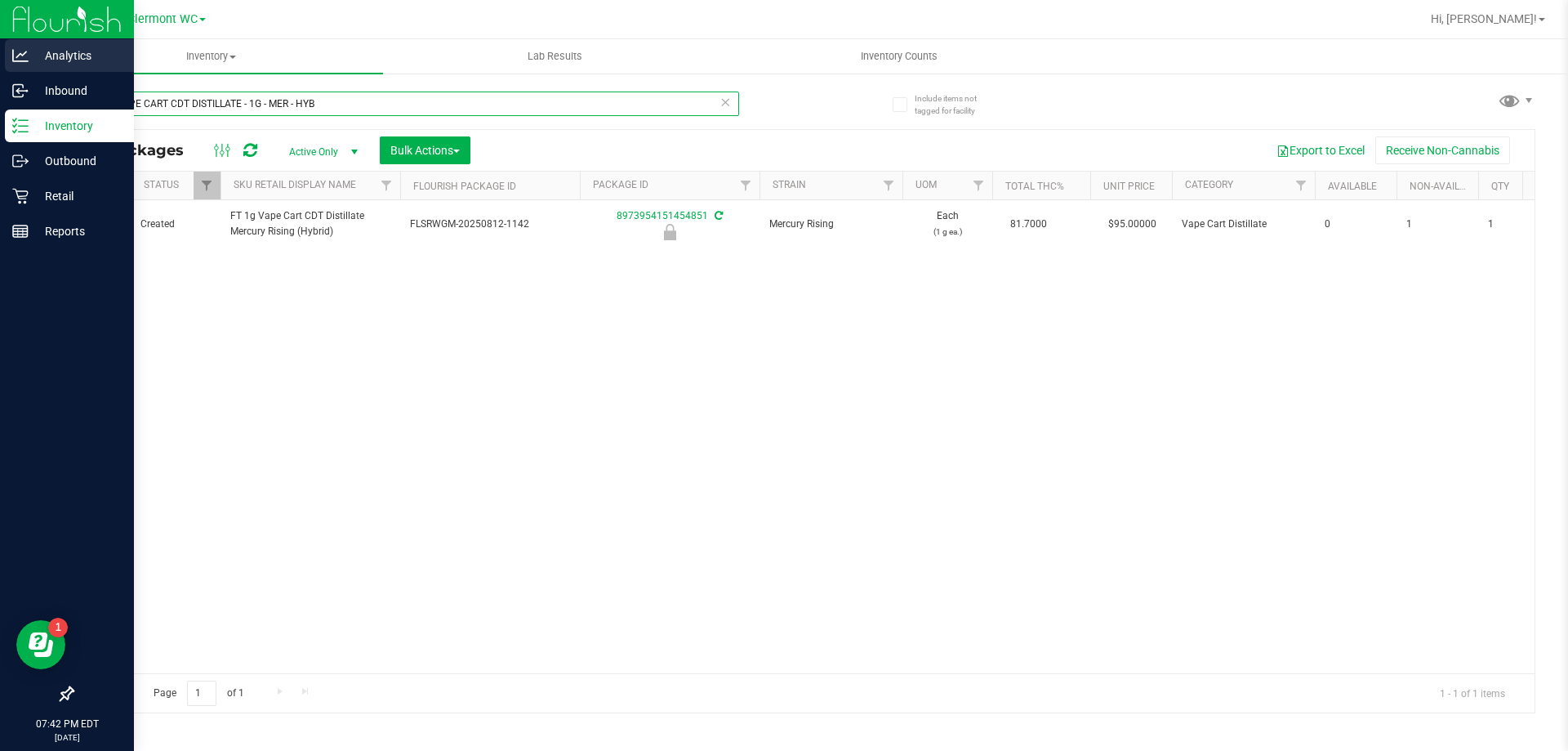
drag, startPoint x: 347, startPoint y: 100, endPoint x: 0, endPoint y: 59, distance: 349.4
click at [0, 57] on div "Analytics Inbound Inventory Outbound Retail Reports 07:42 PM EDT 08/27/2025 08/…" at bounding box center [784, 376] width 1568 height 751
paste input "PRE-ROLL - 0.35G - 10CT"
type input "FT - PRE-ROLL - 0.35G - 10CT - HYB"
